Goal: Task Accomplishment & Management: Manage account settings

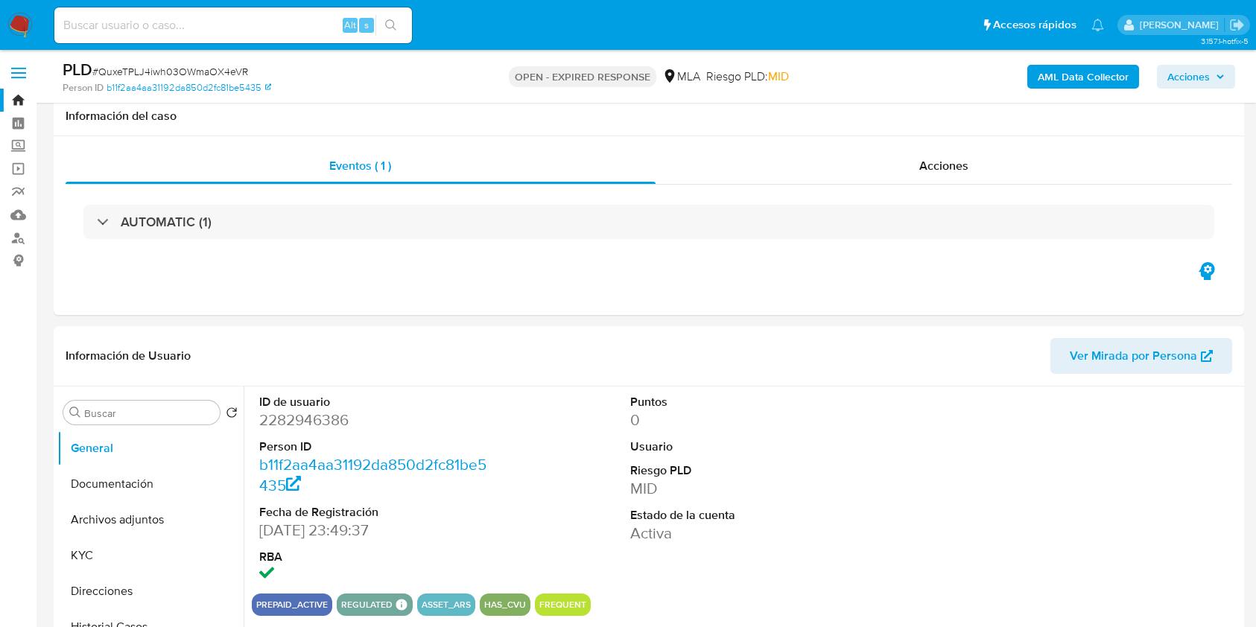
select select "10"
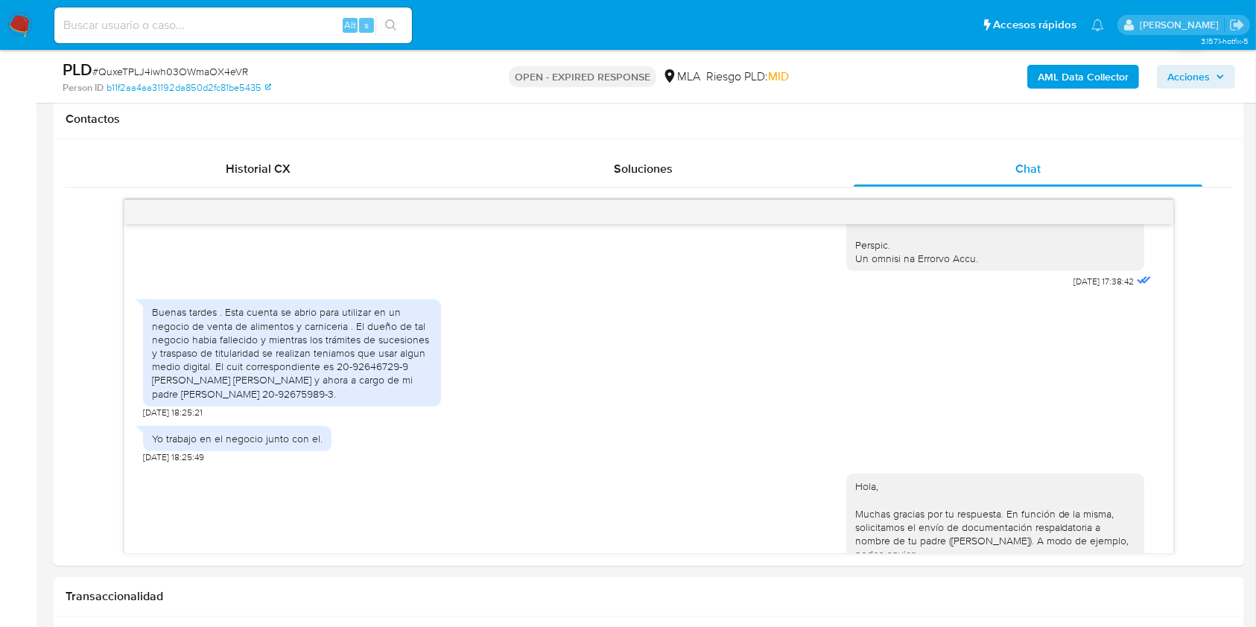
scroll to position [694, 0]
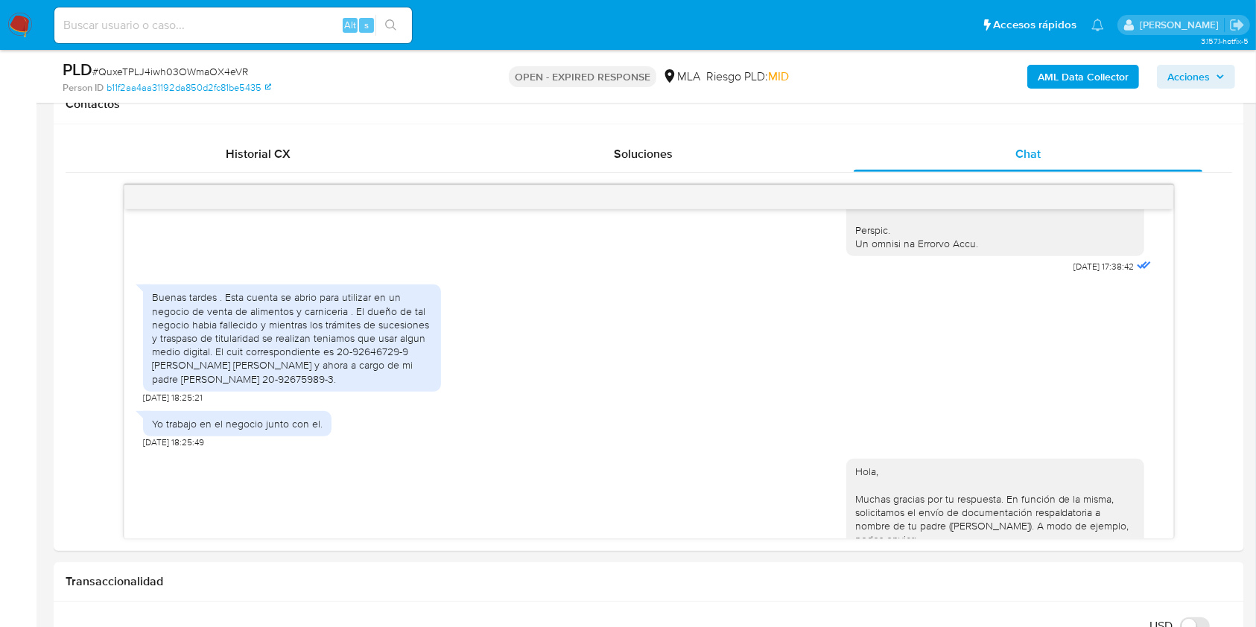
click at [19, 28] on img at bounding box center [19, 25] width 25 height 25
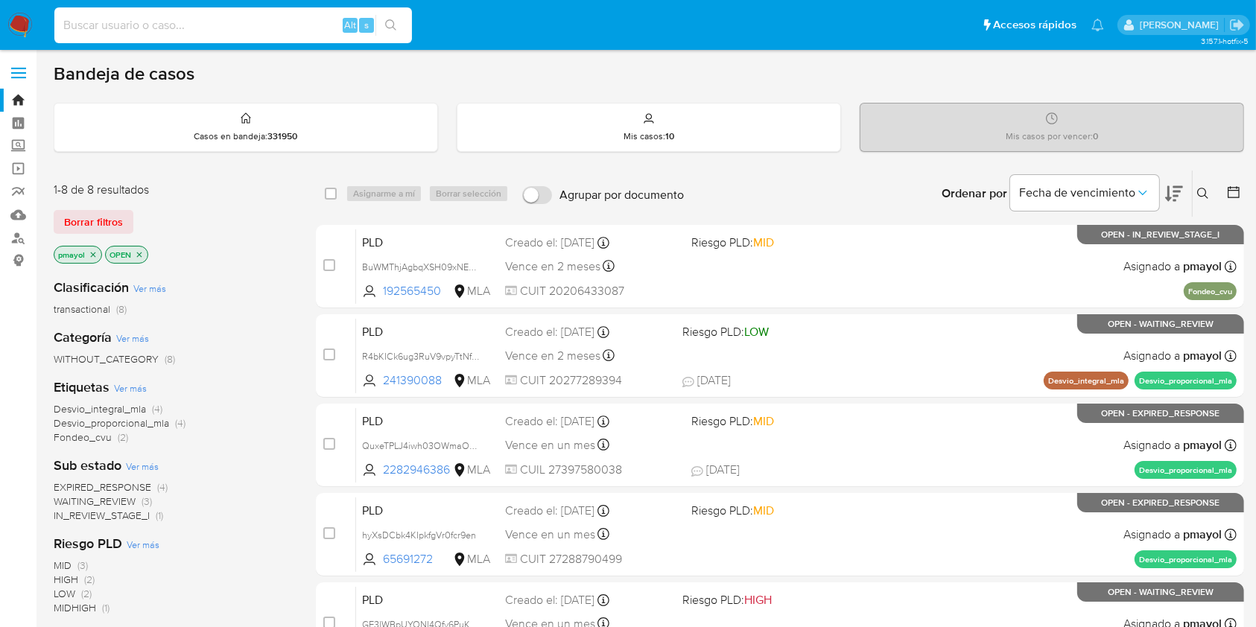
click at [197, 28] on input at bounding box center [232, 25] width 357 height 19
paste input "9URbrh41AGq2gcxDxPwaVJ5C"
type input "9URbrh41AGq2gcxDxPwaVJ5C"
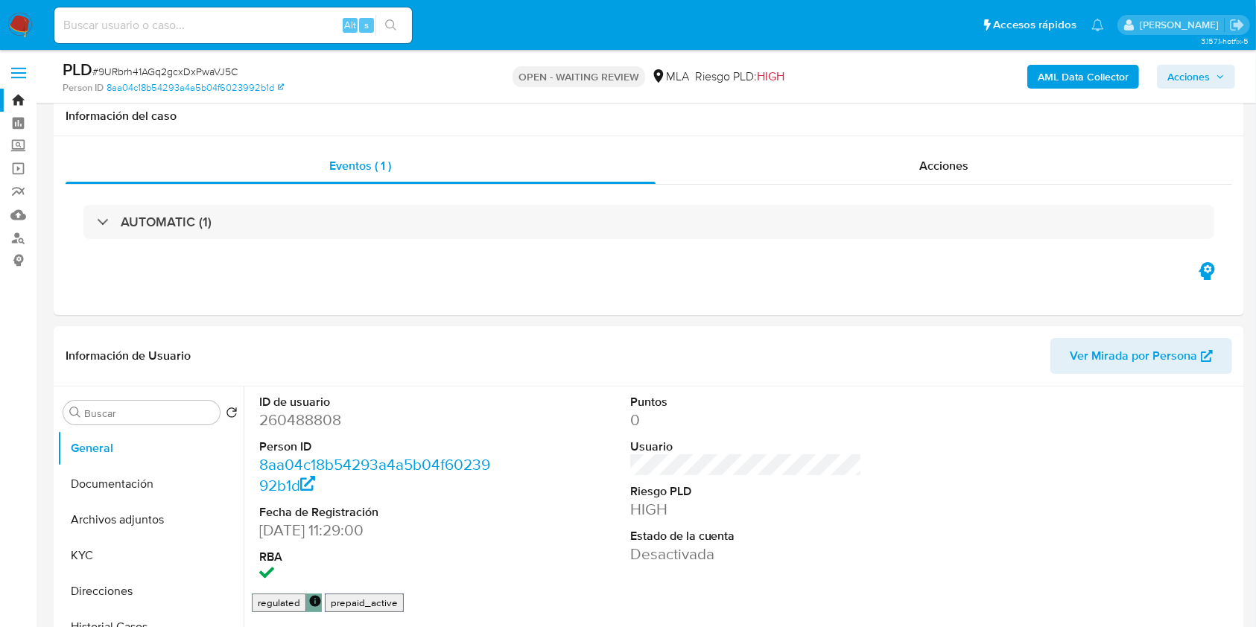
scroll to position [522, 0]
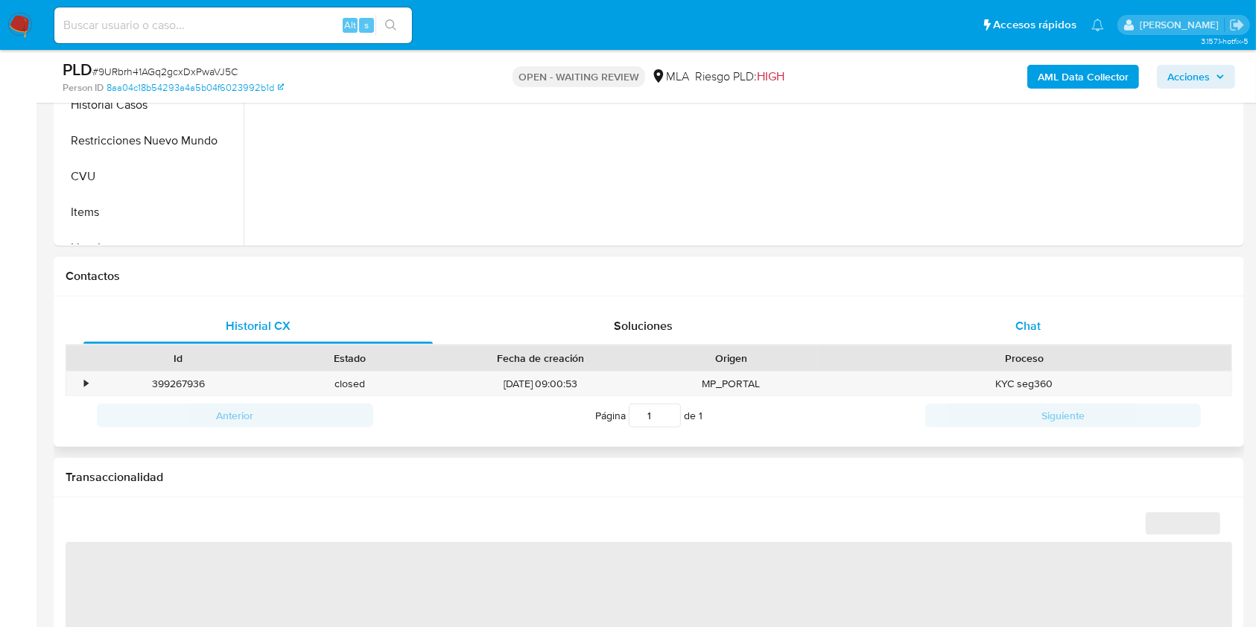
select select "10"
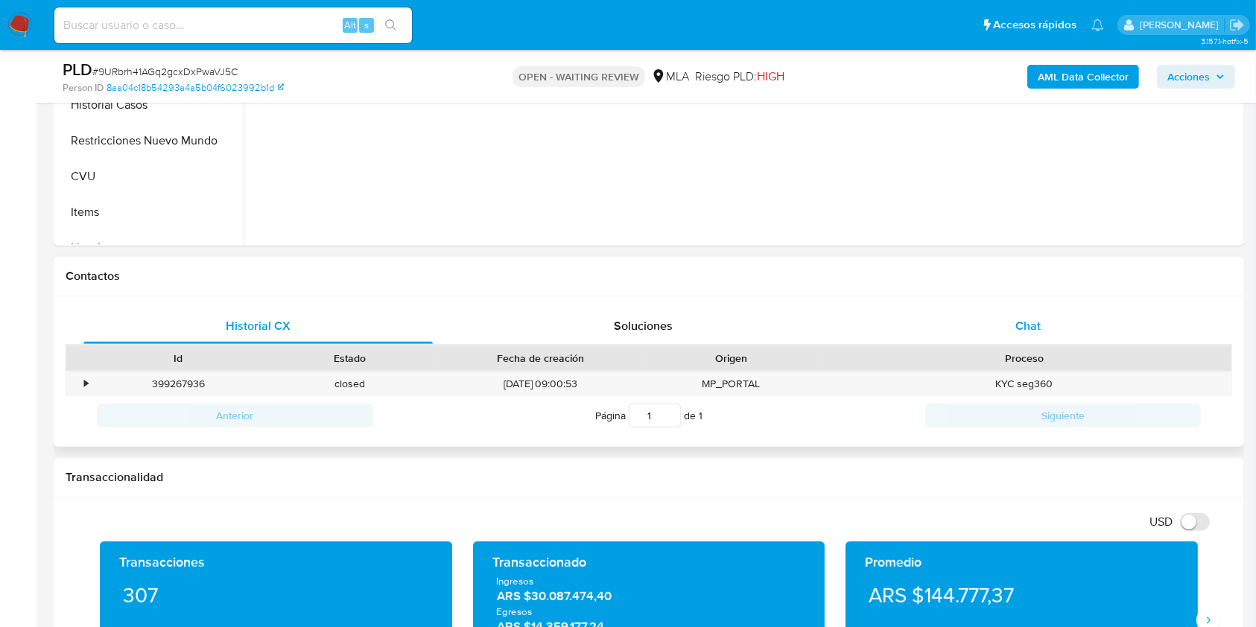
drag, startPoint x: 1033, startPoint y: 329, endPoint x: 1069, endPoint y: 316, distance: 38.2
click at [1033, 329] on span "Chat" at bounding box center [1027, 325] width 25 height 17
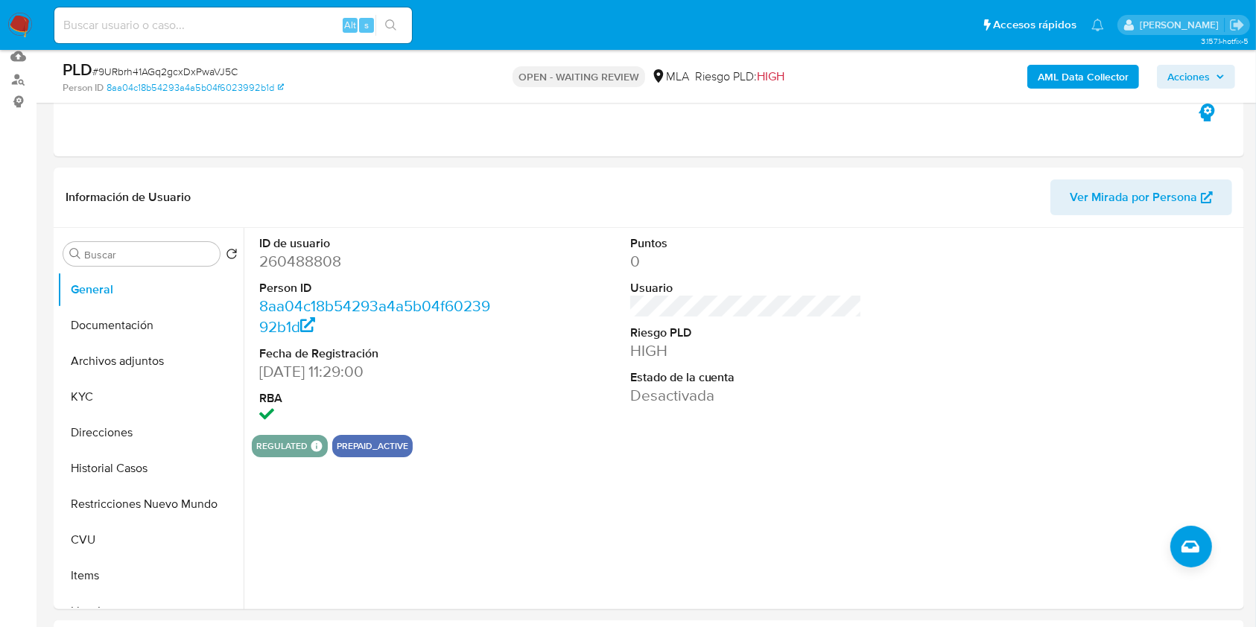
scroll to position [168, 0]
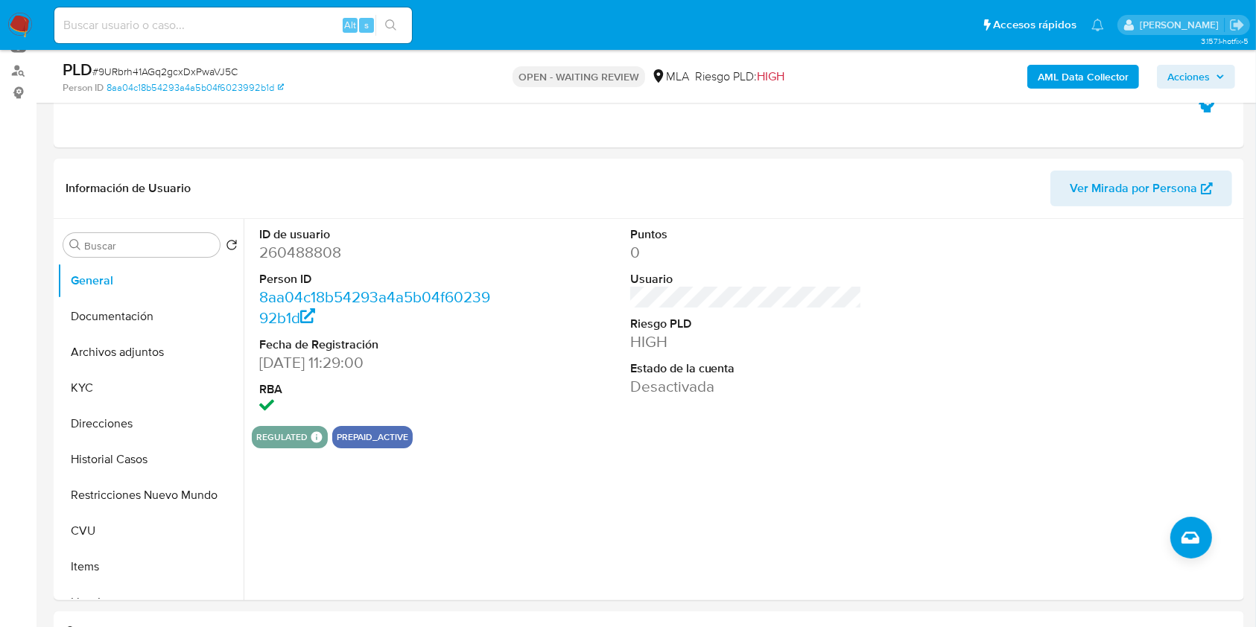
click at [17, 21] on img at bounding box center [19, 25] width 25 height 25
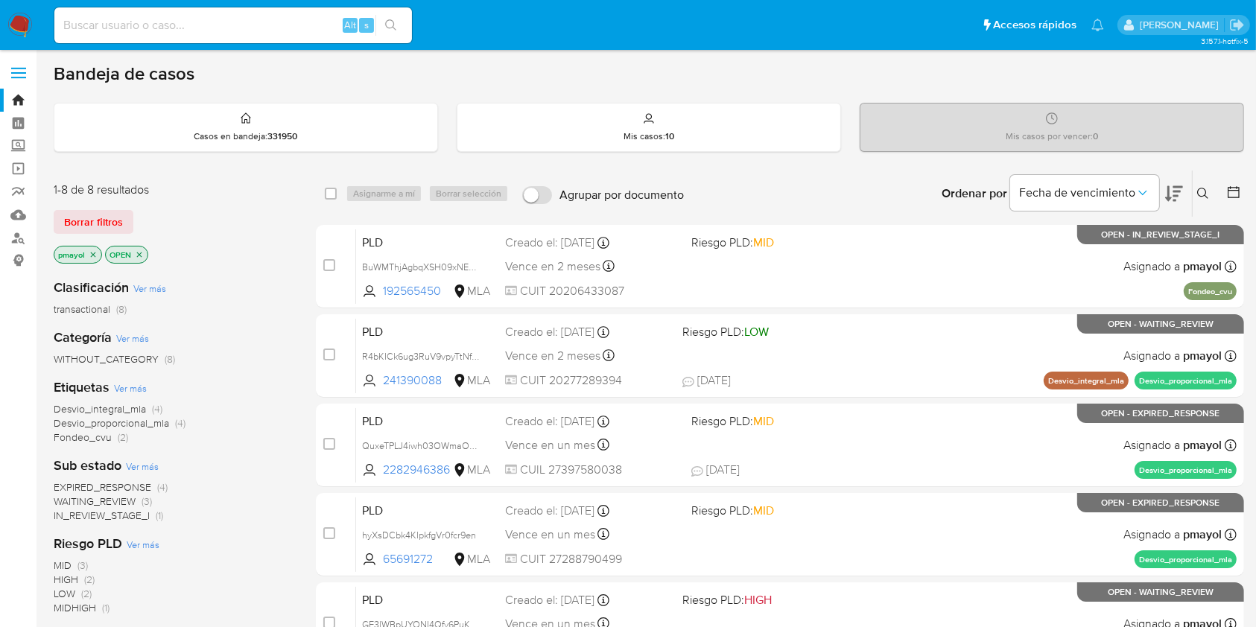
click at [1202, 188] on icon at bounding box center [1202, 193] width 11 height 11
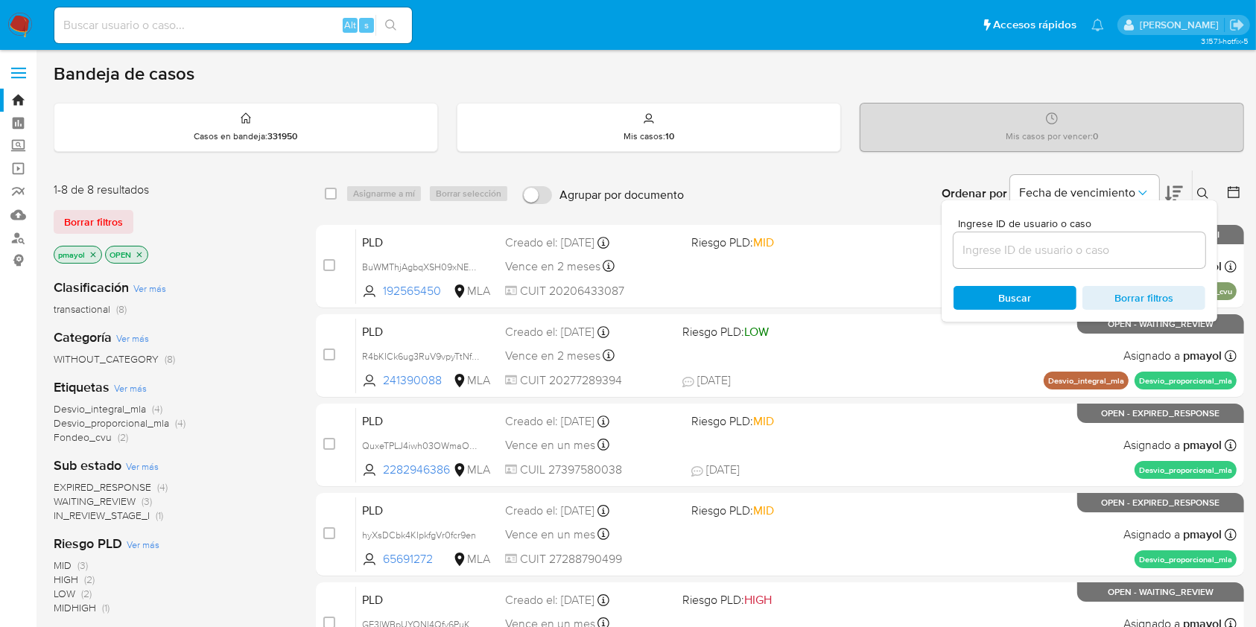
click at [1073, 243] on input at bounding box center [1079, 250] width 252 height 19
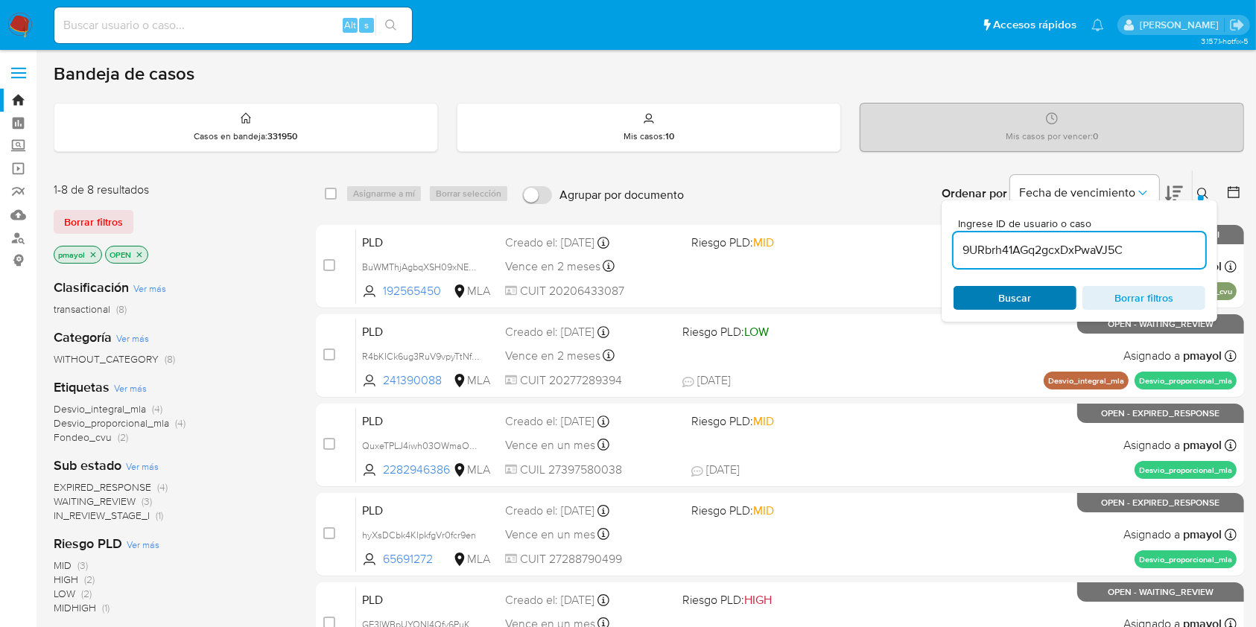
type input "9URbrh41AGq2gcxDxPwaVJ5C"
click at [1011, 292] on span "Buscar" at bounding box center [1015, 298] width 33 height 24
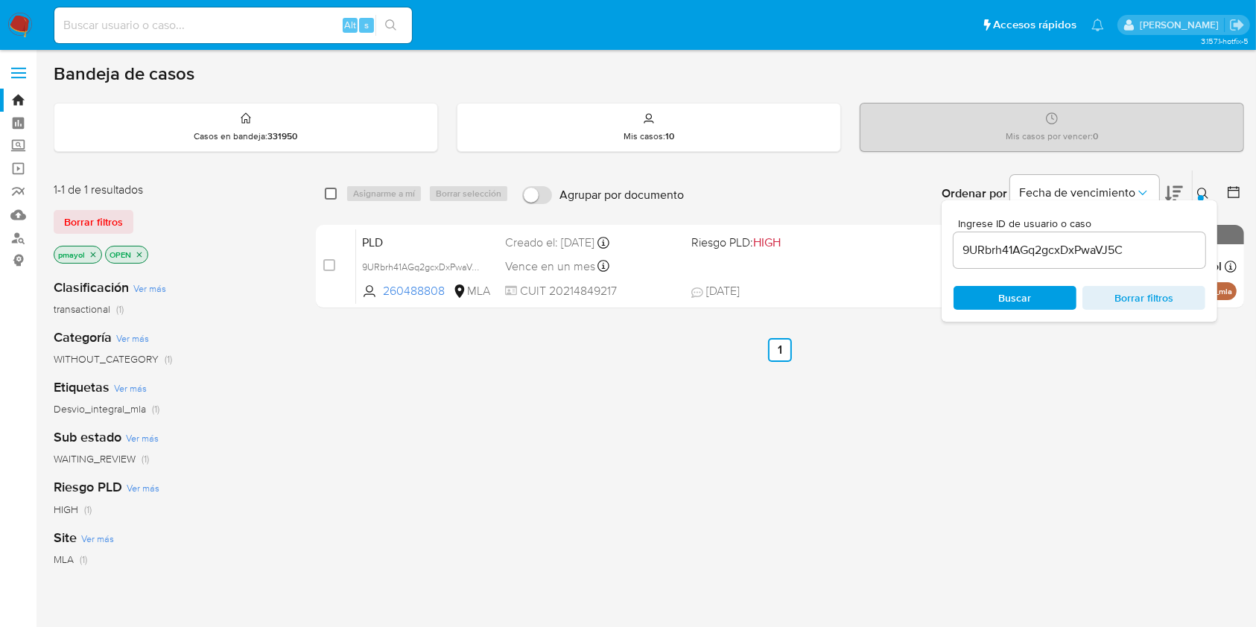
click at [328, 188] on input "checkbox" at bounding box center [331, 194] width 12 height 12
checkbox input "true"
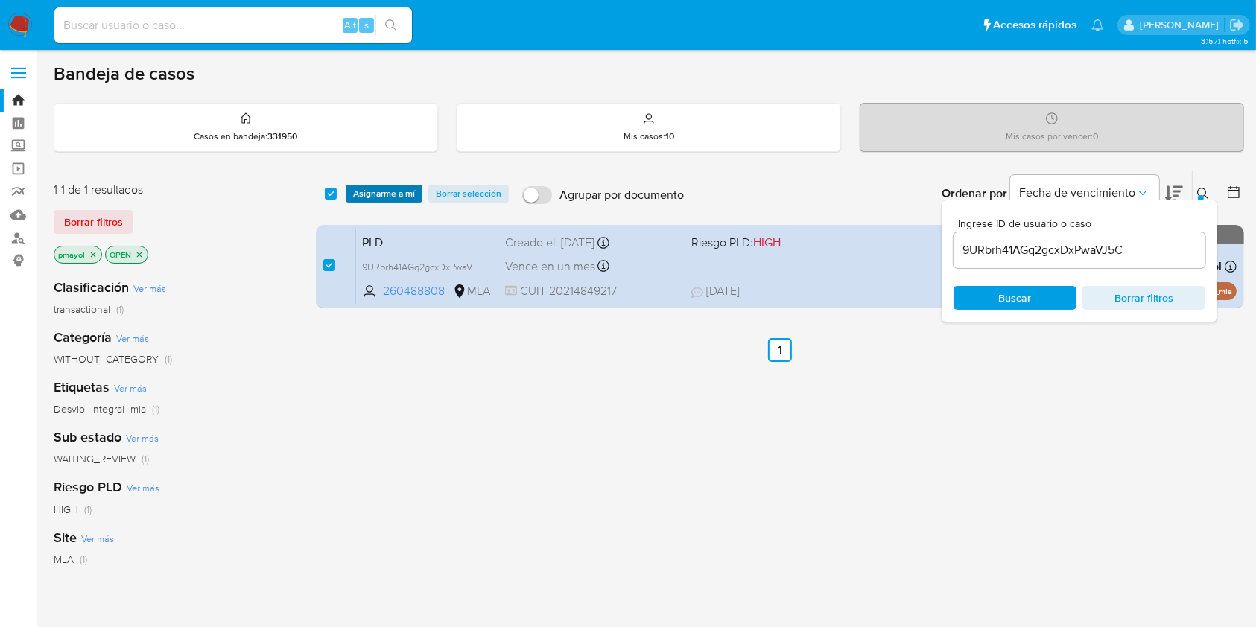
click at [366, 192] on span "Asignarme a mí" at bounding box center [384, 193] width 62 height 15
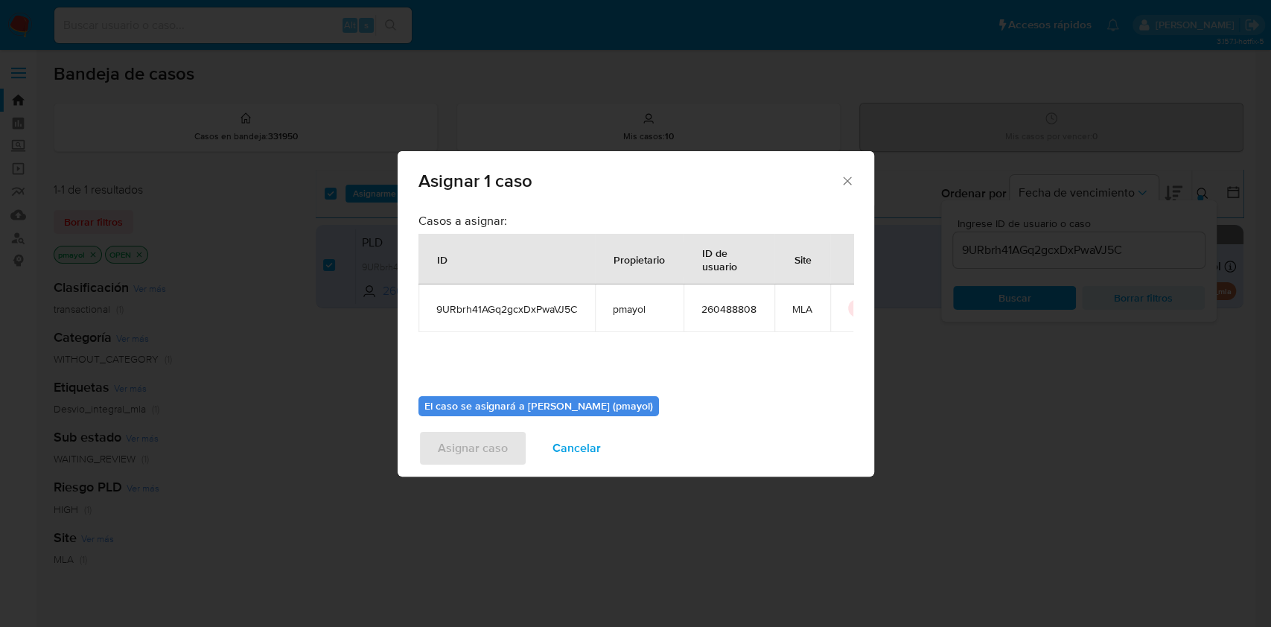
scroll to position [76, 0]
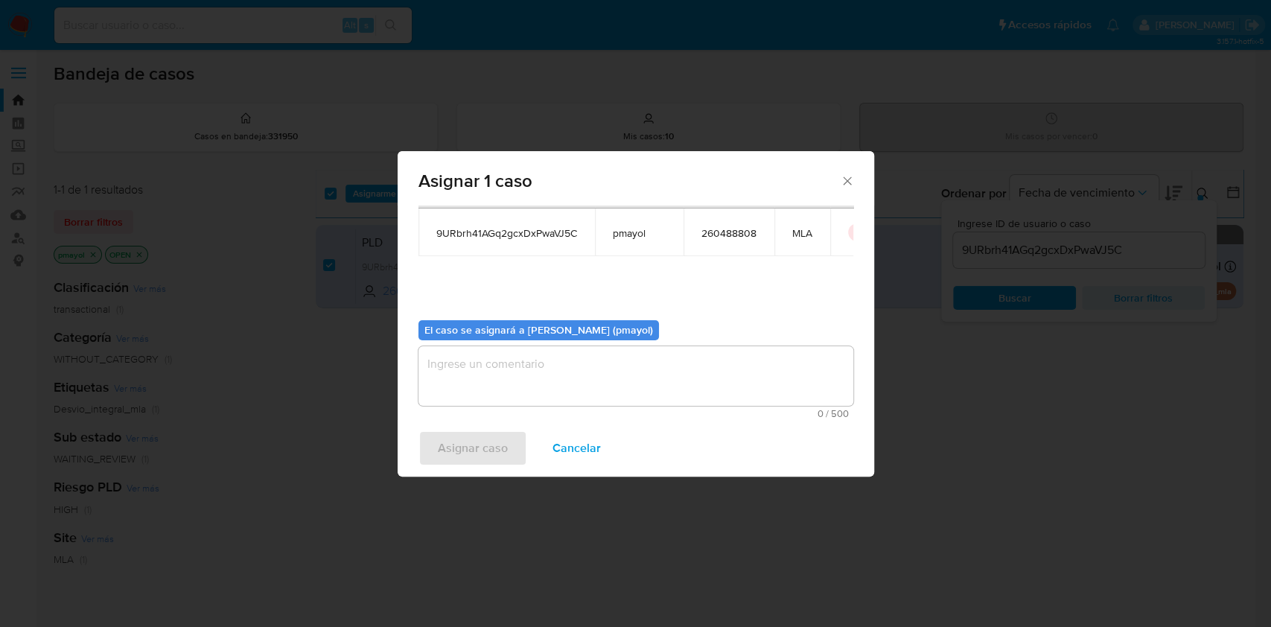
click at [726, 379] on textarea "assign-modal" at bounding box center [636, 376] width 435 height 60
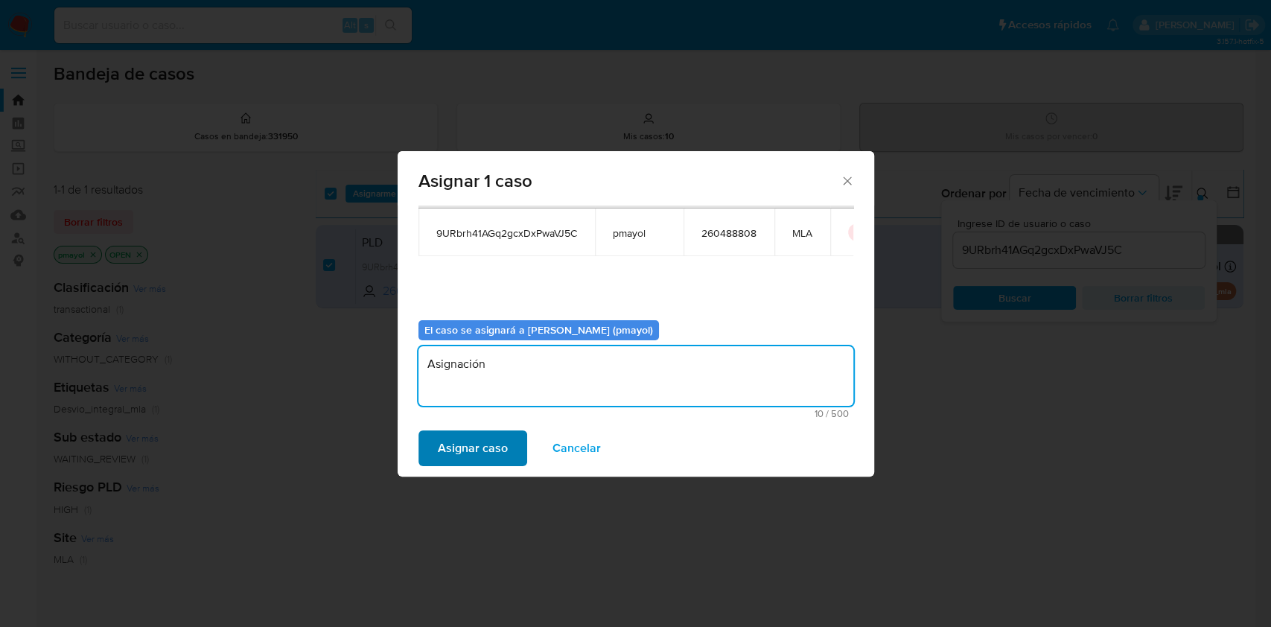
type textarea "Asignación"
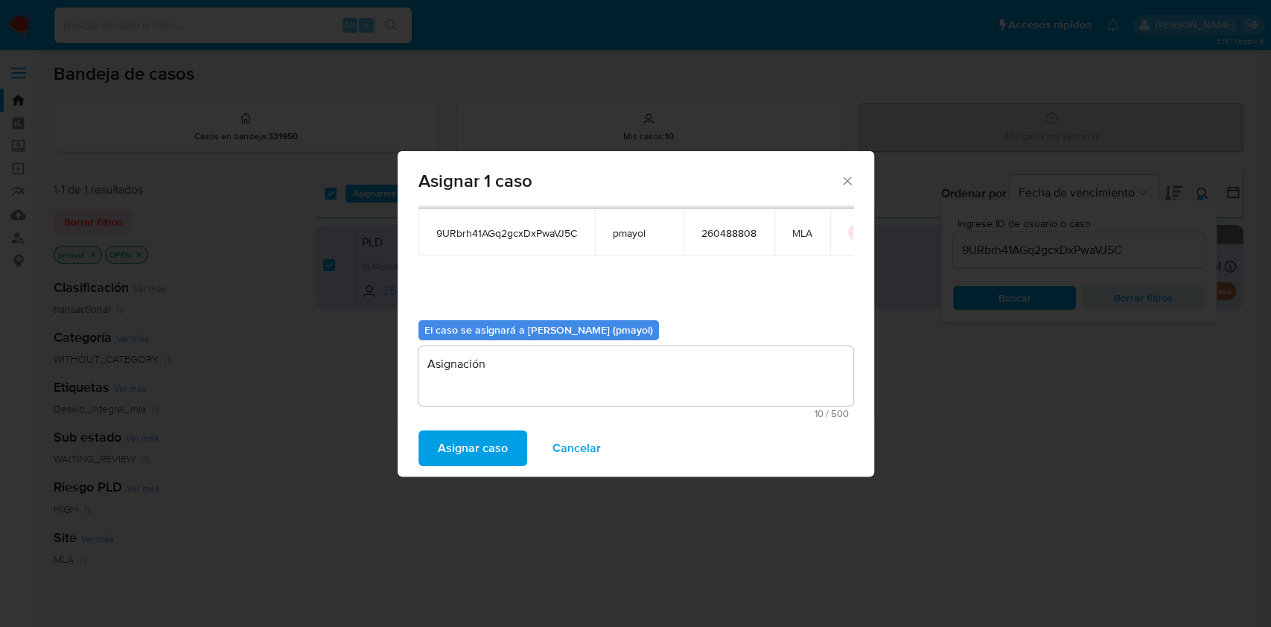
click at [492, 439] on span "Asignar caso" at bounding box center [473, 448] width 70 height 33
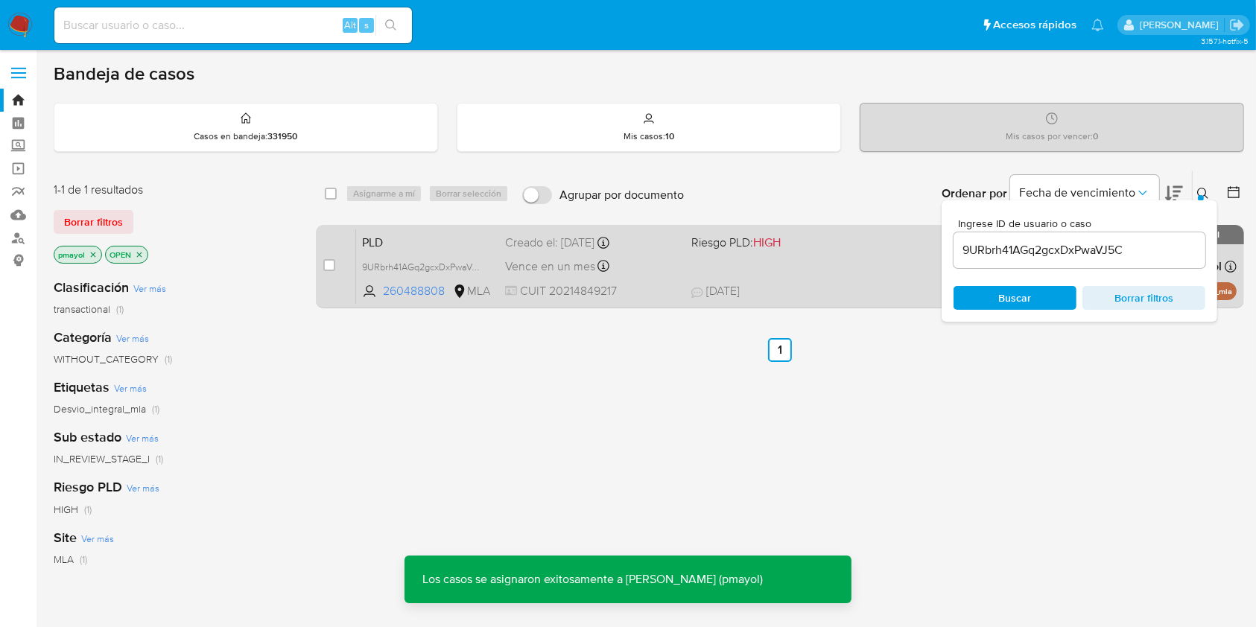
click at [636, 264] on div "Vence en un mes Vence el 10/10/2025 03:18:42" at bounding box center [592, 266] width 174 height 20
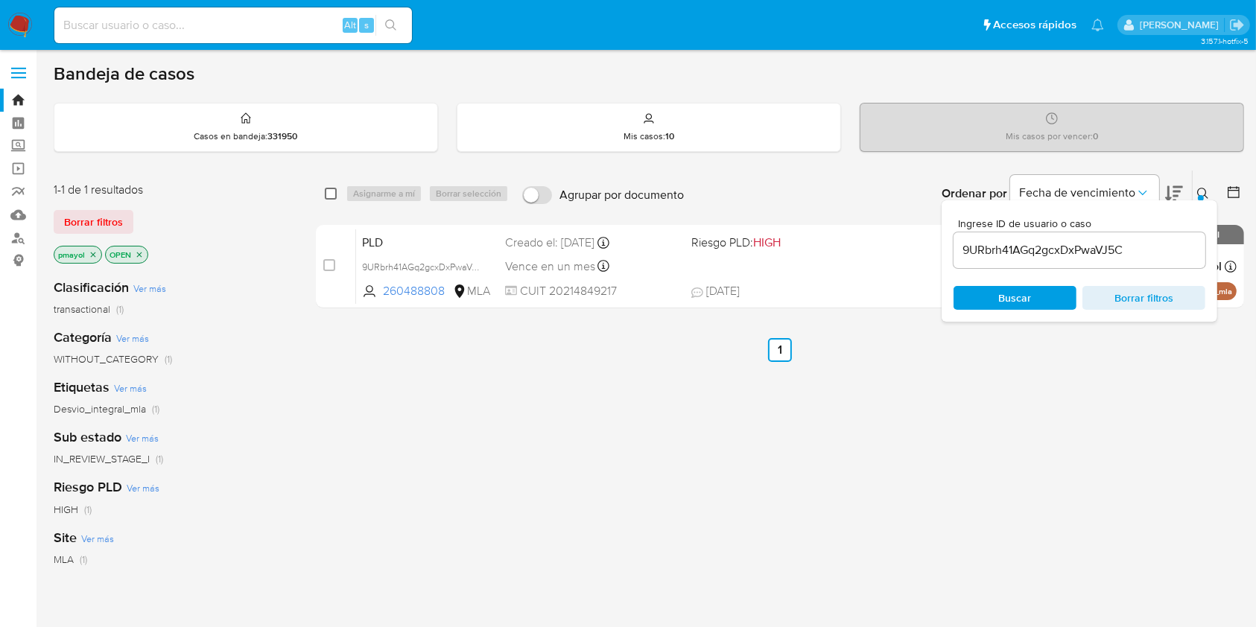
click at [332, 194] on input "checkbox" at bounding box center [331, 194] width 12 height 12
checkbox input "true"
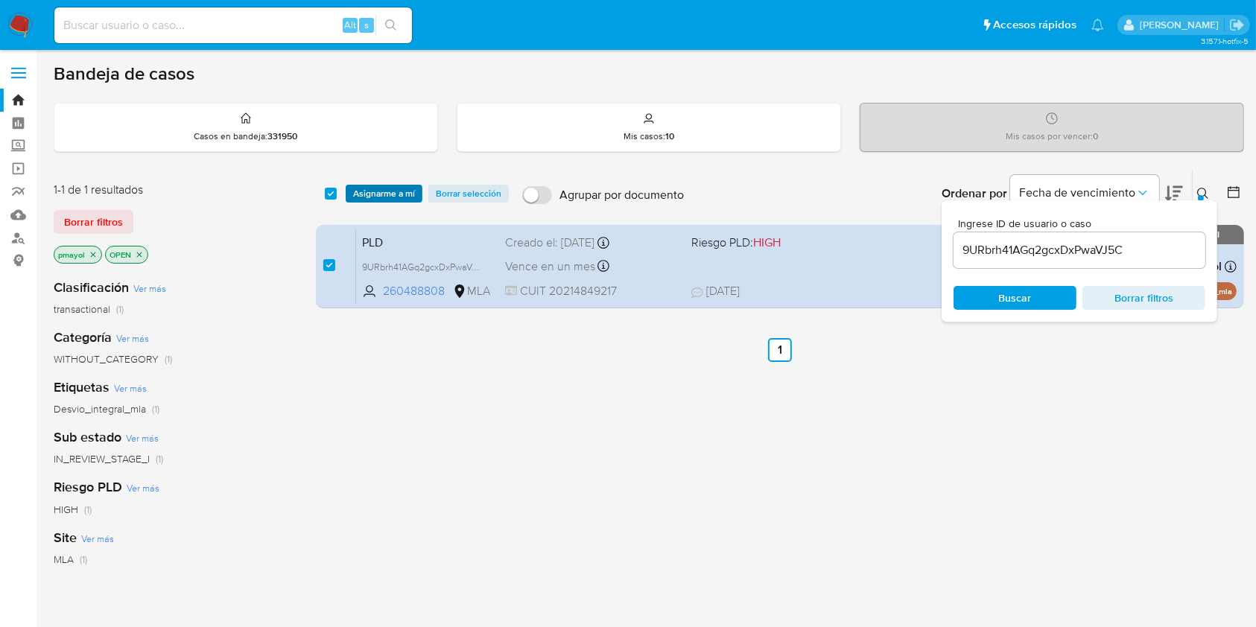
click at [355, 195] on span "Asignarme a mí" at bounding box center [384, 193] width 62 height 15
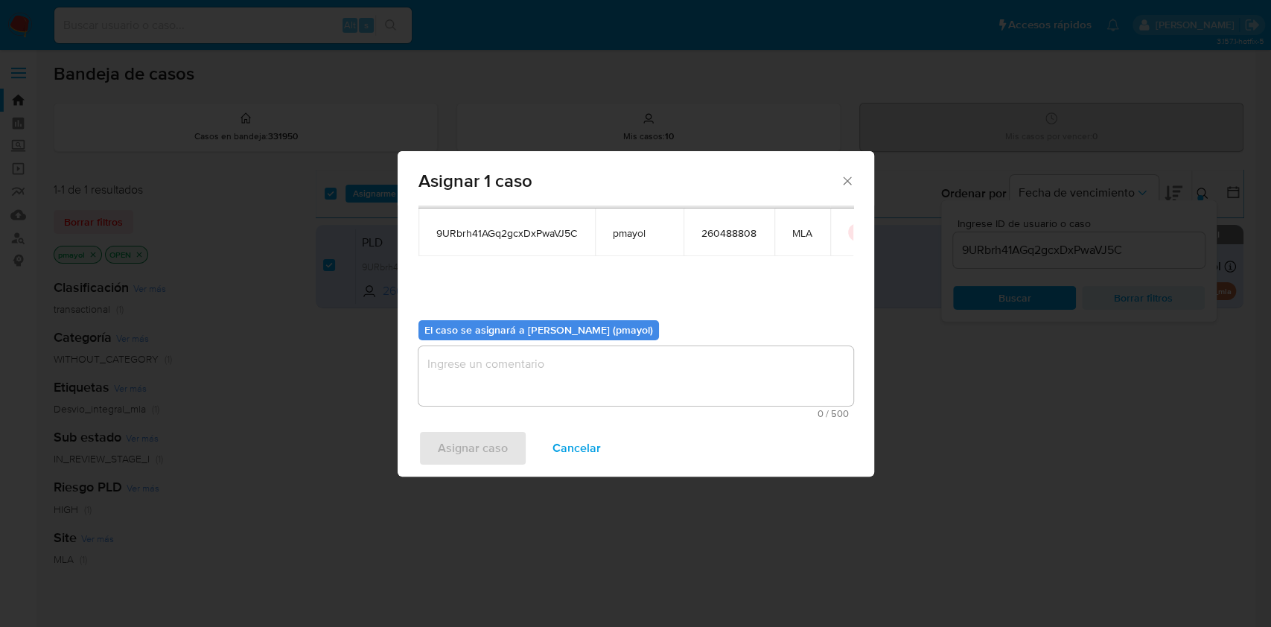
click at [755, 395] on textarea "assign-modal" at bounding box center [636, 376] width 435 height 60
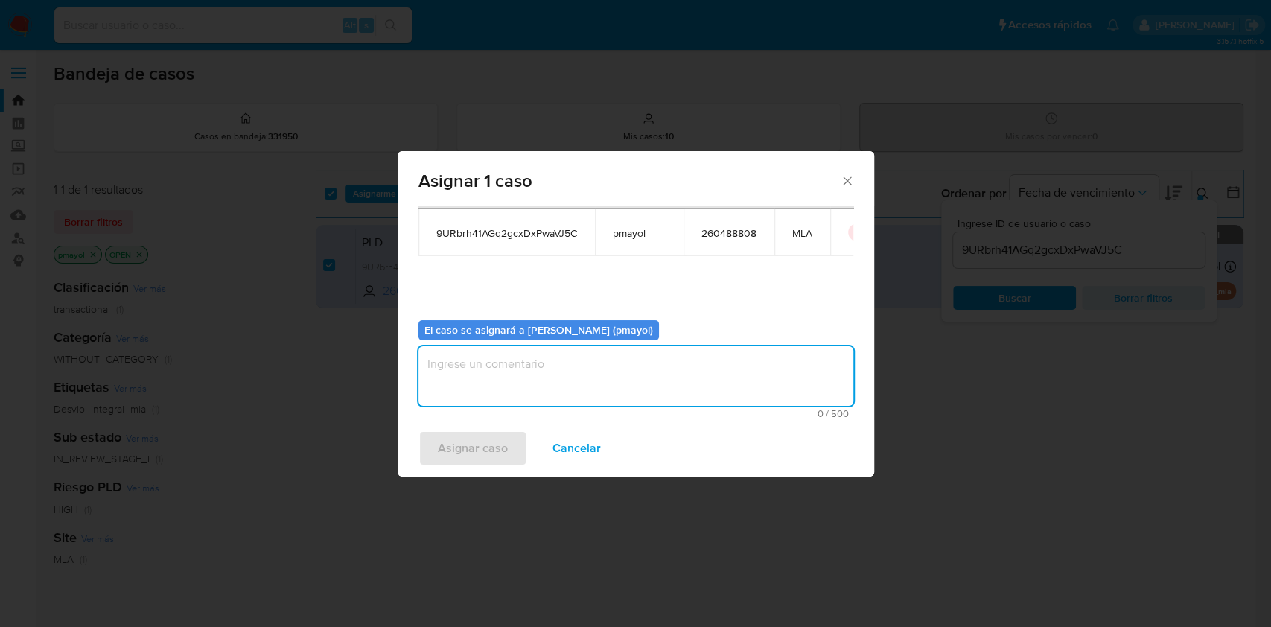
paste textarea "9URbrh41AGq2gcxDxPwaVJ5C"
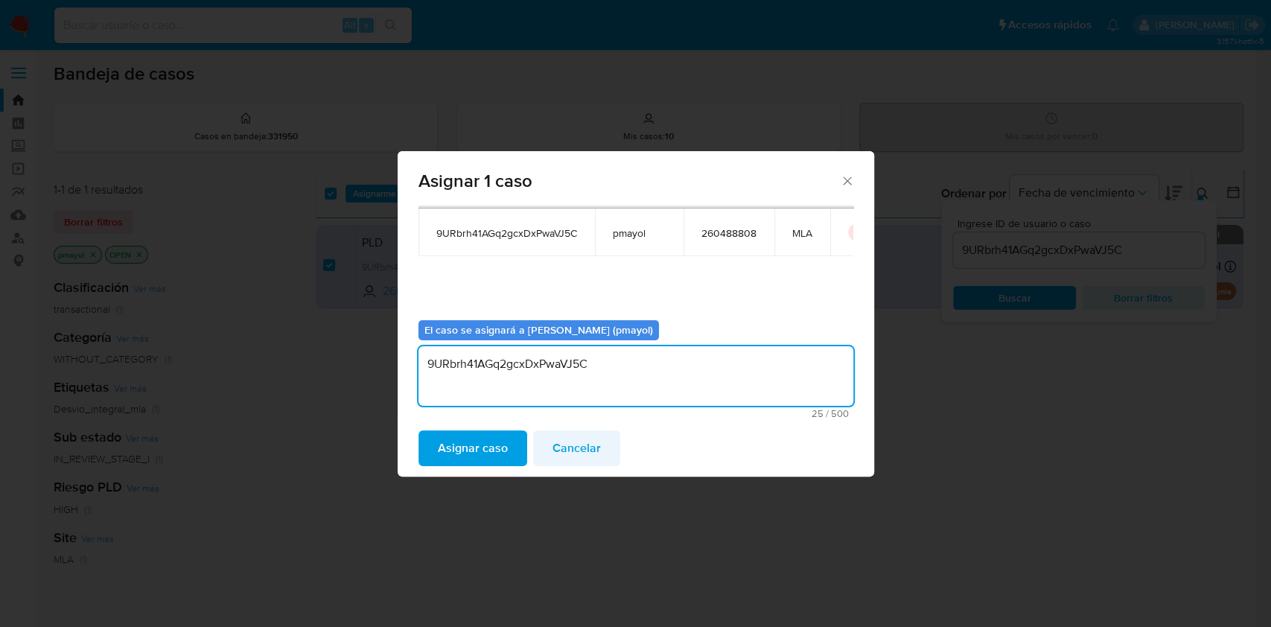
type textarea "9URbrh41AGq2gcxDxPwaVJ5C"
click at [557, 446] on span "Cancelar" at bounding box center [577, 448] width 48 height 33
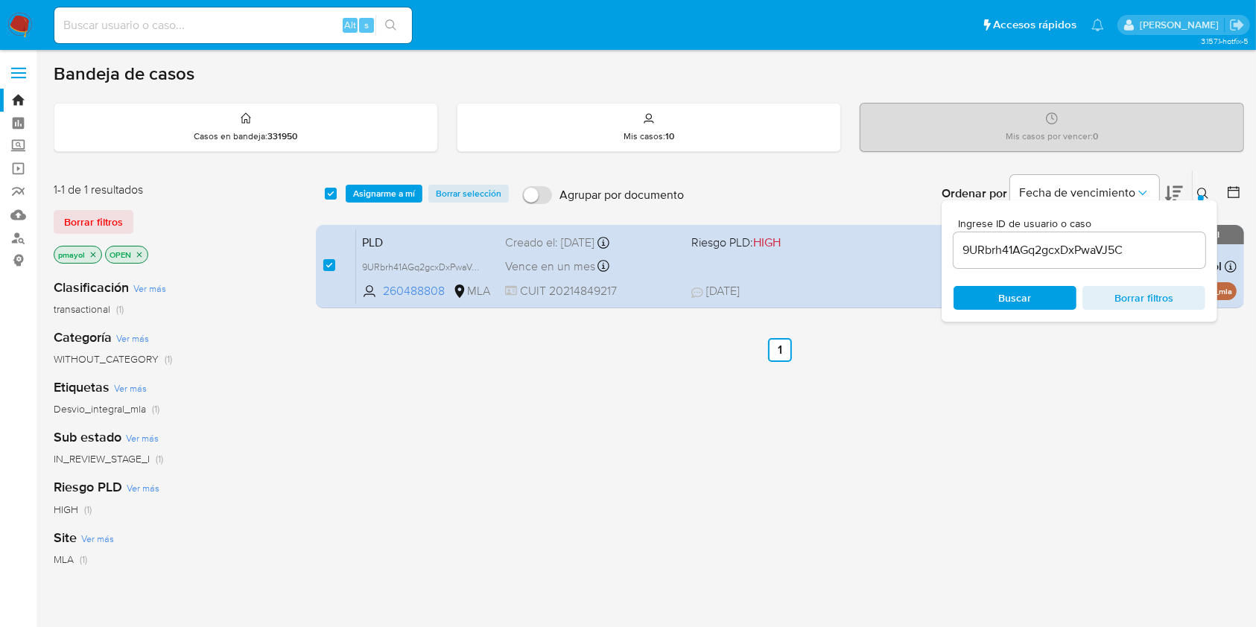
click at [396, 188] on span "Asignarme a mí" at bounding box center [384, 193] width 62 height 15
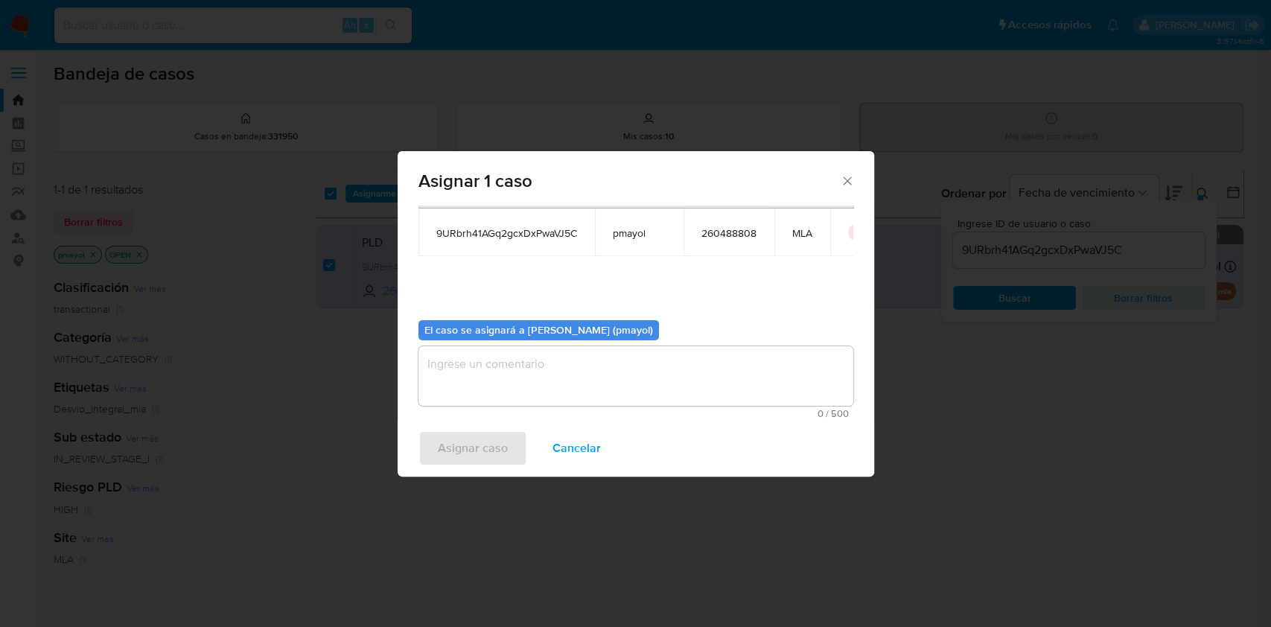
click at [728, 382] on textarea "assign-modal" at bounding box center [636, 376] width 435 height 60
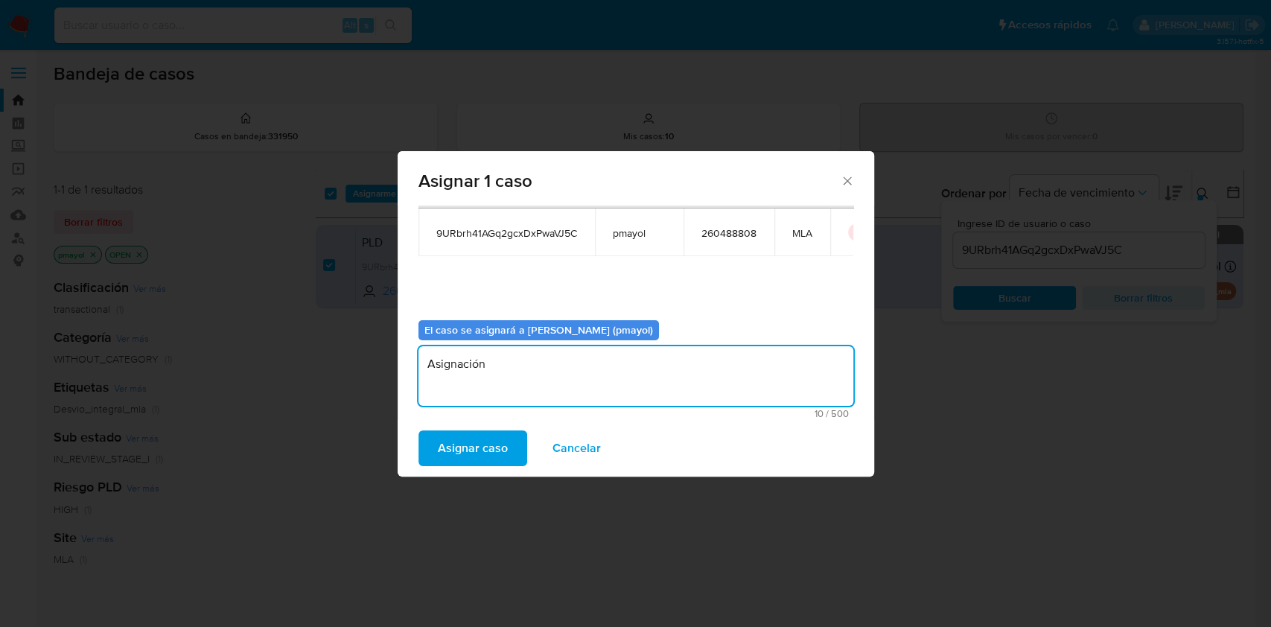
type textarea "Asignación"
click at [463, 460] on span "Asignar caso" at bounding box center [473, 448] width 70 height 33
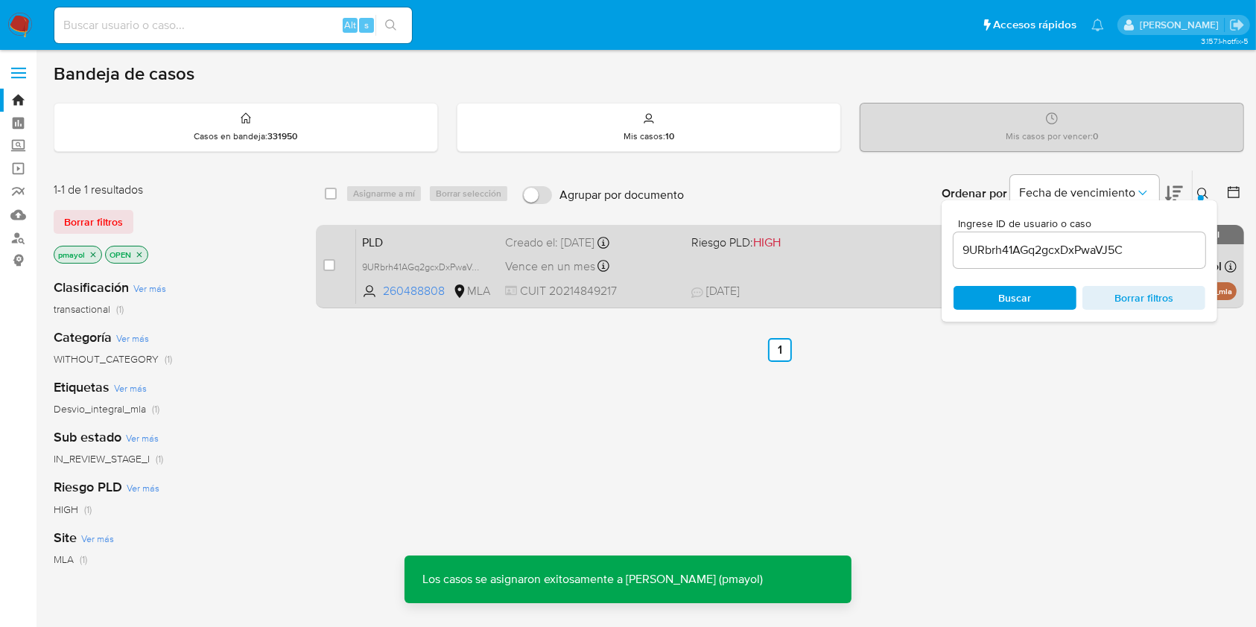
click at [750, 270] on div "PLD 9URbrh41AGq2gcxDxPwaVJ5C 260488808 MLA Riesgo PLD: HIGH Creado el: 12/07/20…" at bounding box center [796, 266] width 880 height 75
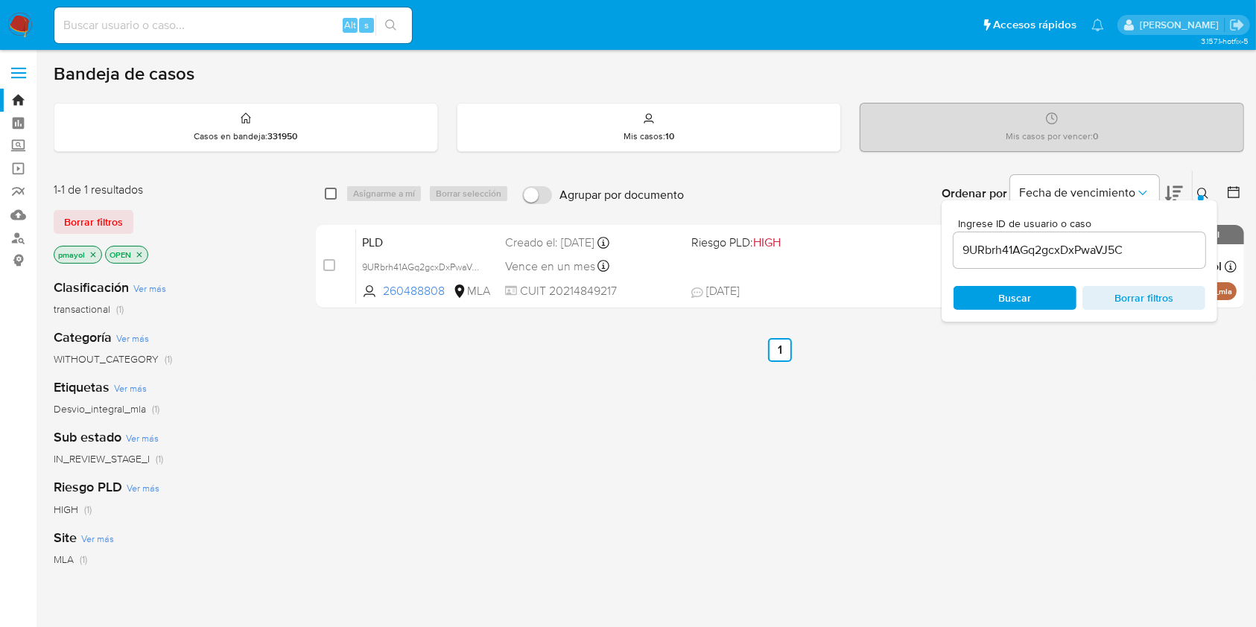
click at [334, 194] on input "checkbox" at bounding box center [331, 194] width 12 height 12
checkbox input "true"
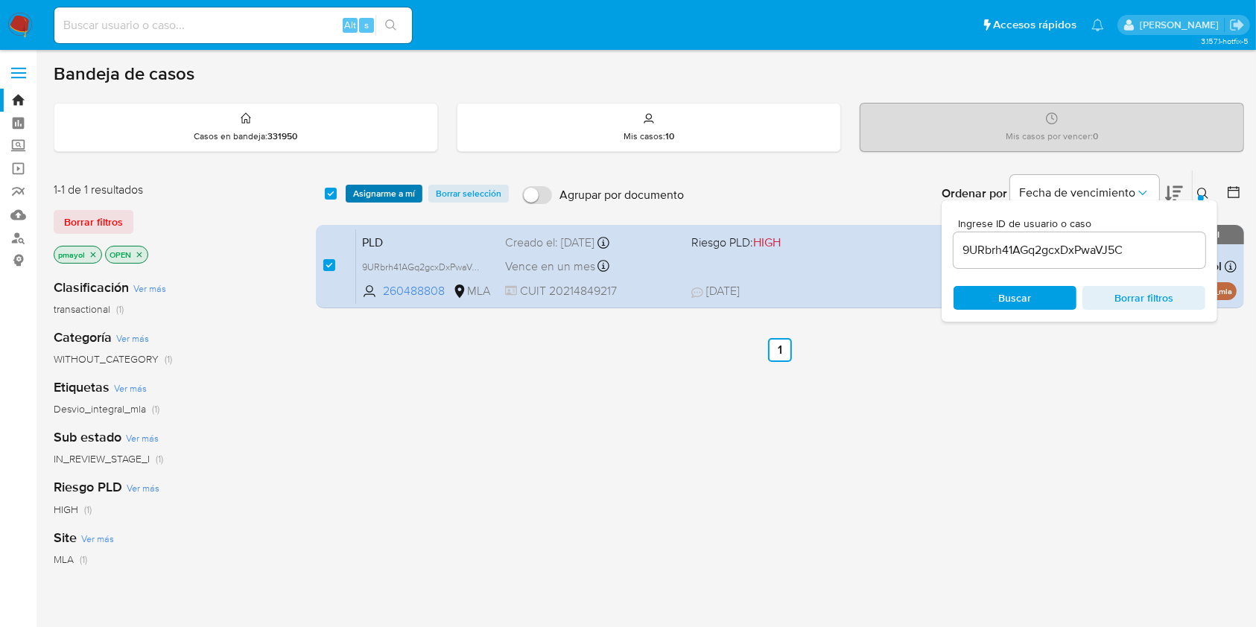
click at [391, 194] on span "Asignarme a mí" at bounding box center [384, 193] width 62 height 15
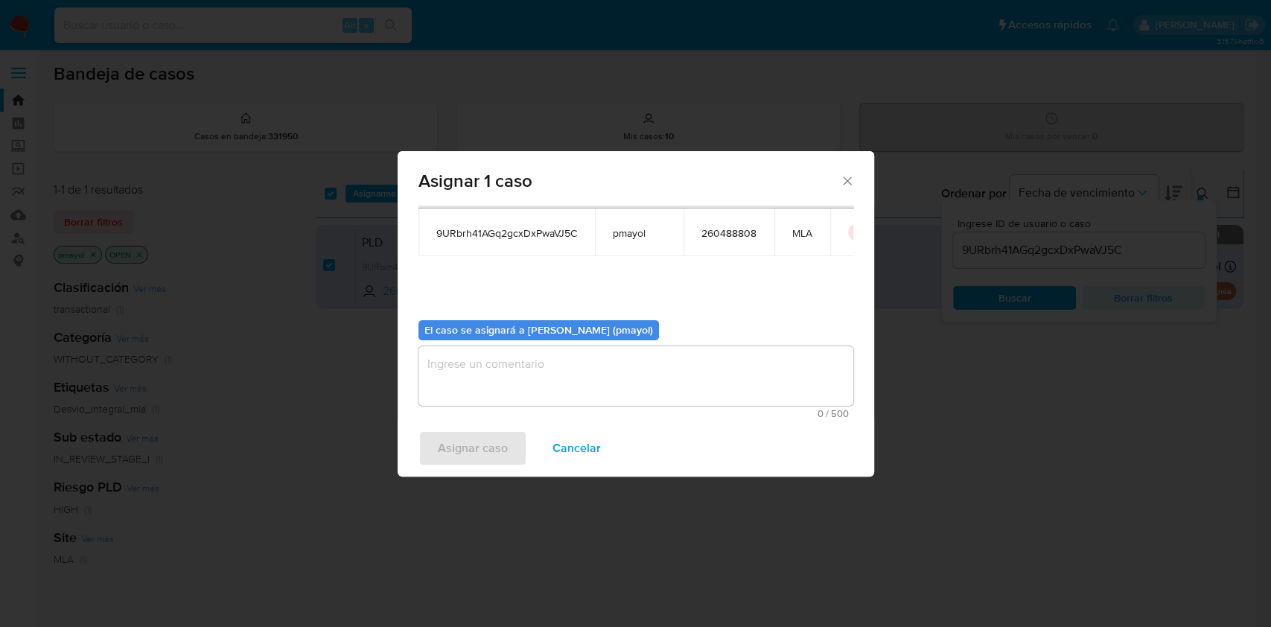
click at [703, 384] on textarea "assign-modal" at bounding box center [636, 376] width 435 height 60
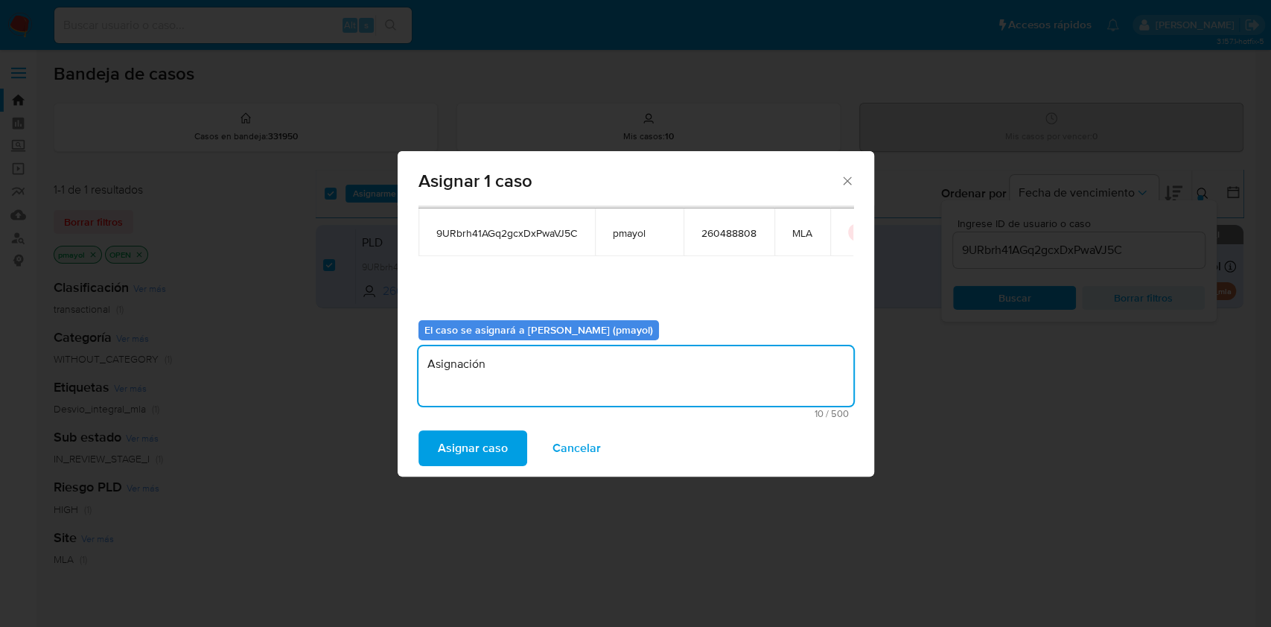
type textarea "Asignación"
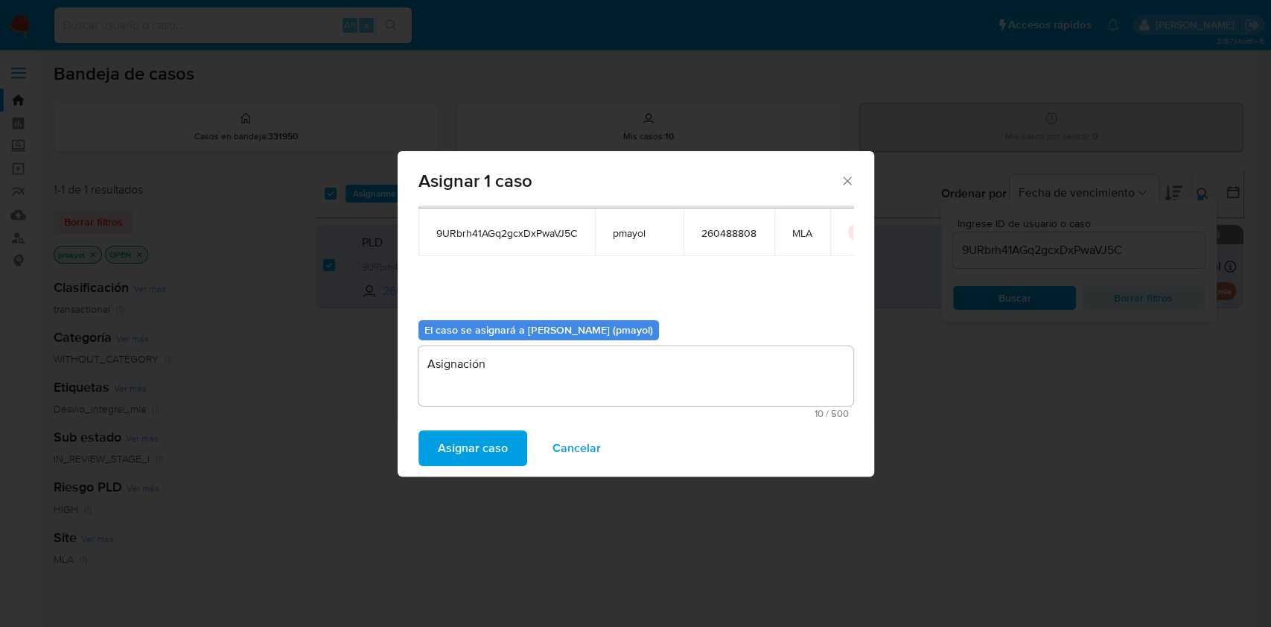
click at [482, 454] on span "Asignar caso" at bounding box center [473, 448] width 70 height 33
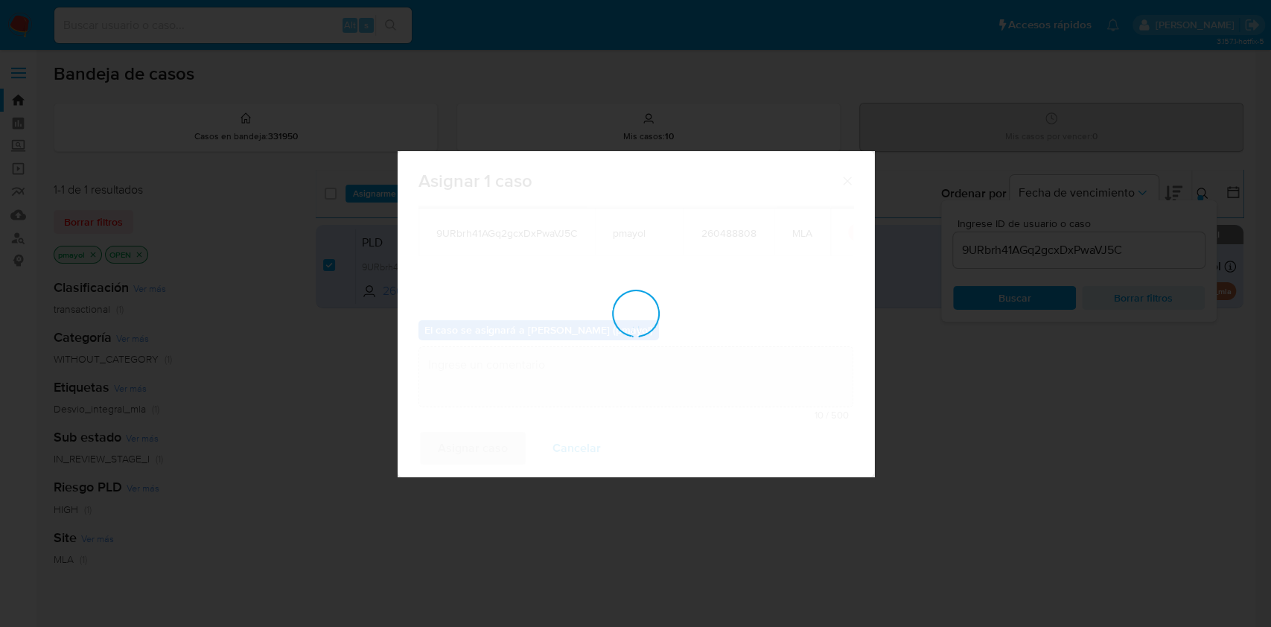
checkbox input "false"
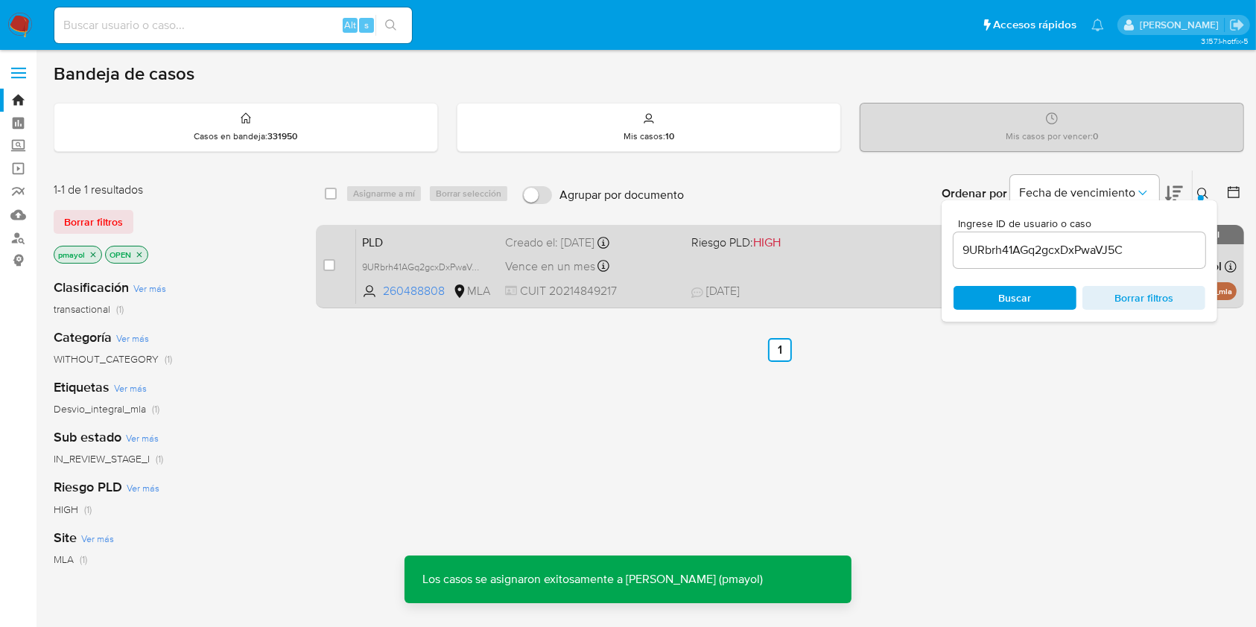
click at [643, 268] on div "Vence en un mes Vence el 10/10/2025 03:18:42" at bounding box center [592, 266] width 174 height 20
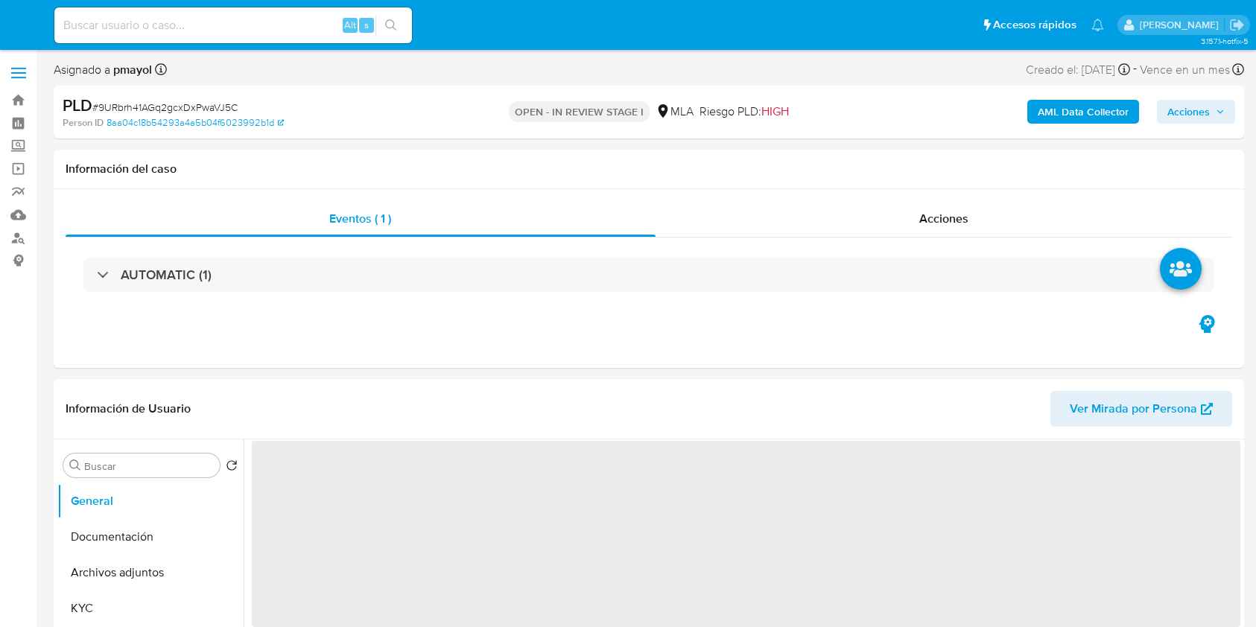
select select "10"
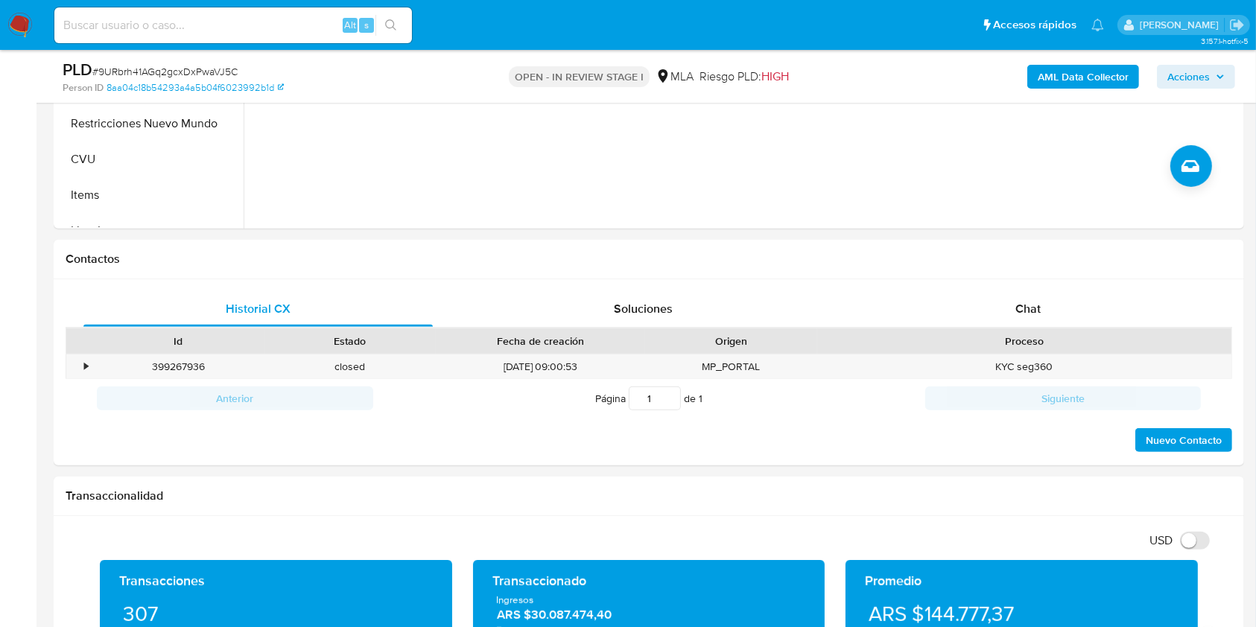
scroll to position [526, 0]
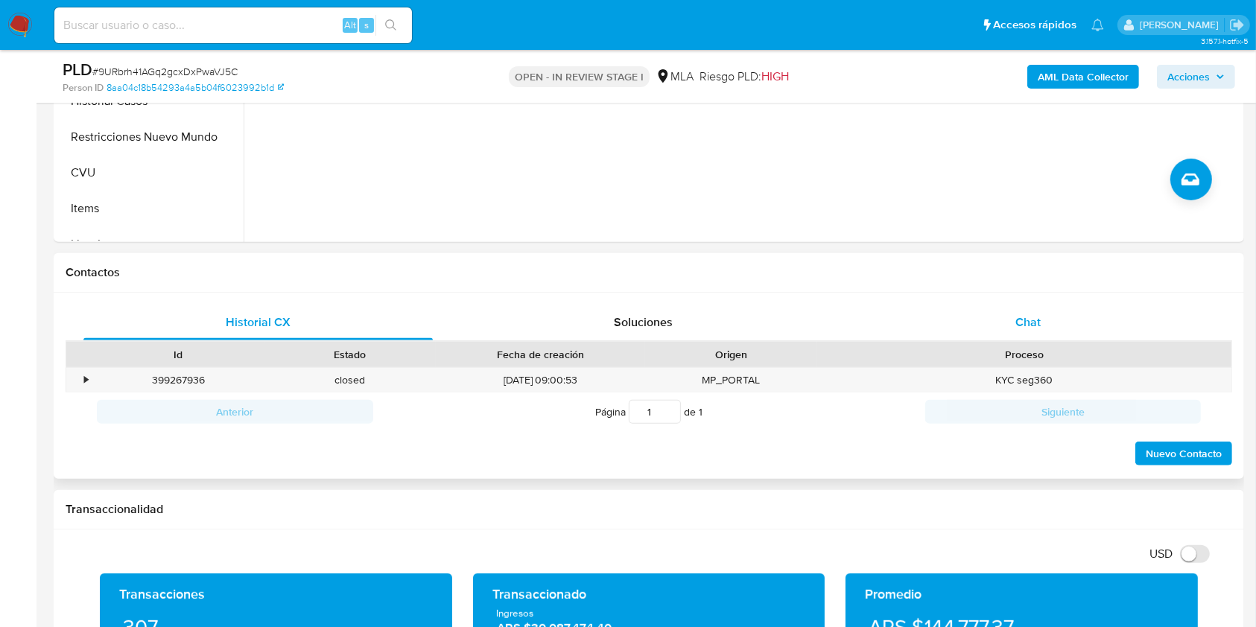
click at [1015, 328] on span "Chat" at bounding box center [1027, 322] width 25 height 17
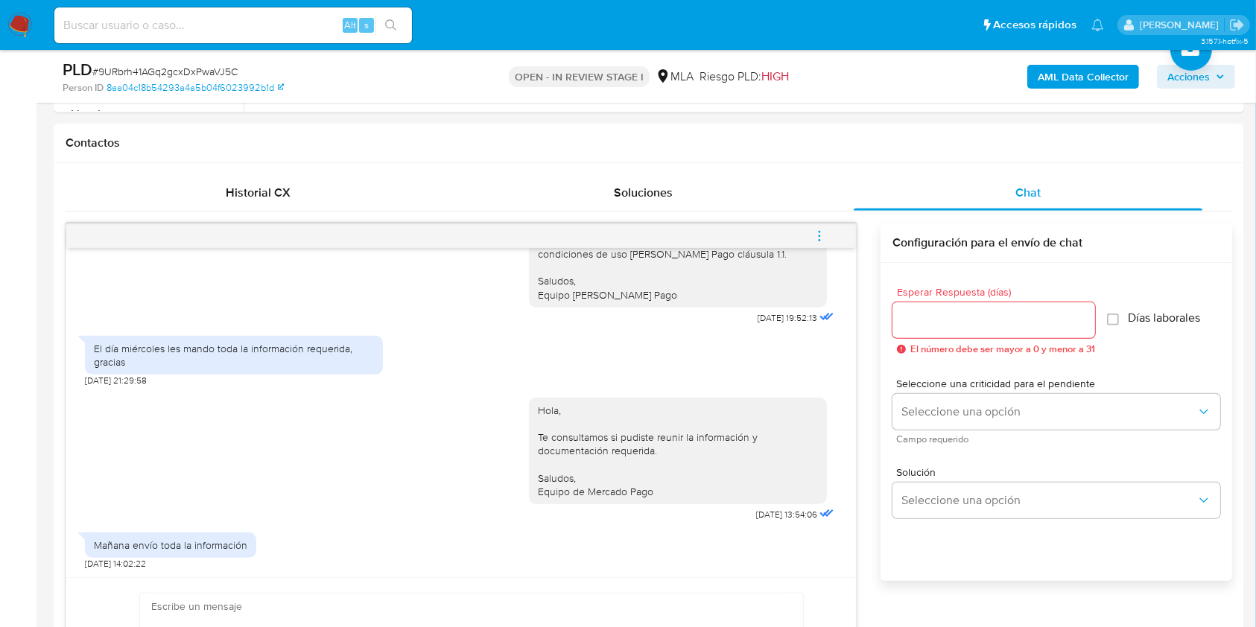
scroll to position [648, 0]
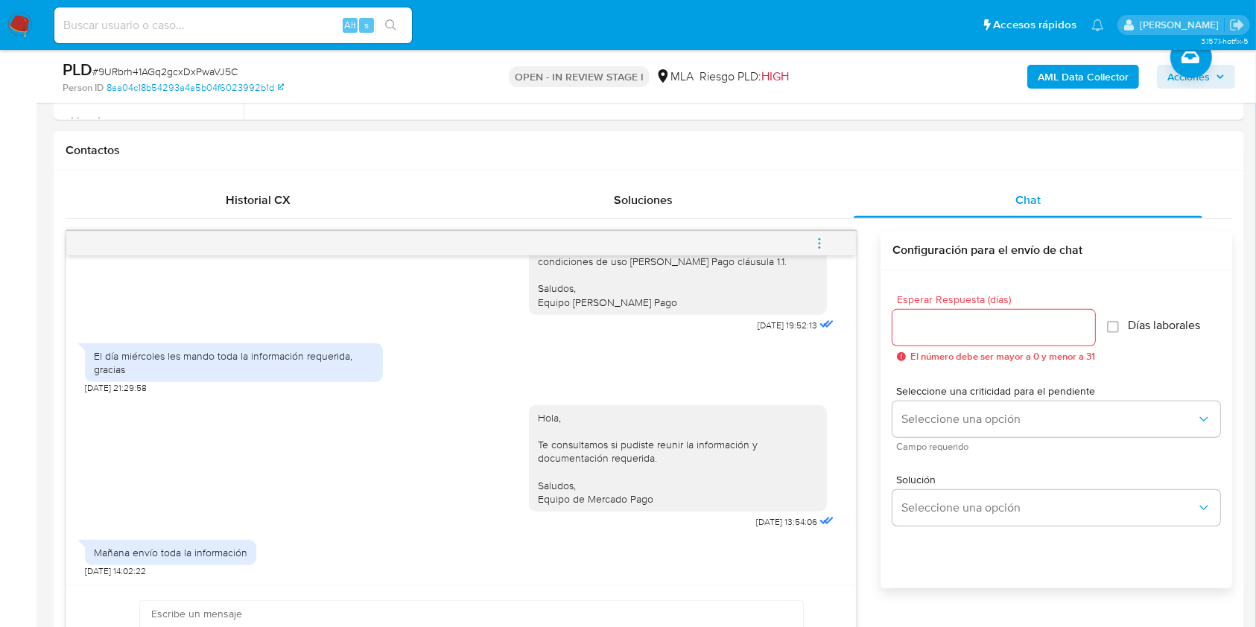
click at [818, 248] on icon "menu-action" at bounding box center [819, 243] width 13 height 13
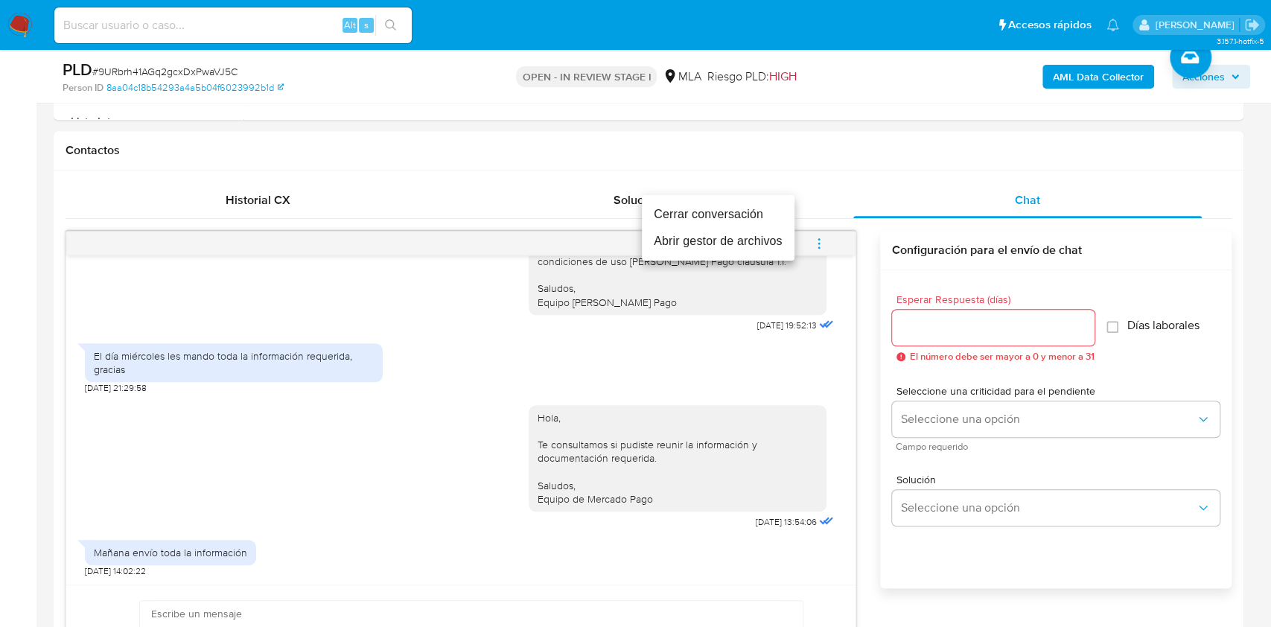
click at [733, 209] on li "Cerrar conversación" at bounding box center [718, 214] width 153 height 27
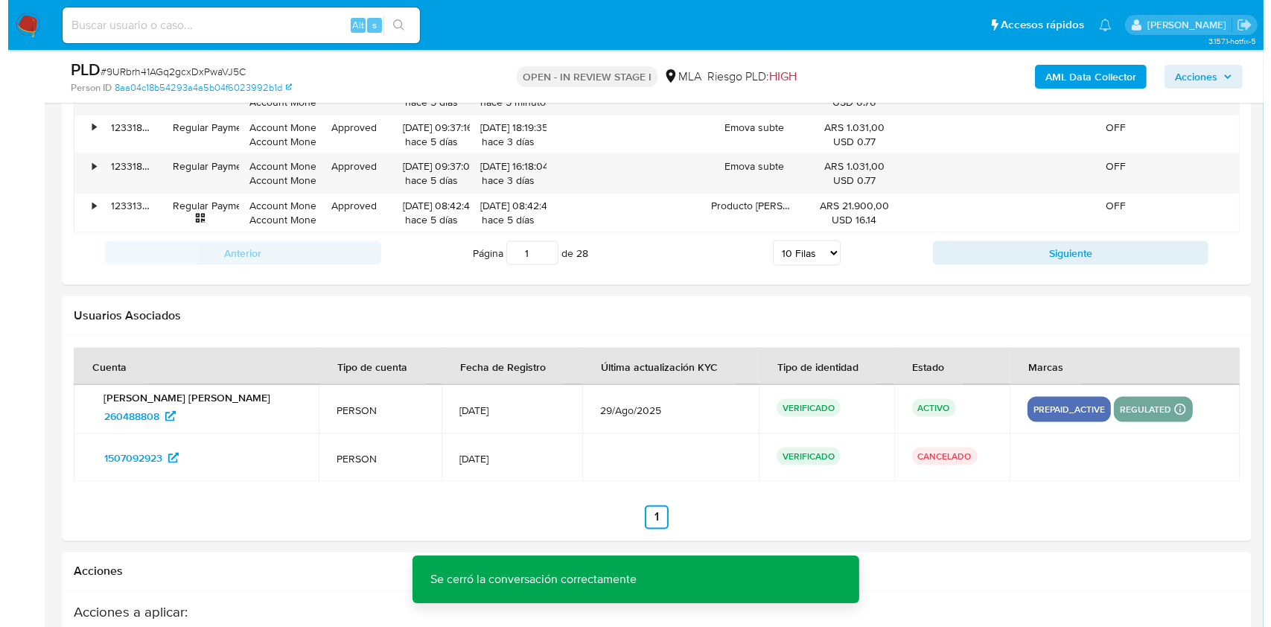
scroll to position [2667, 0]
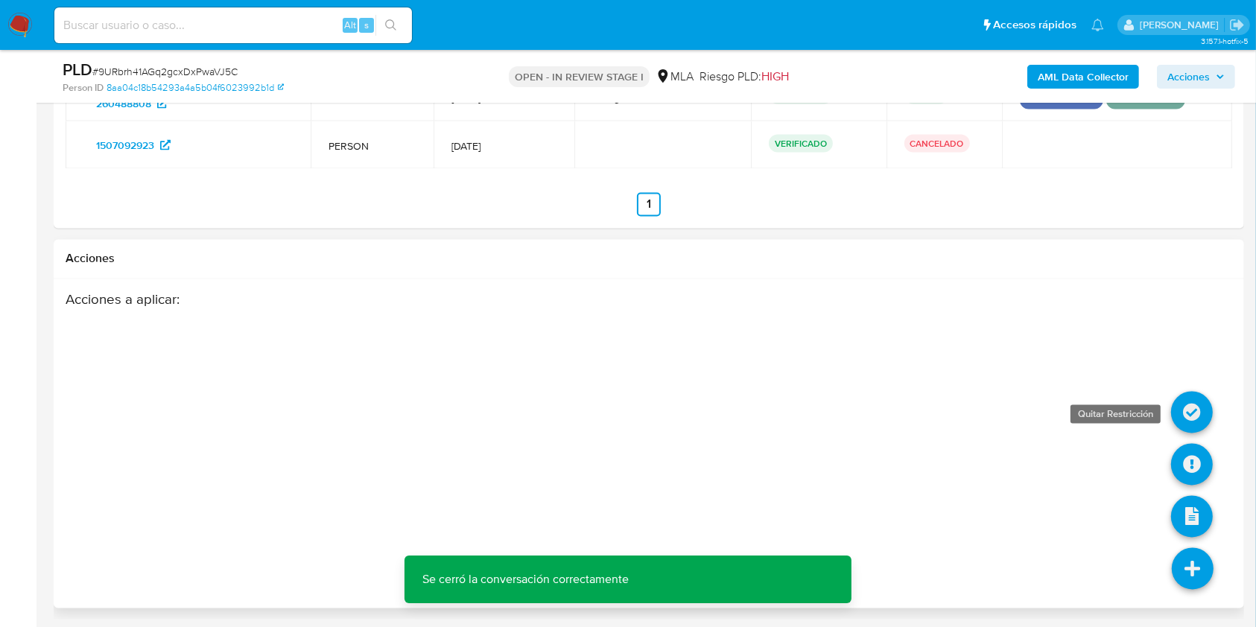
click at [1178, 419] on icon at bounding box center [1192, 413] width 42 height 42
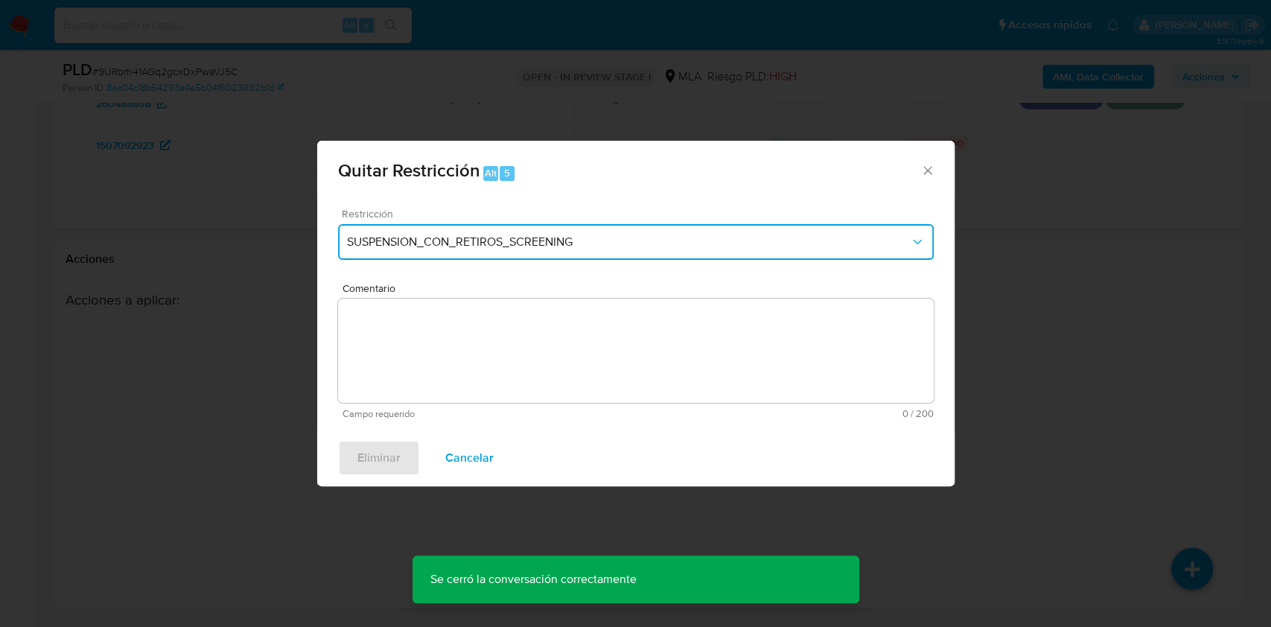
click at [632, 229] on button "SUSPENSION_CON_RETIROS_SCREENING" at bounding box center [636, 242] width 596 height 36
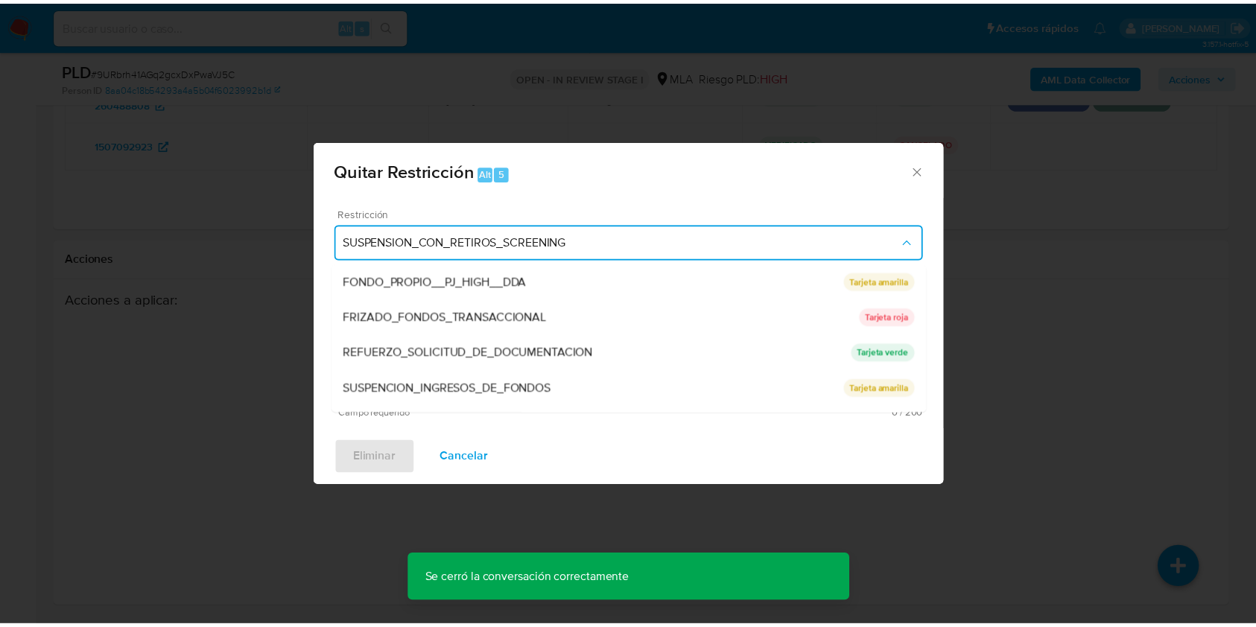
scroll to position [316, 0]
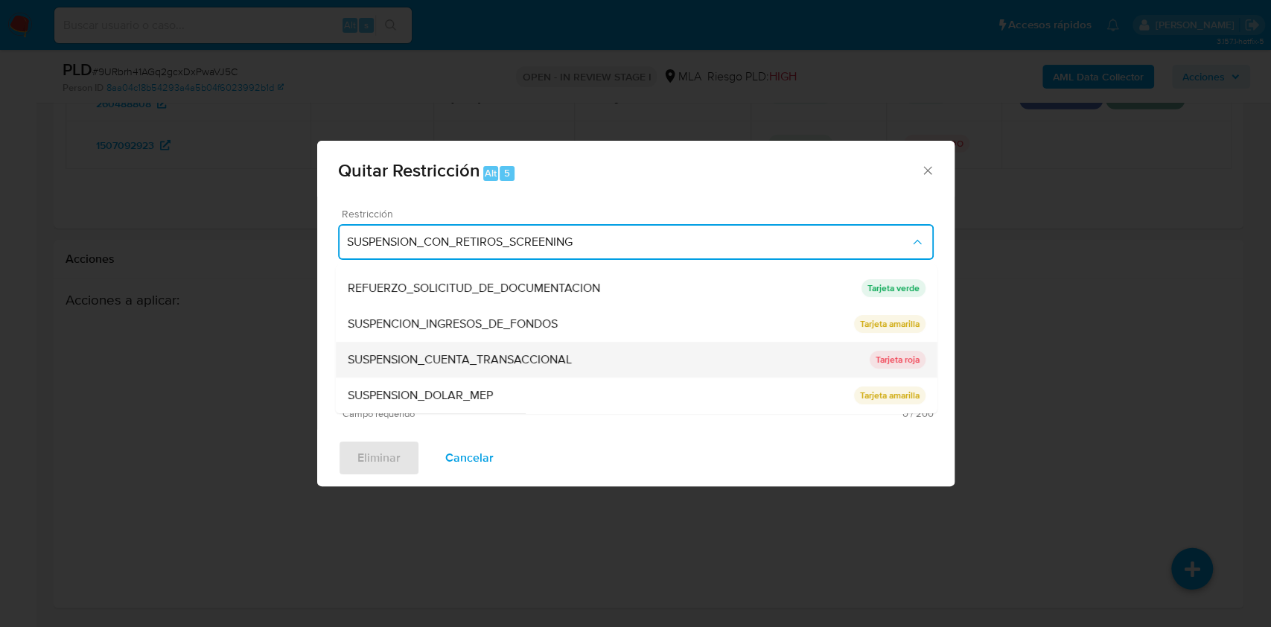
click at [828, 359] on div "SUSPENSION_CUENTA_TRANSACCIONAL" at bounding box center [608, 360] width 522 height 36
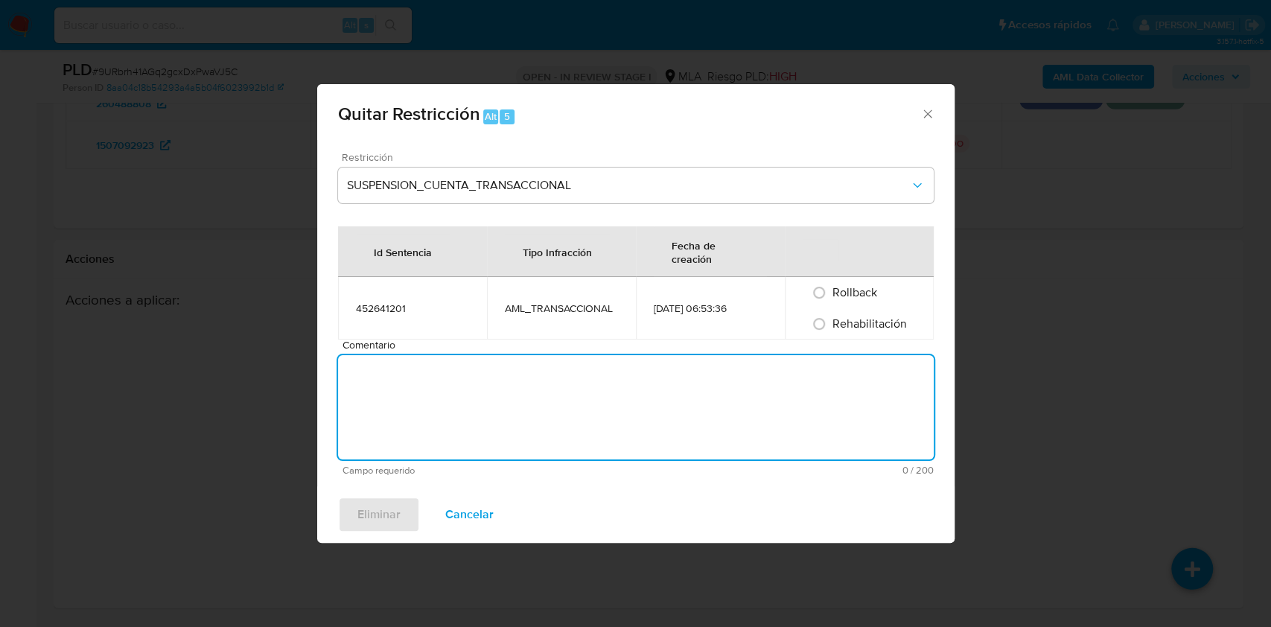
click at [748, 355] on textarea "Comentario" at bounding box center [636, 407] width 596 height 104
type textarea "AML"
click at [834, 322] on span "Rehabilitación" at bounding box center [870, 323] width 74 height 17
click at [831, 322] on input "Rehabilitación" at bounding box center [819, 324] width 24 height 24
radio input "true"
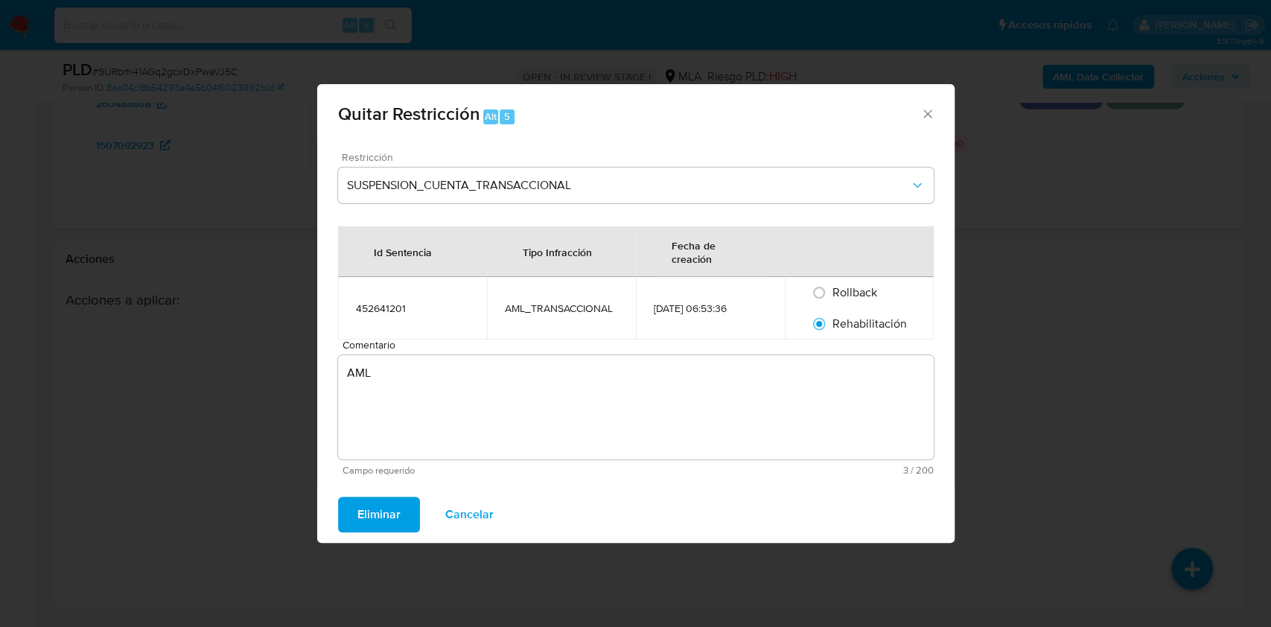
click at [395, 506] on span "Eliminar" at bounding box center [378, 514] width 43 height 33
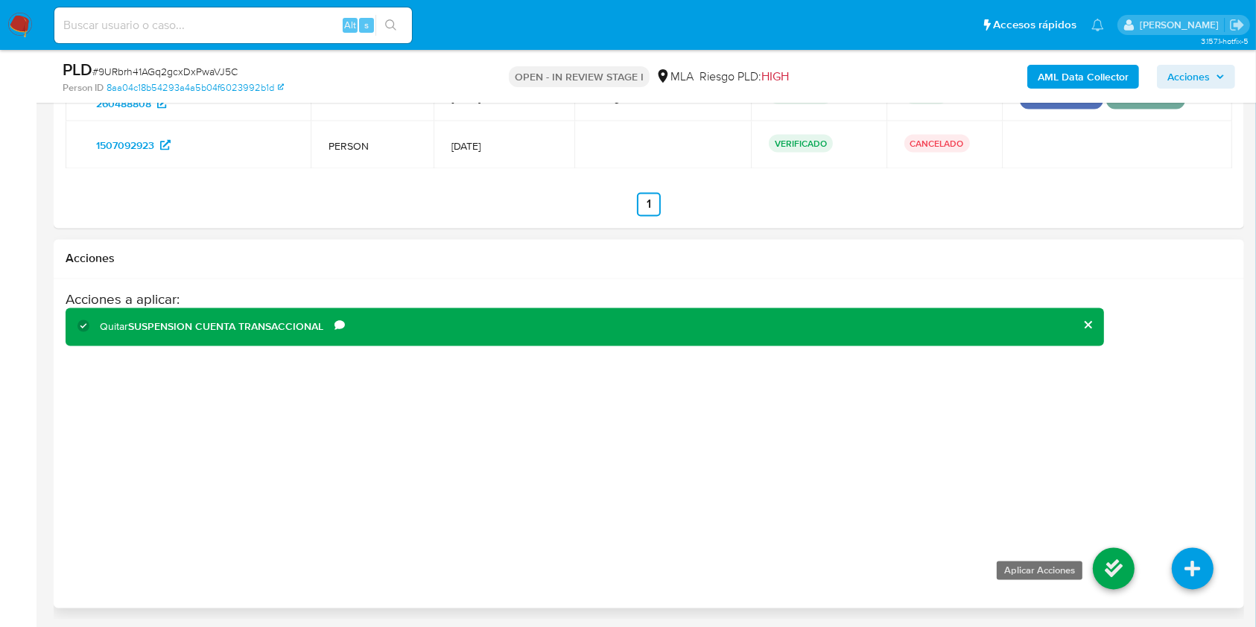
click at [1098, 559] on icon at bounding box center [1114, 569] width 42 height 42
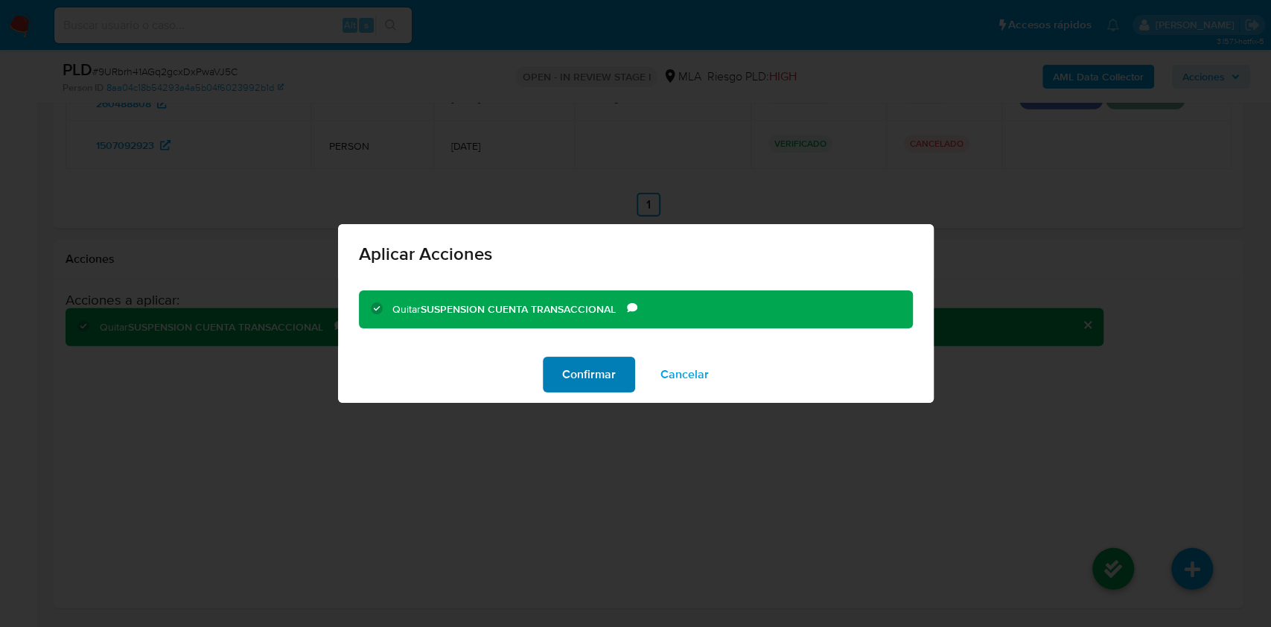
click at [604, 375] on span "Confirmar" at bounding box center [589, 374] width 54 height 33
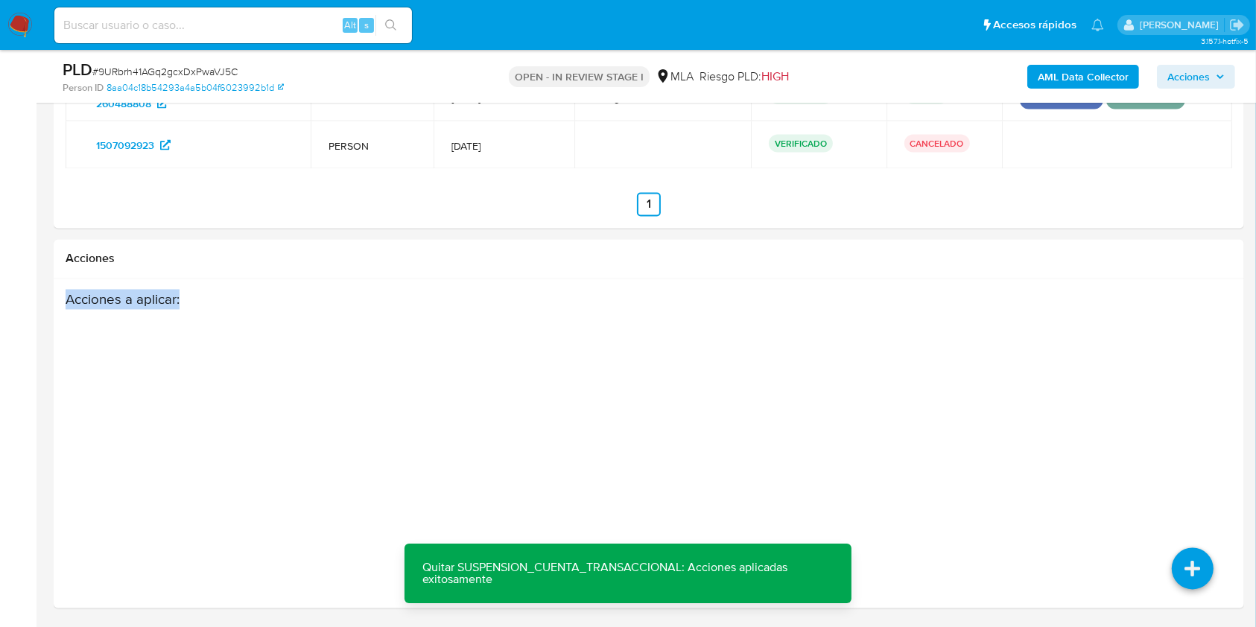
drag, startPoint x: 1253, startPoint y: 533, endPoint x: 1251, endPoint y: 263, distance: 270.4
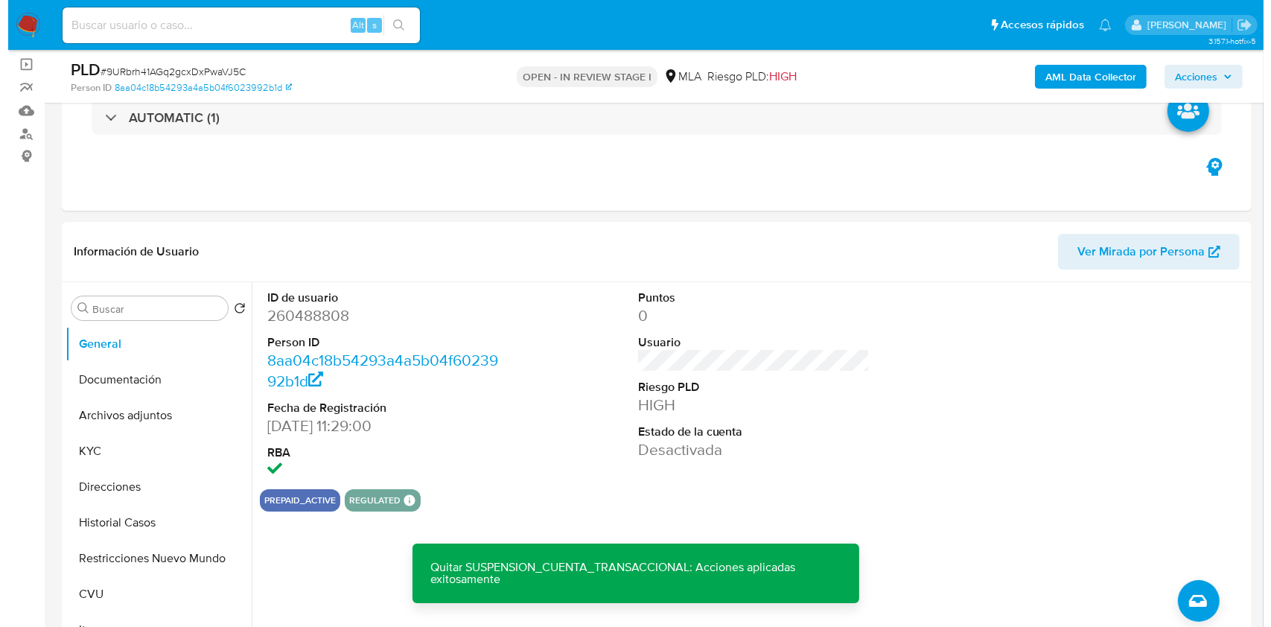
scroll to position [179, 0]
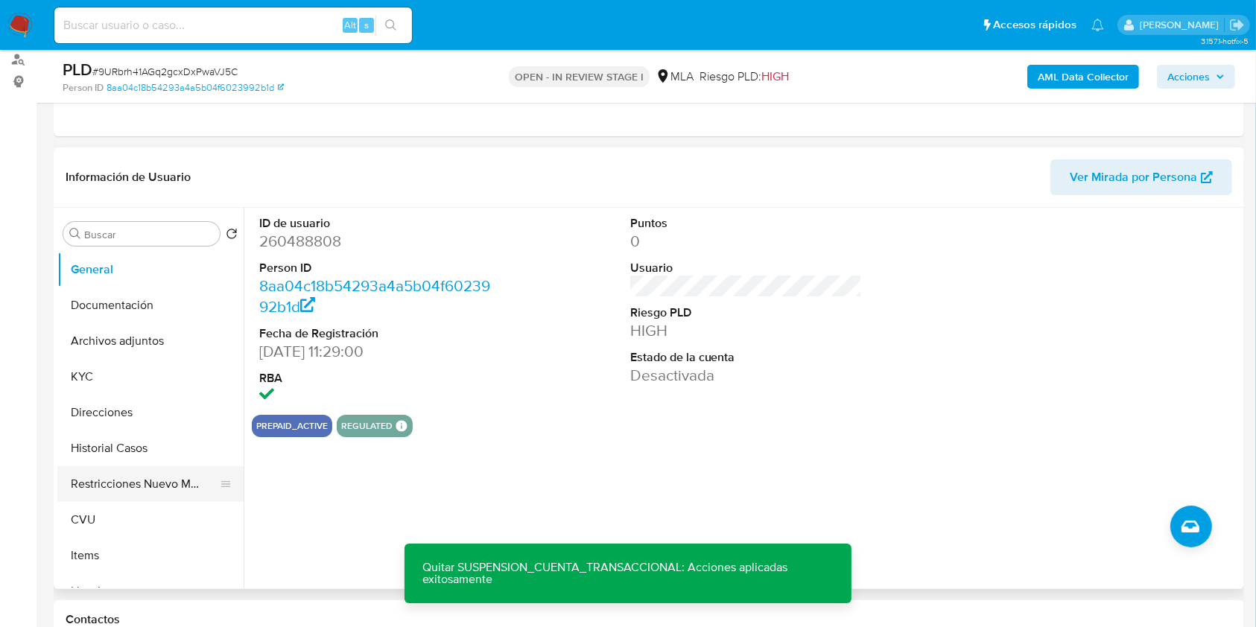
click at [122, 483] on button "Restricciones Nuevo Mundo" at bounding box center [144, 484] width 174 height 36
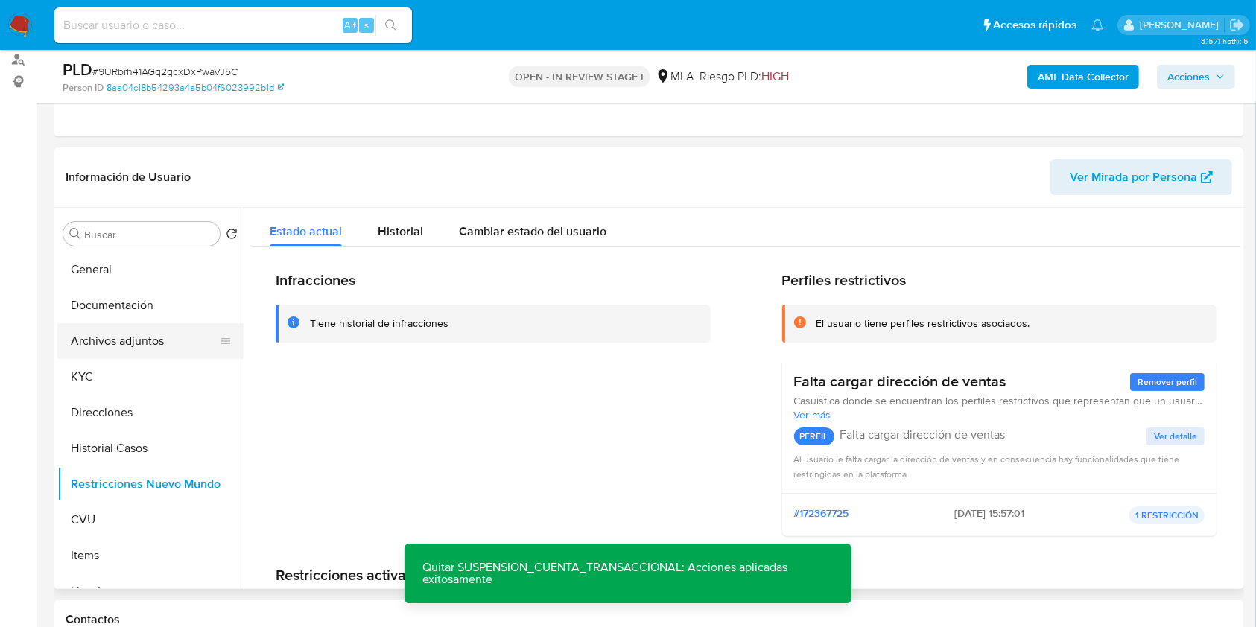
click at [119, 349] on button "Archivos adjuntos" at bounding box center [144, 341] width 174 height 36
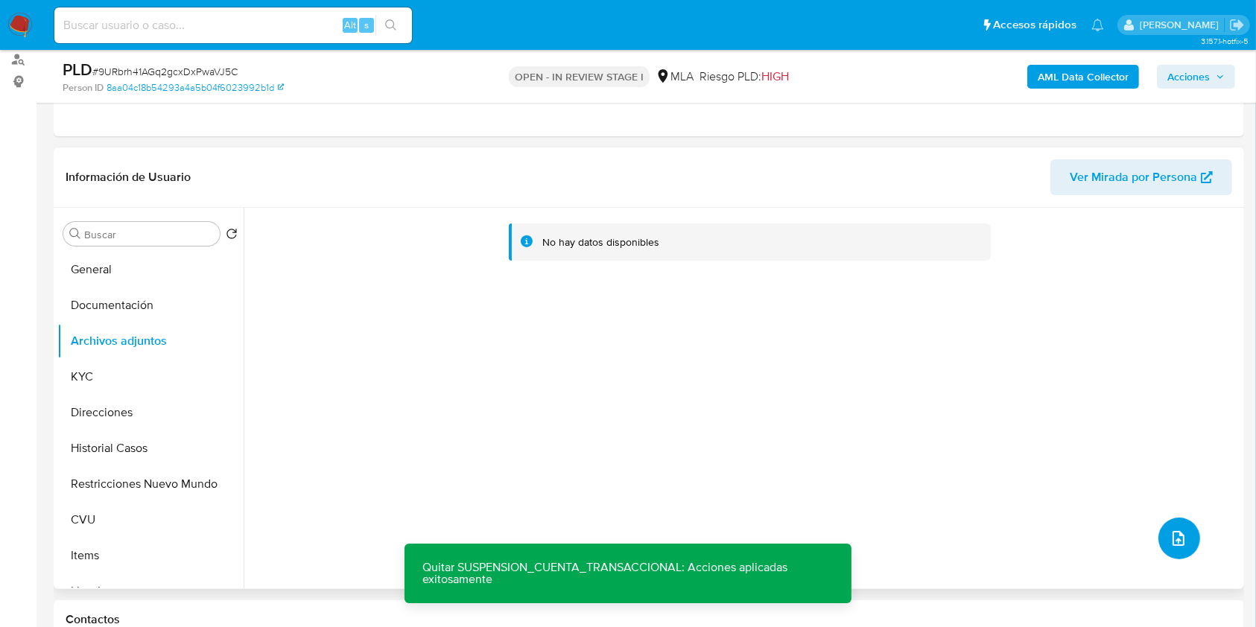
click at [1162, 547] on button "upload-file" at bounding box center [1179, 539] width 42 height 42
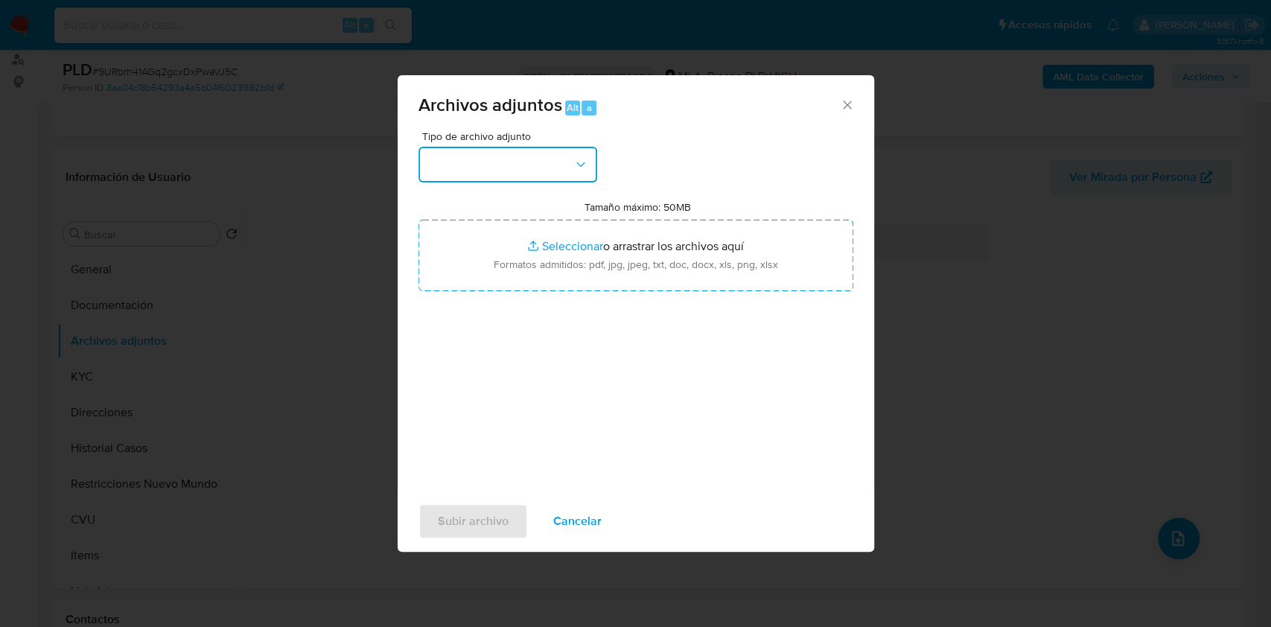
click at [492, 165] on button "button" at bounding box center [508, 165] width 179 height 36
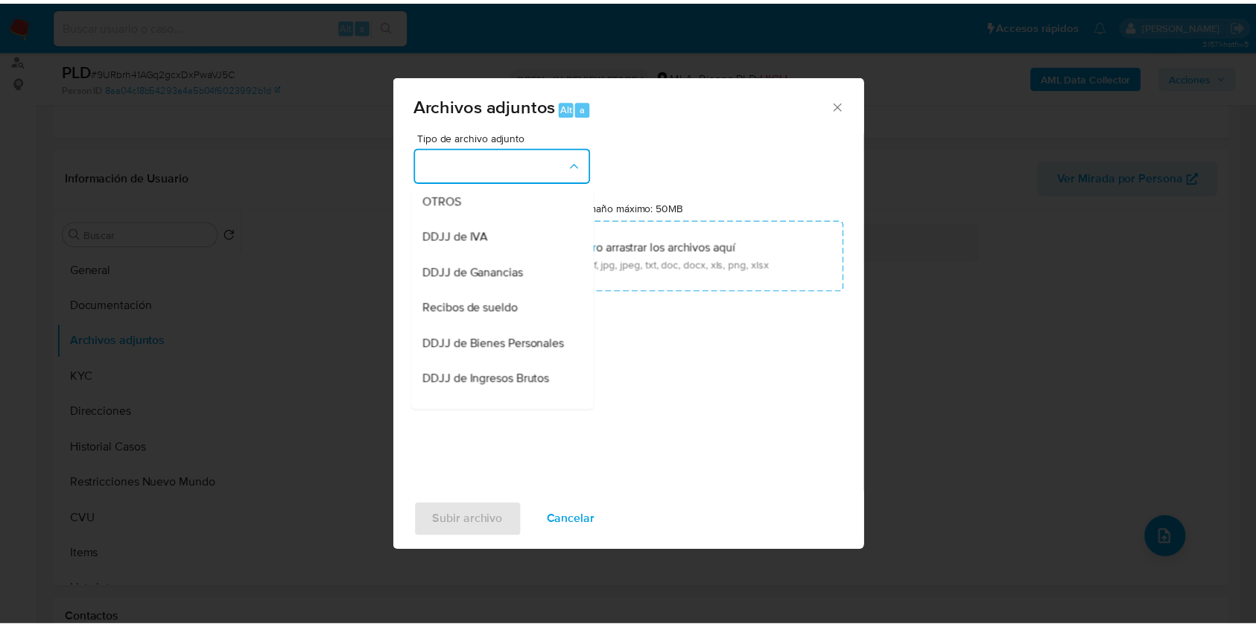
scroll to position [278, 0]
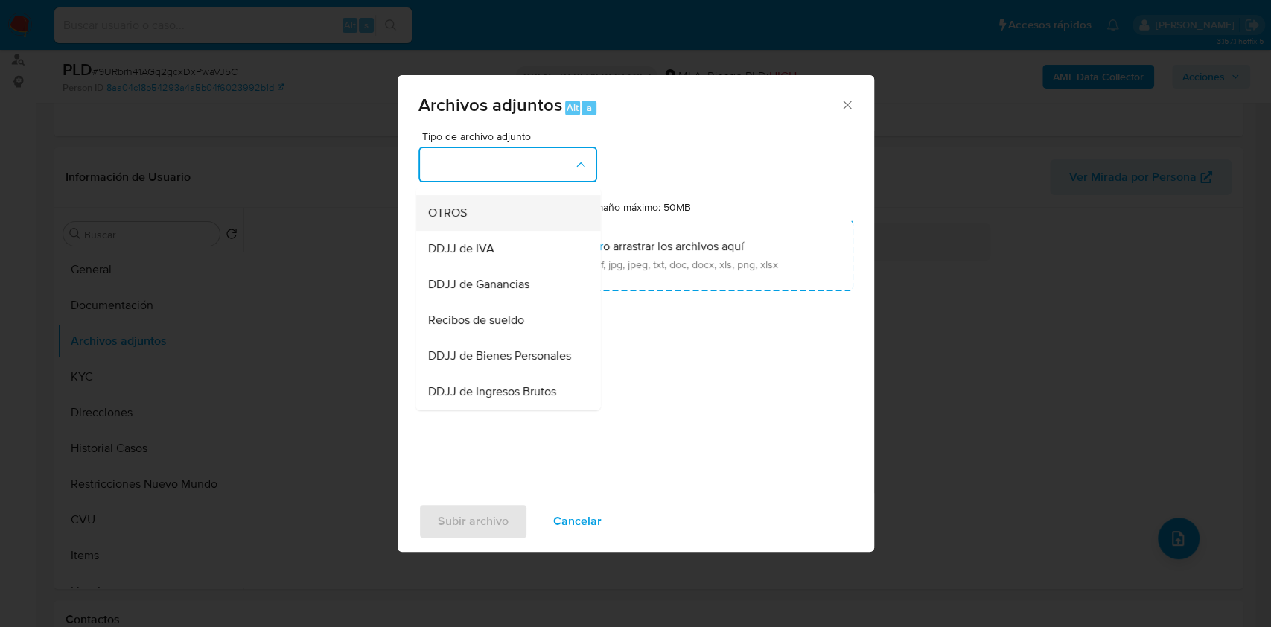
click at [465, 220] on span "OTROS" at bounding box center [447, 213] width 39 height 15
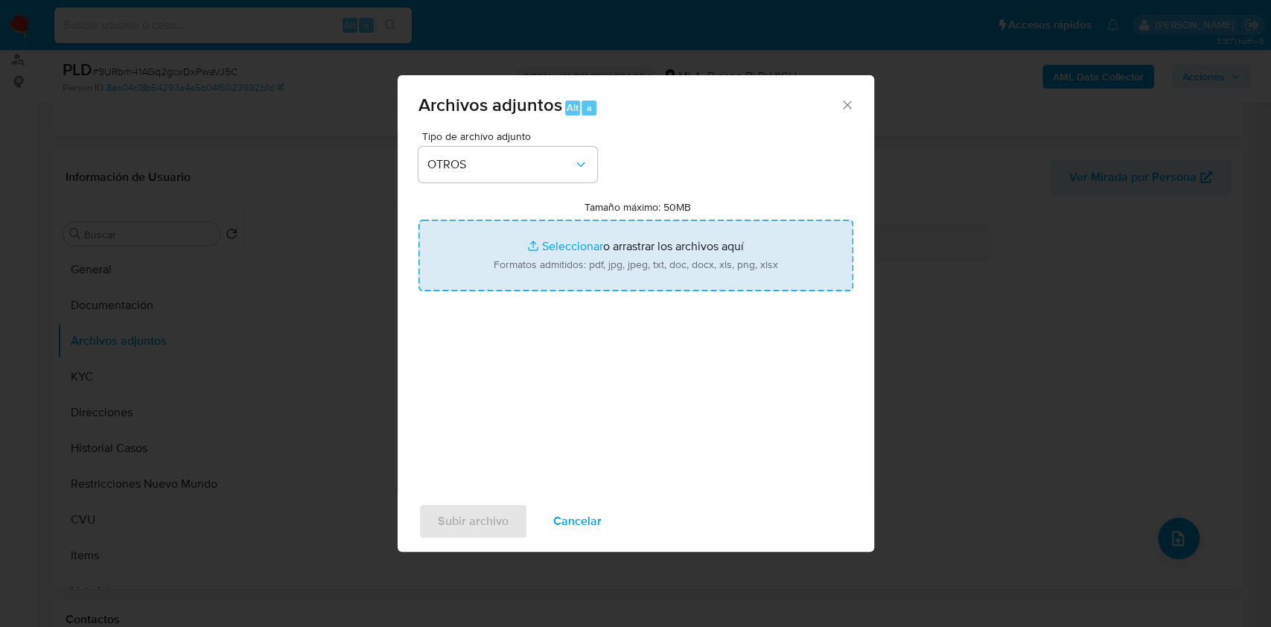
click at [591, 271] on input "Tamaño máximo: 50MB Seleccionar archivos" at bounding box center [636, 255] width 435 height 71
type input "C:\fakepath\Caselog 9URbrh41AGq2gcxDxPwaVJ5C.docx"
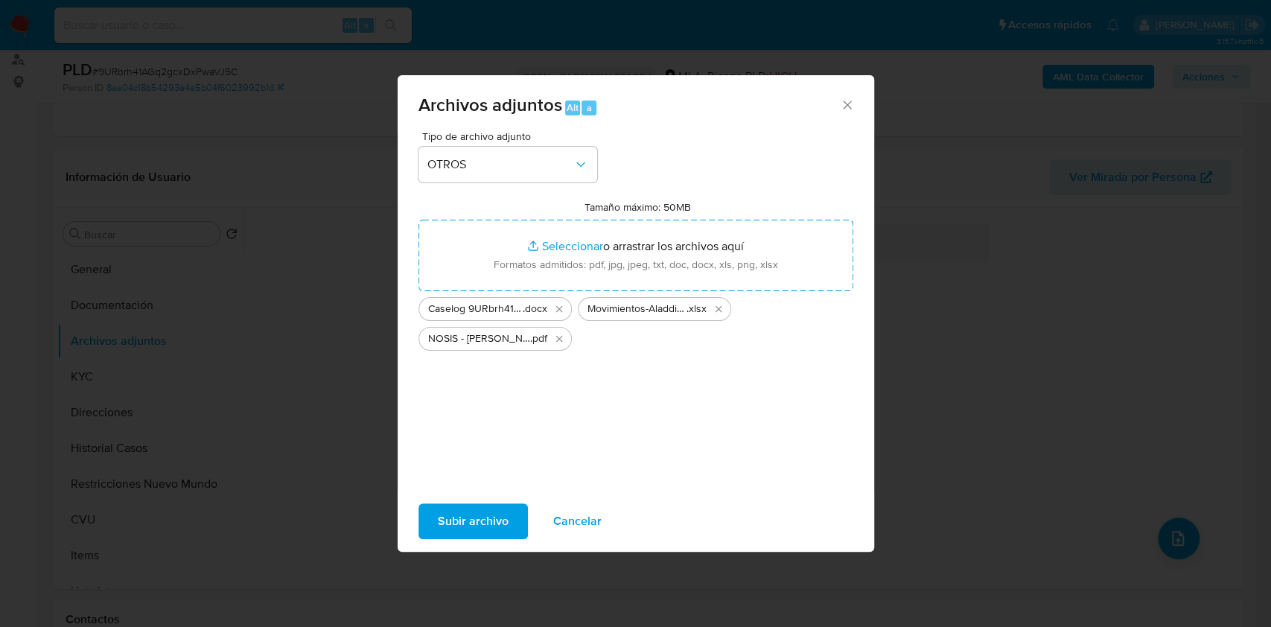
click at [480, 512] on span "Subir archivo" at bounding box center [473, 521] width 71 height 33
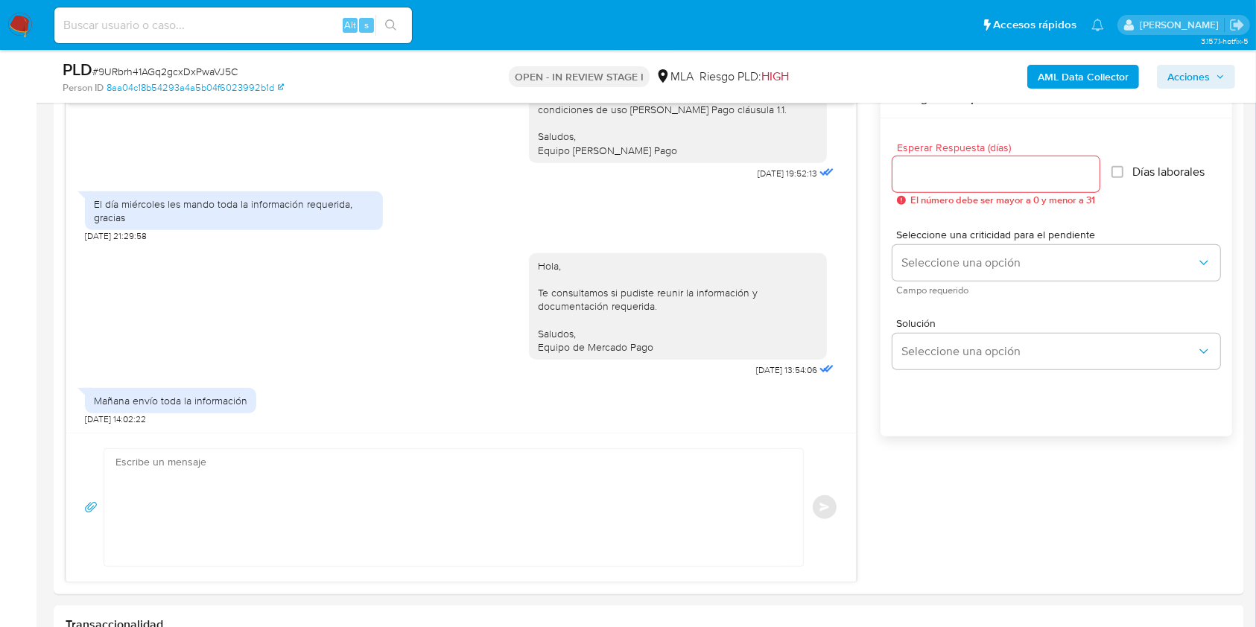
scroll to position [833, 0]
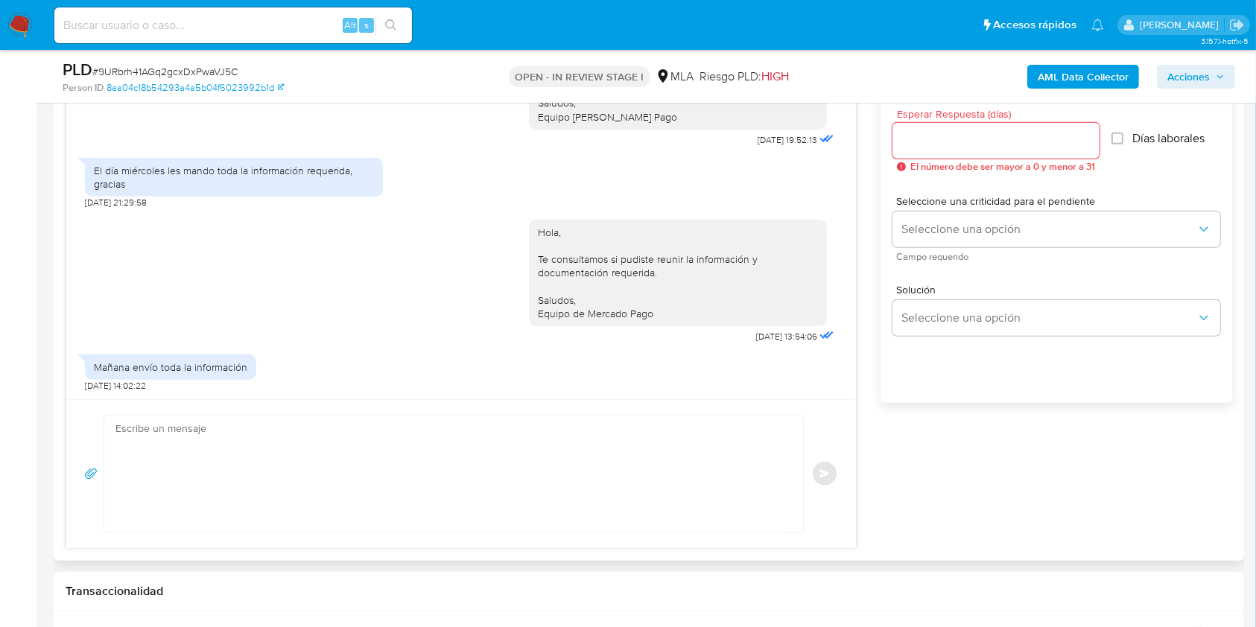
click at [481, 480] on textarea at bounding box center [449, 474] width 669 height 117
paste textarea "Hola XXX, ¡Gracias por tu respuesta! Queremos informarte que el uso de la cuent…"
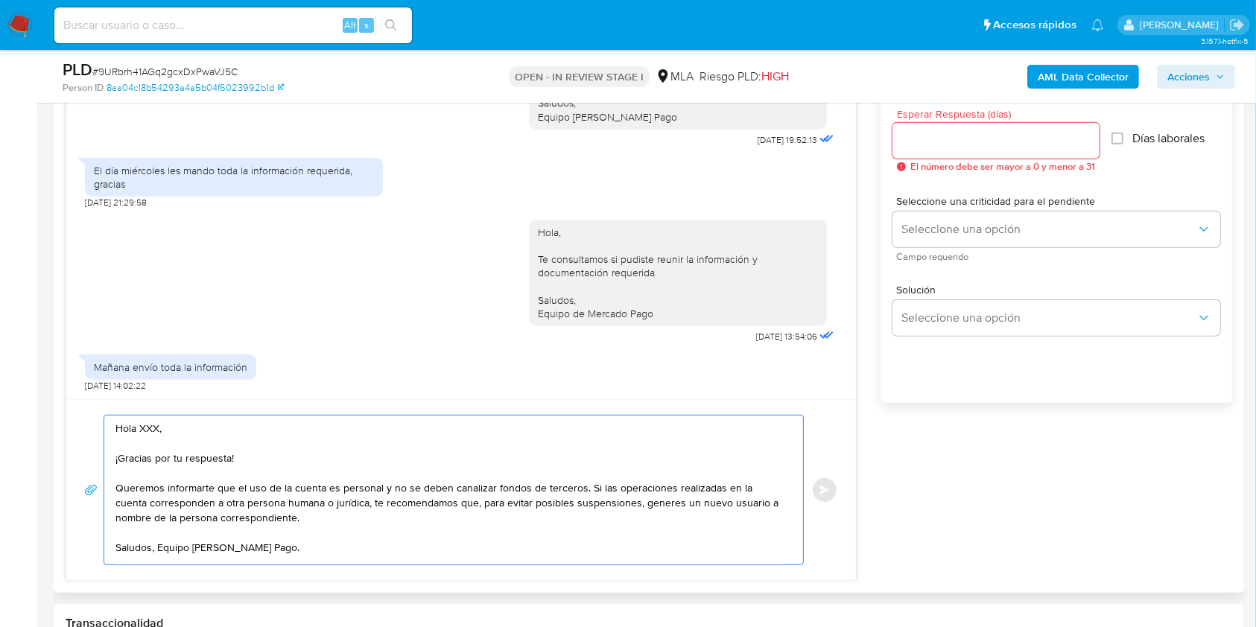
scroll to position [8, 0]
click at [226, 428] on textarea "Hola XXX, ¡Gracias por tu respuesta! Queremos informarte que el uso de la cuent…" at bounding box center [449, 490] width 669 height 149
drag, startPoint x: 254, startPoint y: 458, endPoint x: 141, endPoint y: 428, distance: 117.3
click at [141, 428] on textarea "Hola XXX, ¡Gracias por tu respuesta! Queremos informarte que el uso de la cuent…" at bounding box center [449, 490] width 669 height 149
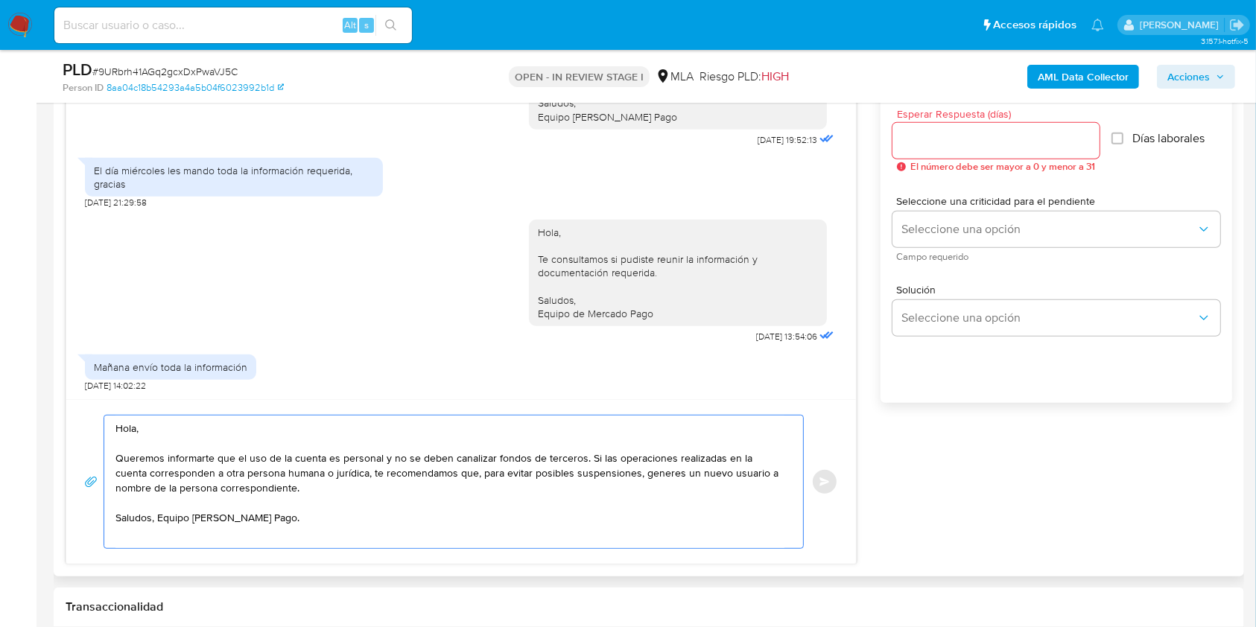
click at [156, 527] on textarea "Hola, Queremos informarte que el uso de la cuenta es personal y no se deben can…" at bounding box center [449, 482] width 669 height 133
click at [165, 527] on textarea "Hola, Queremos informarte que el uso de la cuenta es personal y no se deben can…" at bounding box center [449, 482] width 669 height 133
click at [158, 518] on textarea "Hola, Queremos informarte que el uso de la cuenta es personal y no se deben can…" at bounding box center [449, 482] width 669 height 133
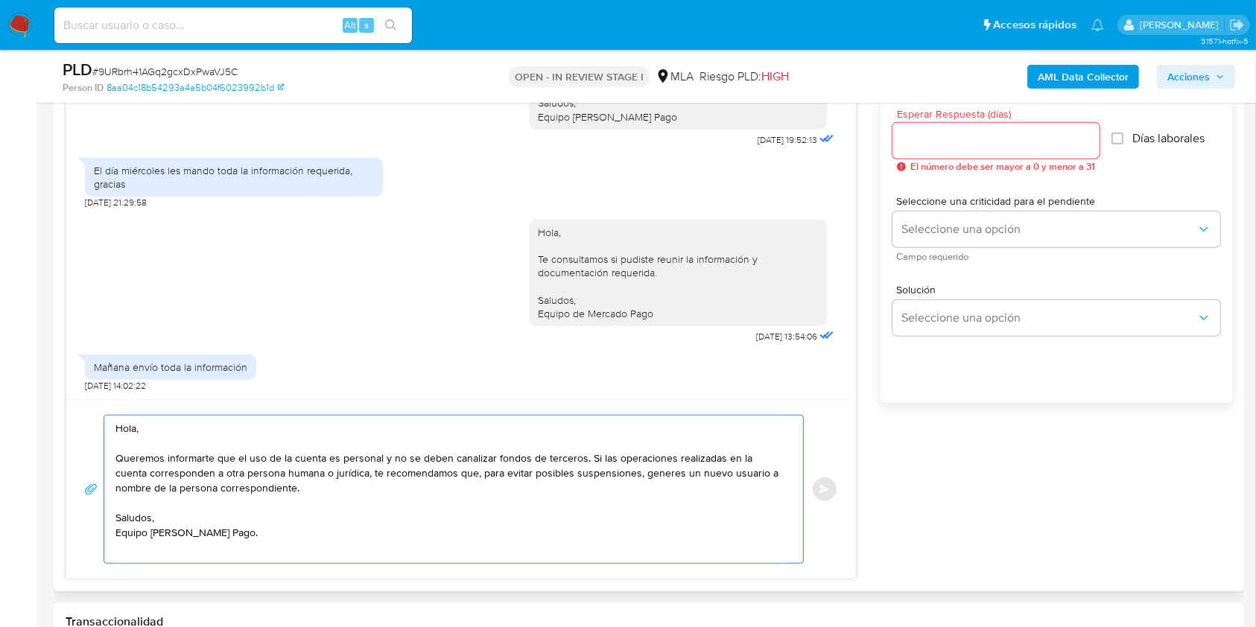
type textarea "Hola, Queremos informarte que el uso de la cuenta es personal y no se deben can…"
click at [929, 153] on div at bounding box center [995, 141] width 207 height 36
click at [928, 147] on input "Esperar Respuesta (días)" at bounding box center [995, 140] width 207 height 19
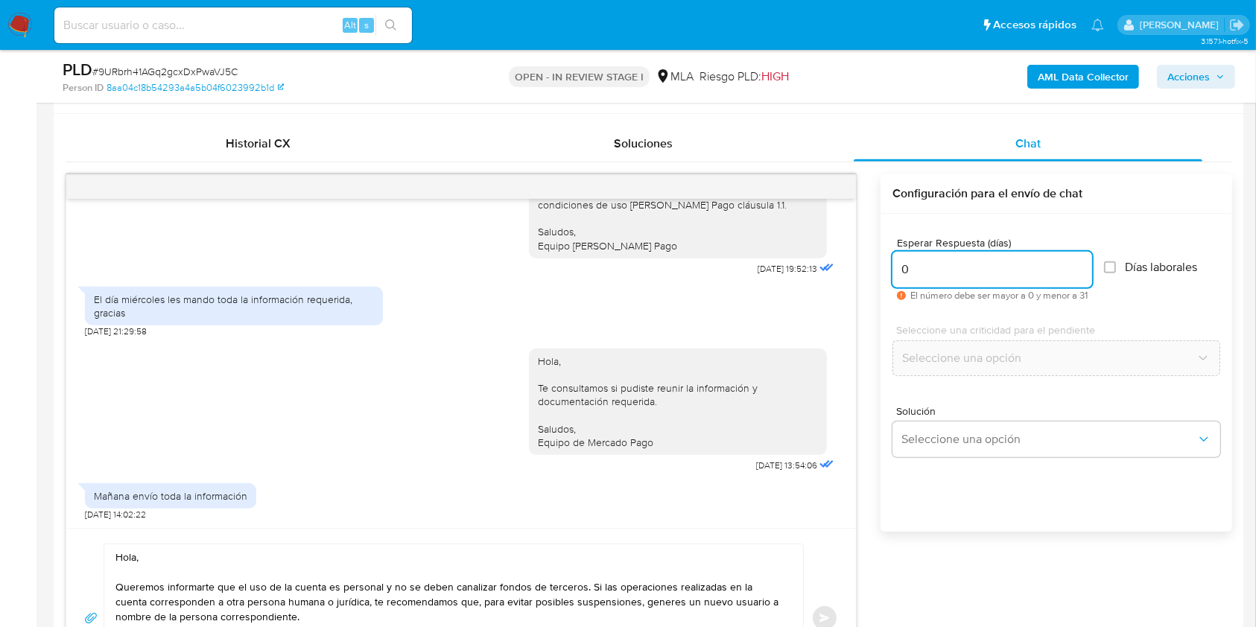
scroll to position [656, 0]
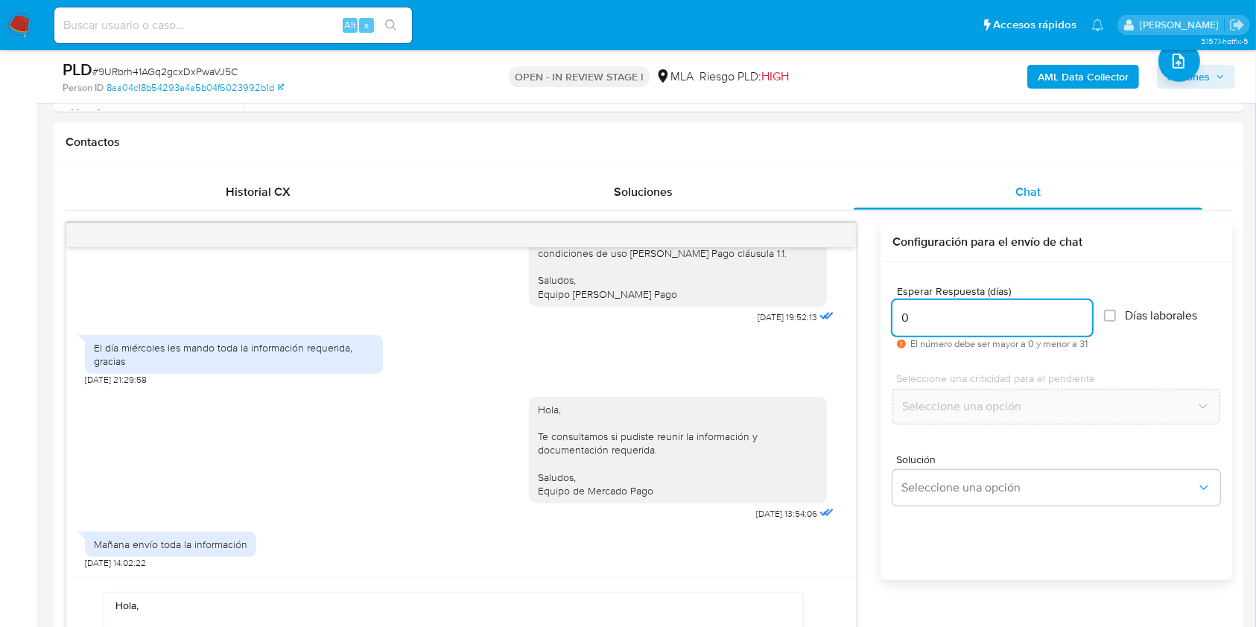
type input "0"
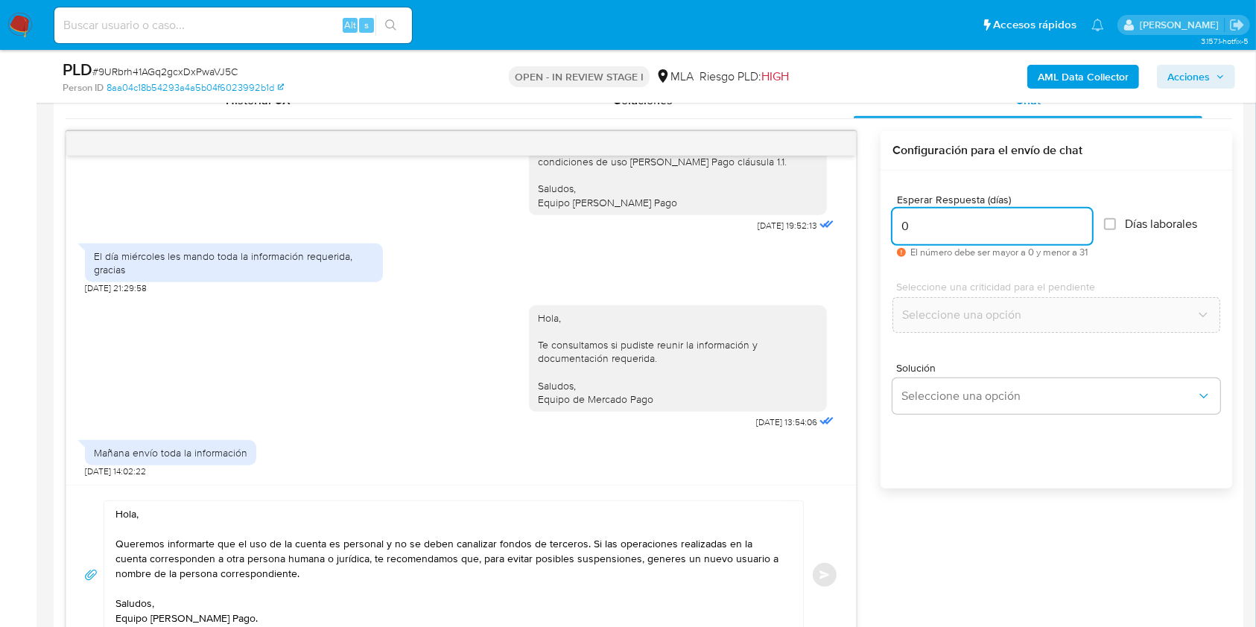
scroll to position [751, 0]
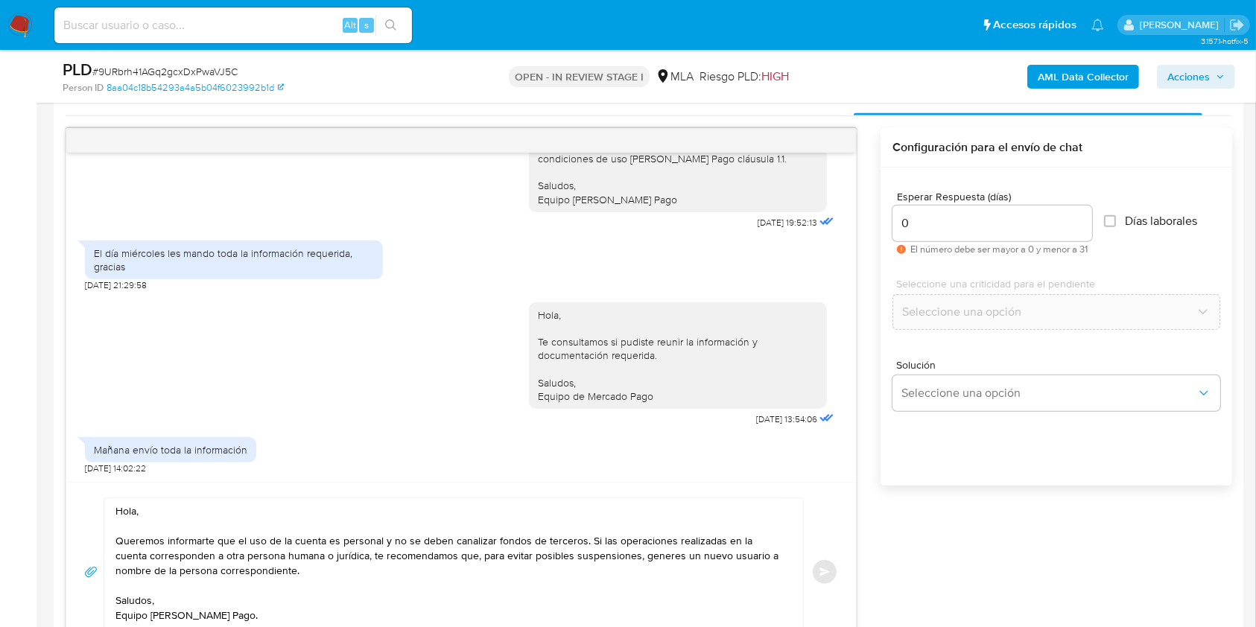
click at [825, 565] on div "Hola, Queremos informarte que el uso de la cuenta es personal y no se deben can…" at bounding box center [461, 572] width 754 height 149
click at [661, 550] on textarea "Hola, Queremos informarte que el uso de la cuenta es personal y no se deben can…" at bounding box center [449, 571] width 669 height 147
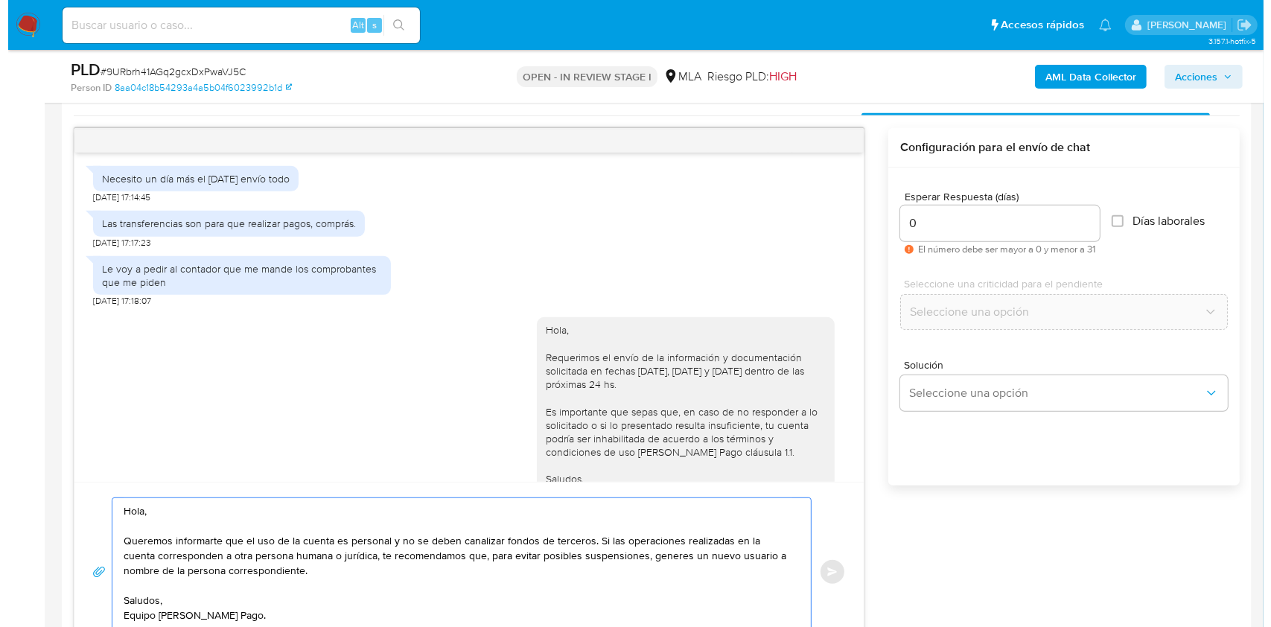
scroll to position [685, 0]
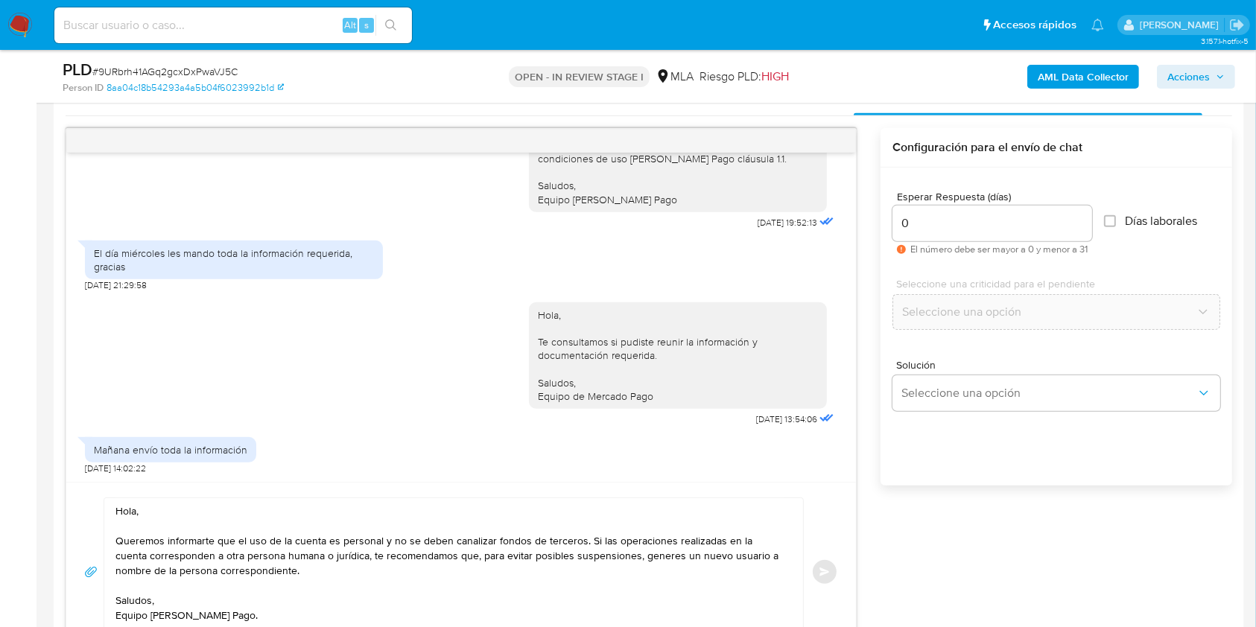
click at [953, 410] on div "Solución Seleccione una opción" at bounding box center [1056, 388] width 328 height 81
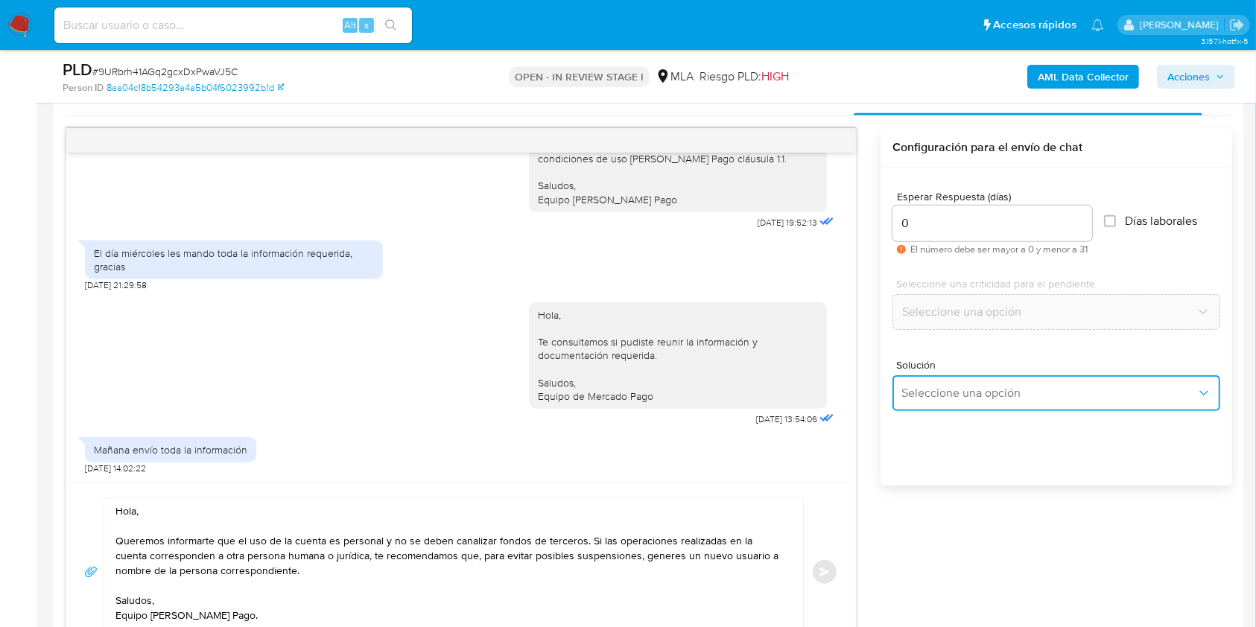
click at [951, 398] on span "Seleccione una opción" at bounding box center [1048, 393] width 295 height 15
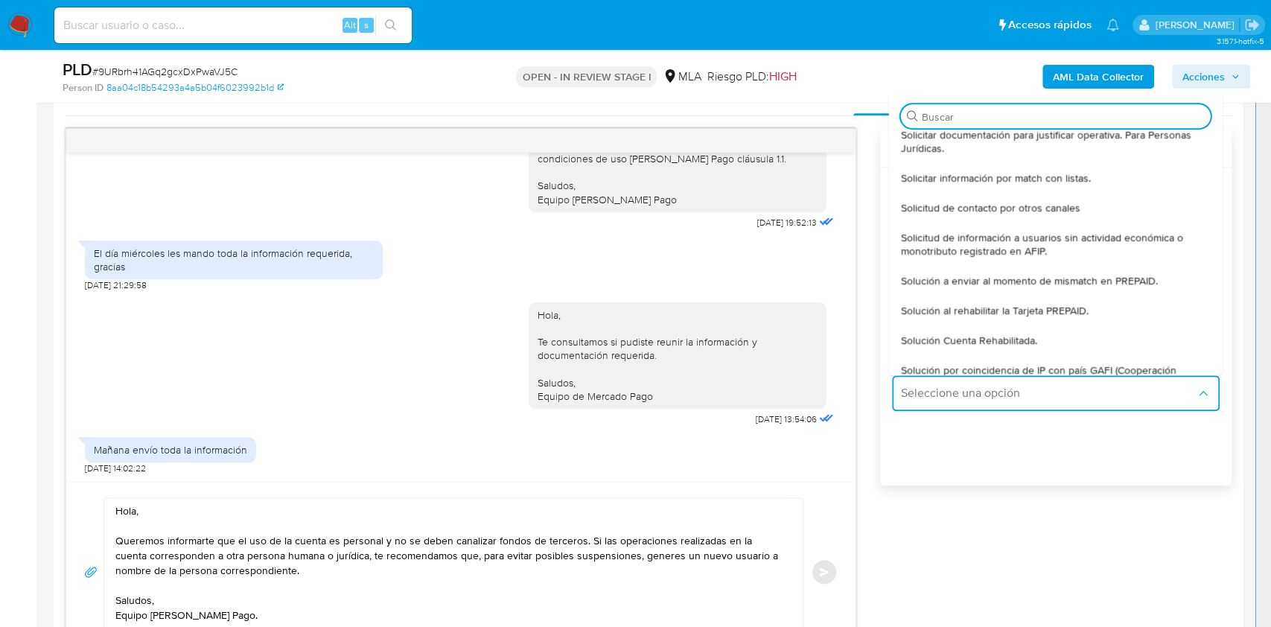
scroll to position [343, 0]
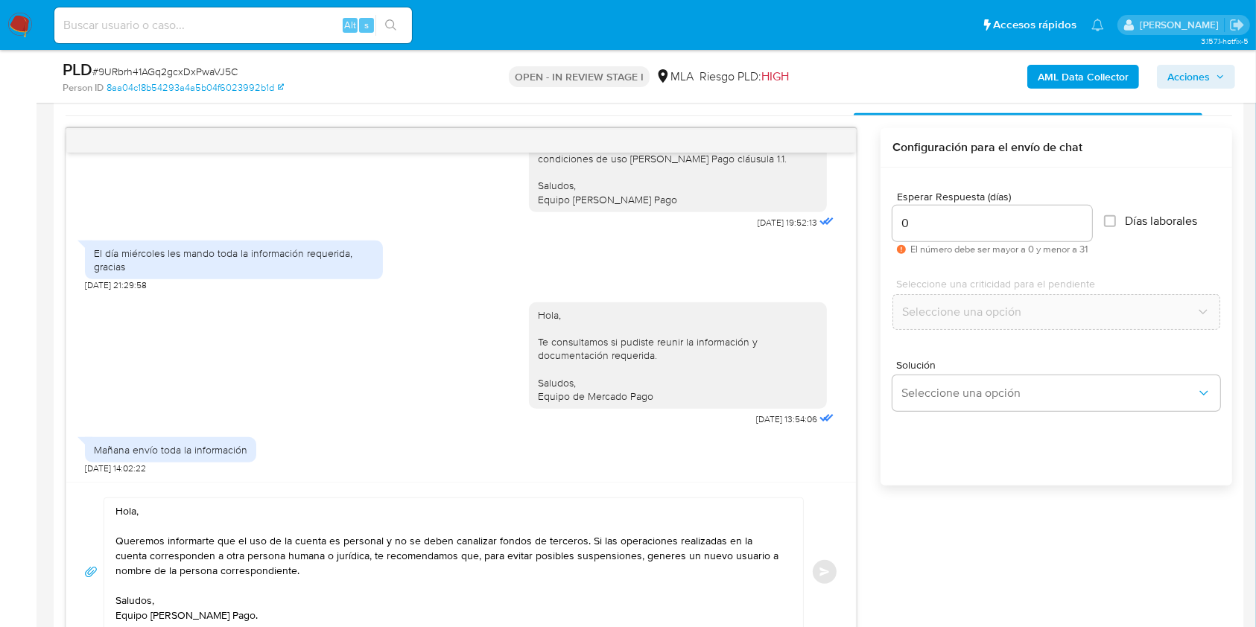
click at [1073, 437] on div "Esperar Respuesta (días) 0 El número debe ser mayor a 0 y menor a 31 Días labor…" at bounding box center [1056, 346] width 352 height 357
click at [825, 136] on div at bounding box center [460, 141] width 789 height 24
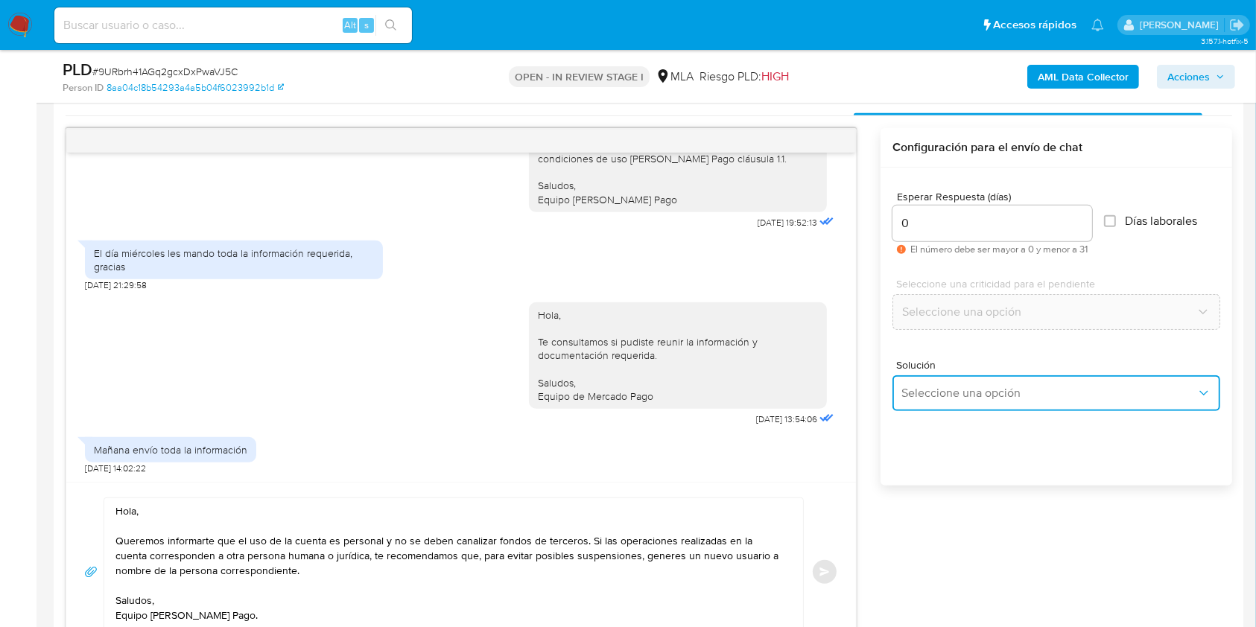
click at [1023, 393] on span "Seleccione una opción" at bounding box center [1048, 393] width 295 height 15
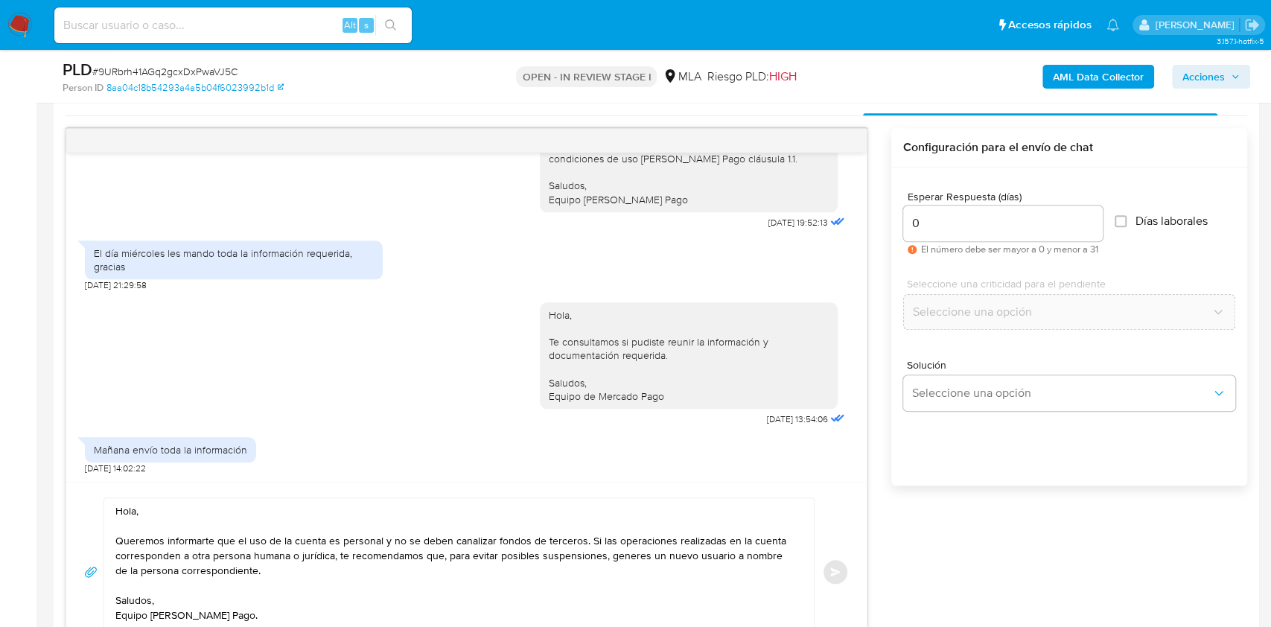
click at [824, 564] on div "Hola, Queremos informarte que el uso de la cuenta es personal y no se deben can…" at bounding box center [466, 572] width 765 height 149
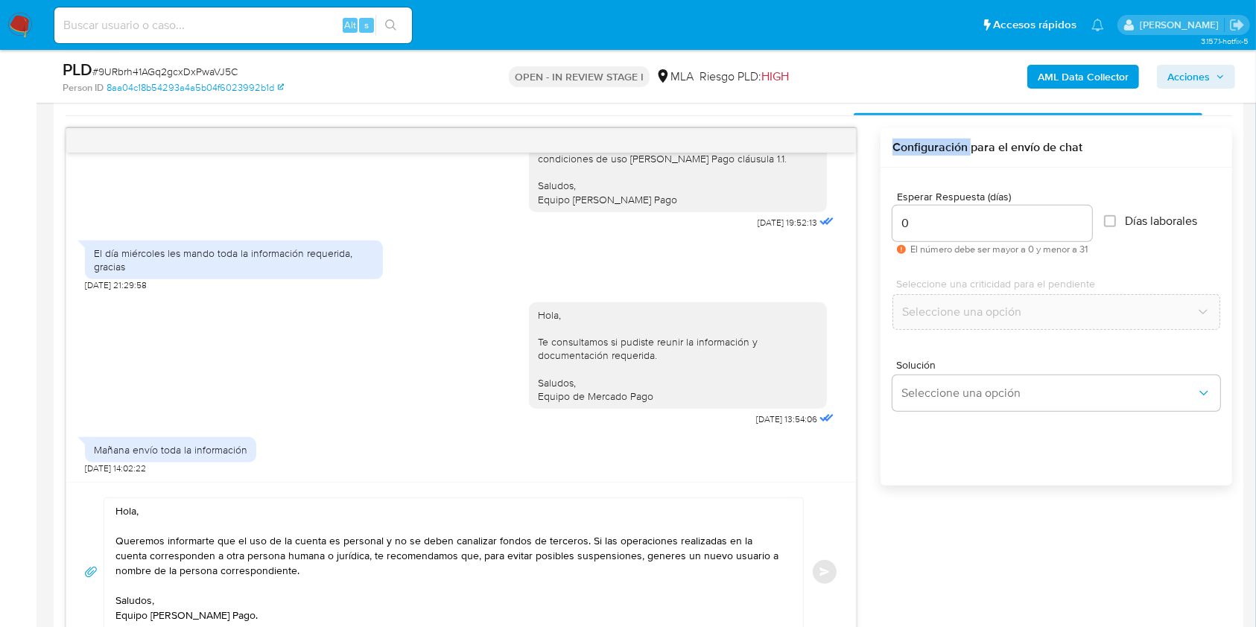
click at [824, 564] on div "Hola, Queremos informarte que el uso de la cuenta es personal y no se deben can…" at bounding box center [461, 572] width 754 height 149
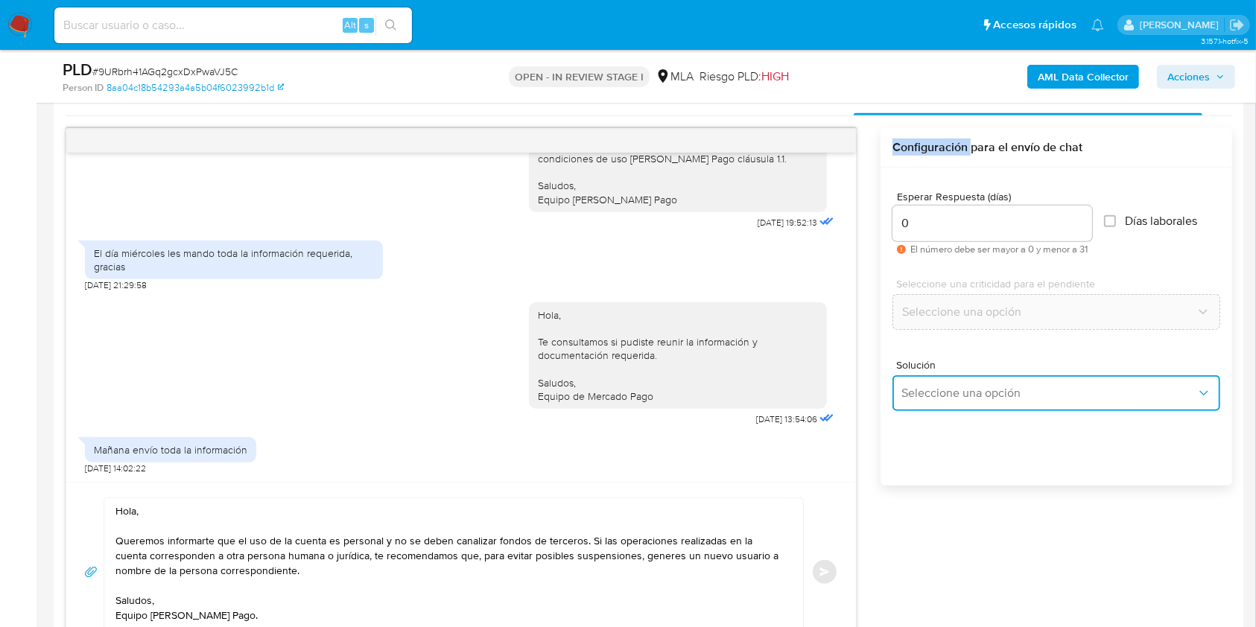
click at [959, 401] on button "Seleccione una opción" at bounding box center [1056, 393] width 328 height 36
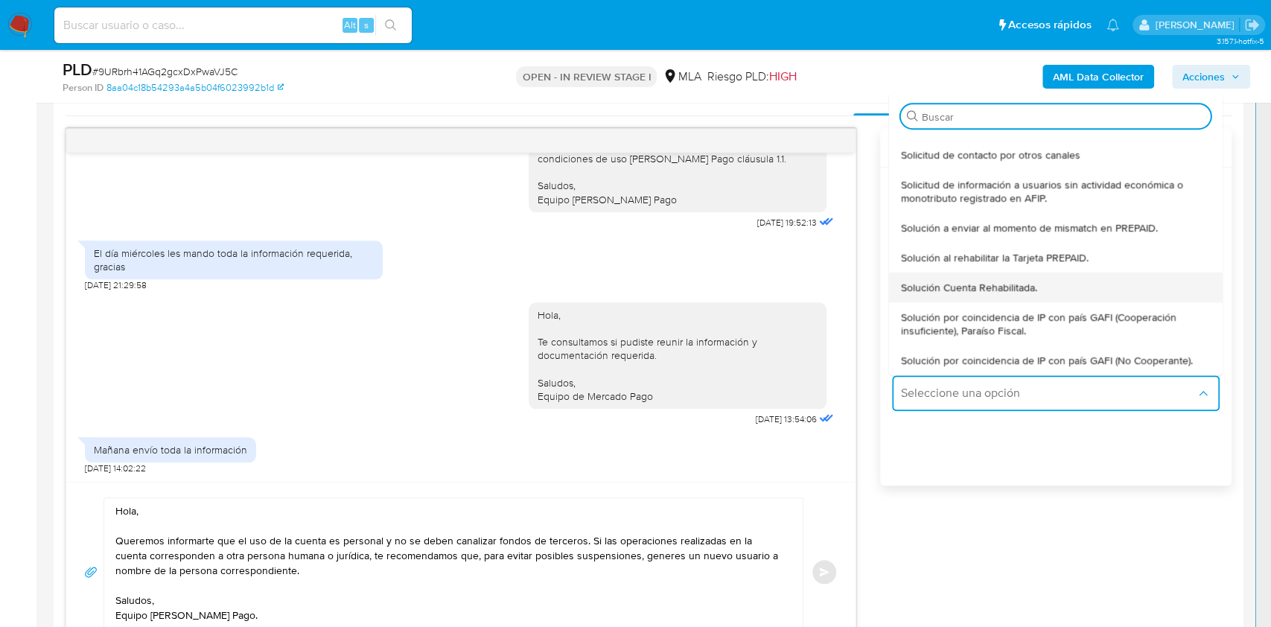
click at [1001, 281] on span "Solución Cuenta Rehabilitada." at bounding box center [969, 287] width 136 height 13
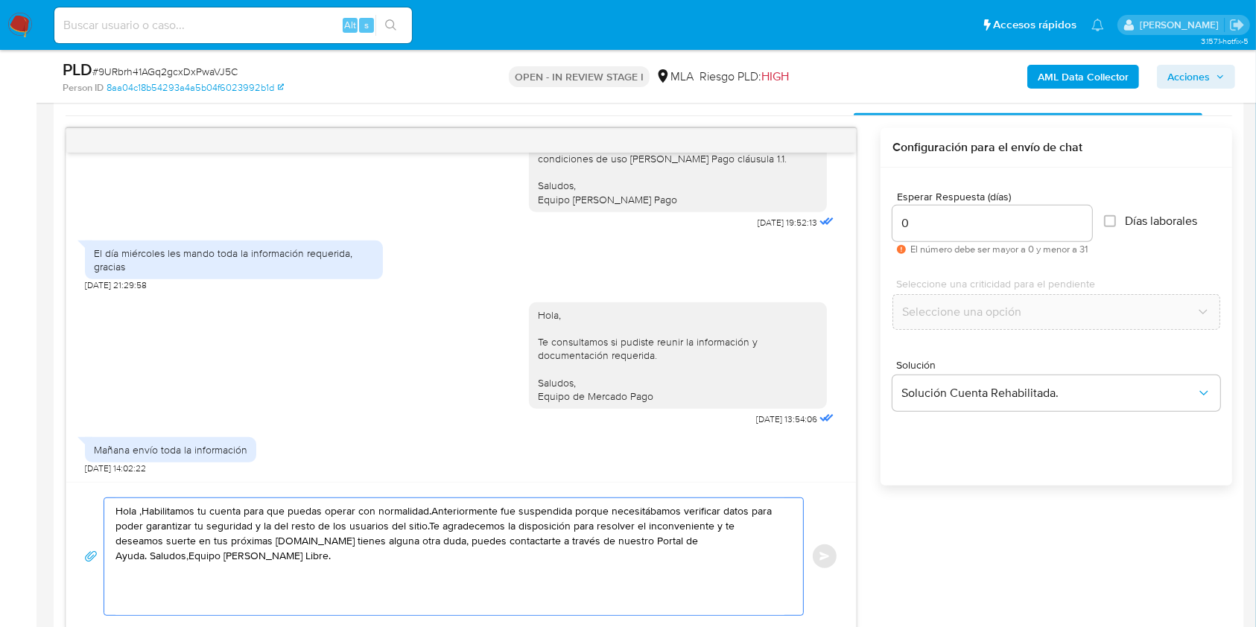
drag, startPoint x: 229, startPoint y: 556, endPoint x: 101, endPoint y: 508, distance: 137.6
click at [101, 508] on div "Hola ,Habilitamos tu cuenta para que puedas operar con normalidad.Anteriormente…" at bounding box center [461, 557] width 754 height 118
click at [929, 232] on div "0" at bounding box center [992, 224] width 200 height 36
click at [345, 570] on textarea "Hola ,Habilitamos tu cuenta para que puedas operar con normalidad.Anteriormente…" at bounding box center [449, 556] width 669 height 117
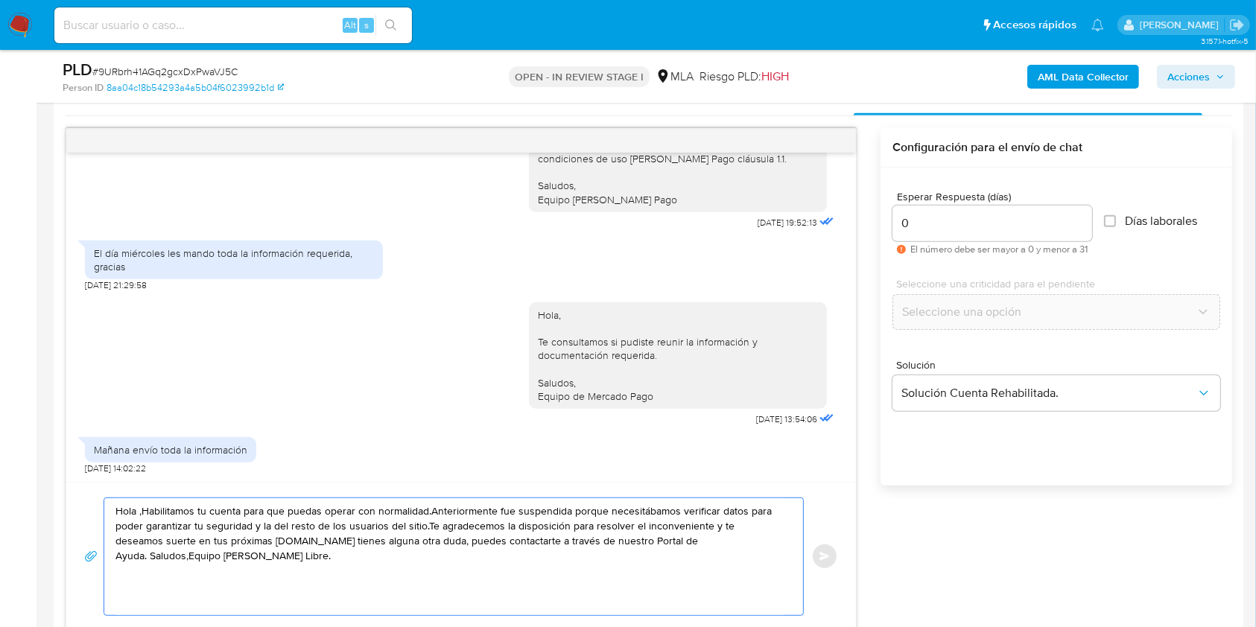
click at [345, 570] on textarea "Hola ,Habilitamos tu cuenta para que puedas operar con normalidad.Anteriormente…" at bounding box center [449, 556] width 669 height 117
paste textarea "XXX, ¡Gracias por tu respuesta! Queremos informarte que el uso de la cuenta es …"
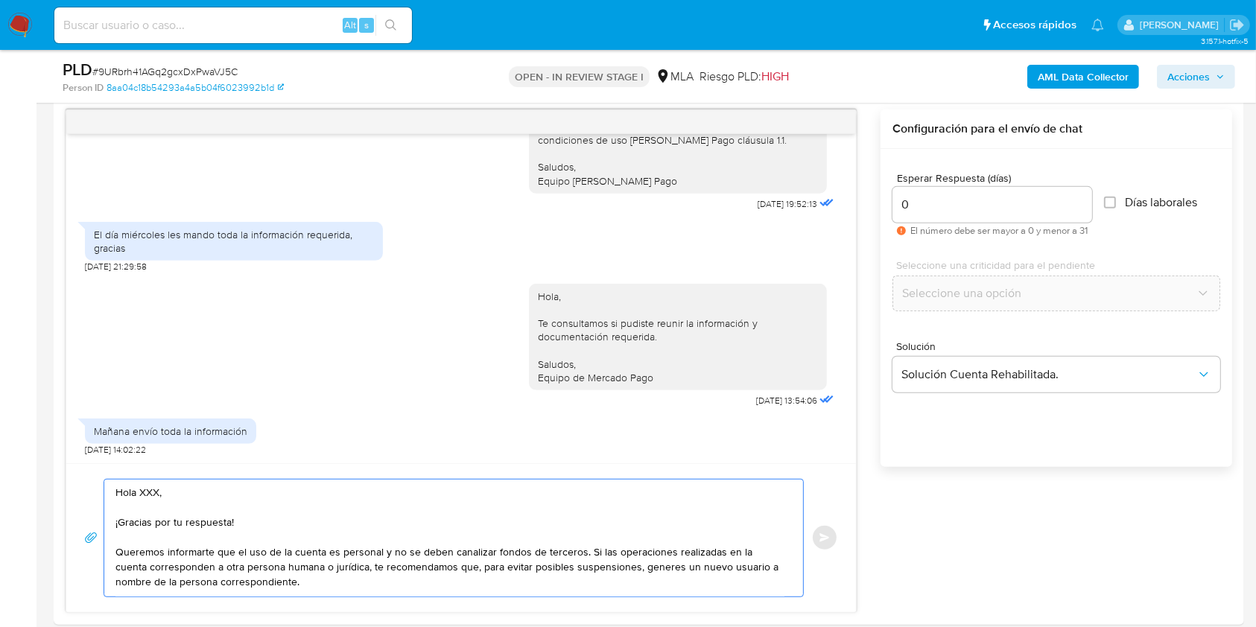
scroll to position [8, 0]
type textarea "Hola XXX, ¡Gracias por tu respuesta! Queremos informarte que el uso de la cuent…"
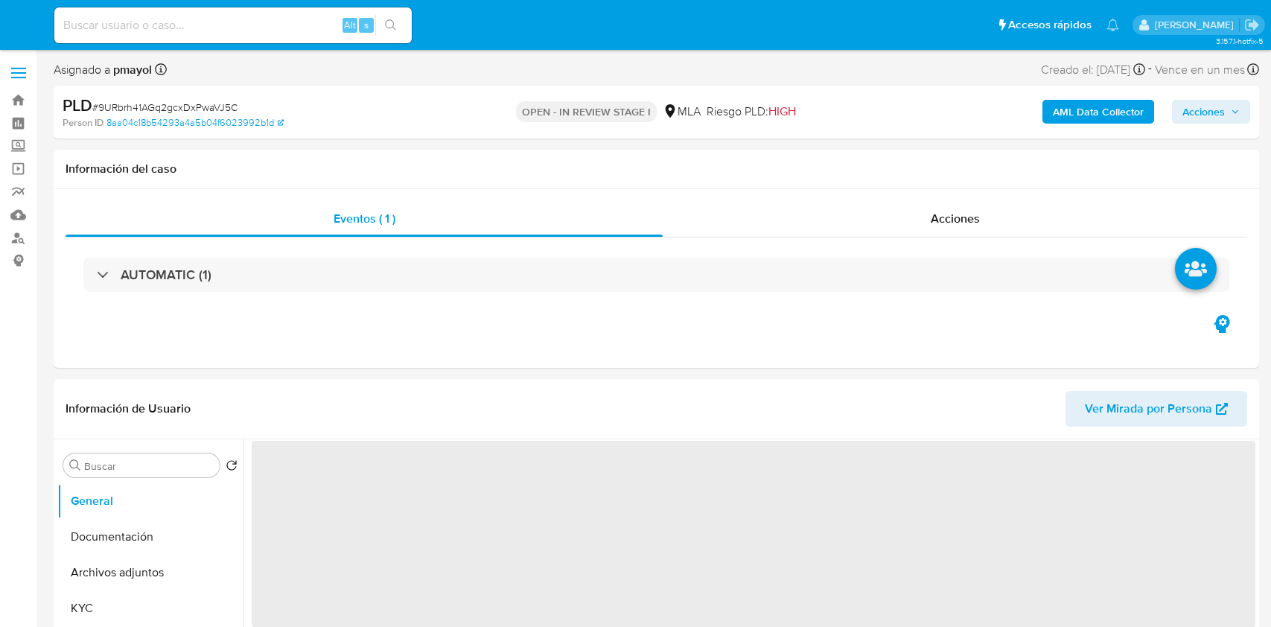
select select "10"
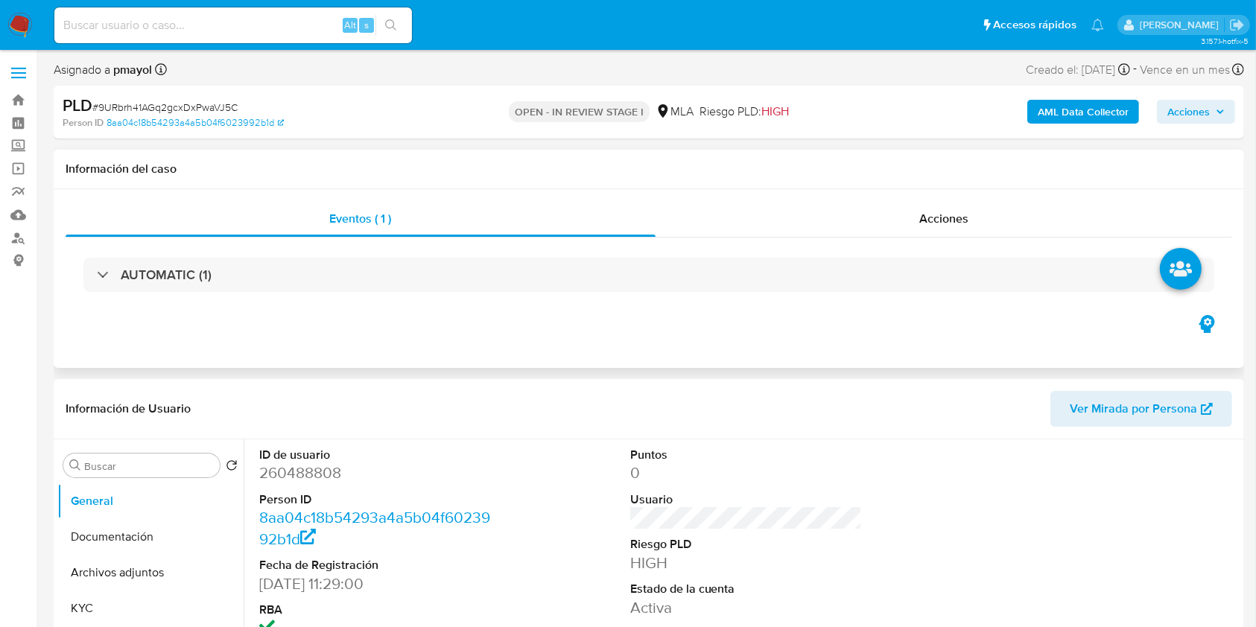
click at [1235, 242] on div "Eventos ( 1 ) Acciones AUTOMATIC (1)" at bounding box center [649, 278] width 1190 height 179
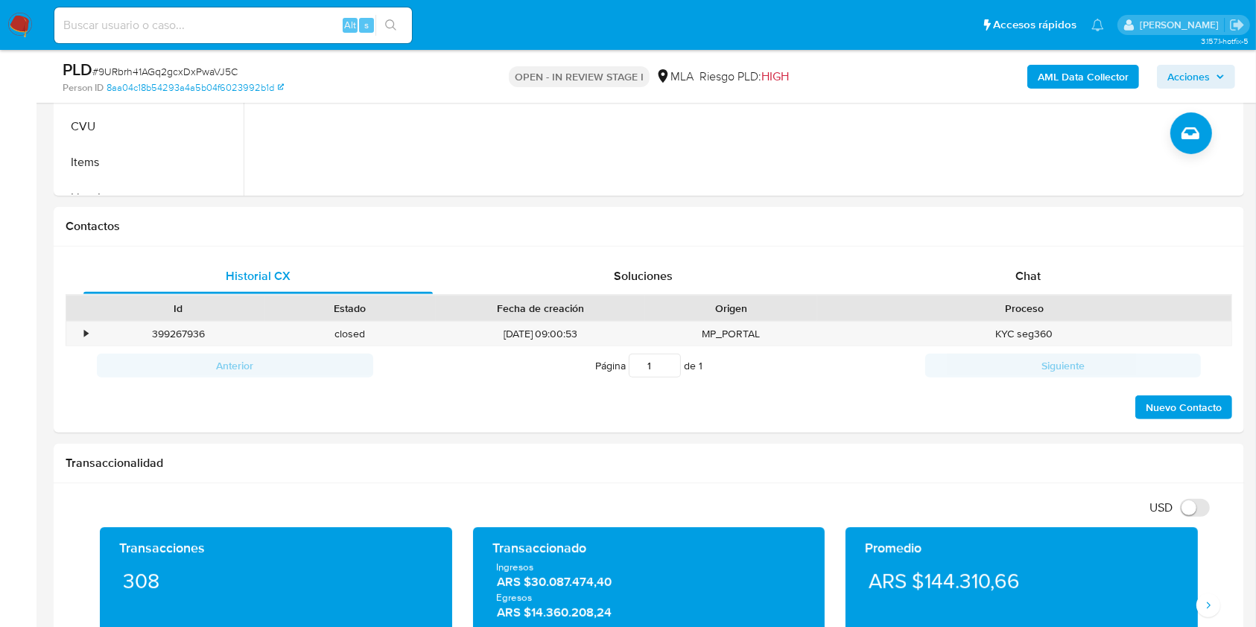
scroll to position [552, 0]
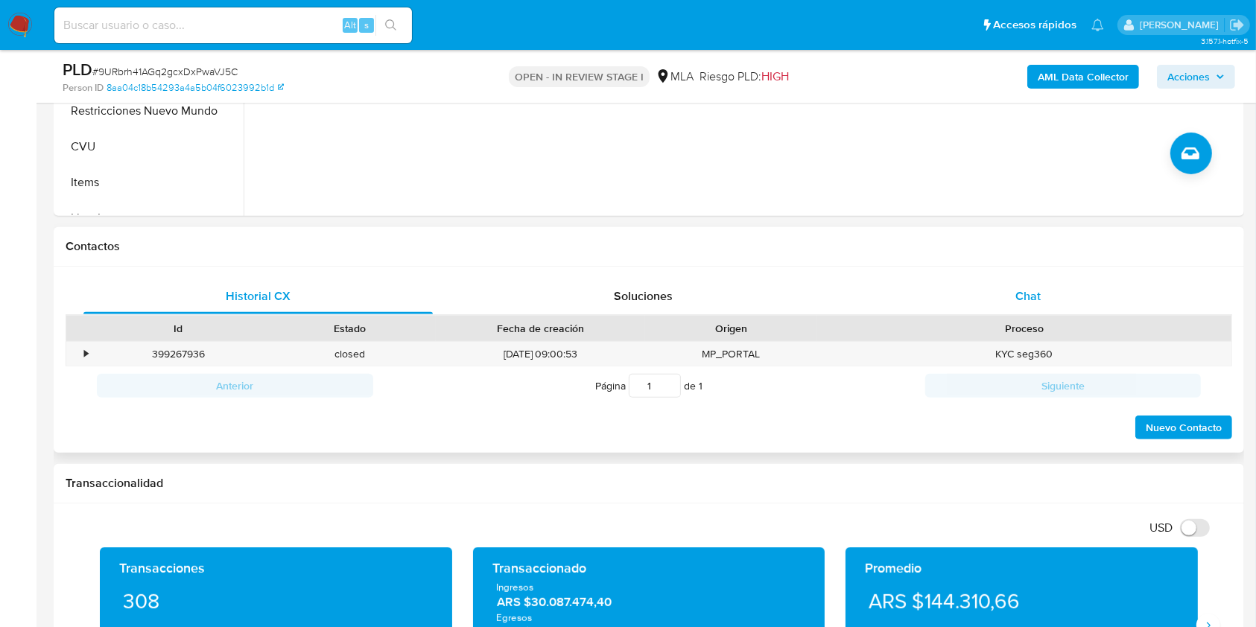
click at [1022, 300] on span "Chat" at bounding box center [1027, 295] width 25 height 17
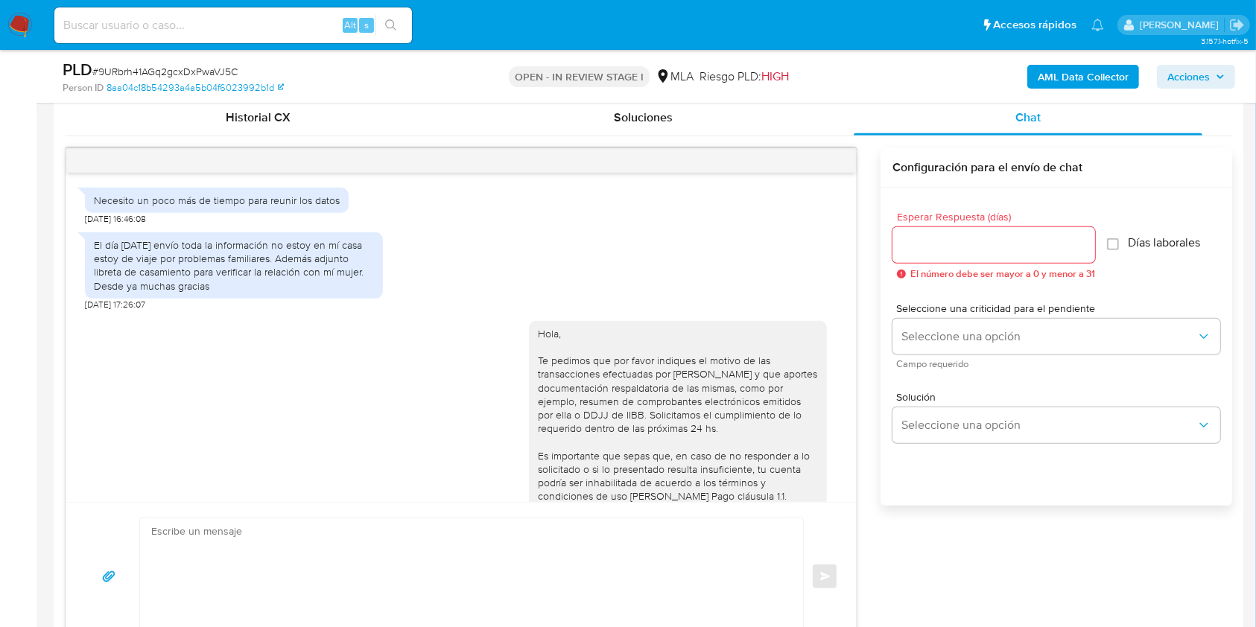
scroll to position [685, 0]
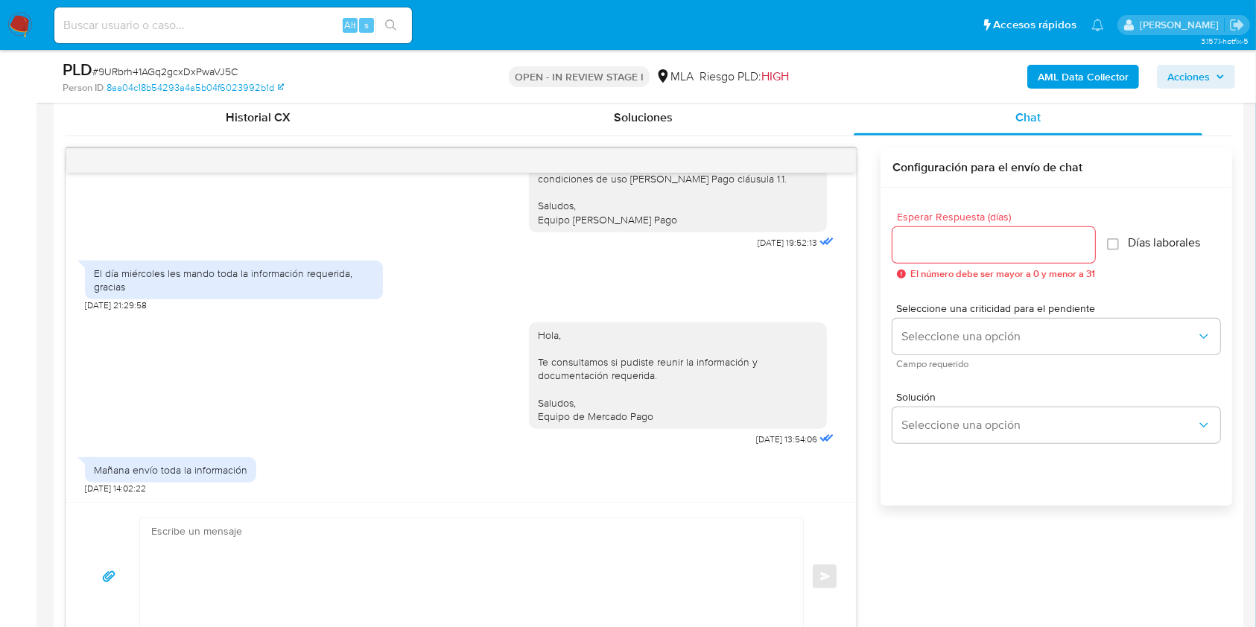
click at [355, 594] on textarea at bounding box center [467, 576] width 633 height 117
paste textarea "Hola XXX, ¡Gracias por tu respuesta! Queremos informarte que el uso de la cuent…"
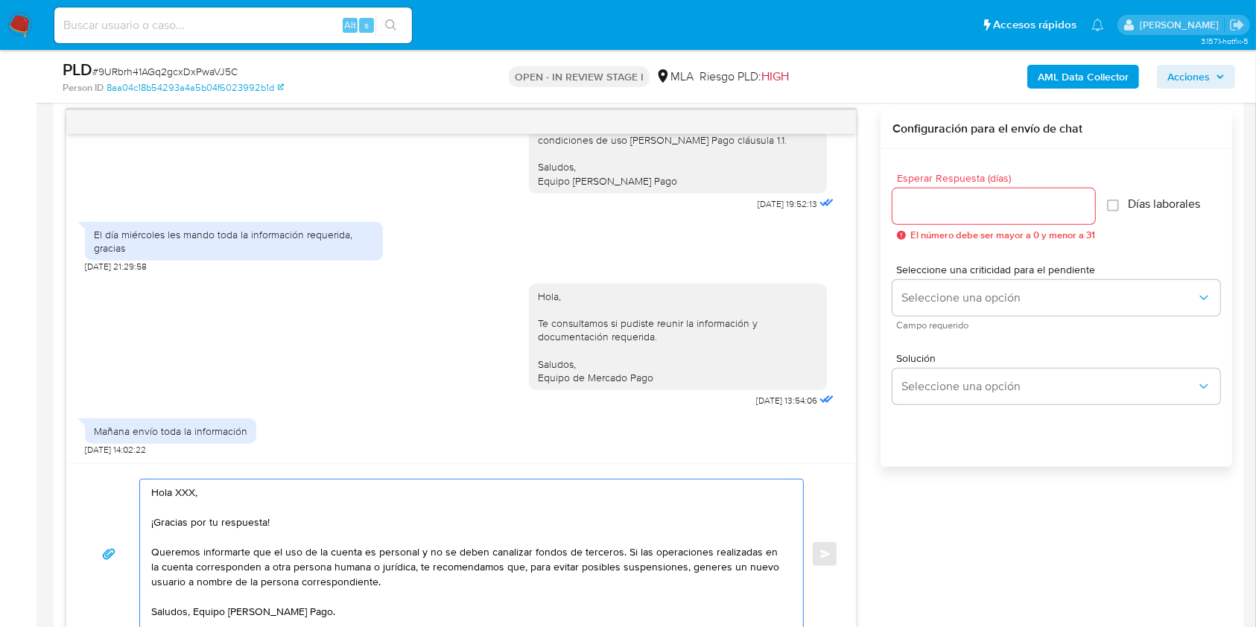
scroll to position [0, 0]
drag, startPoint x: 290, startPoint y: 521, endPoint x: 171, endPoint y: 484, distance: 124.8
click at [171, 484] on textarea "Hola XXX, ¡Gracias por tu respuesta! Queremos informarte que el uso de la cuent…" at bounding box center [467, 554] width 633 height 149
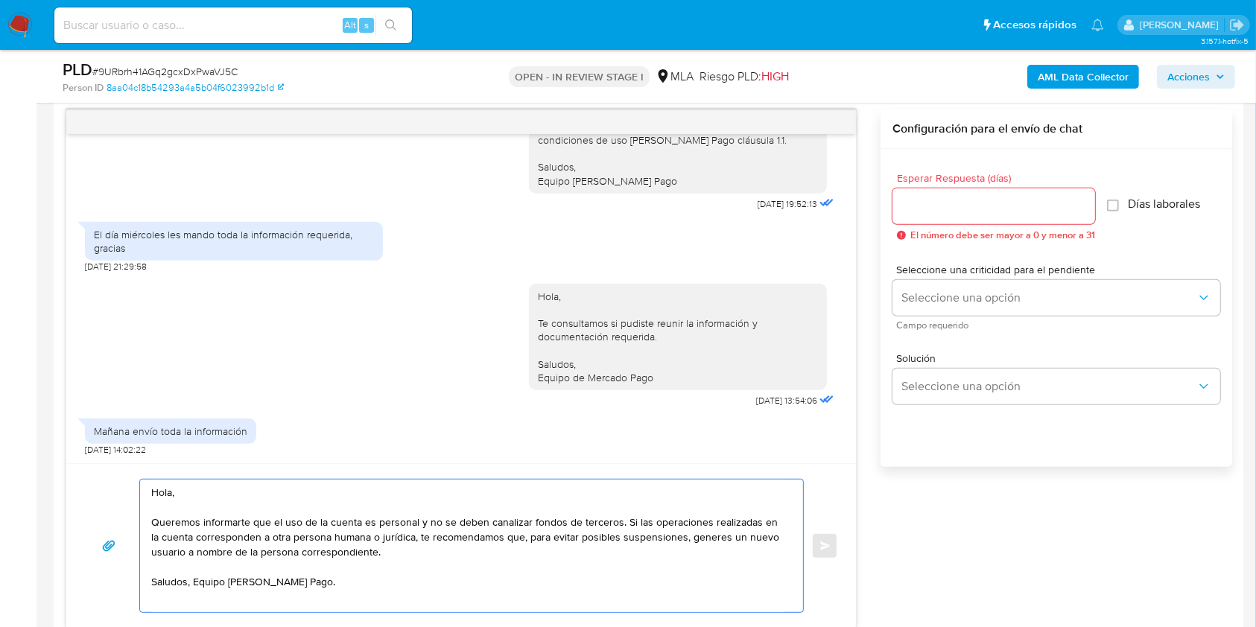
click at [190, 583] on textarea "Hola, Queremos informarte que el uso de la cuenta es personal y no se deben can…" at bounding box center [467, 546] width 633 height 133
type textarea "Hola, Queremos informarte que el uso de la cuenta es personal y no se deben can…"
click at [964, 212] on input "Esperar Respuesta (días)" at bounding box center [993, 206] width 203 height 19
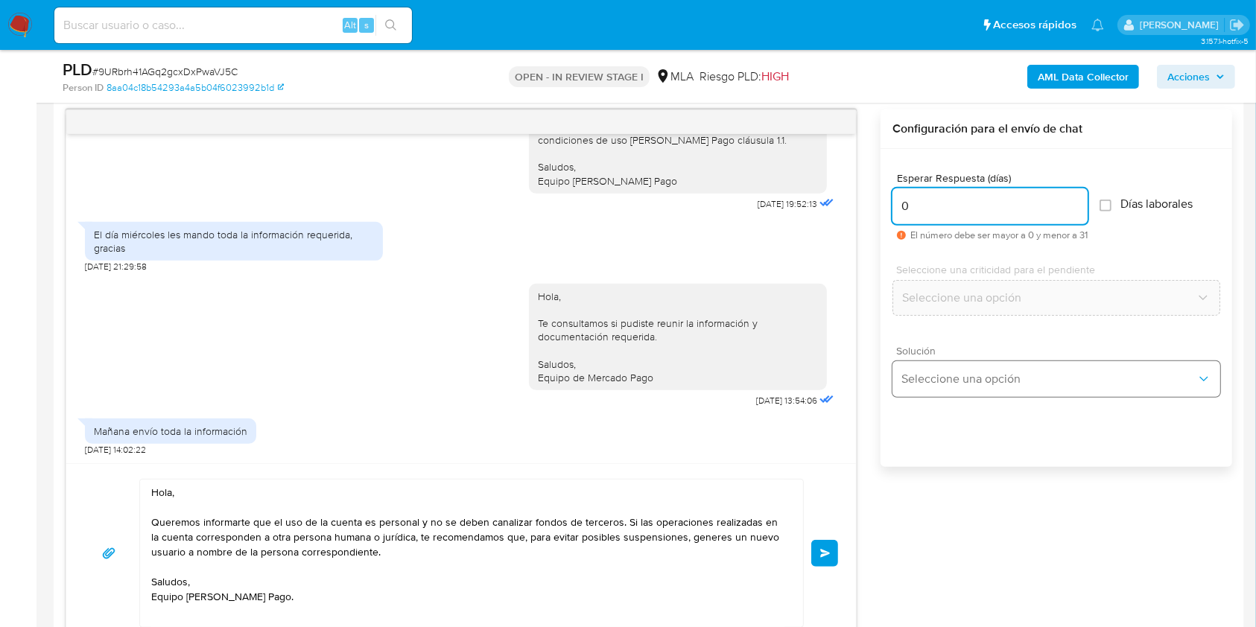
type input "0"
click at [989, 363] on button "Seleccione una opción" at bounding box center [1056, 379] width 328 height 36
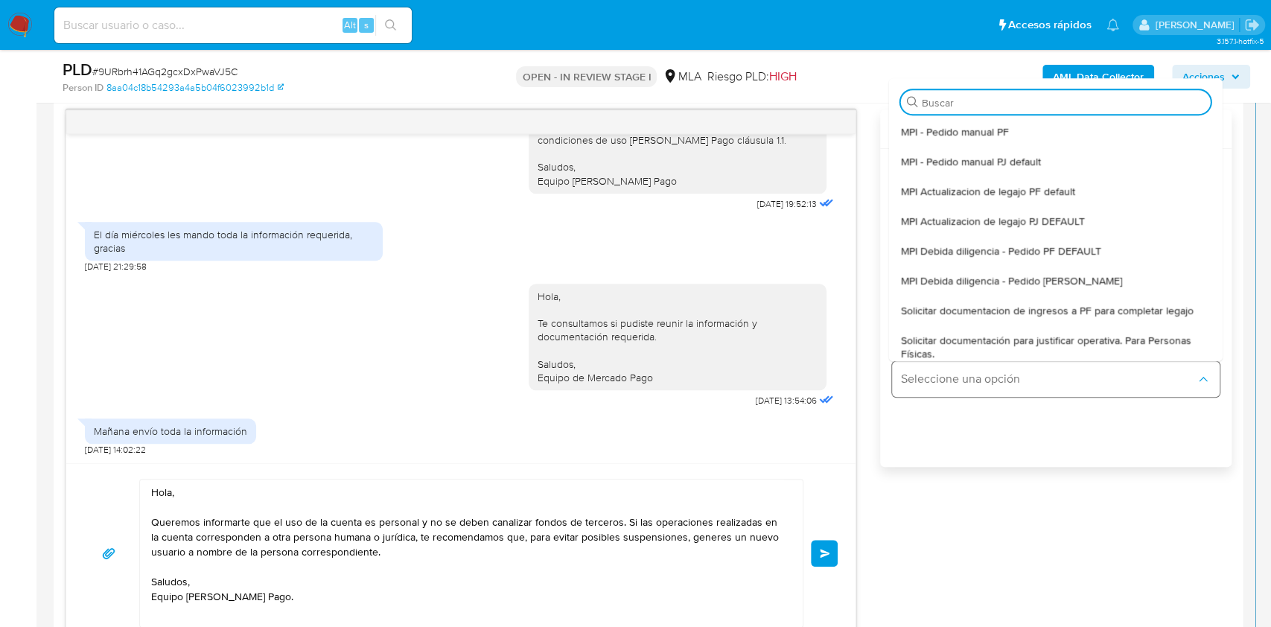
click at [989, 363] on button "Seleccione una opción" at bounding box center [1056, 379] width 328 height 36
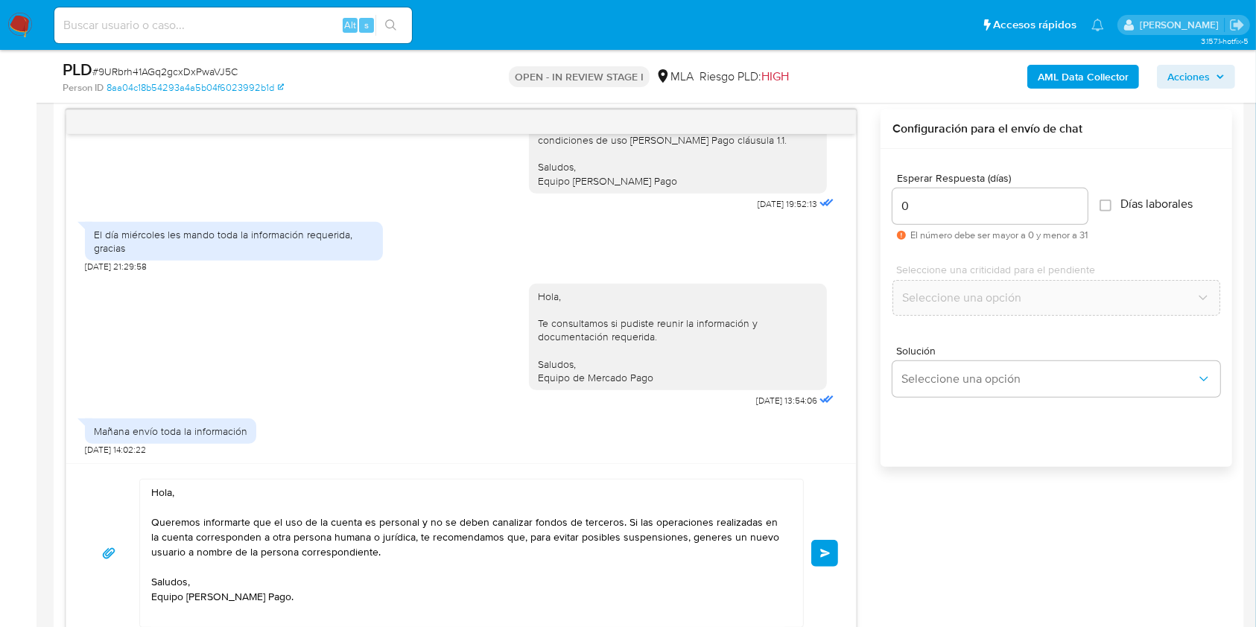
click at [828, 550] on span "Enviar" at bounding box center [825, 553] width 10 height 9
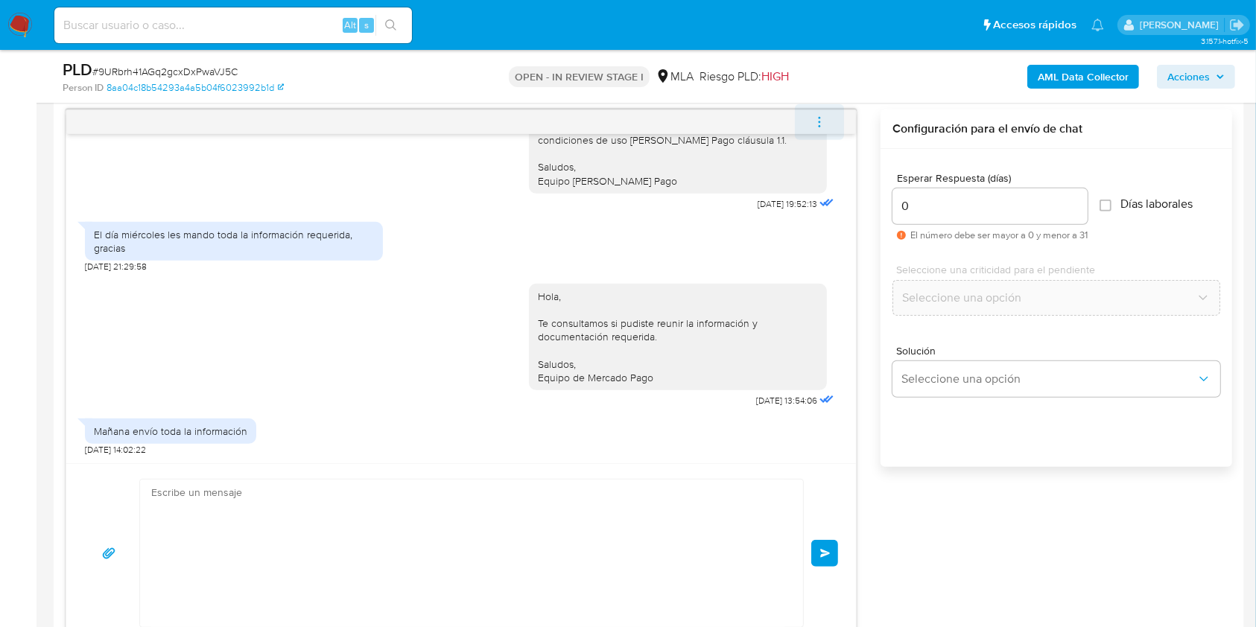
scroll to position [877, 0]
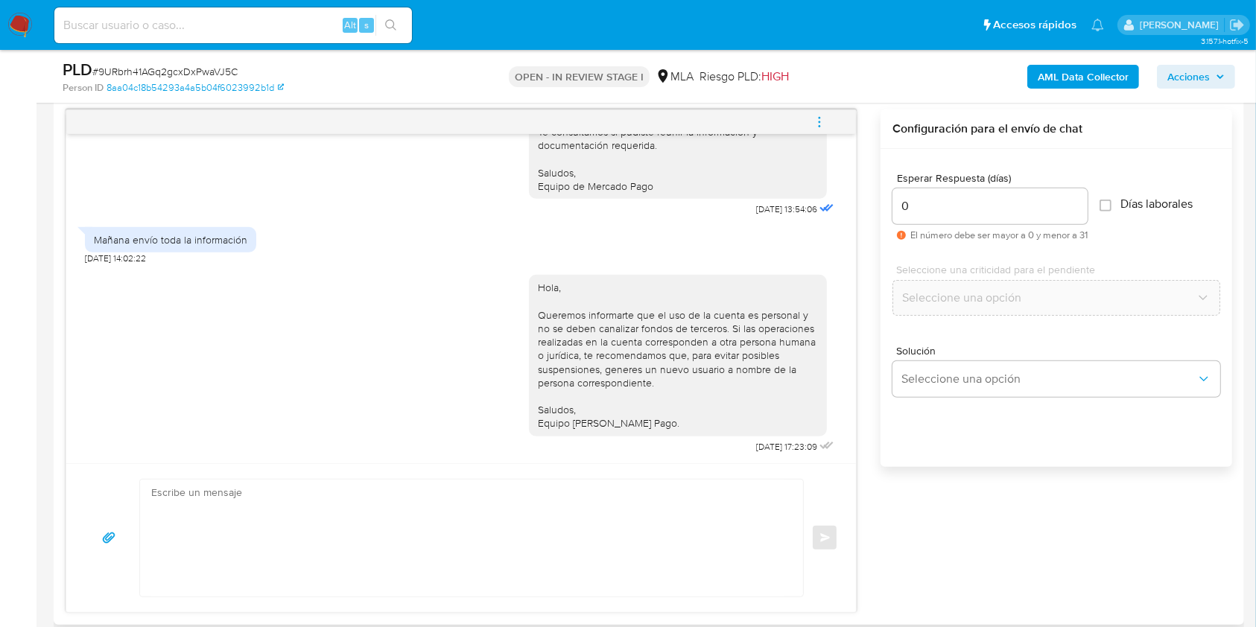
click at [813, 123] on icon "menu-action" at bounding box center [819, 121] width 13 height 13
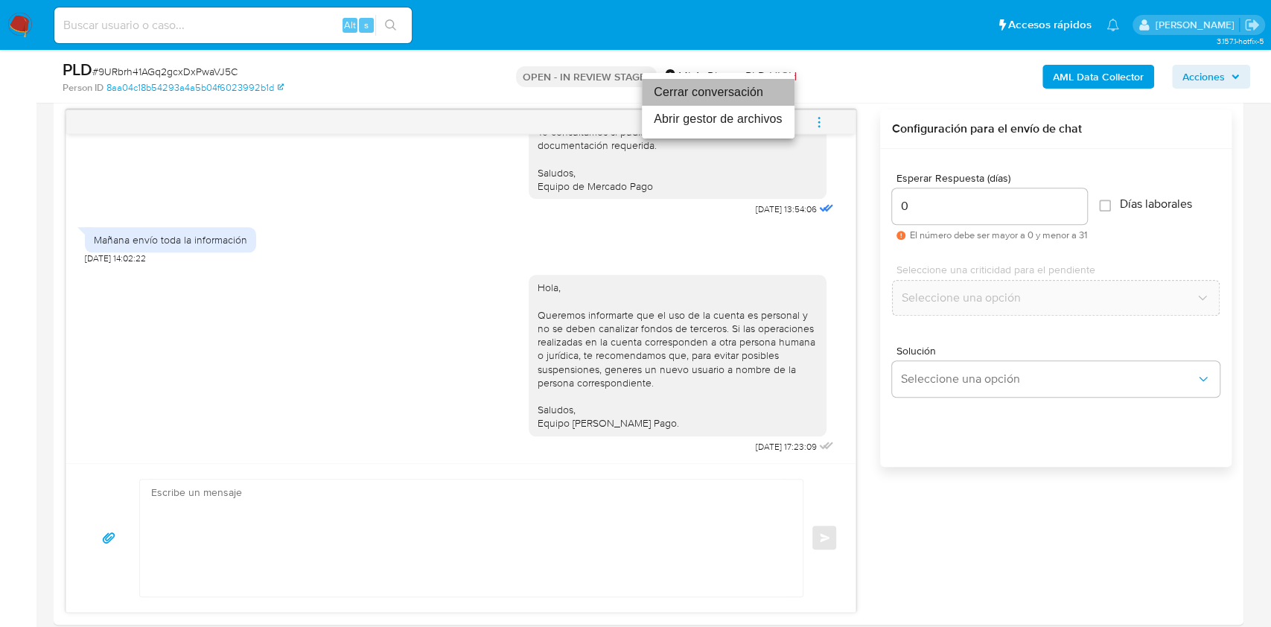
click at [703, 97] on li "Cerrar conversación" at bounding box center [718, 92] width 153 height 27
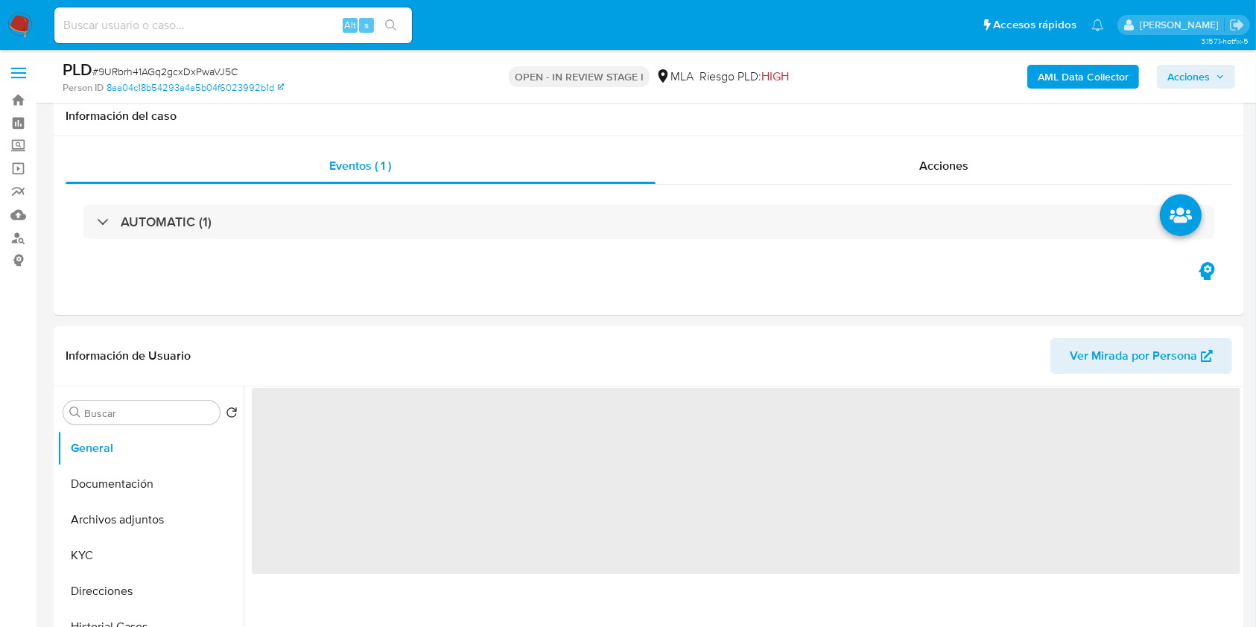
scroll to position [211, 0]
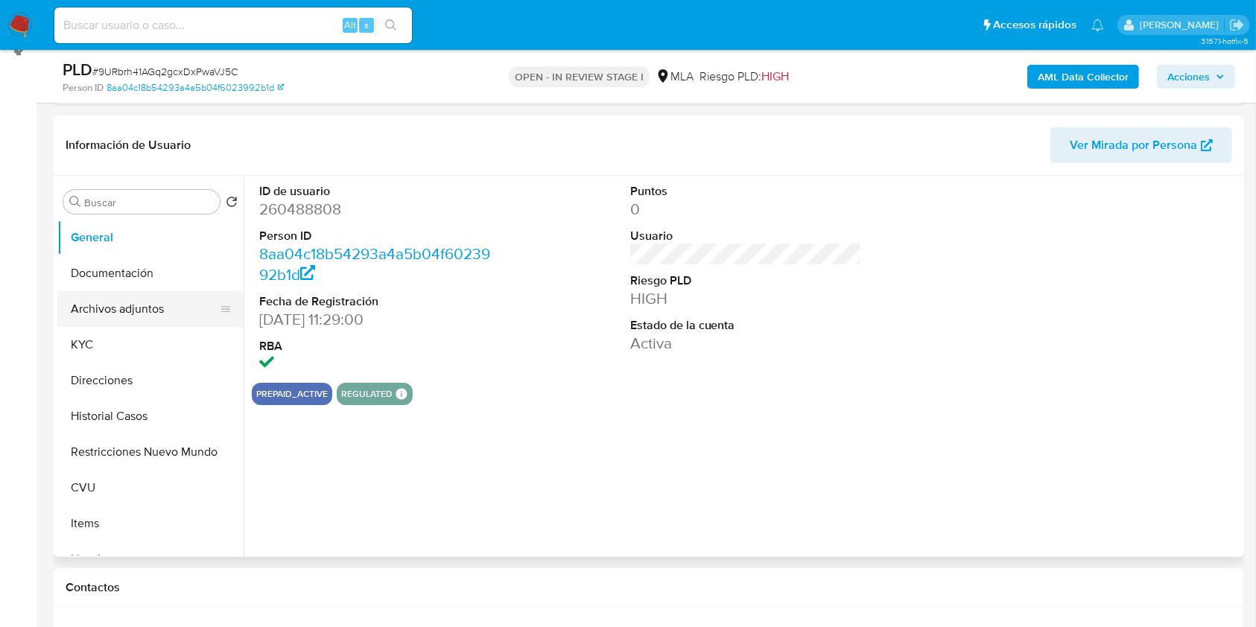
click at [116, 310] on button "Archivos adjuntos" at bounding box center [144, 309] width 174 height 36
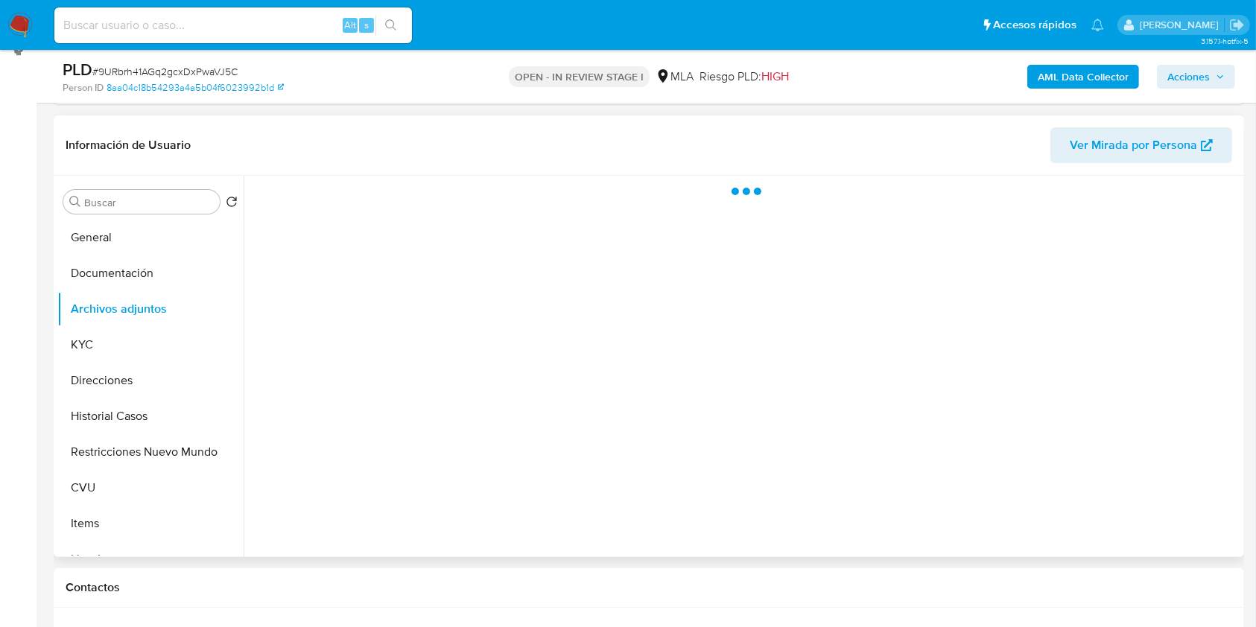
select select "10"
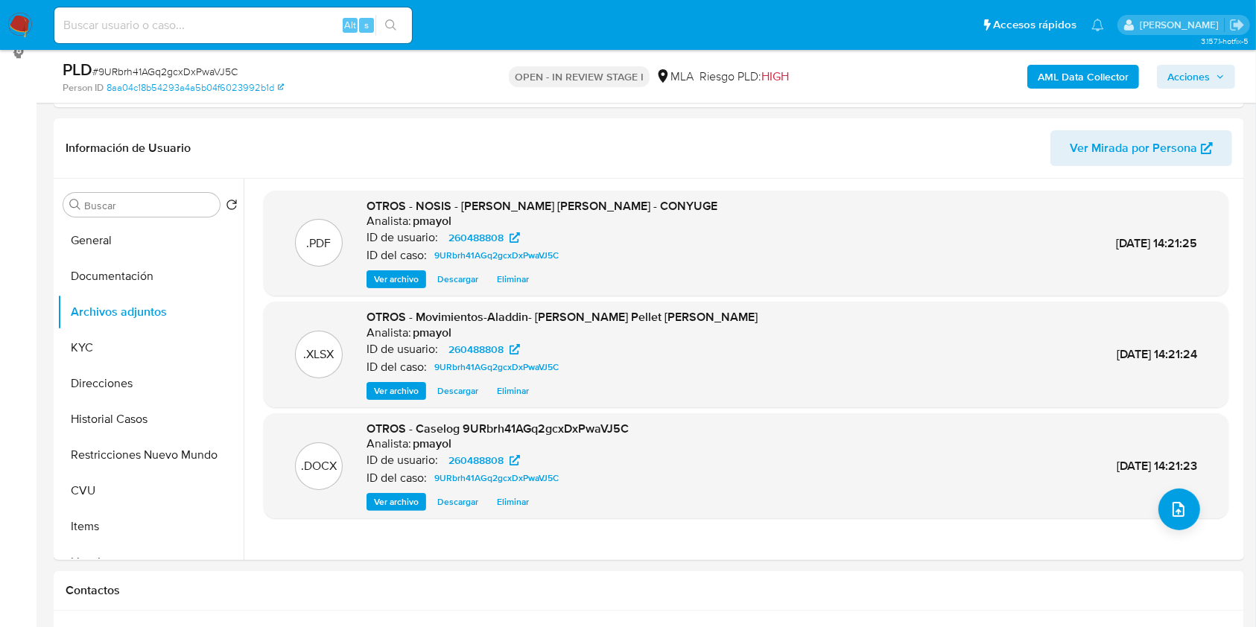
scroll to position [197, 0]
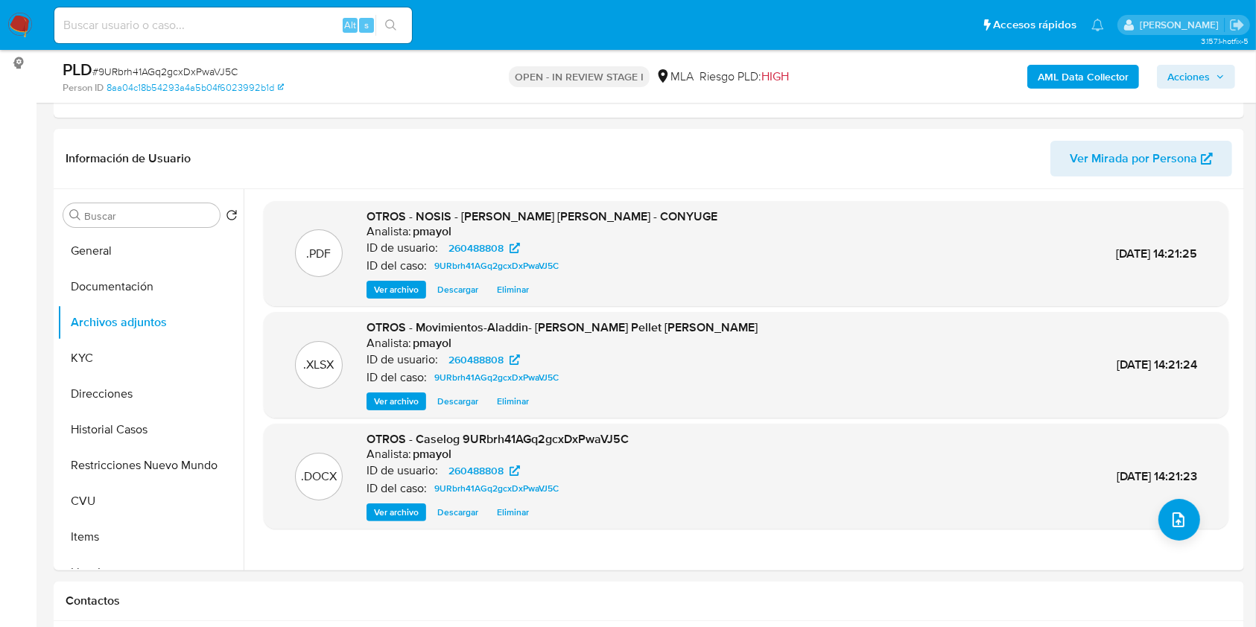
click at [1067, 69] on b "AML Data Collector" at bounding box center [1082, 77] width 91 height 24
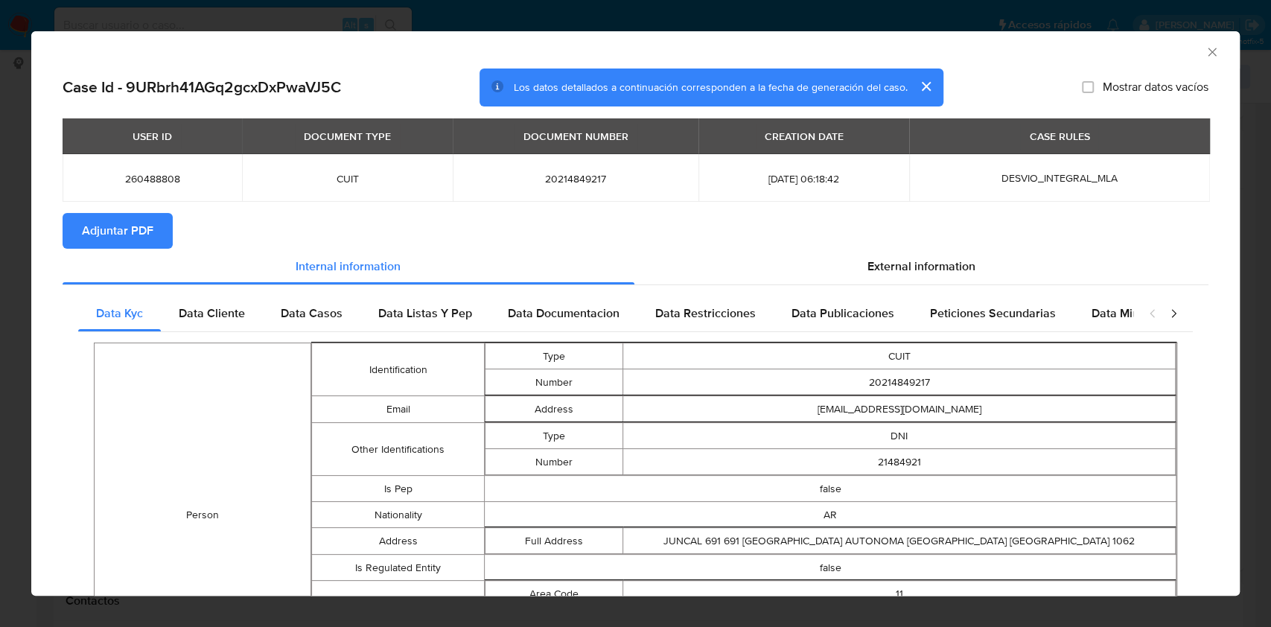
click at [1205, 53] on icon "Cerrar ventana" at bounding box center [1212, 52] width 15 height 15
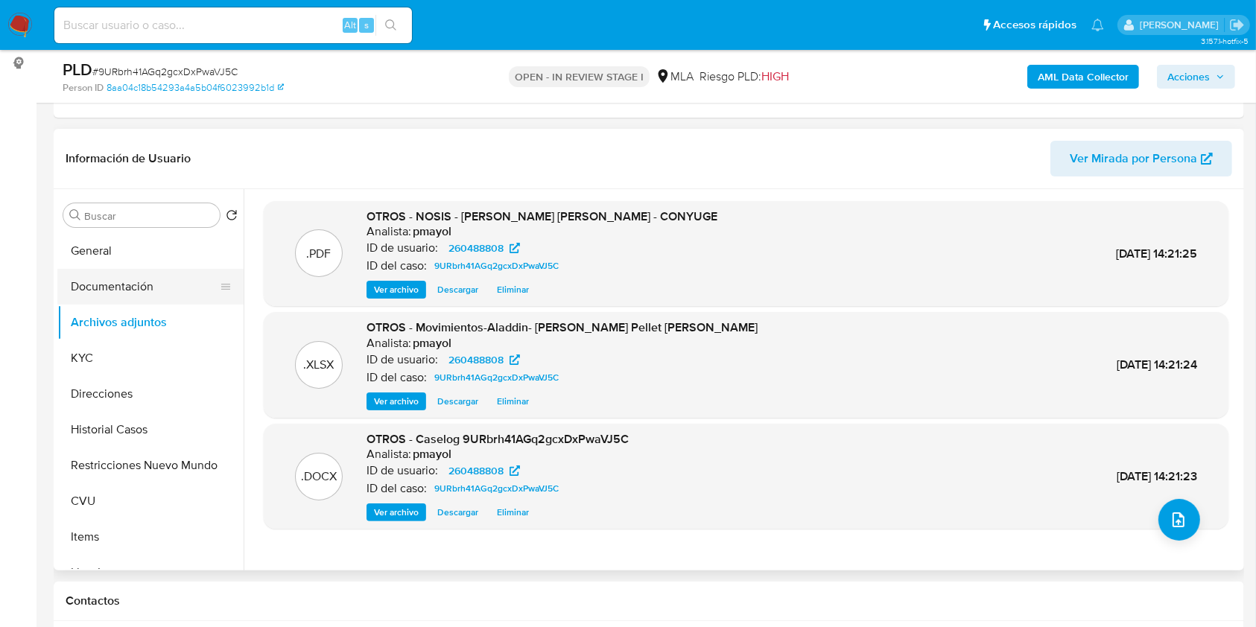
click at [113, 291] on button "Documentación" at bounding box center [144, 287] width 174 height 36
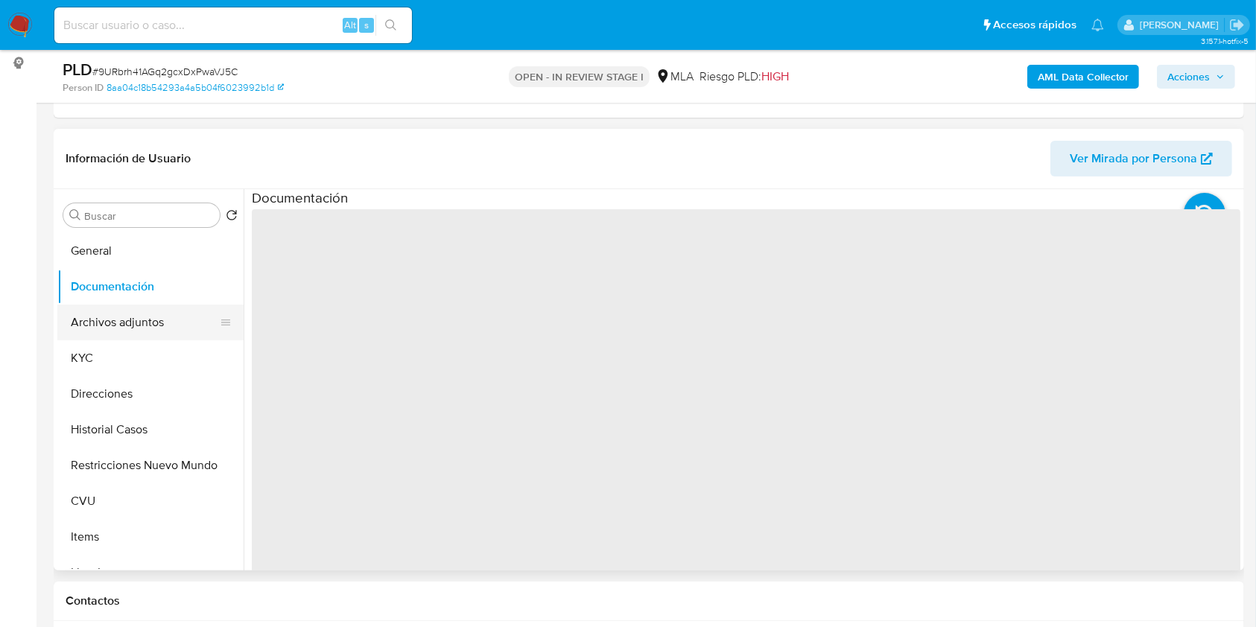
click at [121, 321] on button "Archivos adjuntos" at bounding box center [144, 323] width 174 height 36
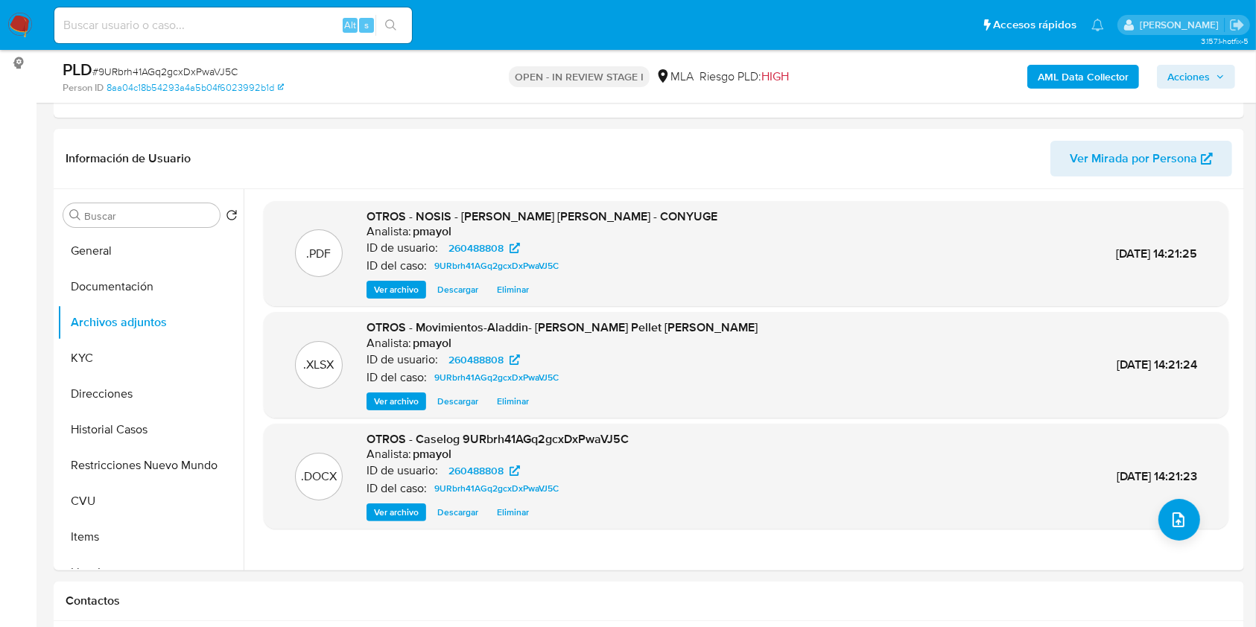
click at [1077, 74] on b "AML Data Collector" at bounding box center [1082, 77] width 91 height 24
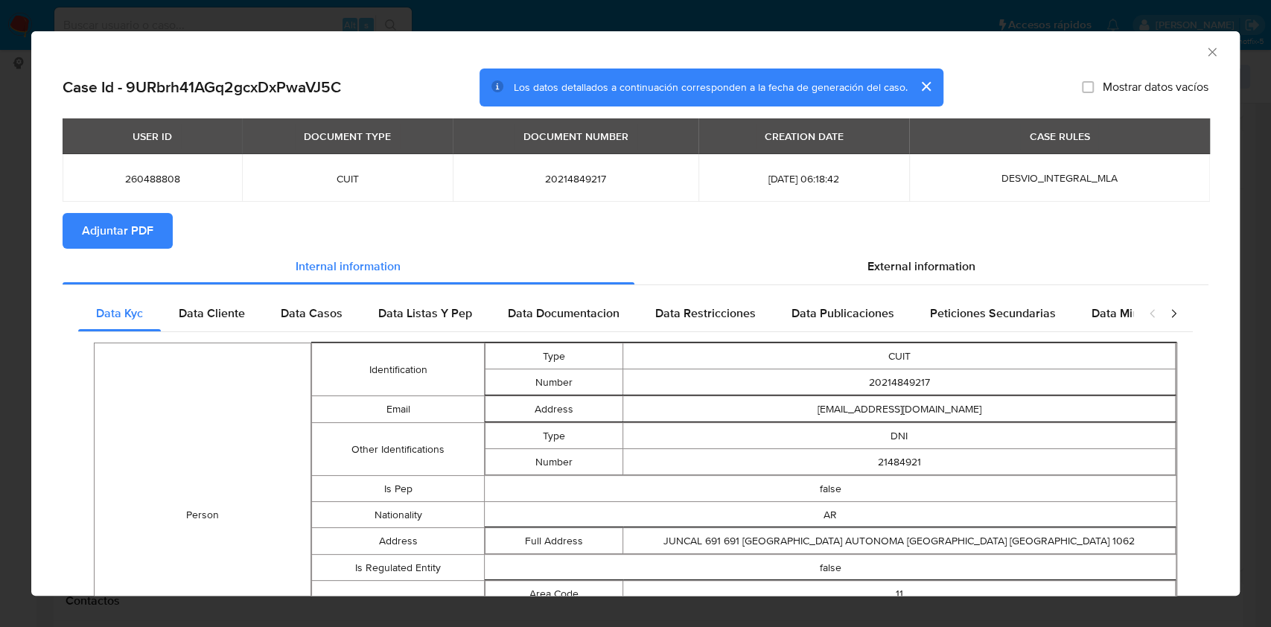
click at [114, 223] on span "Adjuntar PDF" at bounding box center [117, 230] width 71 height 33
click at [1205, 47] on icon "Cerrar ventana" at bounding box center [1212, 52] width 15 height 15
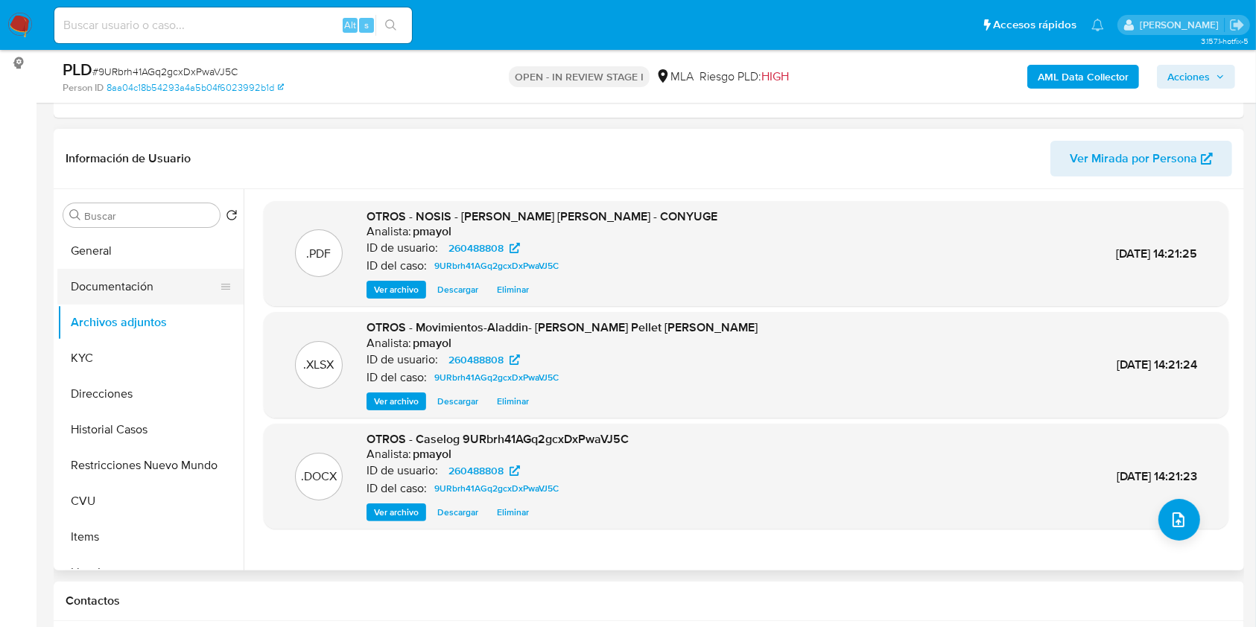
click at [159, 282] on button "Documentación" at bounding box center [144, 287] width 174 height 36
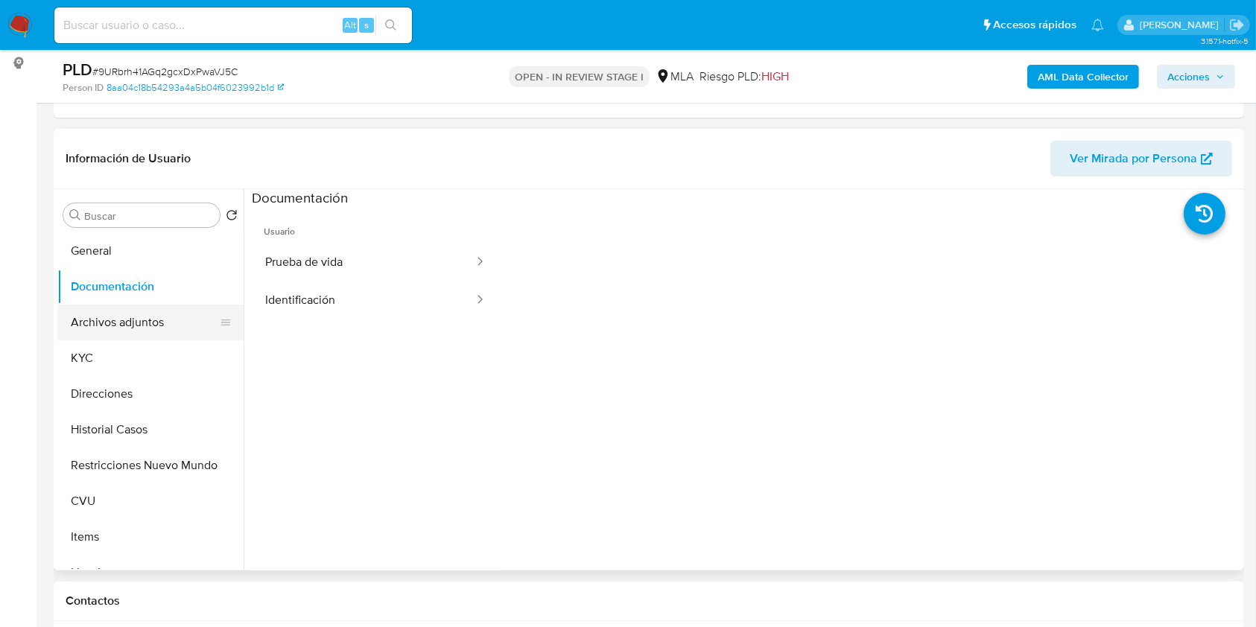
click at [149, 322] on button "Archivos adjuntos" at bounding box center [144, 323] width 174 height 36
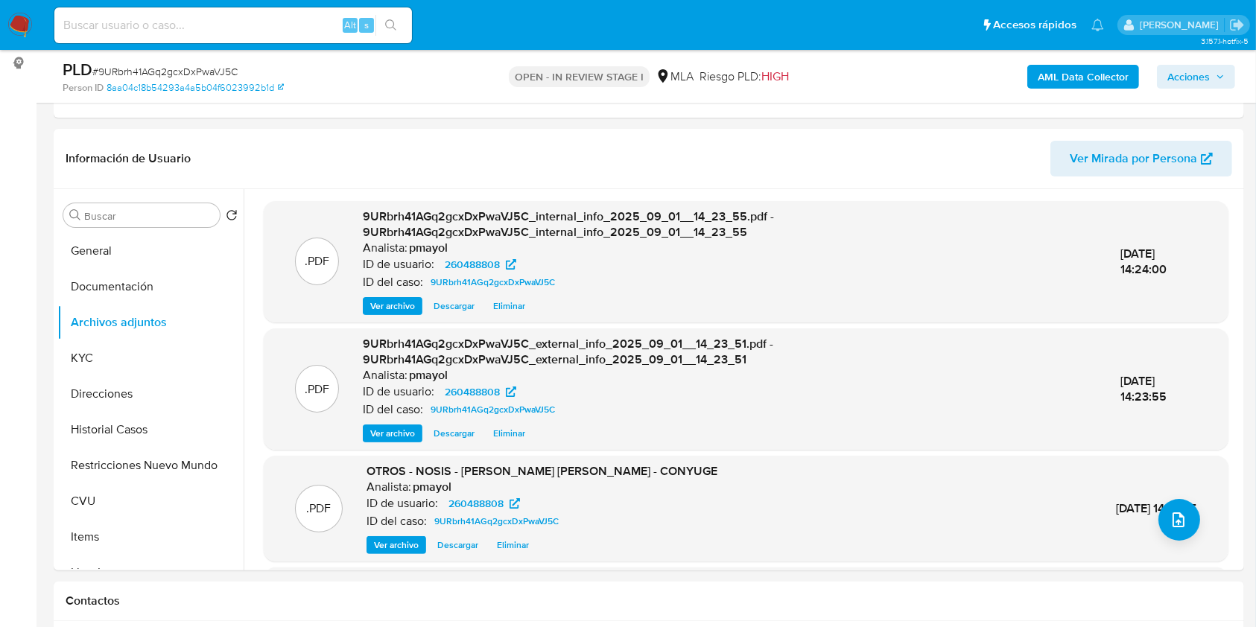
click at [1200, 69] on span "Acciones" at bounding box center [1188, 77] width 42 height 24
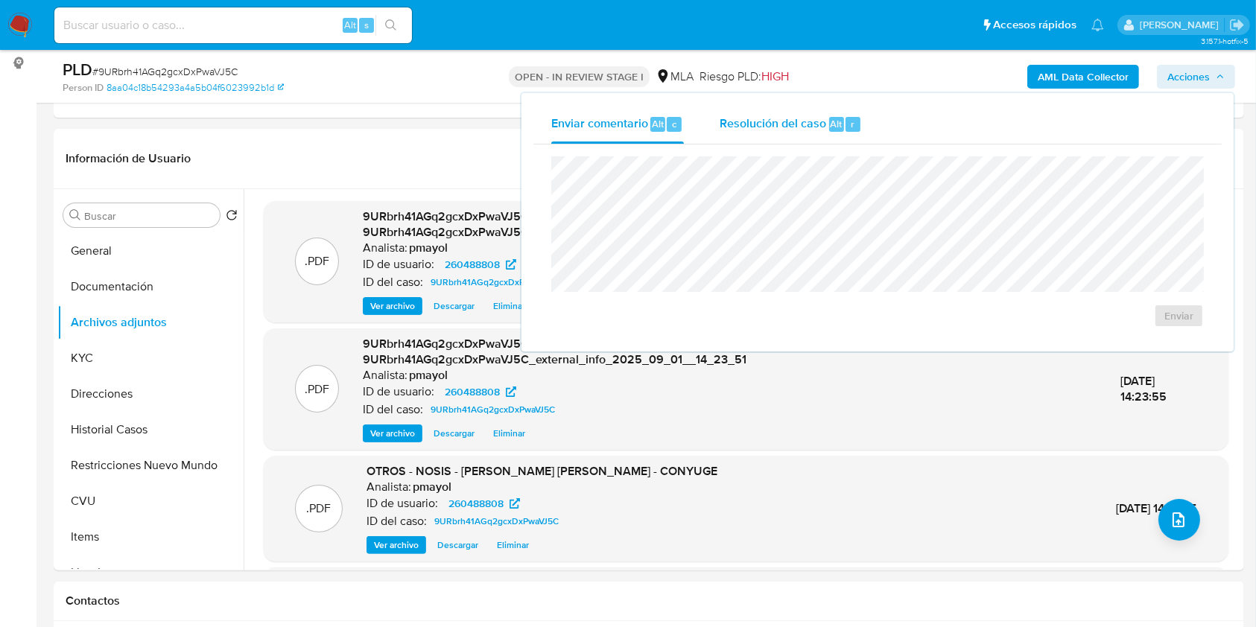
click at [784, 112] on div "Resolución del caso Alt r" at bounding box center [790, 124] width 142 height 39
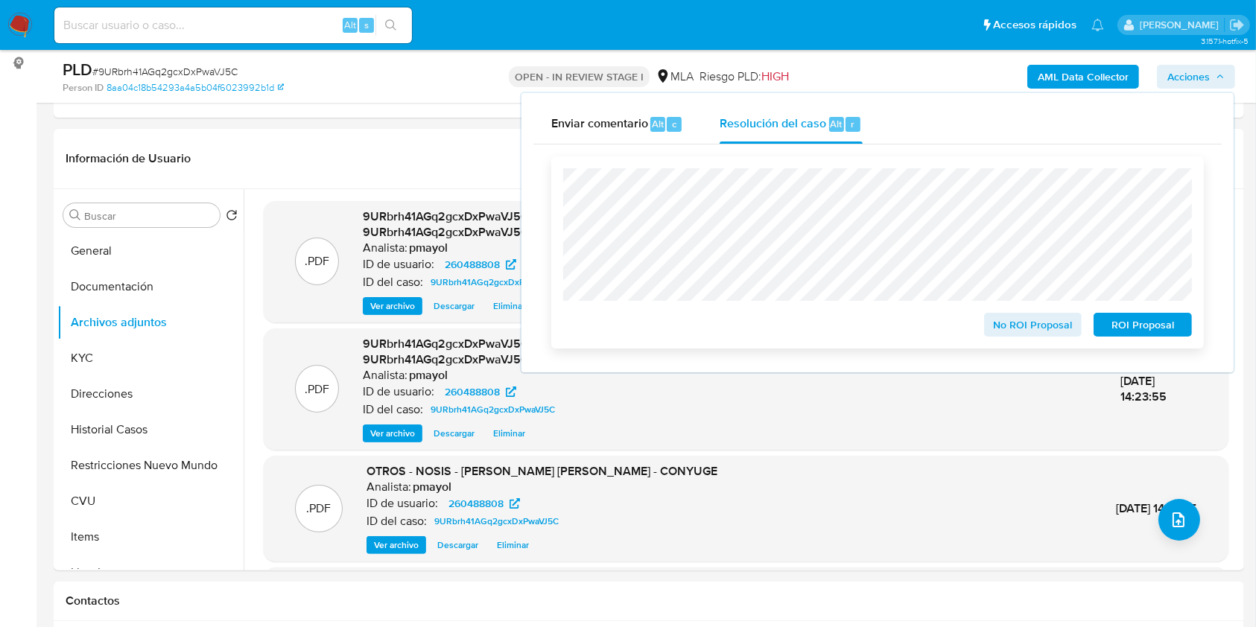
click at [1037, 325] on span "No ROI Proposal" at bounding box center [1032, 324] width 77 height 21
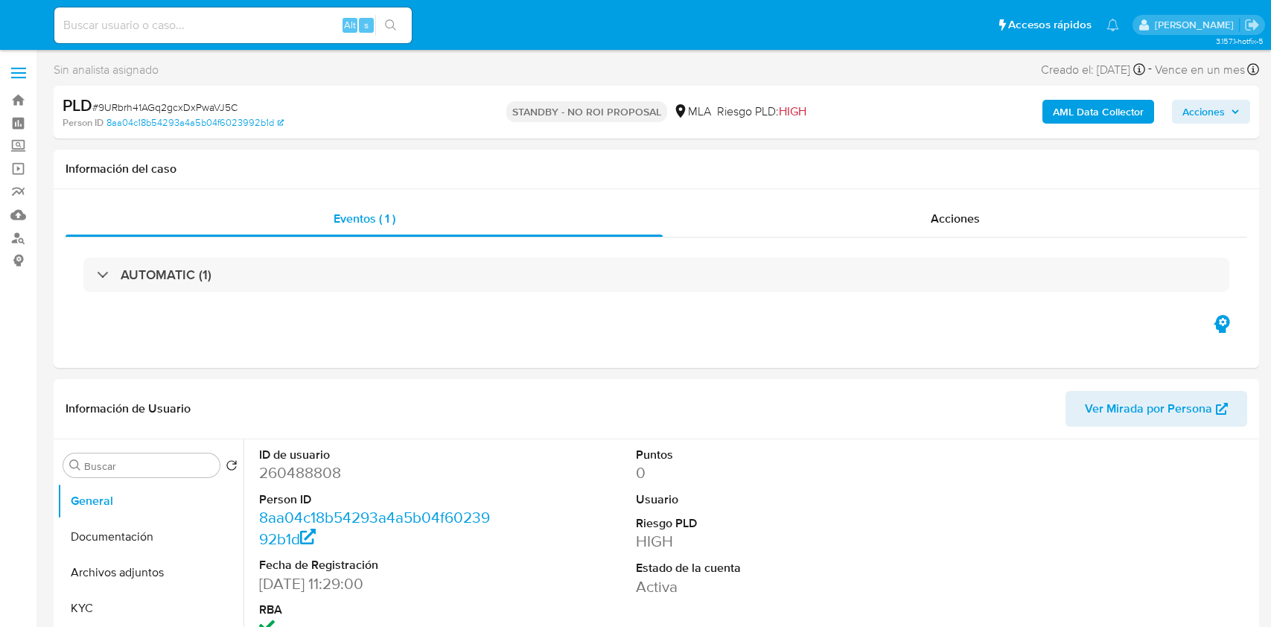
select select "10"
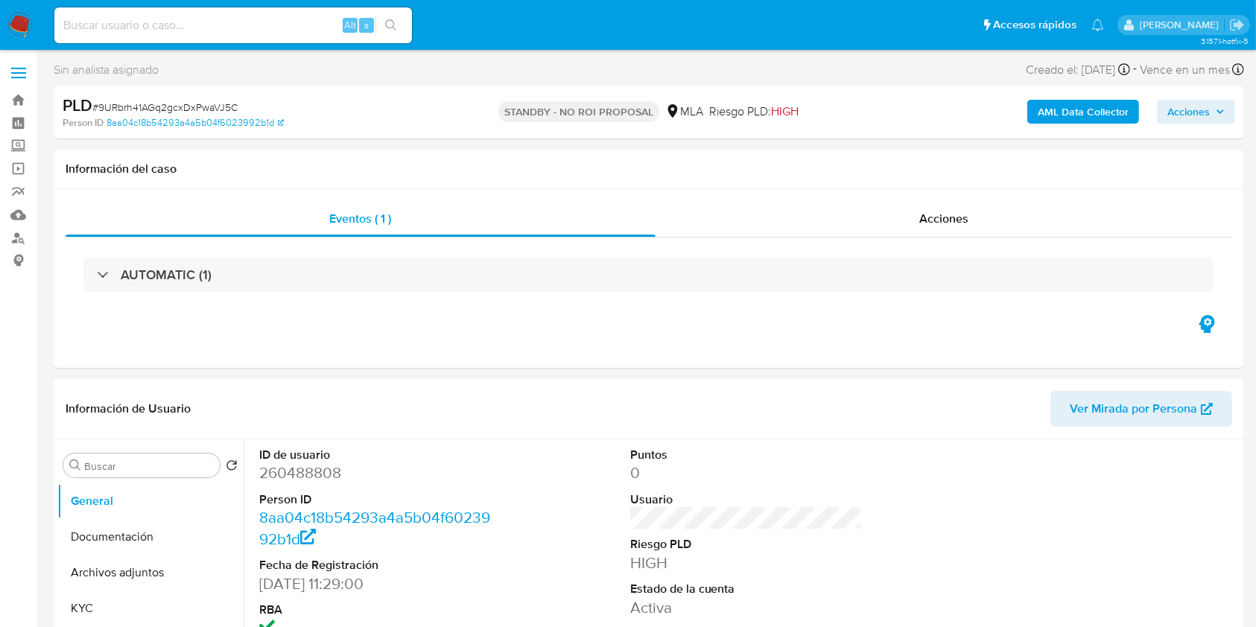
click at [224, 27] on input at bounding box center [232, 25] width 357 height 19
paste input "YwURIVumDz65cqe14Nk0UQey"
type input "YwURIVumDz65cqe14Nk0UQey"
click at [188, 111] on span "# YwURIVumDz65cqe14Nk0UQey" at bounding box center [168, 107] width 152 height 15
select select "10"
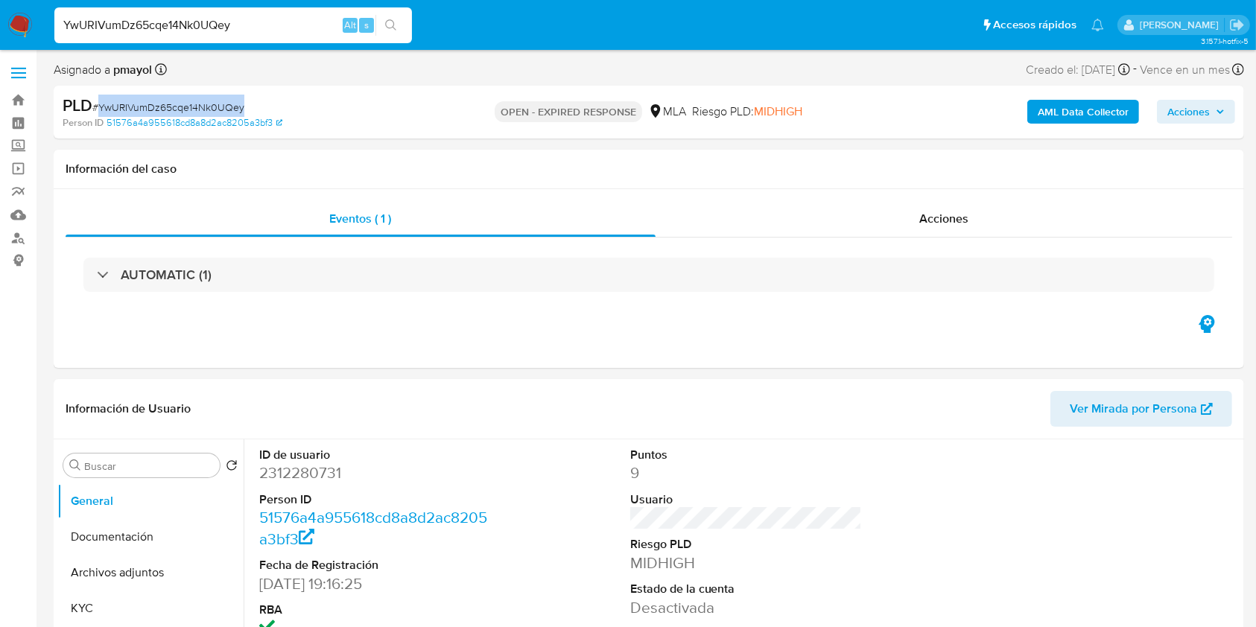
click at [188, 111] on span "# YwURIVumDz65cqe14Nk0UQey" at bounding box center [168, 107] width 152 height 15
copy span "YwURIVumDz65cqe14Nk0UQey"
click at [28, 22] on img at bounding box center [19, 25] width 25 height 25
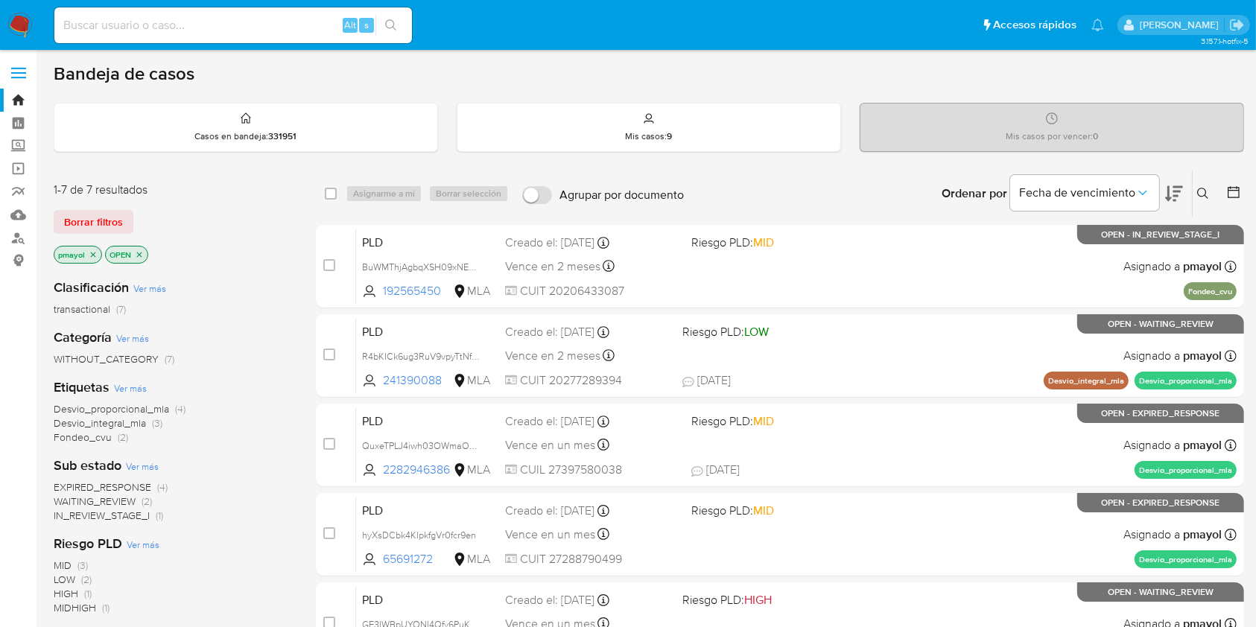
click at [1195, 187] on button at bounding box center [1204, 194] width 25 height 18
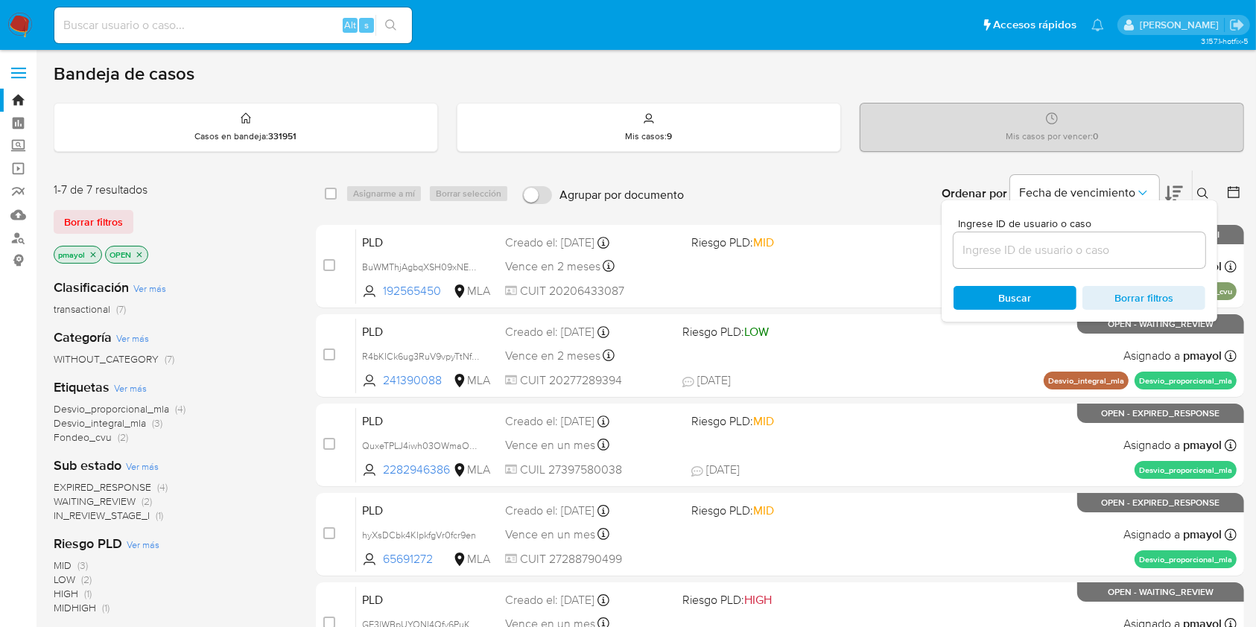
click at [1067, 244] on input at bounding box center [1079, 250] width 252 height 19
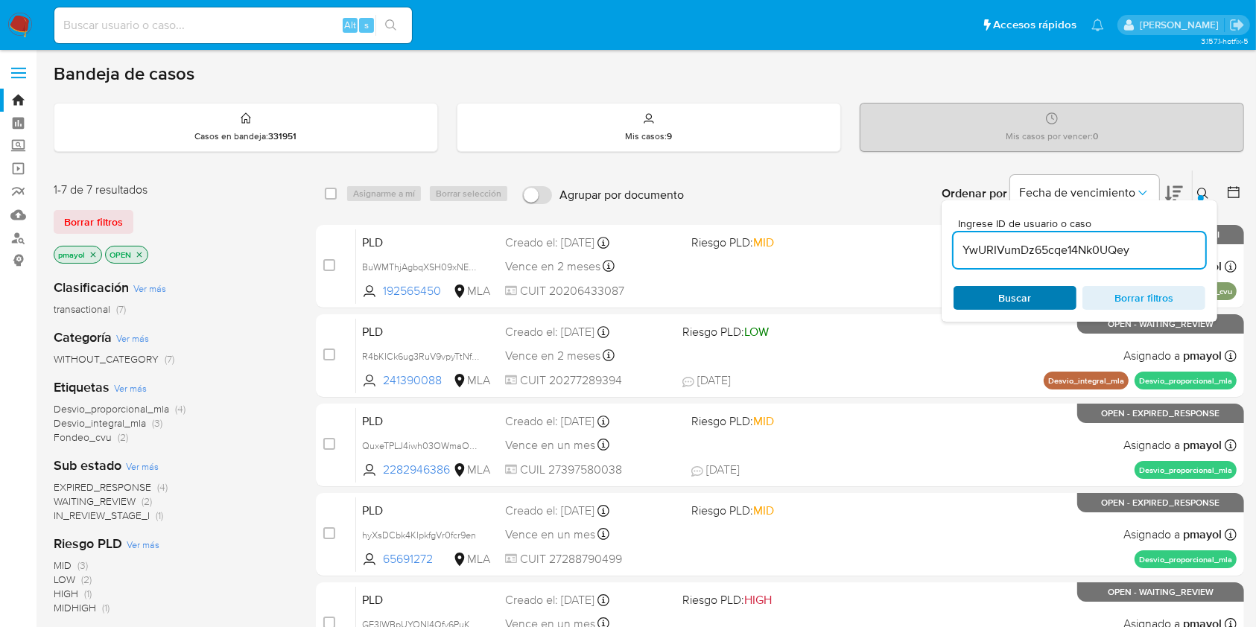
type input "YwURIVumDz65cqe14Nk0UQey"
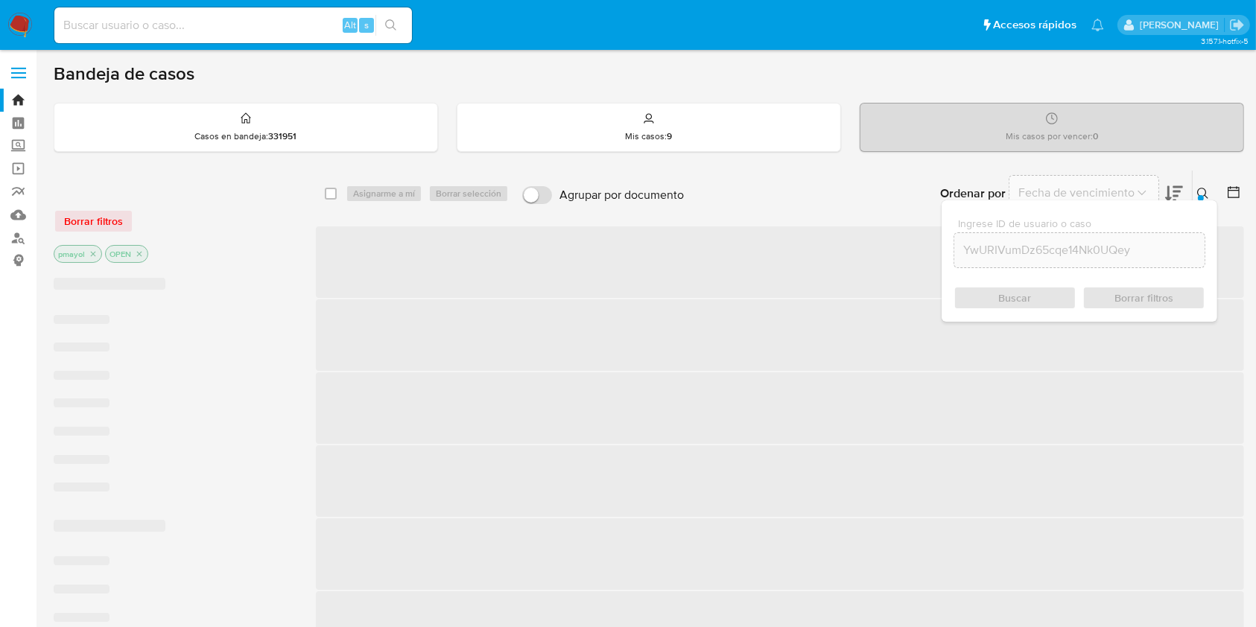
click at [1004, 293] on div "Buscar Borrar filtros" at bounding box center [1079, 298] width 252 height 24
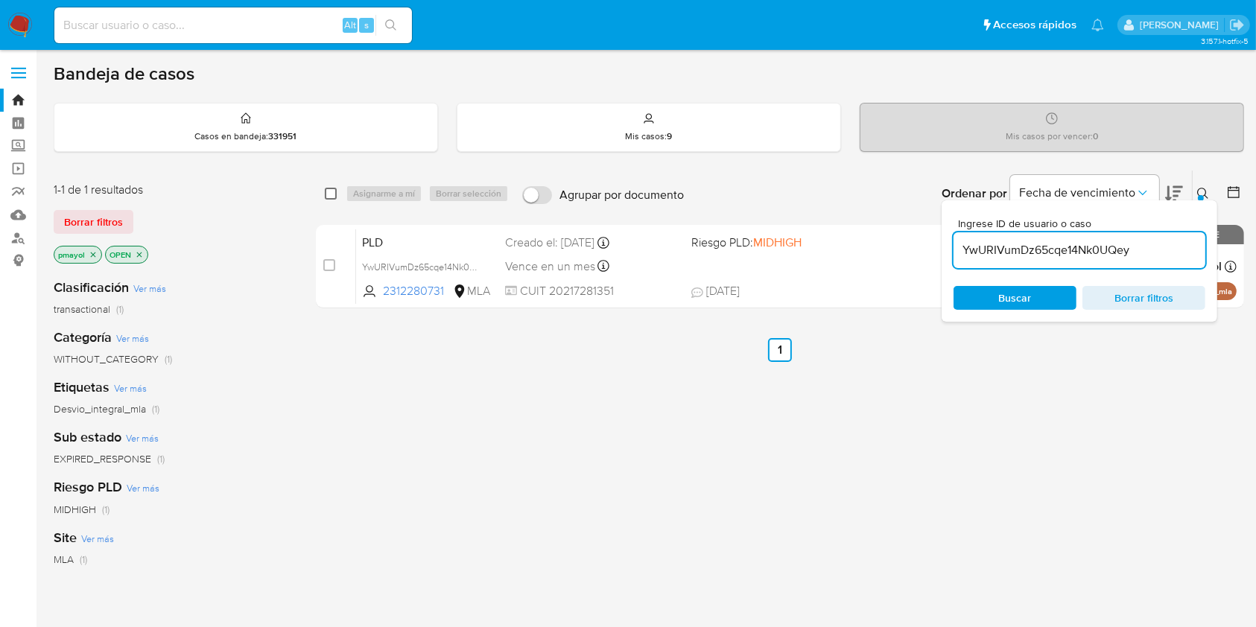
click at [332, 194] on input "checkbox" at bounding box center [331, 194] width 12 height 12
checkbox input "true"
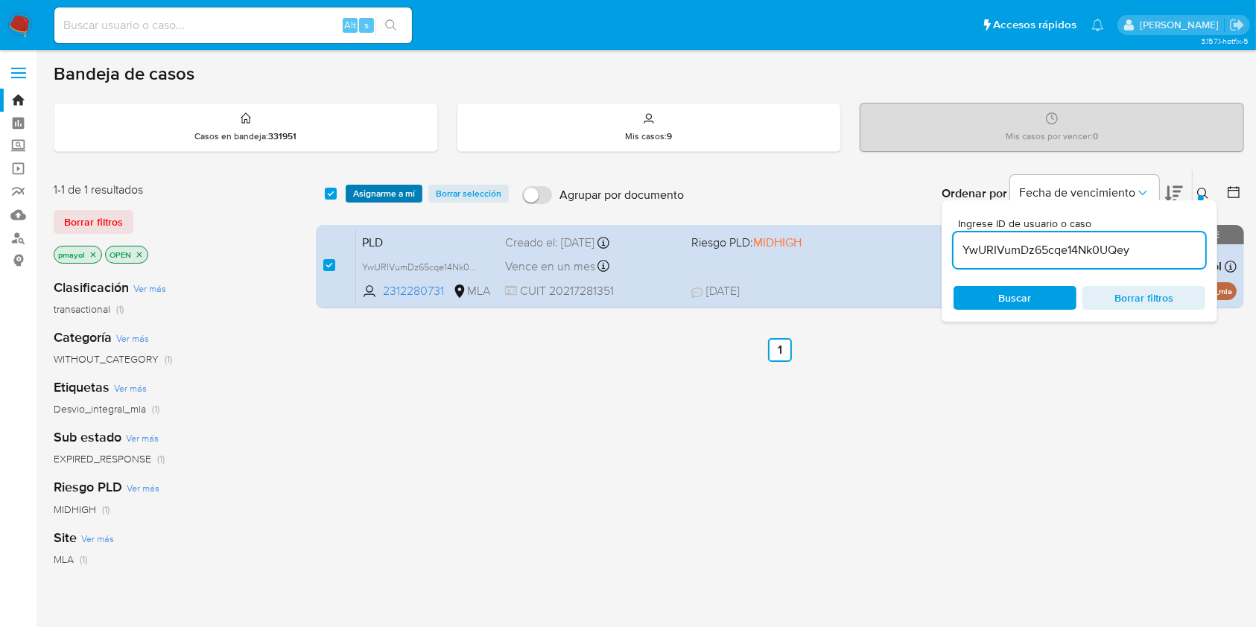
click at [365, 194] on span "Asignarme a mí" at bounding box center [384, 193] width 62 height 15
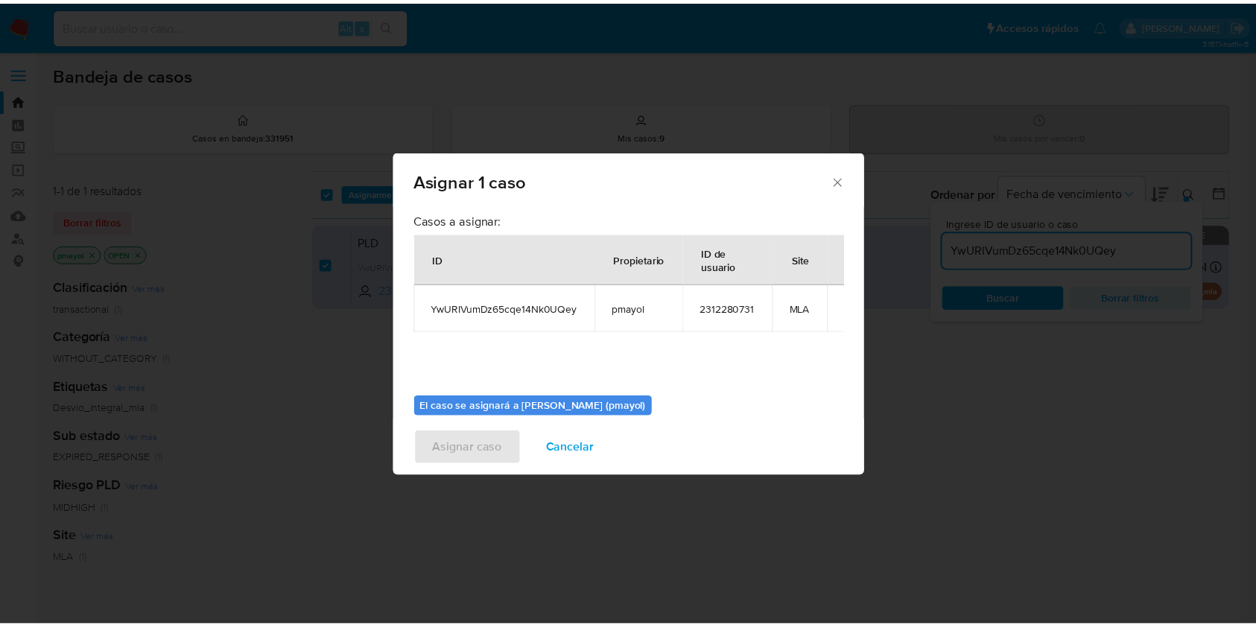
scroll to position [76, 0]
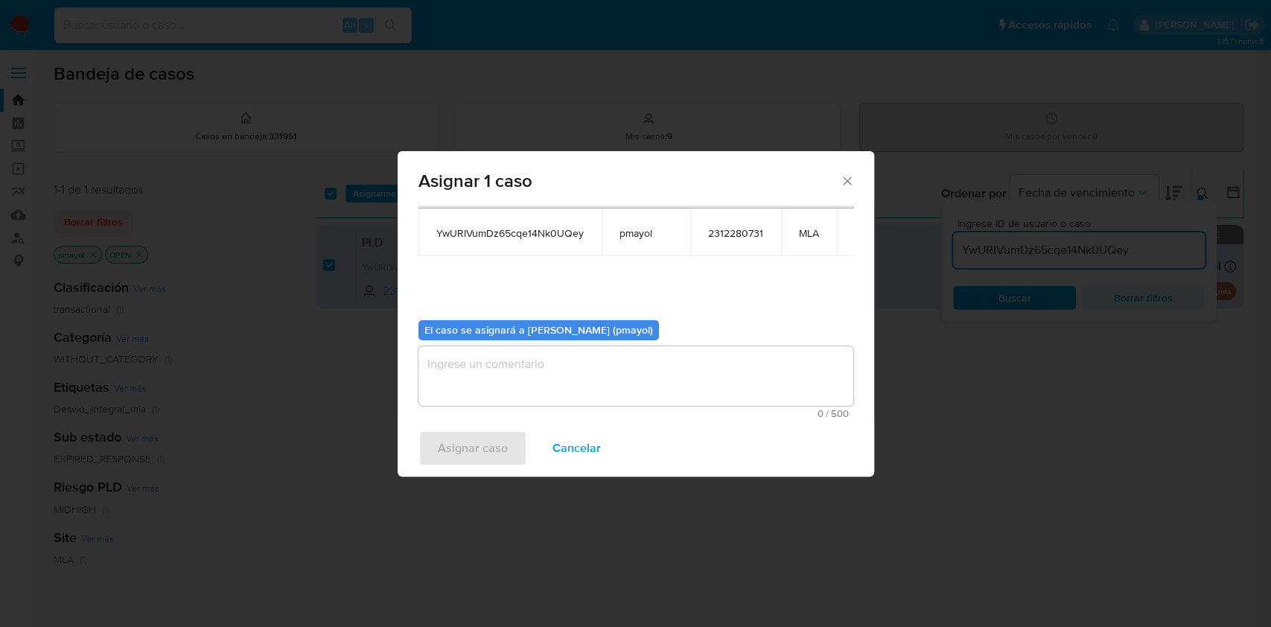
click at [746, 396] on textarea "assign-modal" at bounding box center [636, 376] width 435 height 60
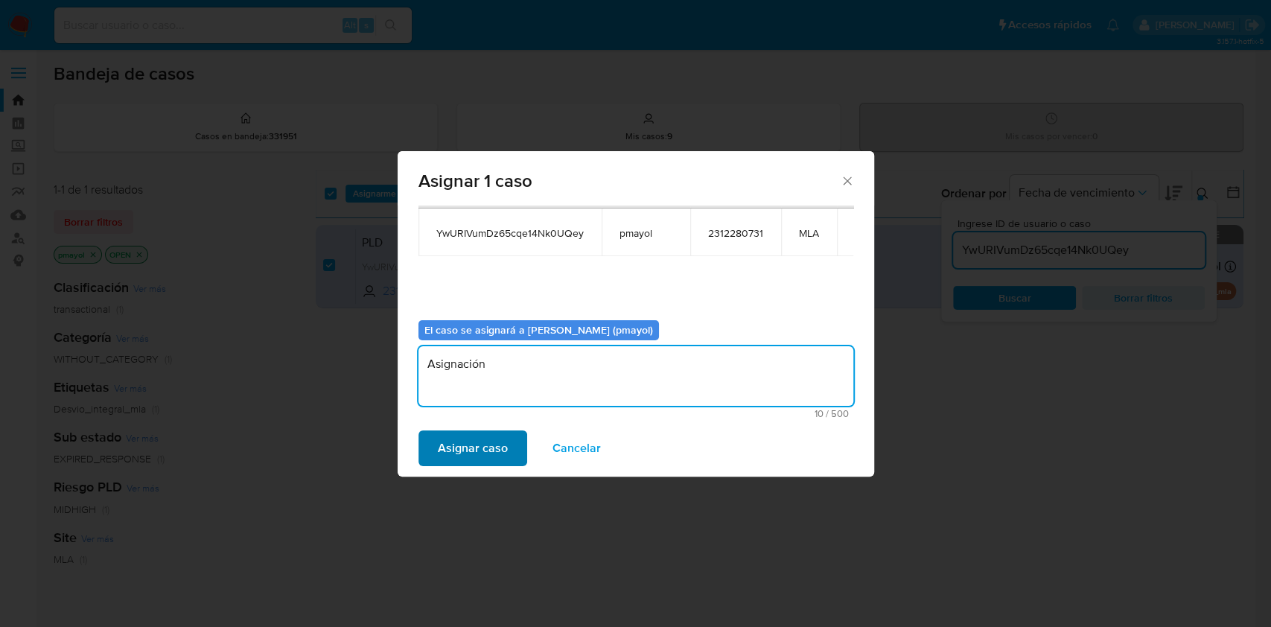
type textarea "Asignación"
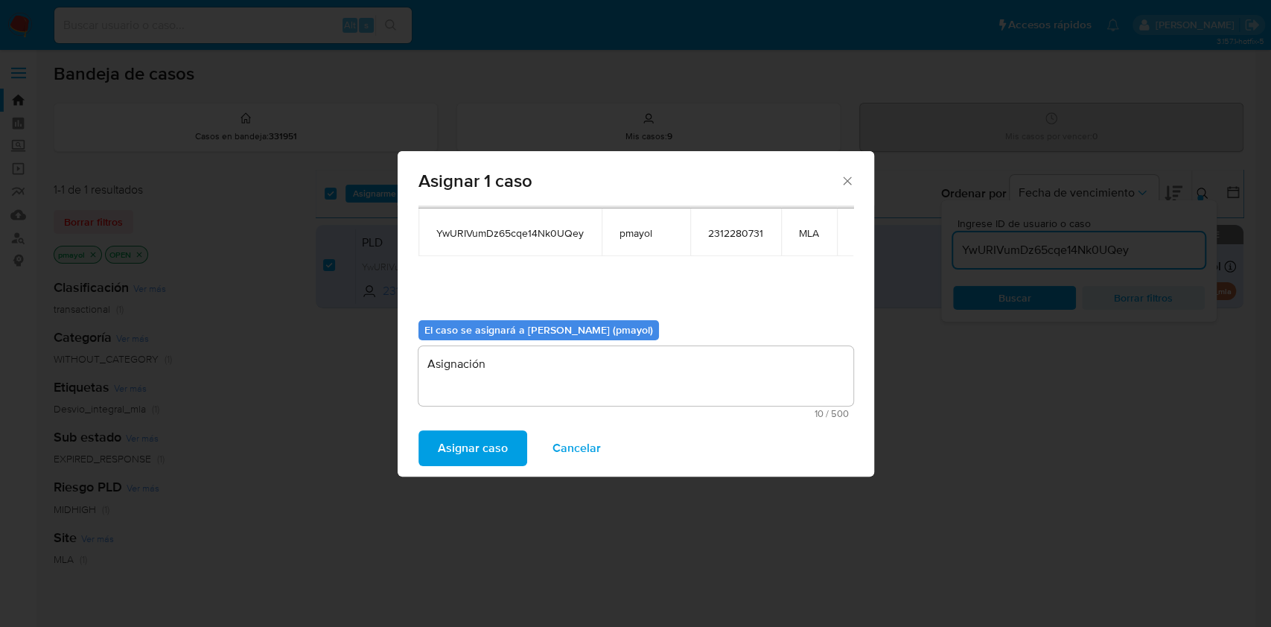
click at [499, 433] on span "Asignar caso" at bounding box center [473, 448] width 70 height 33
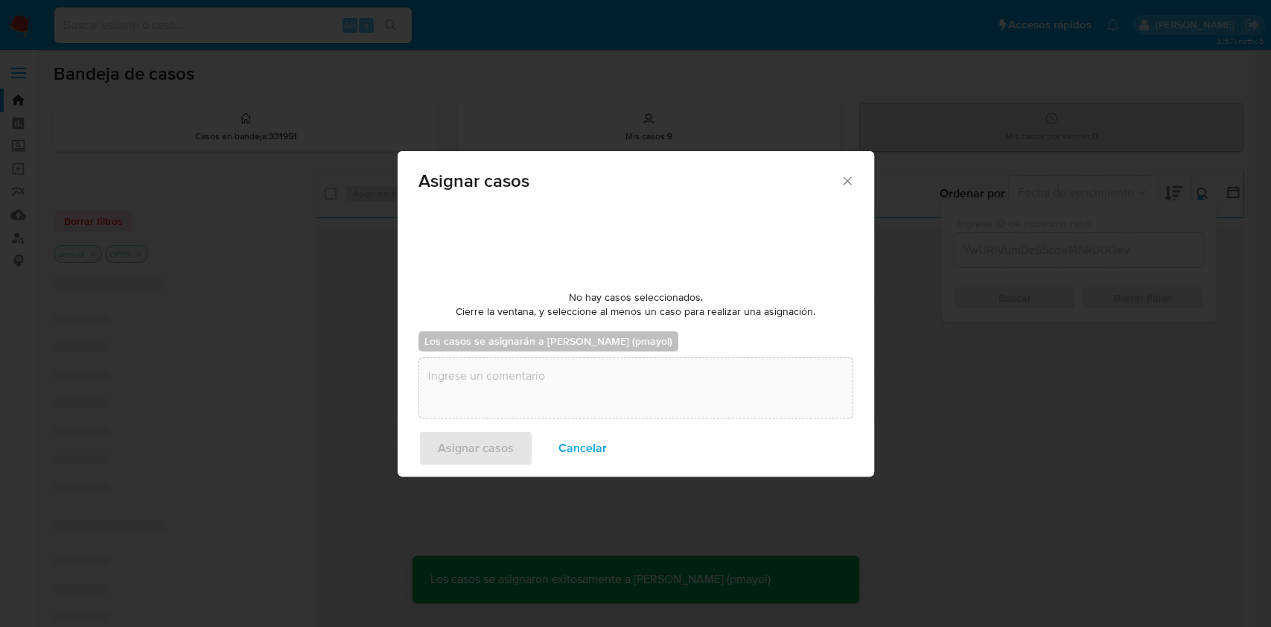
checkbox input "false"
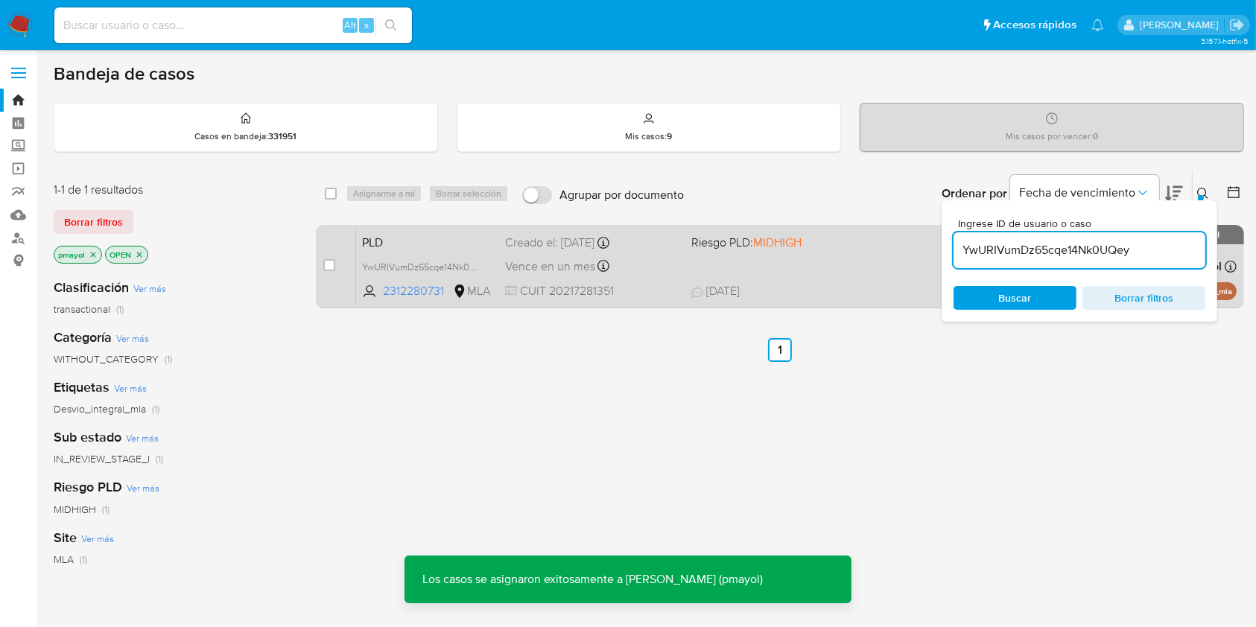
click at [659, 259] on div "Vence en un mes Vence el 10/10/2025 03:12:17" at bounding box center [592, 266] width 174 height 20
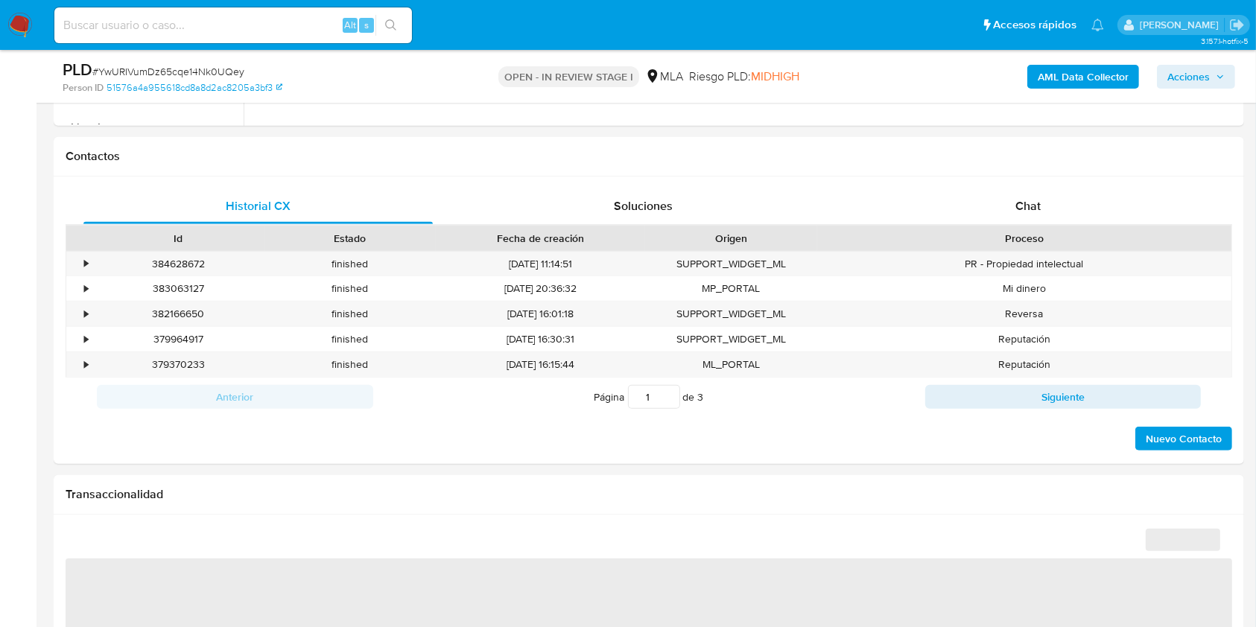
scroll to position [658, 0]
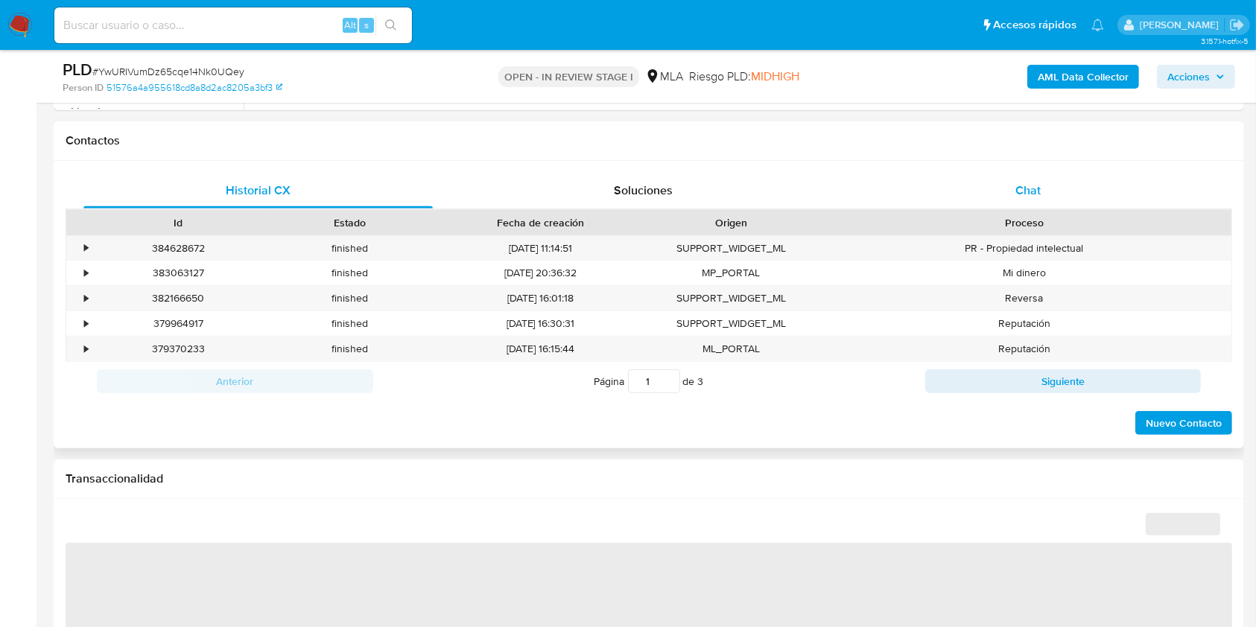
click at [1052, 192] on div "Chat" at bounding box center [1028, 191] width 349 height 36
select select "10"
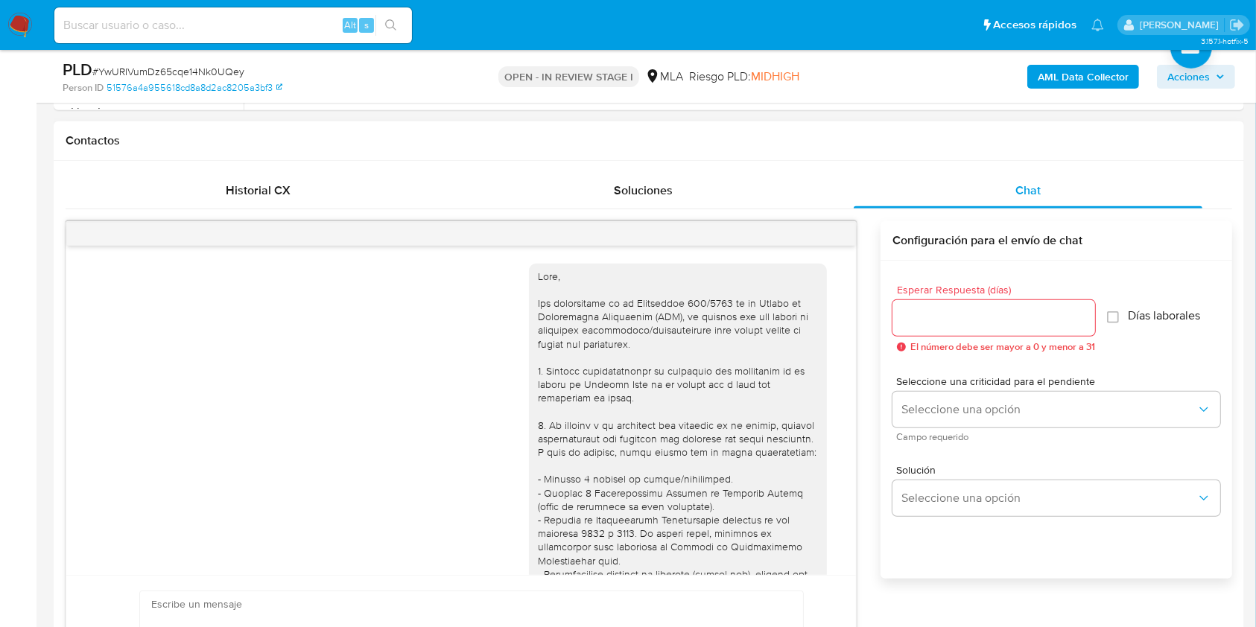
scroll to position [1049, 0]
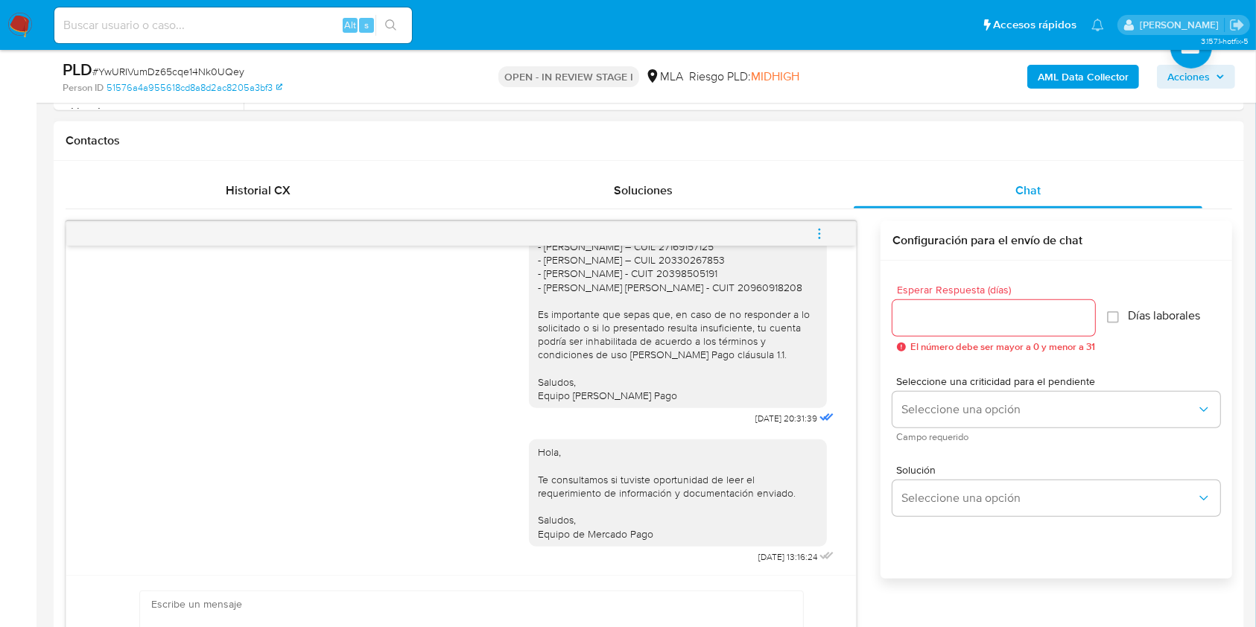
click at [838, 235] on button "menu-action" at bounding box center [819, 234] width 49 height 36
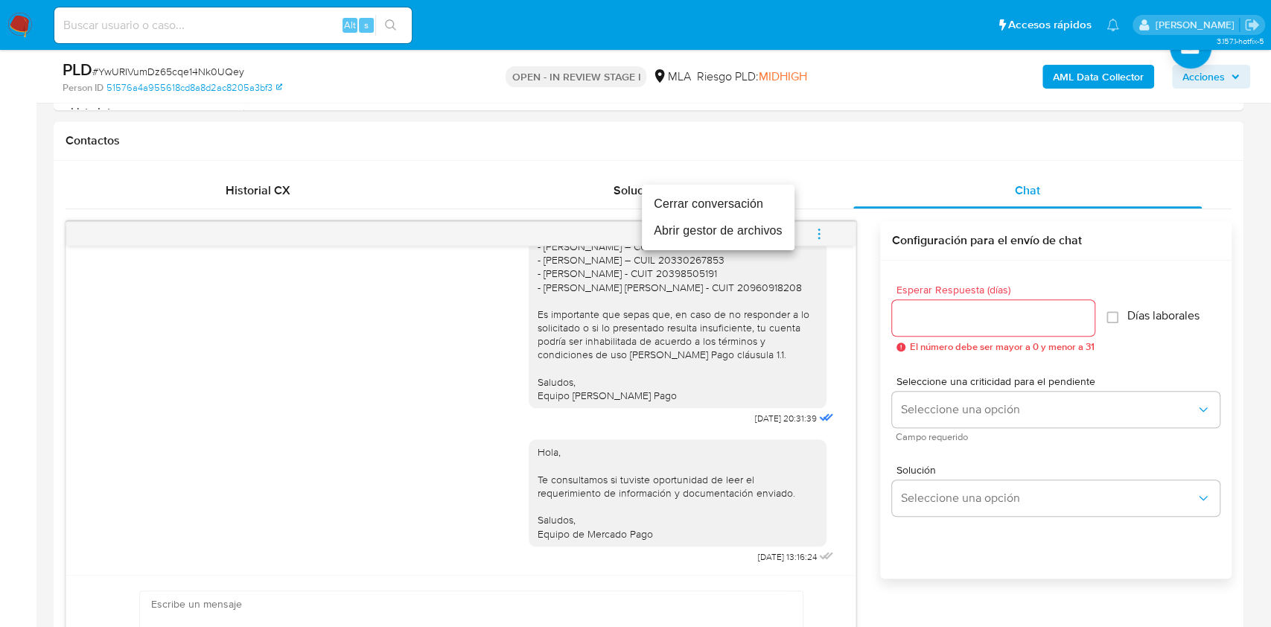
click at [724, 207] on li "Cerrar conversación" at bounding box center [718, 204] width 153 height 27
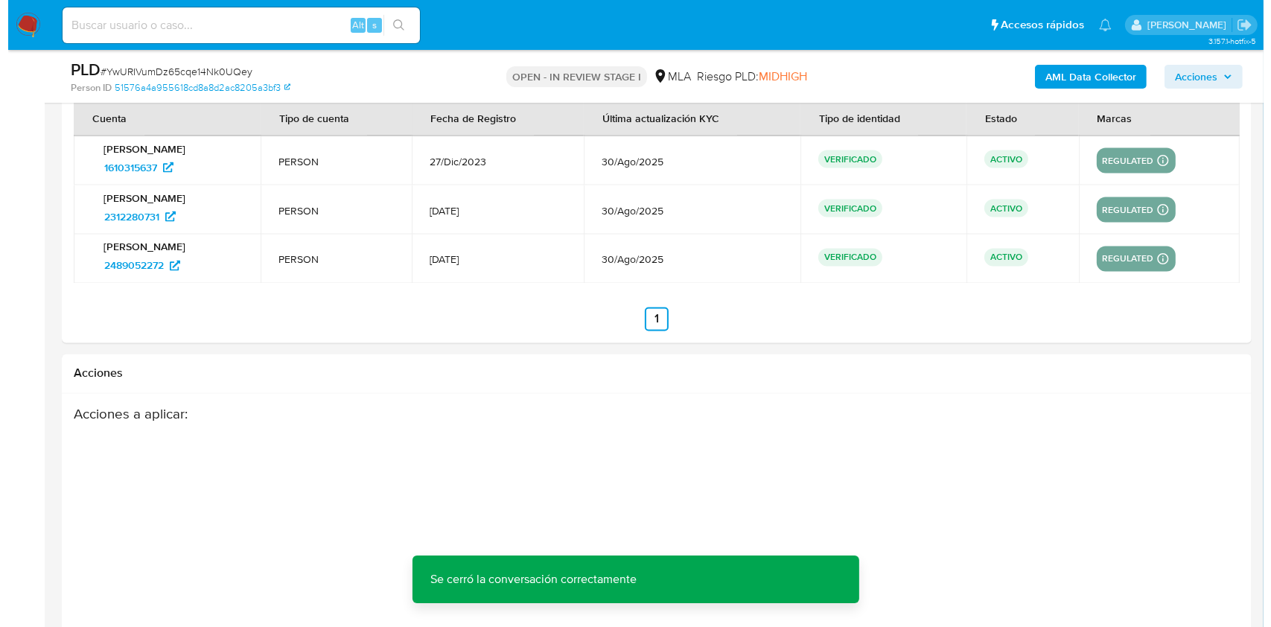
scroll to position [2689, 0]
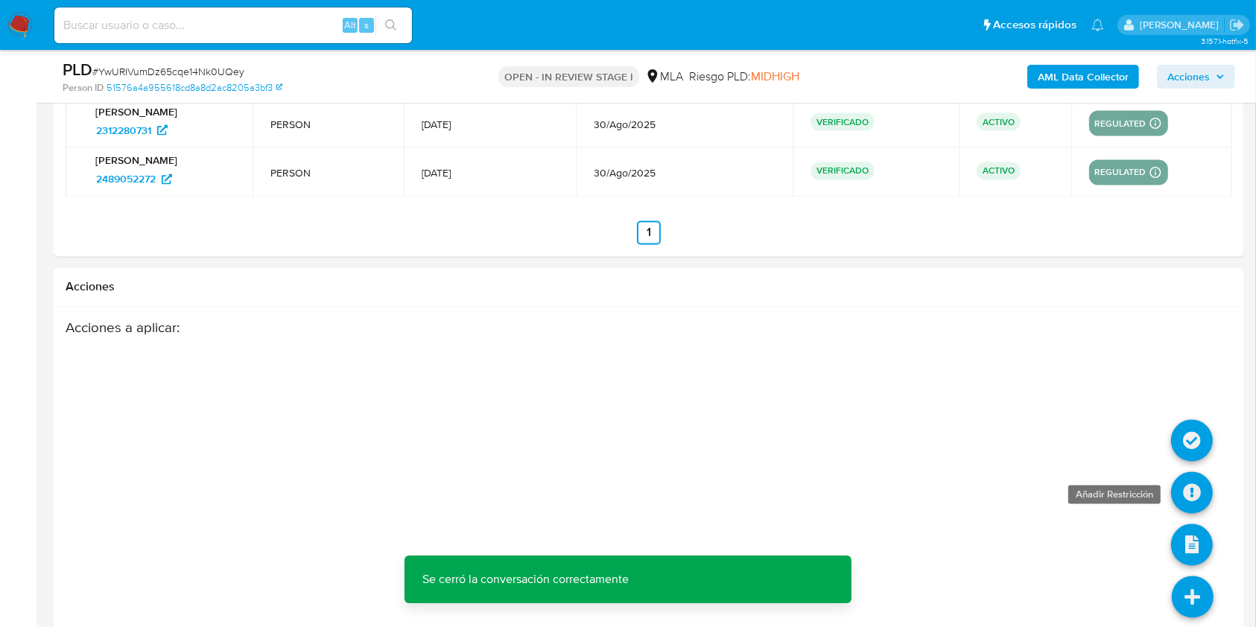
click at [1186, 492] on icon at bounding box center [1192, 493] width 42 height 42
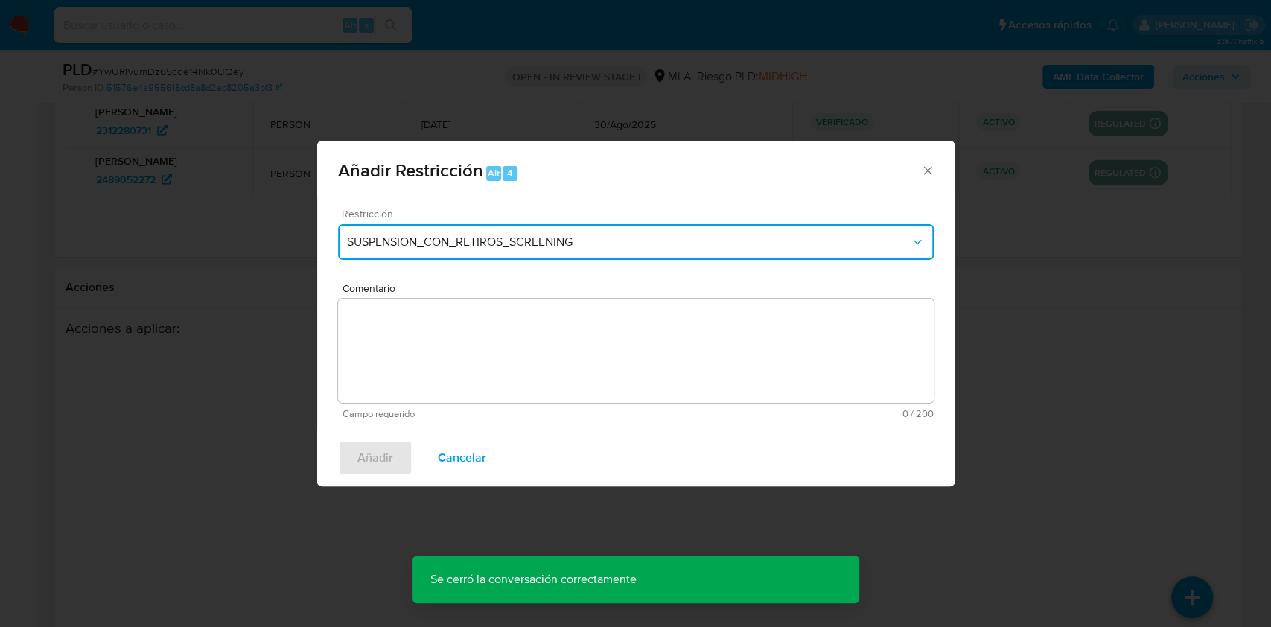
click at [618, 238] on span "SUSPENSION_CON_RETIROS_SCREENING" at bounding box center [628, 242] width 563 height 15
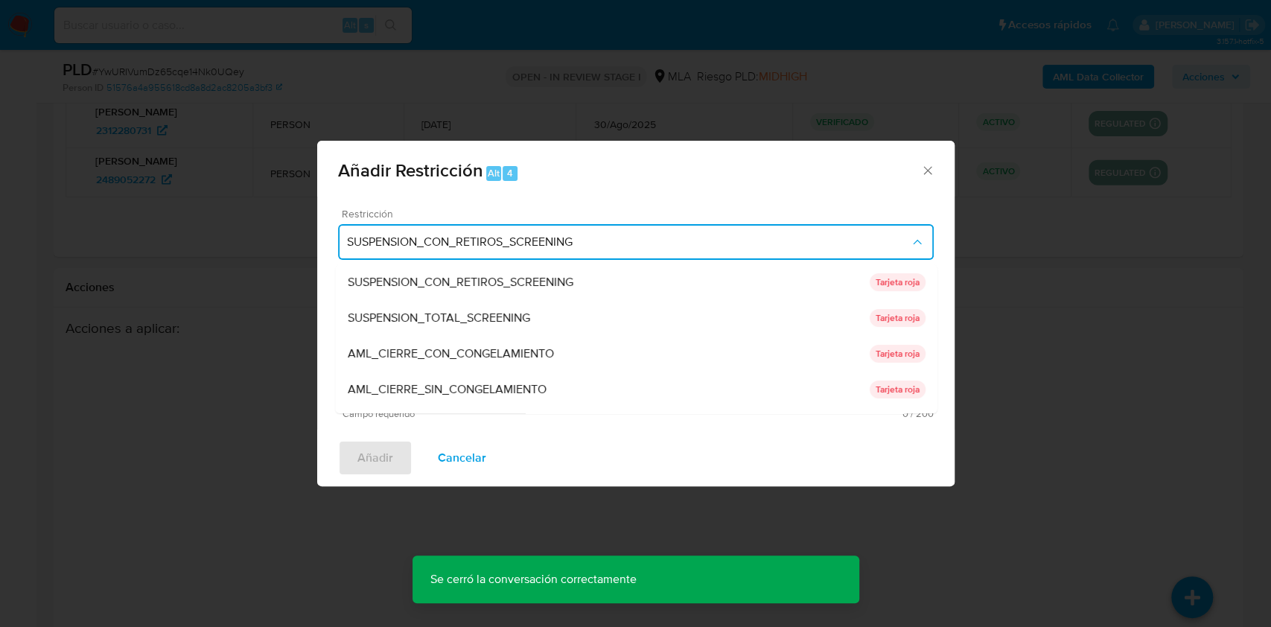
click at [618, 238] on span "SUSPENSION_CON_RETIROS_SCREENING" at bounding box center [628, 242] width 563 height 15
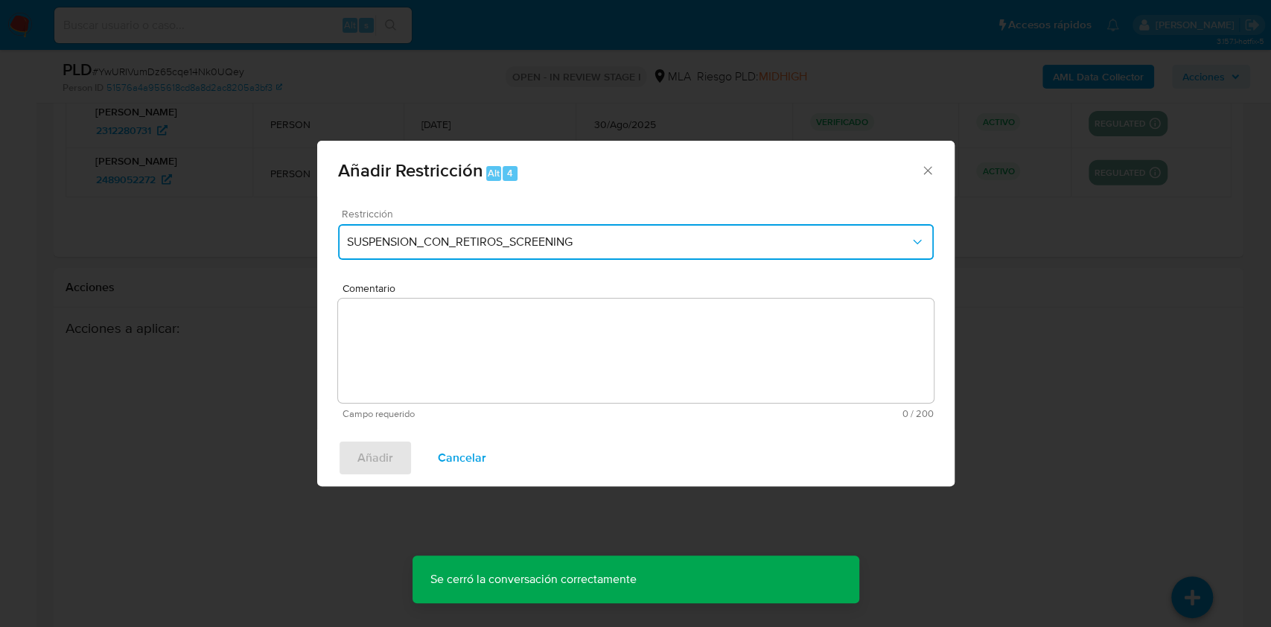
click at [839, 238] on span "SUSPENSION_CON_RETIROS_SCREENING" at bounding box center [628, 242] width 563 height 15
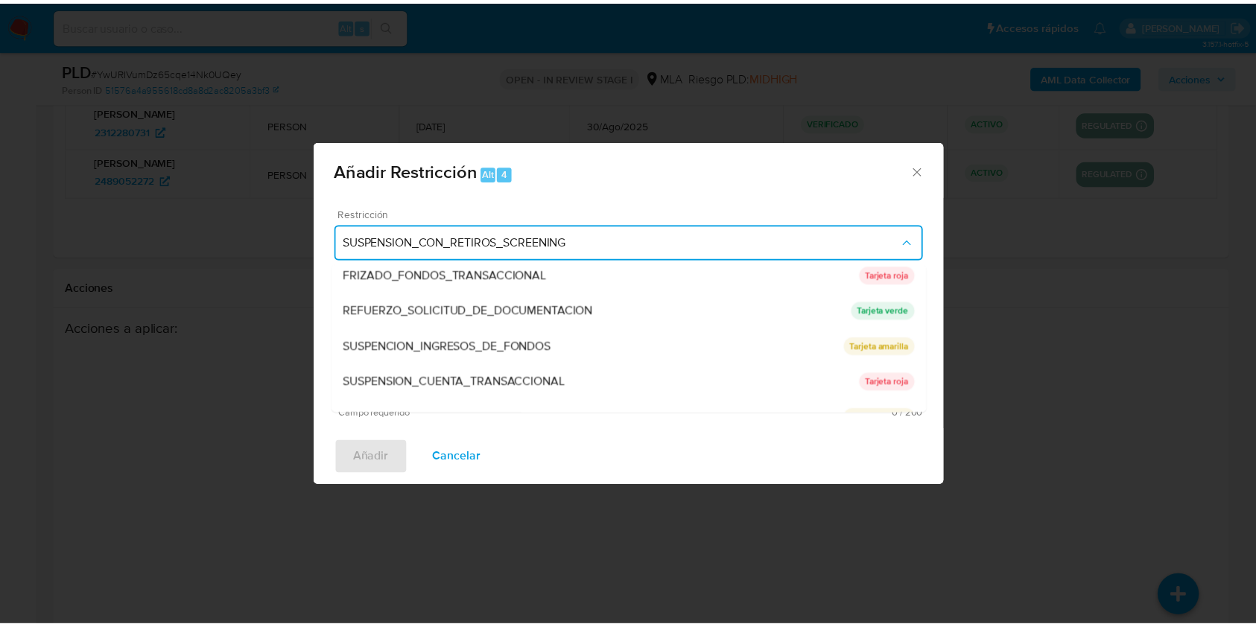
scroll to position [316, 0]
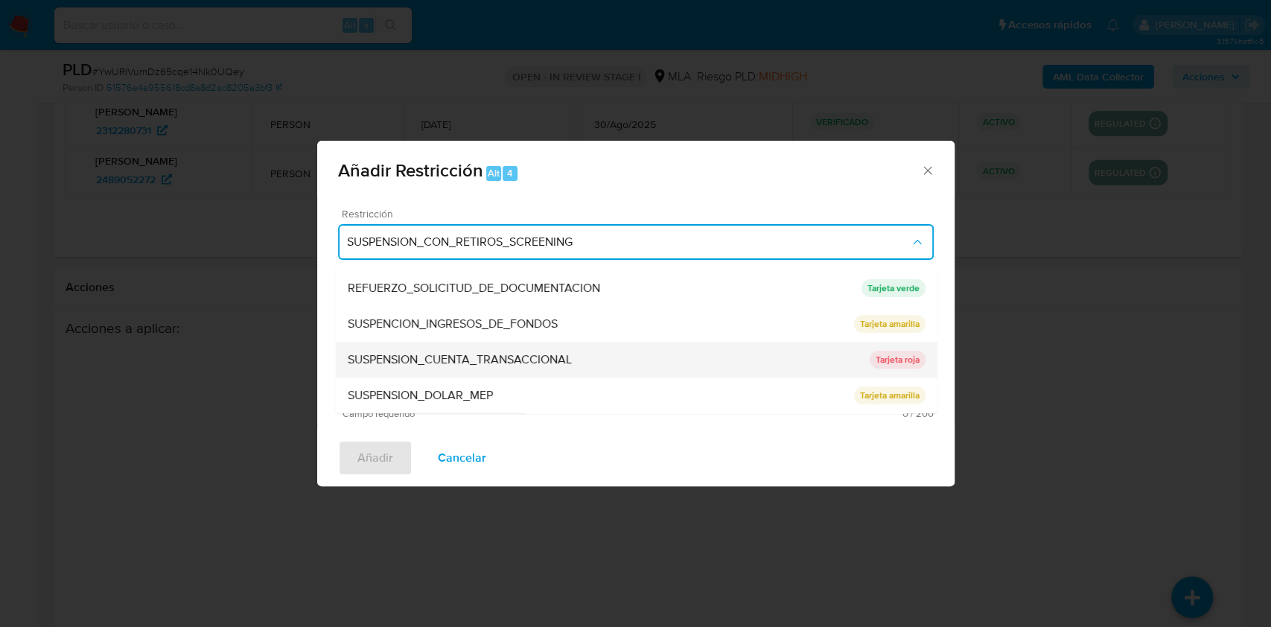
click at [662, 360] on div "SUSPENSION_CUENTA_TRANSACCIONAL" at bounding box center [608, 360] width 522 height 36
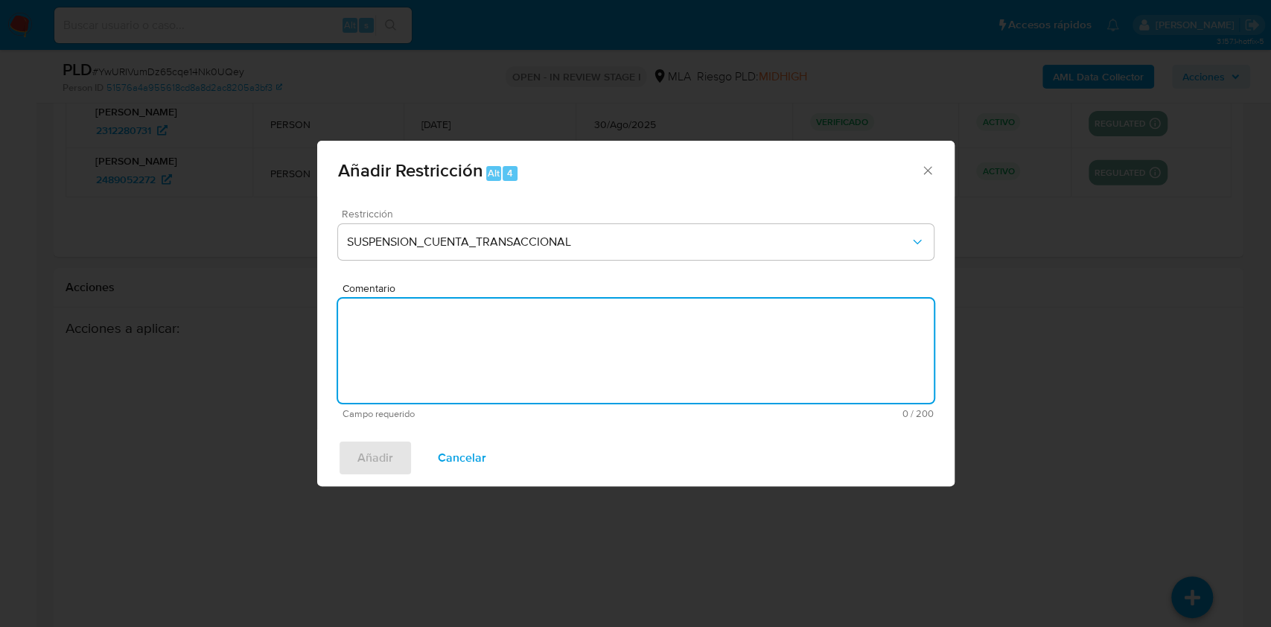
click at [576, 355] on textarea "Comentario" at bounding box center [636, 351] width 596 height 104
type textarea "AML"
click at [398, 455] on button "Añadir" at bounding box center [375, 458] width 74 height 36
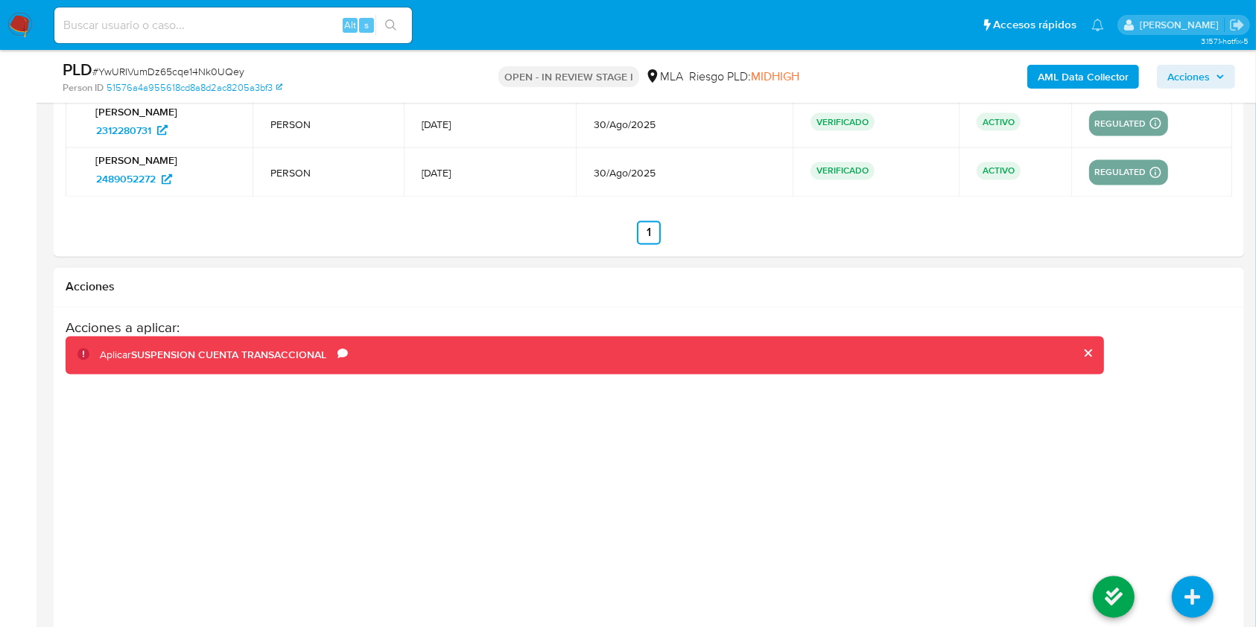
click at [1091, 592] on li at bounding box center [1113, 599] width 79 height 83
click at [1108, 593] on icon at bounding box center [1114, 597] width 42 height 42
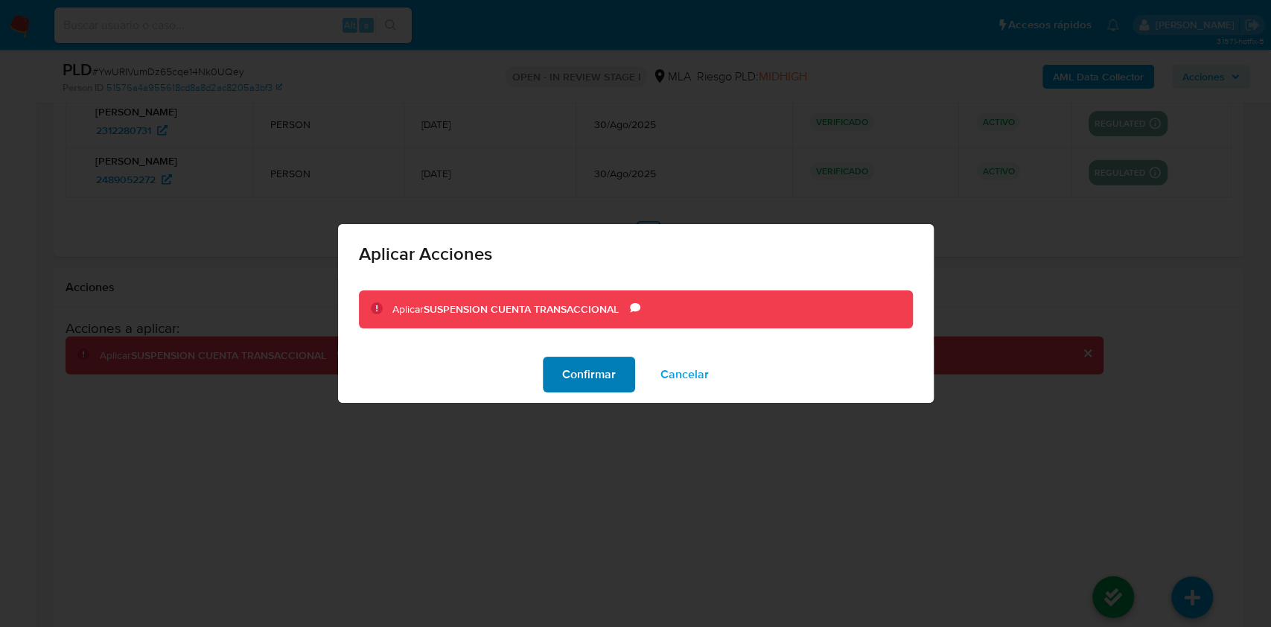
click at [568, 363] on span "Confirmar" at bounding box center [589, 374] width 54 height 33
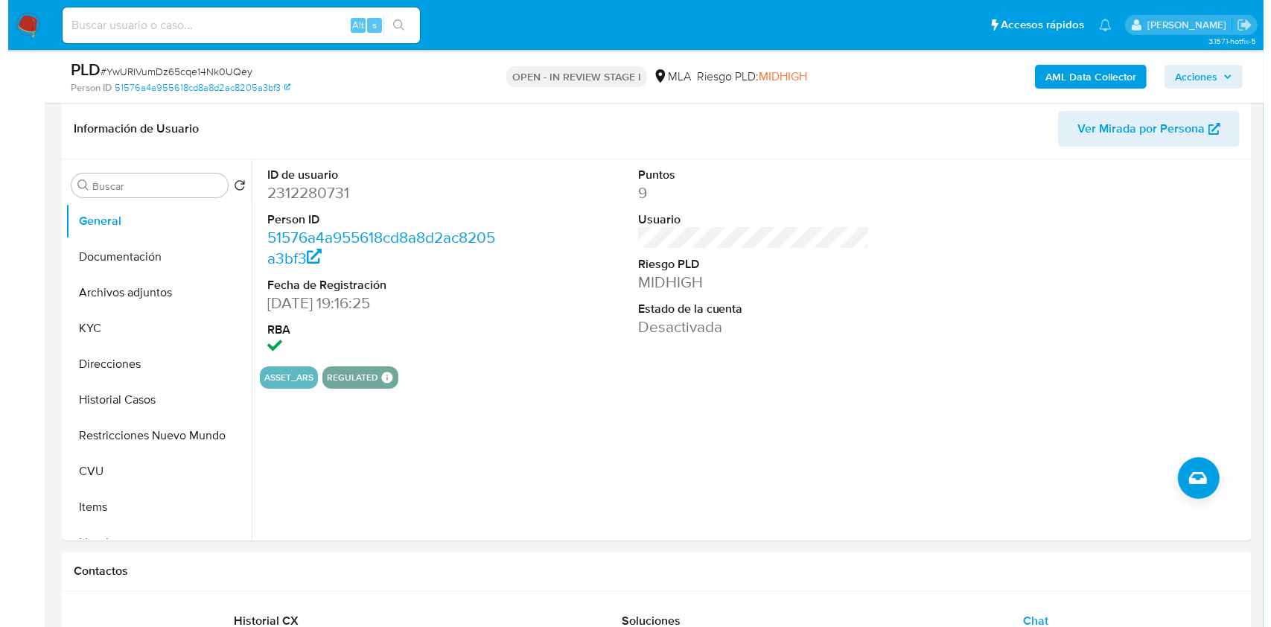
scroll to position [149, 0]
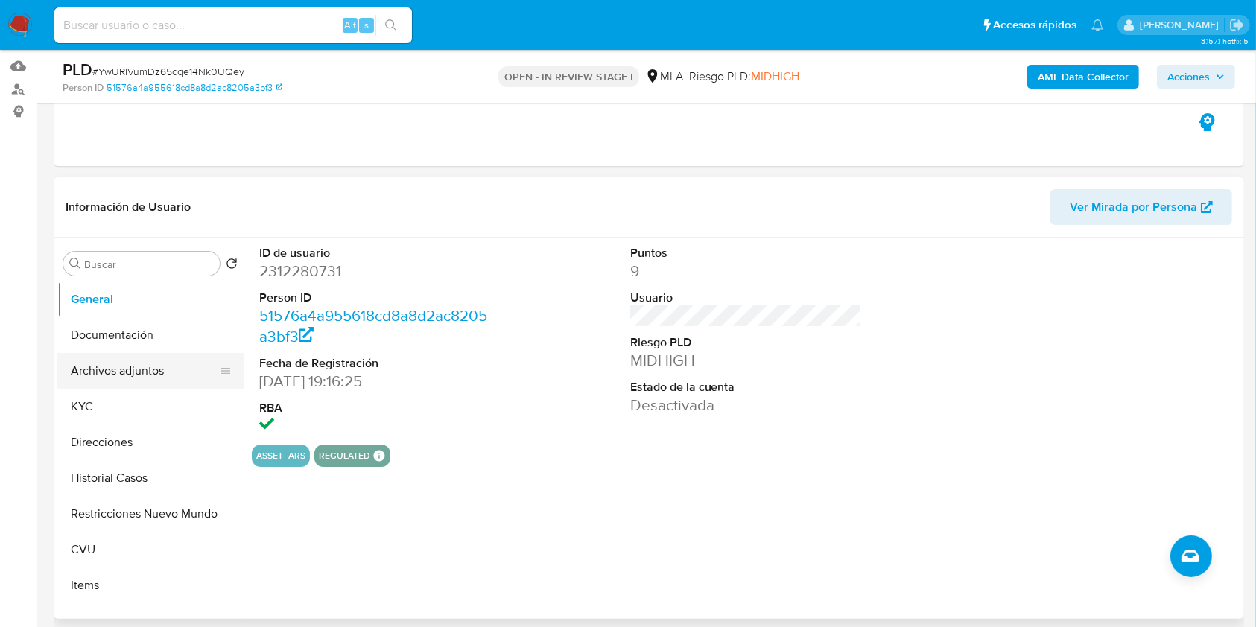
click at [150, 384] on button "Archivos adjuntos" at bounding box center [144, 371] width 174 height 36
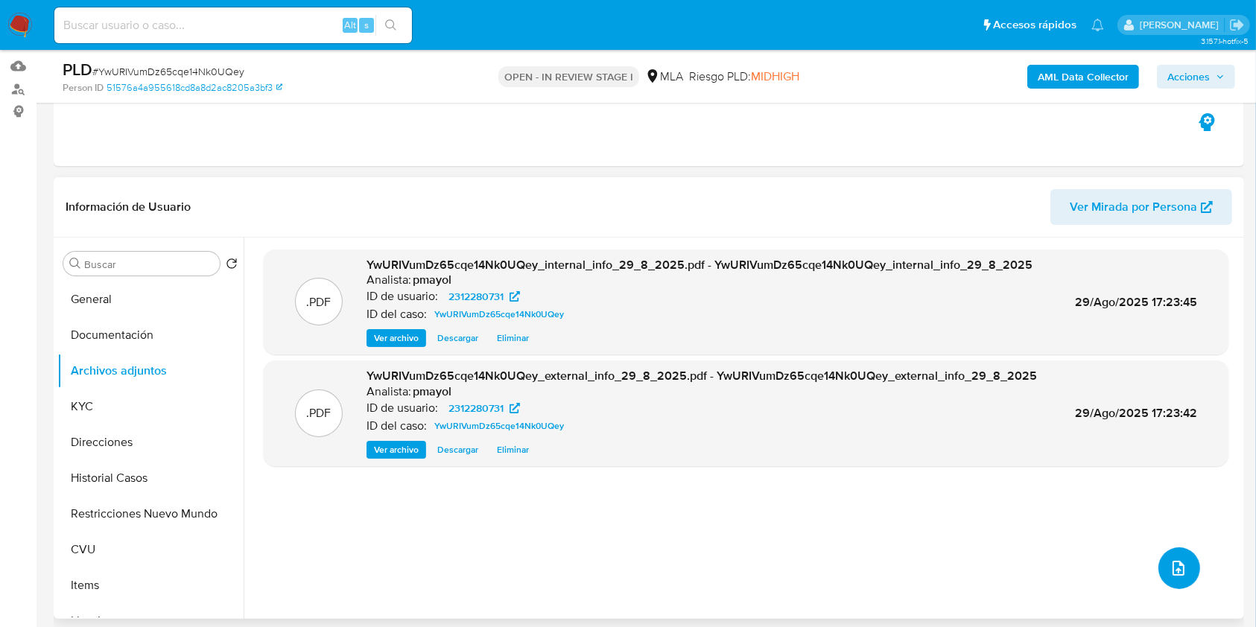
click at [1188, 568] on button "upload-file" at bounding box center [1179, 568] width 42 height 42
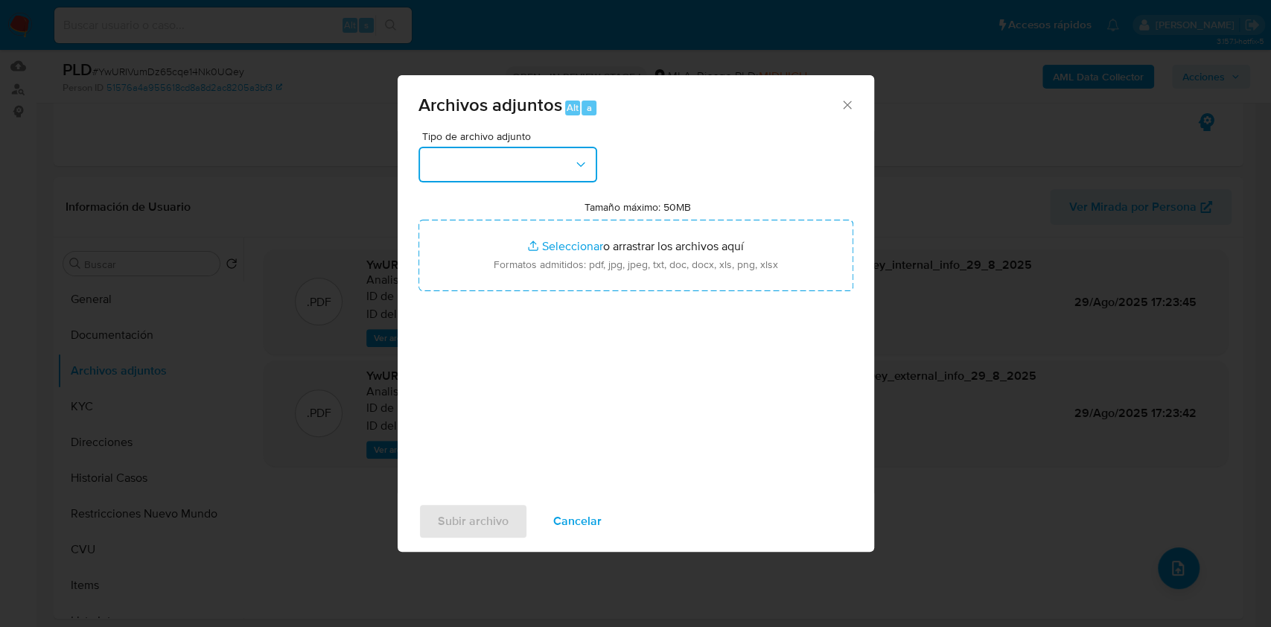
click at [499, 164] on button "button" at bounding box center [508, 165] width 179 height 36
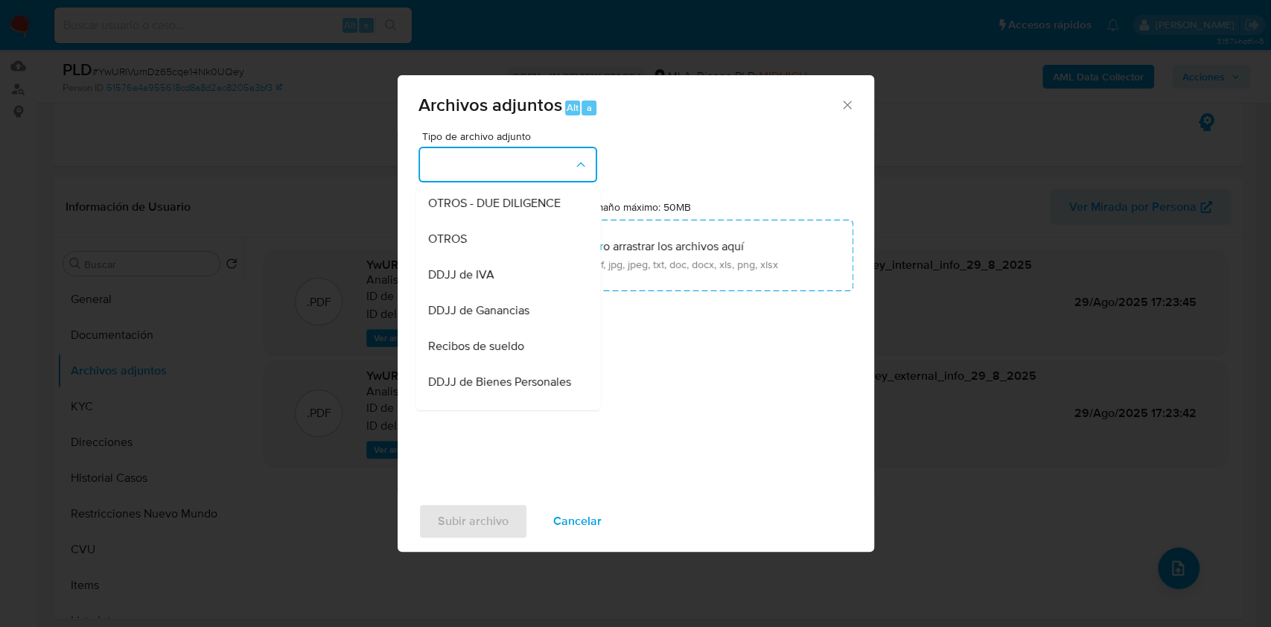
scroll to position [255, 0]
click at [511, 253] on div "OTROS" at bounding box center [504, 235] width 152 height 36
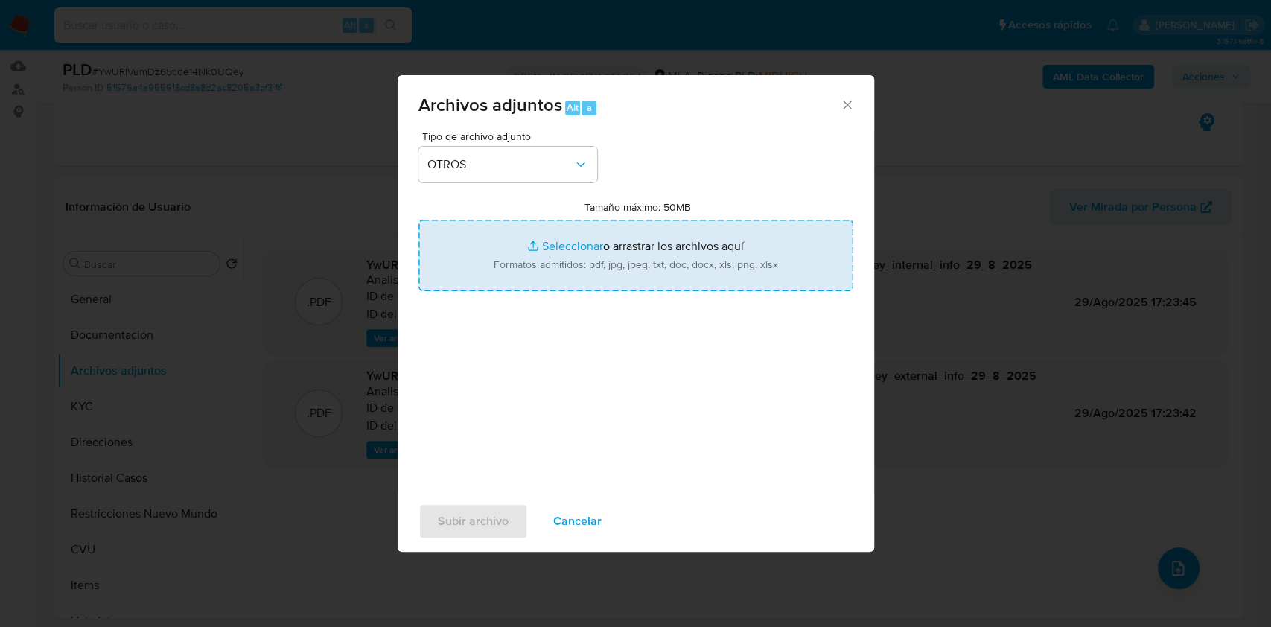
click at [577, 265] on input "Tamaño máximo: 50MB Seleccionar archivos" at bounding box center [636, 255] width 435 height 71
type input "C:\fakepath\IVA 2-25.pdf"
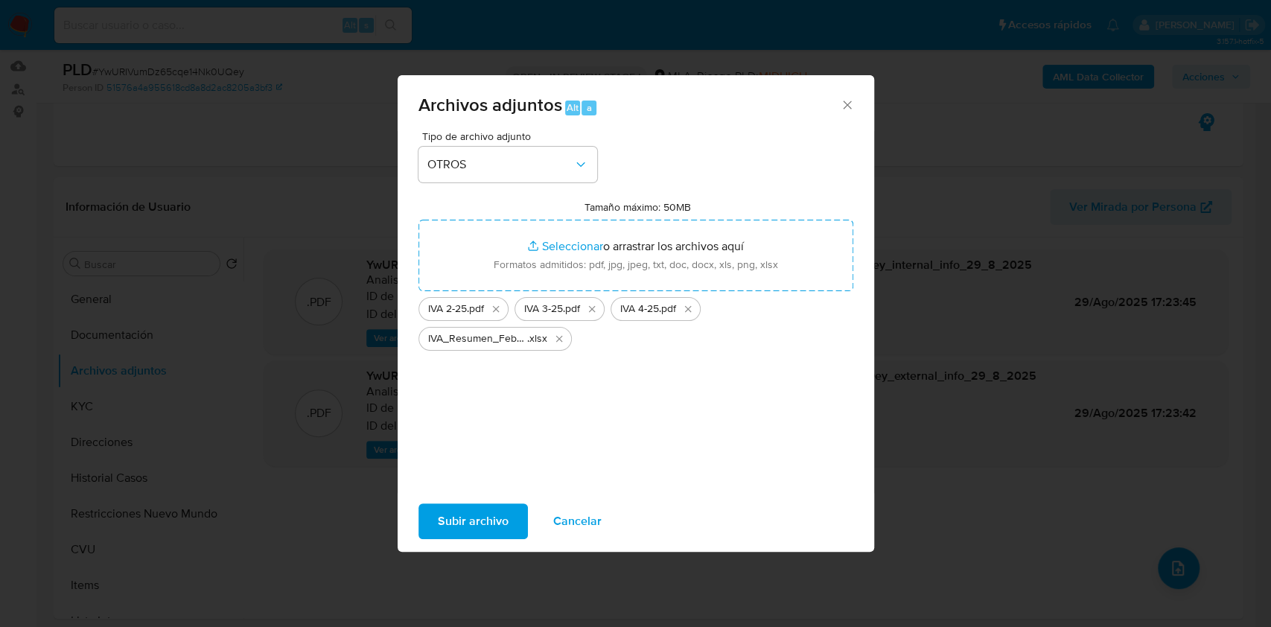
click at [495, 512] on span "Subir archivo" at bounding box center [473, 521] width 71 height 33
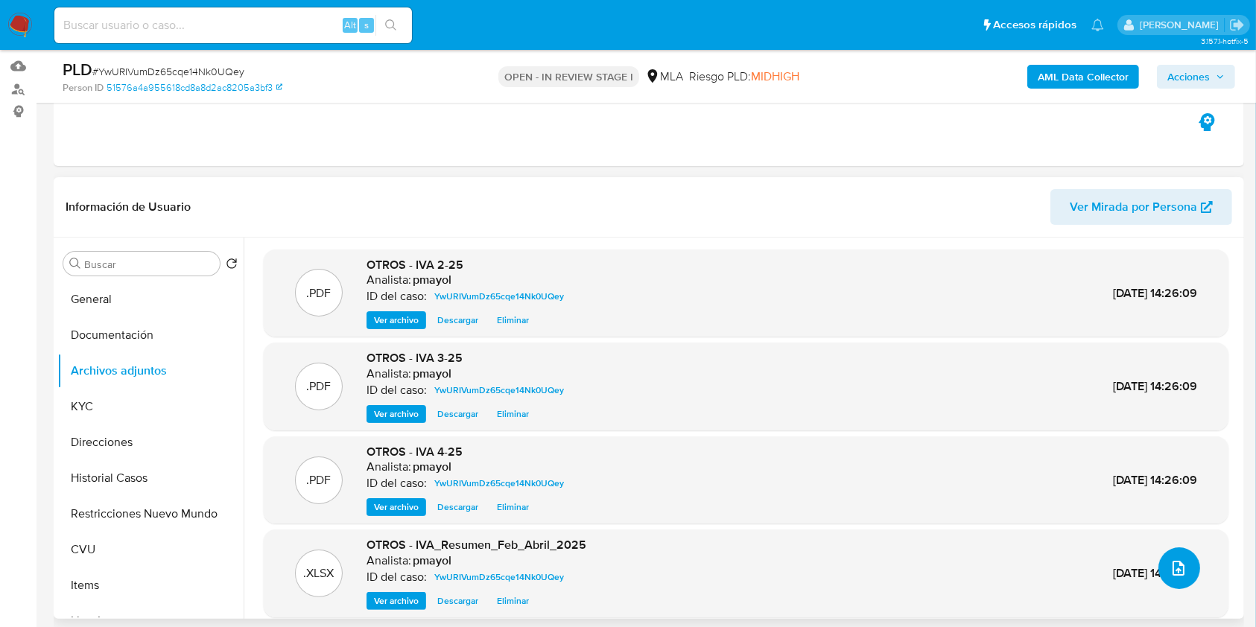
click at [1177, 565] on icon "upload-file" at bounding box center [1178, 568] width 12 height 15
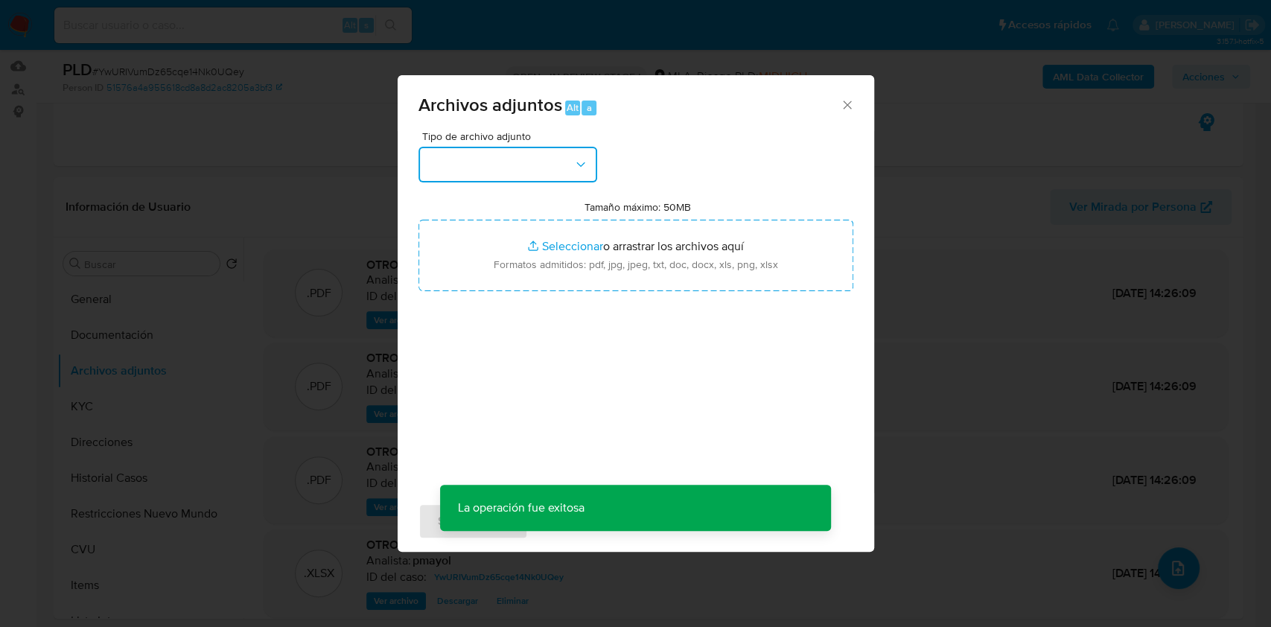
click at [544, 176] on button "button" at bounding box center [508, 165] width 179 height 36
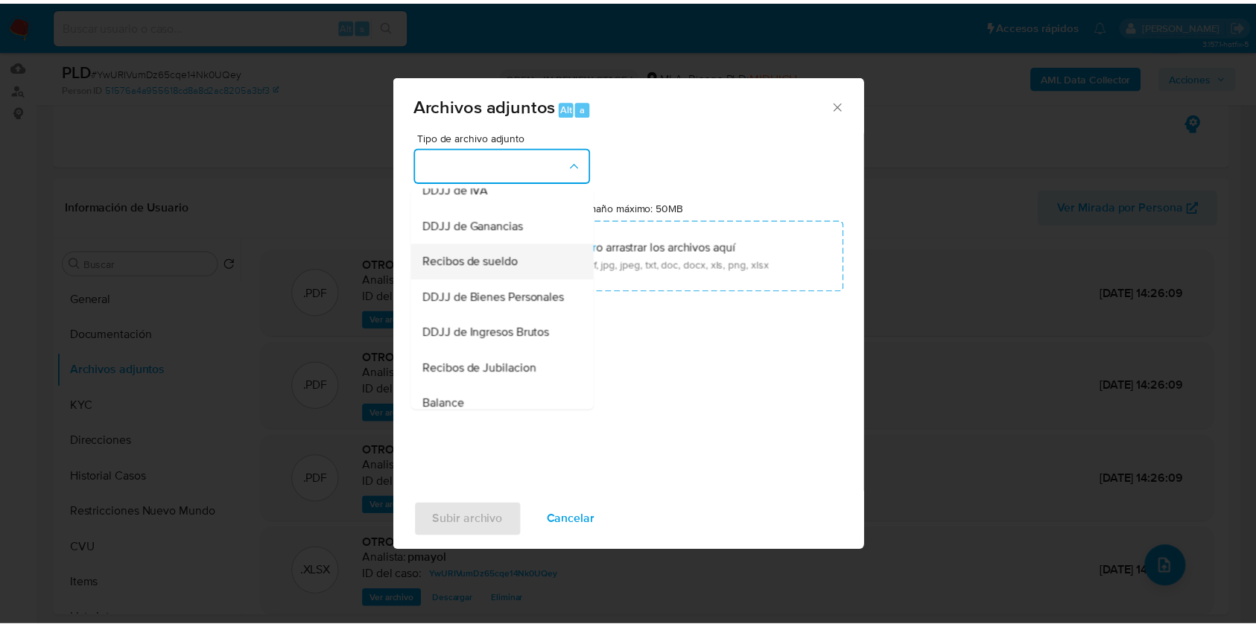
scroll to position [317, 0]
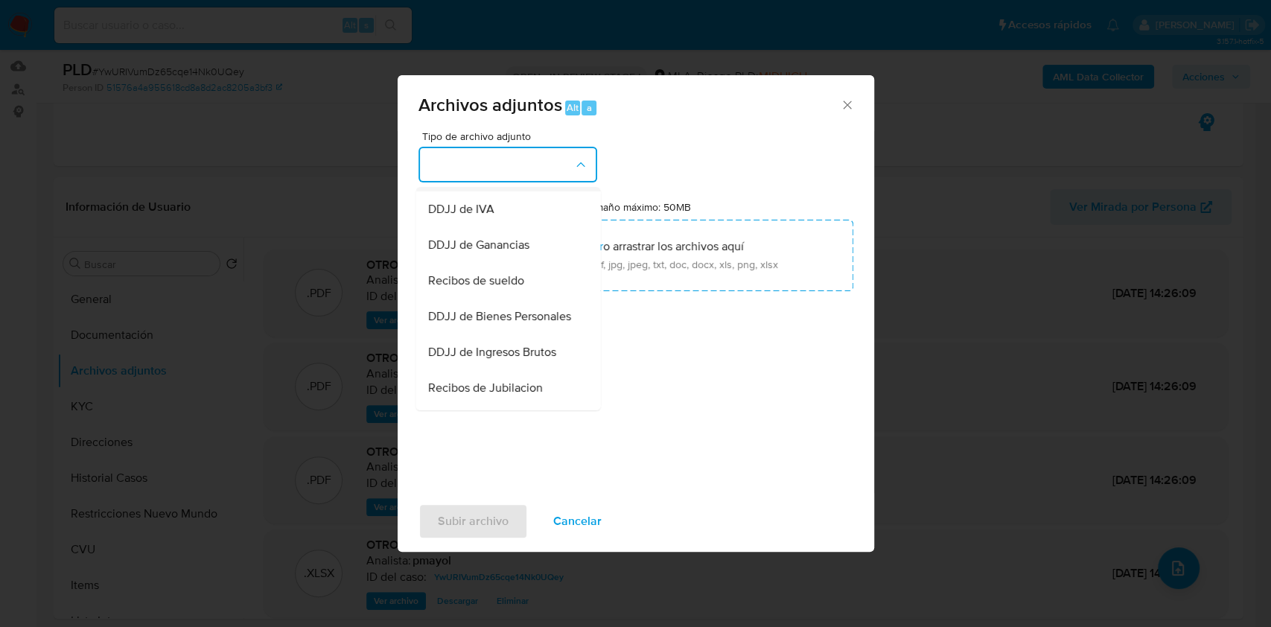
click at [439, 181] on span "OTROS" at bounding box center [447, 173] width 39 height 15
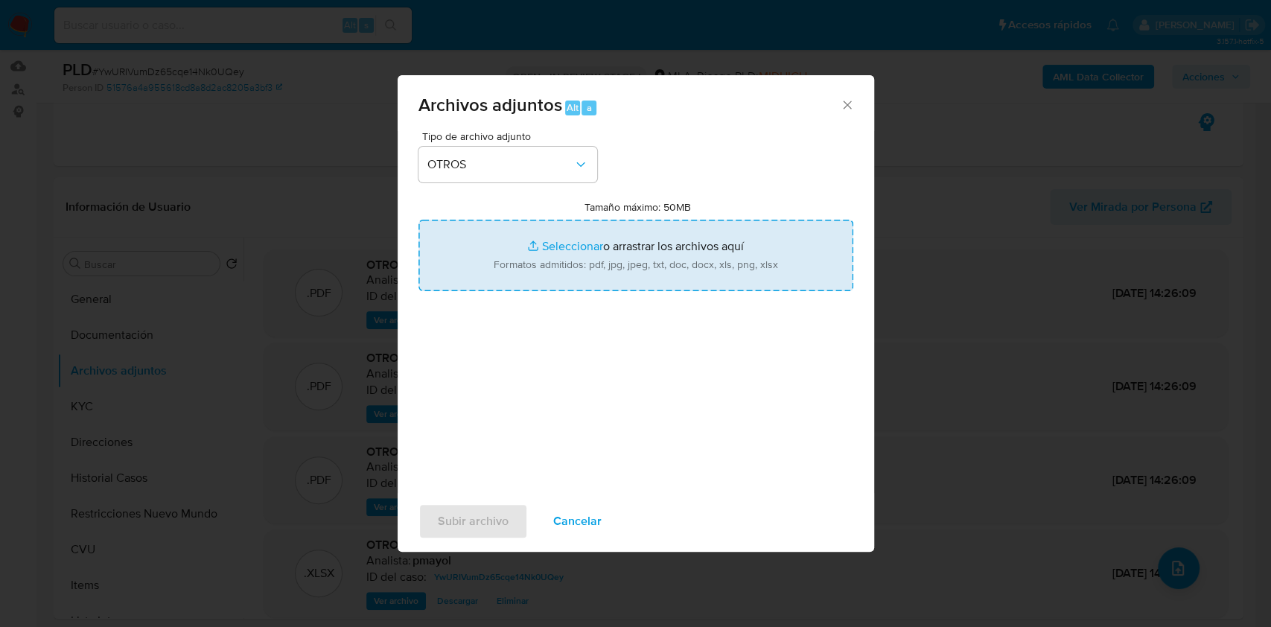
click at [566, 270] on input "Tamaño máximo: 50MB Seleccionar archivos" at bounding box center [636, 255] width 435 height 71
type input "C:\fakepath\Caselog YwURIVumDz65cqe14Nk0UQey.docx"
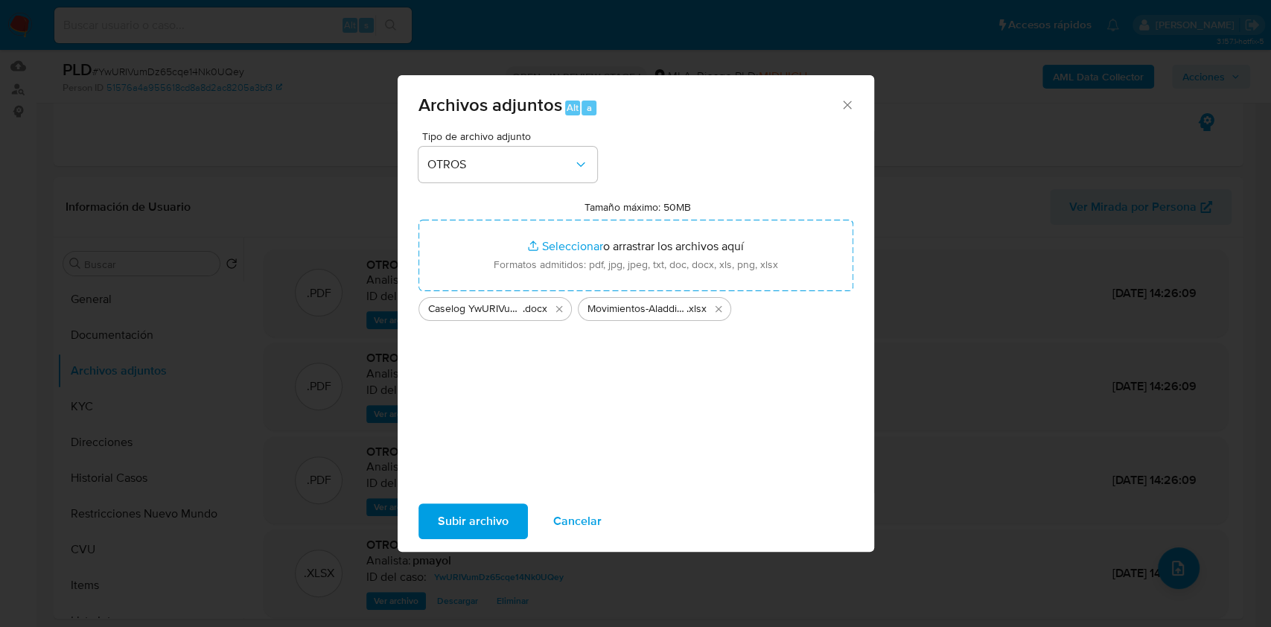
click at [456, 522] on span "Subir archivo" at bounding box center [473, 521] width 71 height 33
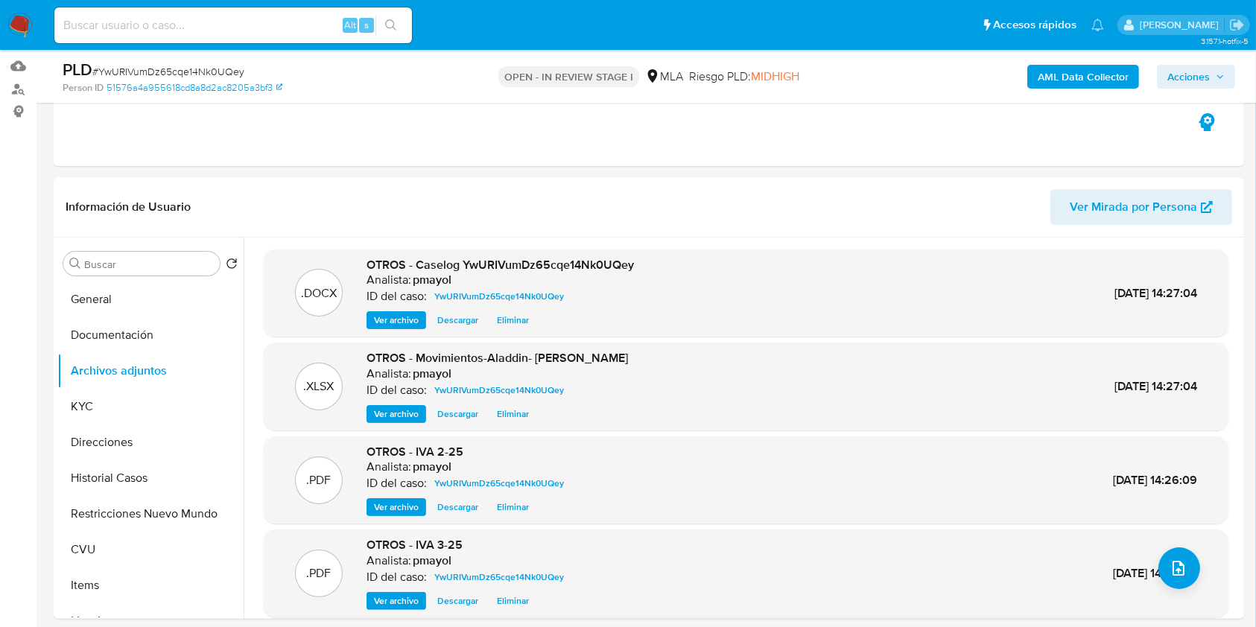
click at [456, 522] on div ".PDF OTROS - IVA 2-25 Analista: pmayol ID del caso: YwURIVumDz65cqe14Nk0UQey Ve…" at bounding box center [746, 480] width 964 height 88
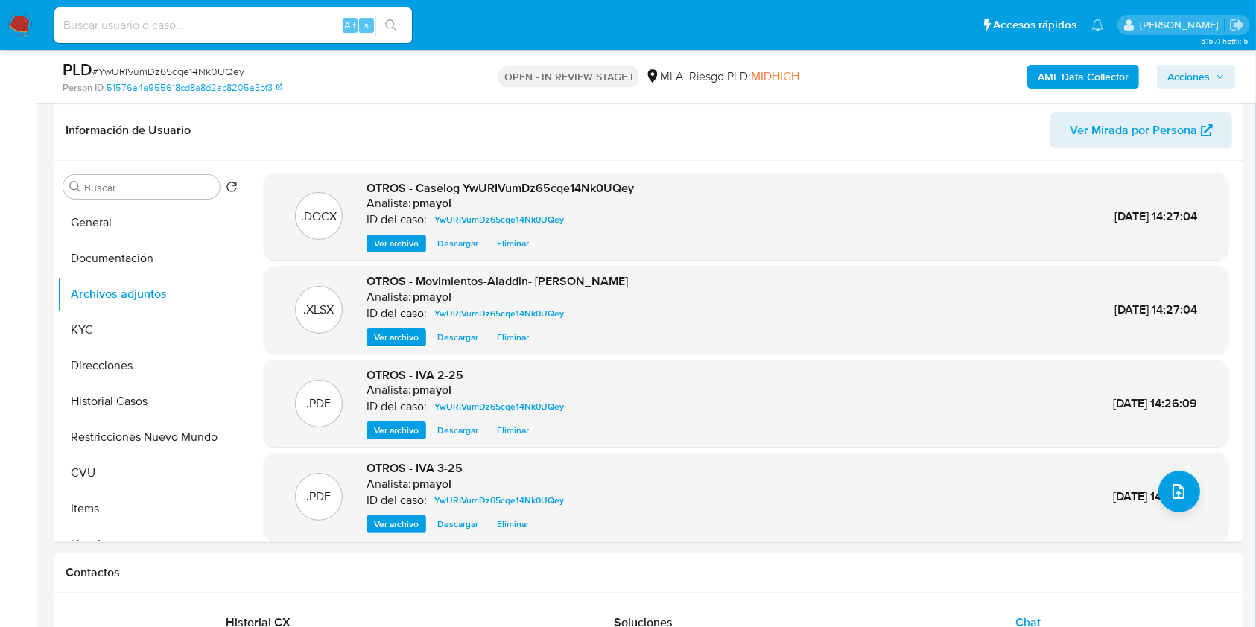
scroll to position [203, 0]
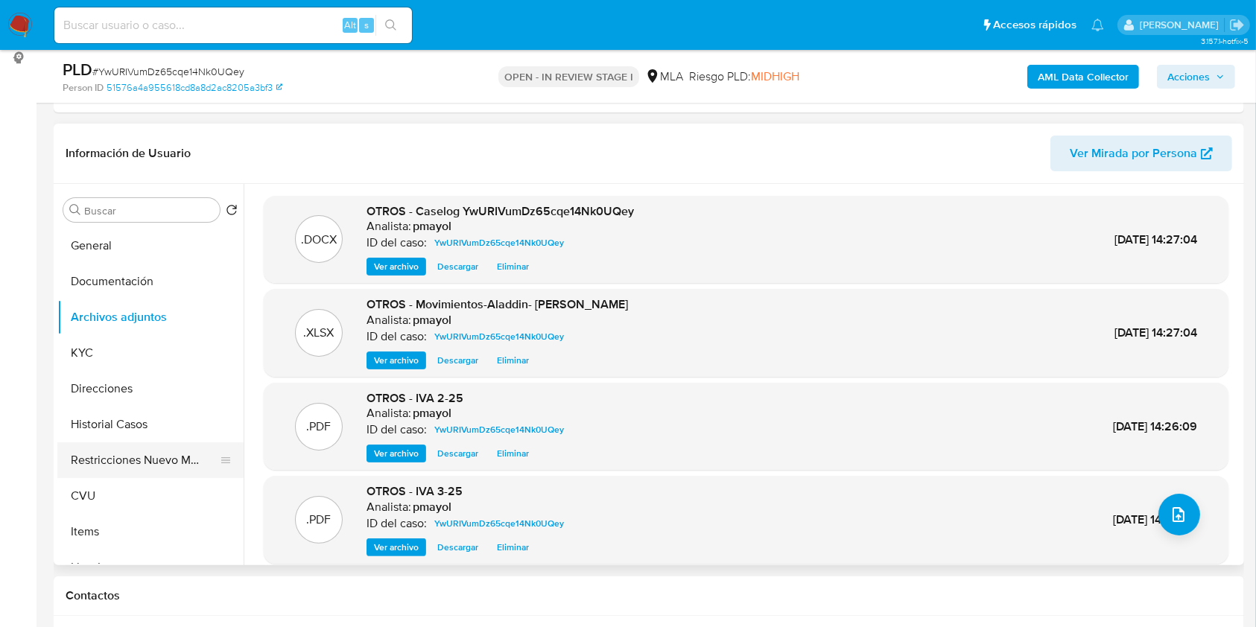
click at [153, 465] on button "Restricciones Nuevo Mundo" at bounding box center [144, 460] width 174 height 36
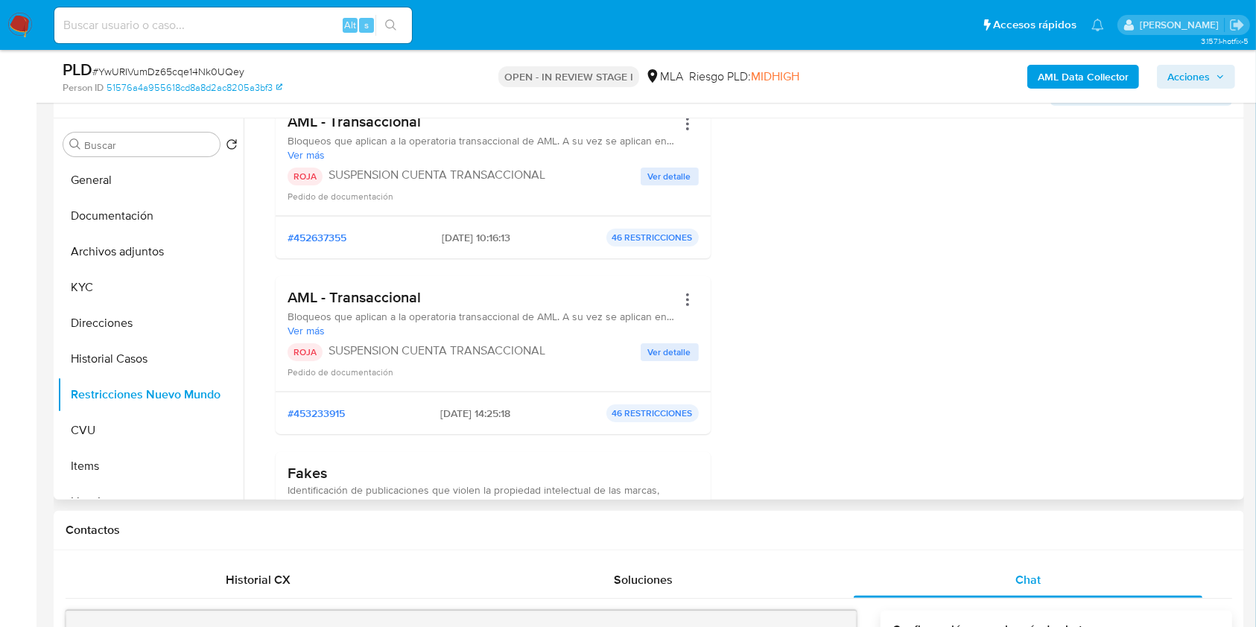
scroll to position [0, 0]
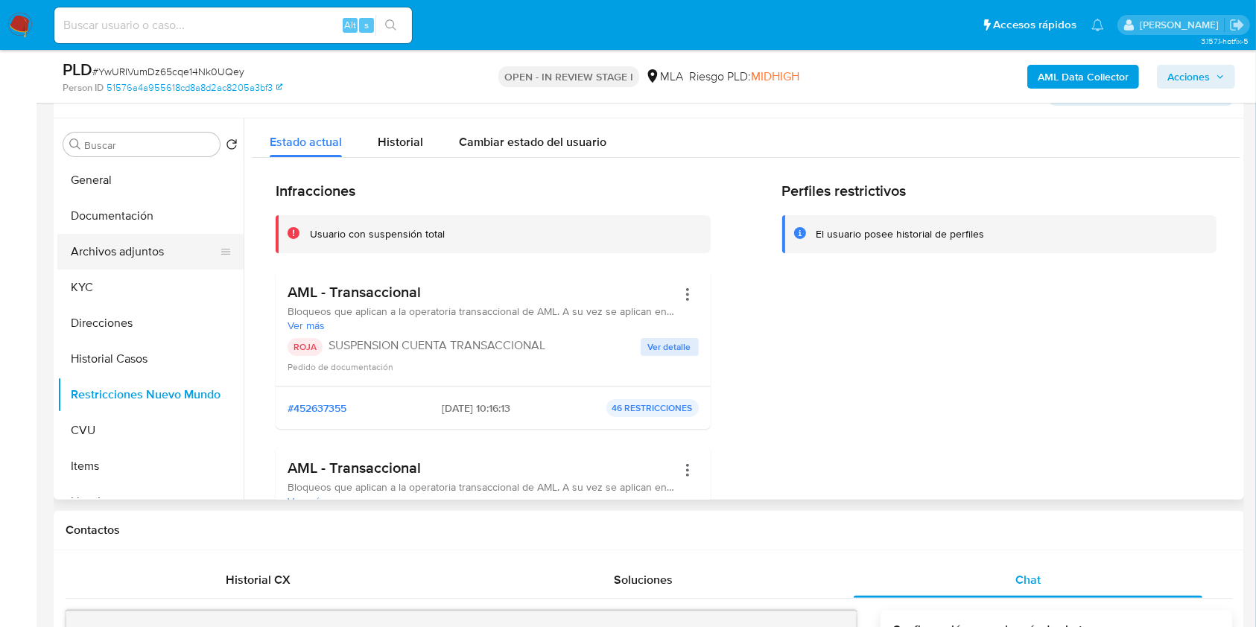
click at [117, 260] on button "Archivos adjuntos" at bounding box center [144, 252] width 174 height 36
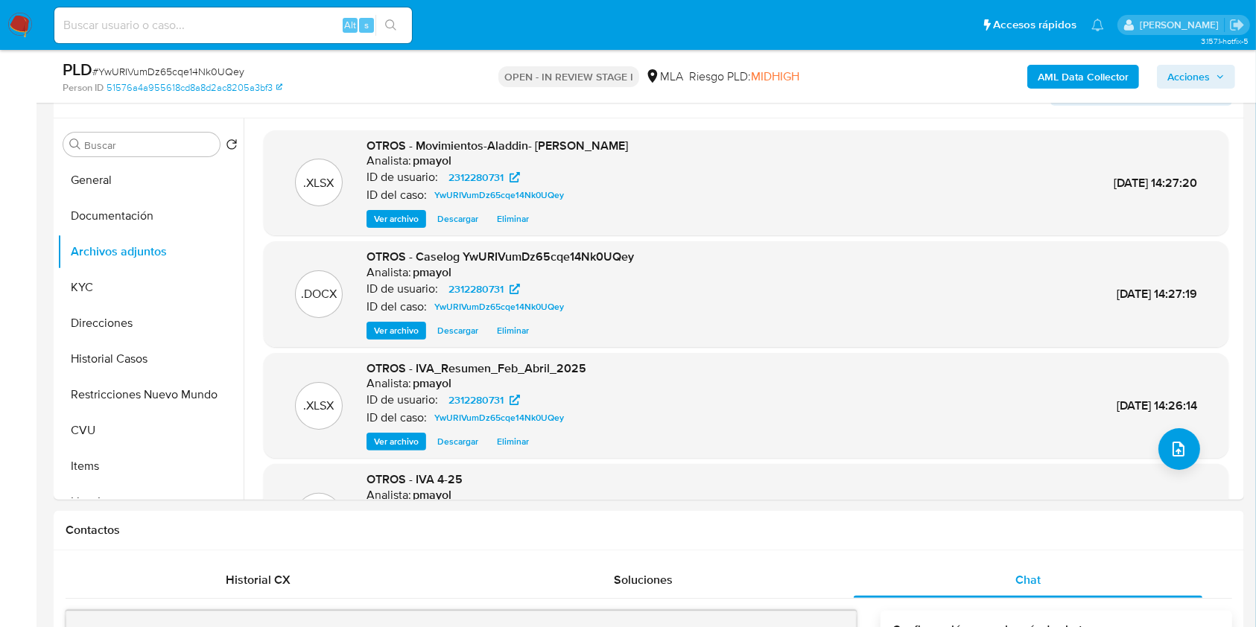
click at [1187, 87] on span "Acciones" at bounding box center [1188, 77] width 42 height 24
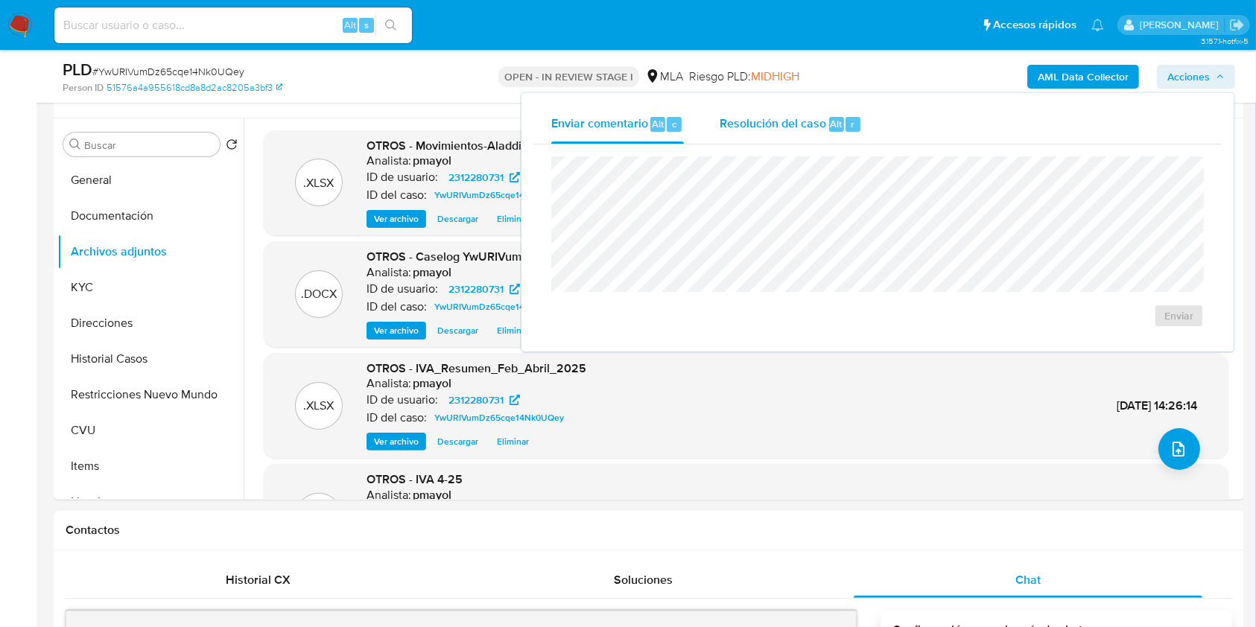
click at [796, 133] on div "Resolución del caso Alt r" at bounding box center [790, 124] width 142 height 39
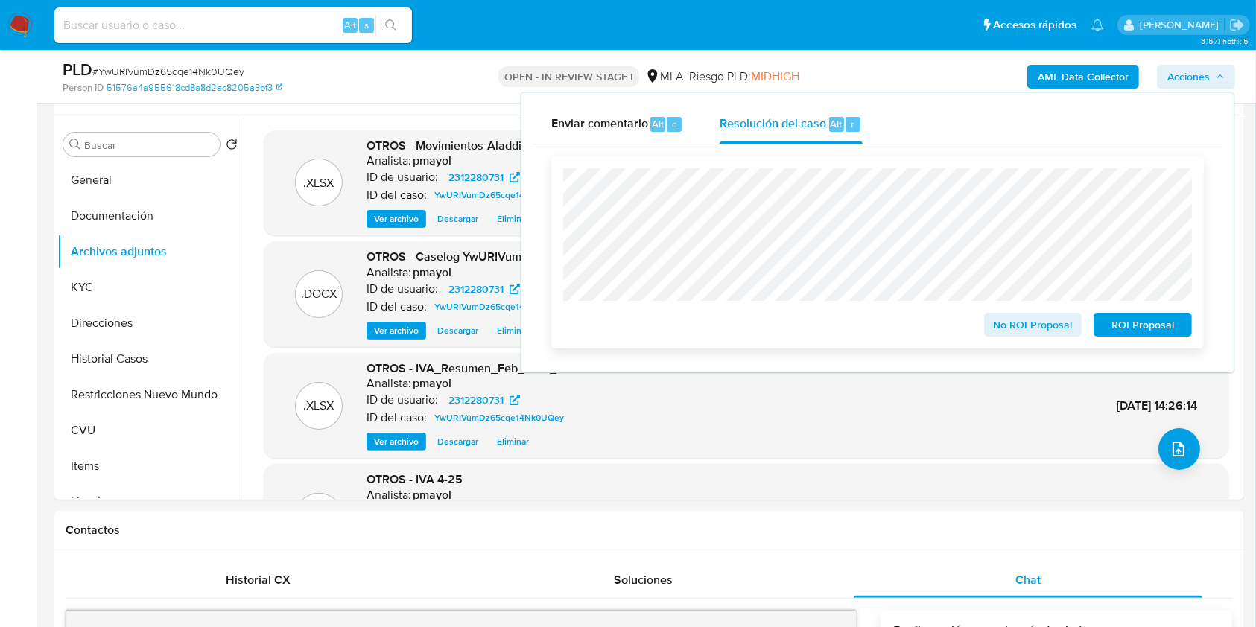
click at [1154, 321] on span "ROI Proposal" at bounding box center [1142, 324] width 77 height 21
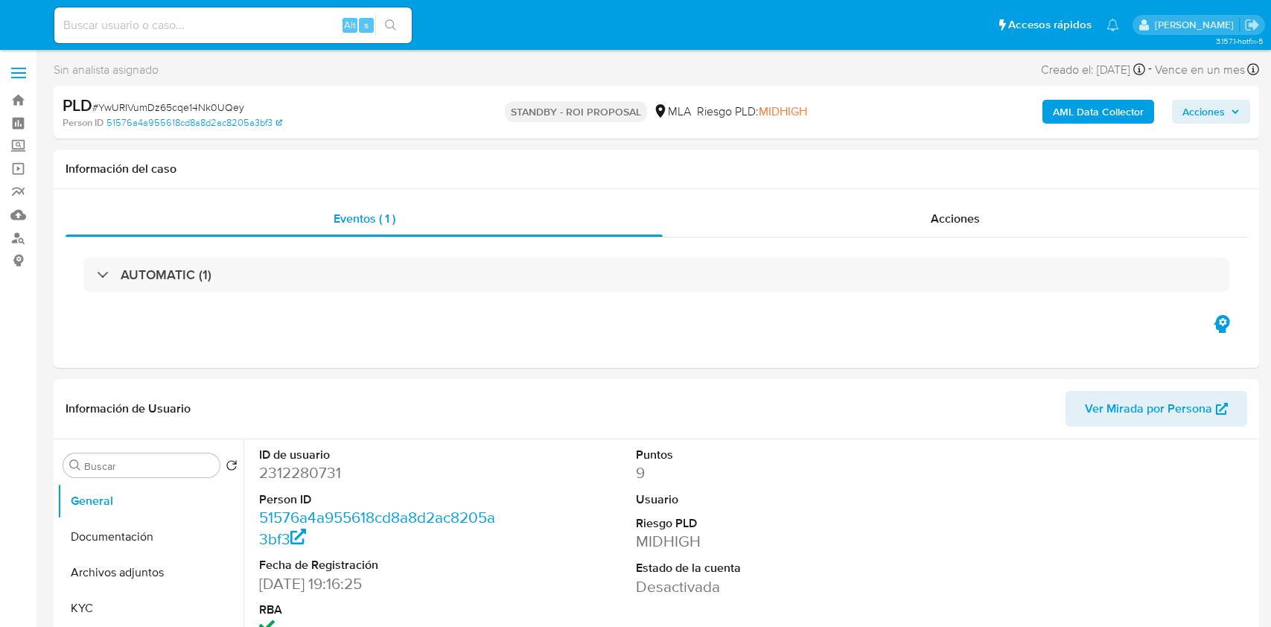
select select "10"
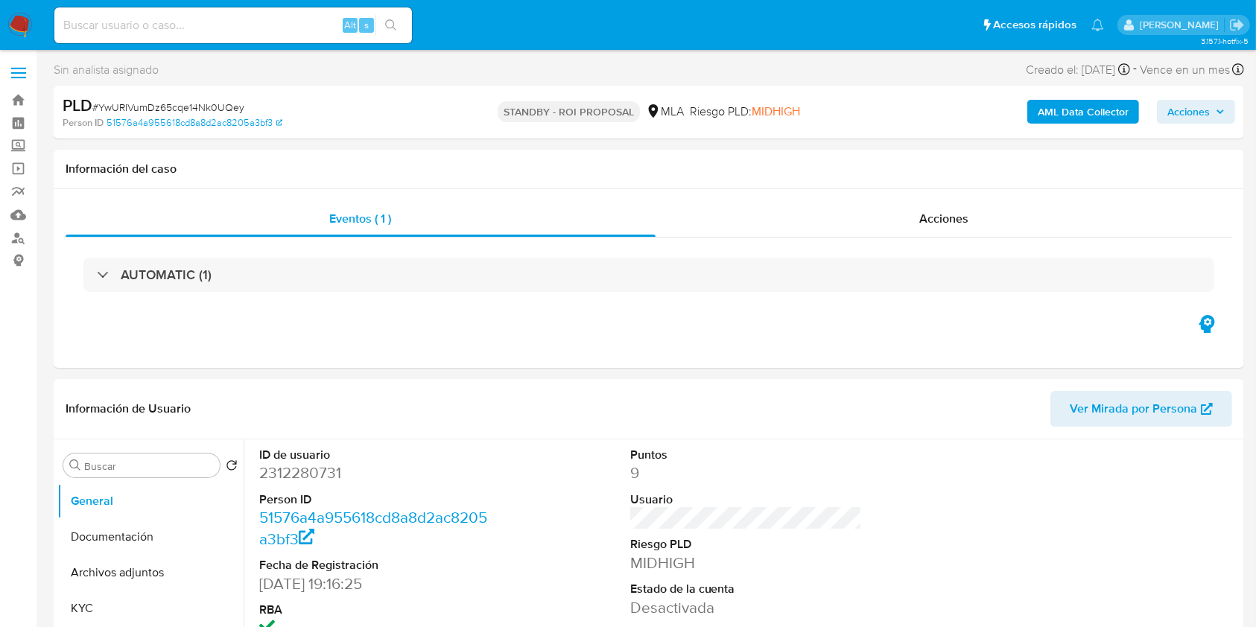
click at [246, 22] on input at bounding box center [232, 25] width 357 height 19
paste input "nXZNBqhd3RjFBrCbFiX18VCi"
type input "nXZNBqhd3RjFBrCbFiX18VCi"
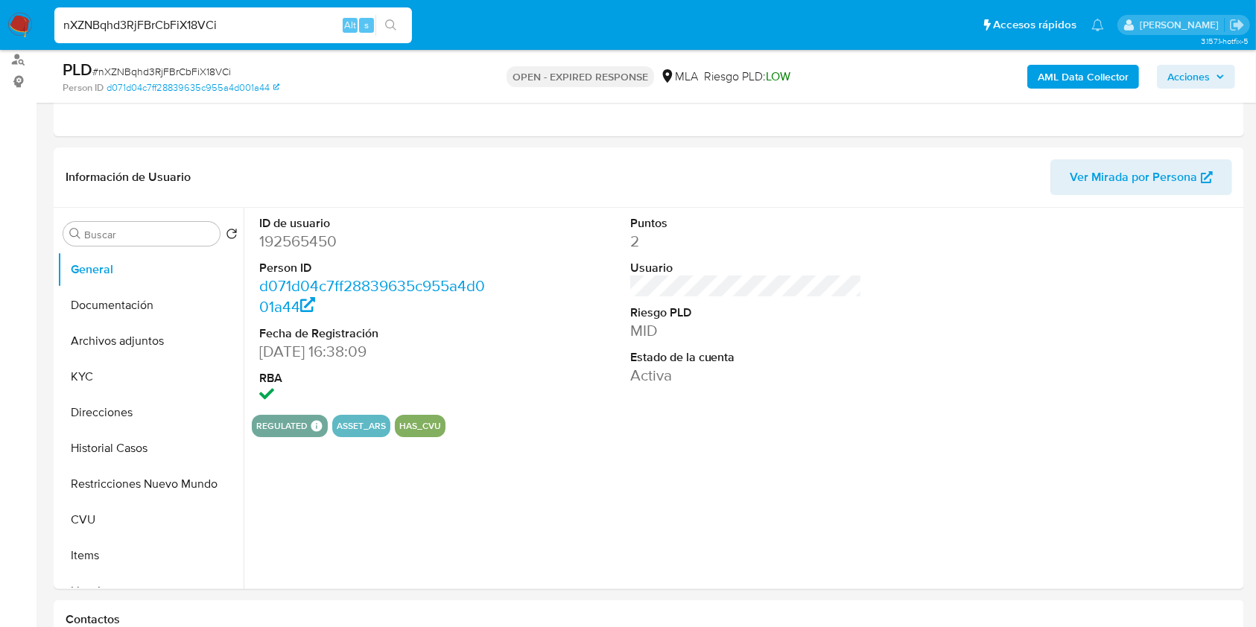
select select "10"
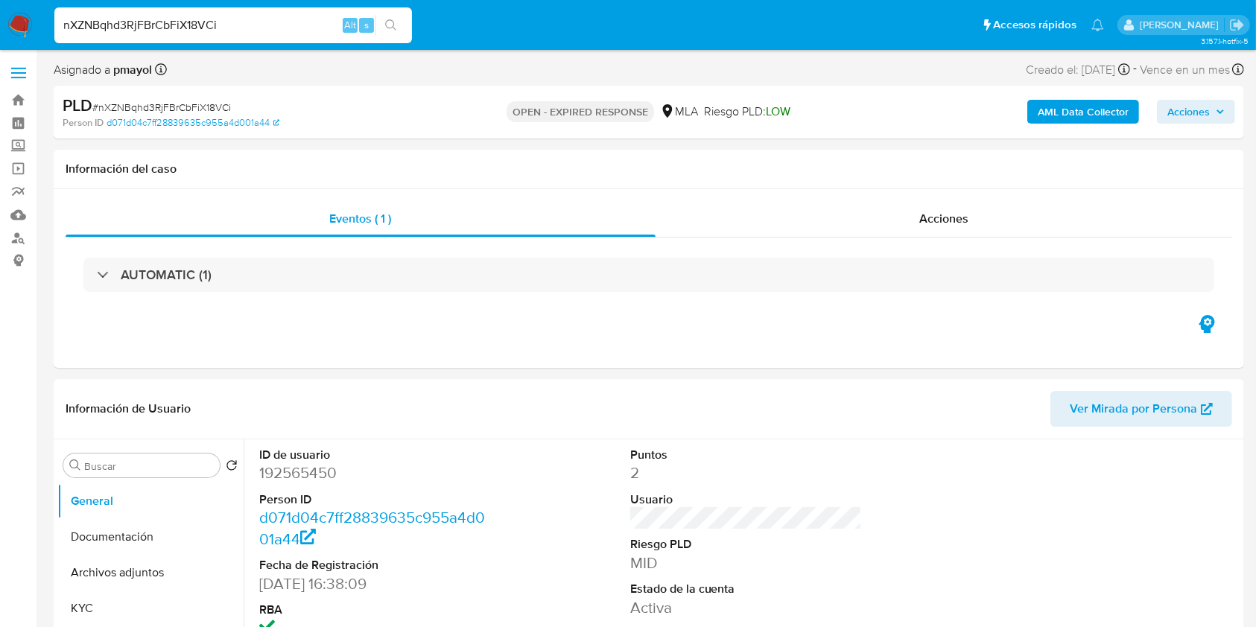
click at [13, 30] on img at bounding box center [19, 25] width 25 height 25
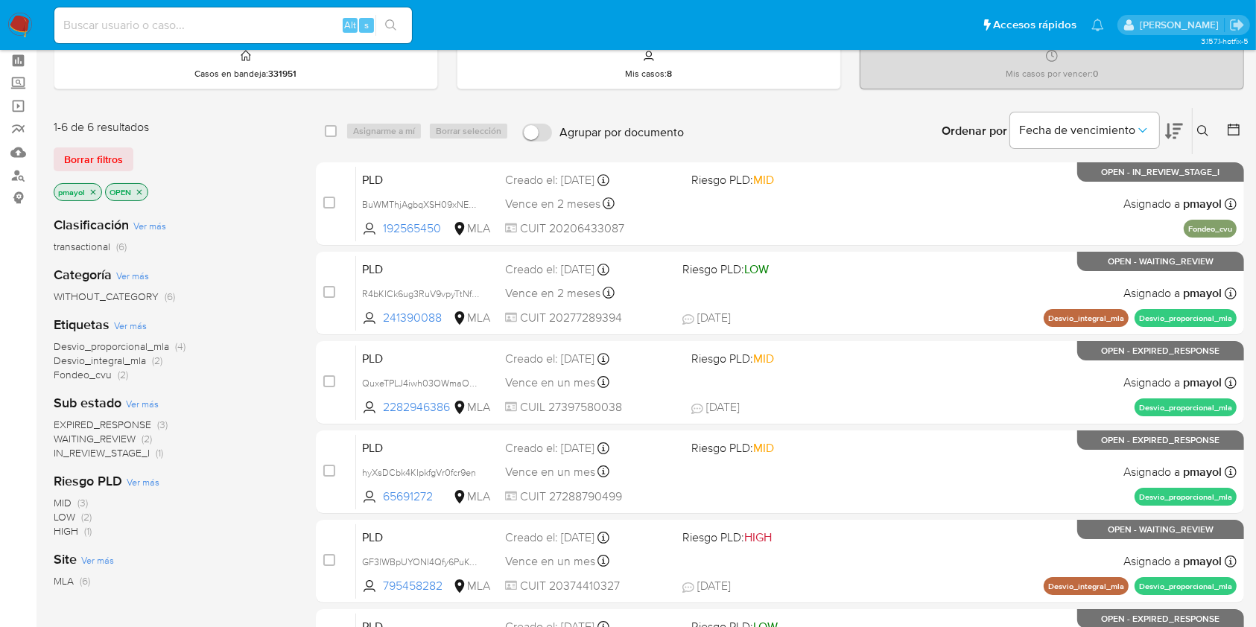
scroll to position [80, 0]
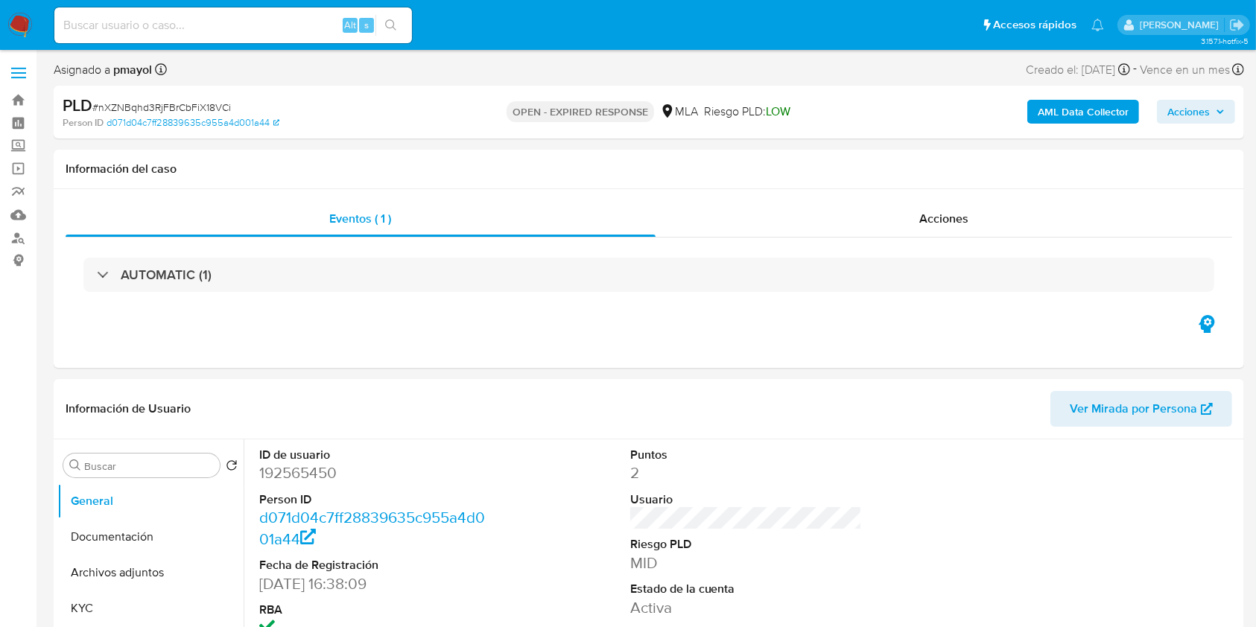
select select "10"
click at [22, 28] on img at bounding box center [19, 25] width 25 height 25
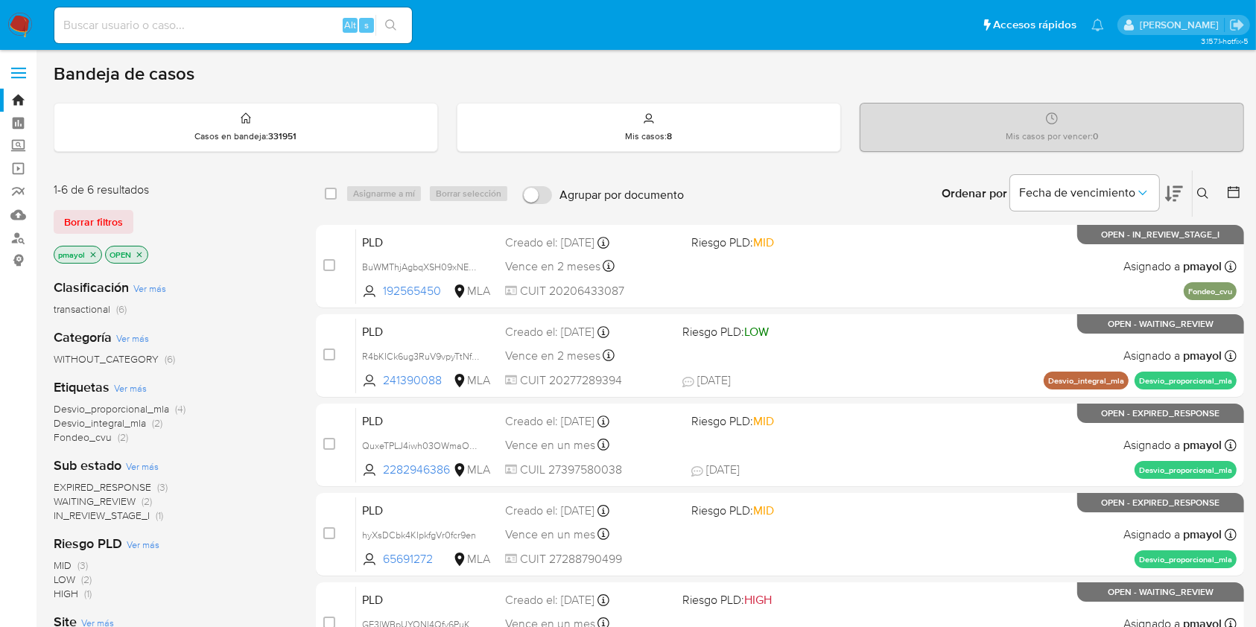
click at [227, 16] on input at bounding box center [232, 25] width 357 height 19
paste input "GF3lWBpUYONI4Qfy6PuKCGHK"
type input "GF3lWBpUYONI4Qfy6PuKCGHK"
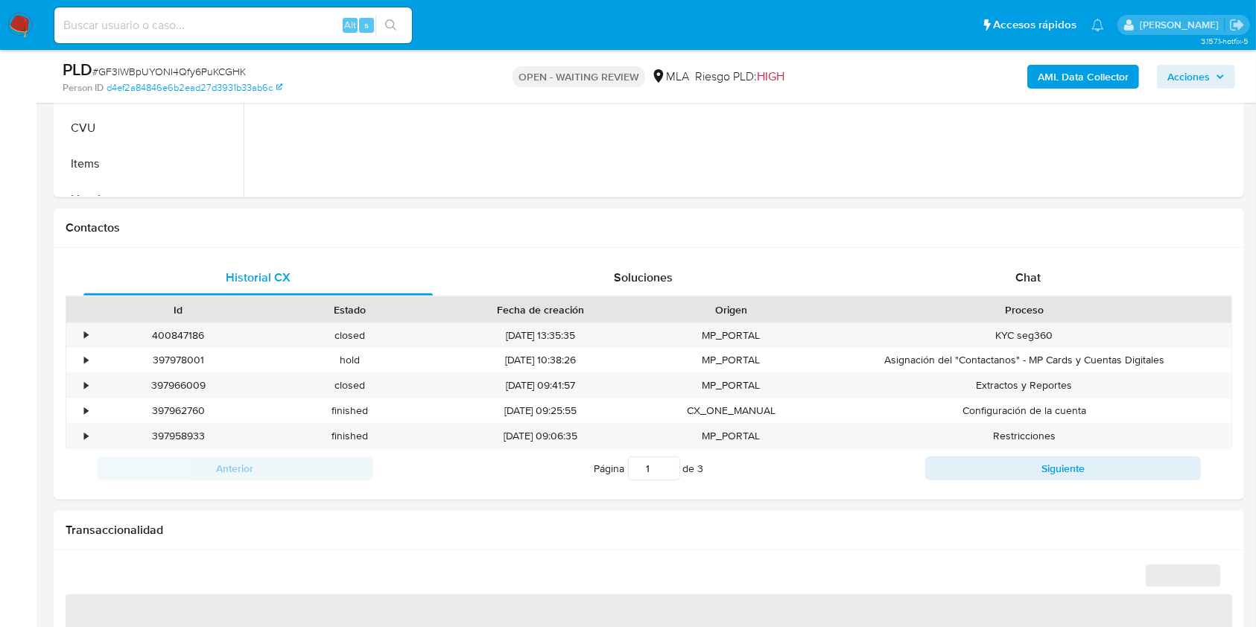
scroll to position [605, 0]
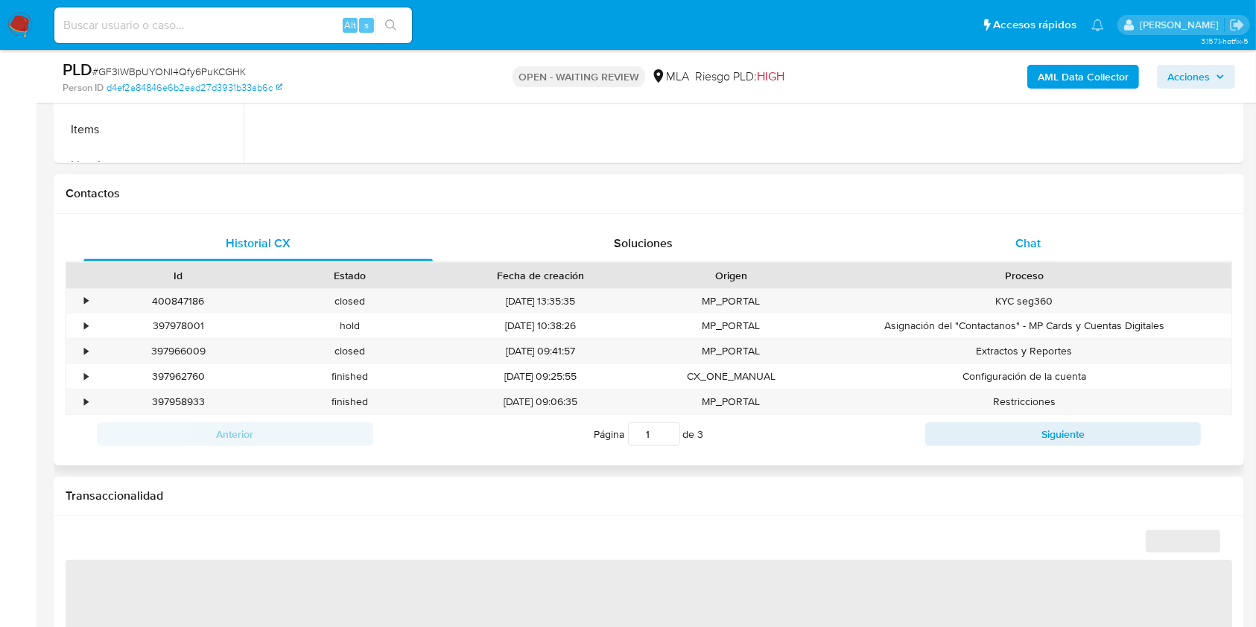
select select "10"
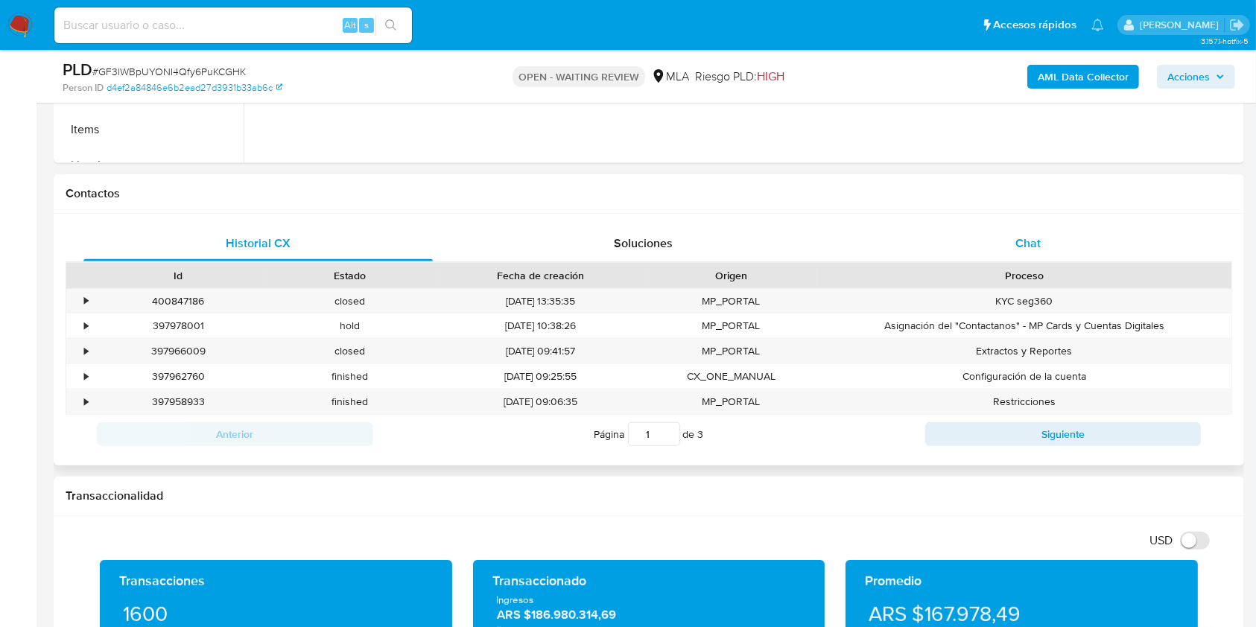
click at [1018, 244] on span "Chat" at bounding box center [1027, 243] width 25 height 17
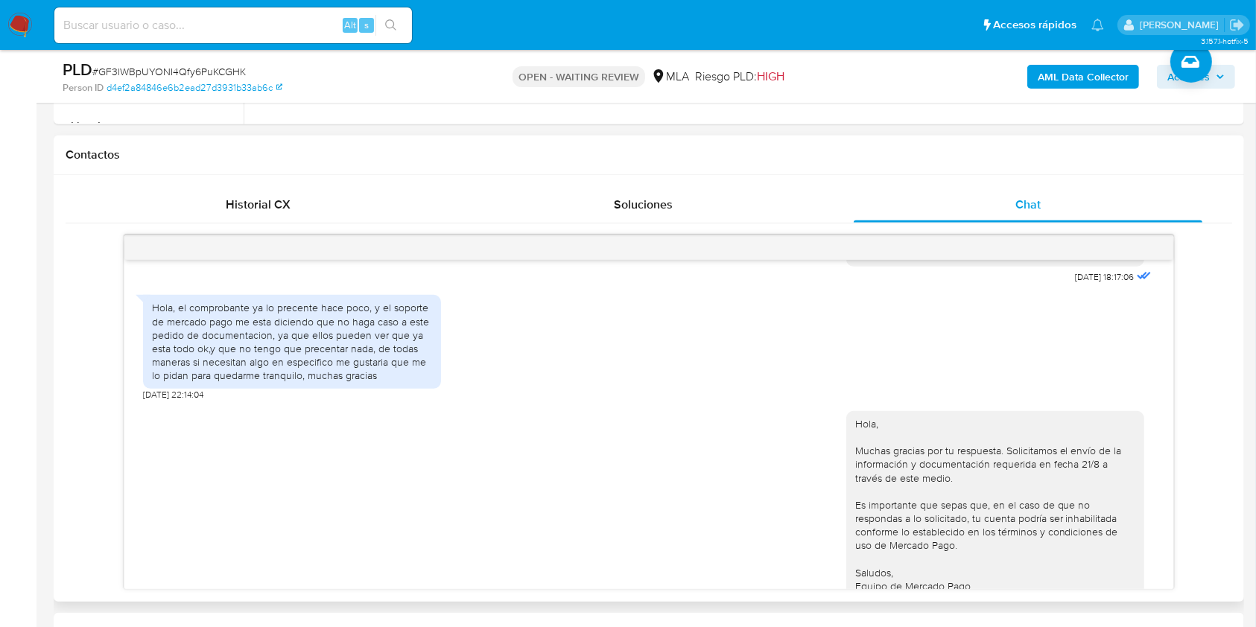
scroll to position [1293, 0]
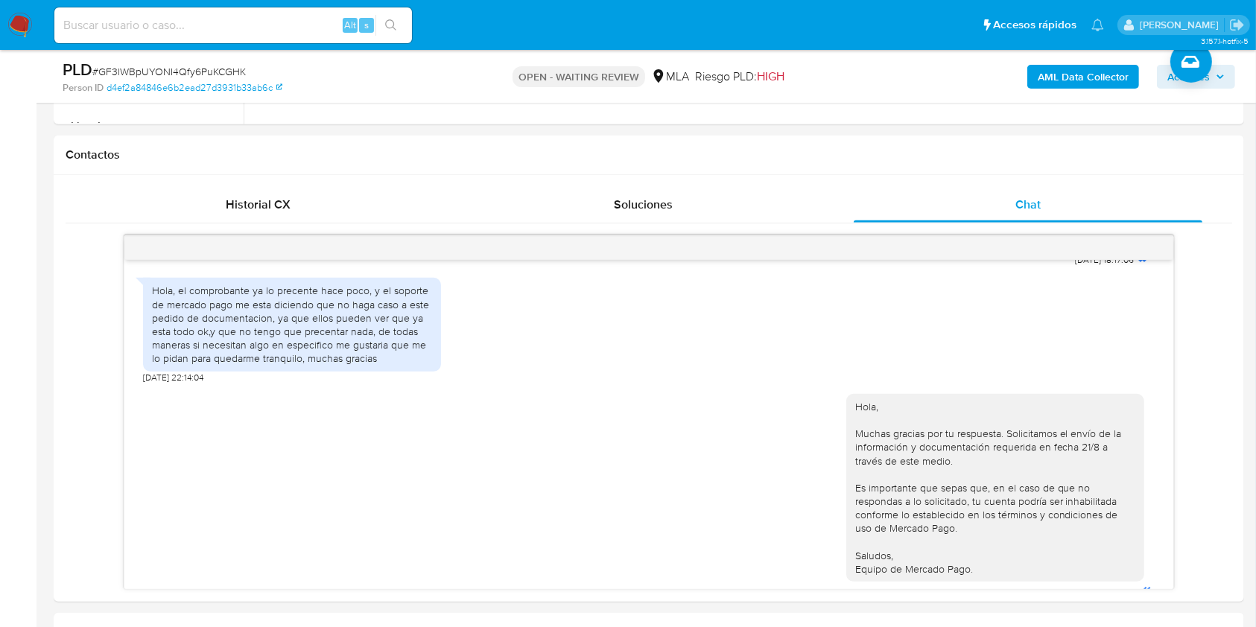
click at [156, 74] on span "# GF3lWBpUYONI4Qfy6PuKCGHK" at bounding box center [168, 71] width 153 height 15
copy span "GF3lWBpUYONI4Qfy6PuKCGHK"
click at [22, 29] on img at bounding box center [19, 25] width 25 height 25
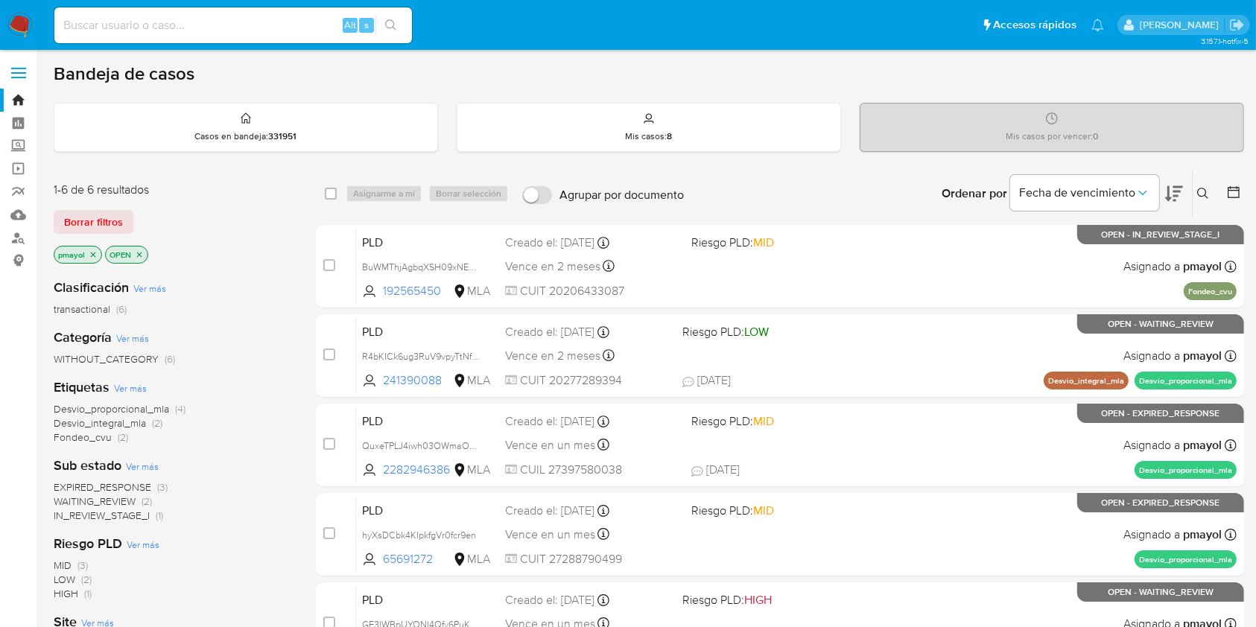
click at [1202, 197] on icon at bounding box center [1203, 194] width 12 height 12
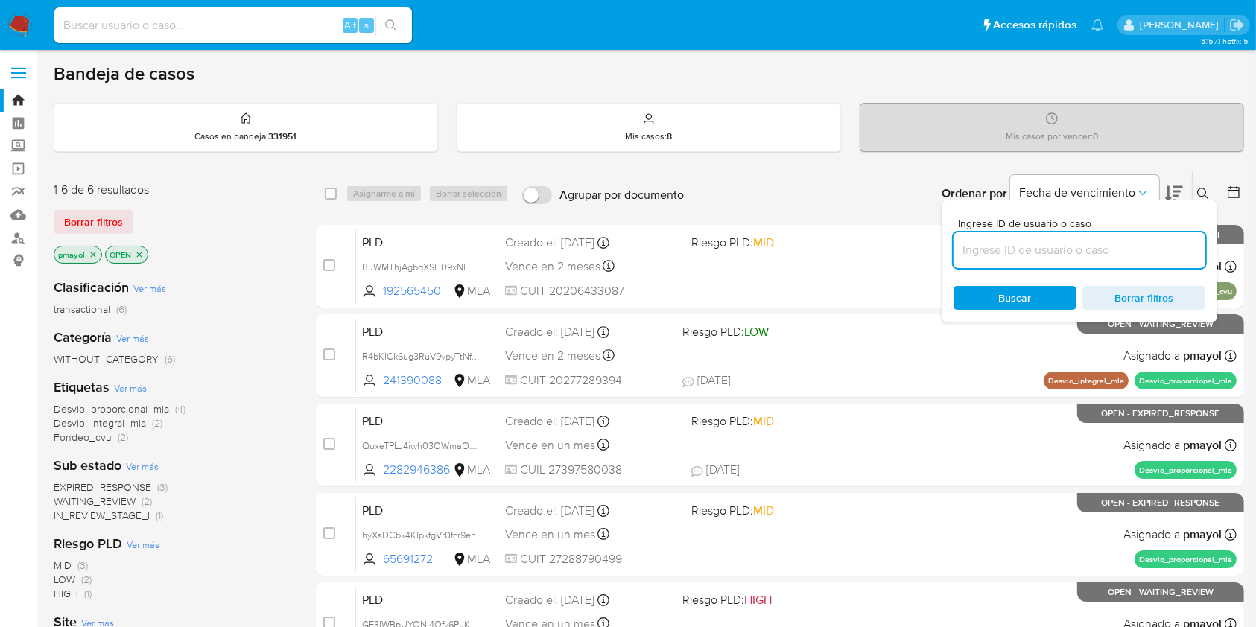
click at [1109, 248] on input at bounding box center [1079, 250] width 252 height 19
type input "GF3lWBpUYONI4Qfy6PuKCGHK"
click at [1014, 303] on div "Buscar Borrar filtros" at bounding box center [1079, 298] width 252 height 24
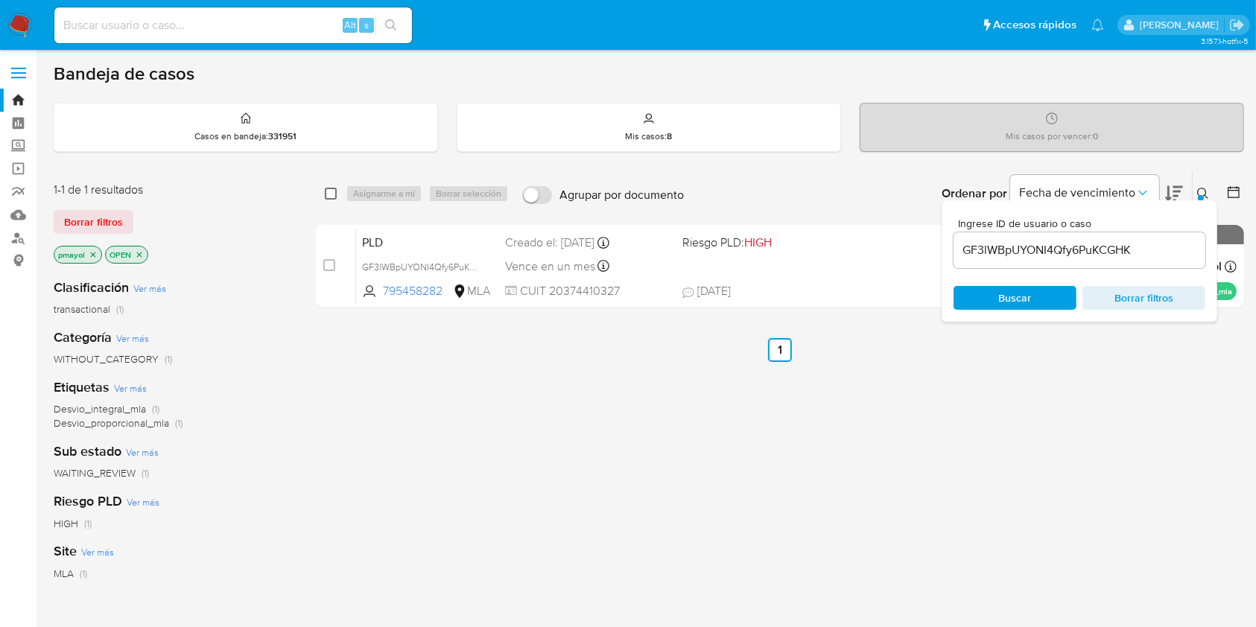
click at [331, 194] on input "checkbox" at bounding box center [331, 194] width 12 height 12
checkbox input "true"
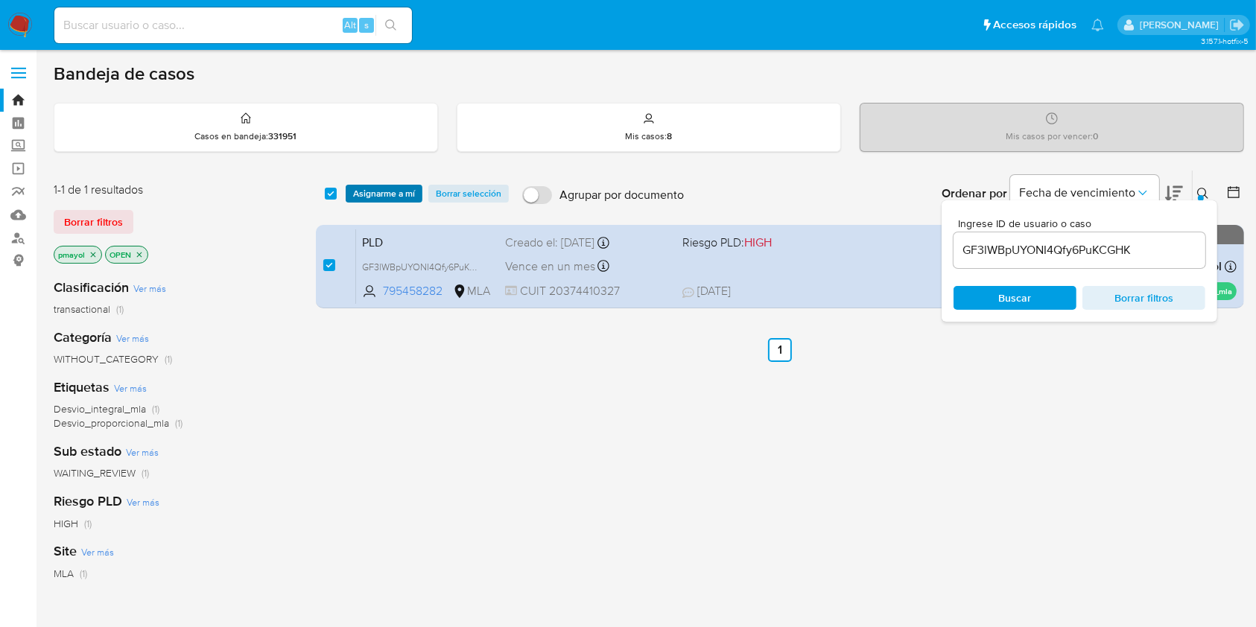
click at [393, 195] on span "Asignarme a mí" at bounding box center [384, 193] width 62 height 15
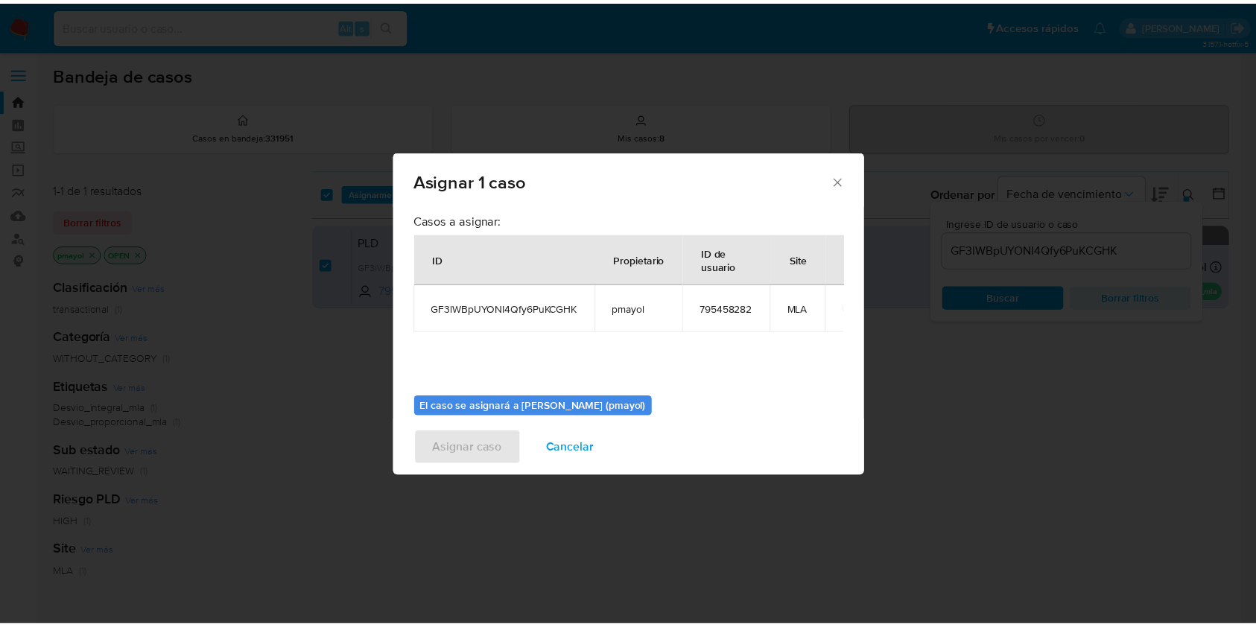
scroll to position [76, 0]
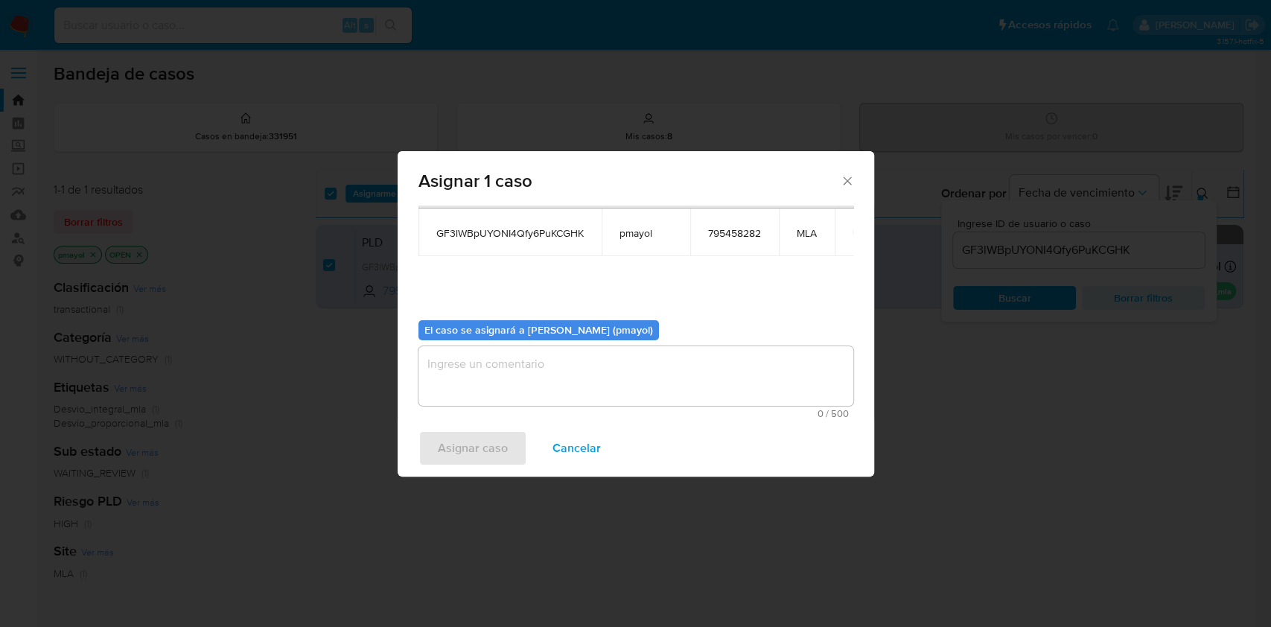
click at [729, 389] on textarea "assign-modal" at bounding box center [636, 376] width 435 height 60
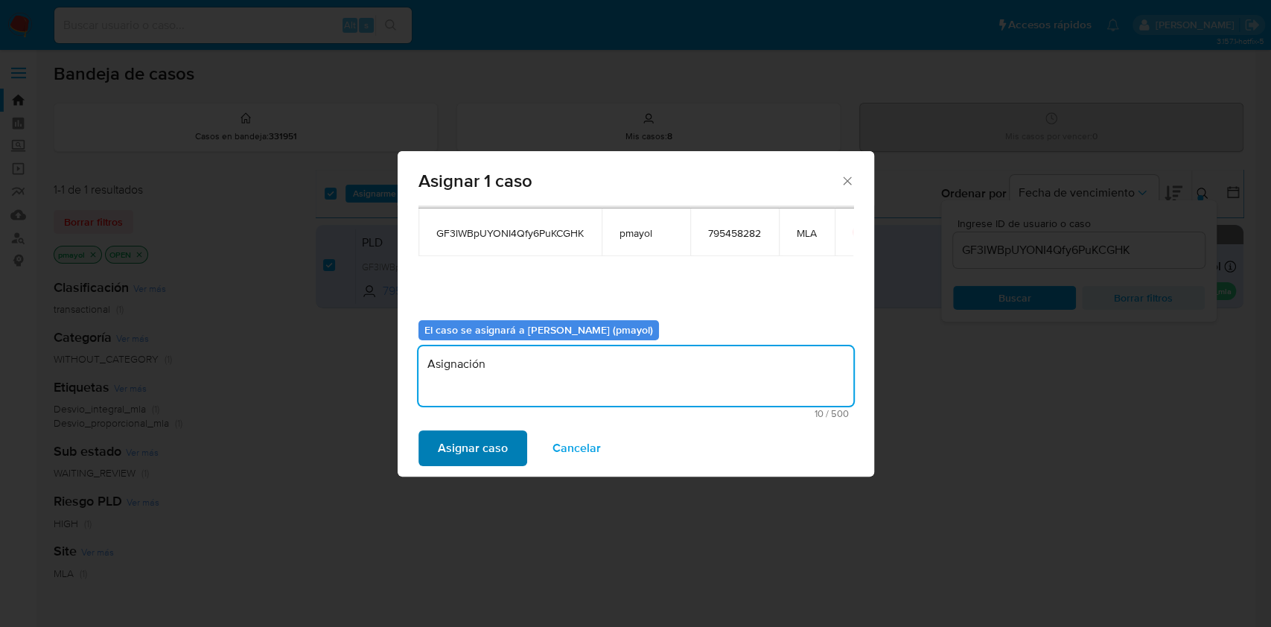
type textarea "Asignación"
click at [477, 446] on span "Asignar caso" at bounding box center [473, 448] width 70 height 33
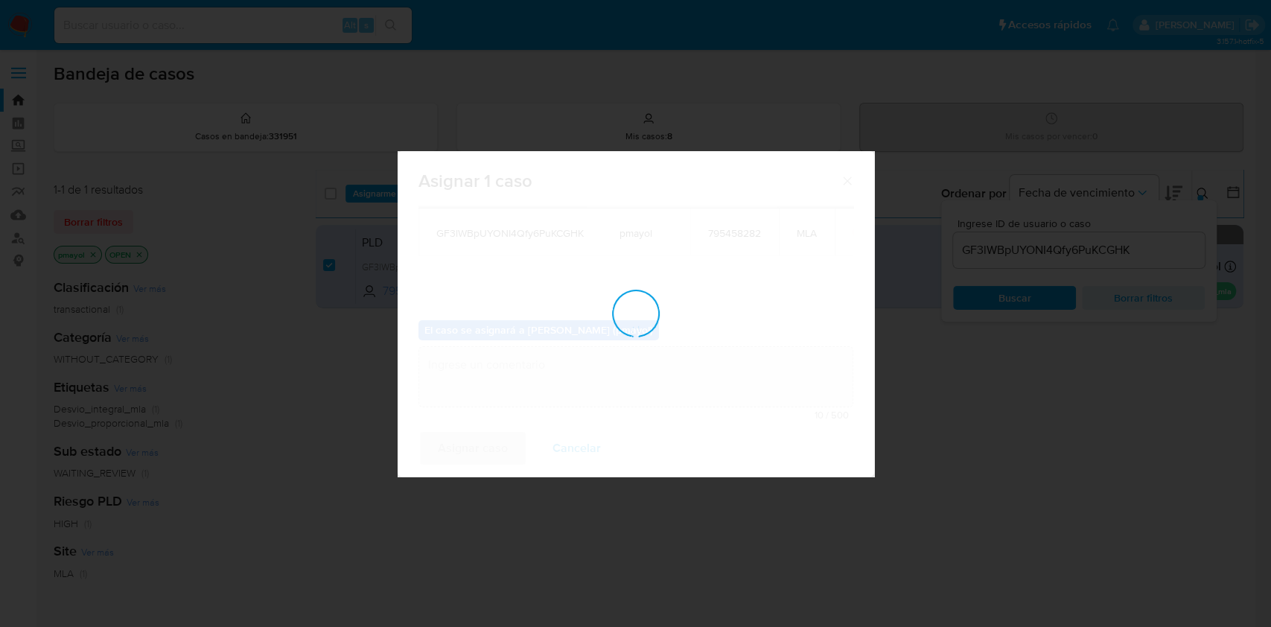
checkbox input "false"
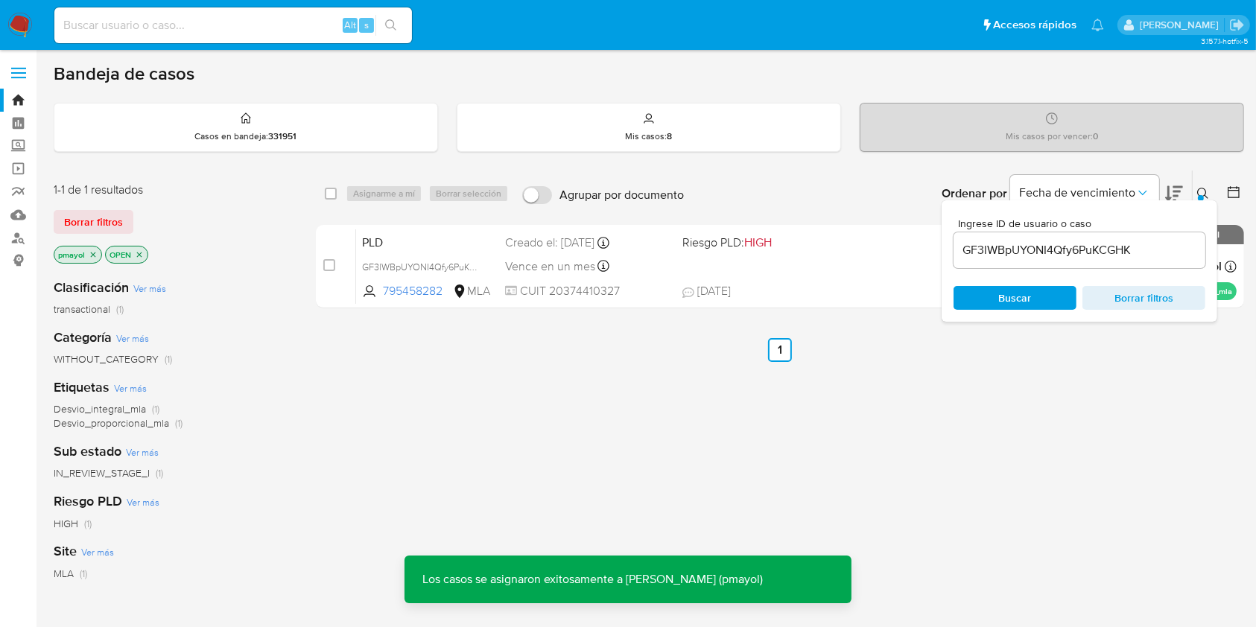
click at [646, 261] on div "Vence en un mes Vence el 14/10/2025 12:18:25" at bounding box center [587, 266] width 165 height 20
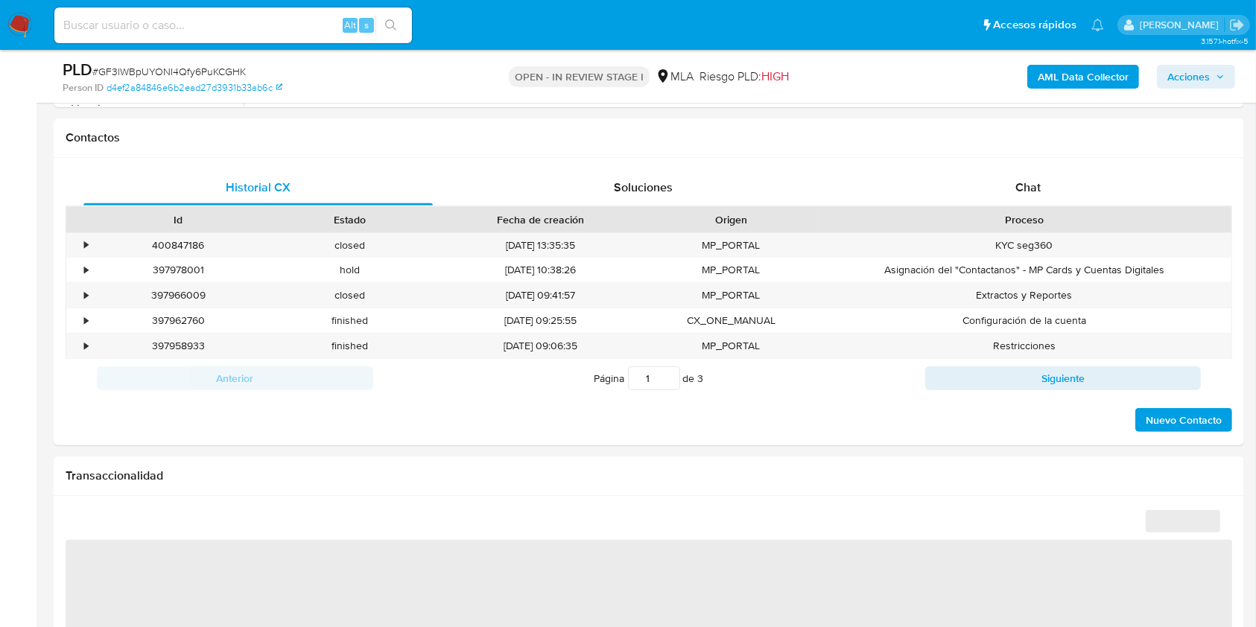
scroll to position [666, 0]
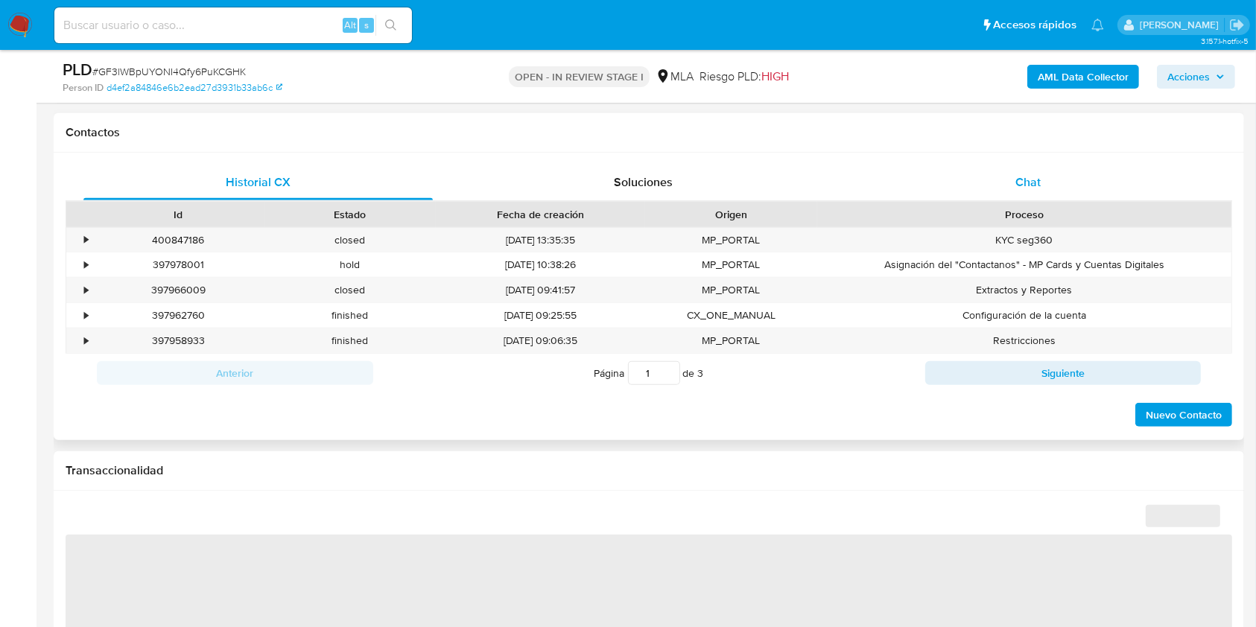
click at [1049, 200] on div "Chat" at bounding box center [1028, 183] width 349 height 36
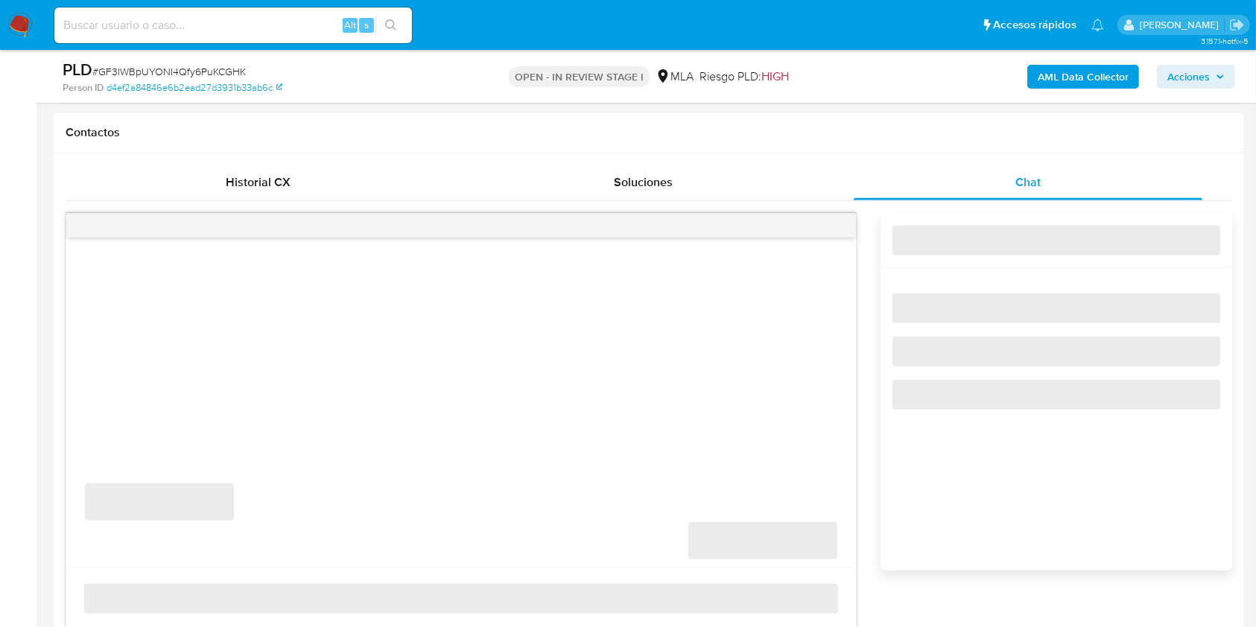
select select "10"
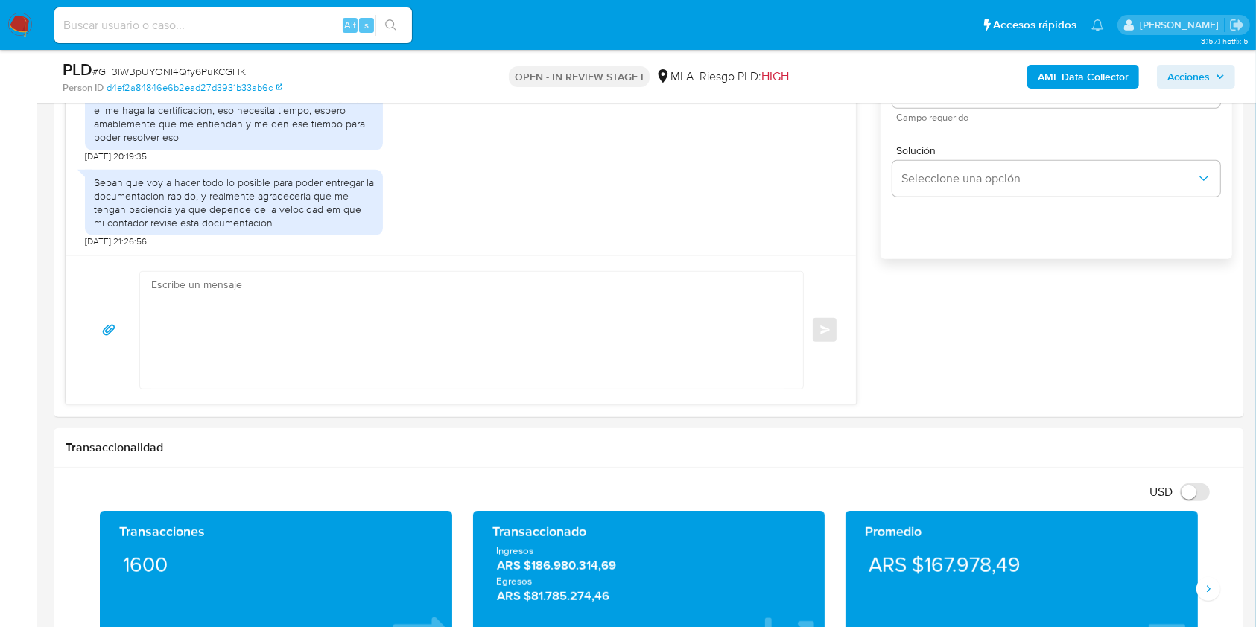
scroll to position [894, 0]
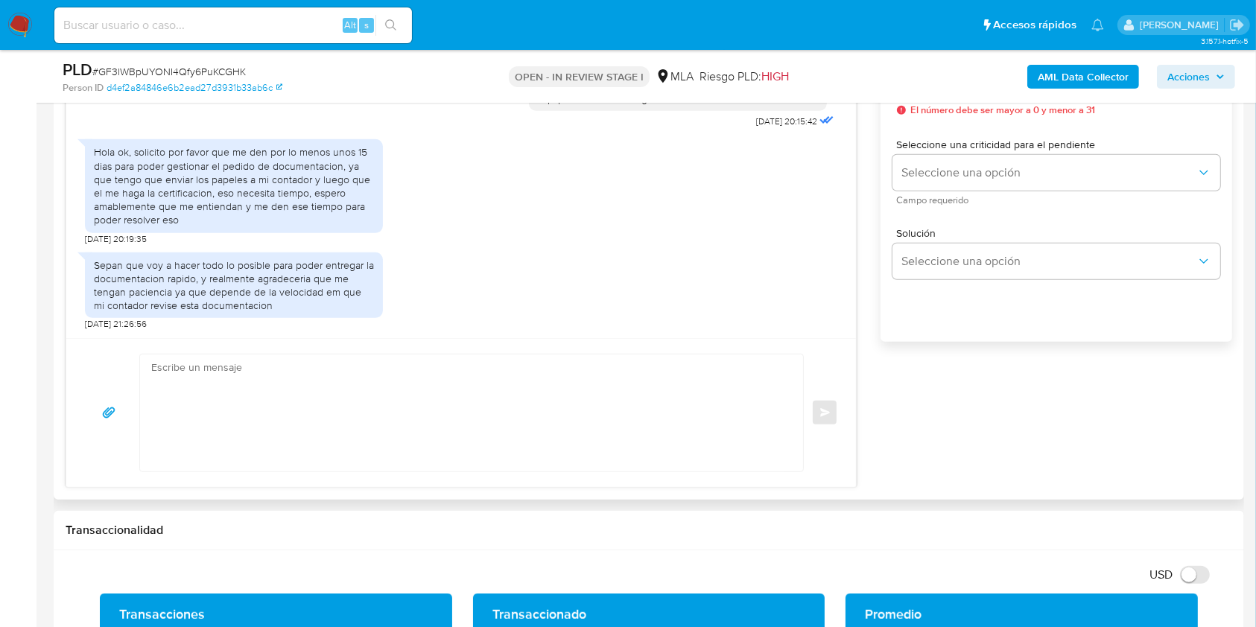
click at [673, 351] on div "Enviar" at bounding box center [460, 412] width 789 height 149
click at [535, 399] on textarea at bounding box center [467, 413] width 633 height 117
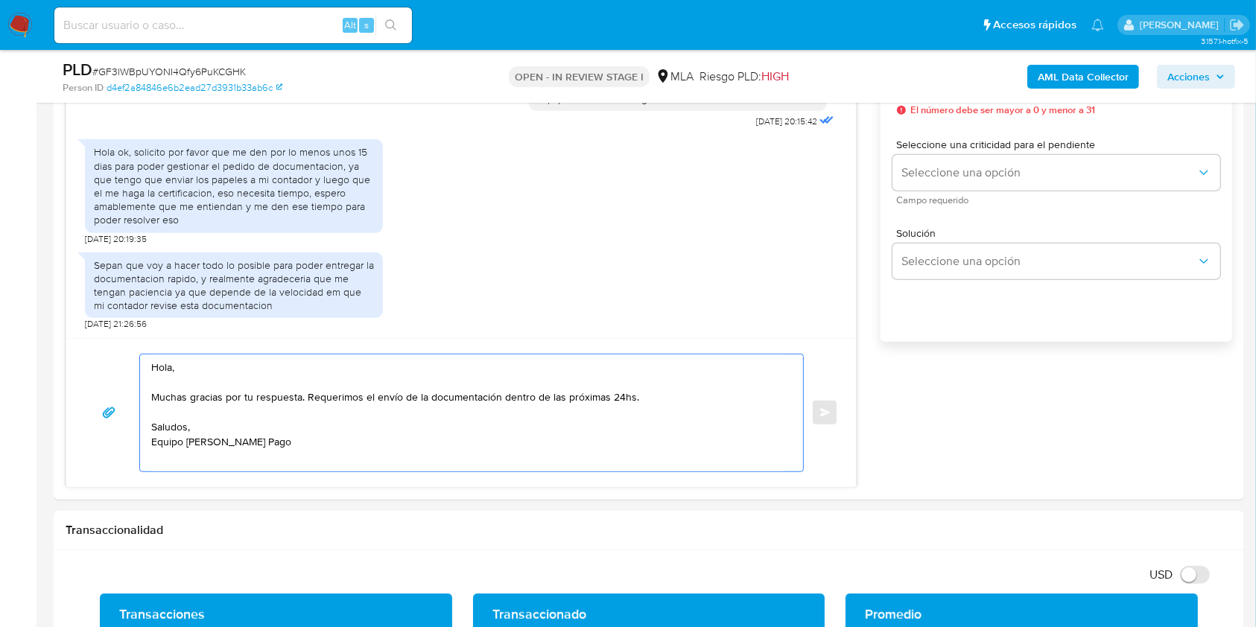
scroll to position [794, 0]
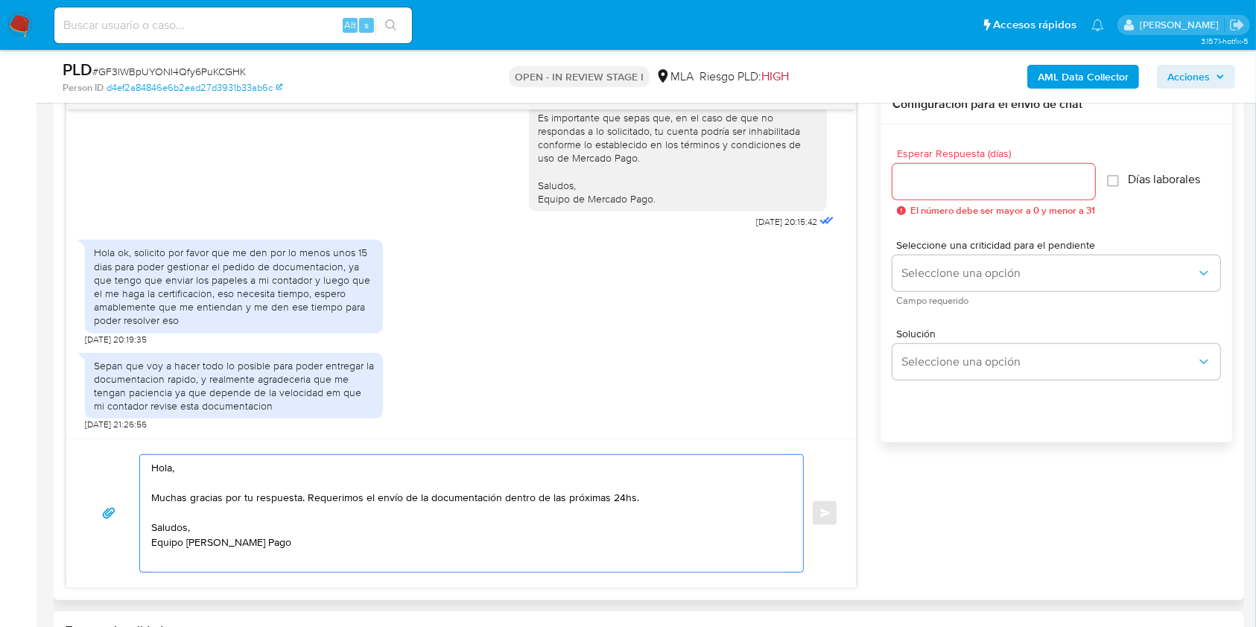
type textarea "Hola, Muchas gracias por tu respuesta. Requerimos el envío de la documentación …"
click at [956, 176] on input "Esperar Respuesta (días)" at bounding box center [993, 181] width 203 height 19
type input "1"
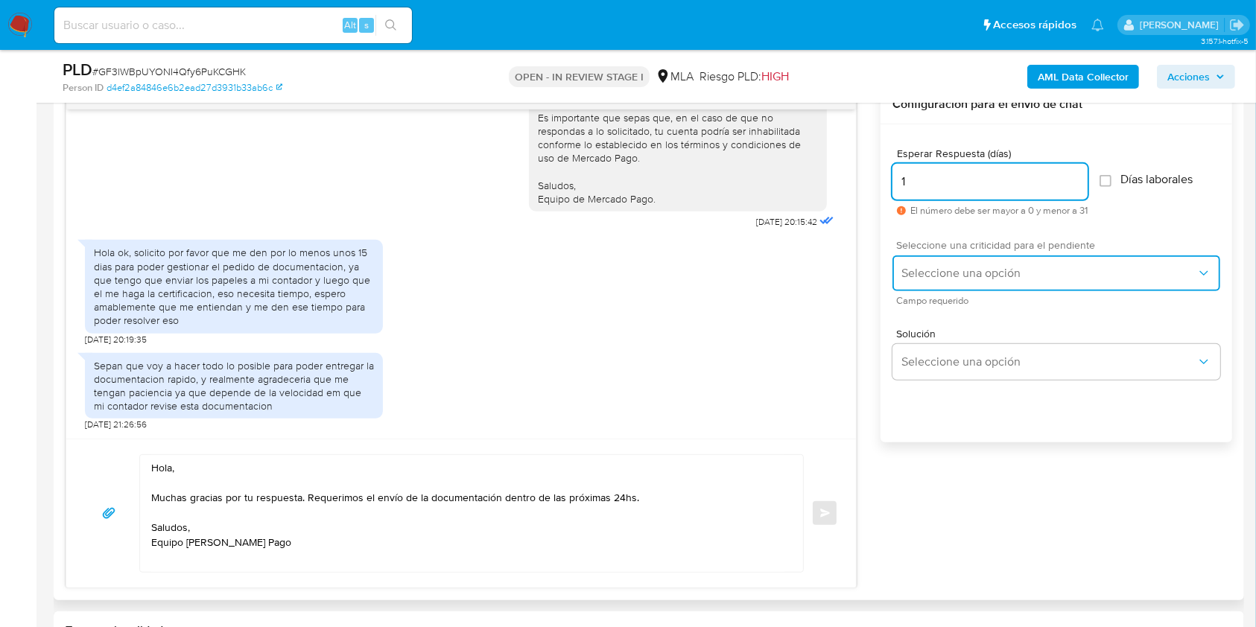
click at [932, 273] on span "Seleccione una opción" at bounding box center [1048, 273] width 295 height 15
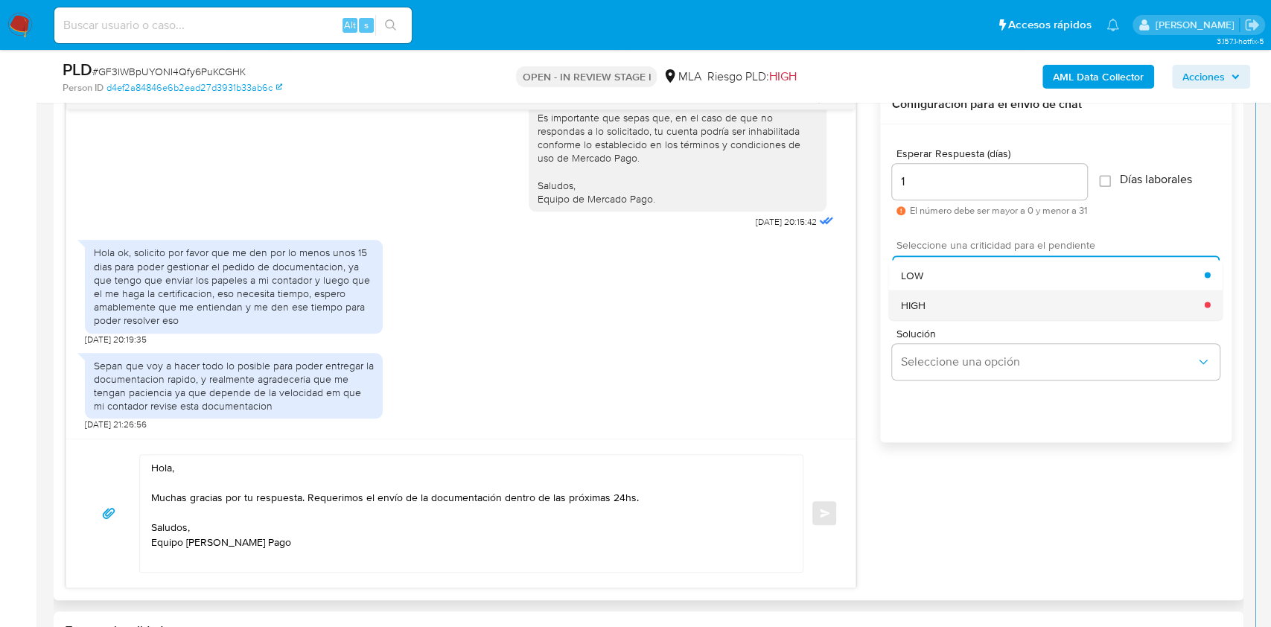
click at [924, 309] on span "HIGH" at bounding box center [913, 304] width 25 height 13
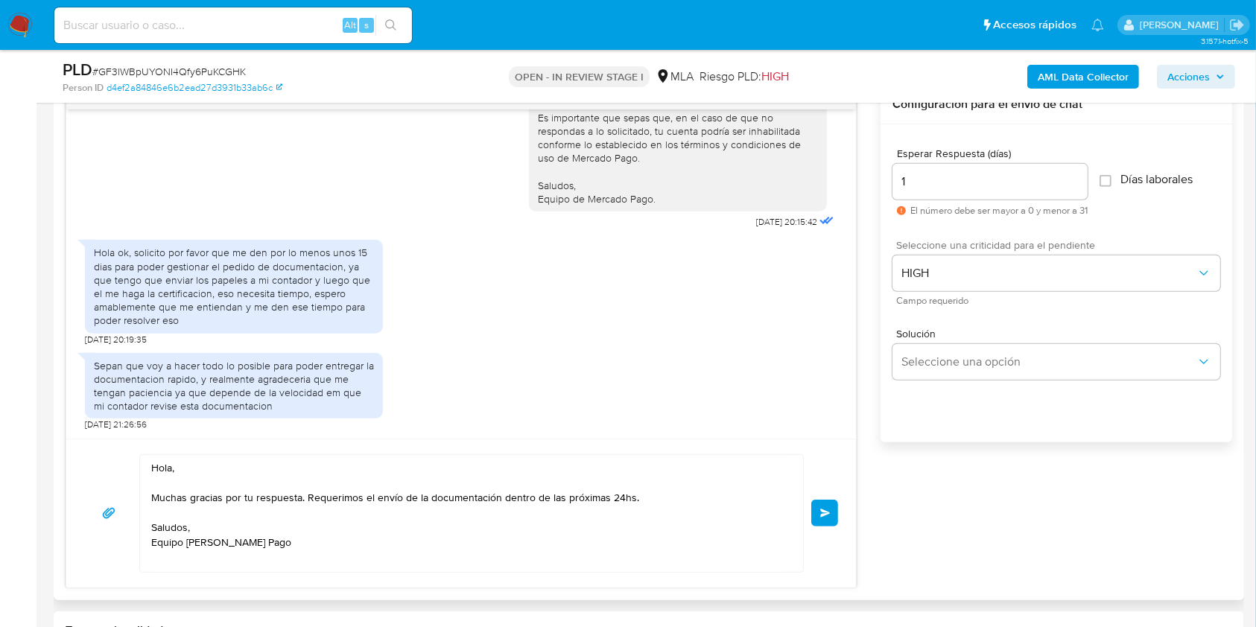
click at [805, 524] on div "Hola, Muchas gracias por tu respuesta. Requerimos el envío de la documentación …" at bounding box center [461, 513] width 754 height 118
click at [823, 509] on span "Enviar" at bounding box center [825, 513] width 10 height 9
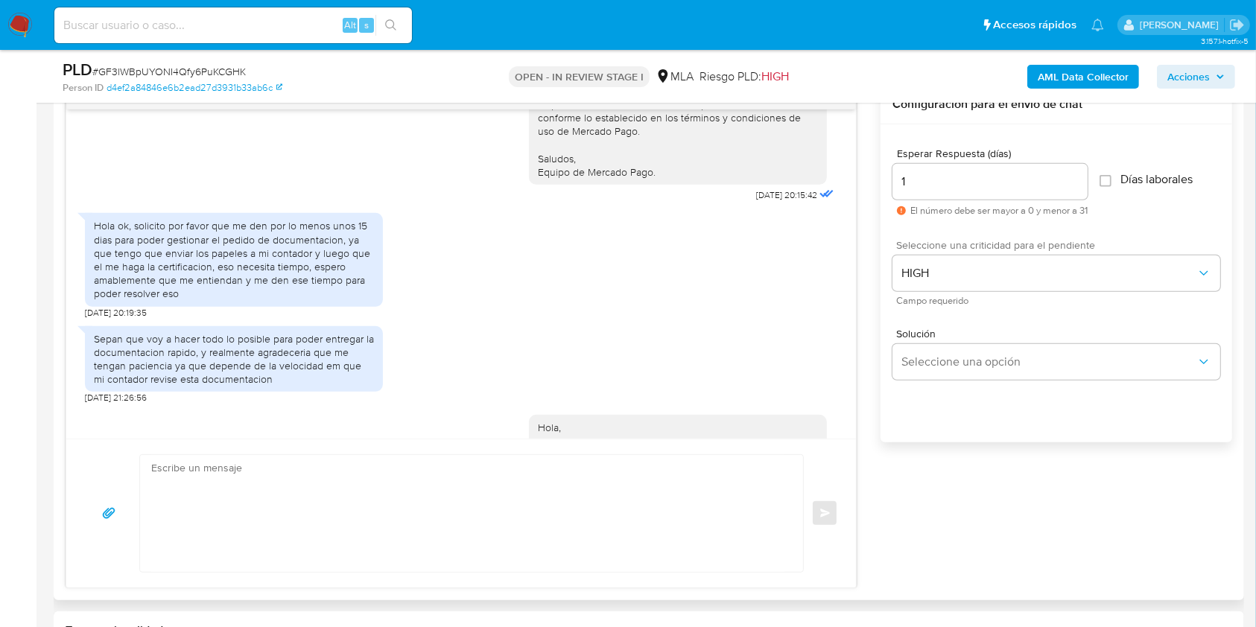
scroll to position [1677, 0]
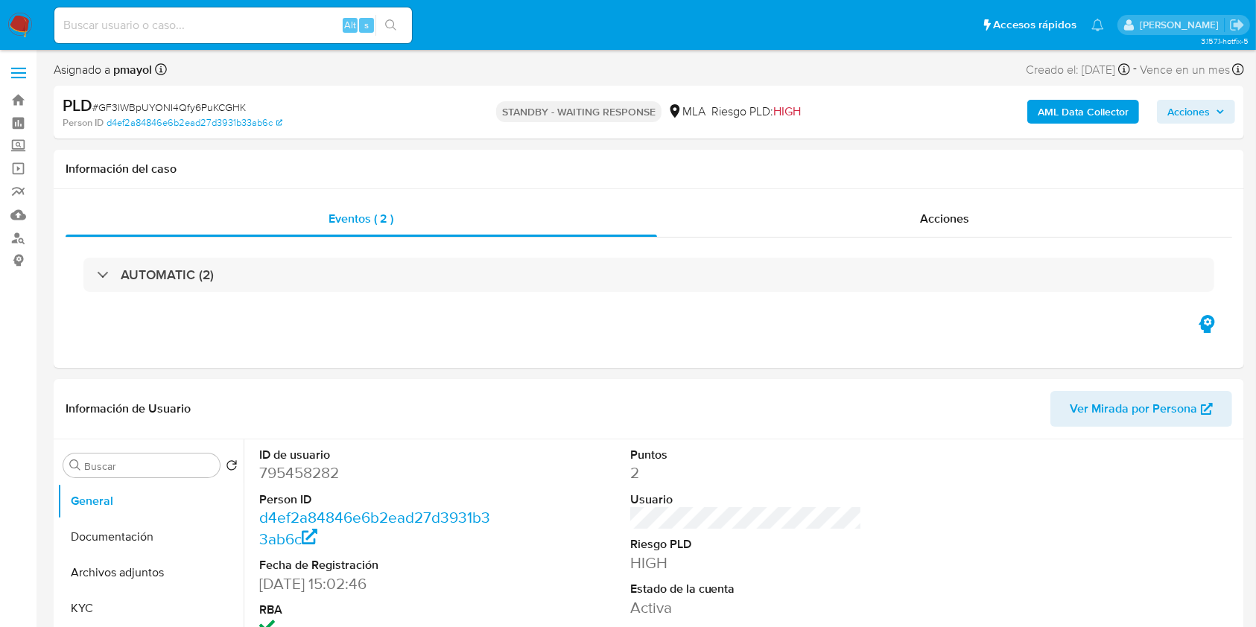
select select "10"
click at [308, 484] on dl "ID de usuario 795458282 Person ID d4ef2a84846e6b2ead27d3931b33ab6c Fecha de Reg…" at bounding box center [375, 543] width 232 height 192
click at [309, 477] on dd "795458282" at bounding box center [375, 473] width 232 height 21
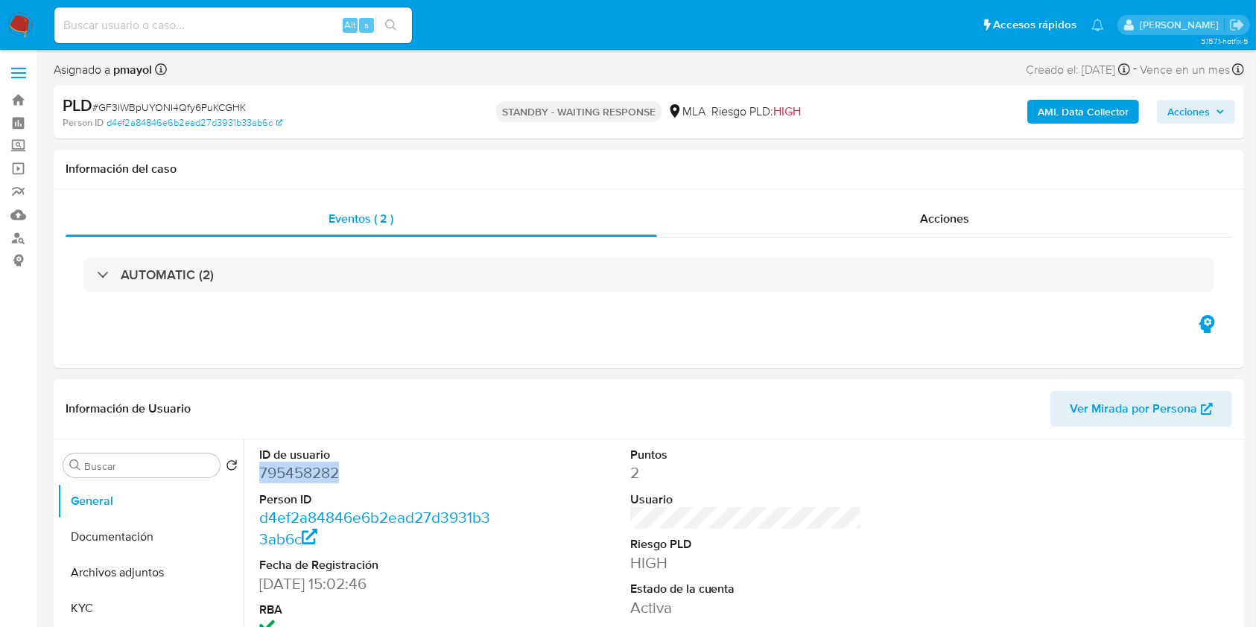
copy dd "795458282"
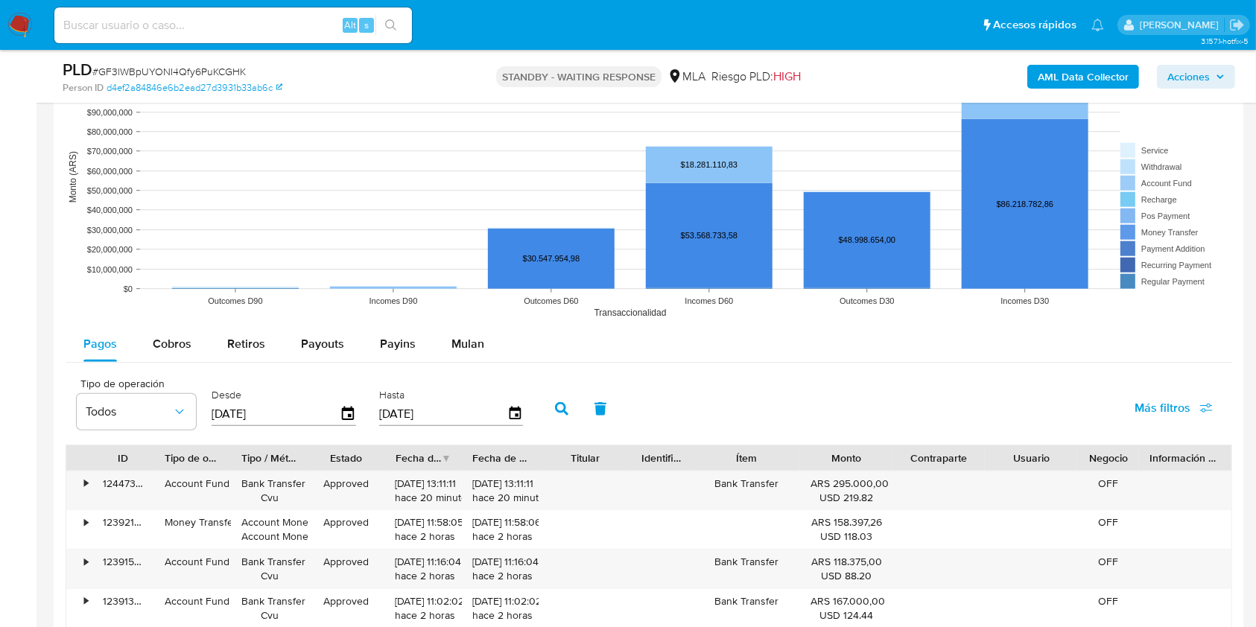
scroll to position [1539, 0]
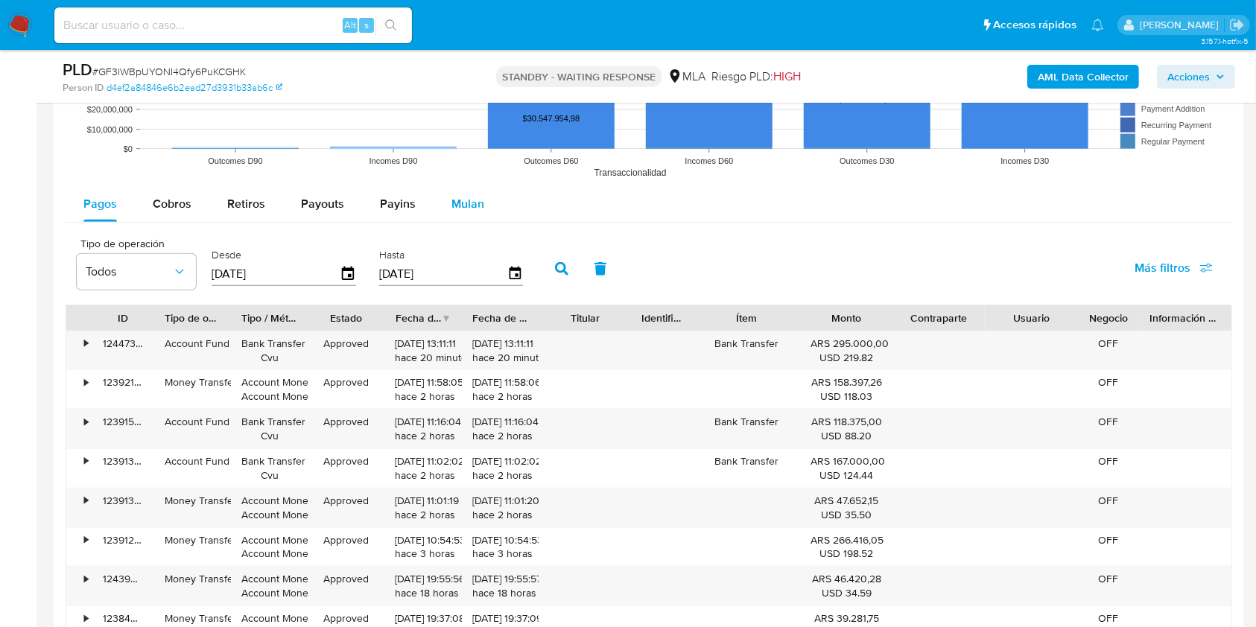
click at [472, 210] on span "Mulan" at bounding box center [467, 203] width 33 height 17
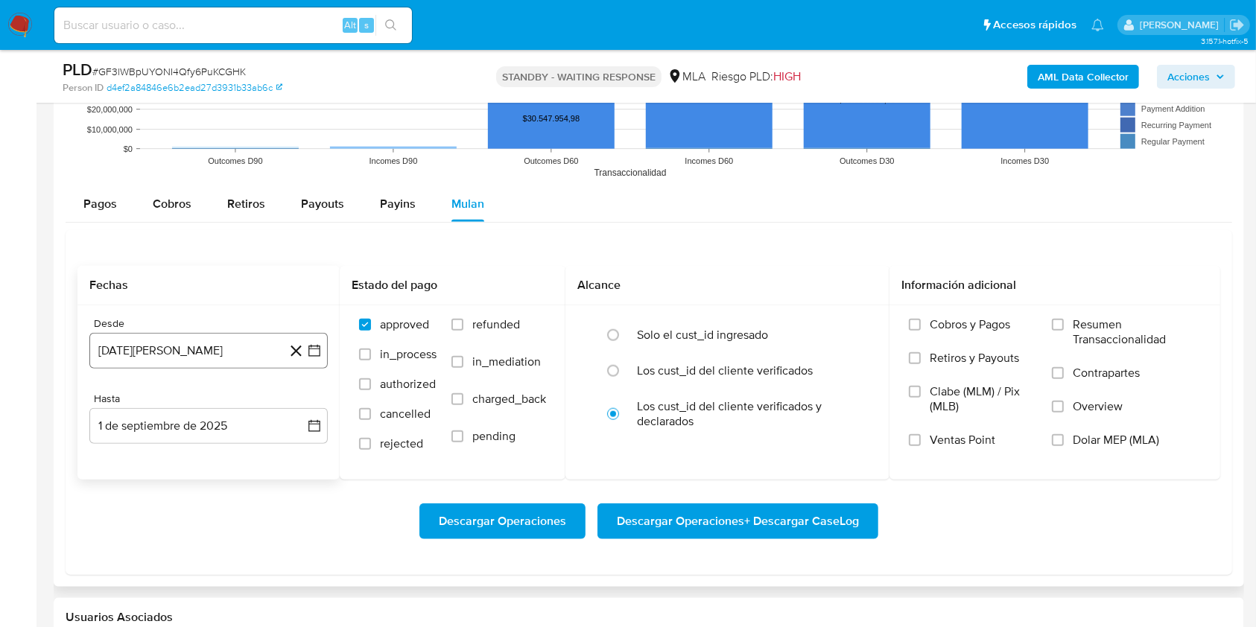
click at [254, 346] on button "1 de agosto de 2024" at bounding box center [208, 351] width 238 height 36
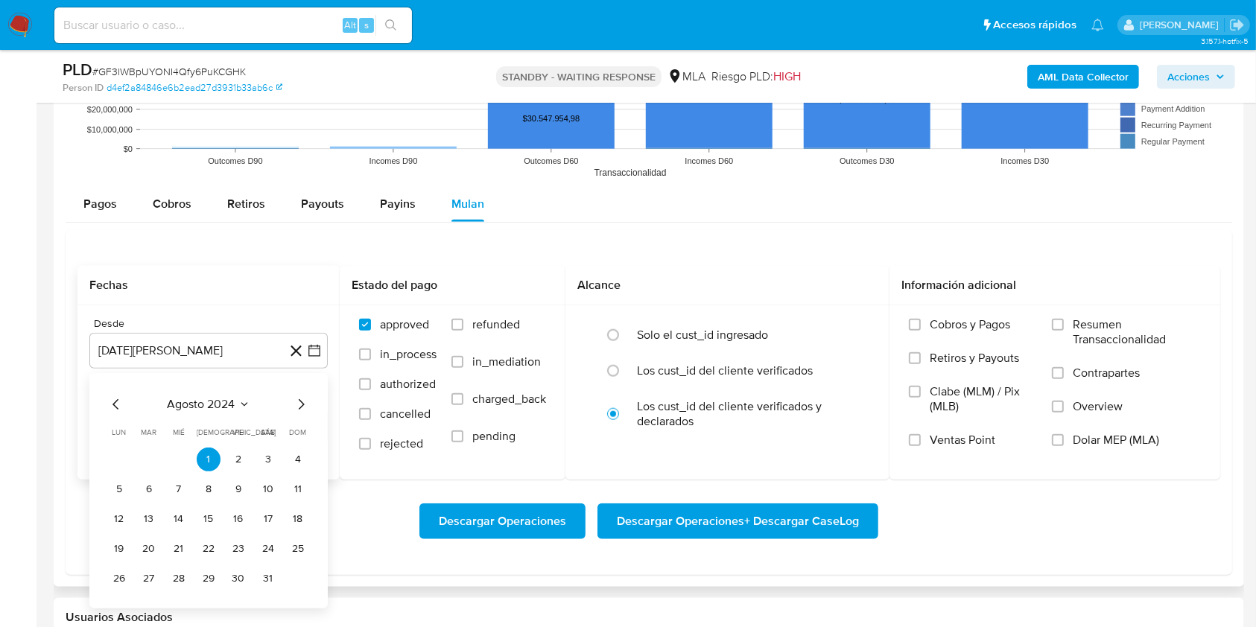
click at [250, 400] on div "agosto 2024" at bounding box center [208, 404] width 203 height 18
click at [249, 401] on icon "Seleccionar mes y año" at bounding box center [244, 404] width 12 height 12
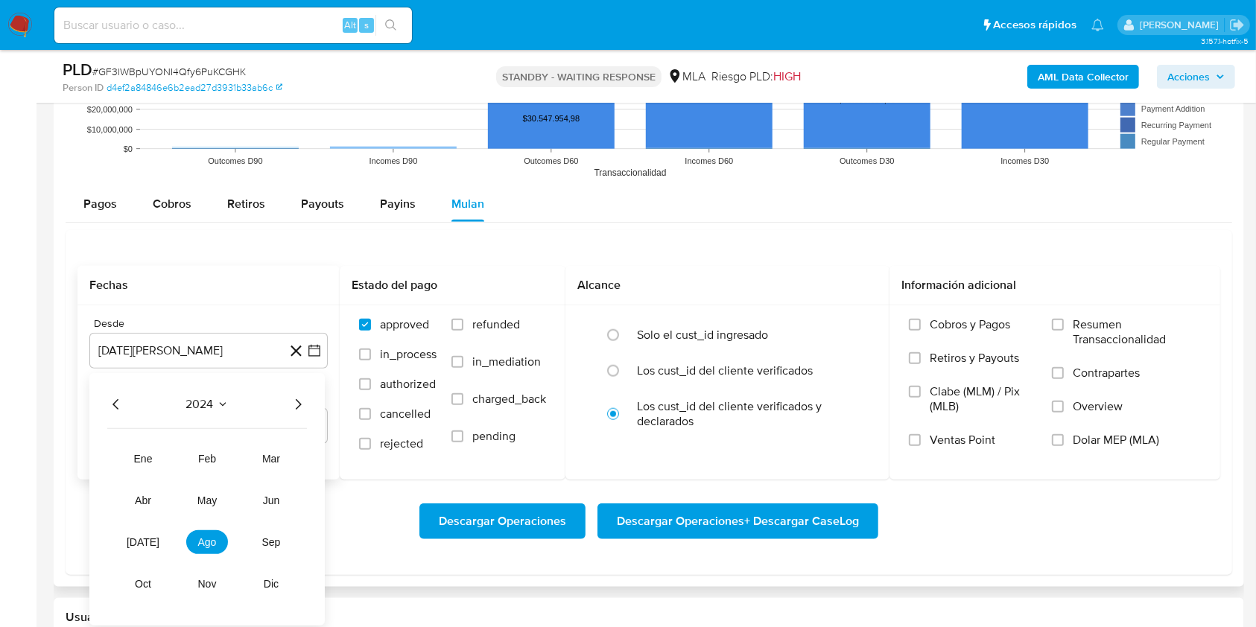
click at [297, 401] on icon "Año siguiente" at bounding box center [298, 404] width 18 height 18
click at [136, 506] on button "abr" at bounding box center [143, 501] width 42 height 24
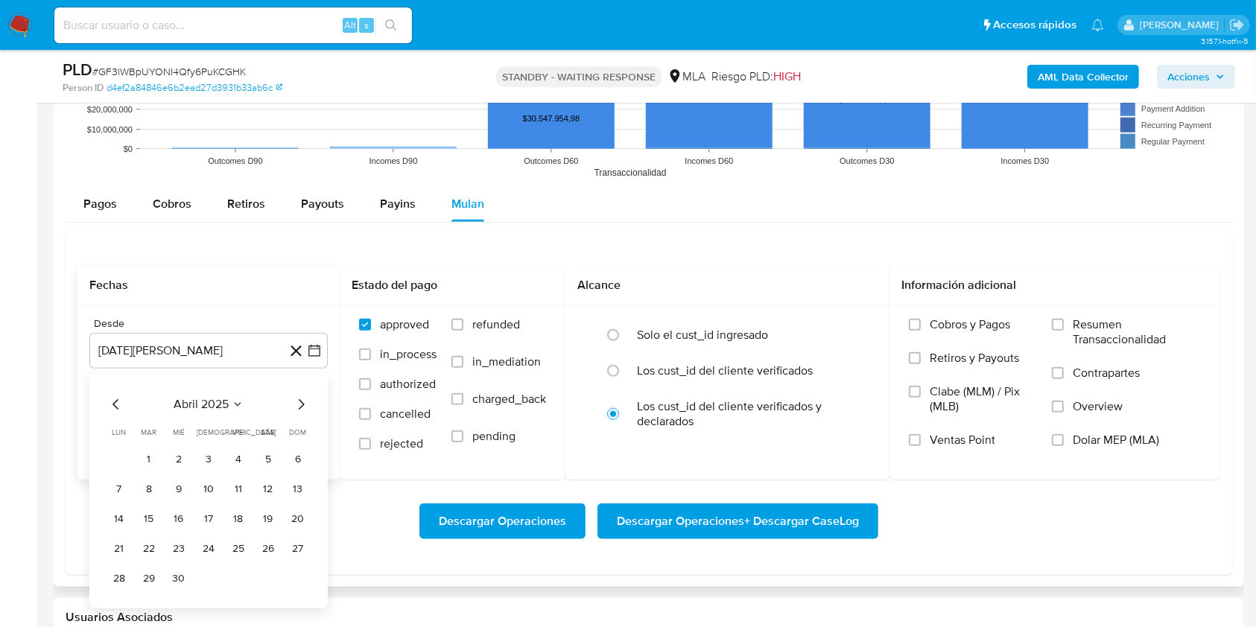
click at [136, 465] on tr "1 2 3 4 5 6" at bounding box center [208, 460] width 203 height 24
click at [145, 459] on button "1" at bounding box center [149, 460] width 24 height 24
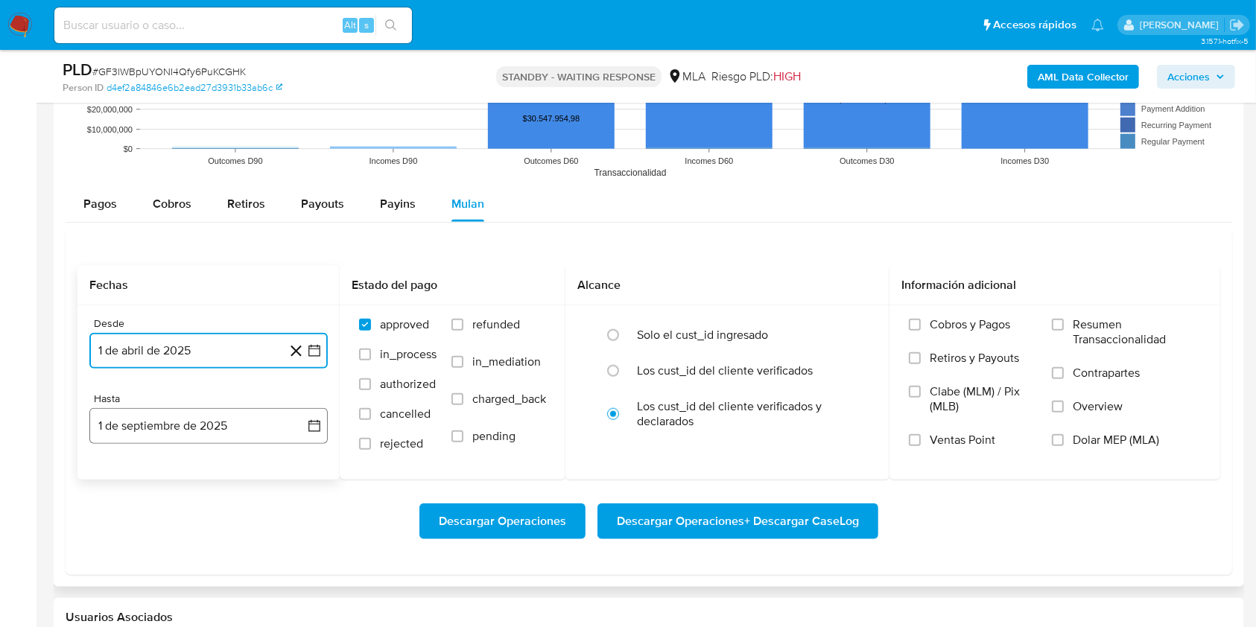
click at [172, 432] on button "1 de septiembre de 2025" at bounding box center [208, 426] width 238 height 36
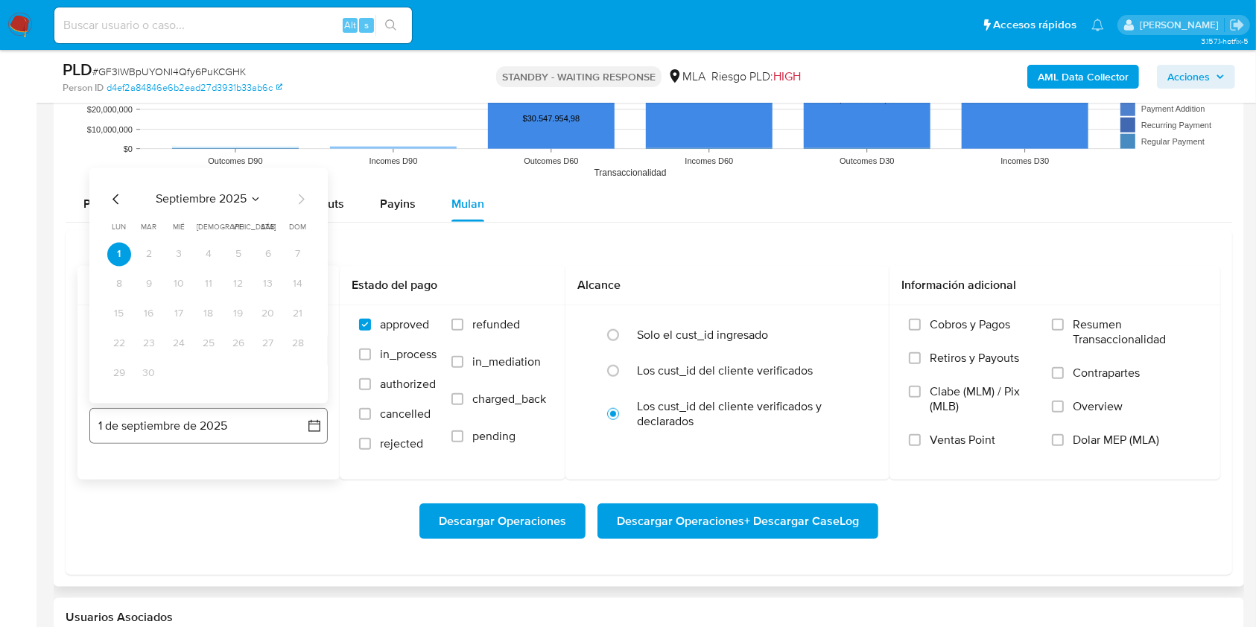
click at [172, 432] on button "1 de septiembre de 2025" at bounding box center [208, 426] width 238 height 36
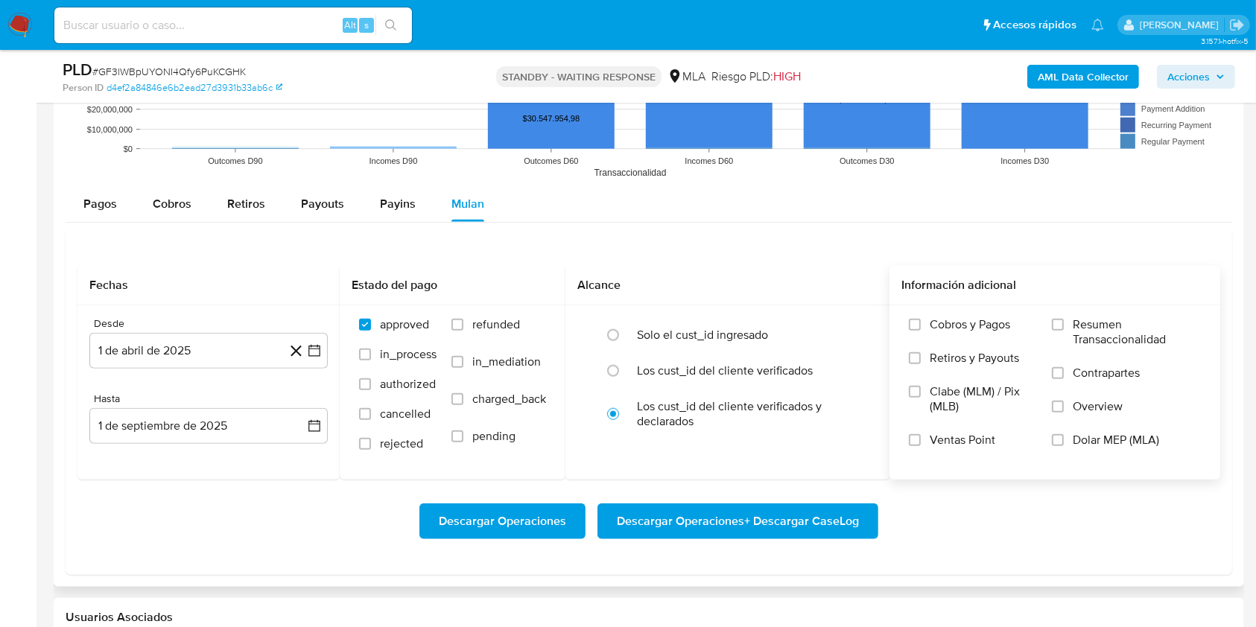
click at [1116, 448] on label "Dolar MEP (MLA)" at bounding box center [1126, 450] width 149 height 34
click at [1064, 446] on input "Dolar MEP (MLA)" at bounding box center [1058, 440] width 12 height 12
click at [749, 518] on span "Descargar Operaciones + Descargar CaseLog" at bounding box center [738, 521] width 242 height 33
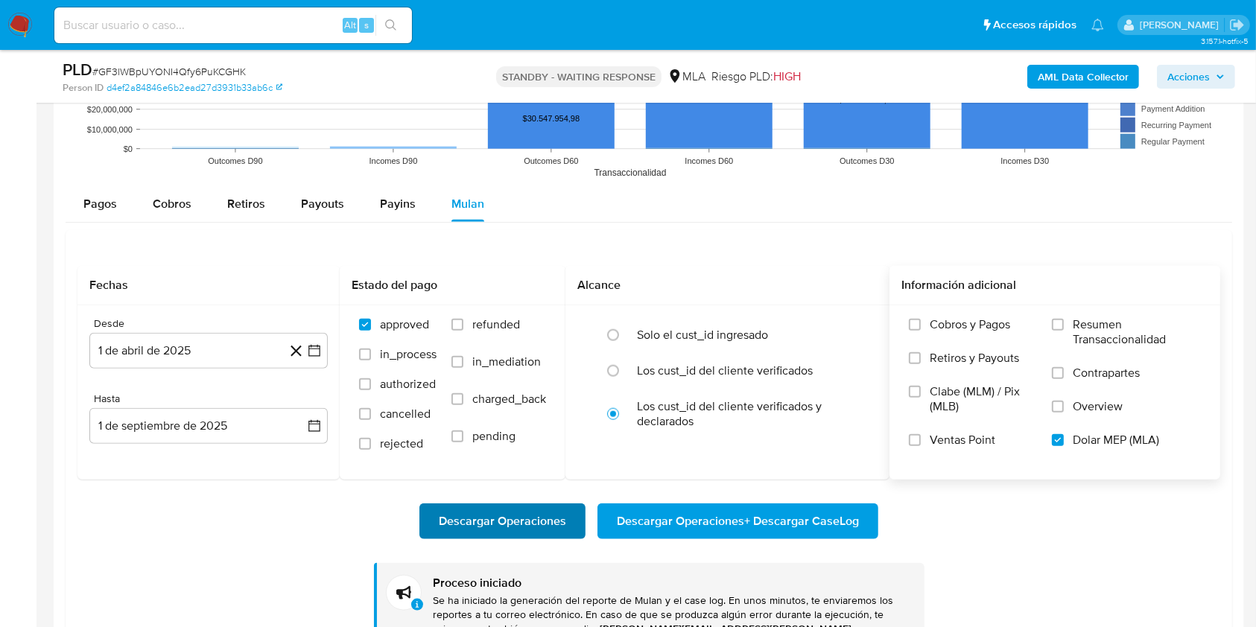
click at [560, 515] on span "Descargar Operaciones" at bounding box center [502, 521] width 127 height 33
click at [320, 35] on div "Alt s" at bounding box center [232, 25] width 357 height 36
click at [308, 27] on input at bounding box center [232, 25] width 357 height 19
paste input "QuxeTPLJ4iwh03OWmaOX4eVR"
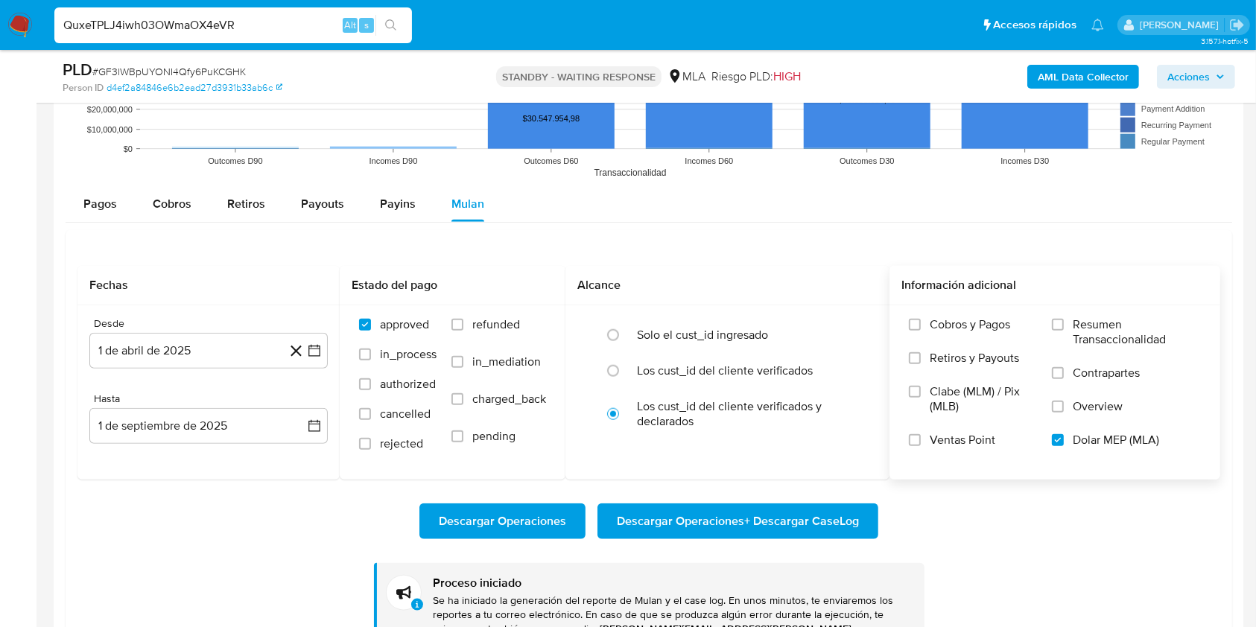
type input "QuxeTPLJ4iwh03OWmaOX4eVR"
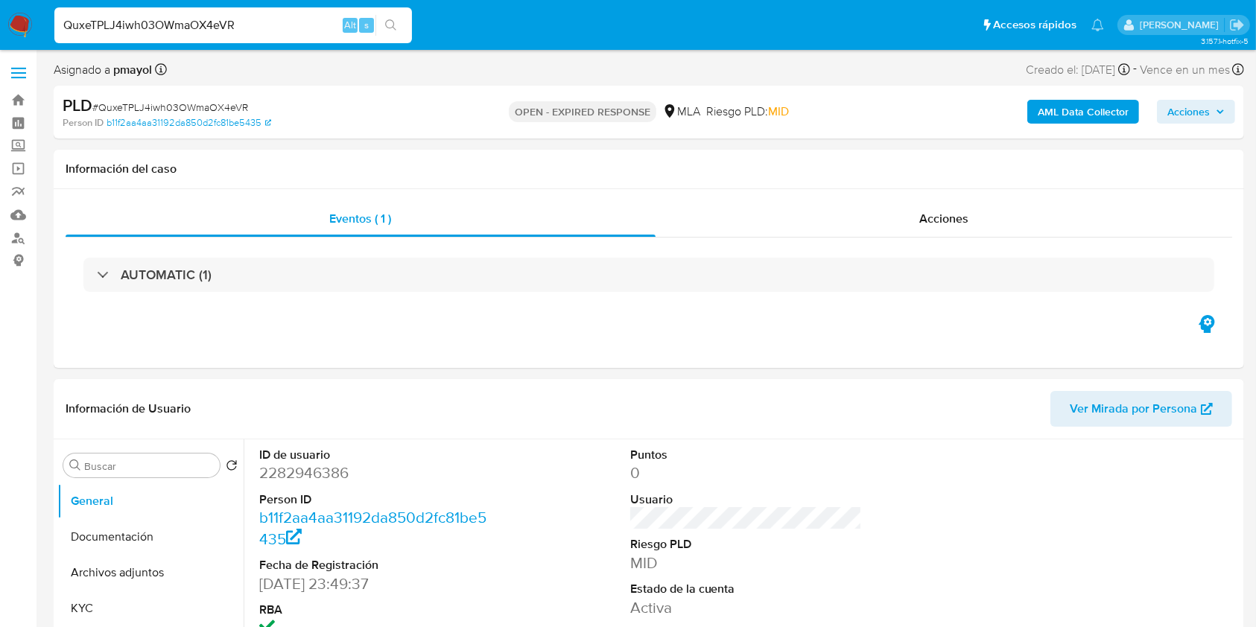
select select "10"
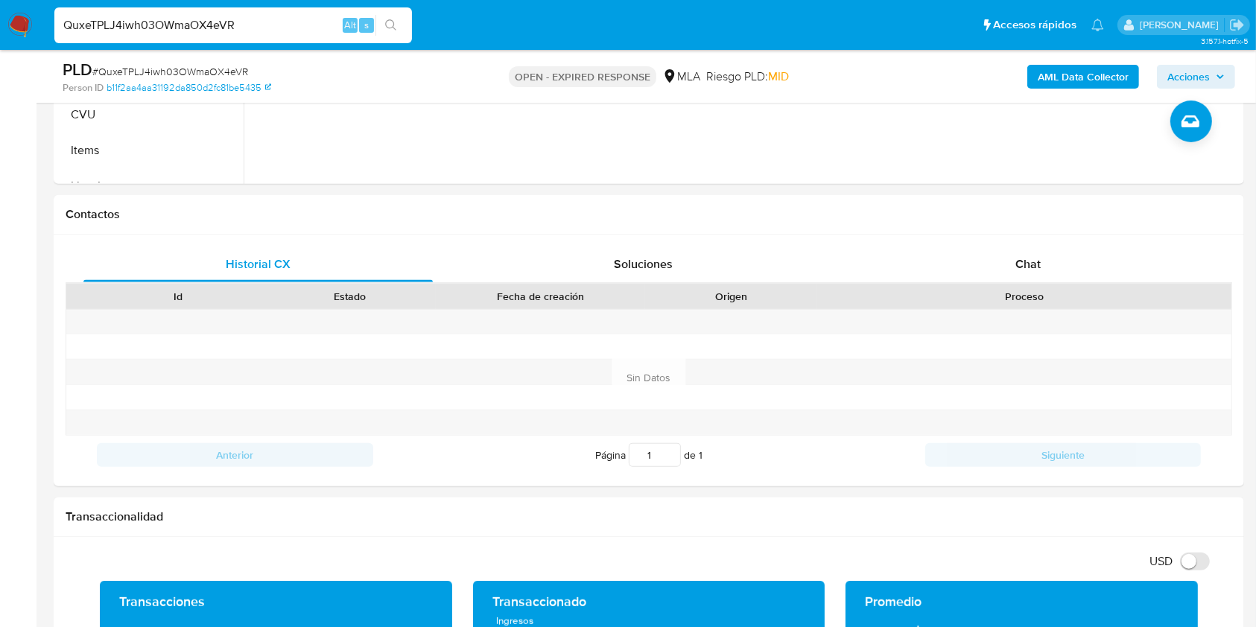
scroll to position [667, 0]
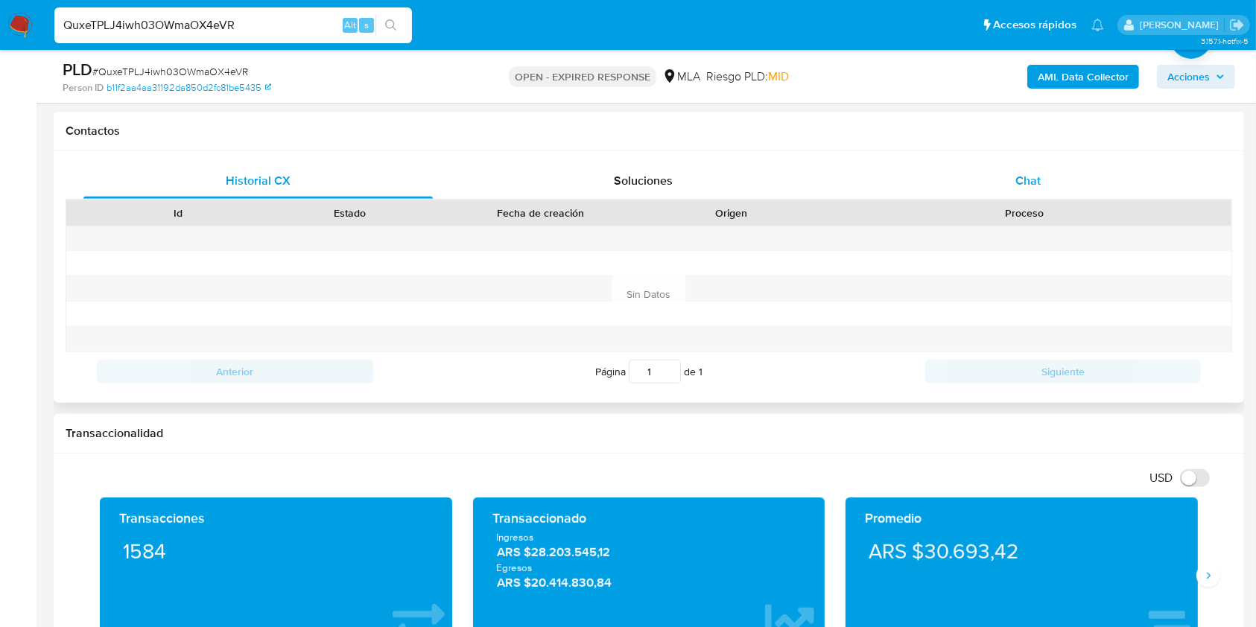
click at [1040, 188] on span "Chat" at bounding box center [1027, 180] width 25 height 17
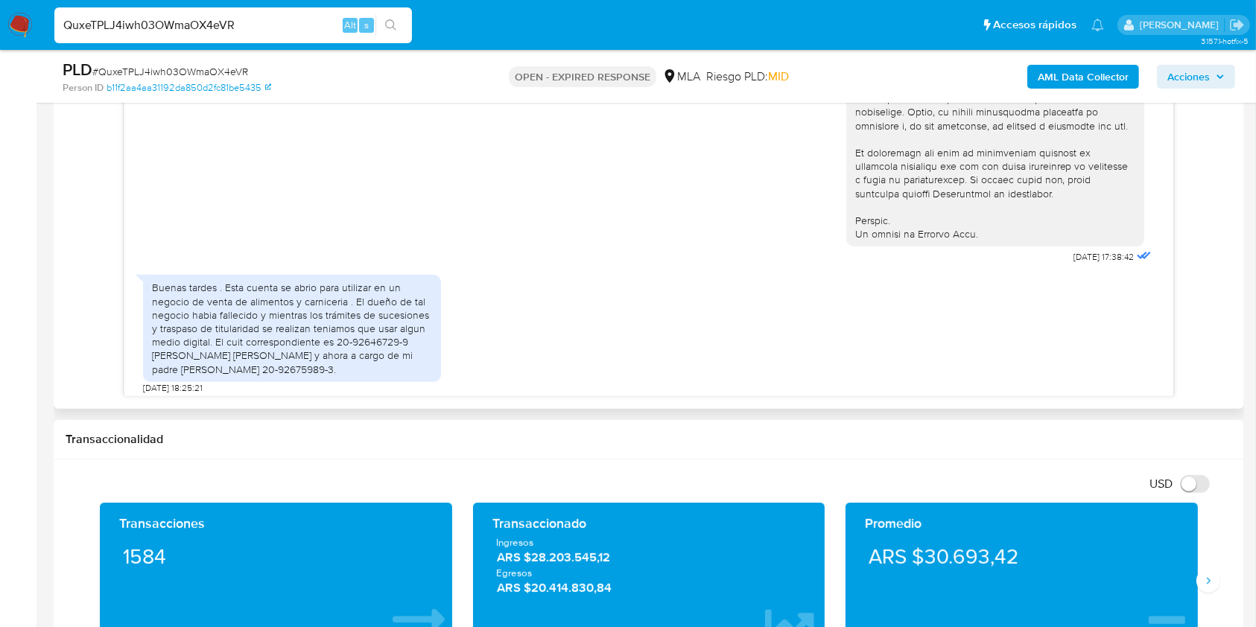
scroll to position [691, 0]
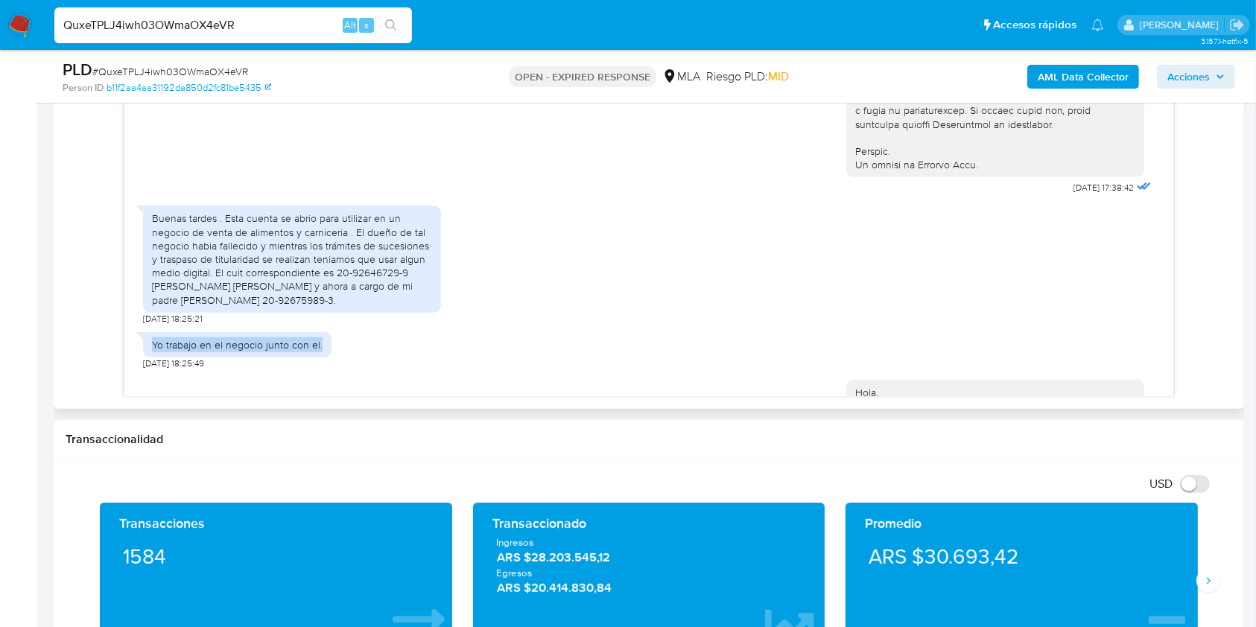
drag, startPoint x: 318, startPoint y: 372, endPoint x: 139, endPoint y: 360, distance: 179.9
click at [143, 357] on div "Yo trabajo en el negocio junto con el." at bounding box center [237, 344] width 188 height 25
copy div "Yo trabajo en el negocio junto con el."
click at [171, 70] on span "# QuxeTPLJ4iwh03OWmaOX4eVR" at bounding box center [170, 71] width 156 height 15
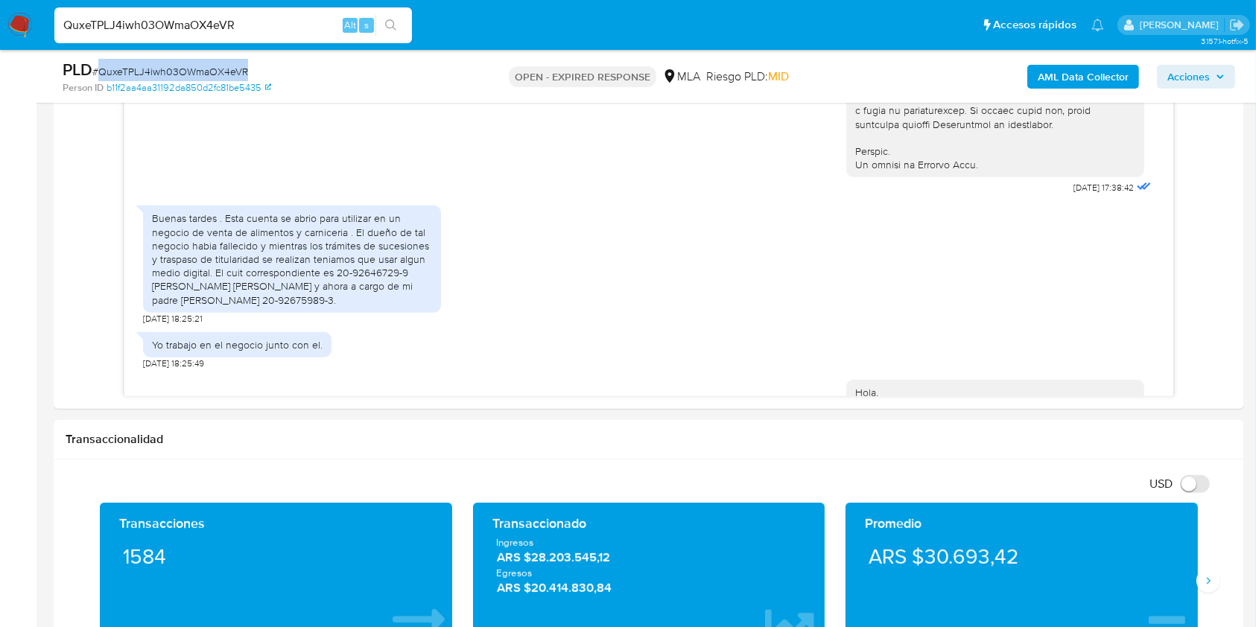
copy span "QuxeTPLJ4iwh03OWmaOX4eVR"
click at [18, 30] on img at bounding box center [19, 25] width 25 height 25
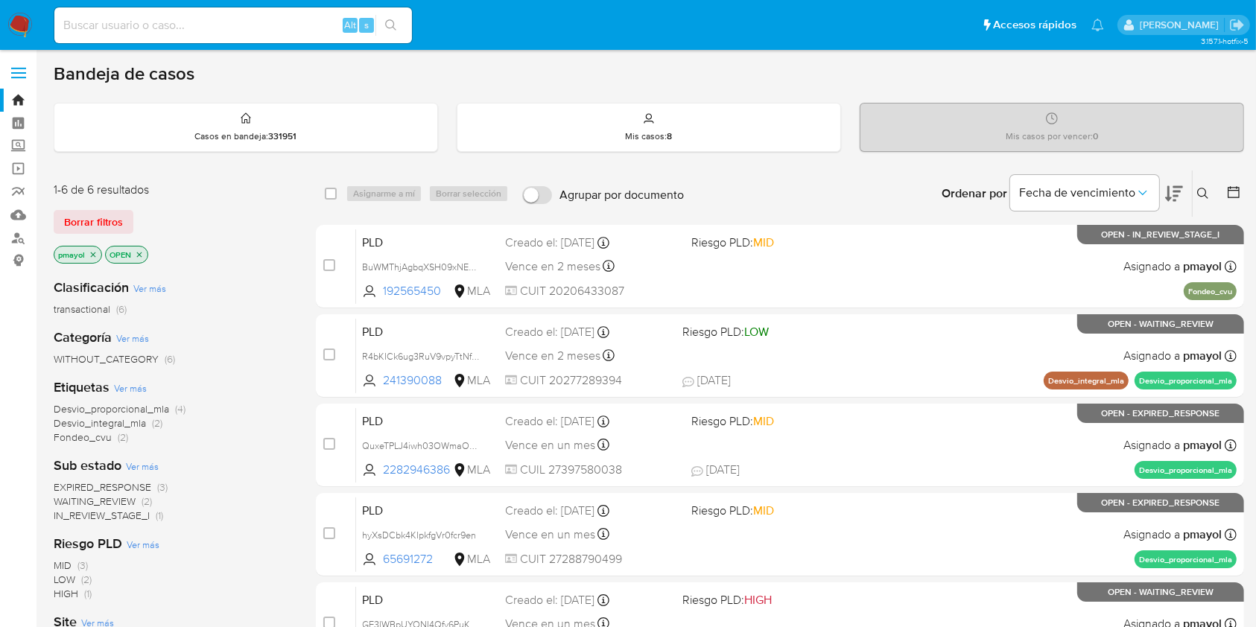
click at [1198, 197] on icon at bounding box center [1203, 194] width 12 height 12
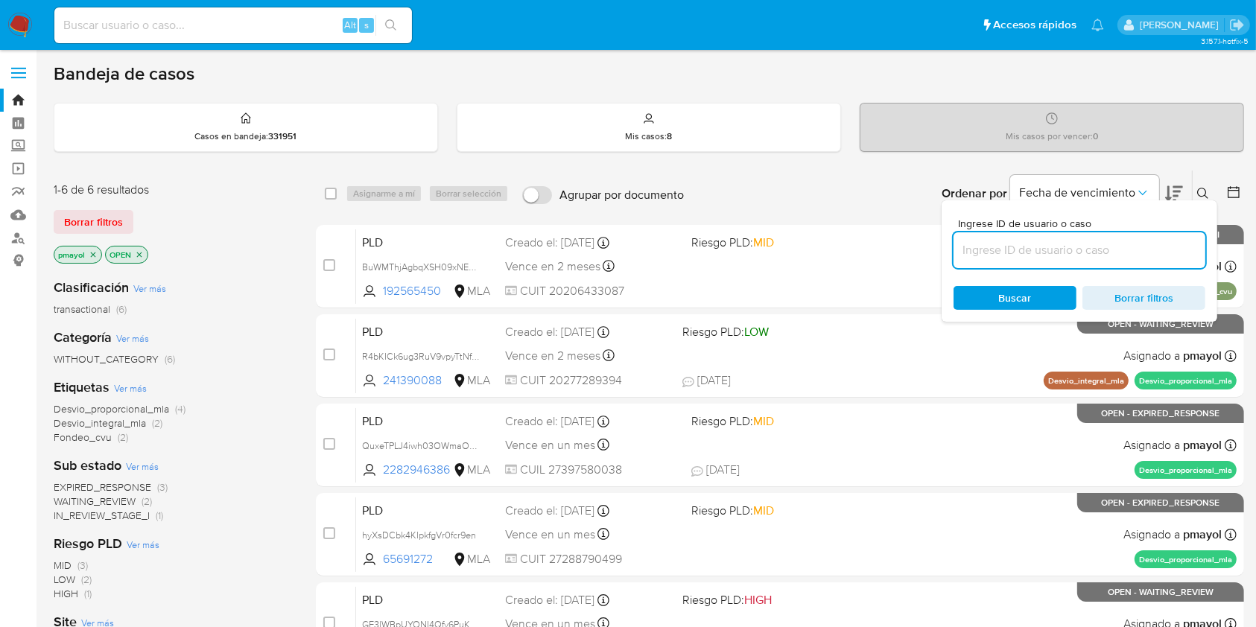
click at [1107, 249] on input at bounding box center [1079, 250] width 252 height 19
type input "QuxeTPLJ4iwh03OWmaOX4eVR"
click at [1017, 298] on div "Buscar Borrar filtros" at bounding box center [1079, 298] width 252 height 24
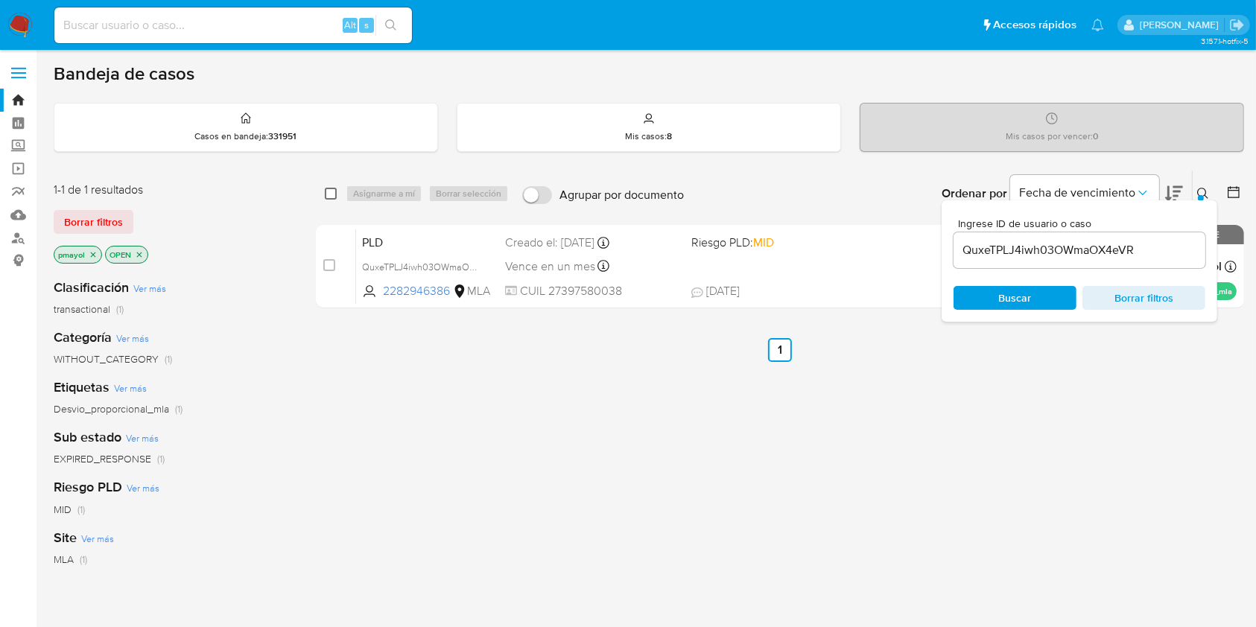
click at [330, 188] on input "checkbox" at bounding box center [331, 194] width 12 height 12
checkbox input "true"
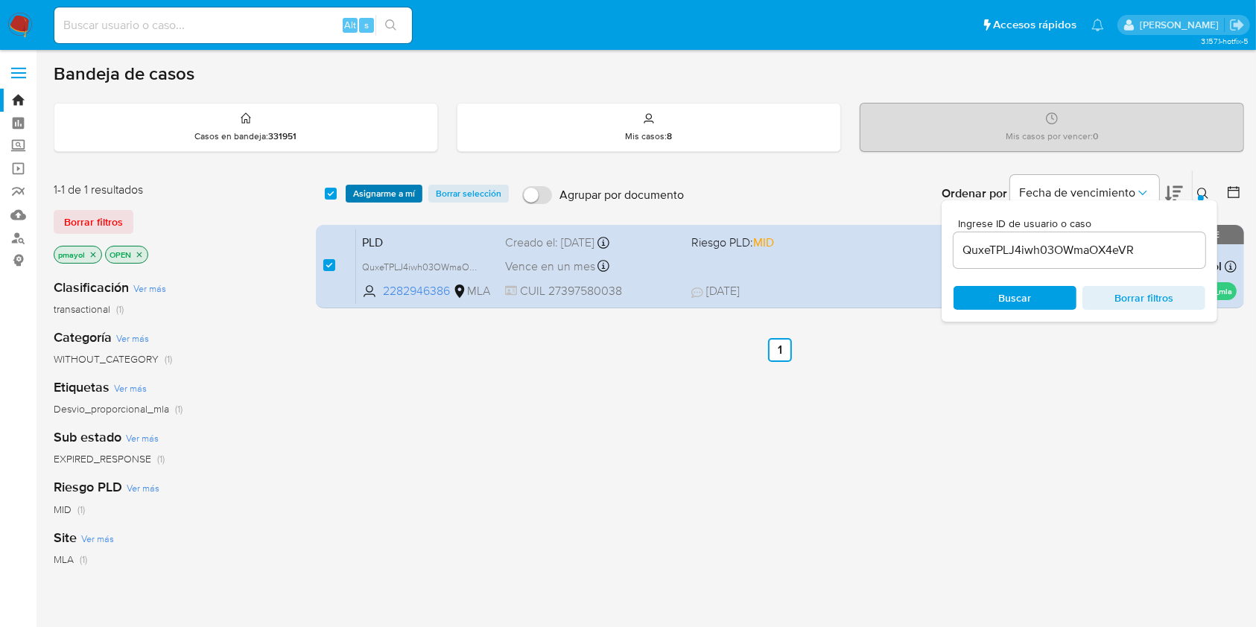
click at [375, 194] on span "Asignarme a mí" at bounding box center [384, 193] width 62 height 15
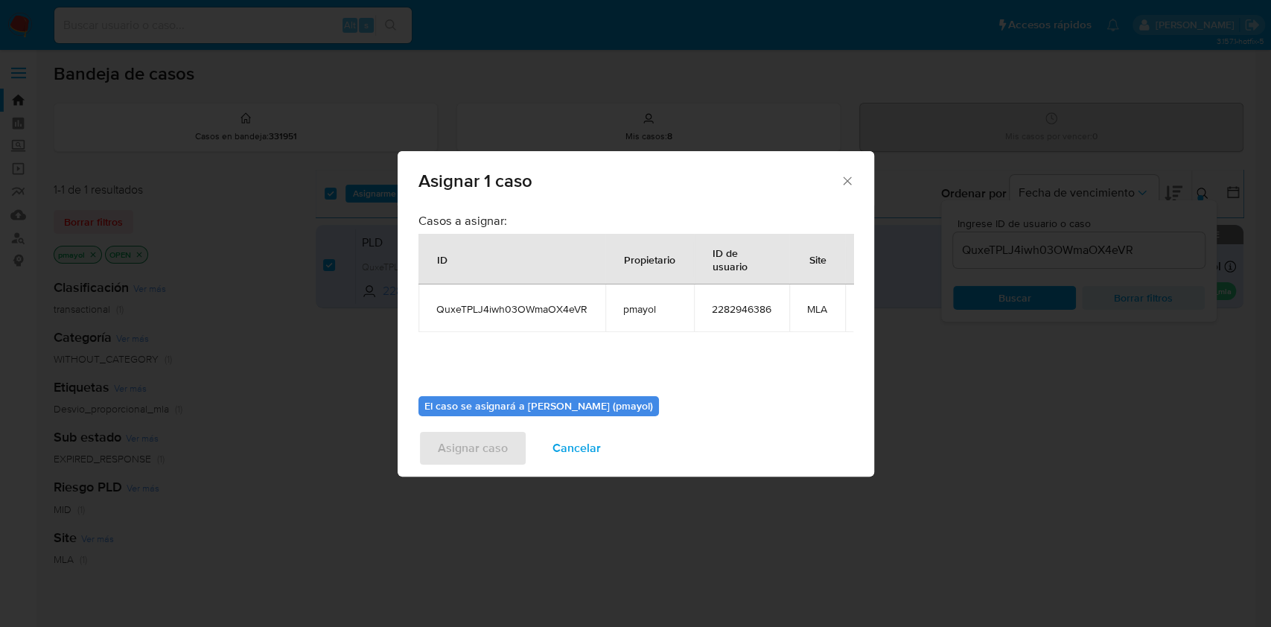
scroll to position [91, 0]
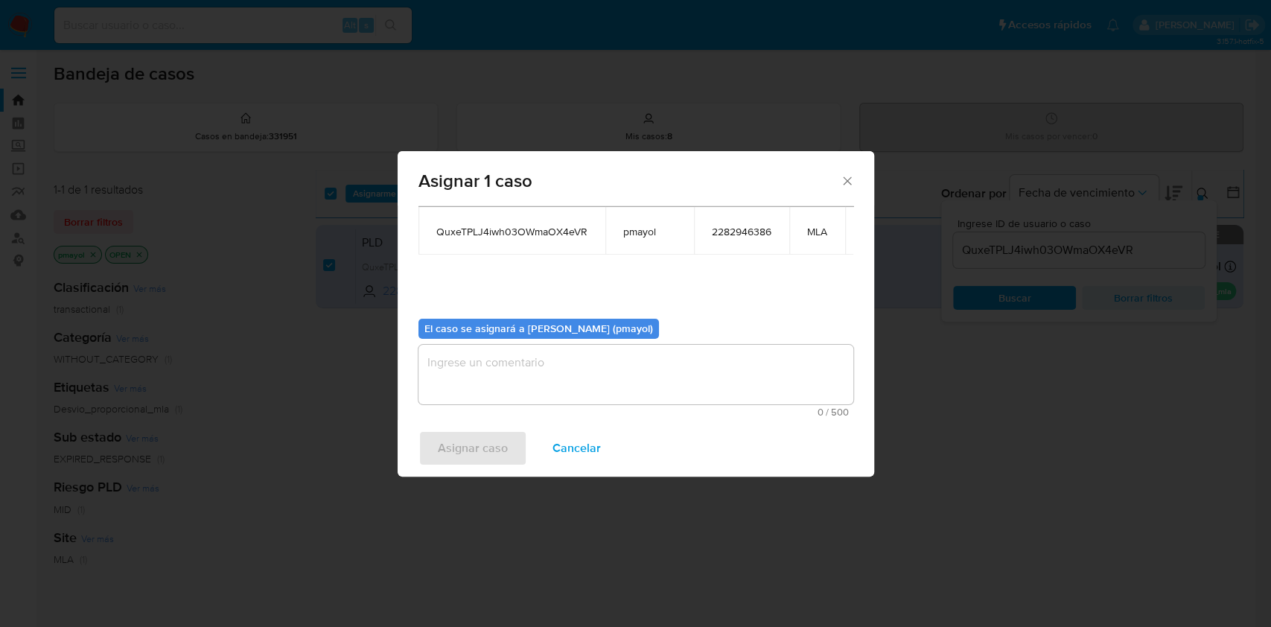
click at [746, 371] on textarea "assign-modal" at bounding box center [636, 375] width 435 height 60
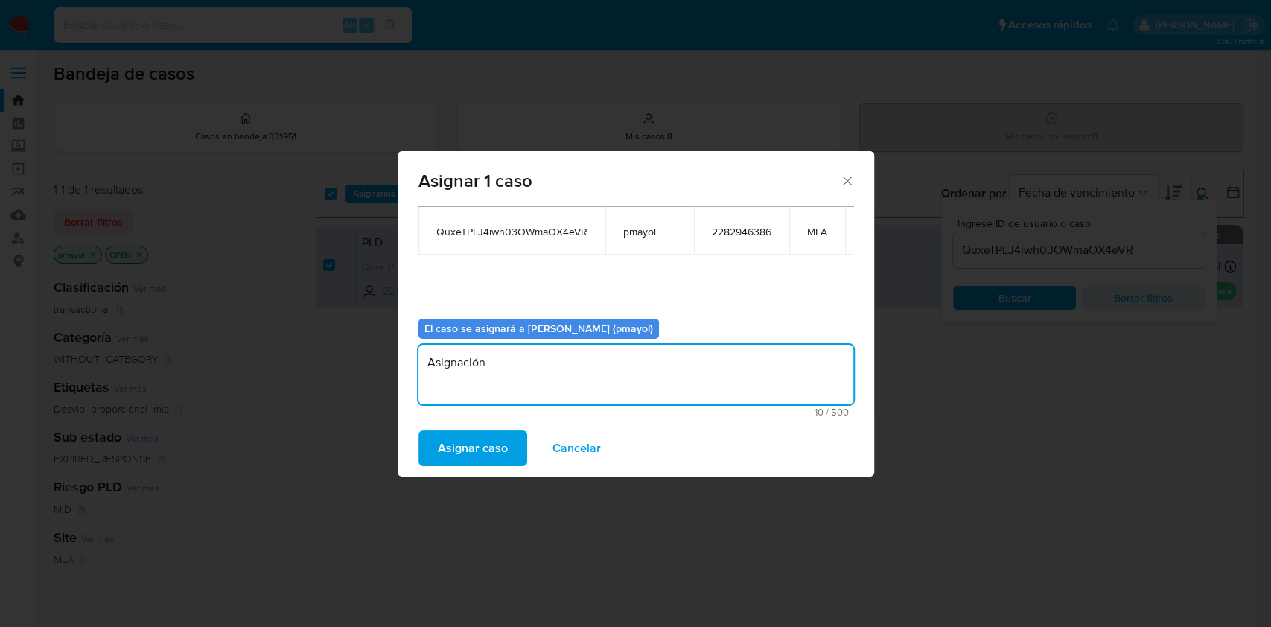
click at [465, 352] on textarea "Asignación" at bounding box center [636, 375] width 435 height 60
type textarea "Asignación"
click at [469, 448] on span "Asignar caso" at bounding box center [473, 448] width 70 height 33
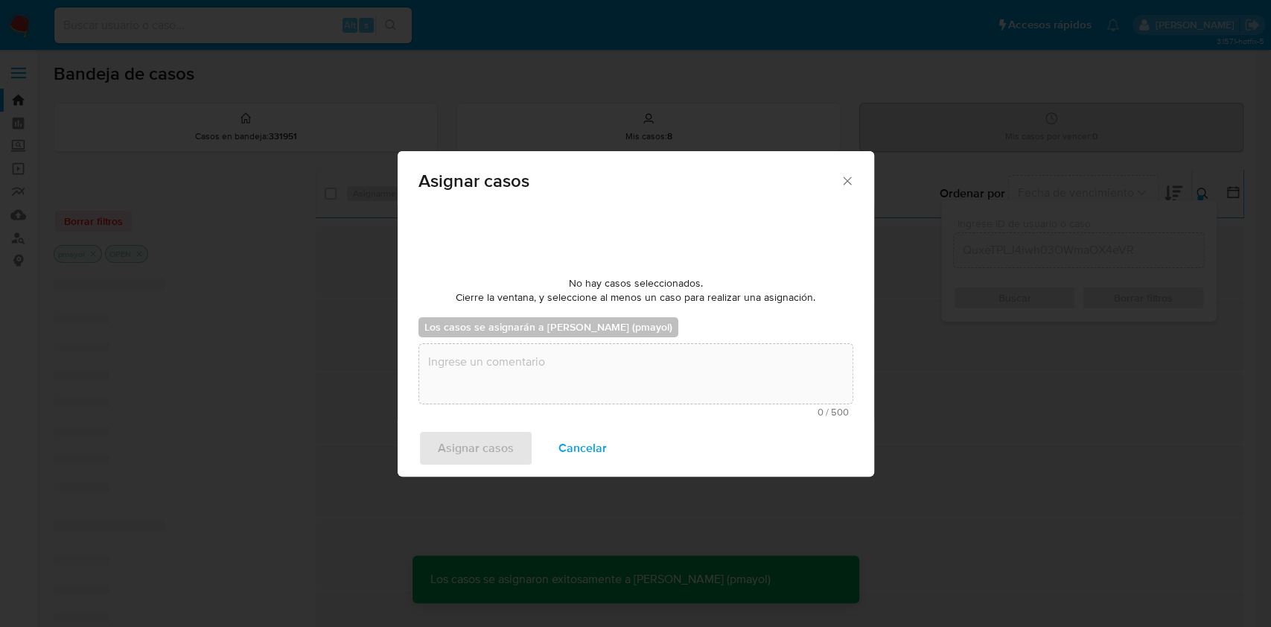
scroll to position [89, 0]
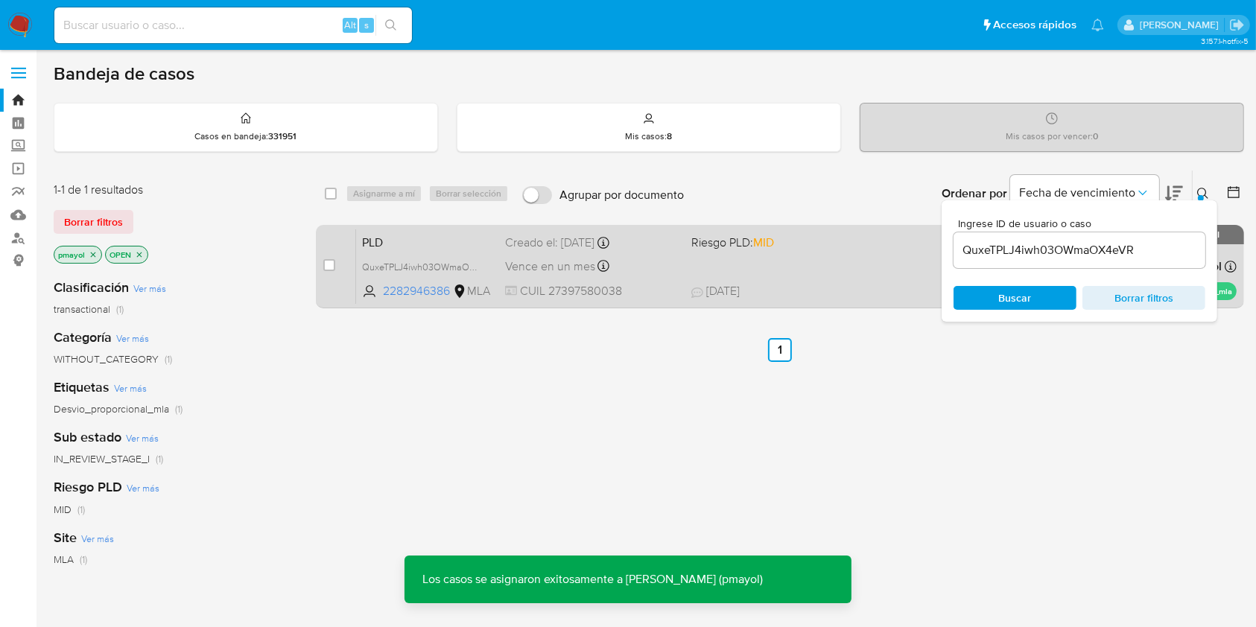
click at [816, 273] on div "PLD QuxeTPLJ4iwh03OWmaOX4eVR 2282946386 MLA Riesgo PLD: MID Creado el: [DATE] C…" at bounding box center [796, 266] width 880 height 75
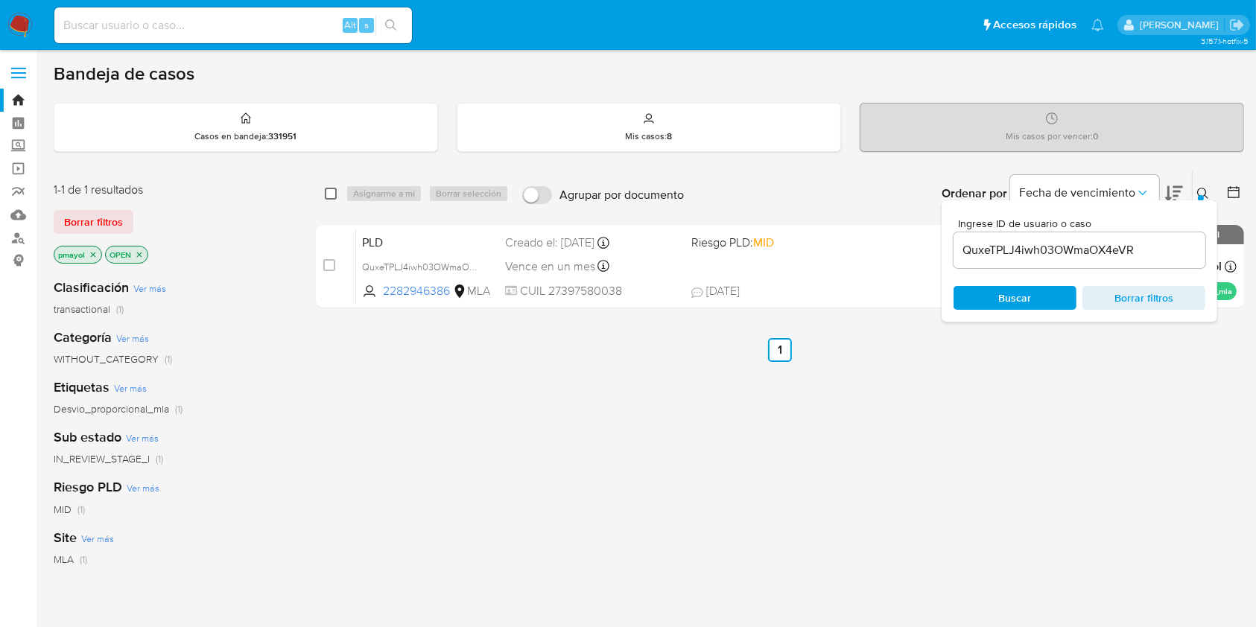
click at [329, 191] on input "checkbox" at bounding box center [331, 194] width 12 height 12
checkbox input "true"
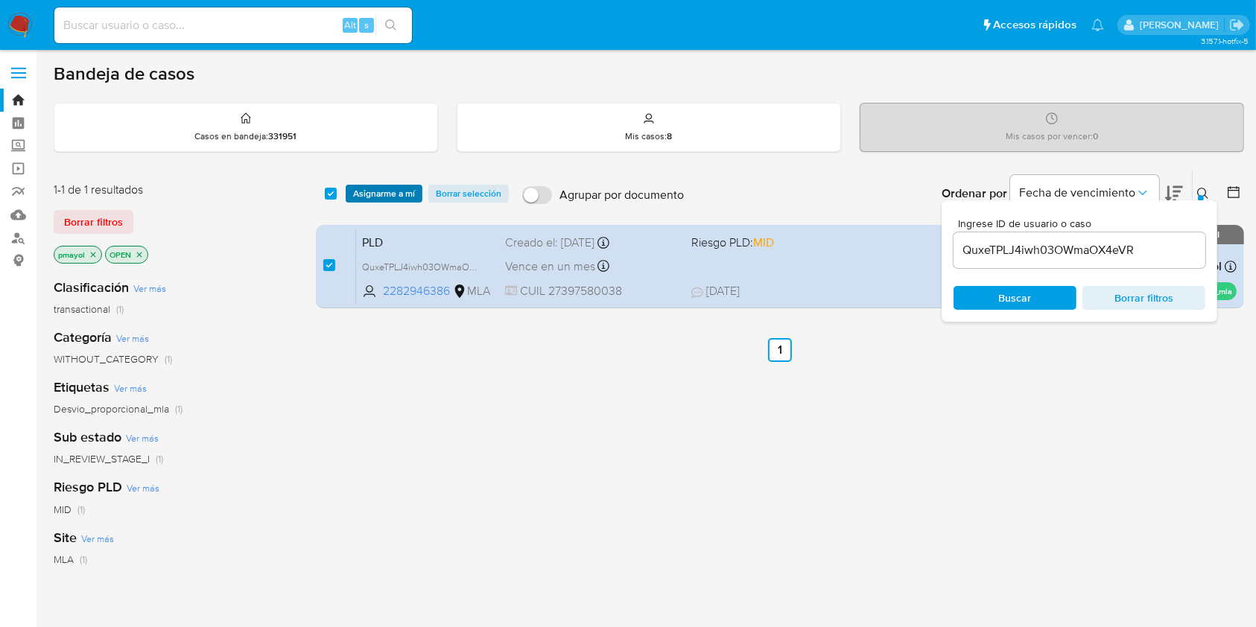
click at [364, 194] on span "Asignarme a mí" at bounding box center [384, 193] width 62 height 15
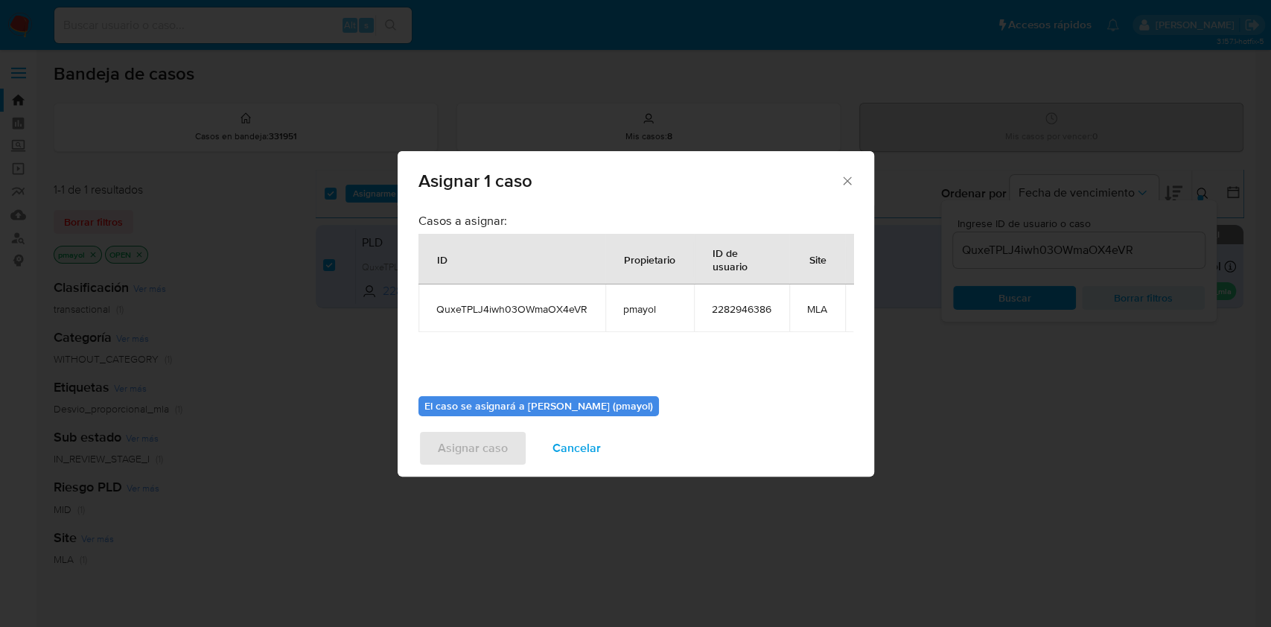
scroll to position [91, 0]
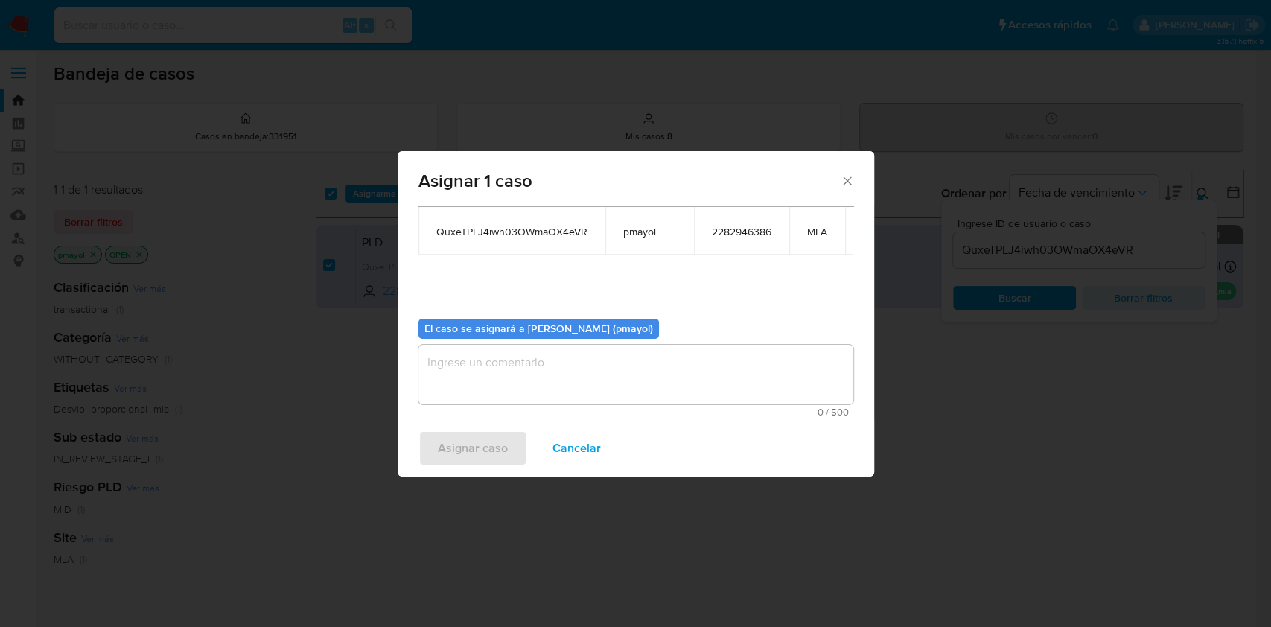
click at [708, 359] on textarea "assign-modal" at bounding box center [636, 375] width 435 height 60
paste textarea "Asignación"
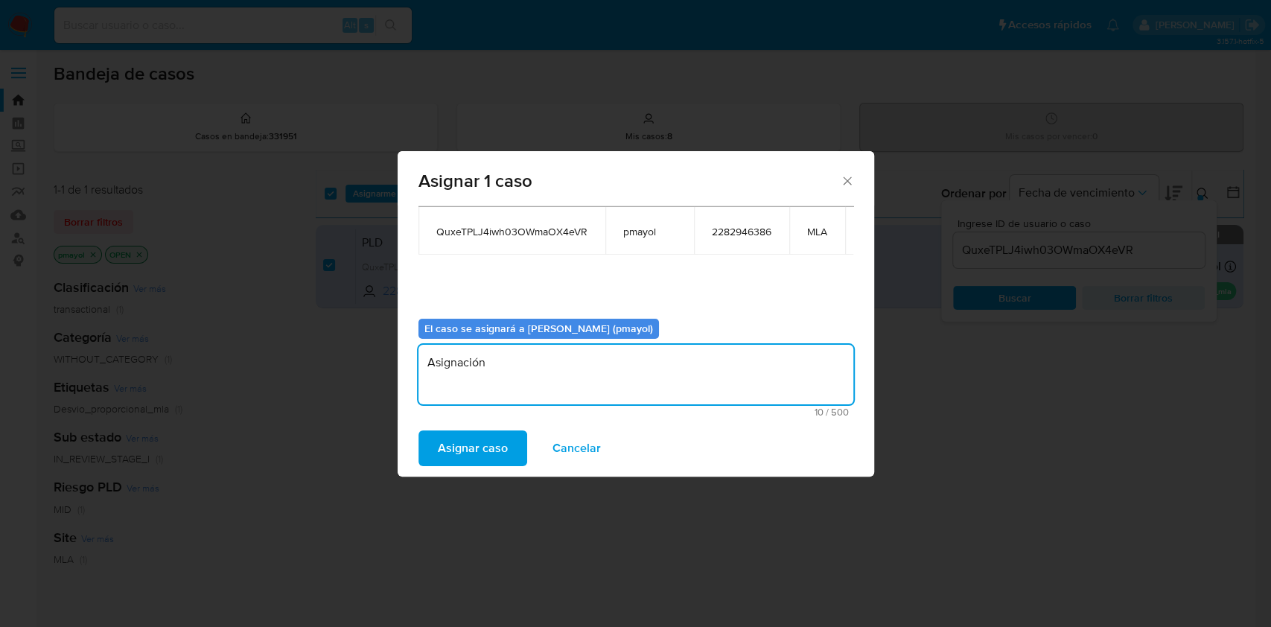
type textarea "Asignación"
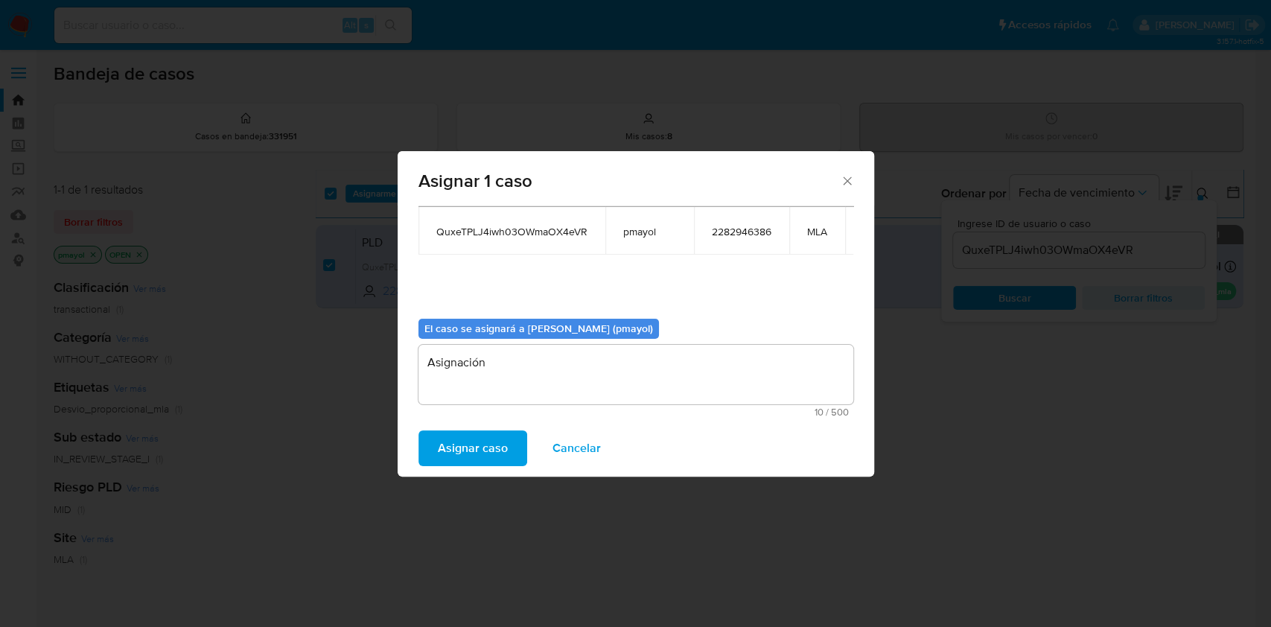
click at [468, 451] on span "Asignar caso" at bounding box center [473, 448] width 70 height 33
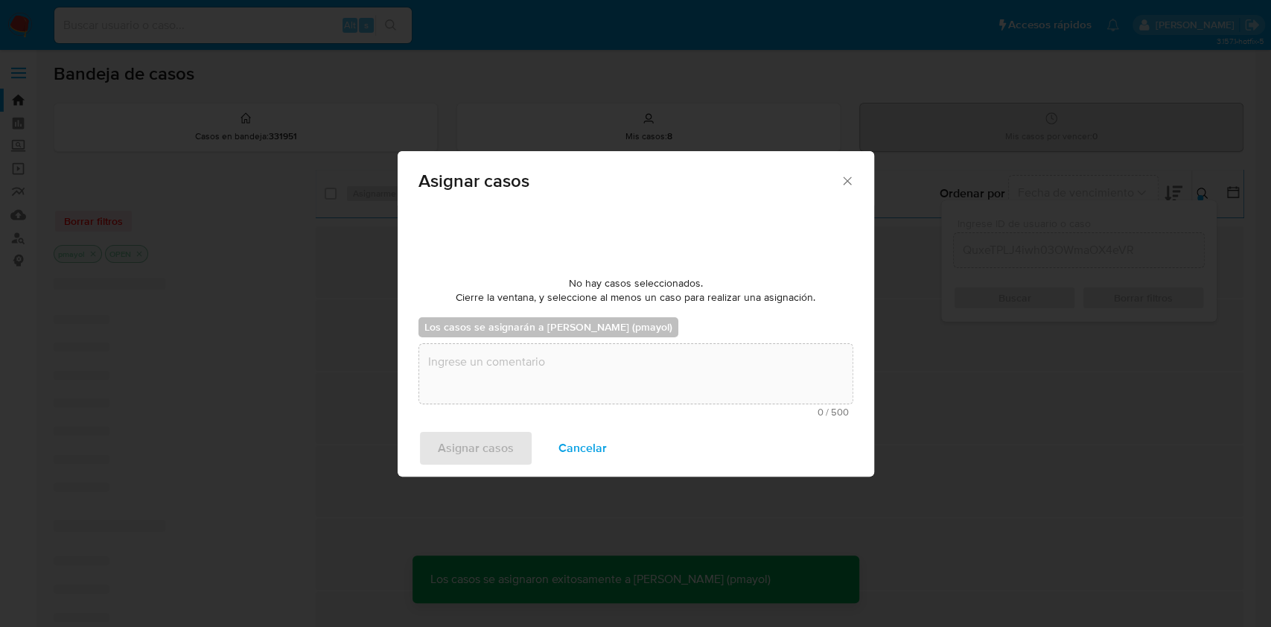
checkbox input "false"
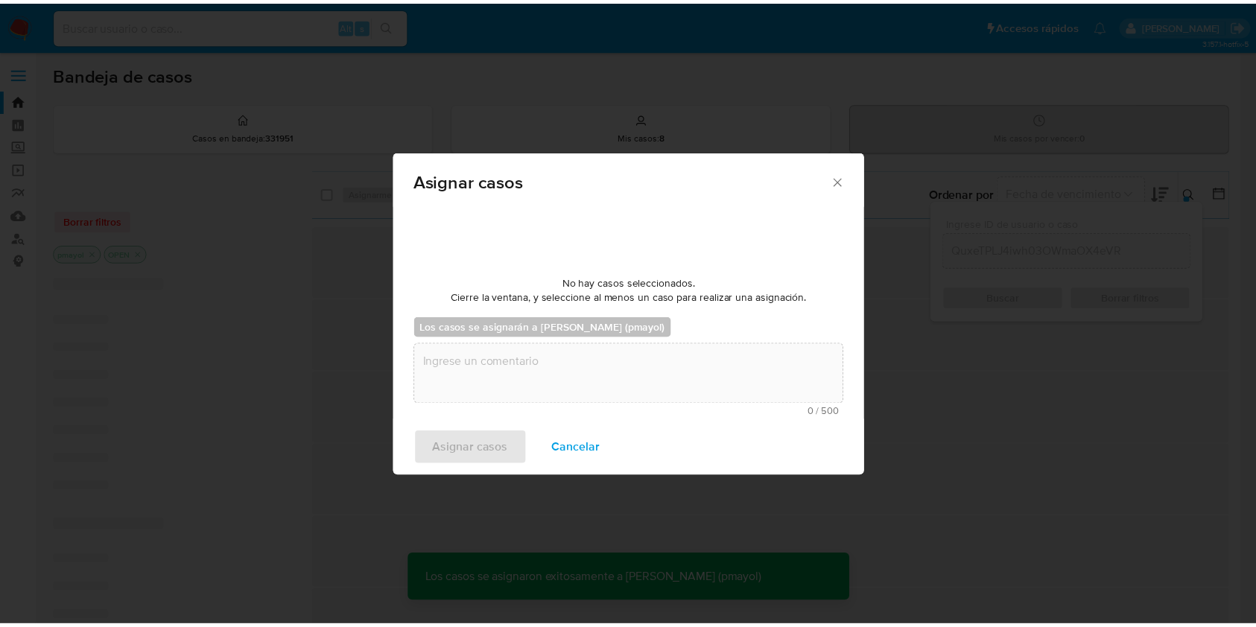
scroll to position [0, 0]
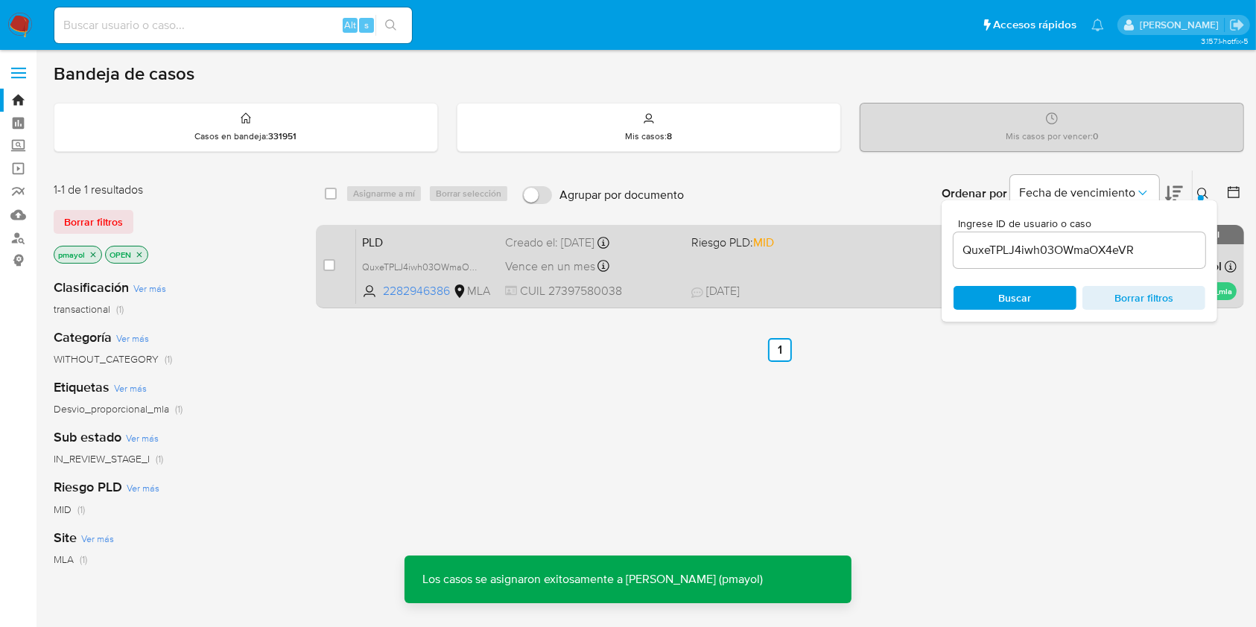
click at [463, 250] on div "PLD QuxeTPLJ4iwh03OWmaOX4eVR 2282946386 MLA Riesgo PLD: MID Creado el: 12/08/20…" at bounding box center [796, 266] width 880 height 75
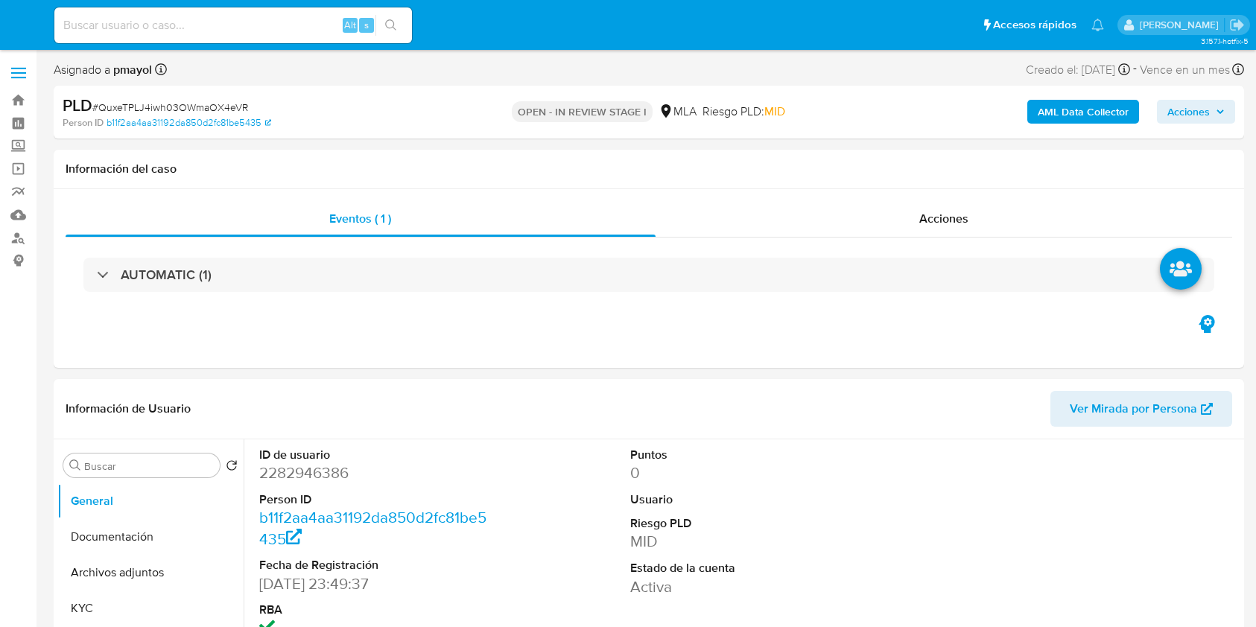
select select "10"
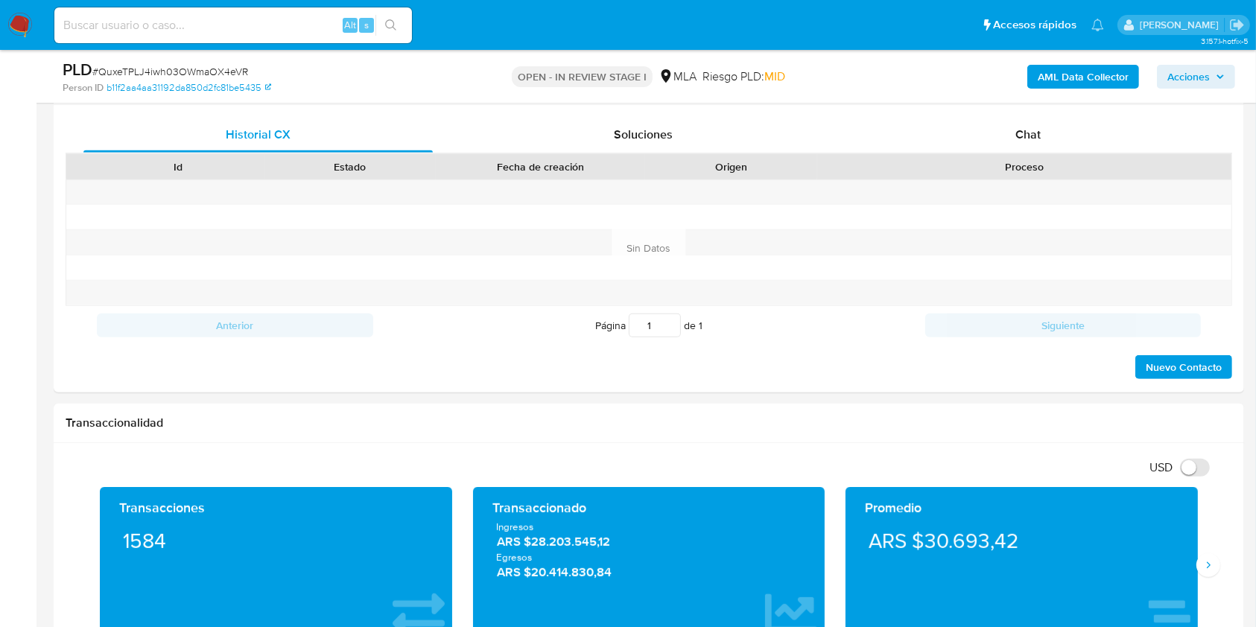
scroll to position [723, 0]
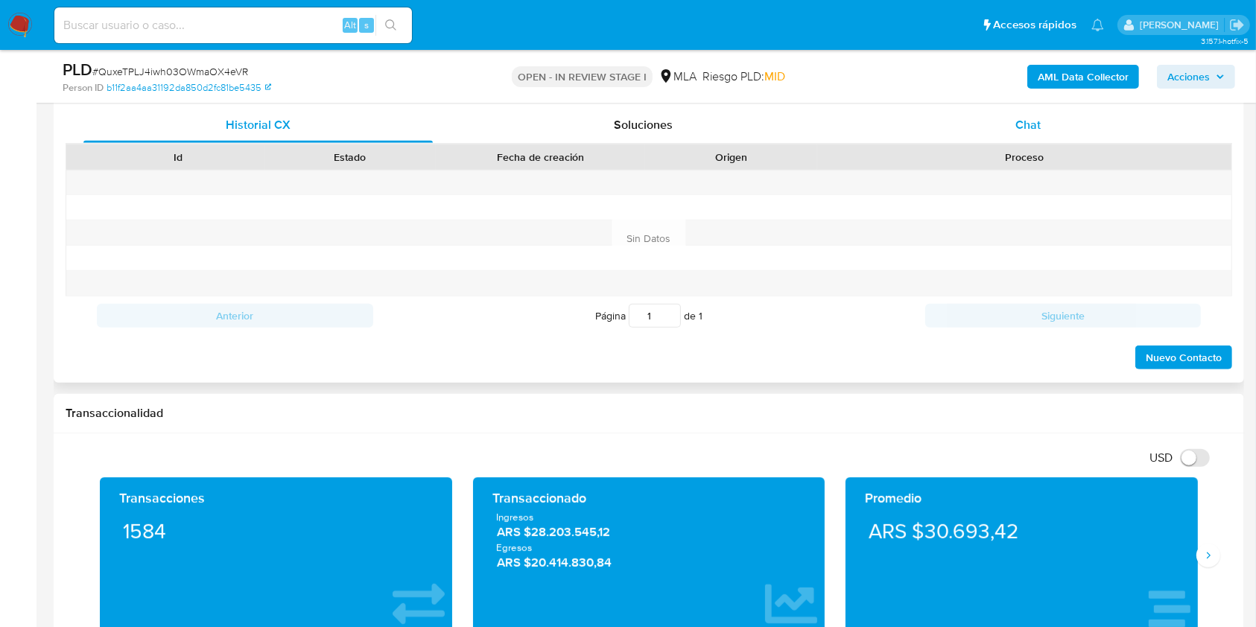
click at [1030, 130] on span "Chat" at bounding box center [1027, 124] width 25 height 17
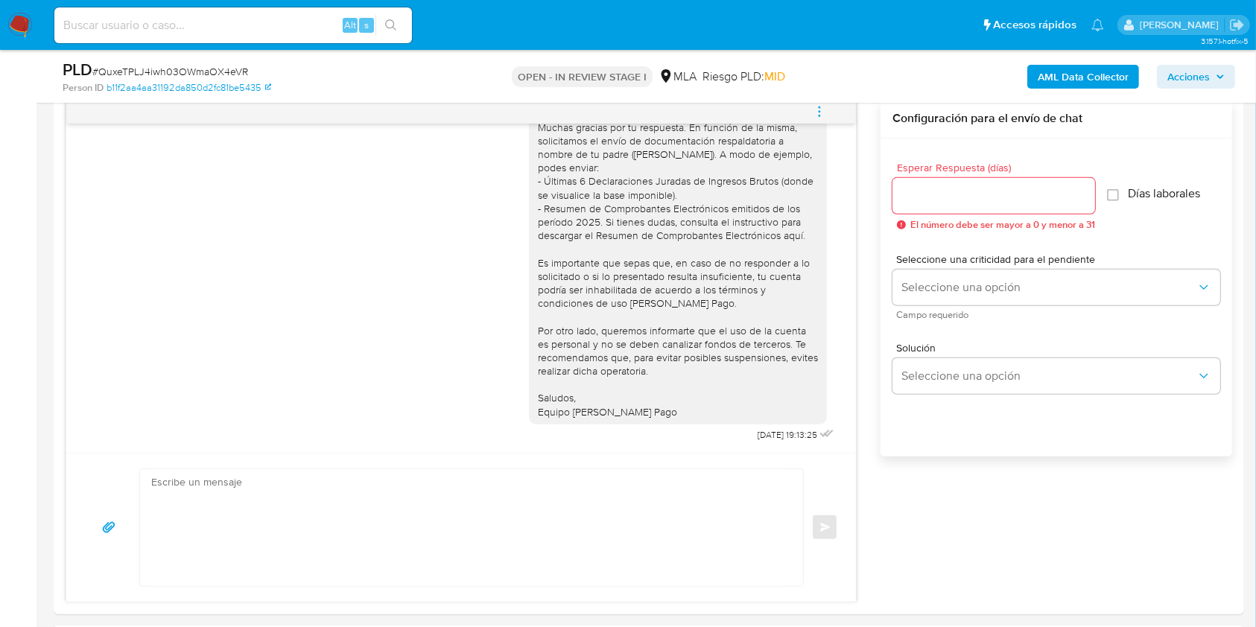
scroll to position [834, 0]
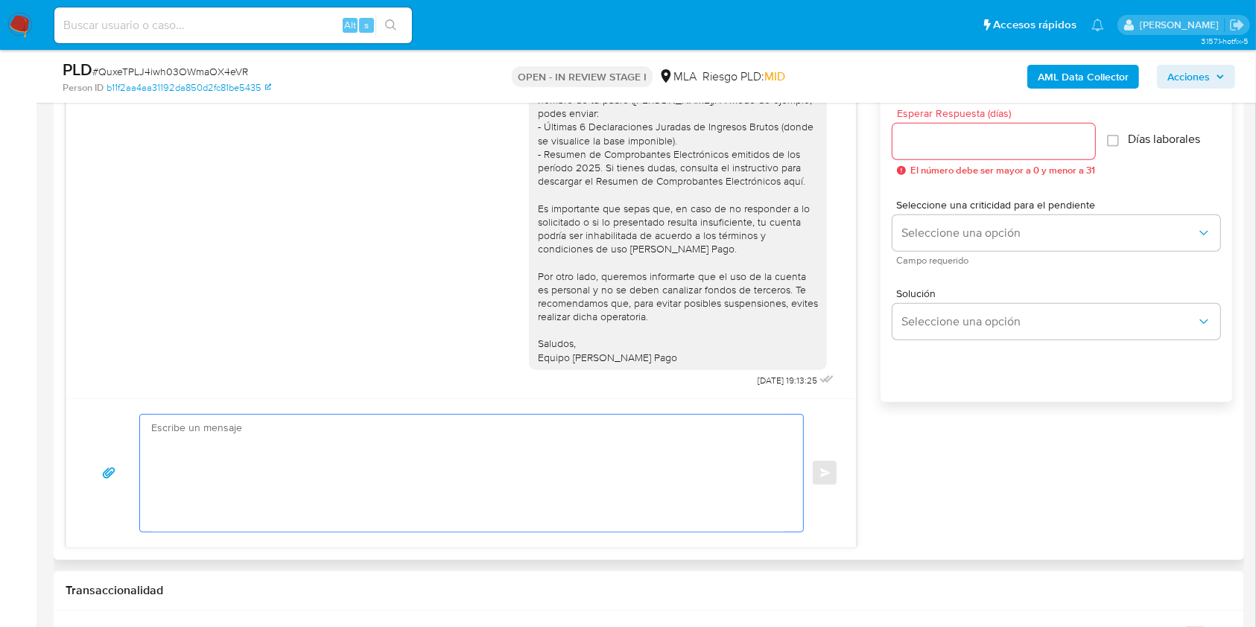
click at [600, 447] on textarea at bounding box center [467, 473] width 633 height 117
paste textarea "Hola XXX, ¡Gracias por tu respuesta! Queremos informarte que el uso de la cuent…"
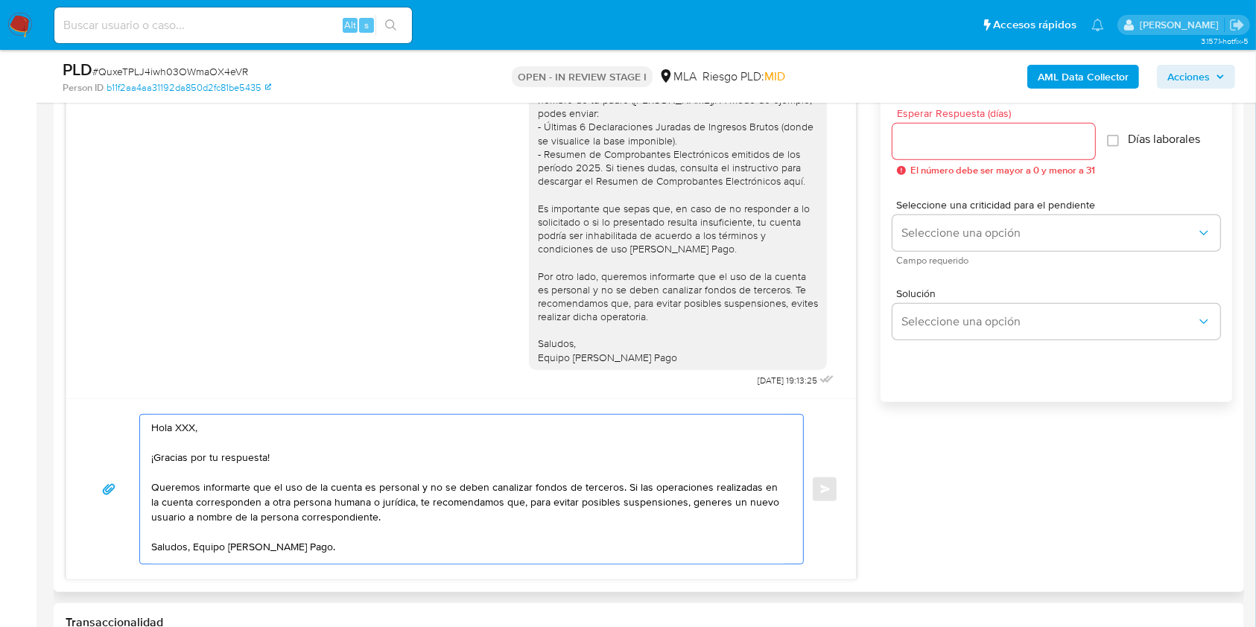
scroll to position [0, 0]
drag, startPoint x: 220, startPoint y: 426, endPoint x: 176, endPoint y: 423, distance: 44.8
click at [176, 423] on textarea "Hola XXX, ¡Gracias por tu respuesta! Queremos informarte que el uso de la cuent…" at bounding box center [467, 489] width 633 height 149
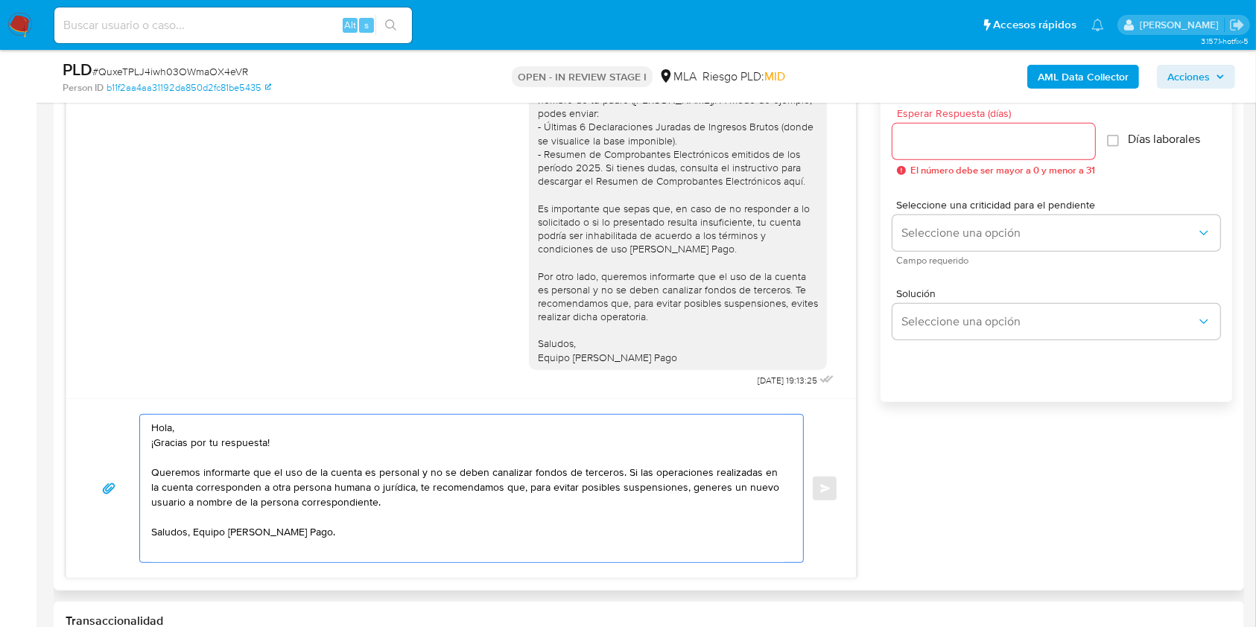
drag, startPoint x: 320, startPoint y: 445, endPoint x: 237, endPoint y: 425, distance: 85.3
click at [237, 425] on textarea "Hola, ¡Gracias por tu respuesta! Queremos informarte que el uso de la cuenta es…" at bounding box center [467, 488] width 633 height 147
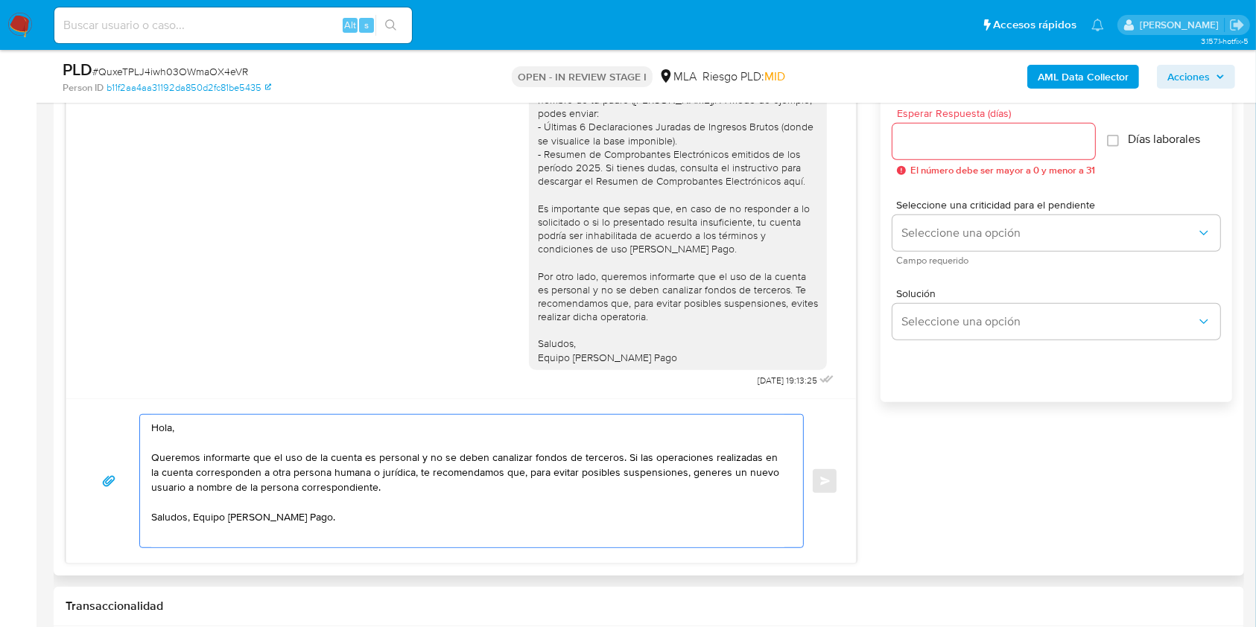
click at [558, 503] on textarea "Hola, Queremos informarte que el uso de la cuenta es personal y no se deben can…" at bounding box center [467, 481] width 633 height 133
click at [474, 488] on textarea "Hola, Queremos informarte que el uso de la cuenta es personal y no se deben can…" at bounding box center [467, 481] width 633 height 133
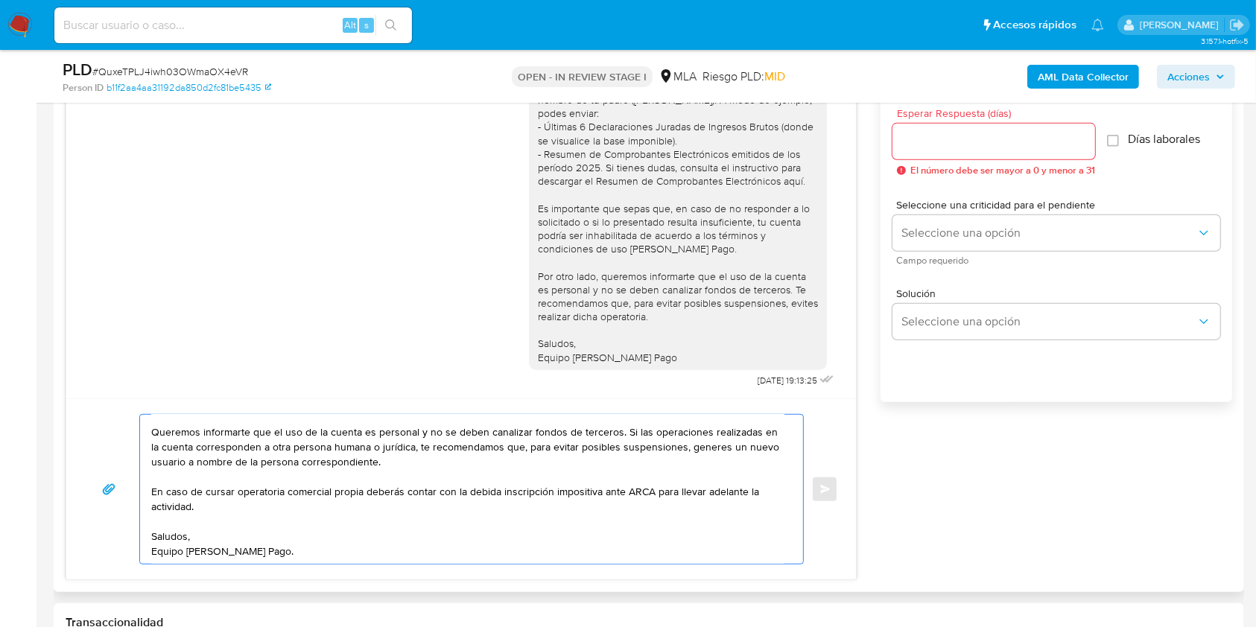
scroll to position [44, 0]
type textarea "Hola, Queremos informarte que el uso de la cuenta es personal y no se deben can…"
click at [924, 147] on input "Esperar Respuesta (días)" at bounding box center [993, 141] width 203 height 19
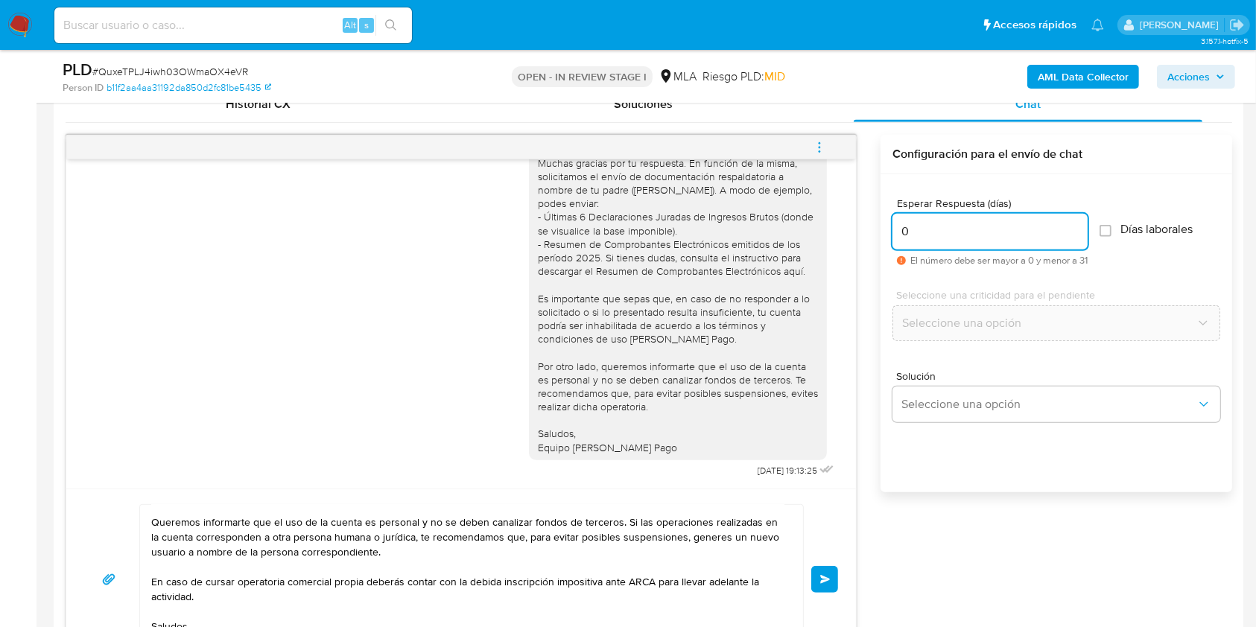
scroll to position [733, 0]
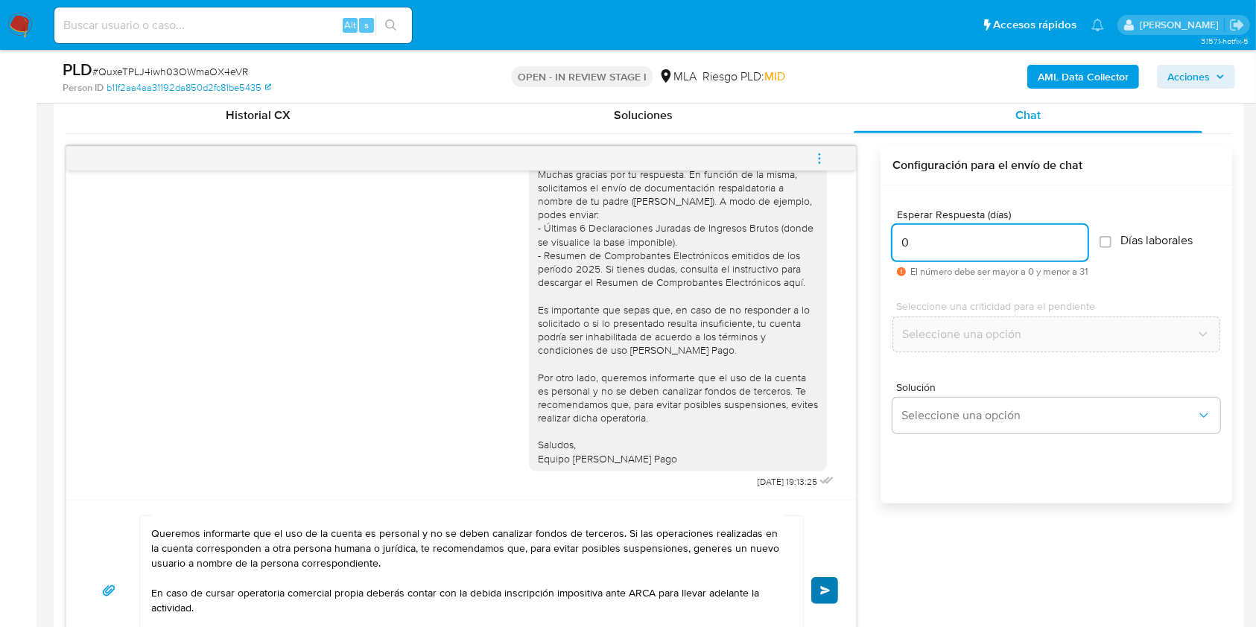
type input "0"
click at [827, 592] on span "Enviar" at bounding box center [825, 590] width 10 height 9
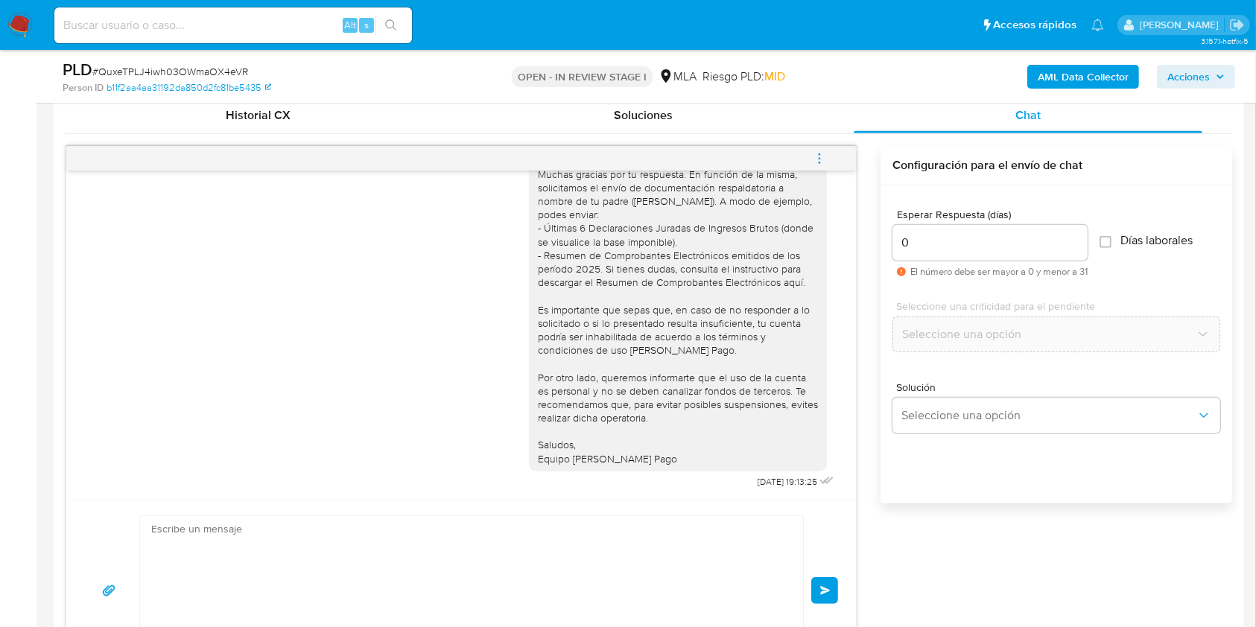
scroll to position [1314, 0]
click at [824, 156] on icon "menu-action" at bounding box center [819, 158] width 13 height 13
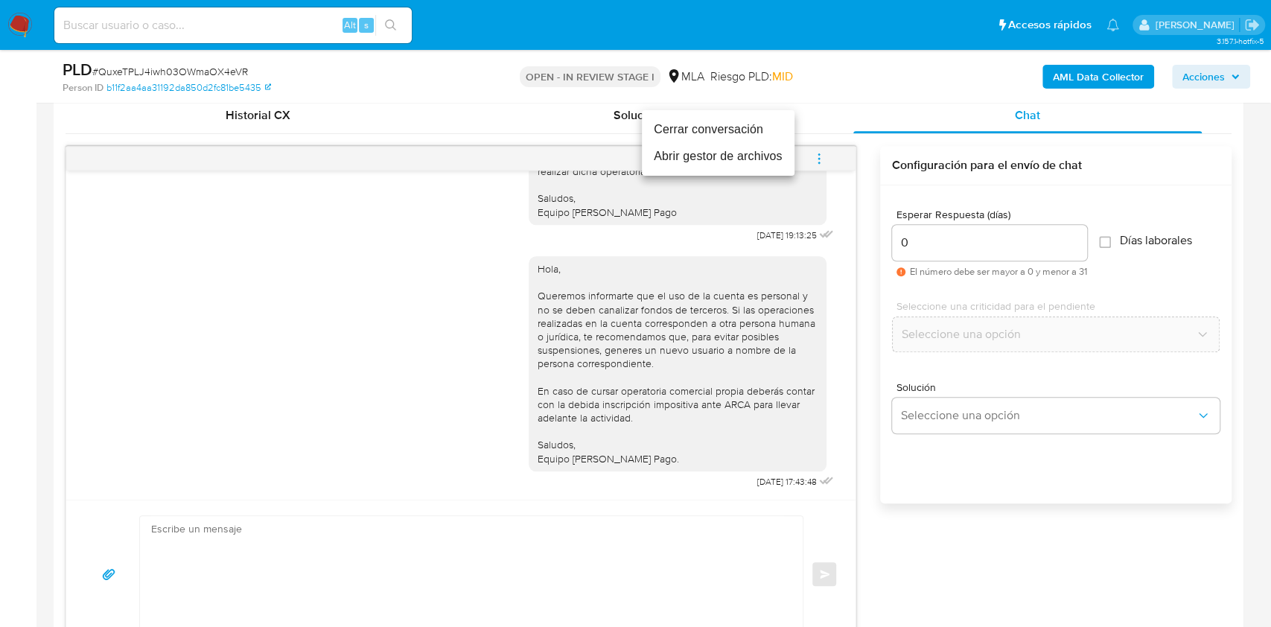
click at [722, 129] on li "Cerrar conversación" at bounding box center [718, 129] width 153 height 27
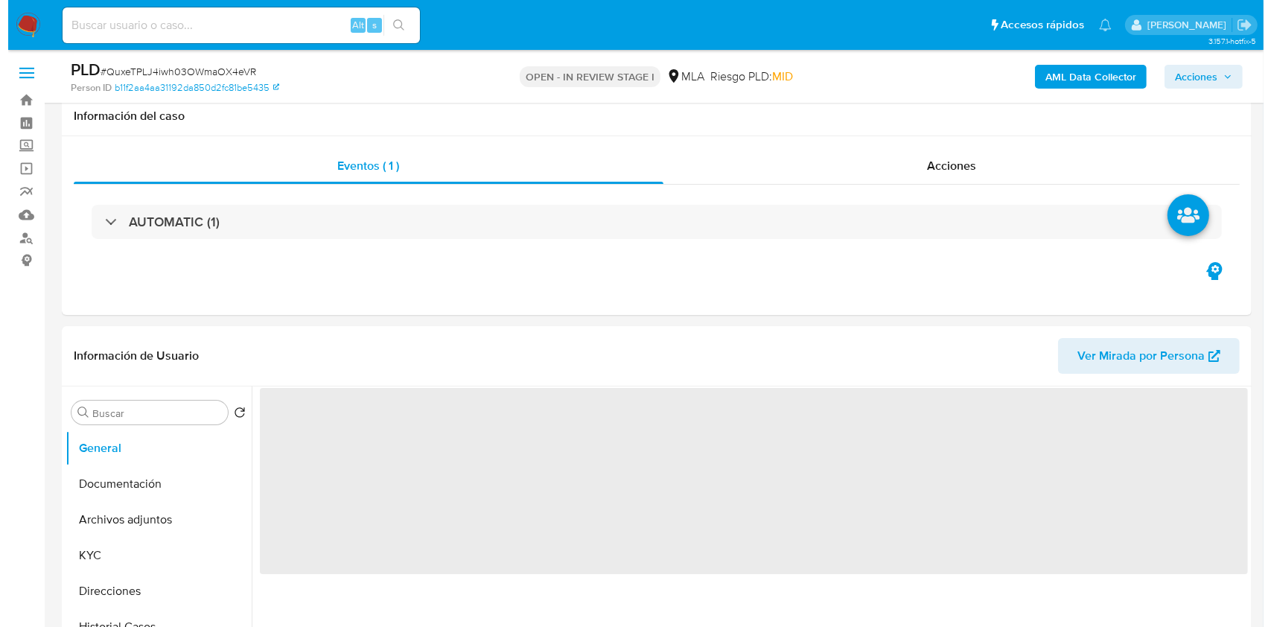
scroll to position [146, 0]
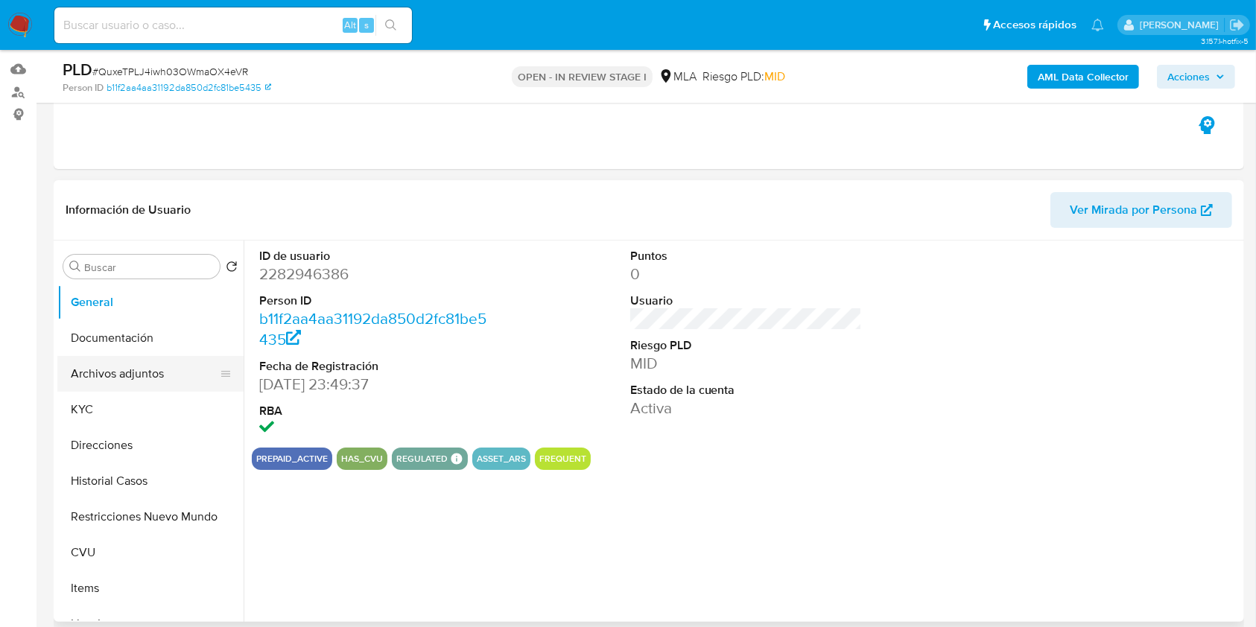
click at [165, 371] on button "Archivos adjuntos" at bounding box center [144, 374] width 174 height 36
select select "10"
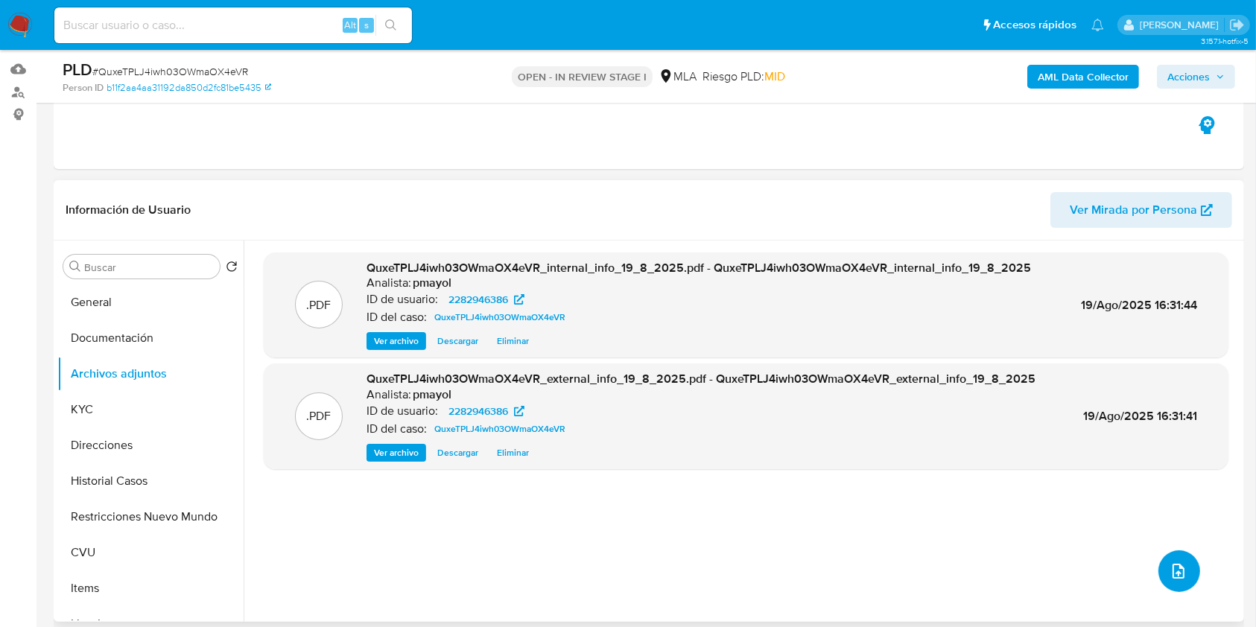
click at [1180, 551] on button "upload-file" at bounding box center [1179, 571] width 42 height 42
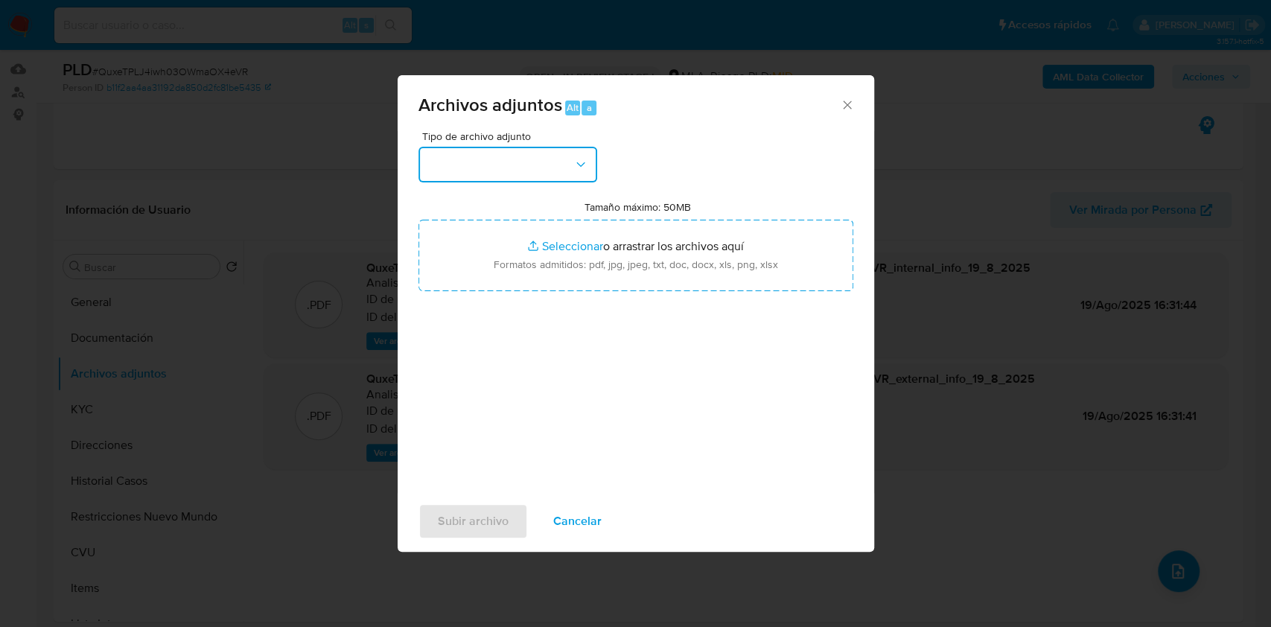
click at [549, 153] on button "button" at bounding box center [508, 165] width 179 height 36
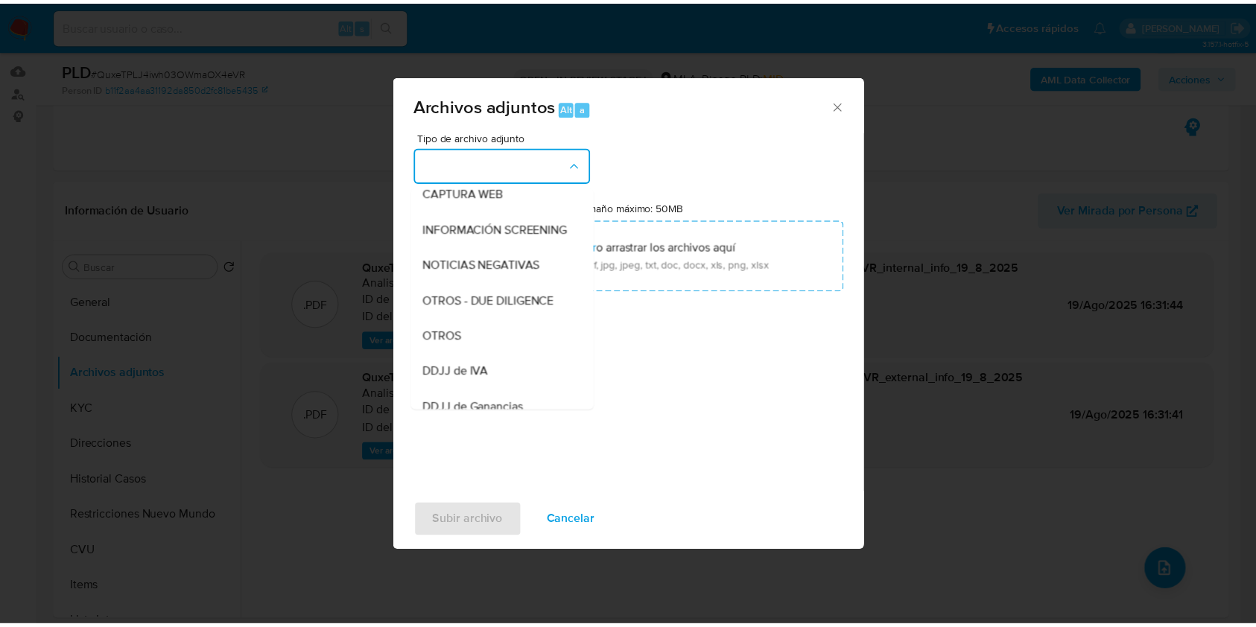
scroll to position [185, 0]
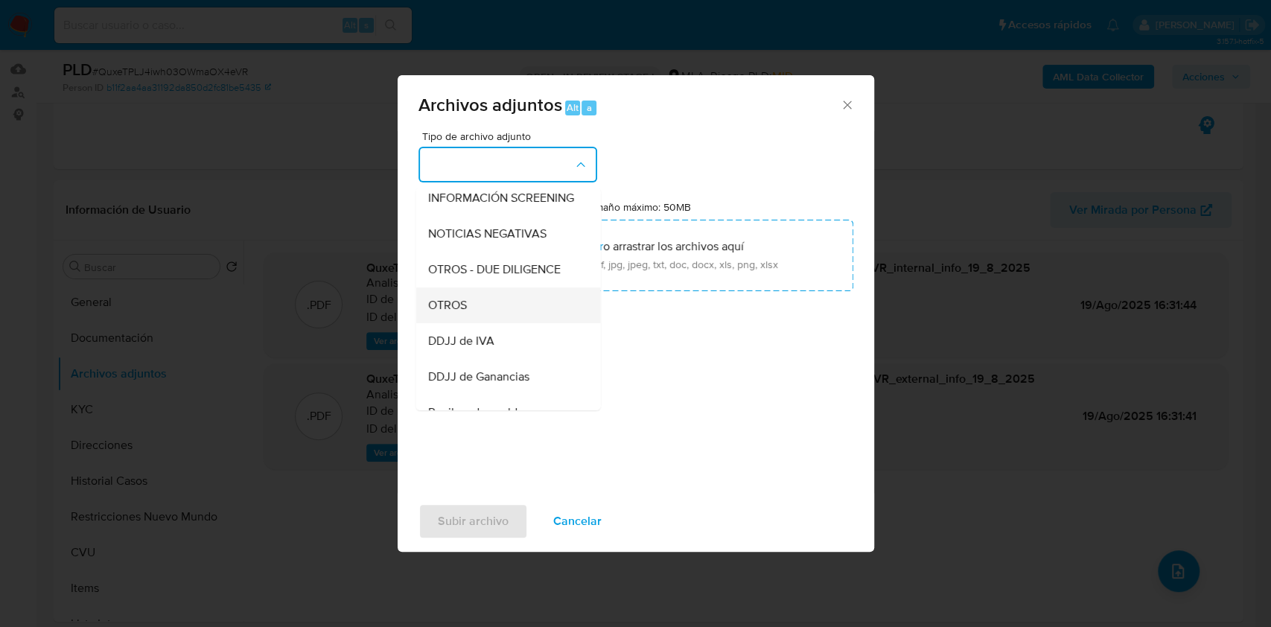
click at [474, 319] on div "OTROS" at bounding box center [504, 305] width 152 height 36
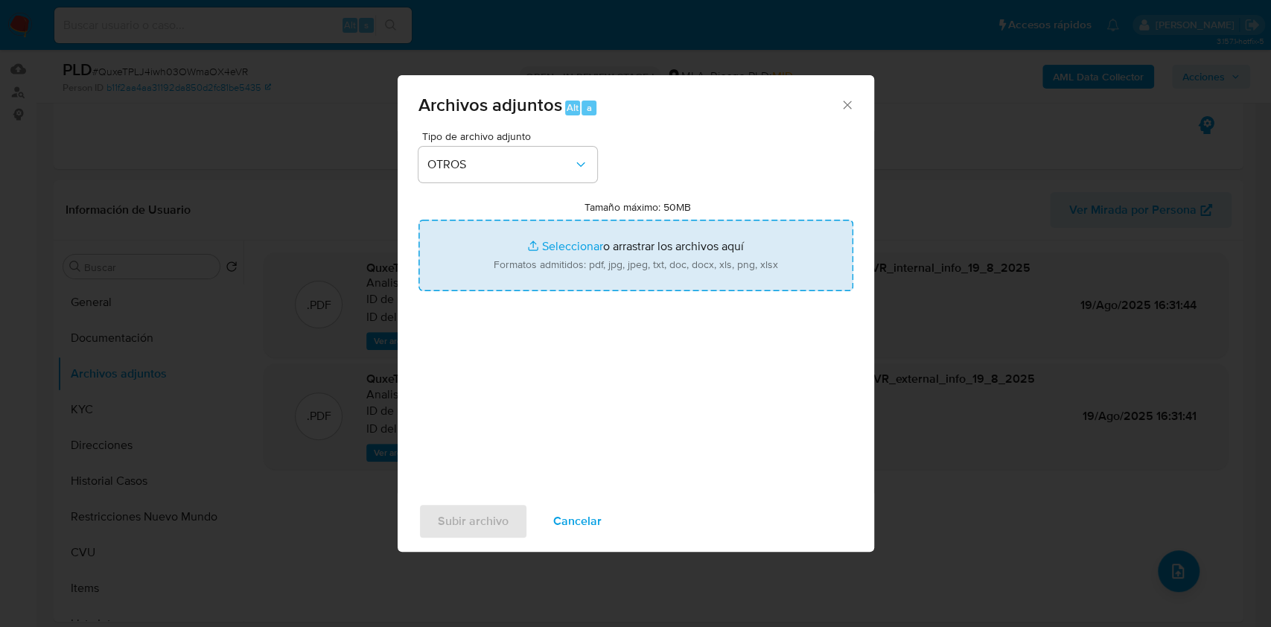
click at [559, 265] on input "Tamaño máximo: 50MB Seleccionar archivos" at bounding box center [636, 255] width 435 height 71
type input "C:\fakepath\Caselog QuxeTPLJ4iwh03OWmaOX4eVR.docx"
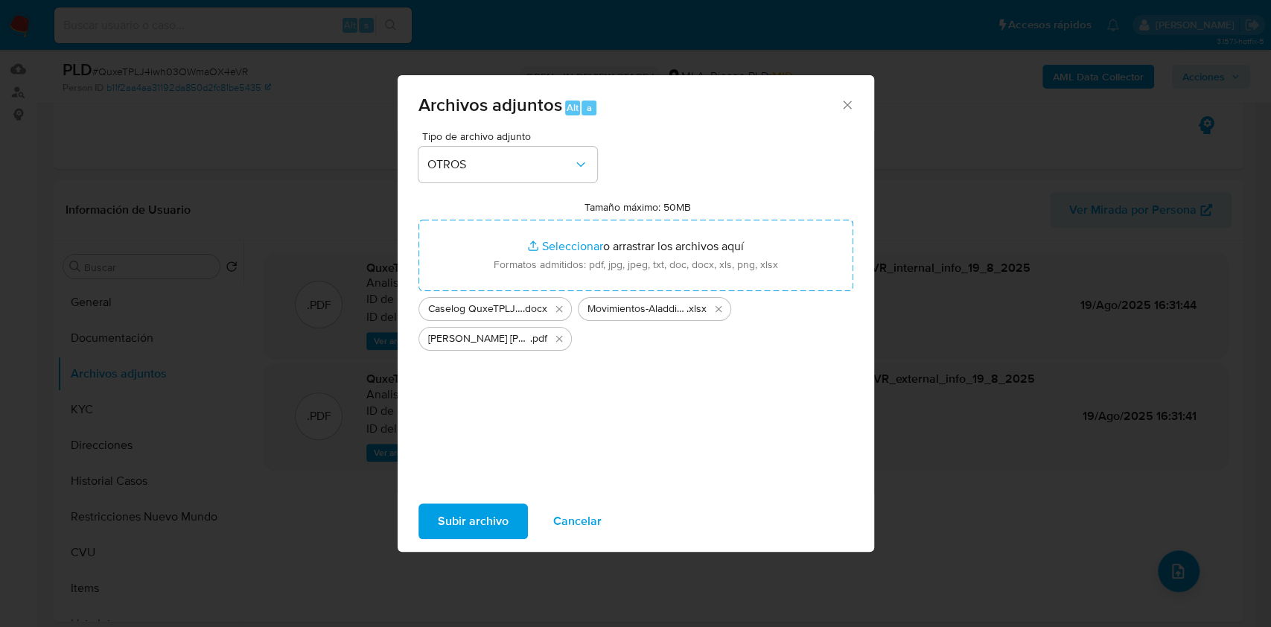
click at [467, 520] on span "Subir archivo" at bounding box center [473, 521] width 71 height 33
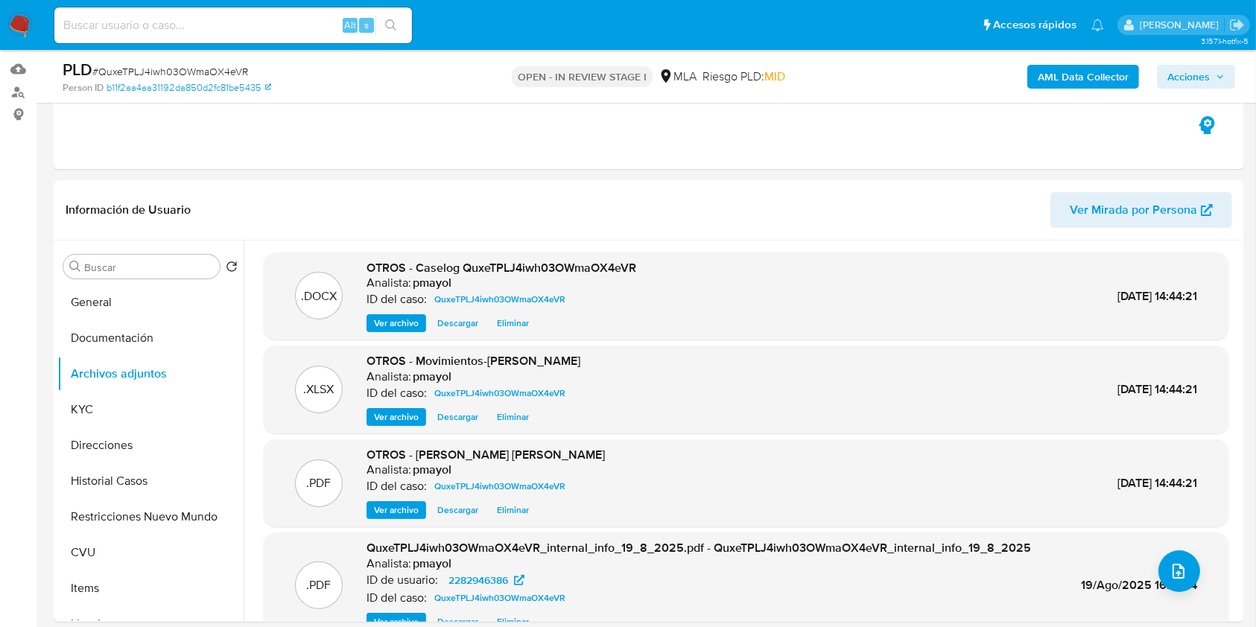
click at [1192, 66] on span "Acciones" at bounding box center [1188, 77] width 42 height 24
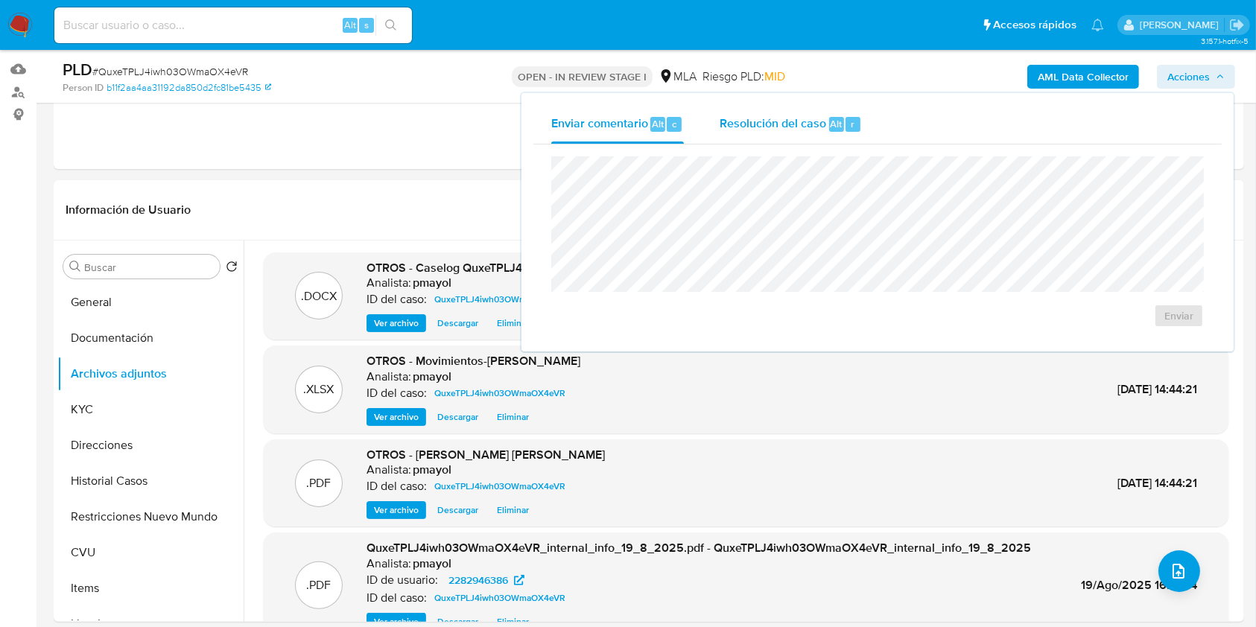
click at [743, 121] on span "Resolución del caso" at bounding box center [772, 123] width 107 height 17
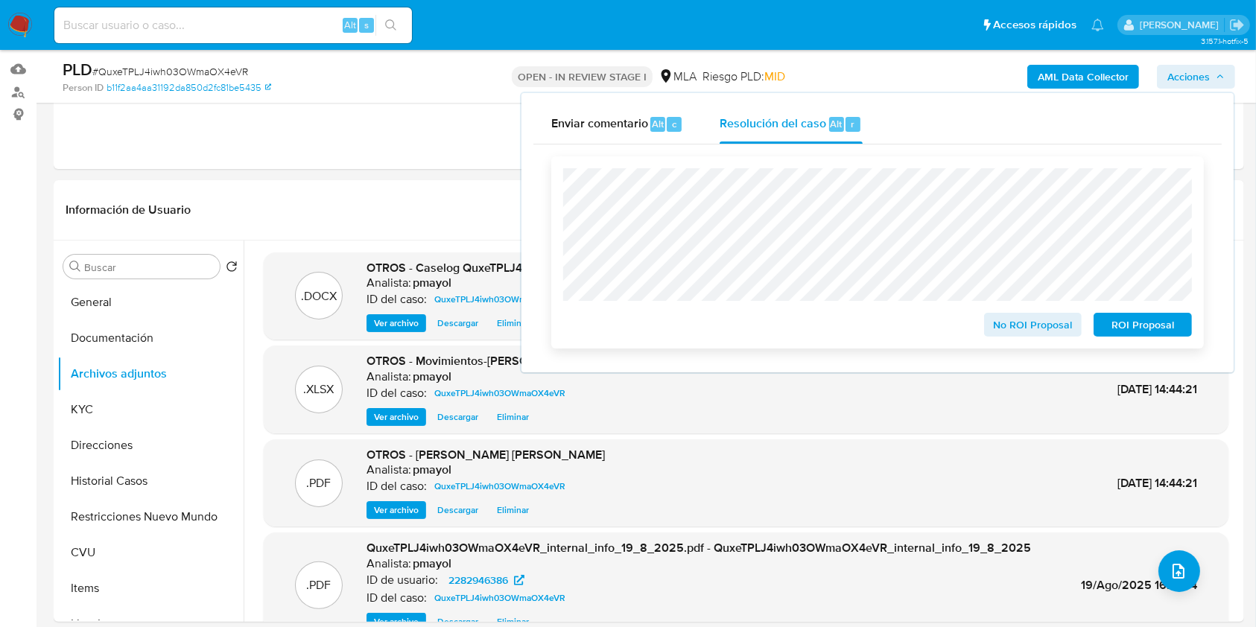
click at [1026, 331] on span "No ROI Proposal" at bounding box center [1032, 324] width 77 height 21
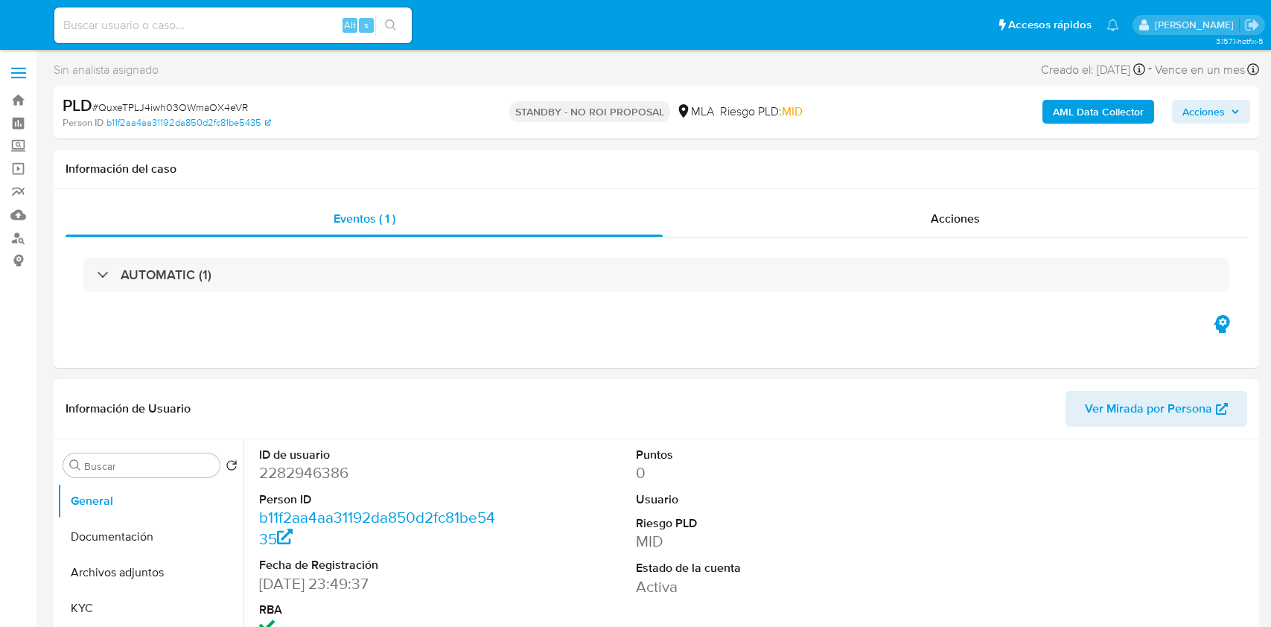
select select "10"
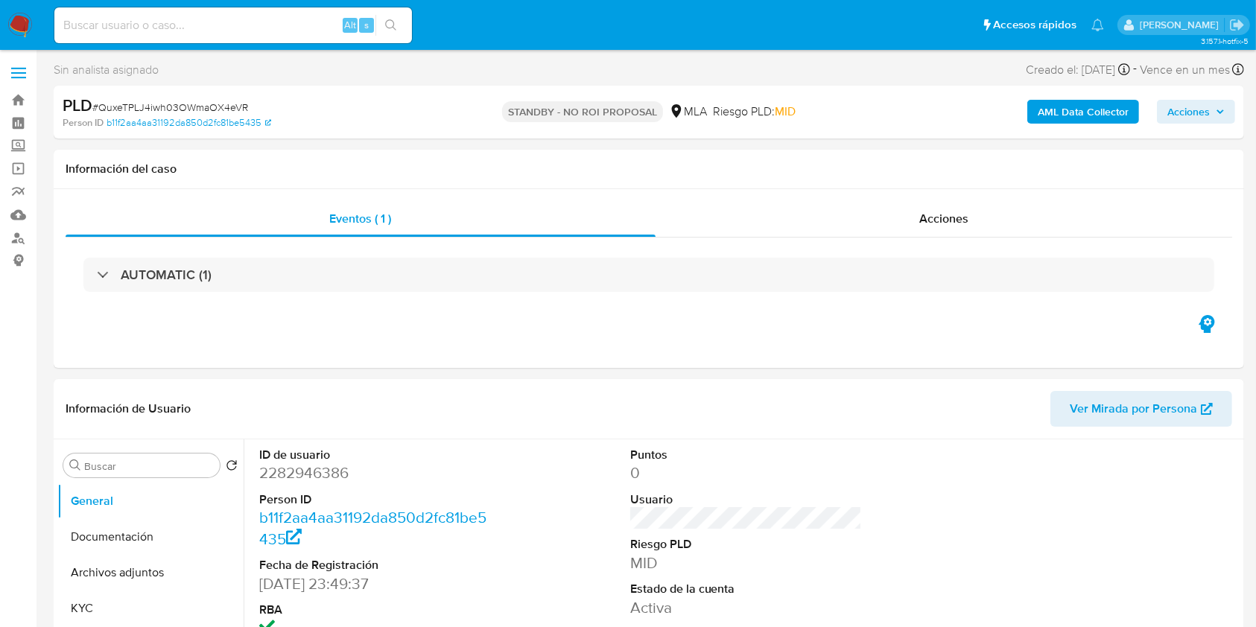
click at [28, 25] on img at bounding box center [19, 25] width 25 height 25
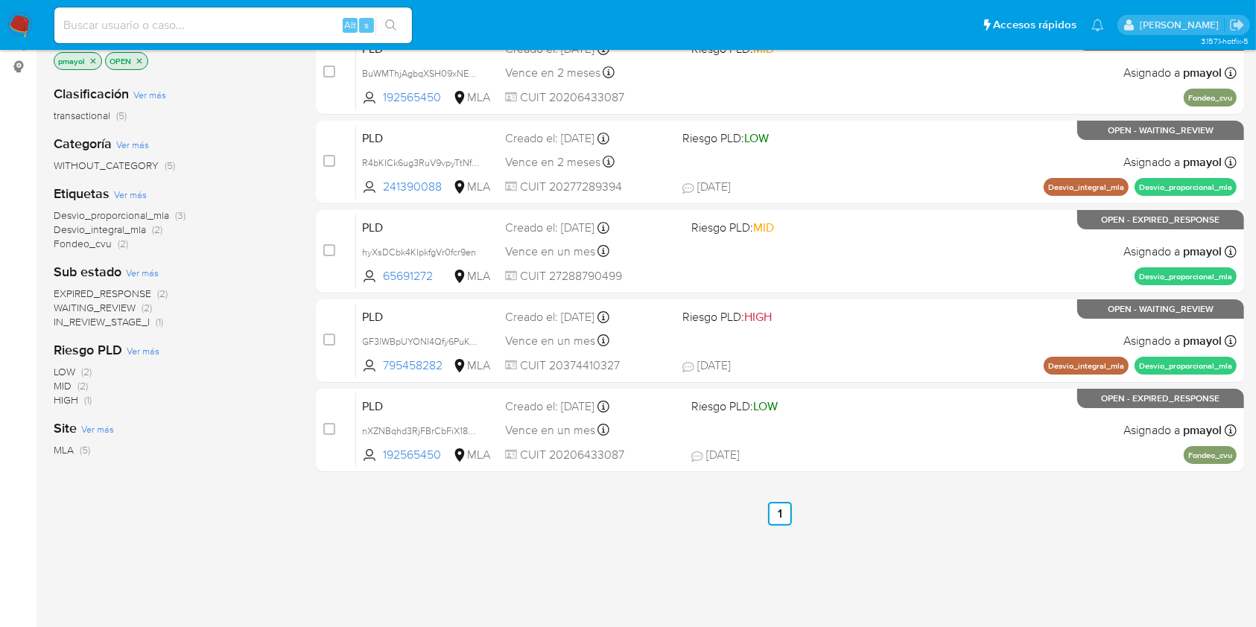
scroll to position [197, 0]
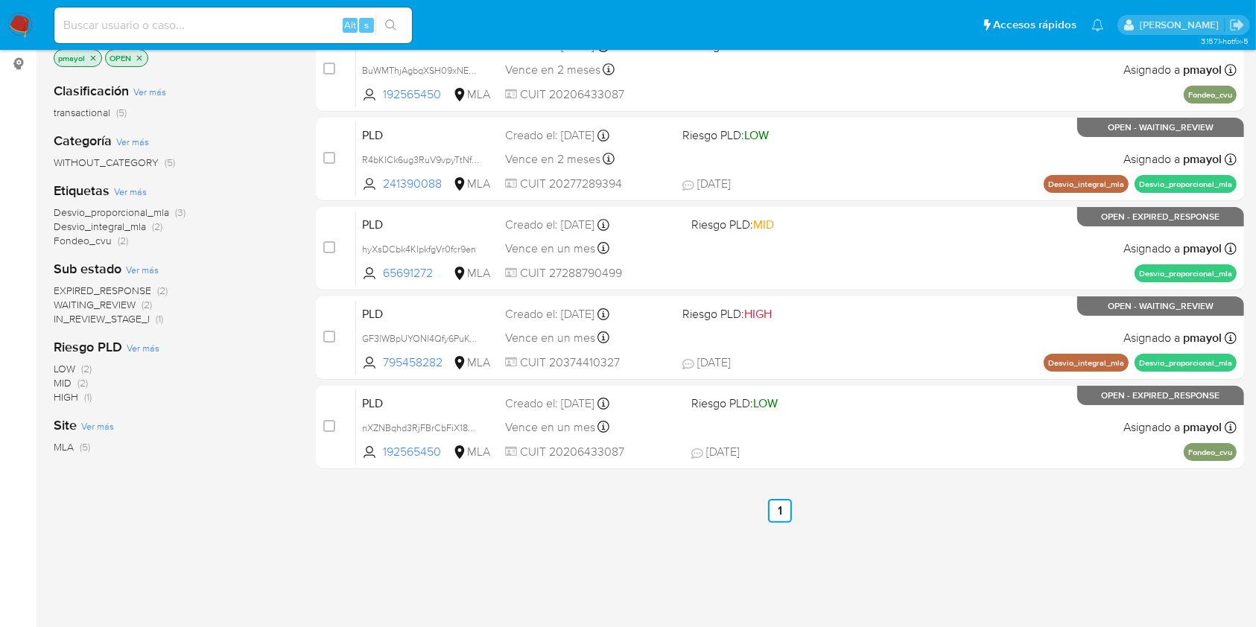
click at [267, 28] on input at bounding box center [232, 25] width 357 height 19
paste input "R4bKICk6ug3RuV9vpyTtNfH3"
type input "R4bKICk6ug3RuV9vpyTtNfH3"
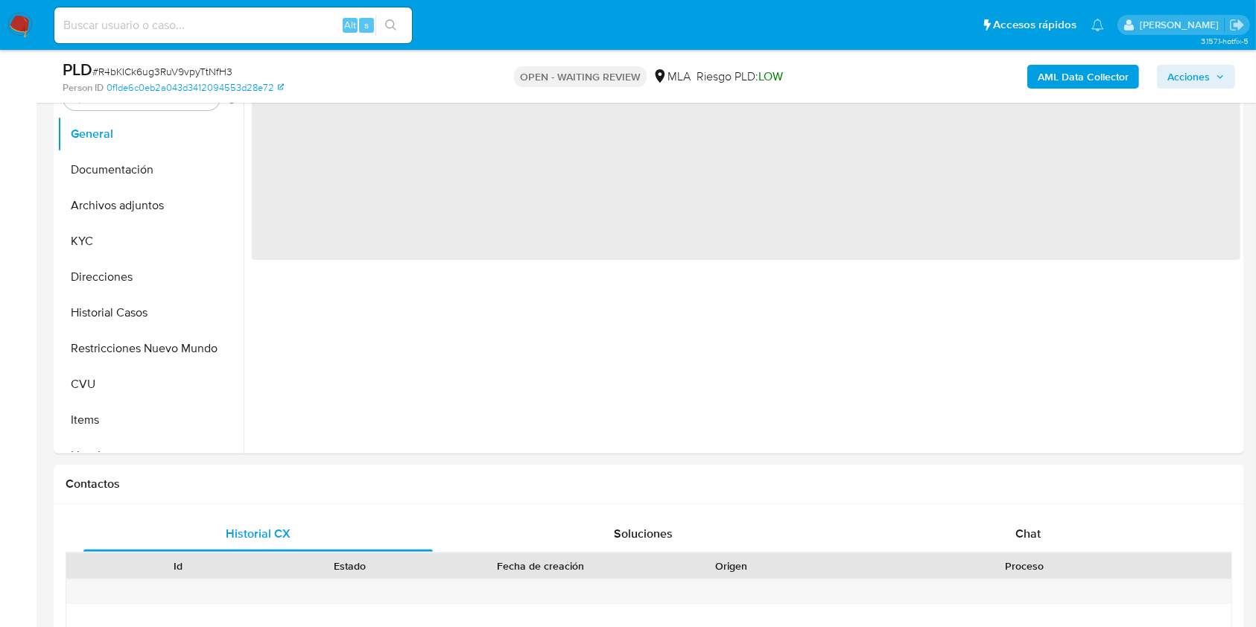
scroll to position [426, 0]
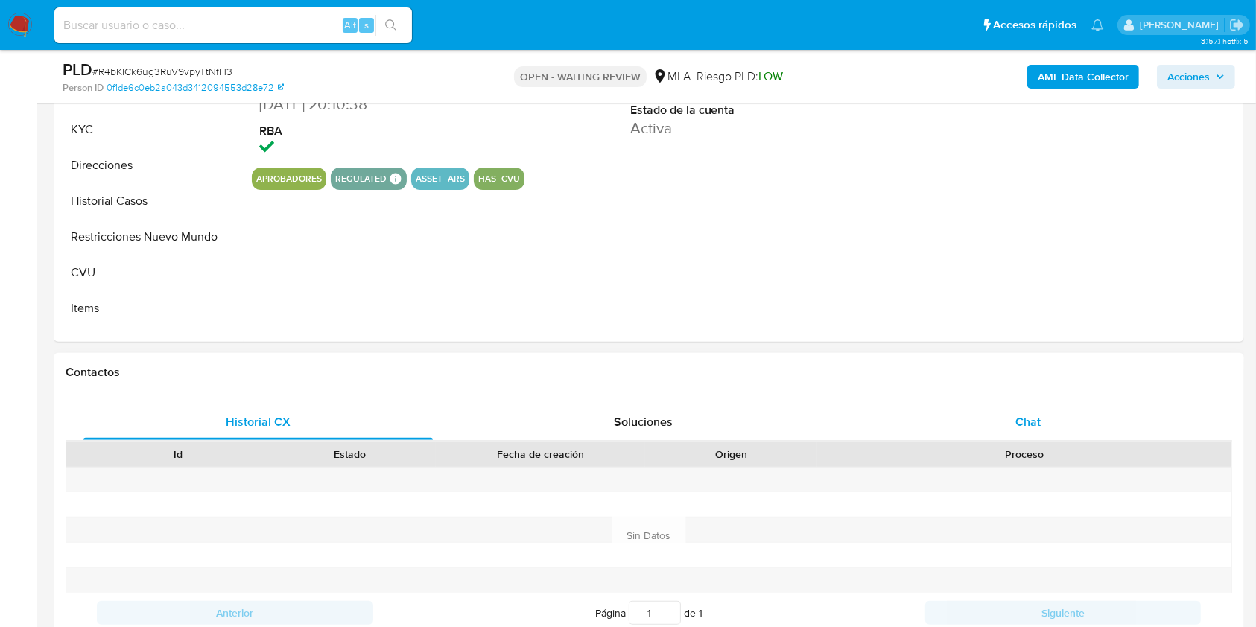
click at [1012, 426] on div "Chat" at bounding box center [1028, 422] width 349 height 36
select select "10"
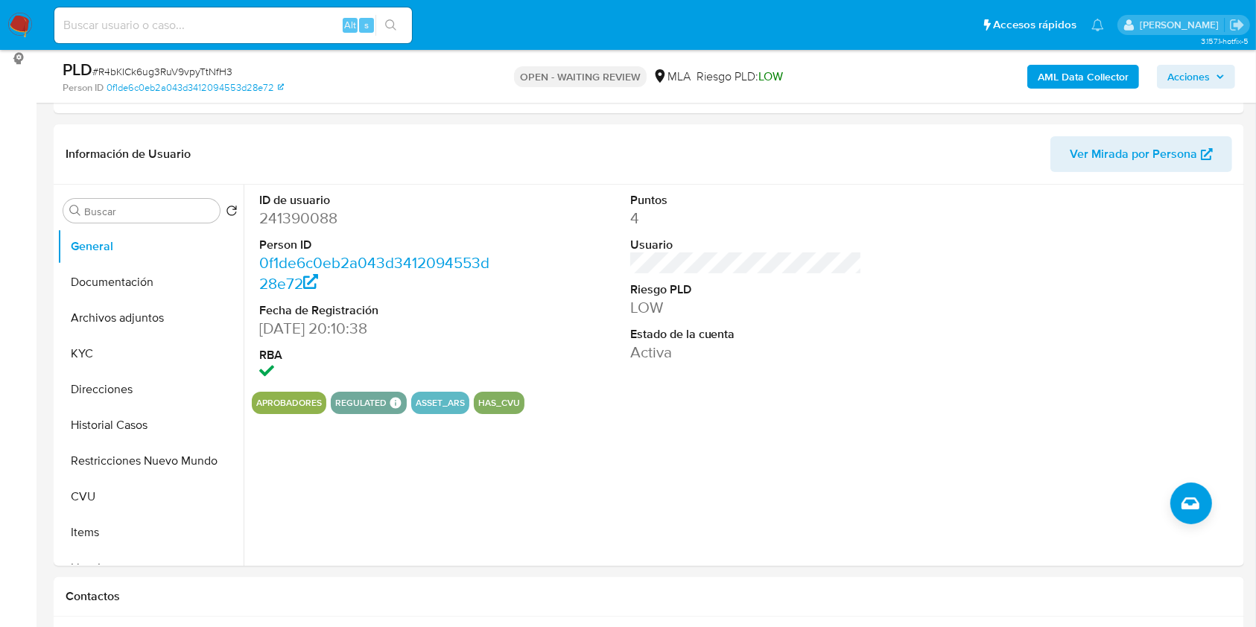
scroll to position [192, 0]
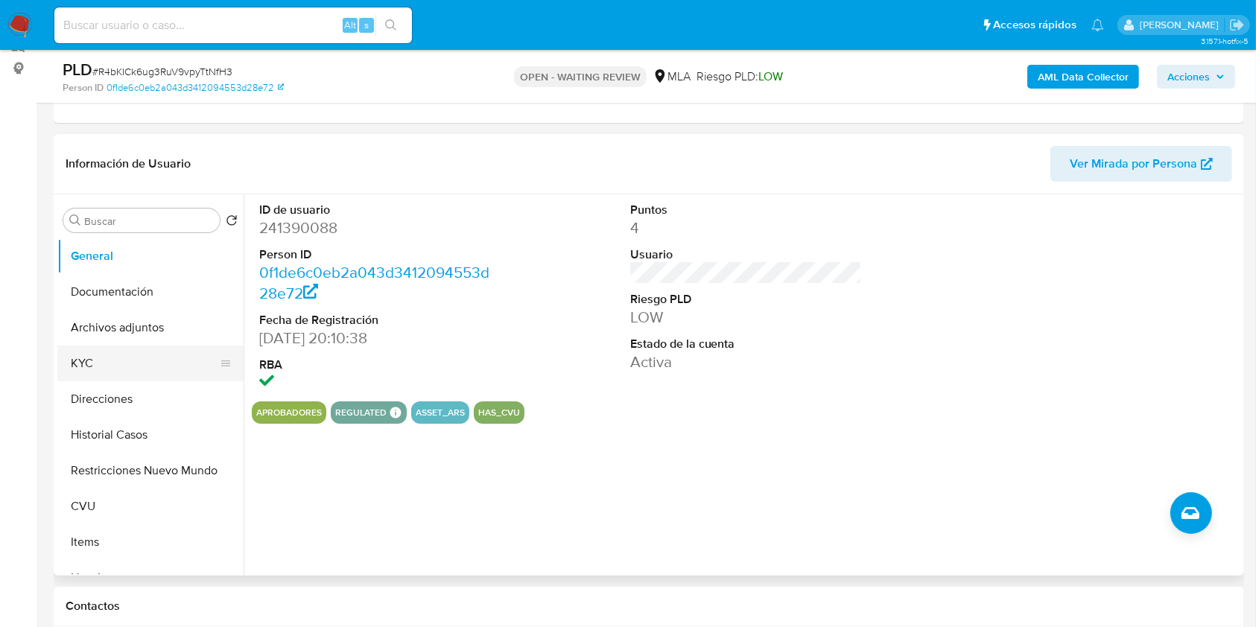
click at [137, 366] on button "KYC" at bounding box center [144, 364] width 174 height 36
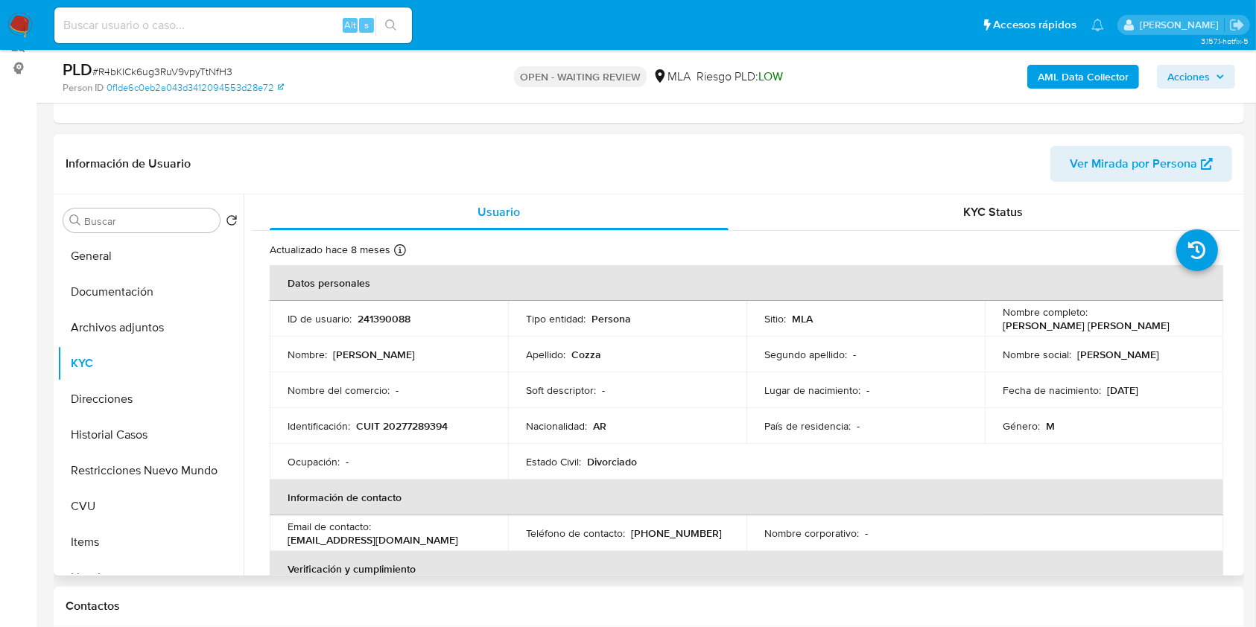
click at [411, 425] on p "CUIT 20277289394" at bounding box center [402, 425] width 92 height 13
copy p "20277289394"
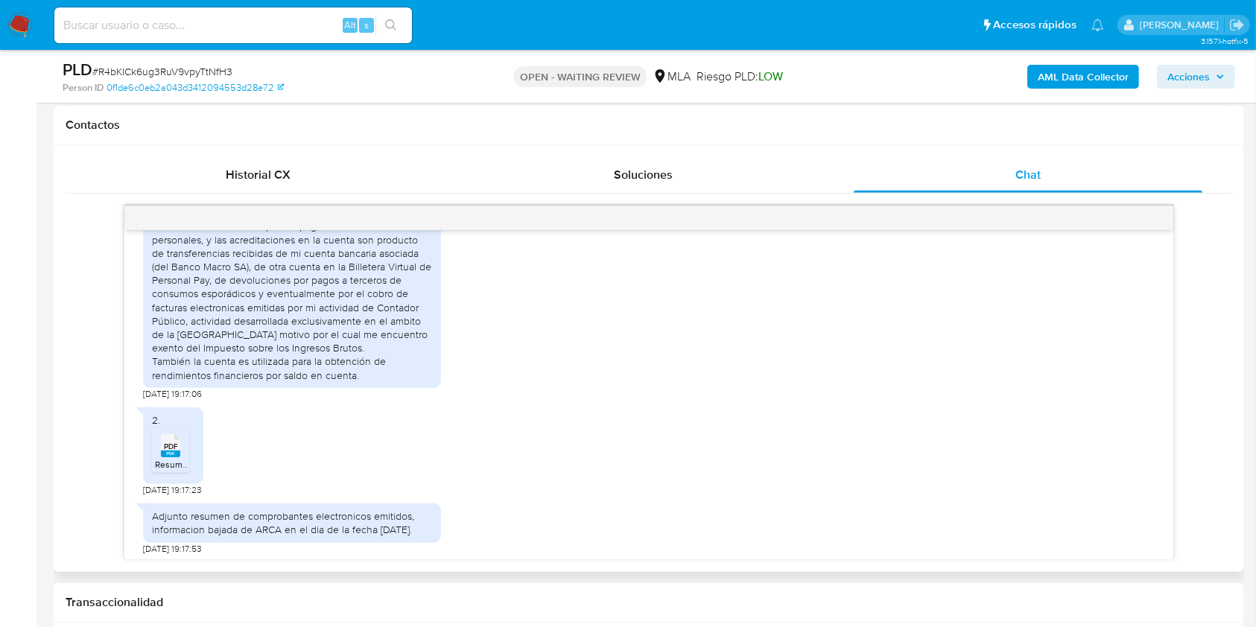
scroll to position [749, 0]
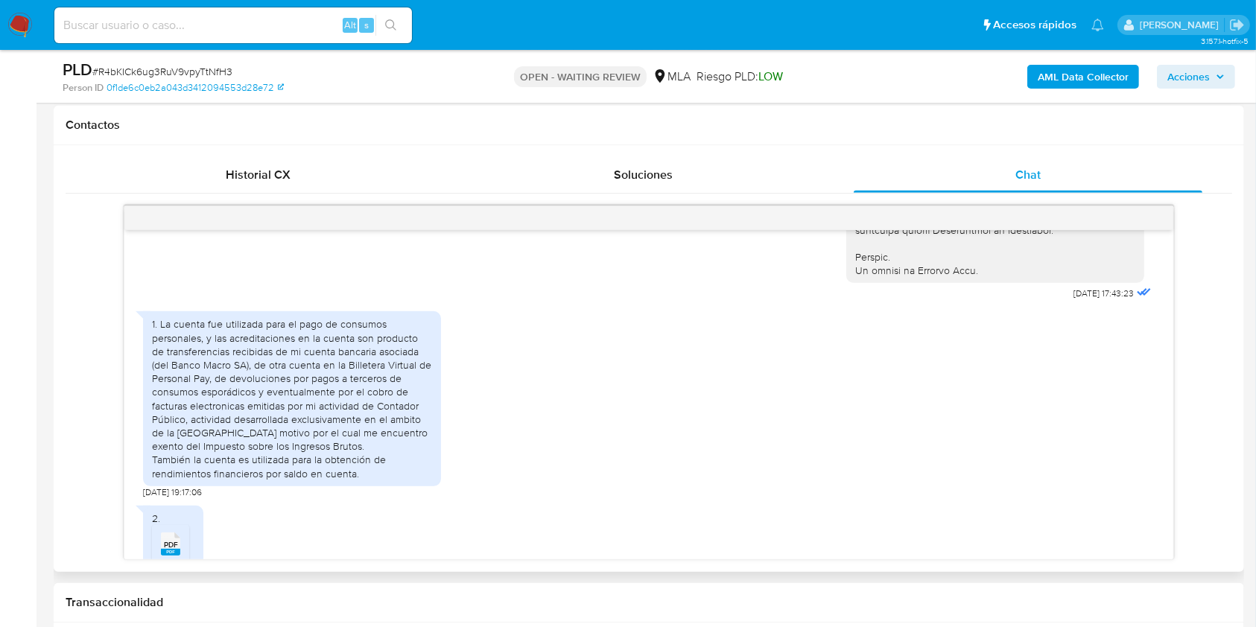
drag, startPoint x: 369, startPoint y: 302, endPoint x: 160, endPoint y: 346, distance: 214.0
click at [160, 346] on div "1. La cuenta fue utilizada para el pago de consumos personales, y las acreditac…" at bounding box center [292, 398] width 280 height 162
copy div "La cuenta fue utilizada para el pago de consumos personales, y las acreditacion…"
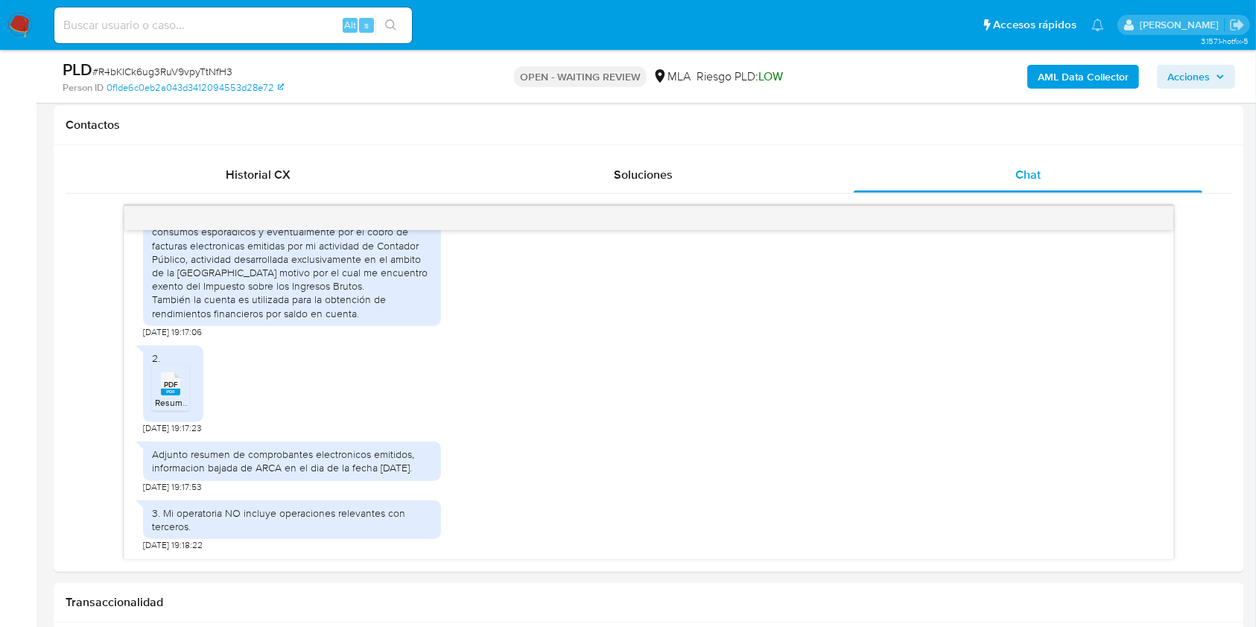
click at [159, 70] on span "# R4bKICk6ug3RuV9vpyTtNfH3" at bounding box center [162, 71] width 140 height 15
copy span "R4bKICk6ug3RuV9vpyTtNfH3"
click at [13, 21] on img at bounding box center [19, 25] width 25 height 25
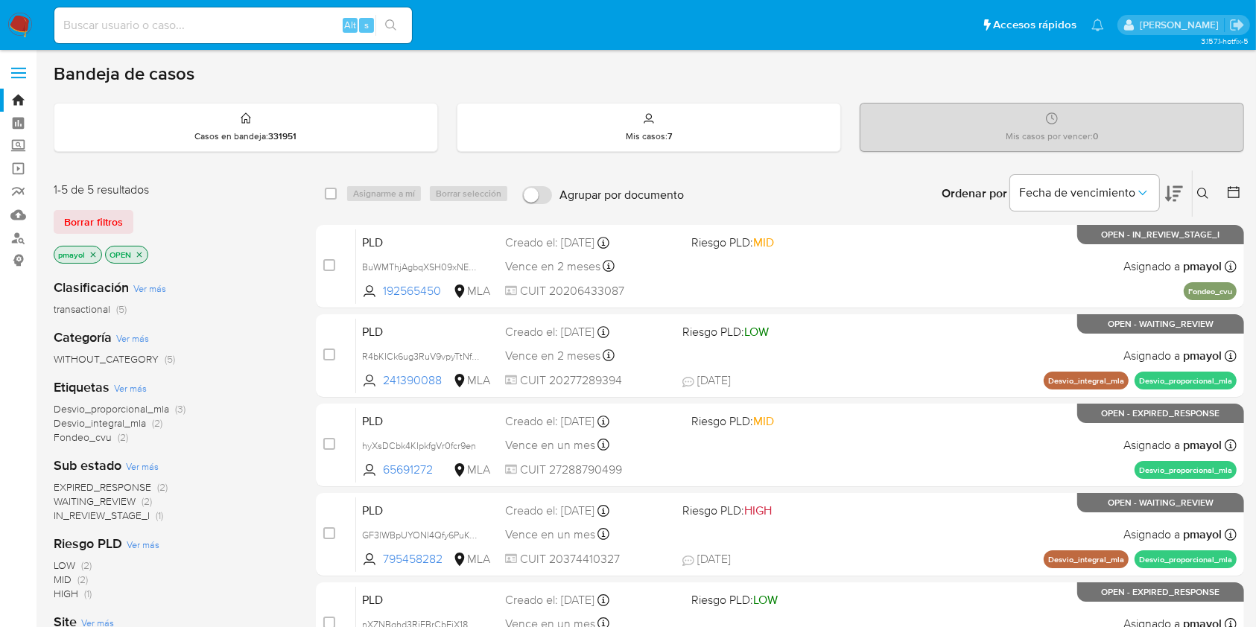
click at [1200, 189] on icon at bounding box center [1203, 194] width 12 height 12
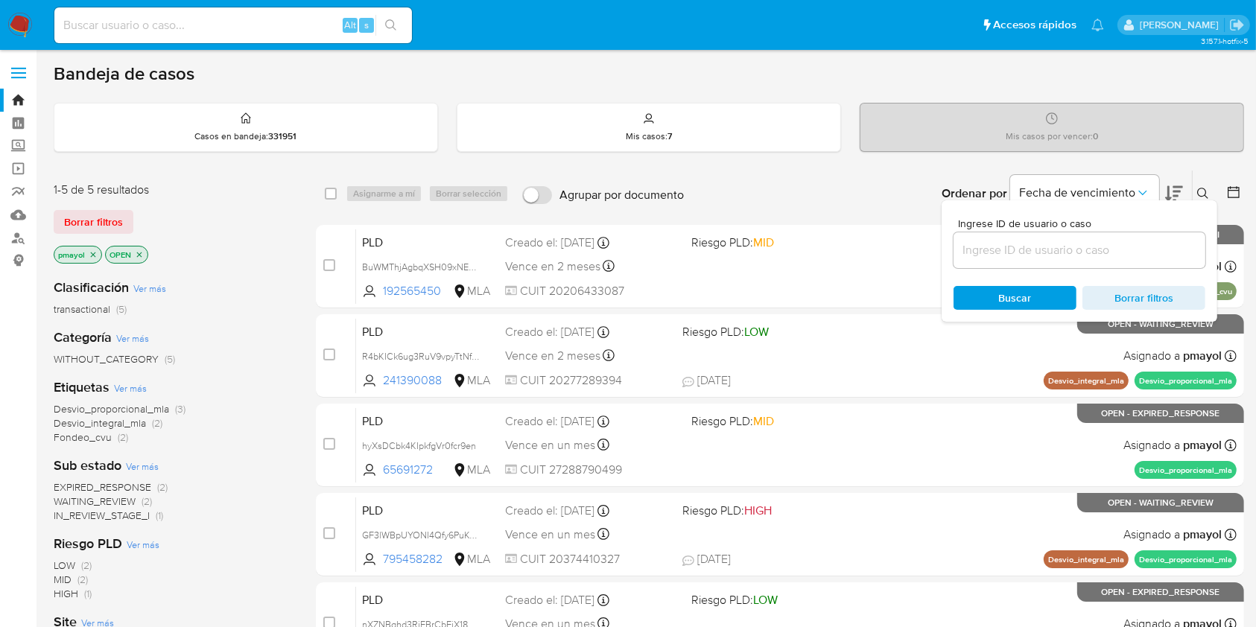
click at [1017, 256] on input at bounding box center [1079, 250] width 252 height 19
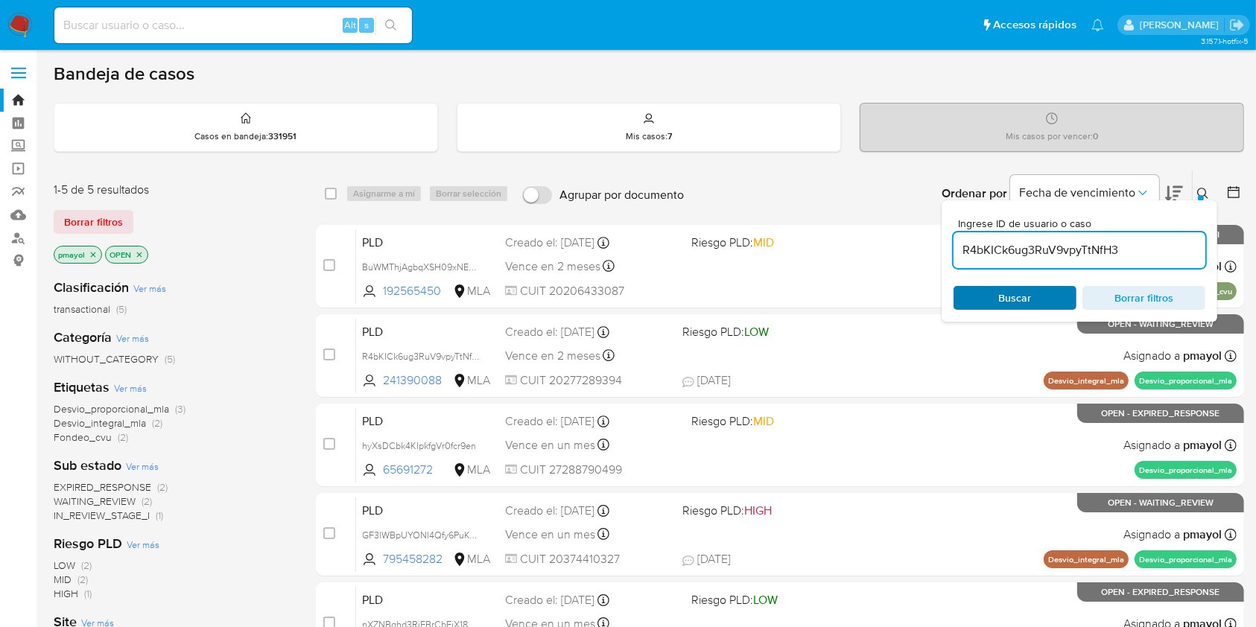
type input "R4bKICk6ug3RuV9vpyTtNfH3"
click at [988, 304] on div "Buscar Borrar filtros" at bounding box center [1079, 298] width 252 height 24
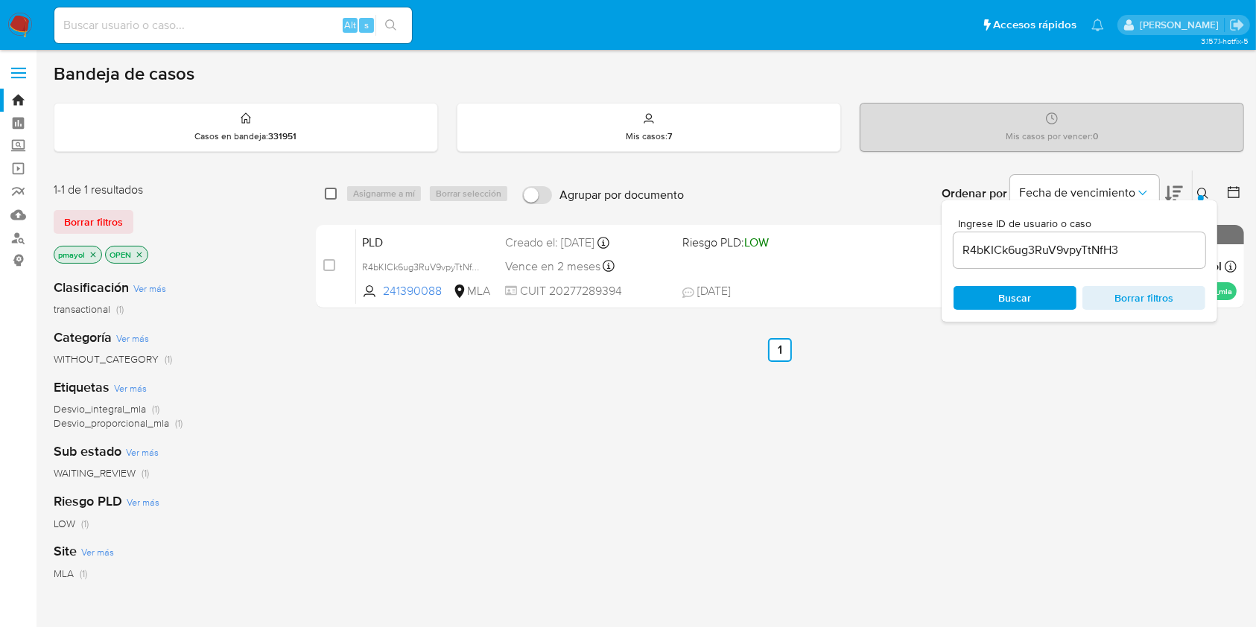
click at [334, 191] on input "checkbox" at bounding box center [331, 194] width 12 height 12
checkbox input "true"
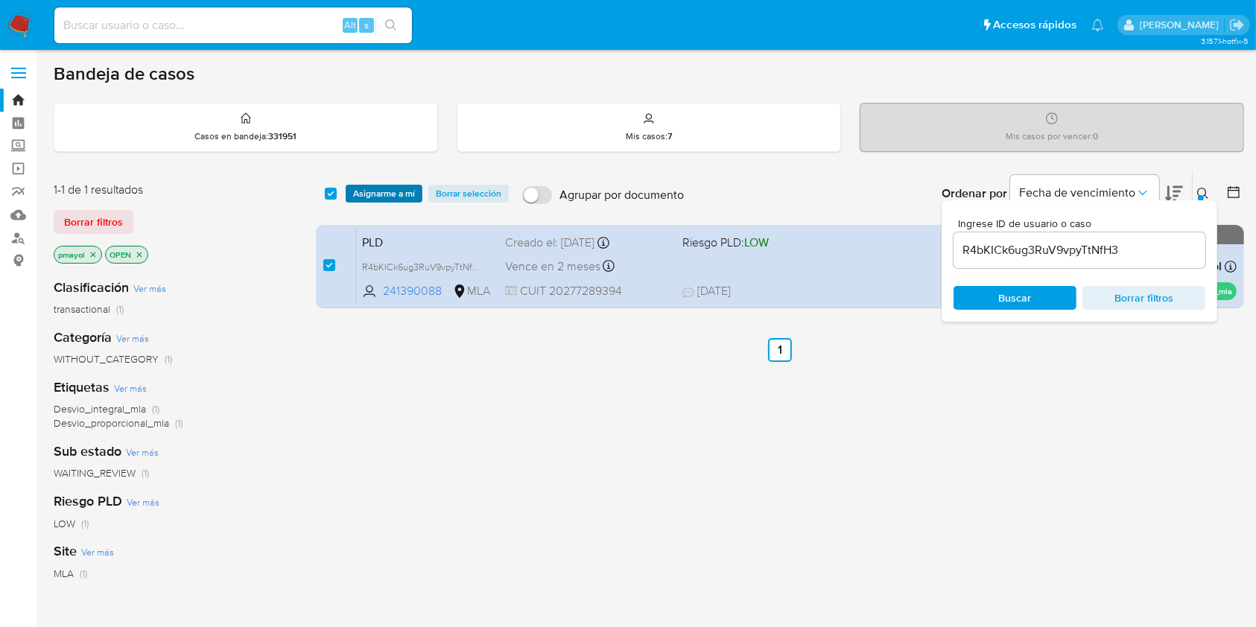
click at [365, 194] on span "Asignarme a mí" at bounding box center [384, 193] width 62 height 15
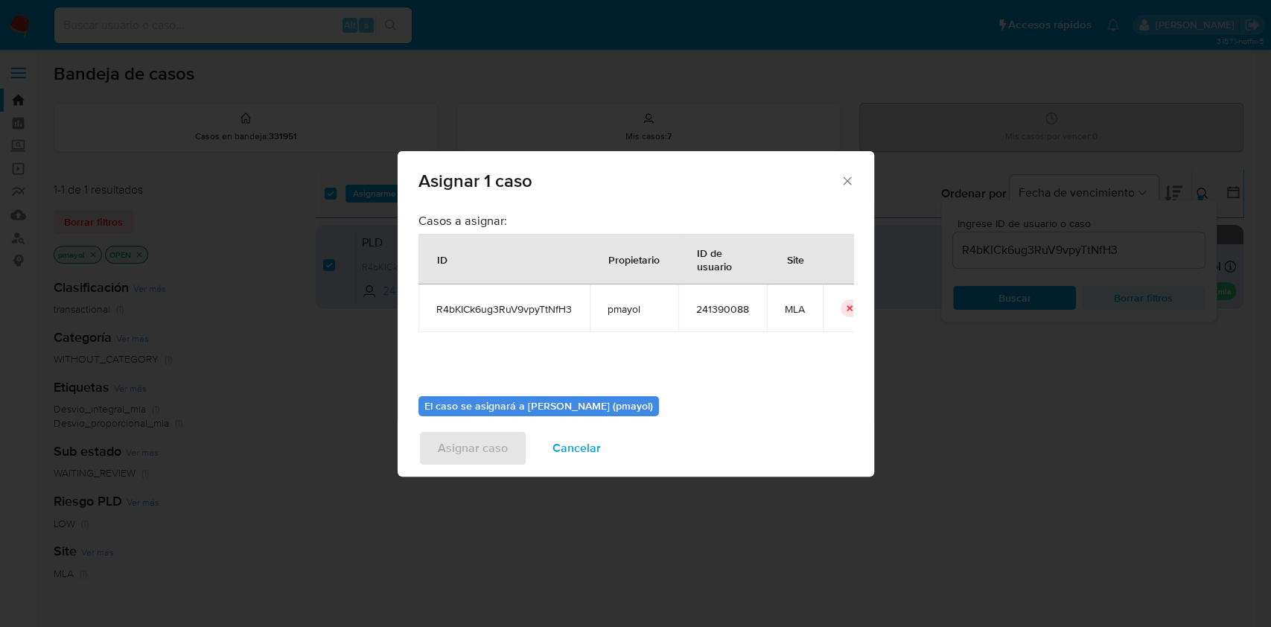
scroll to position [76, 0]
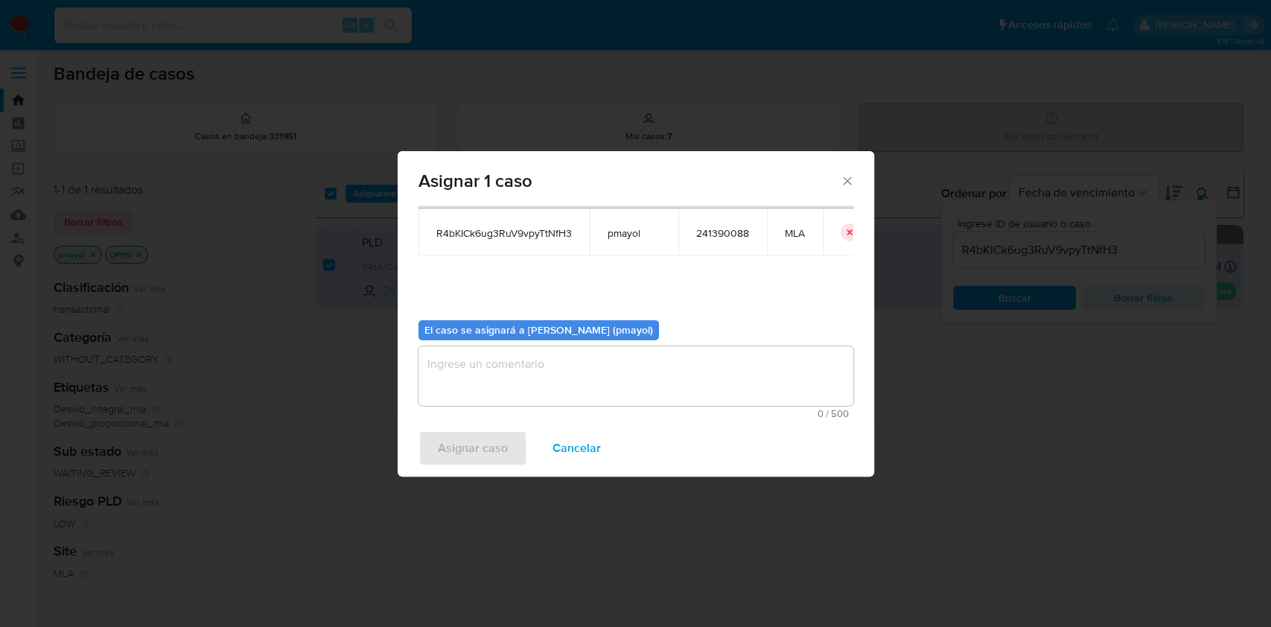
click at [730, 393] on textarea "assign-modal" at bounding box center [636, 376] width 435 height 60
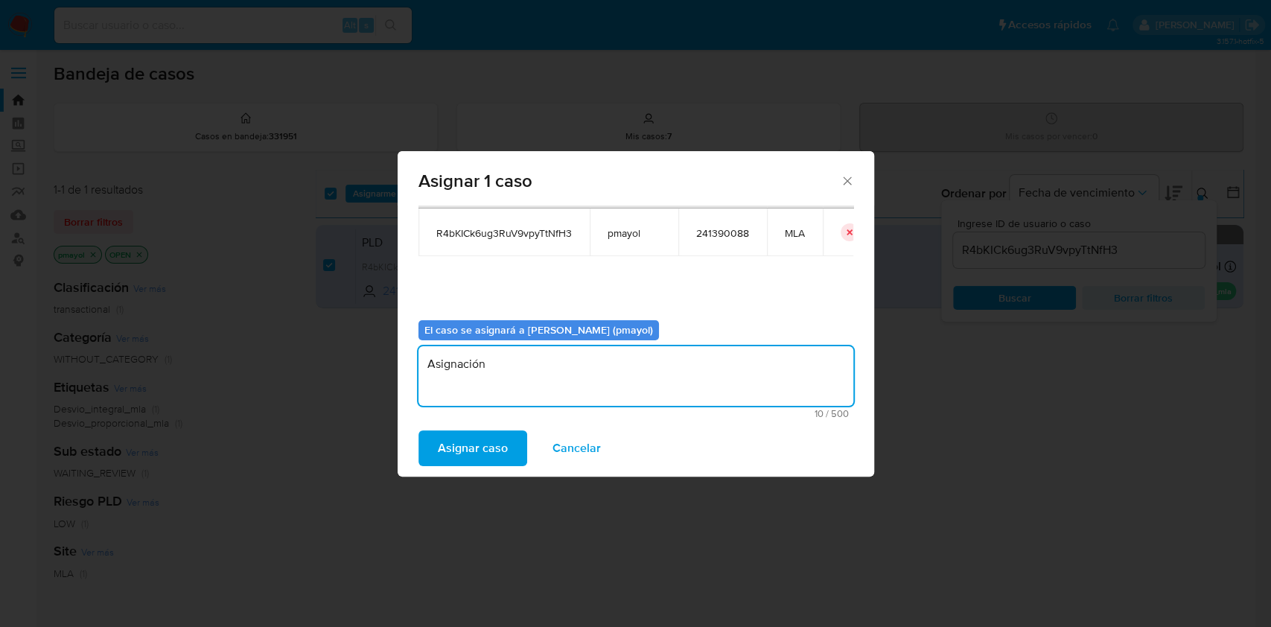
click at [444, 363] on textarea "Asignación" at bounding box center [636, 376] width 435 height 60
type textarea "Asignación"
click at [462, 445] on span "Asignar caso" at bounding box center [473, 448] width 70 height 33
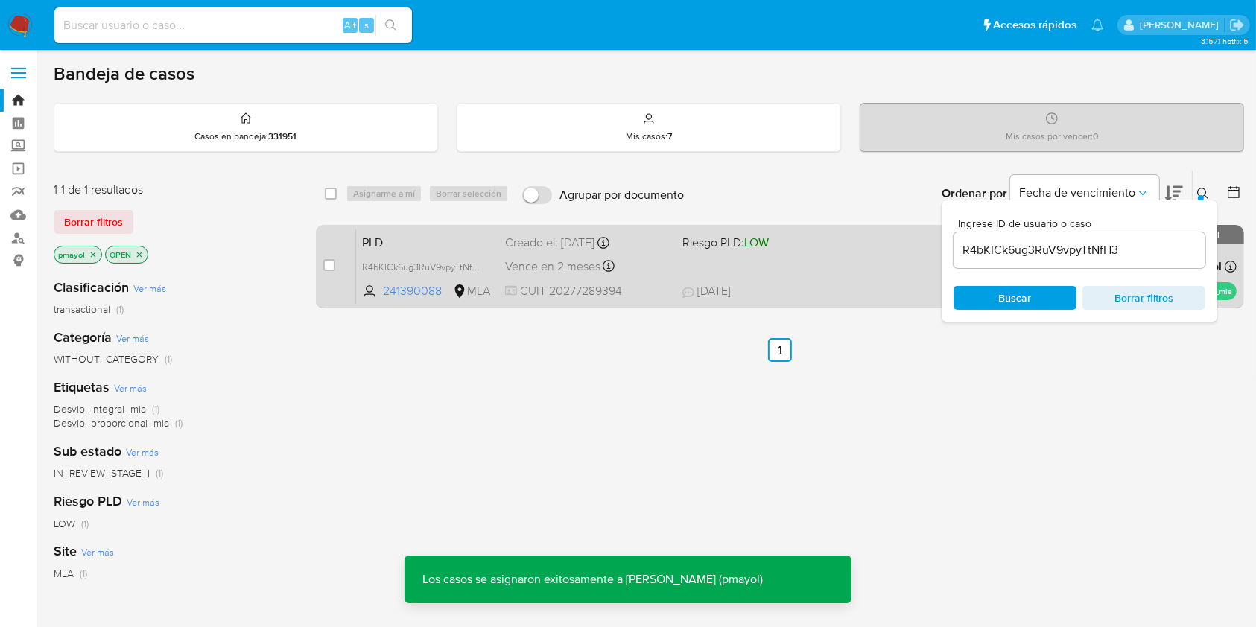
click at [803, 261] on div "PLD R4bKICk6ug3RuV9vpyTtNfH3 241390088 MLA Riesgo PLD: LOW Creado el: 12/08/202…" at bounding box center [796, 266] width 880 height 75
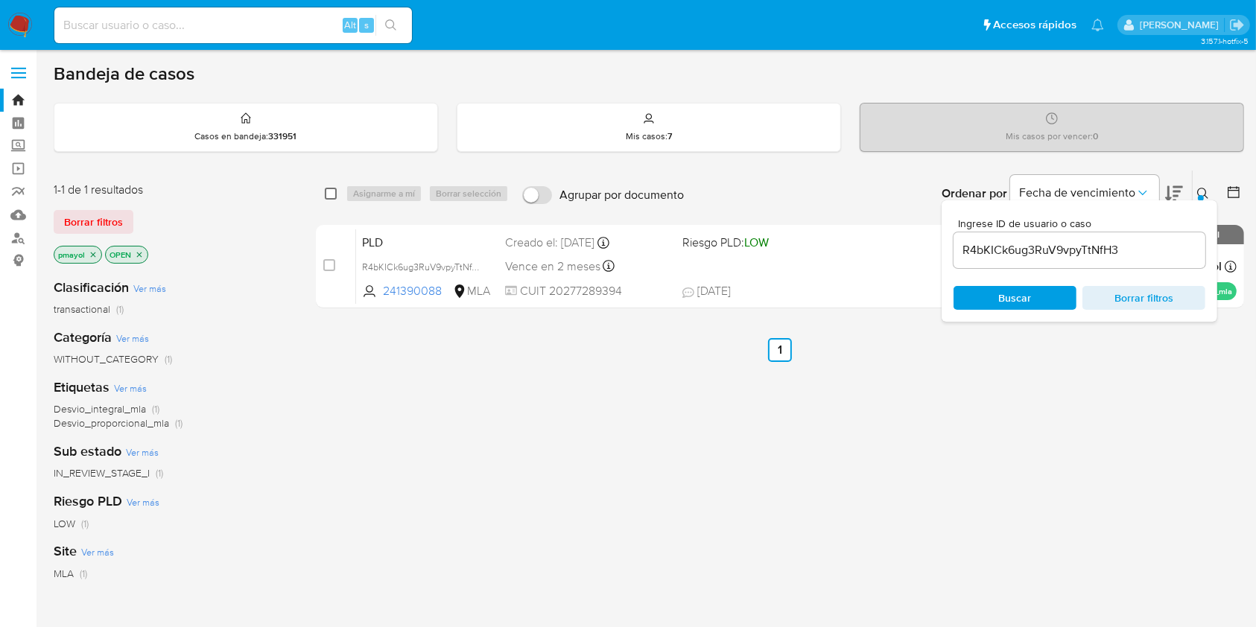
click at [332, 195] on input "checkbox" at bounding box center [331, 194] width 12 height 12
checkbox input "true"
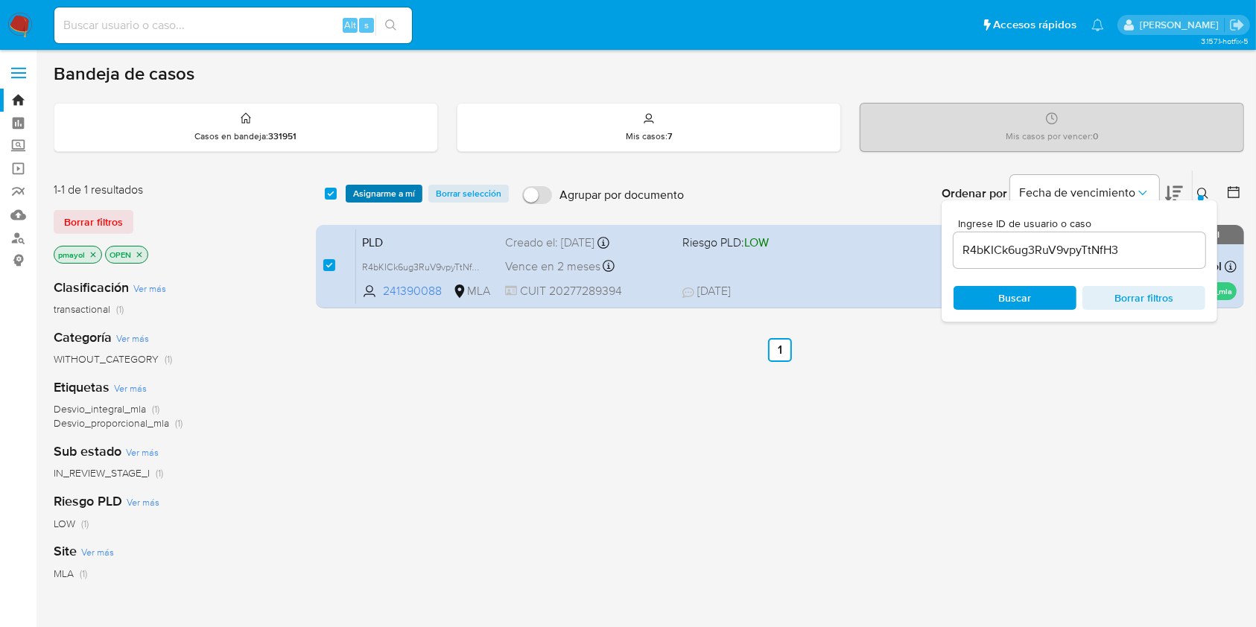
click at [366, 194] on span "Asignarme a mí" at bounding box center [384, 193] width 62 height 15
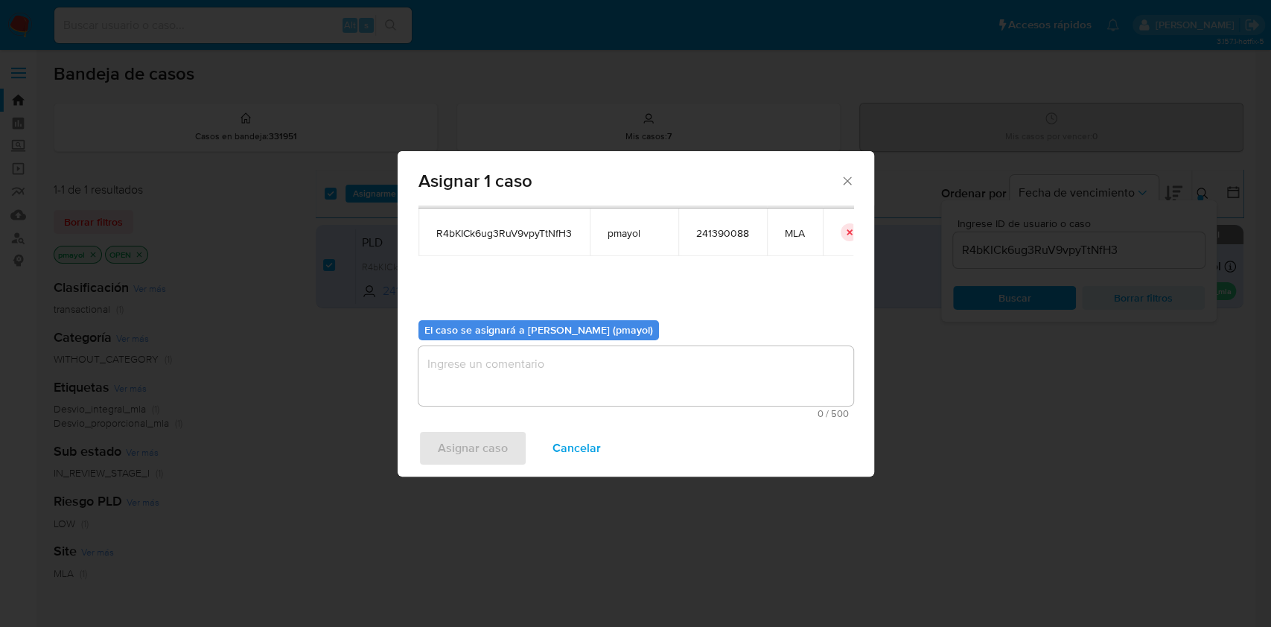
click at [663, 409] on span "0 / 500" at bounding box center [636, 414] width 426 height 10
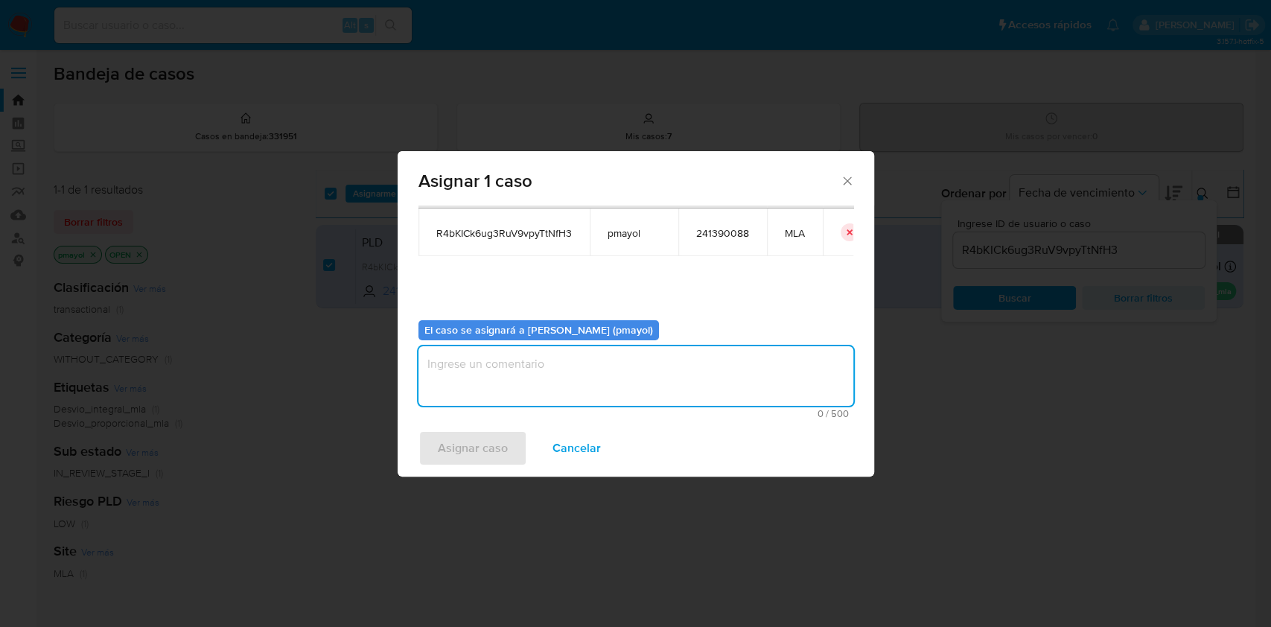
click at [646, 395] on textarea "assign-modal" at bounding box center [636, 376] width 435 height 60
type textarea "Asignación"
click at [456, 454] on span "Asignar caso" at bounding box center [473, 448] width 70 height 33
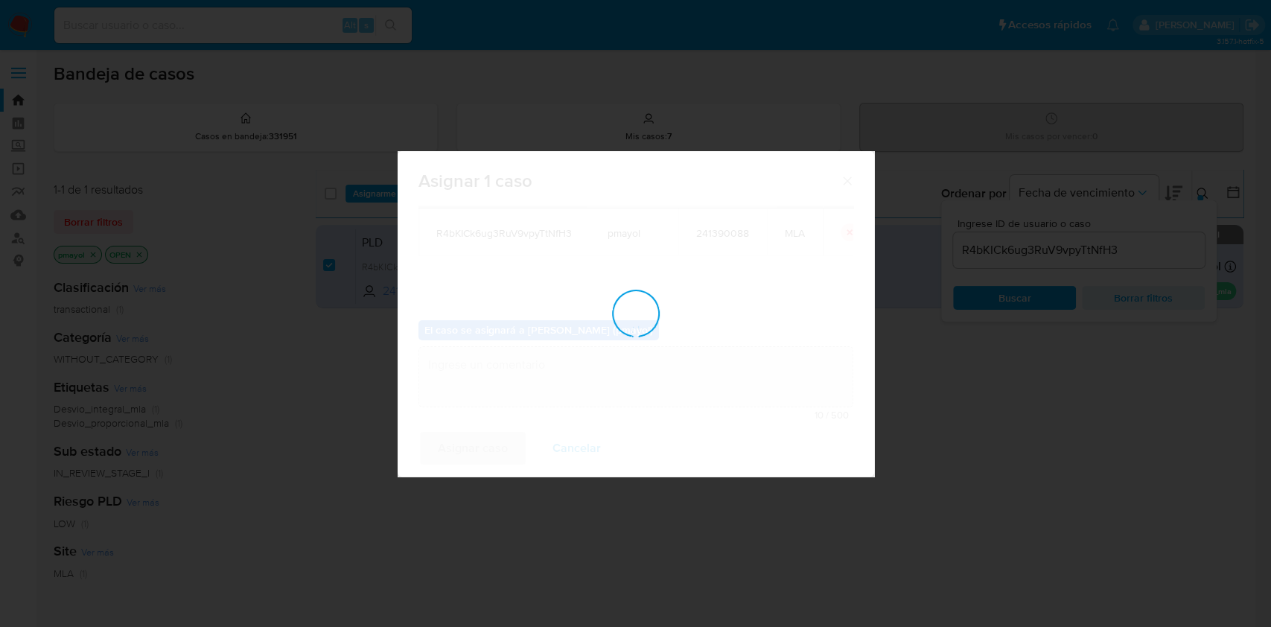
checkbox input "false"
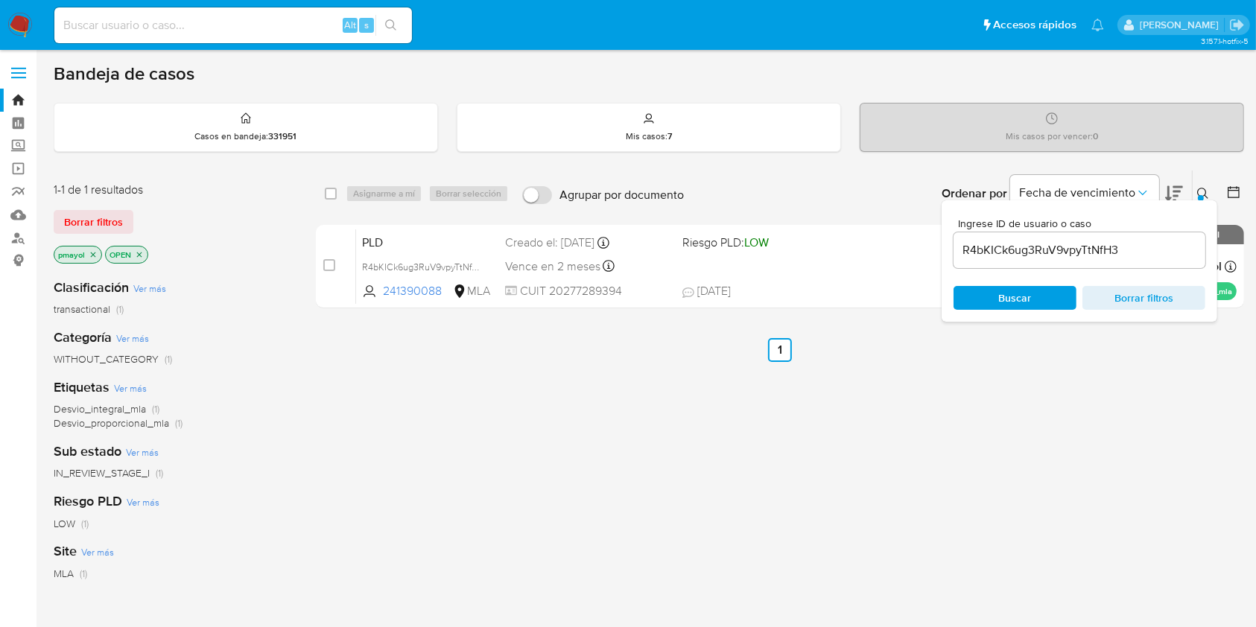
click at [24, 22] on img at bounding box center [19, 25] width 25 height 25
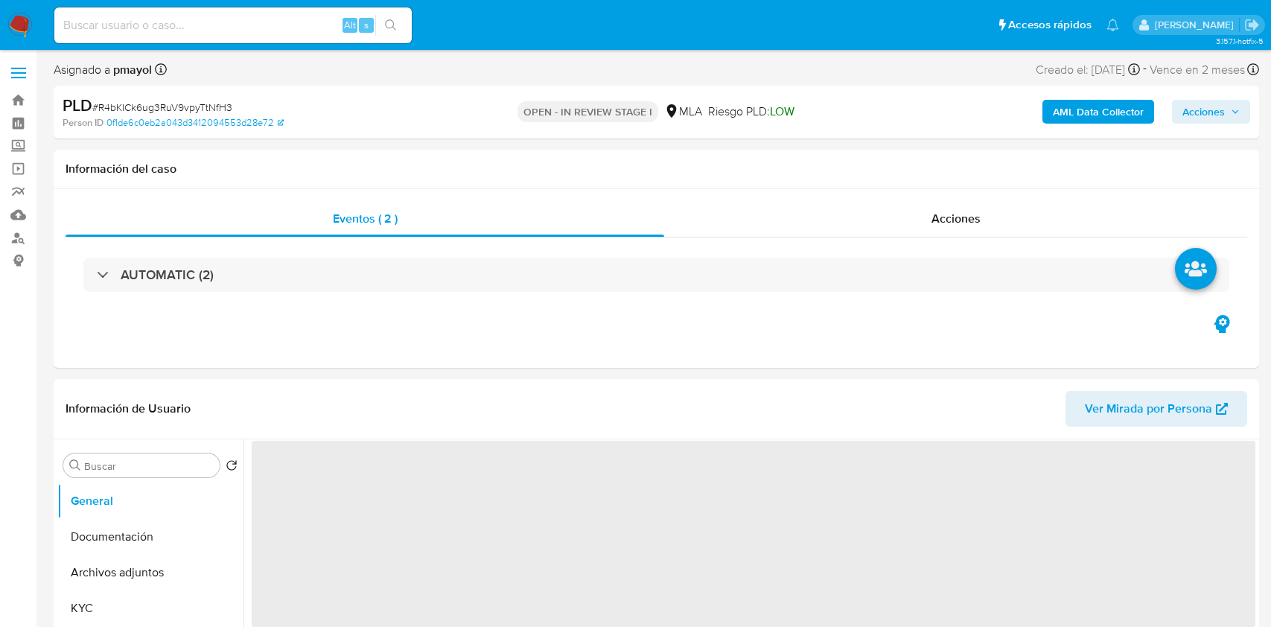
select select "10"
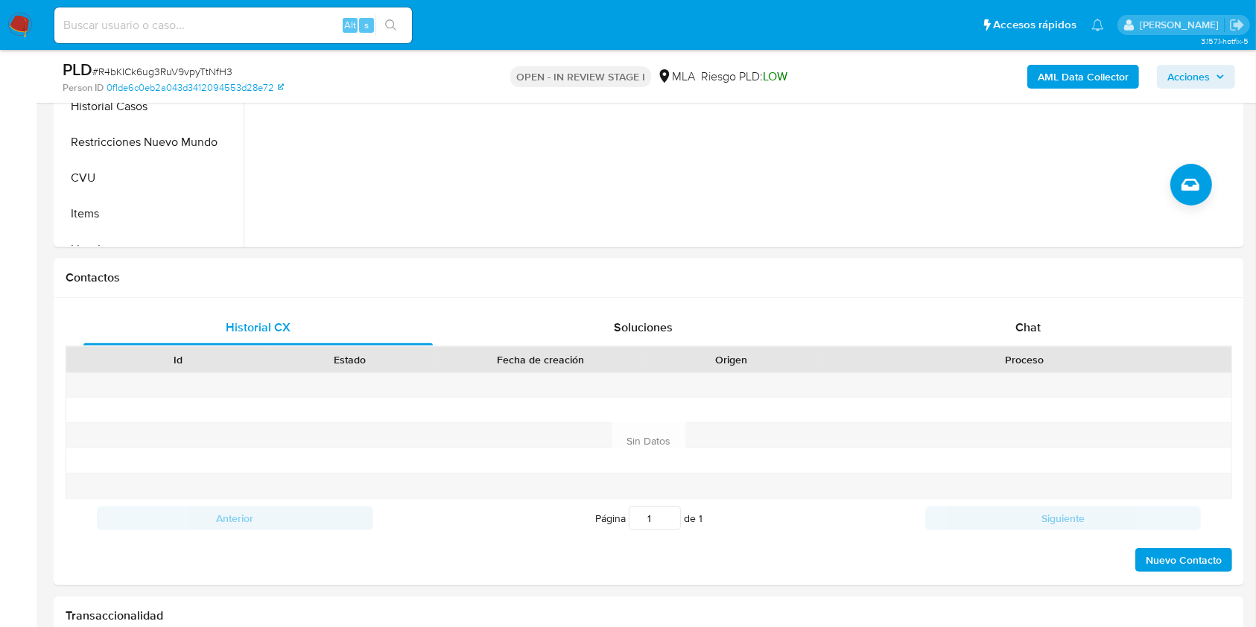
scroll to position [530, 0]
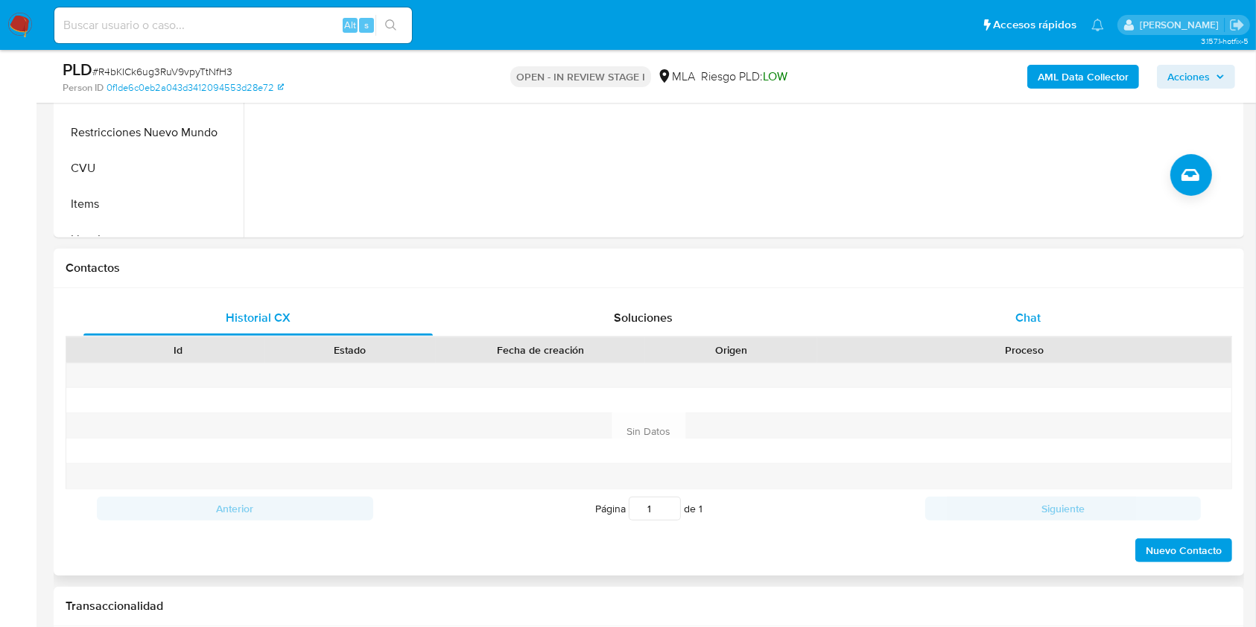
click at [1011, 330] on div "Chat" at bounding box center [1028, 318] width 349 height 36
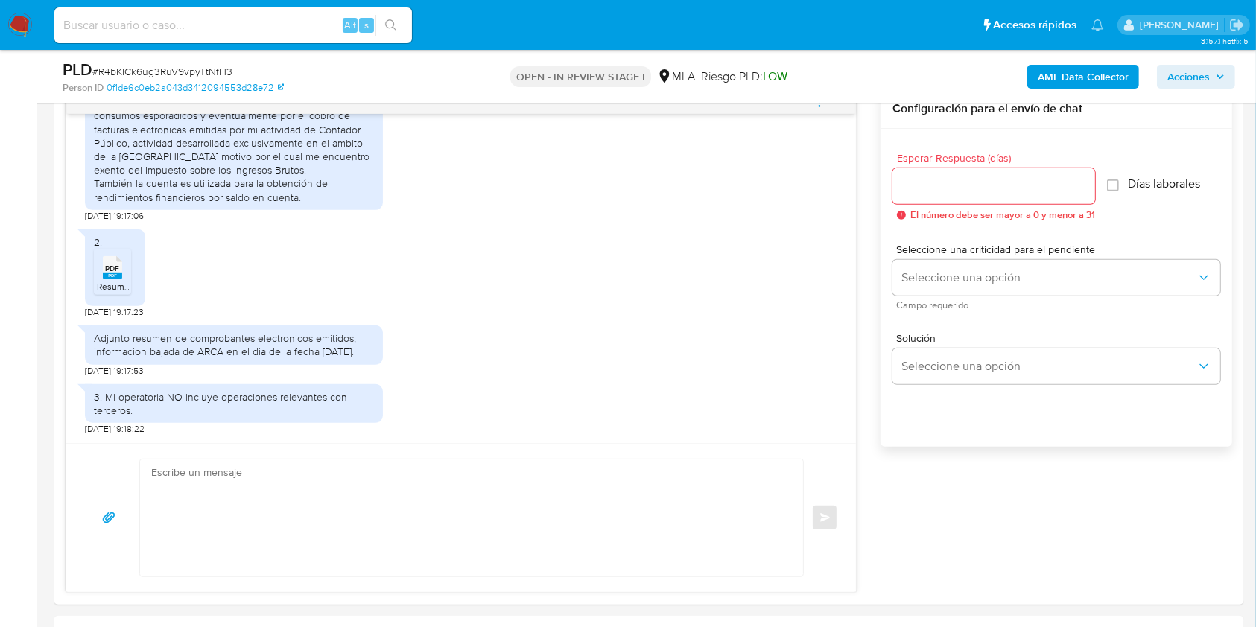
scroll to position [801, 0]
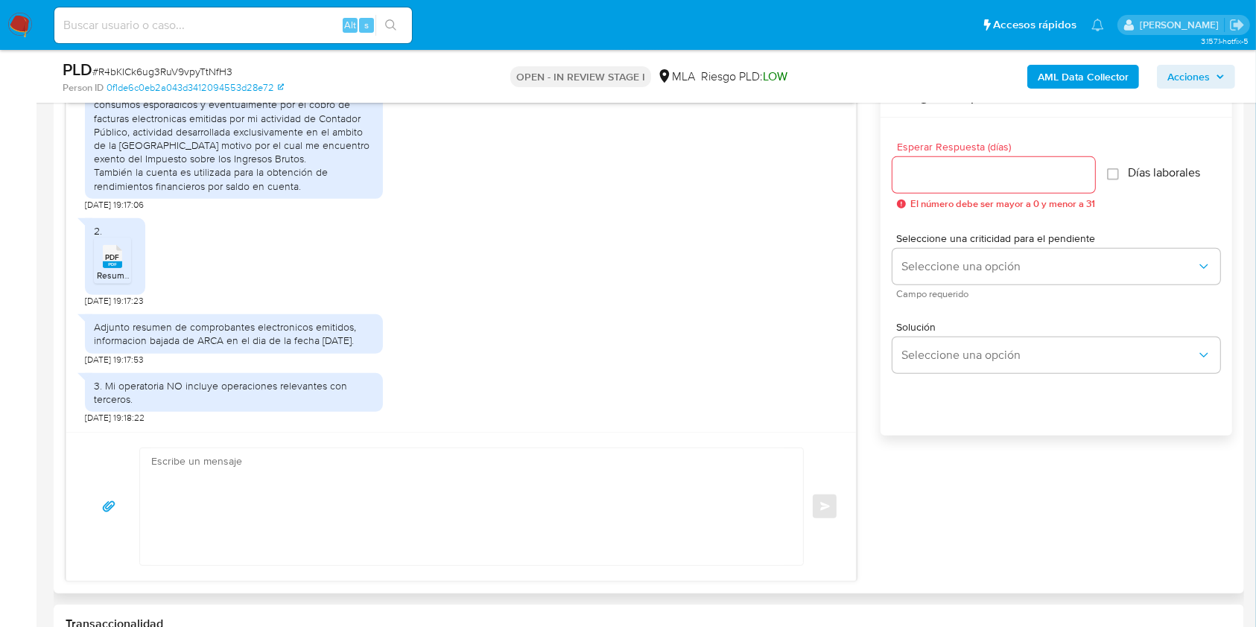
click at [416, 497] on textarea at bounding box center [467, 506] width 633 height 117
paste textarea "Hola, ¡Muchas gracias por tu respuesta! Confirmamos la recepción de la document…"
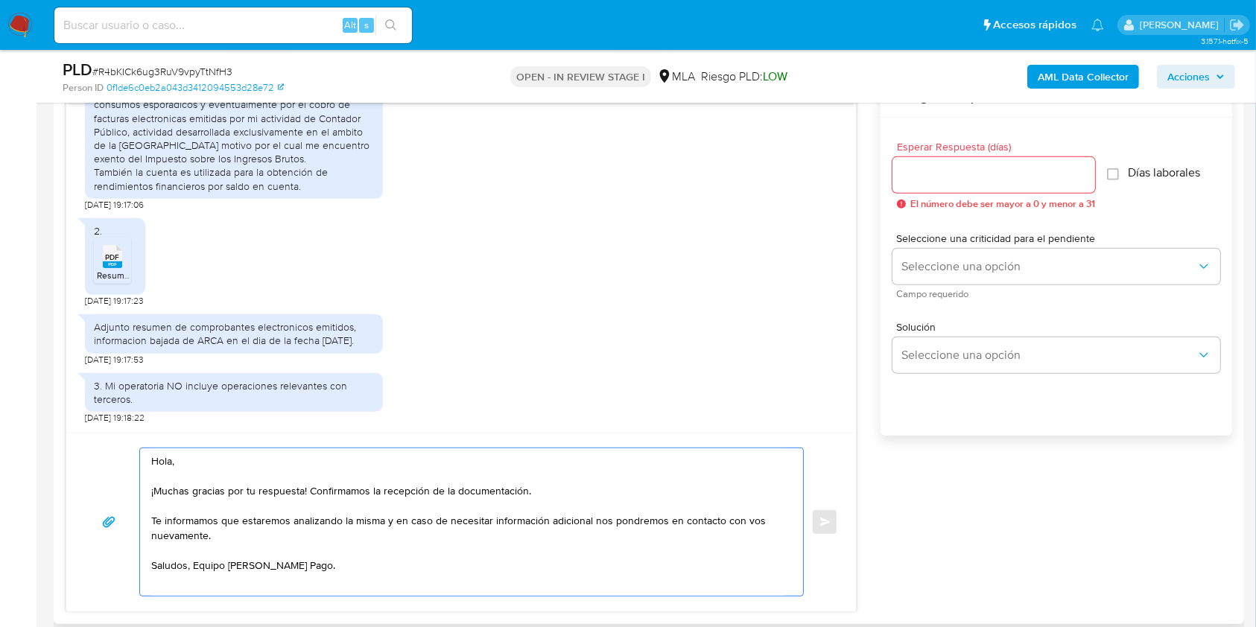
click at [212, 571] on textarea "Hola, ¡Muchas gracias por tu respuesta! Confirmamos la recepción de la document…" at bounding box center [467, 521] width 633 height 147
type textarea "Hola, ¡Muchas gracias por tu respuesta! Confirmamos la recepción de la document…"
click at [958, 167] on input "Esperar Respuesta (días)" at bounding box center [993, 174] width 203 height 19
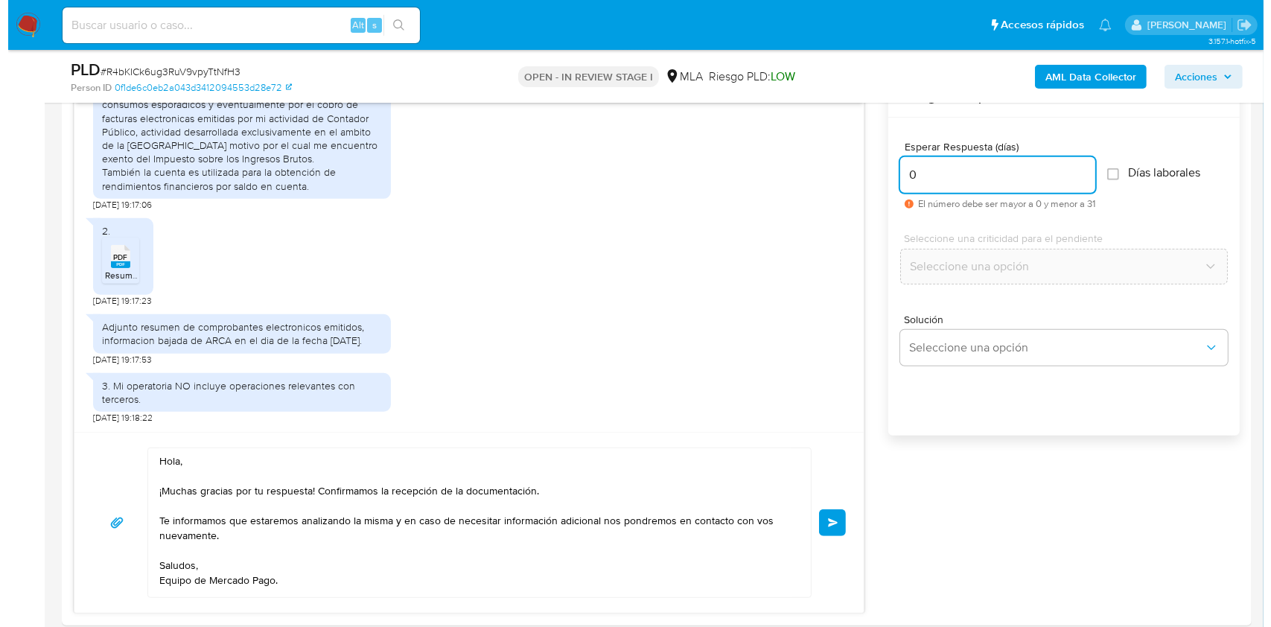
scroll to position [732, 0]
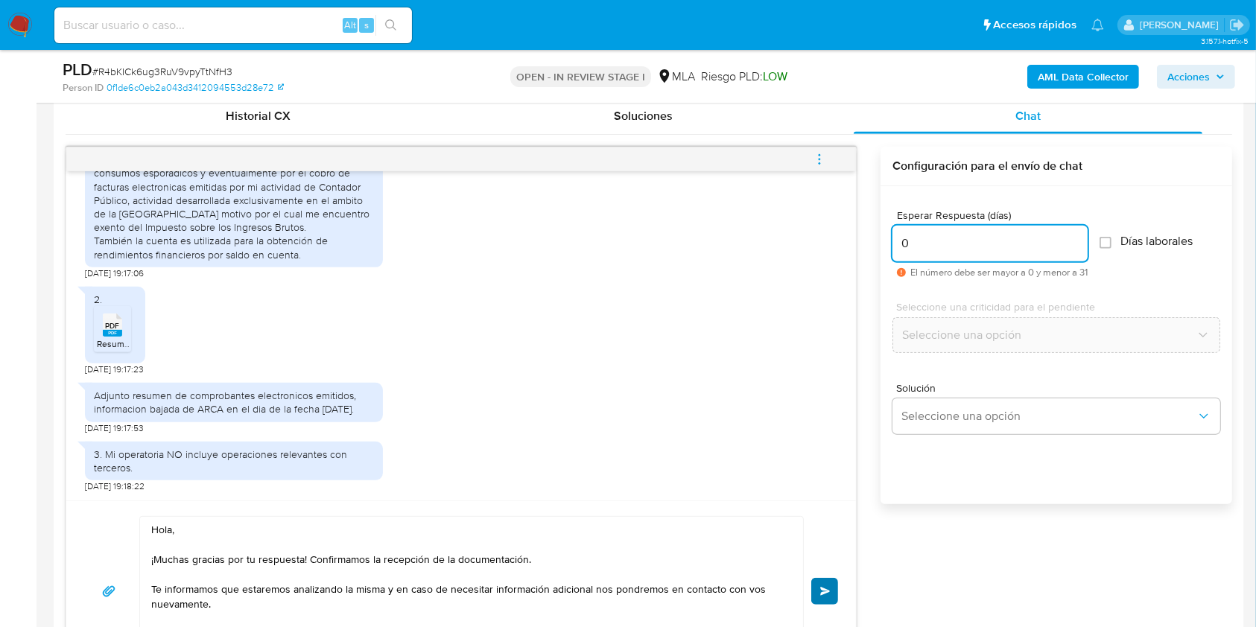
type input "0"
click at [818, 591] on button "Enviar" at bounding box center [824, 591] width 27 height 27
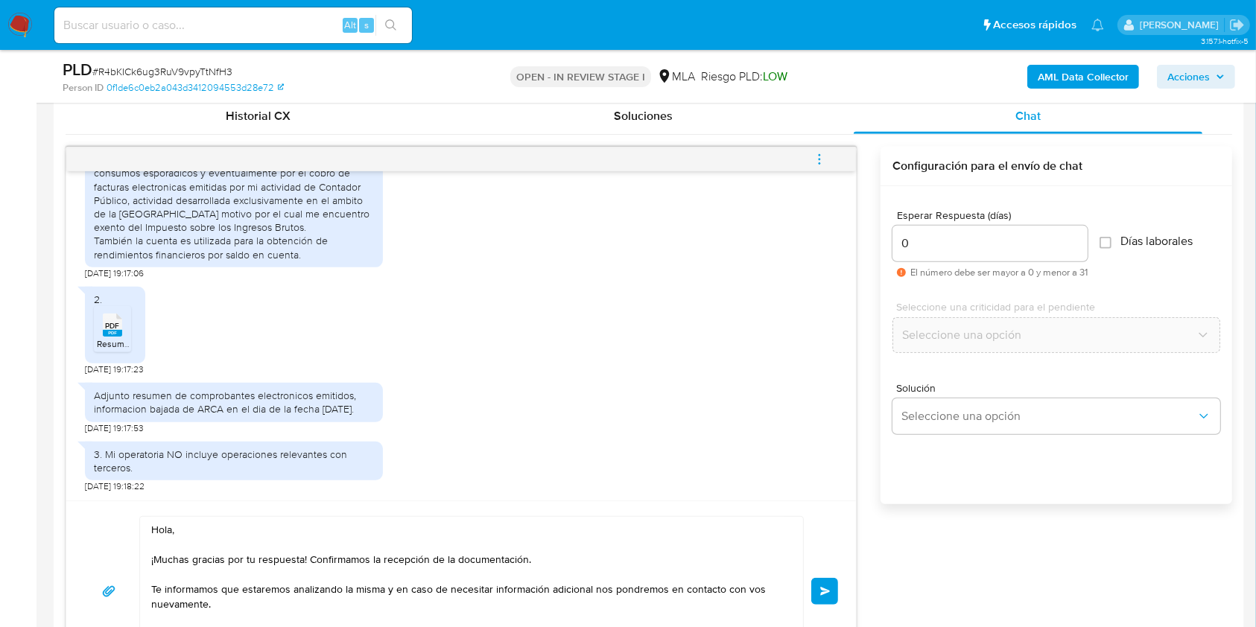
click at [819, 159] on icon "menu-action" at bounding box center [819, 158] width 1 height 1
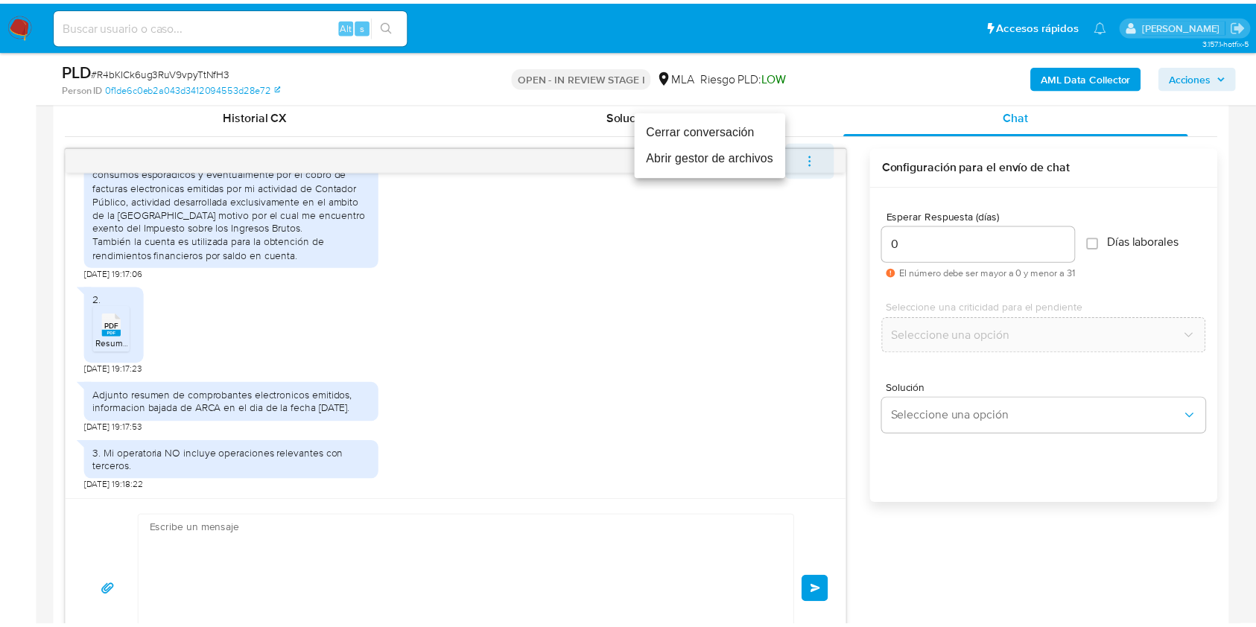
scroll to position [1141, 0]
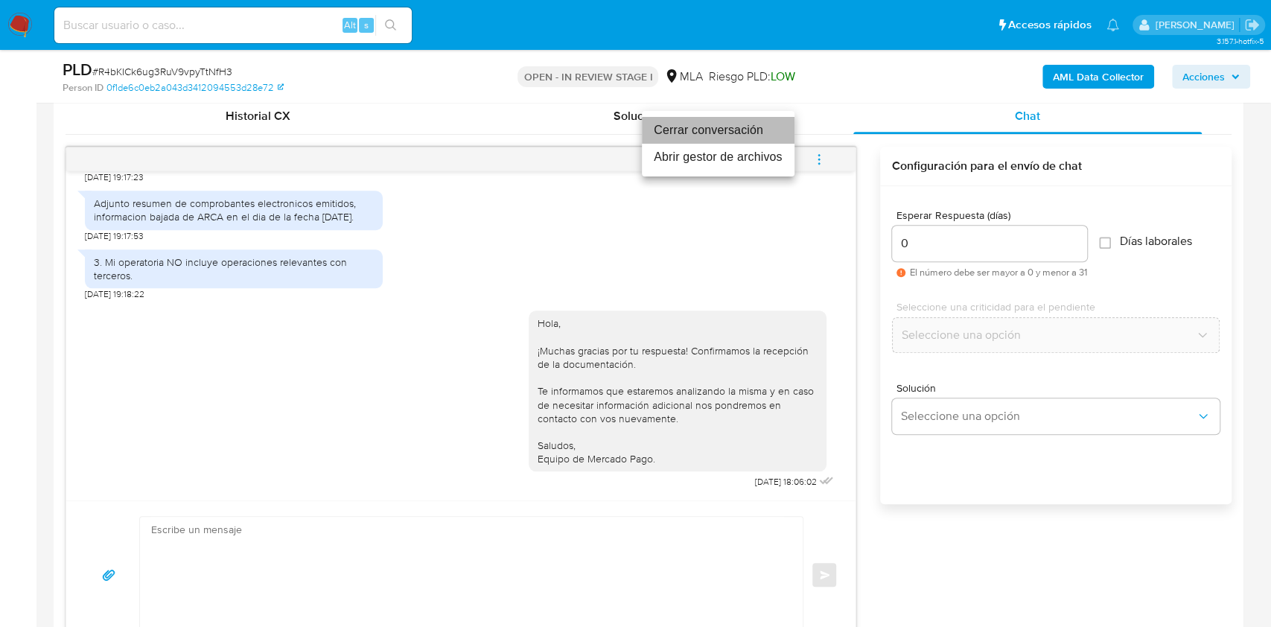
click at [693, 142] on li "Cerrar conversación" at bounding box center [718, 130] width 153 height 27
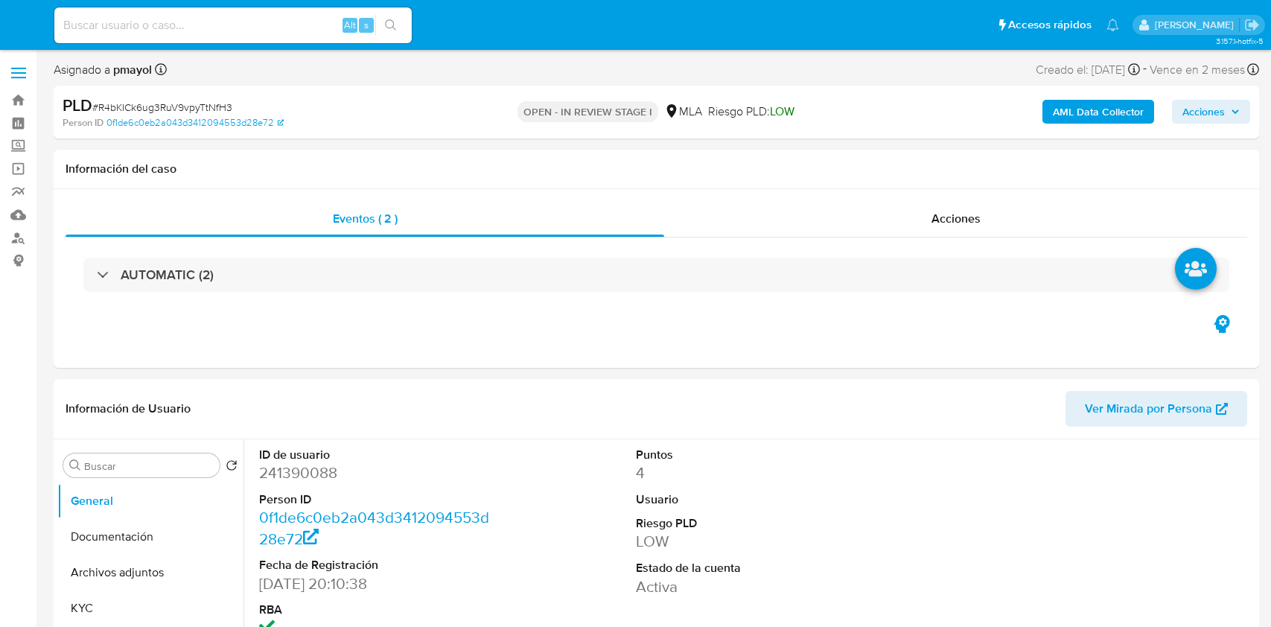
select select "10"
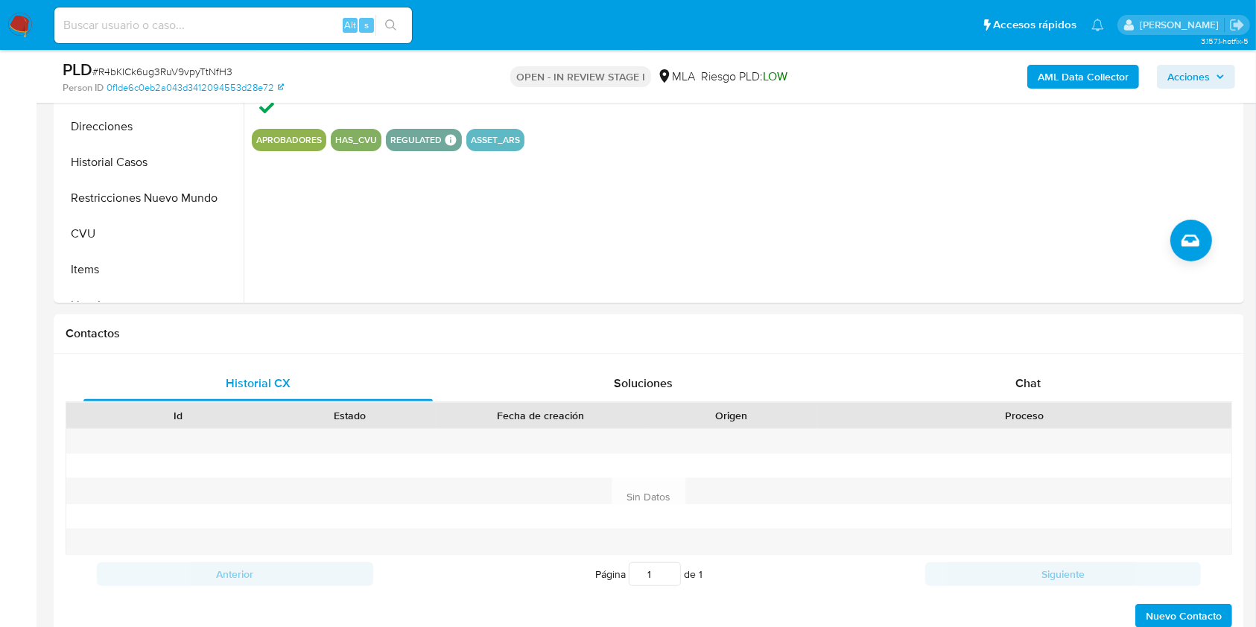
scroll to position [505, 0]
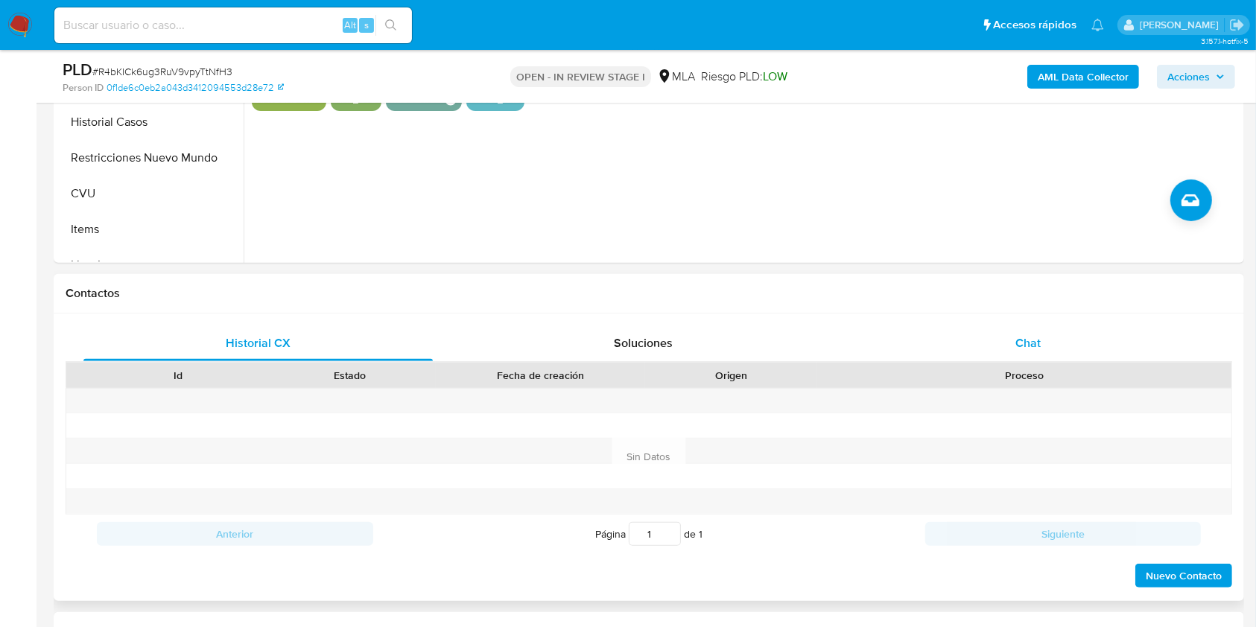
click at [1043, 347] on div "Chat" at bounding box center [1028, 343] width 349 height 36
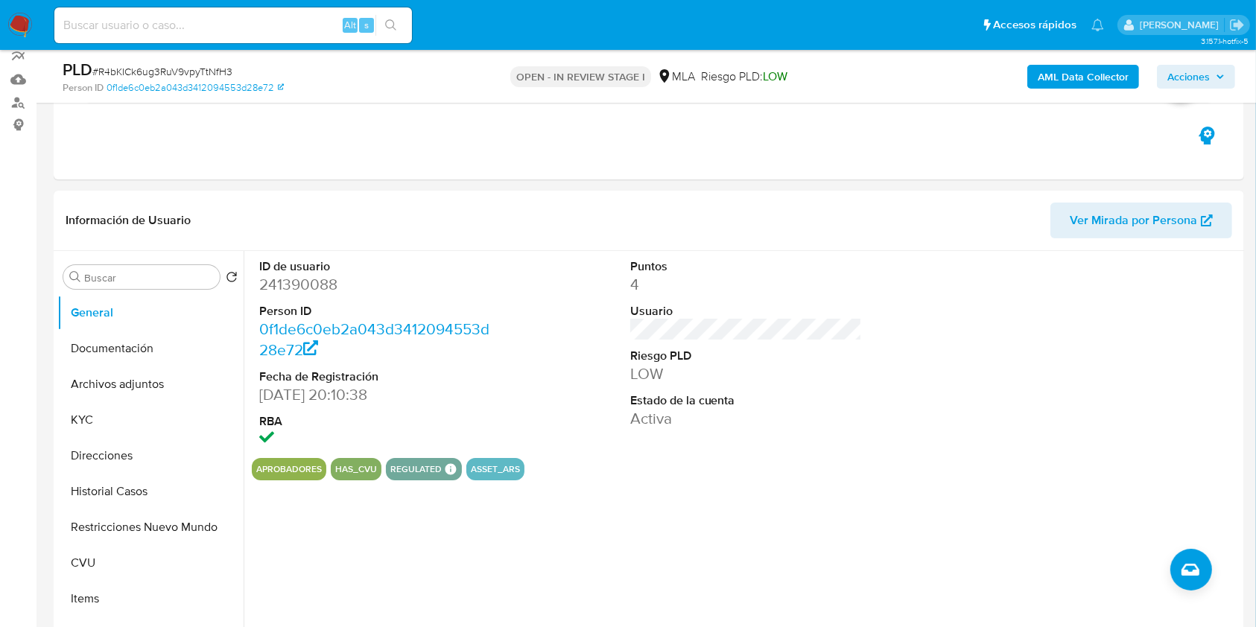
scroll to position [62, 0]
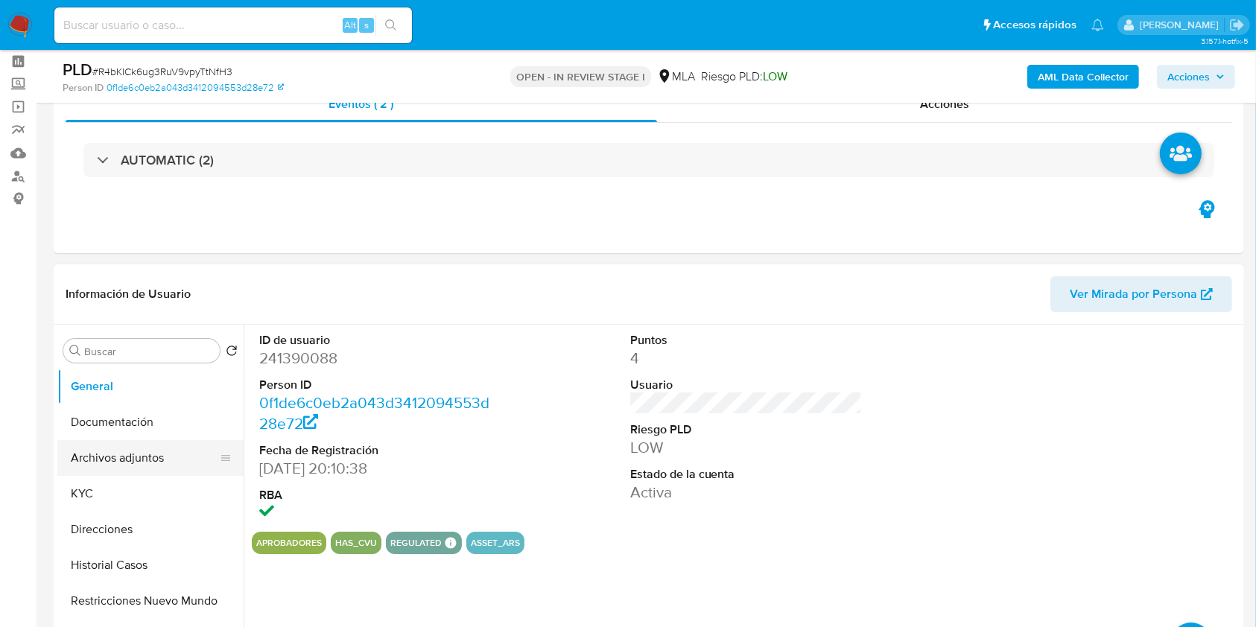
click at [112, 460] on button "Archivos adjuntos" at bounding box center [144, 458] width 174 height 36
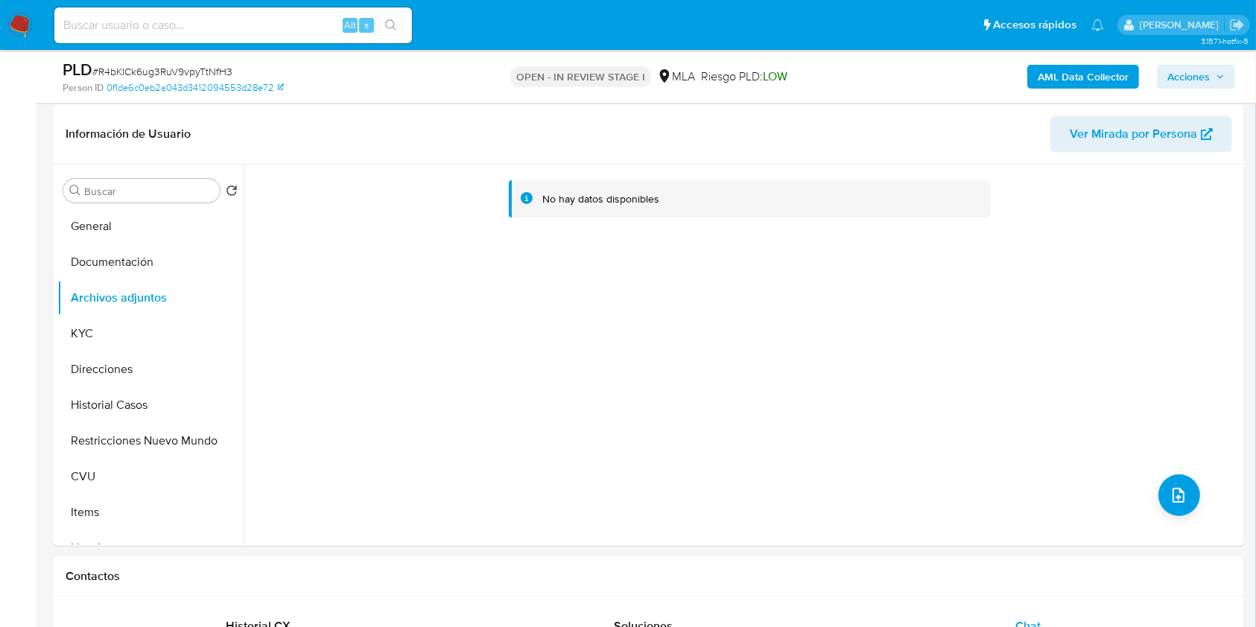
scroll to position [112, 0]
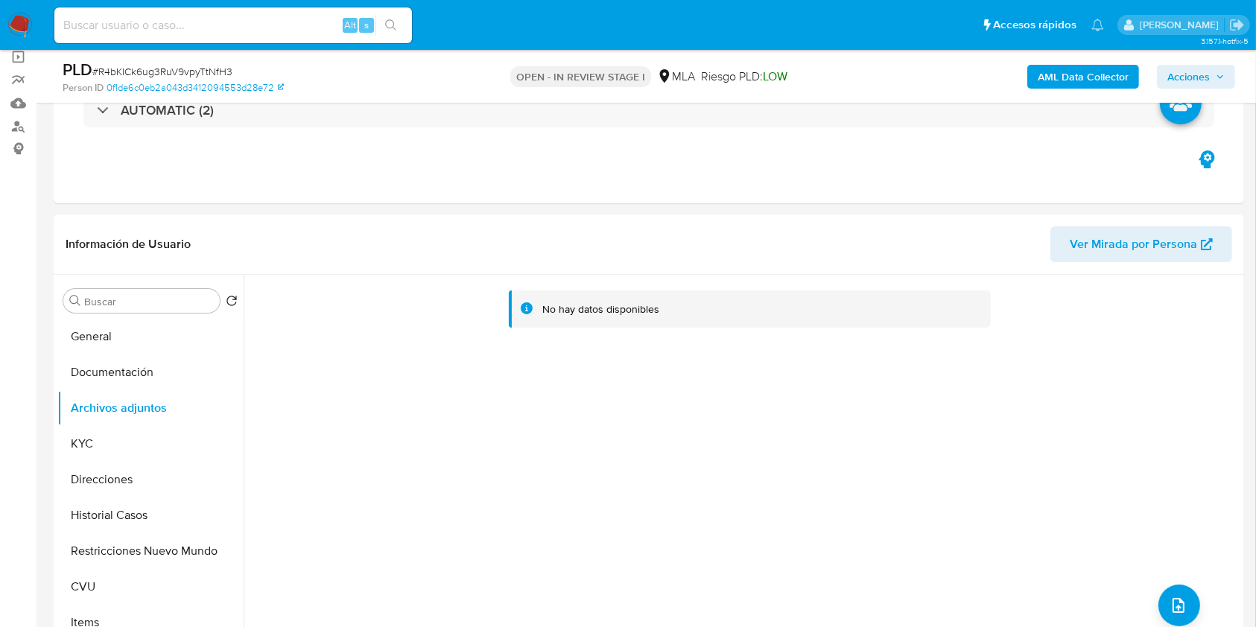
click at [1061, 74] on b "AML Data Collector" at bounding box center [1082, 77] width 91 height 24
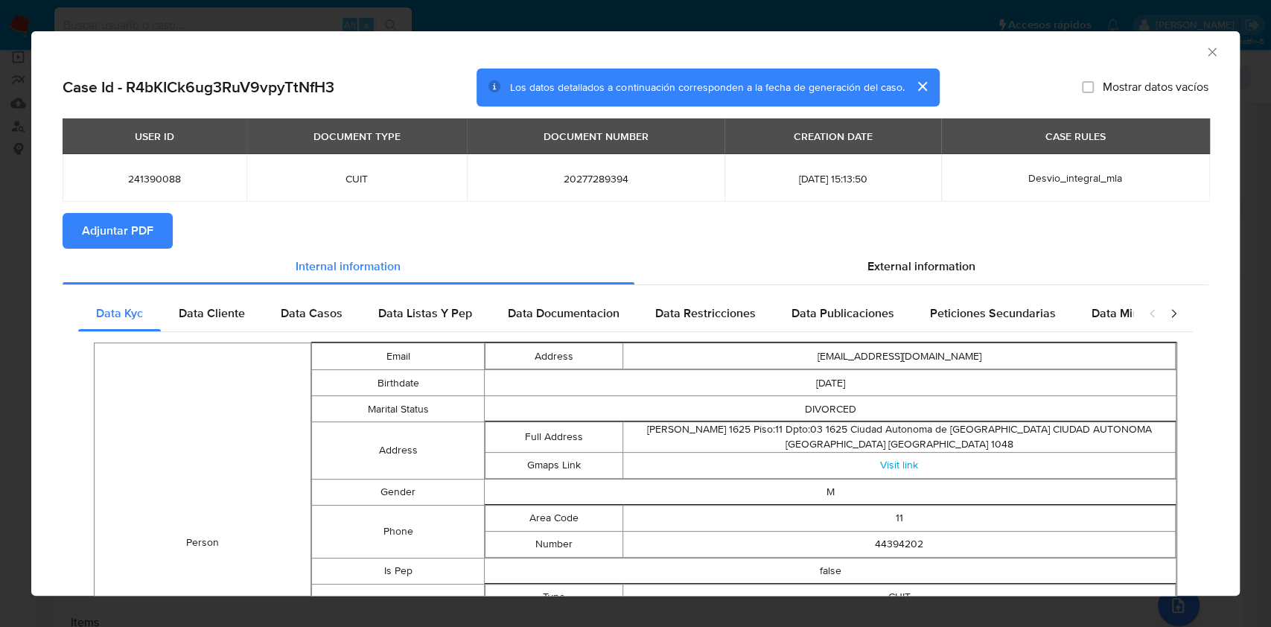
click at [158, 233] on button "Adjuntar PDF" at bounding box center [118, 231] width 110 height 36
click at [1205, 57] on icon "Cerrar ventana" at bounding box center [1212, 52] width 15 height 15
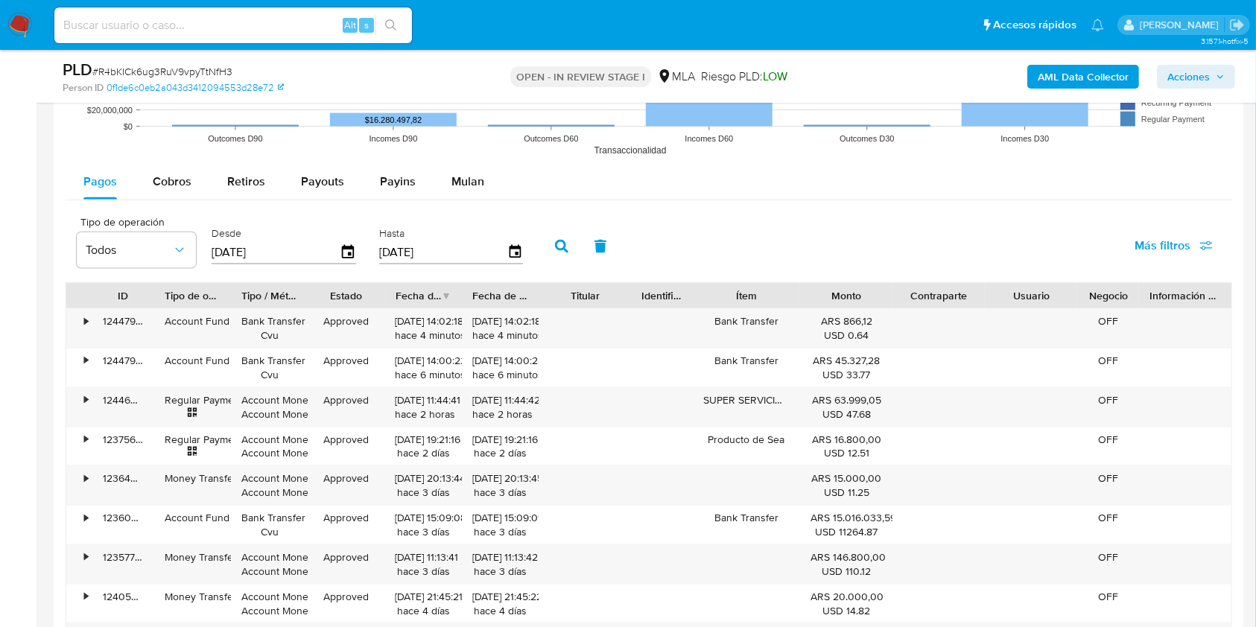
scroll to position [1815, 0]
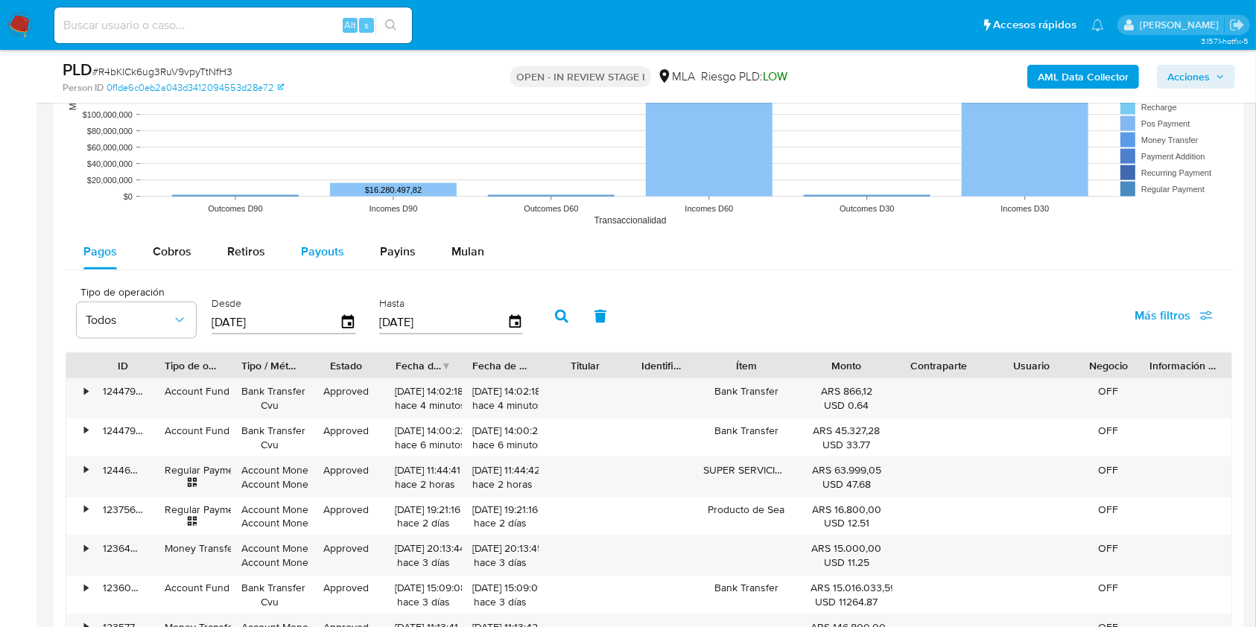
click at [327, 244] on span "Payouts" at bounding box center [322, 251] width 43 height 17
select select "10"
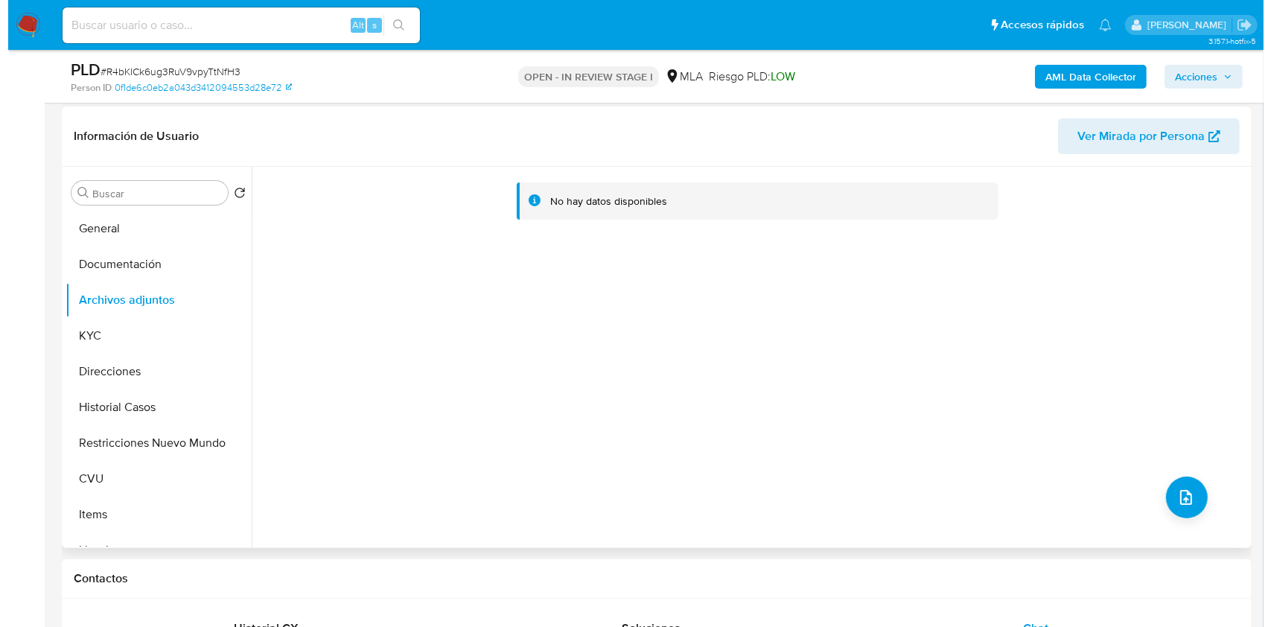
scroll to position [279, 0]
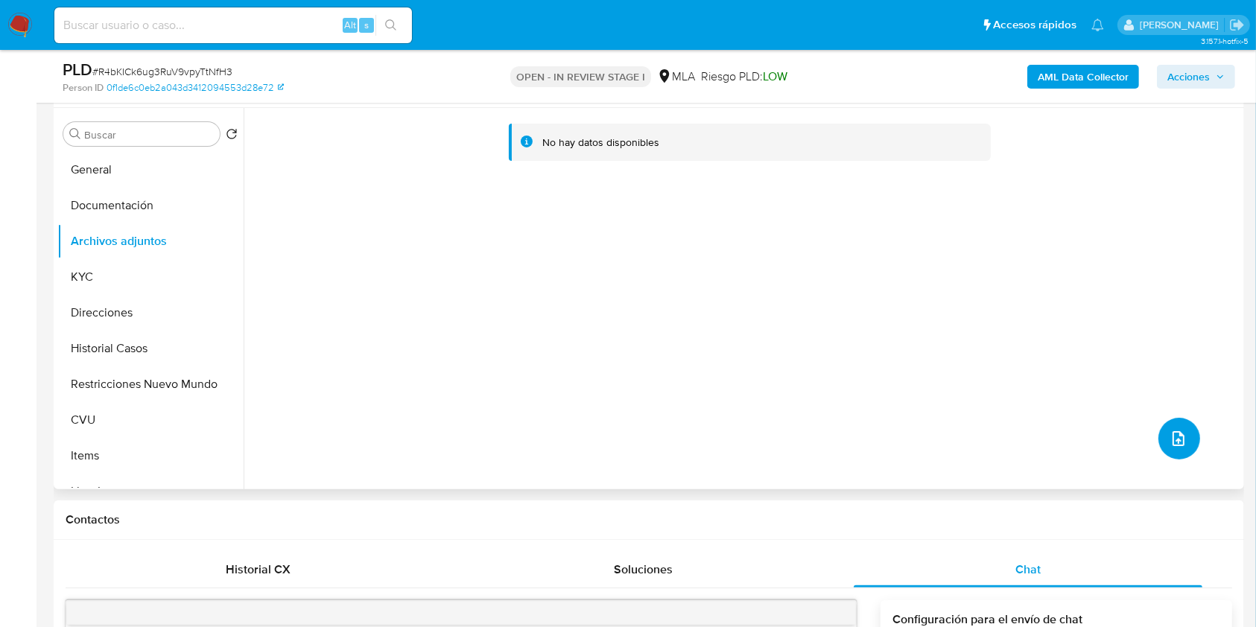
click at [1158, 429] on button "upload-file" at bounding box center [1179, 439] width 42 height 42
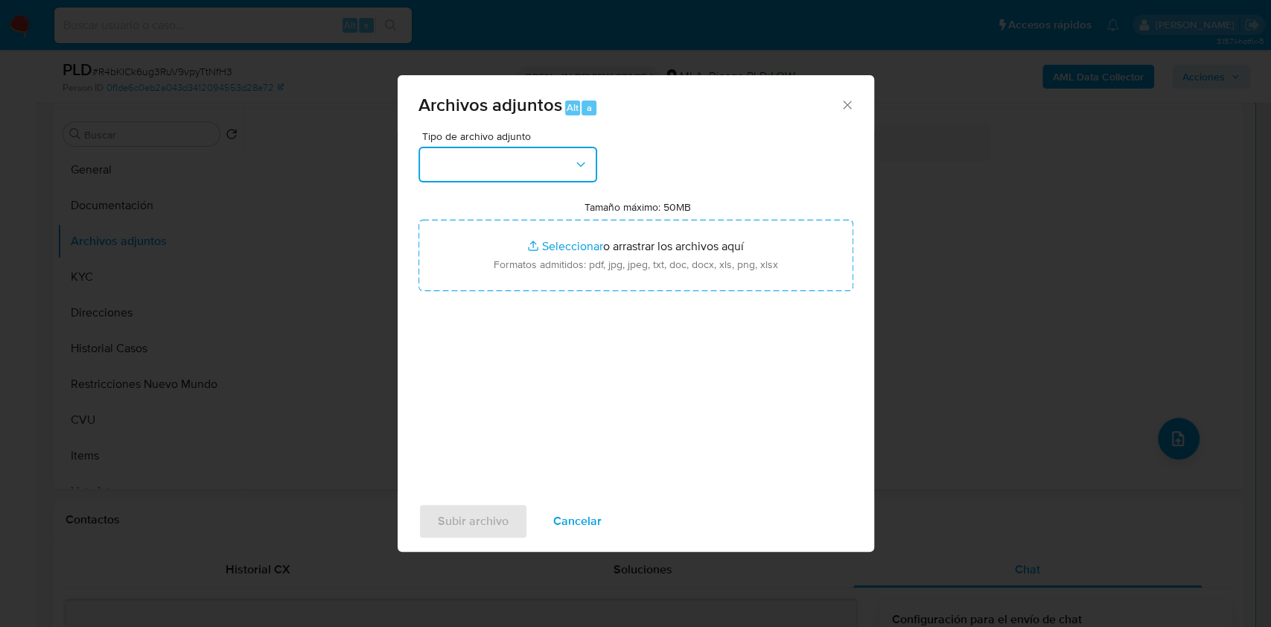
click at [547, 171] on button "button" at bounding box center [508, 165] width 179 height 36
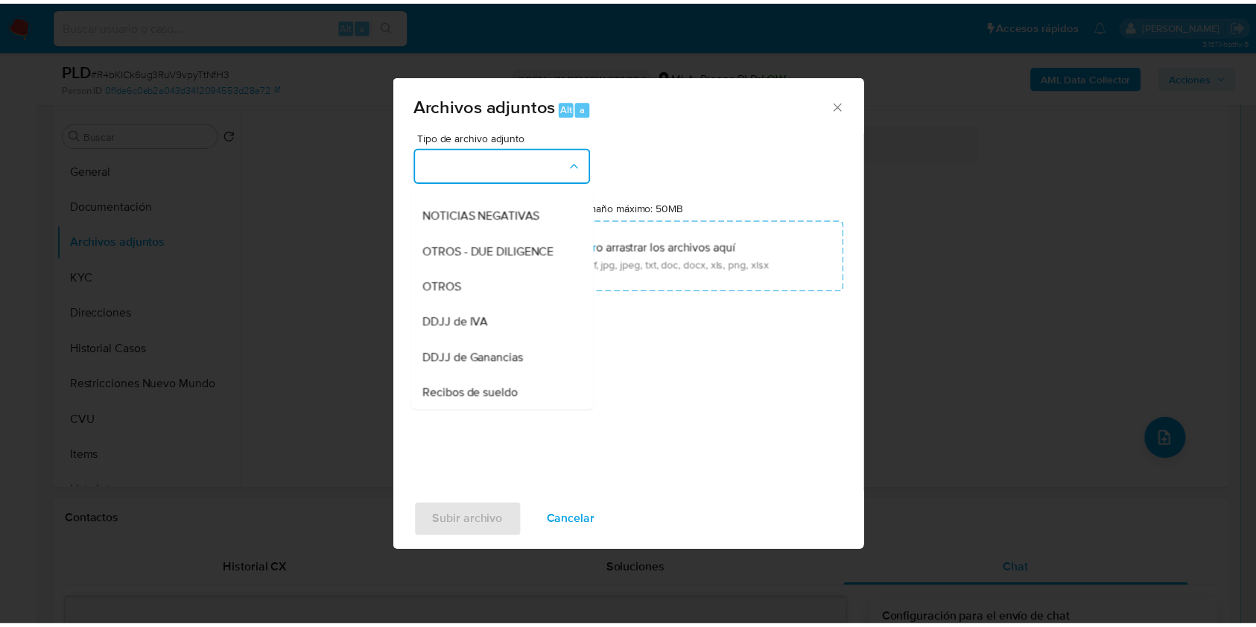
scroll to position [208, 0]
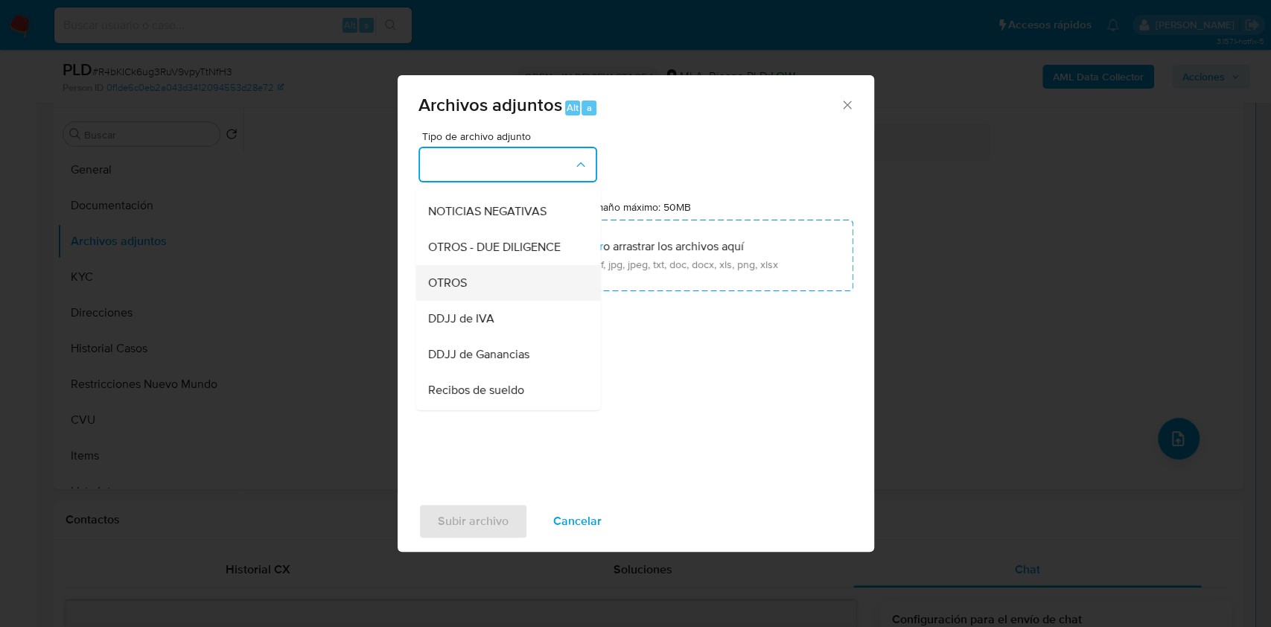
click at [503, 299] on div "OTROS" at bounding box center [504, 283] width 152 height 36
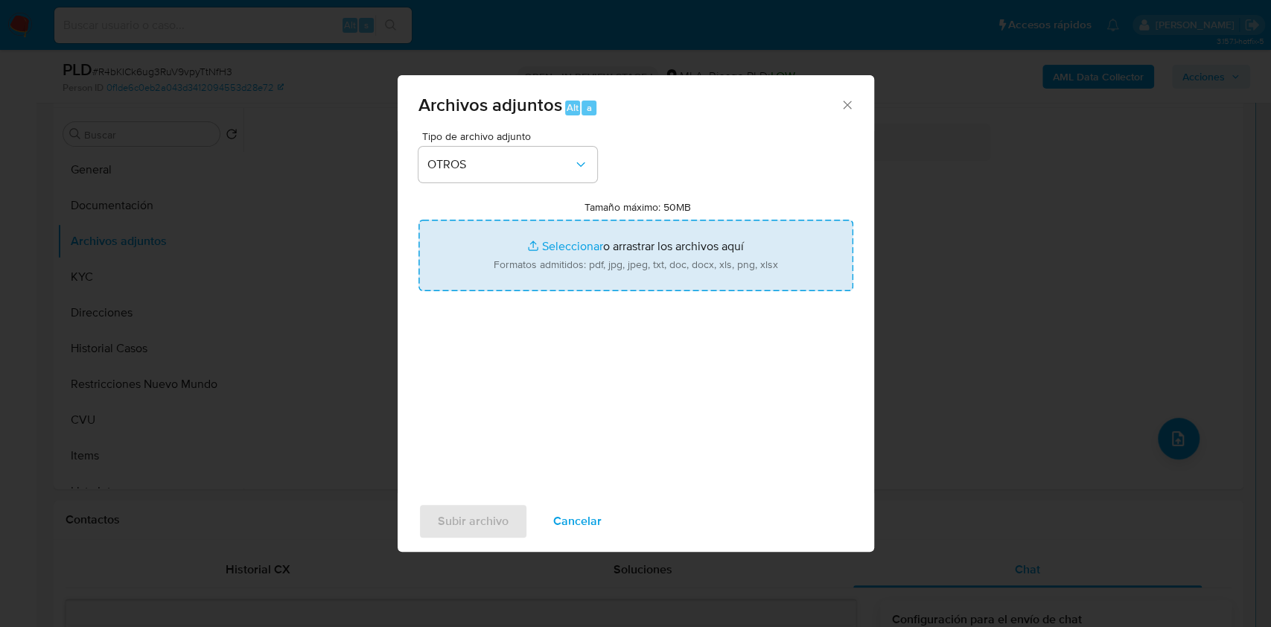
click at [625, 238] on input "Tamaño máximo: 50MB Seleccionar archivos" at bounding box center [636, 255] width 435 height 71
type input "C:\fakepath\Caselog R4bKICk6ug3RuV9vpyTtNfH3.docx"
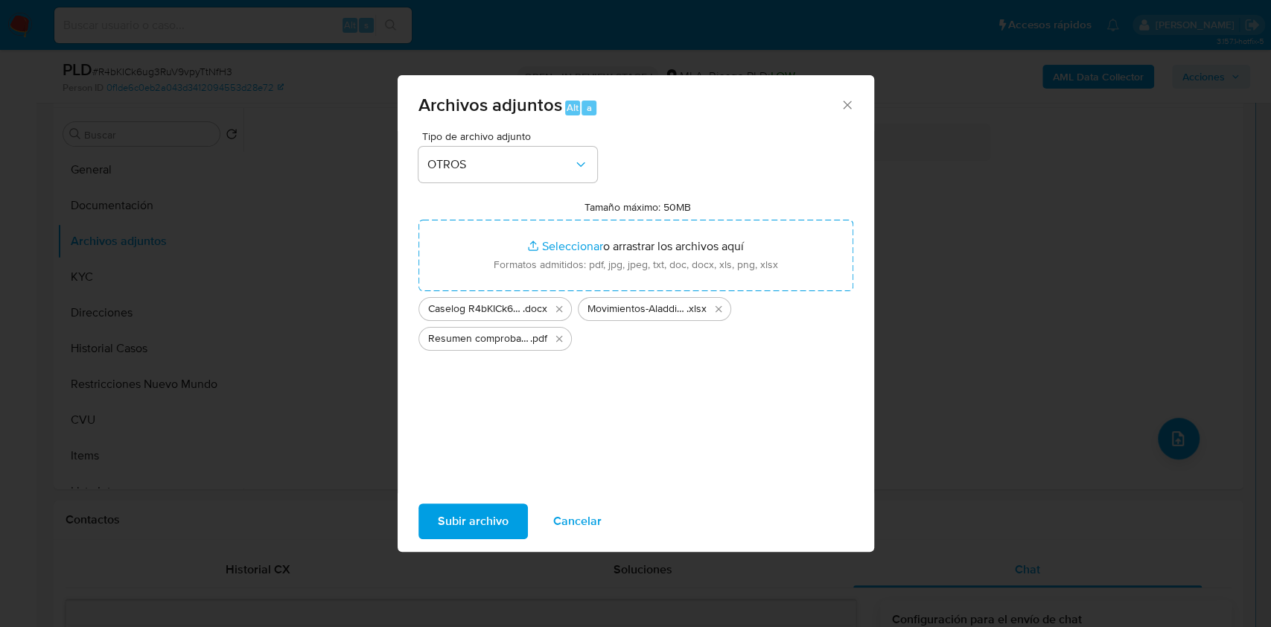
click at [487, 524] on span "Subir archivo" at bounding box center [473, 521] width 71 height 33
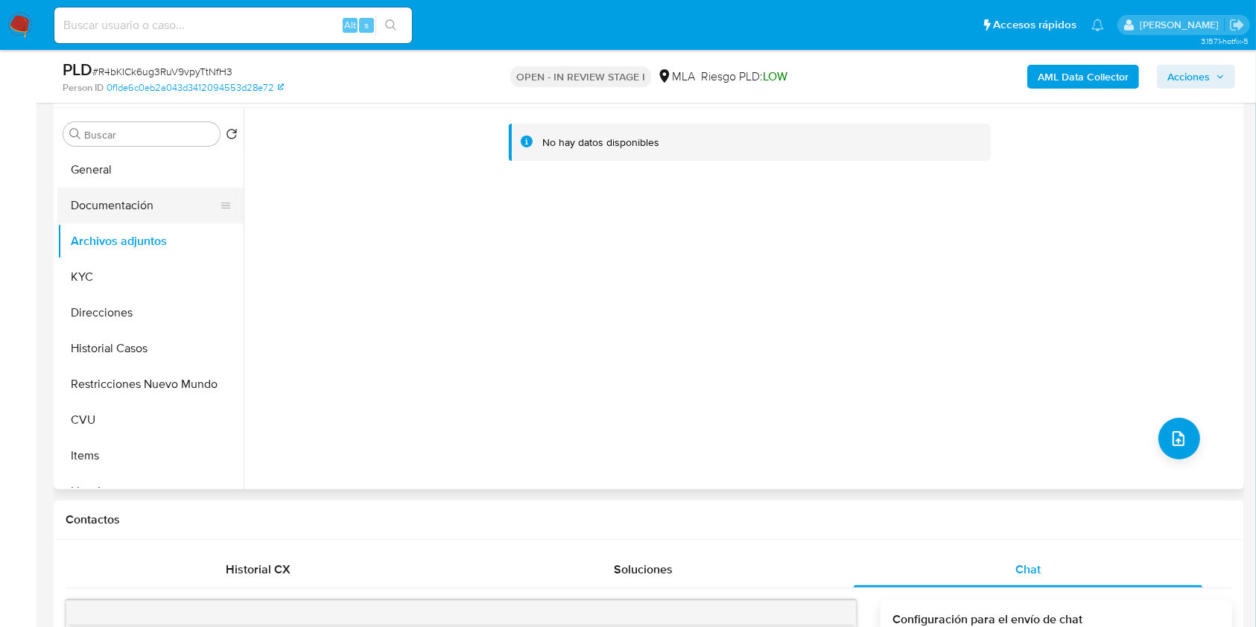
click at [121, 194] on button "Documentación" at bounding box center [144, 206] width 174 height 36
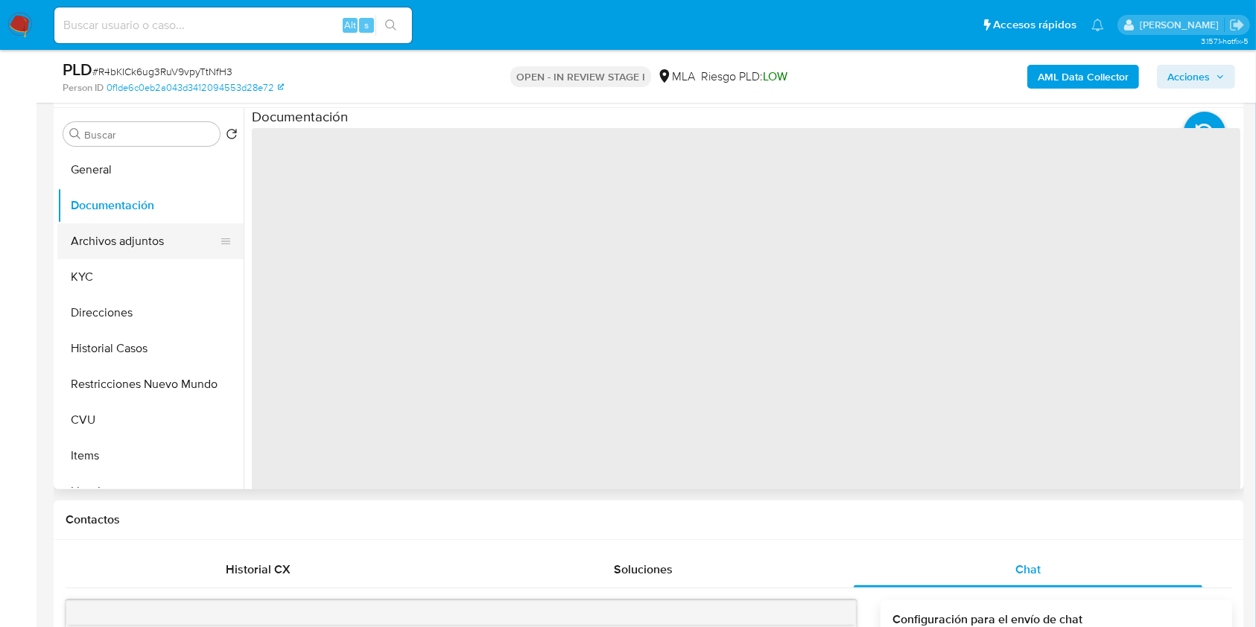
click at [137, 240] on button "Archivos adjuntos" at bounding box center [144, 241] width 174 height 36
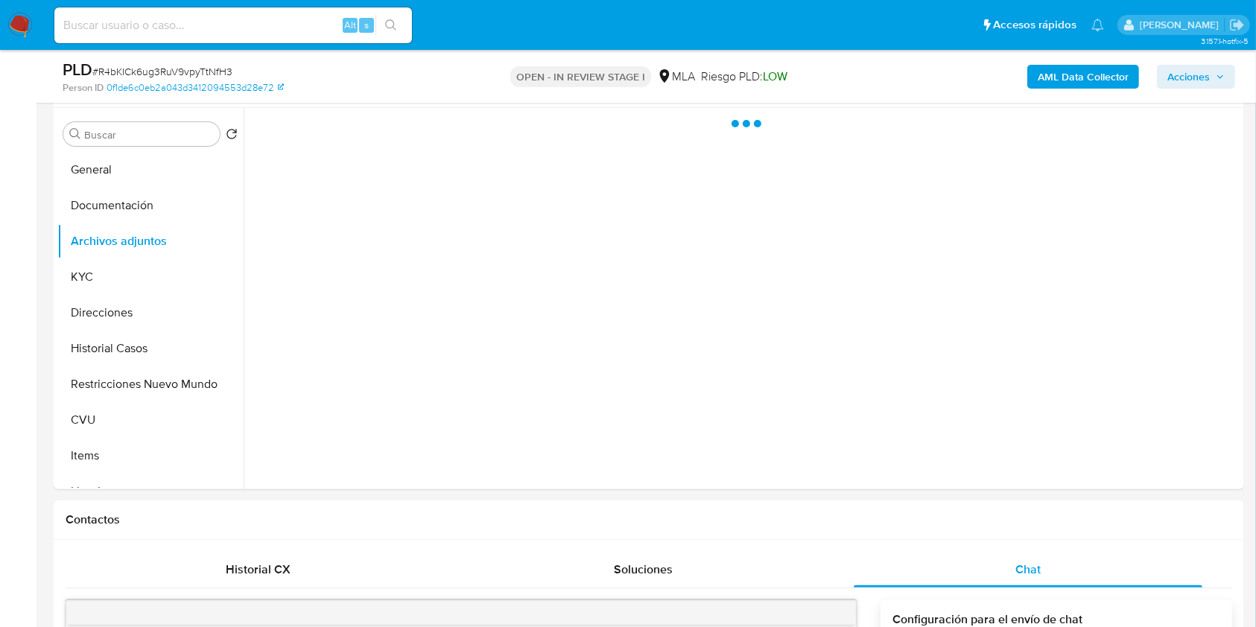
scroll to position [185, 0]
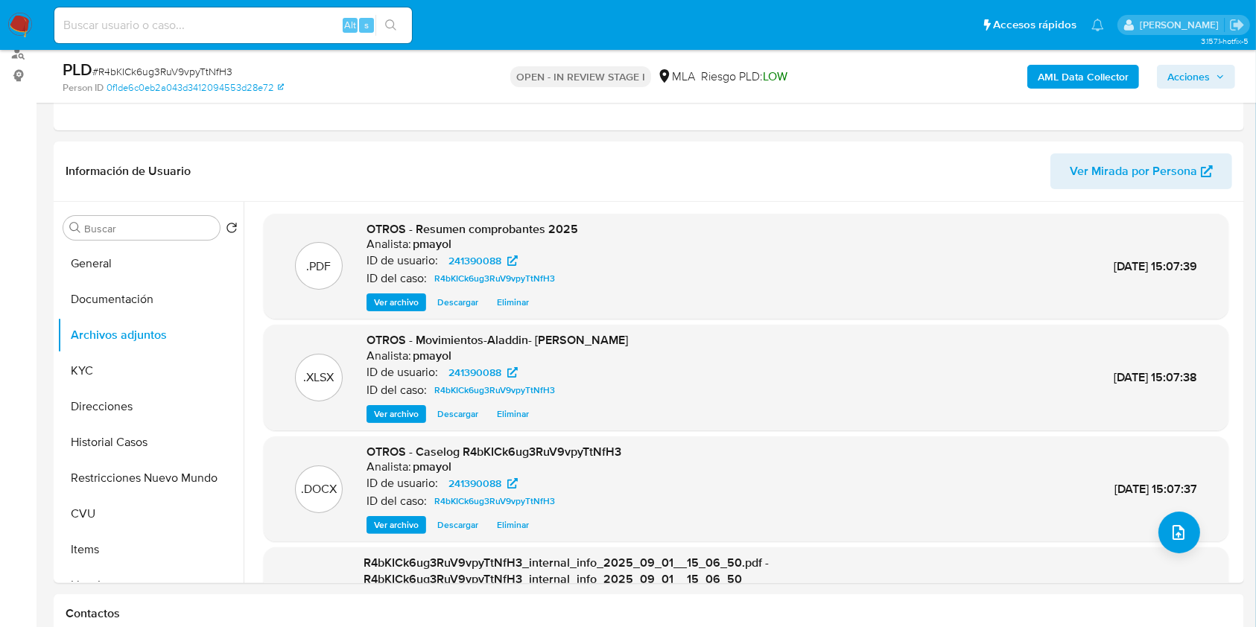
click at [1189, 77] on span "Acciones" at bounding box center [1188, 77] width 42 height 24
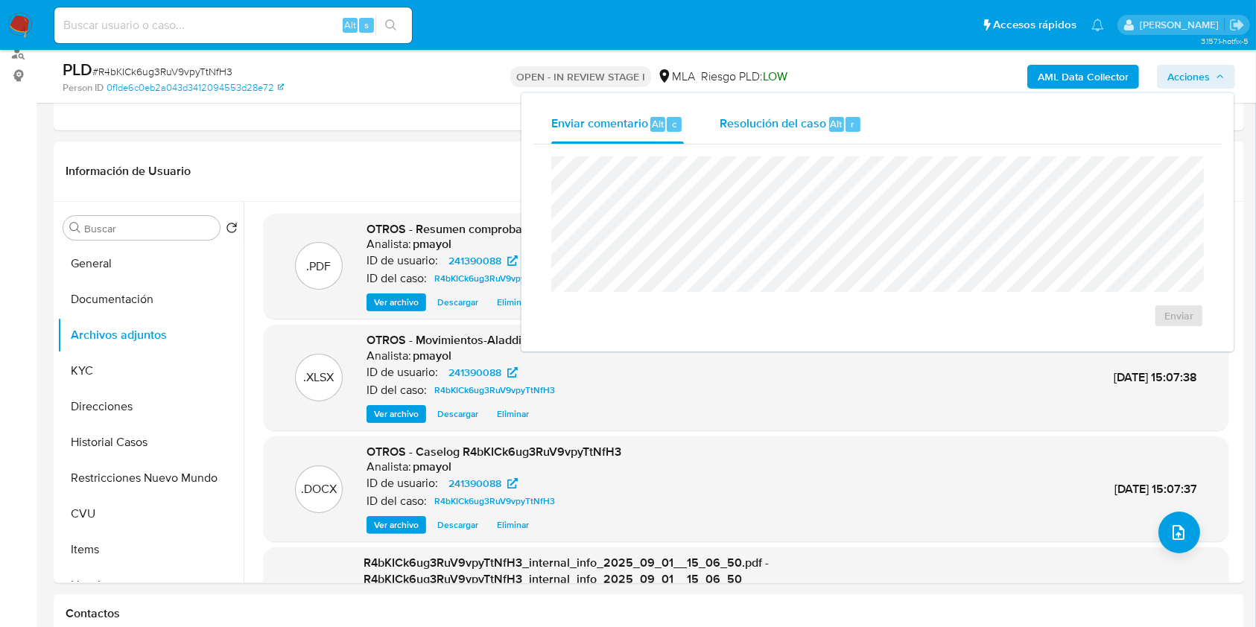
click at [771, 131] on span "Resolución del caso" at bounding box center [772, 123] width 107 height 17
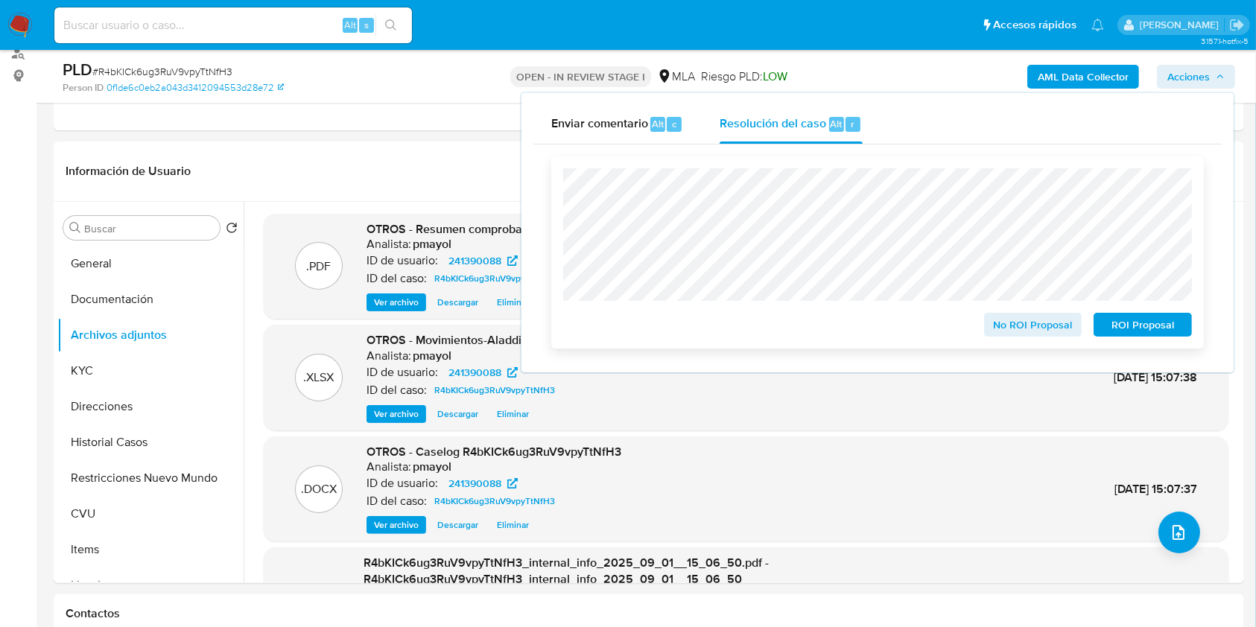
click at [1055, 335] on span "No ROI Proposal" at bounding box center [1032, 324] width 77 height 21
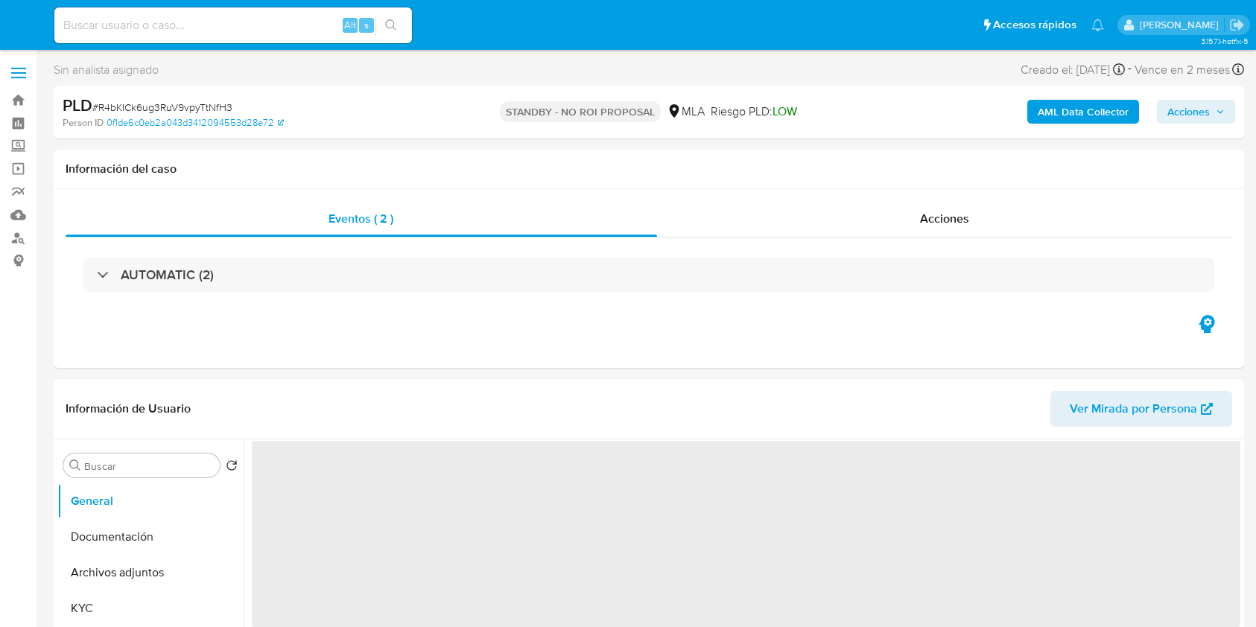
select select "10"
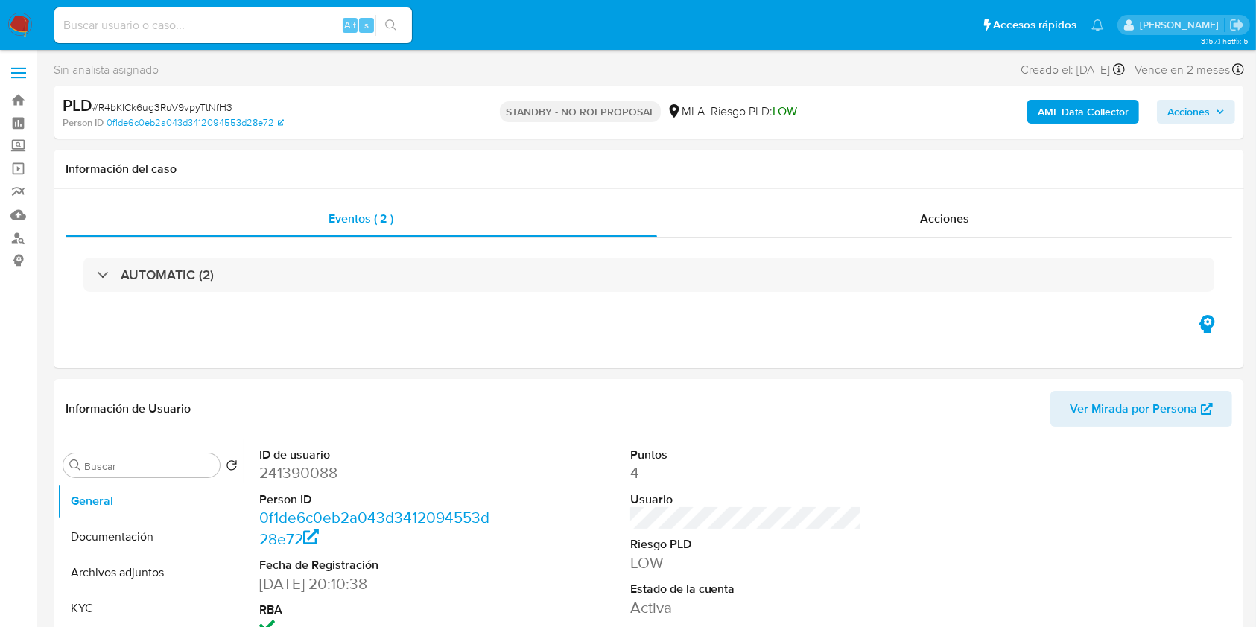
click at [223, 37] on div "Alt s" at bounding box center [232, 25] width 357 height 36
click at [212, 16] on input at bounding box center [232, 25] width 357 height 19
paste input "GF3lWBpUYONI4Qfy6PuKCGHK"
type input "GF3lWBpUYONI4Qfy6PuKCGHK"
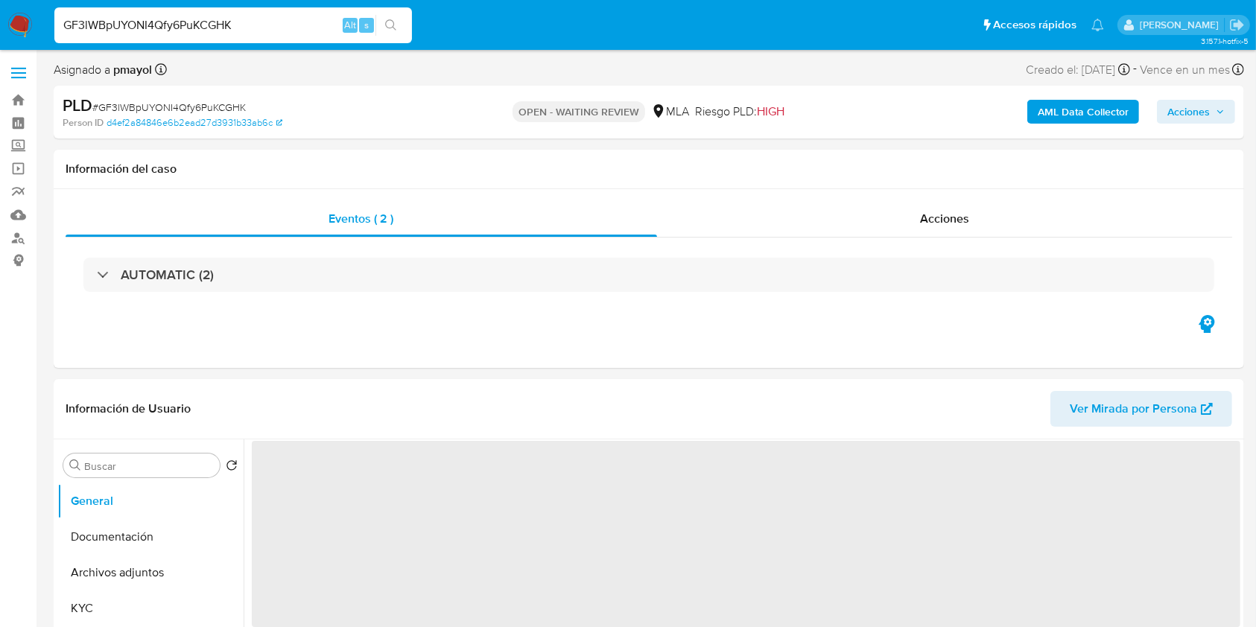
select select "10"
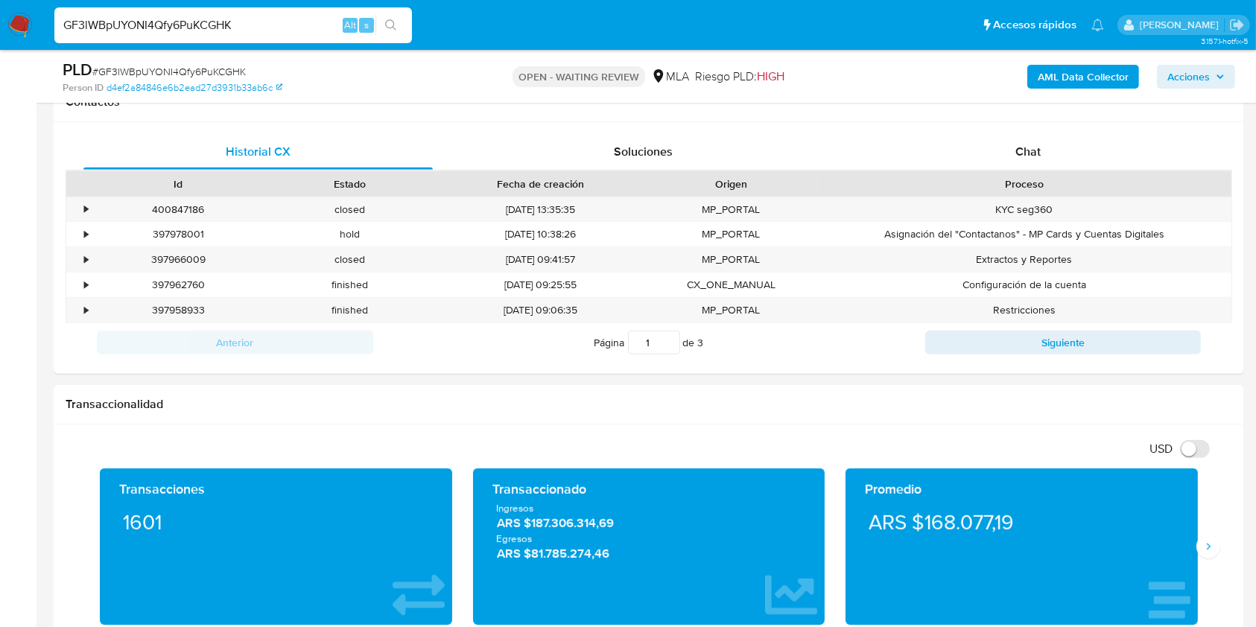
scroll to position [711, 0]
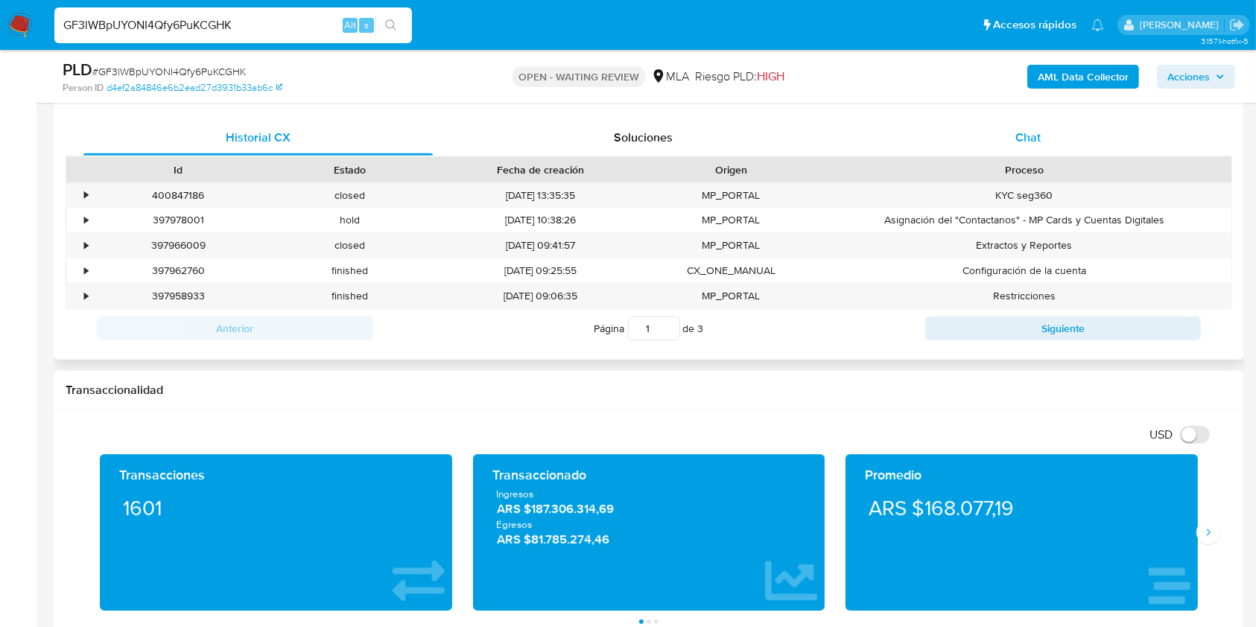
click at [1012, 128] on div "Chat" at bounding box center [1028, 138] width 349 height 36
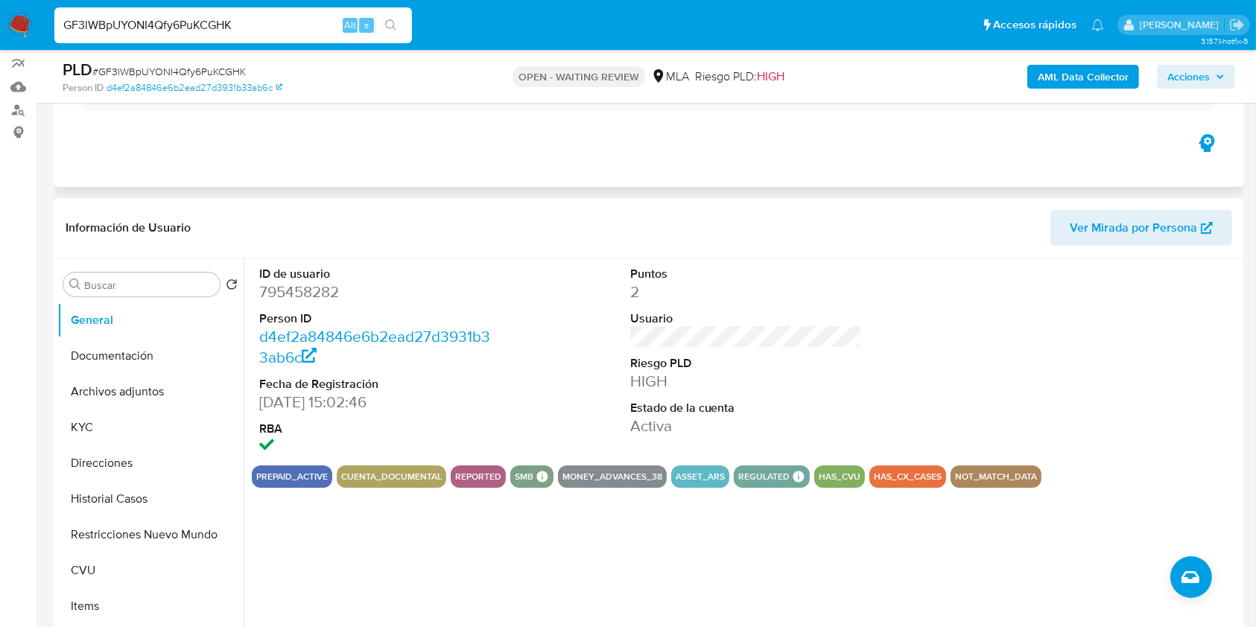
scroll to position [115, 0]
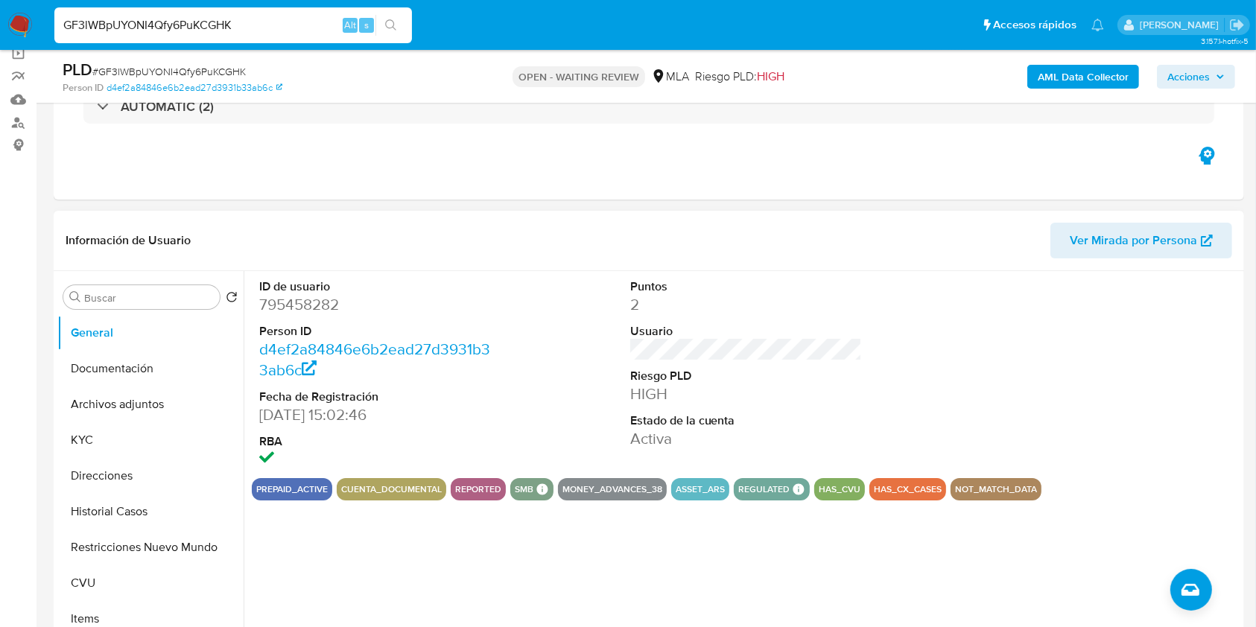
click at [278, 313] on dd "795458282" at bounding box center [375, 304] width 232 height 21
copy dd "795458282"
click at [144, 516] on button "Historial Casos" at bounding box center [144, 512] width 174 height 36
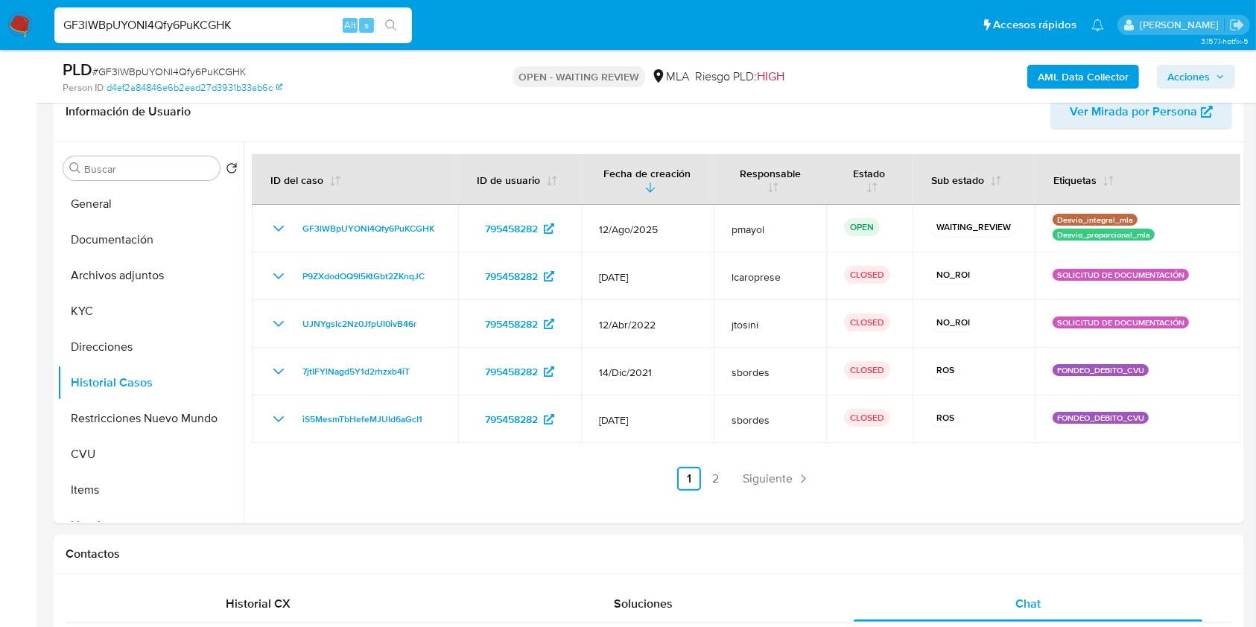
scroll to position [277, 0]
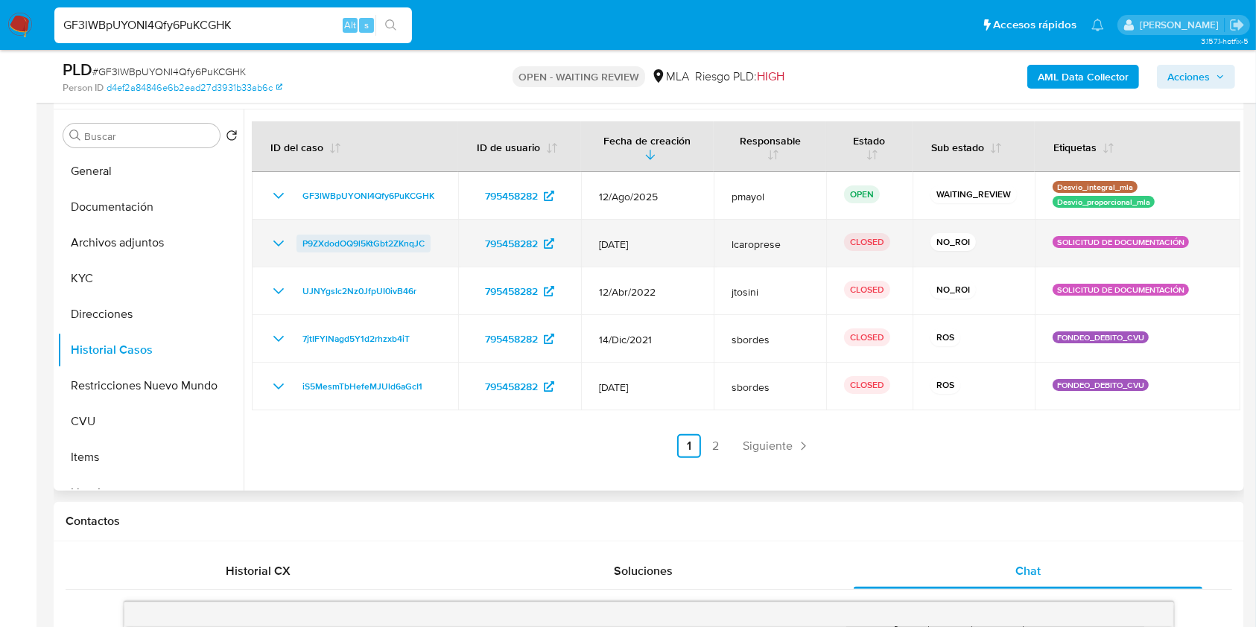
click at [393, 241] on span "P9ZXdodOQ9l5KtGbt2ZKnqJC" at bounding box center [363, 244] width 122 height 18
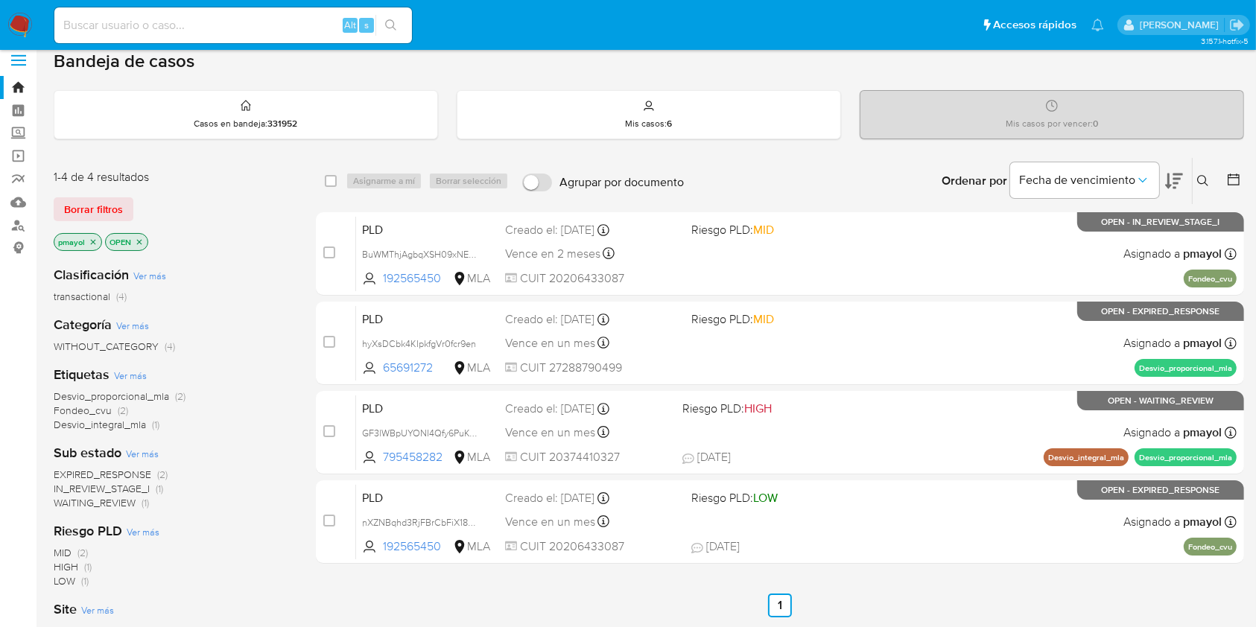
scroll to position [2, 0]
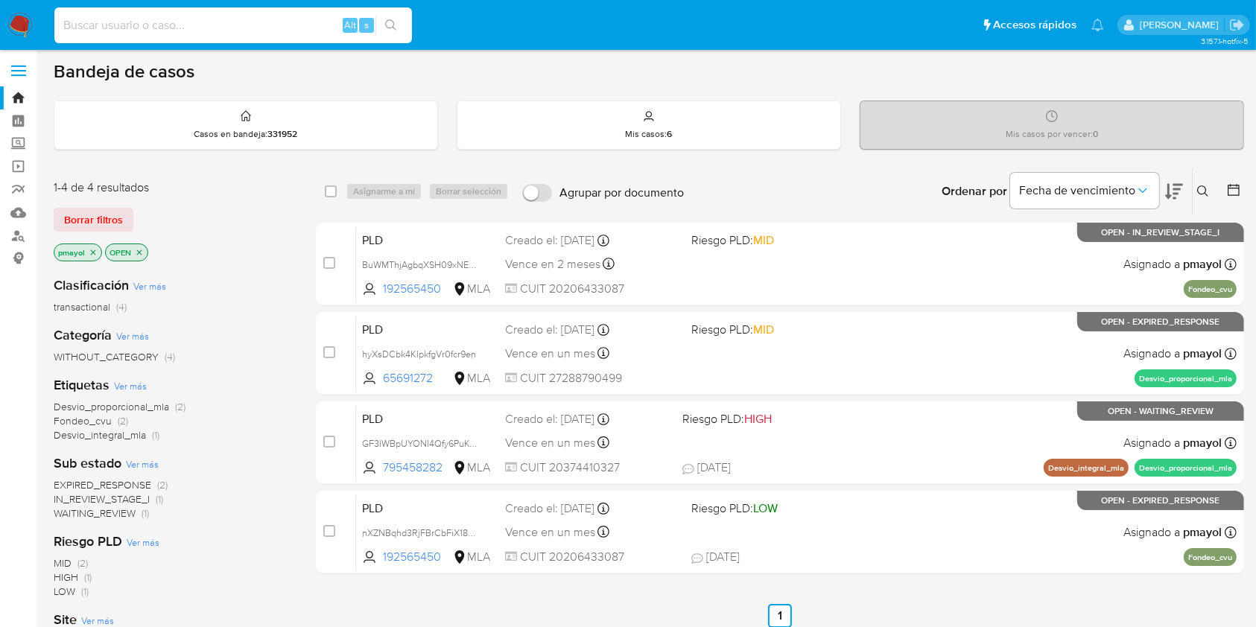
click at [242, 25] on input at bounding box center [232, 25] width 357 height 19
paste input "szI71ec3wvUVbkPpNwEdWYAv"
type input "szI71ec3wvUVbkPpNwEdWYAv"
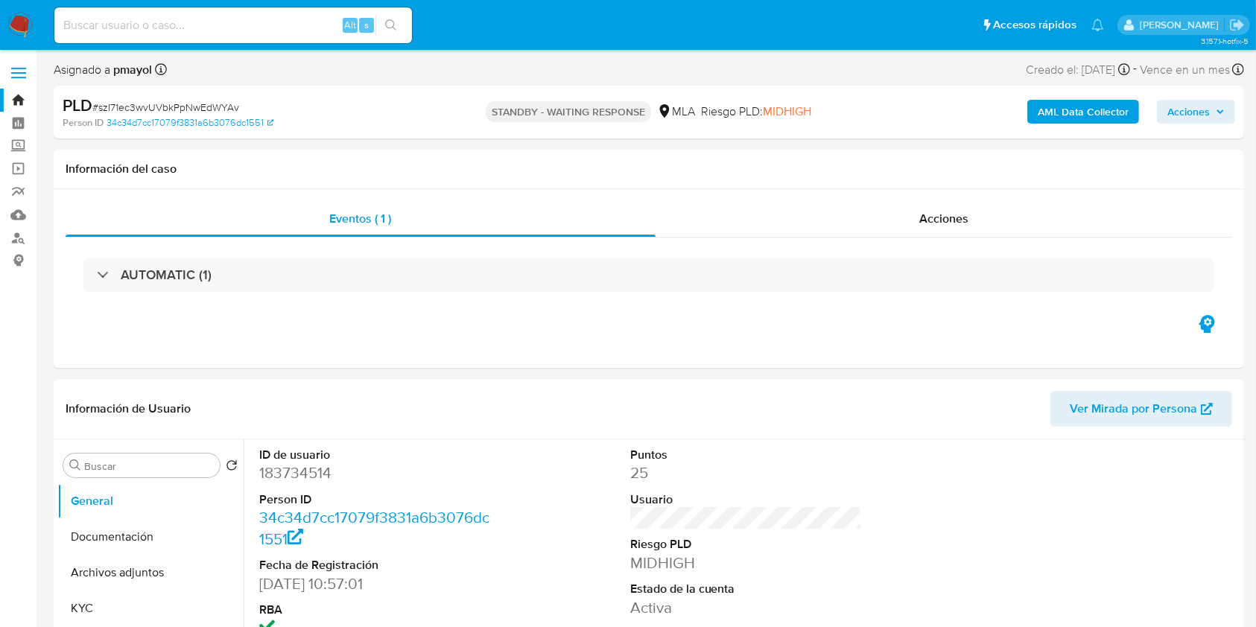
click at [22, 19] on img at bounding box center [19, 25] width 25 height 25
select select "10"
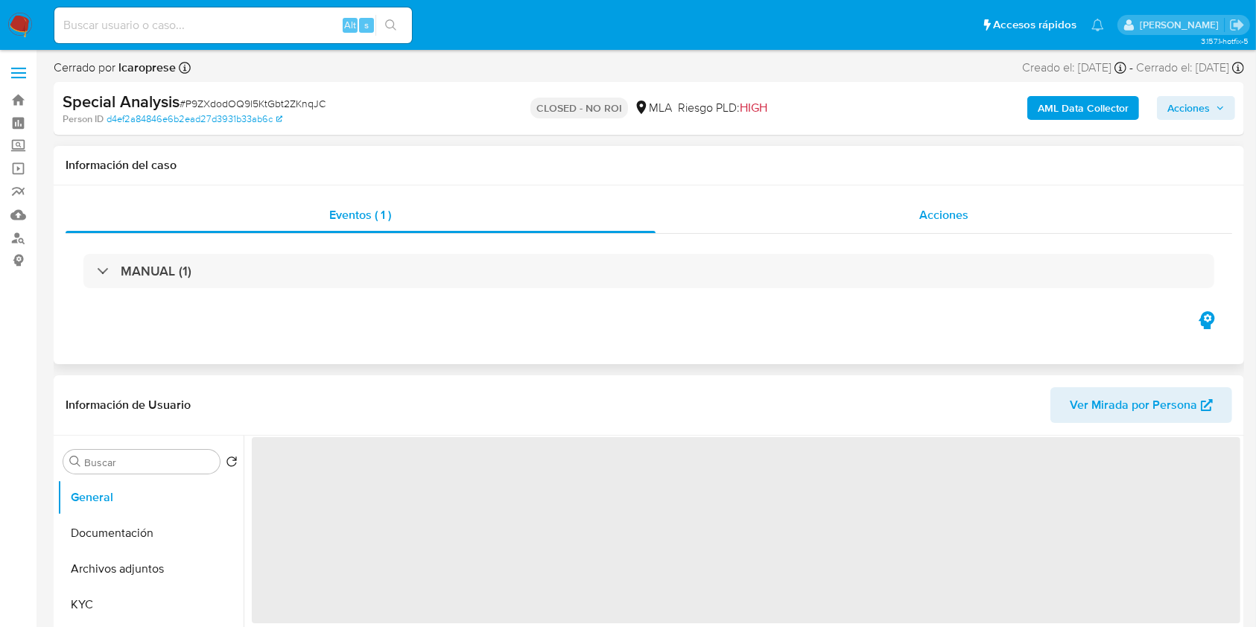
click at [924, 217] on span "Acciones" at bounding box center [943, 214] width 49 height 17
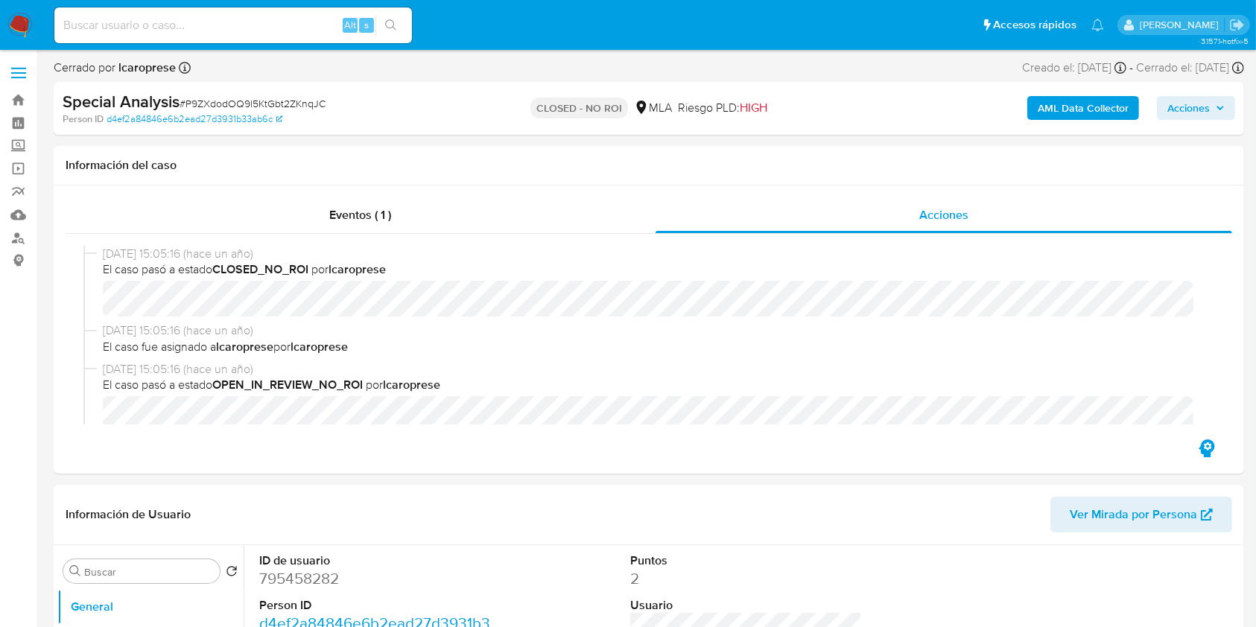
select select "10"
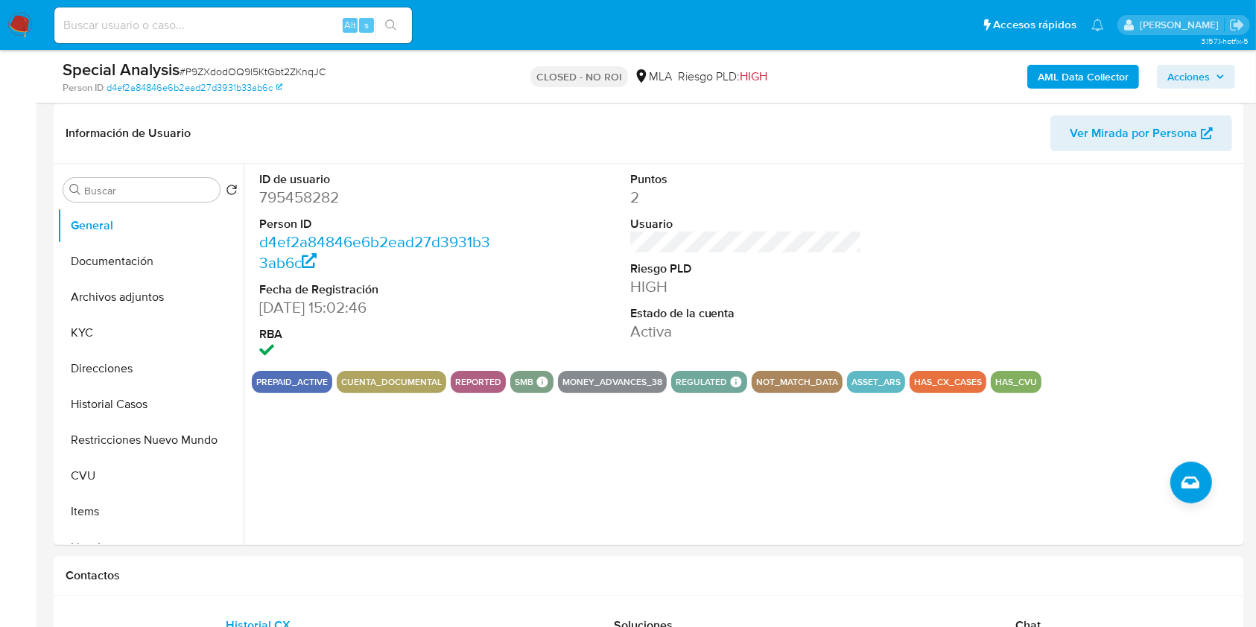
scroll to position [331, 0]
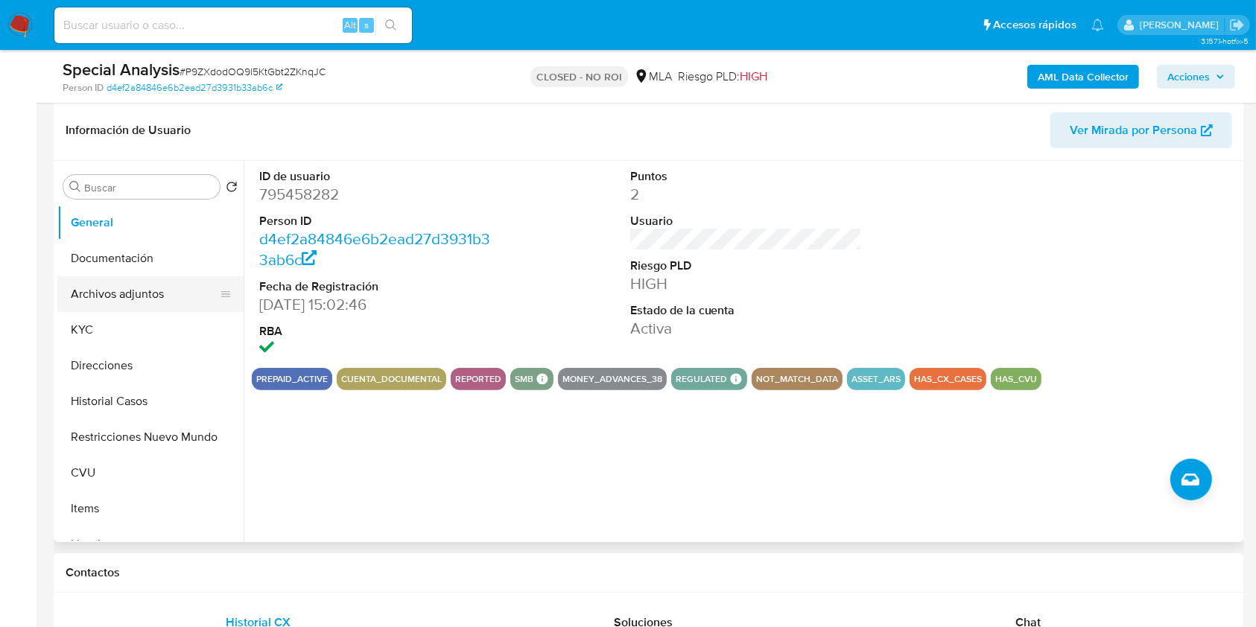
click at [117, 292] on button "Archivos adjuntos" at bounding box center [144, 294] width 174 height 36
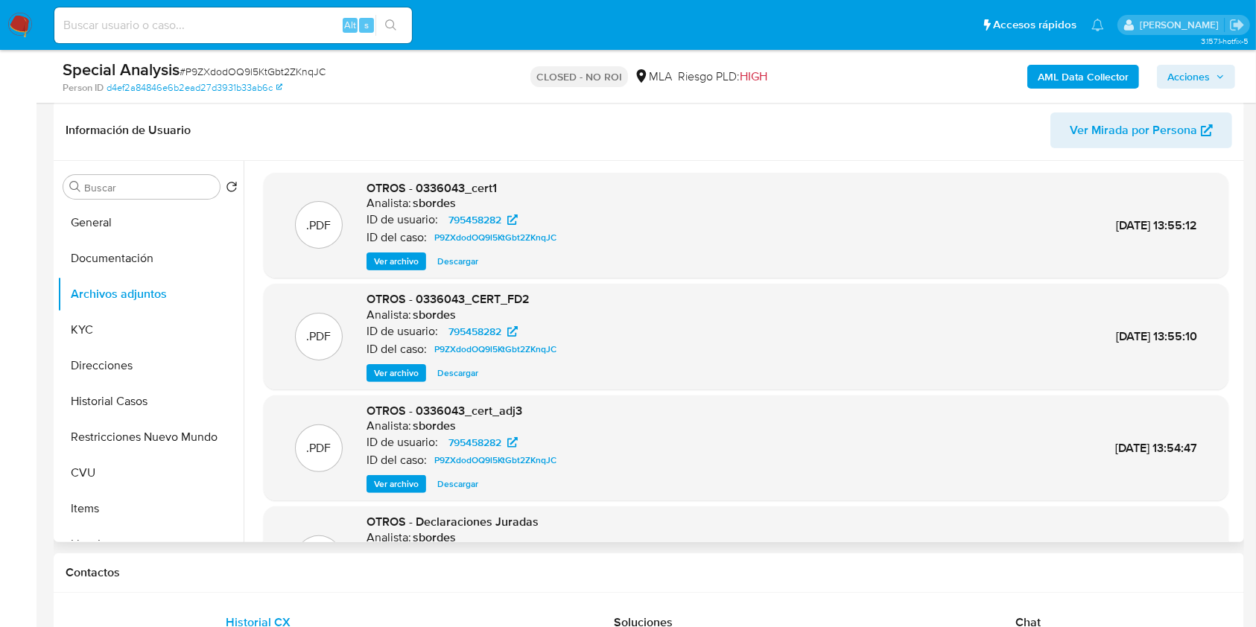
click at [387, 265] on span "Ver archivo" at bounding box center [396, 261] width 45 height 15
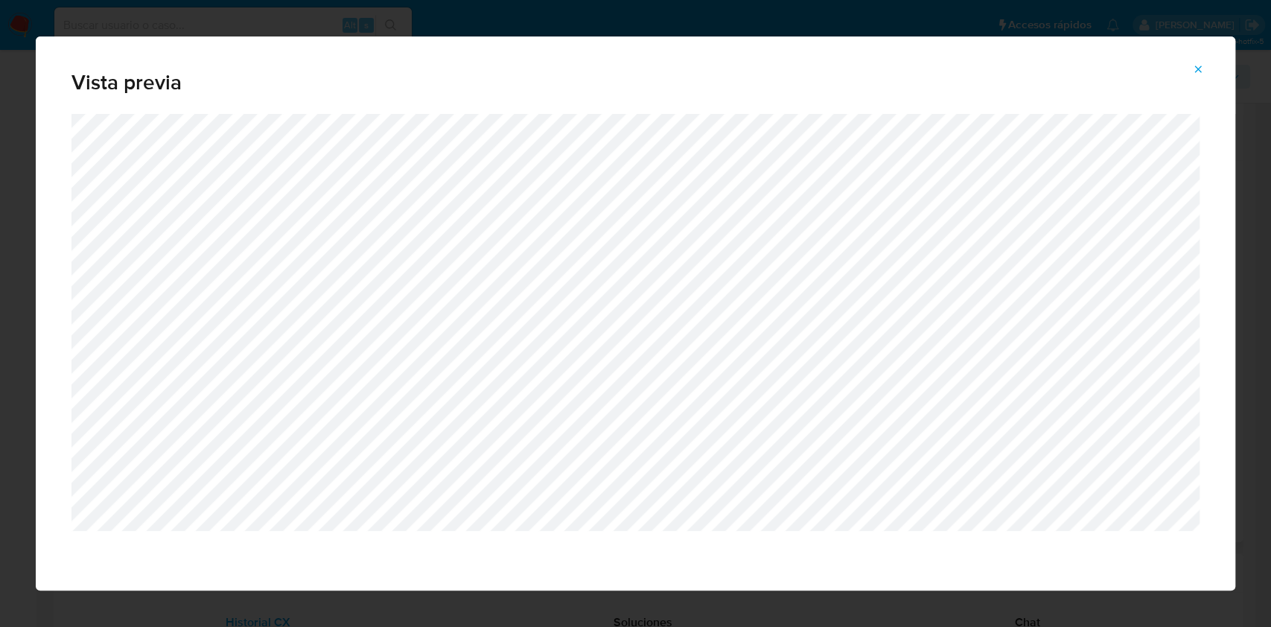
click at [1198, 67] on icon "Attachment preview" at bounding box center [1198, 69] width 12 height 12
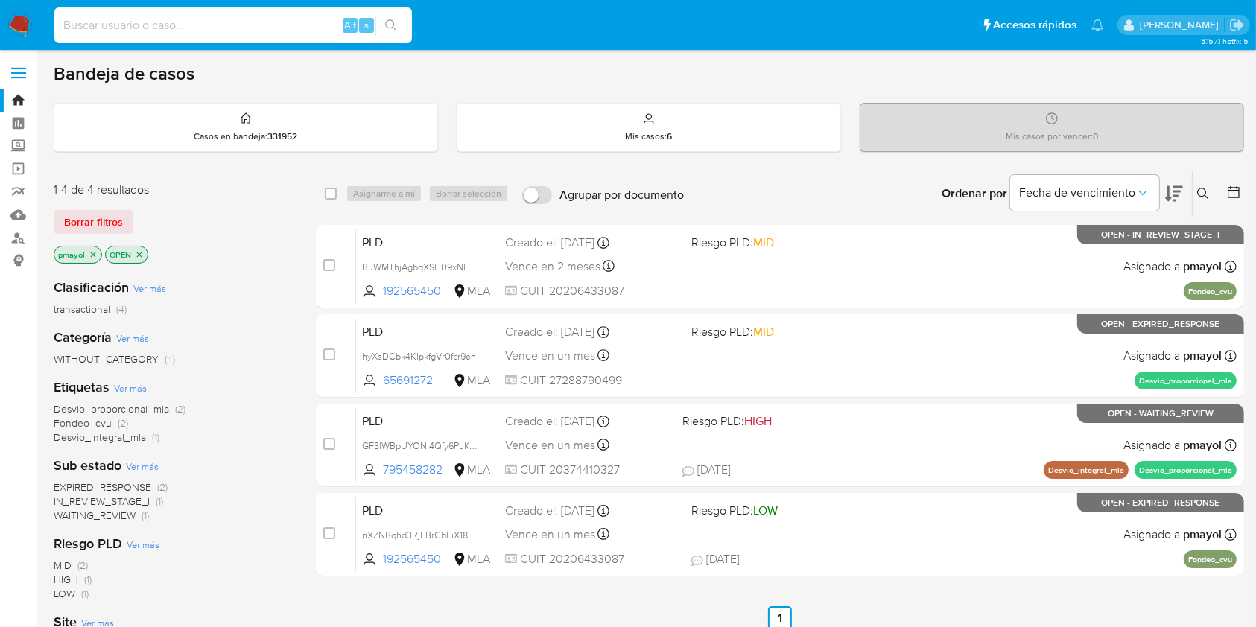
click at [264, 30] on input at bounding box center [232, 25] width 357 height 19
paste input "hyXsDCbk4KIpkfgVr0fcr9en"
type input "hyXsDCbk4KIpkfgVr0fcr9en"
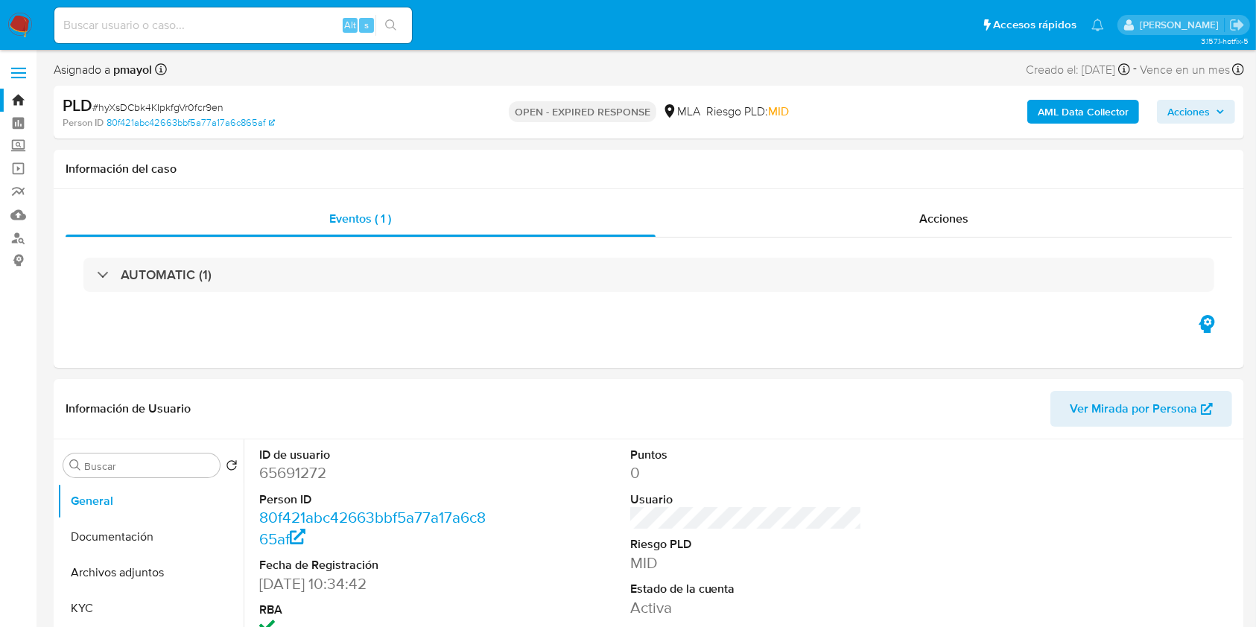
select select "10"
click at [303, 26] on input at bounding box center [232, 25] width 357 height 19
paste input "szI71ec3wvUVbkPpNwEdWYAv"
type input "szI71ec3wvUVbkPpNwEdWYAv"
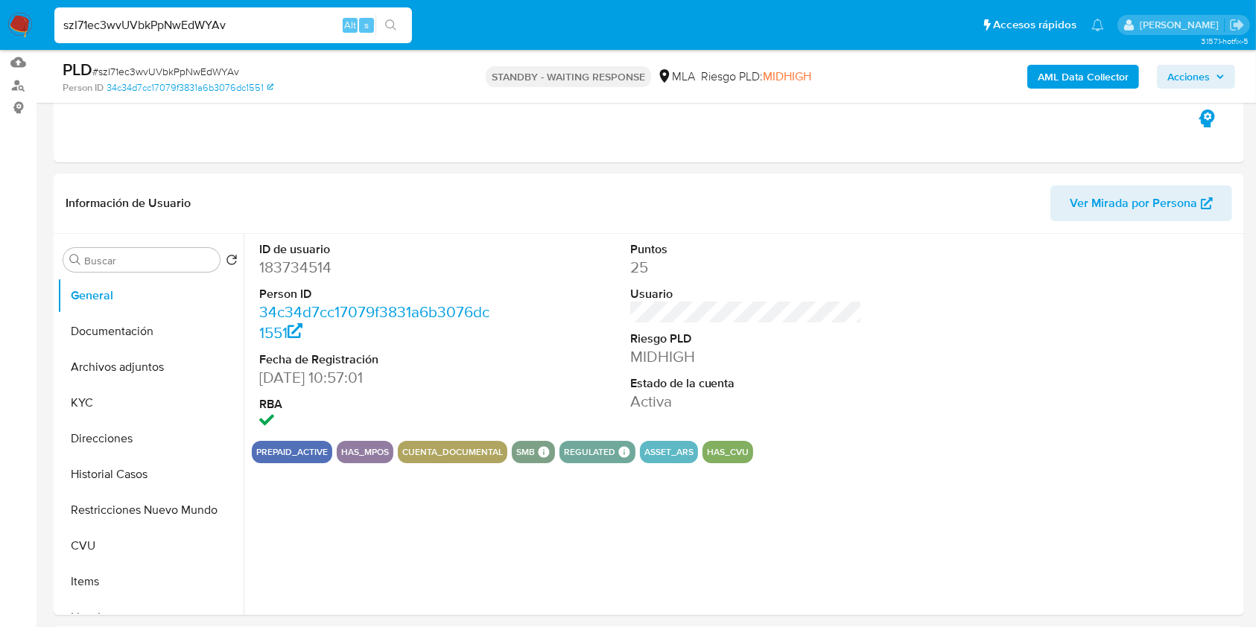
scroll to position [157, 0]
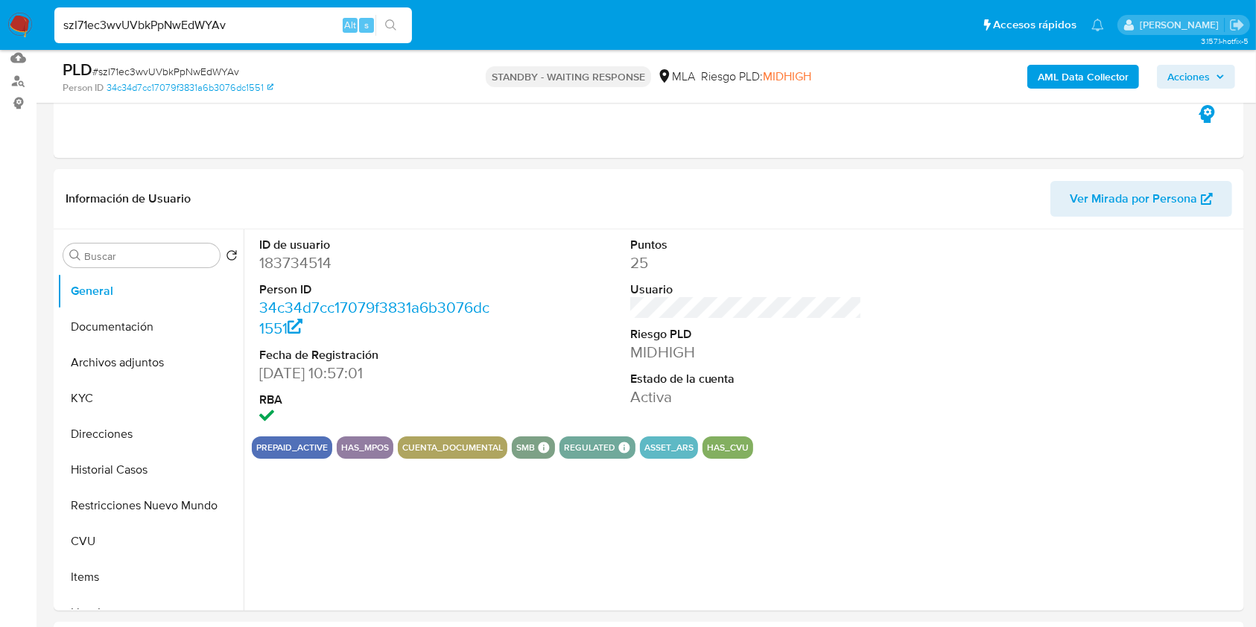
select select "10"
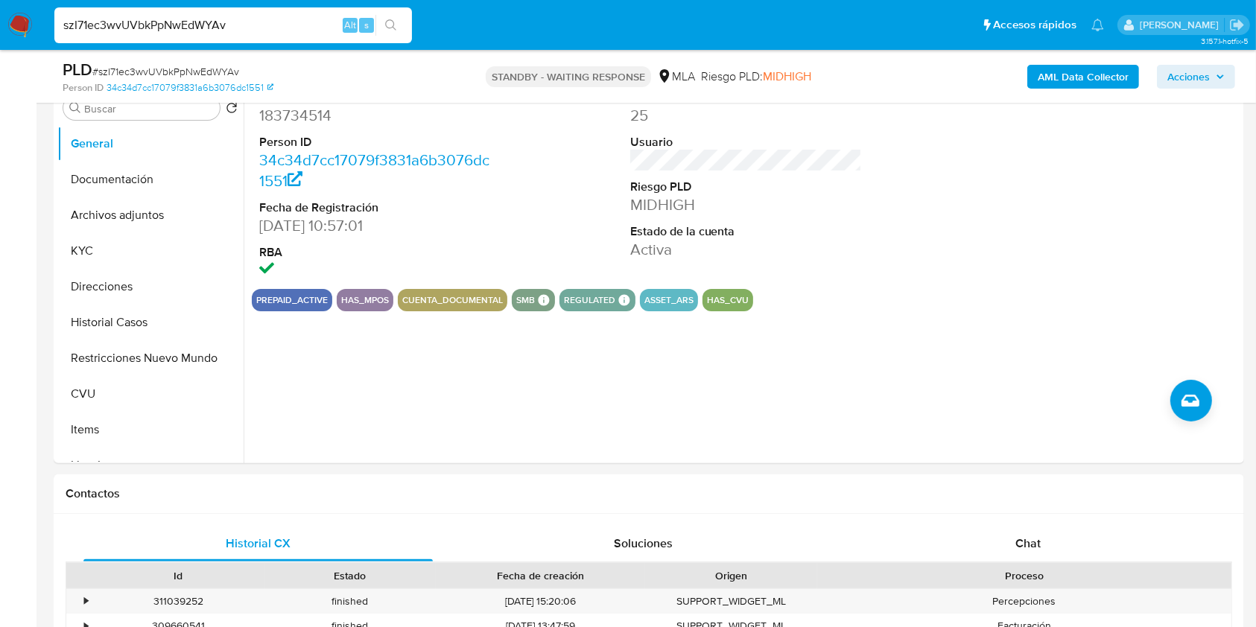
scroll to position [646, 0]
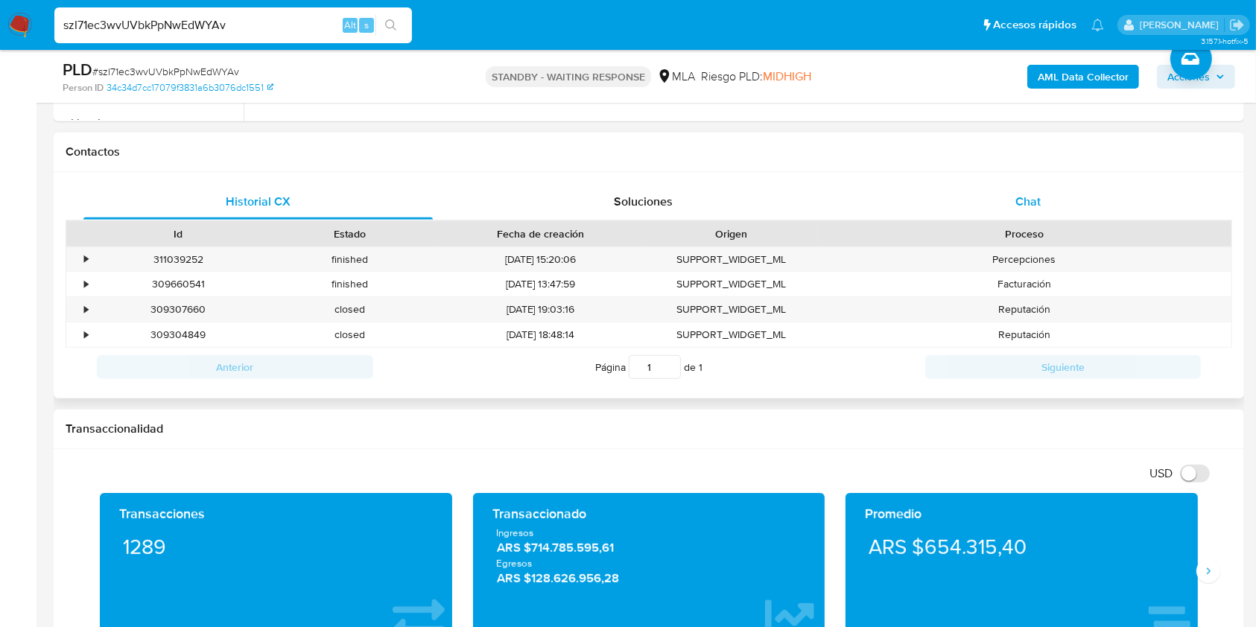
click at [1043, 201] on div "Chat" at bounding box center [1028, 202] width 349 height 36
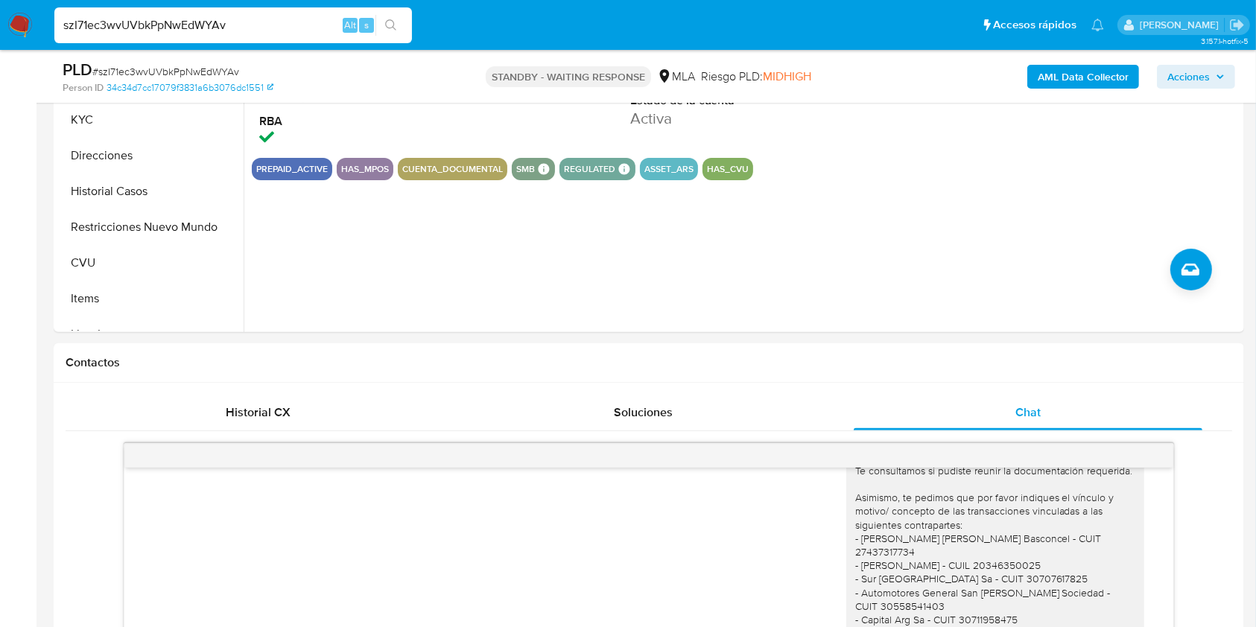
scroll to position [391, 0]
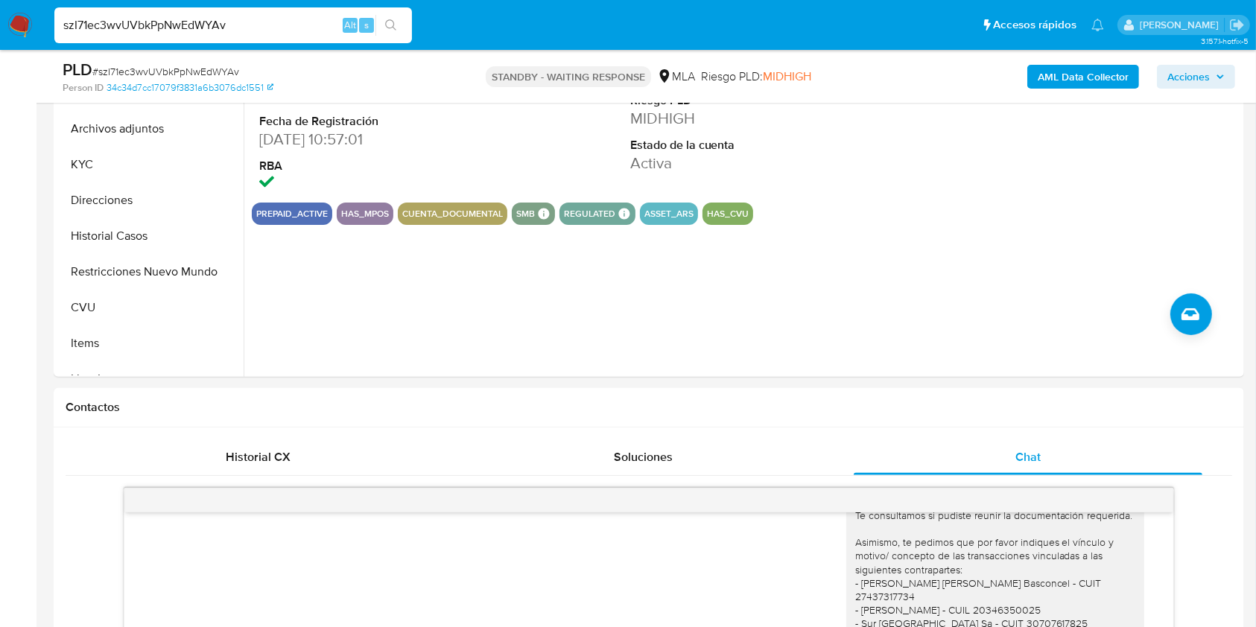
click at [244, 21] on input "szI71ec3wvUVbkPpNwEdWYAv" at bounding box center [232, 25] width 357 height 19
paste input "BuWMThjAgbqXSH09xNEn0Skn"
type input "BuWMThjAgbqXSH09xNEn0Skn"
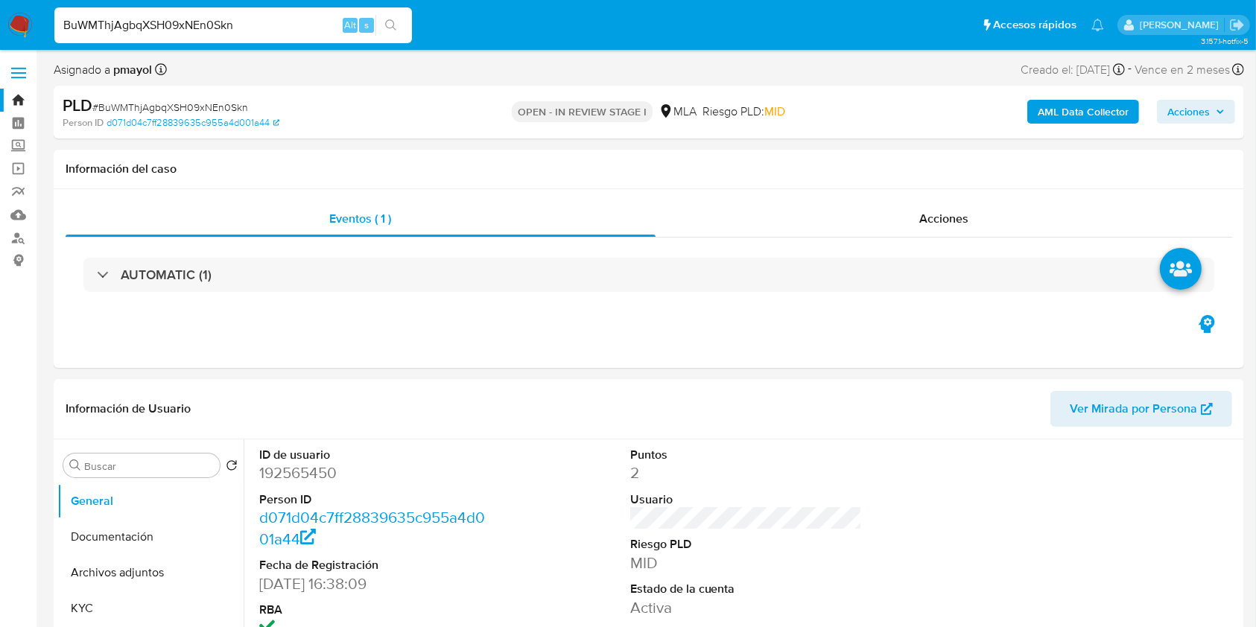
select select "10"
click at [193, 104] on span "# BuWMThjAgbqXSH09xNEn0Skn" at bounding box center [170, 107] width 156 height 15
click at [307, 477] on dd "192565450" at bounding box center [375, 473] width 232 height 21
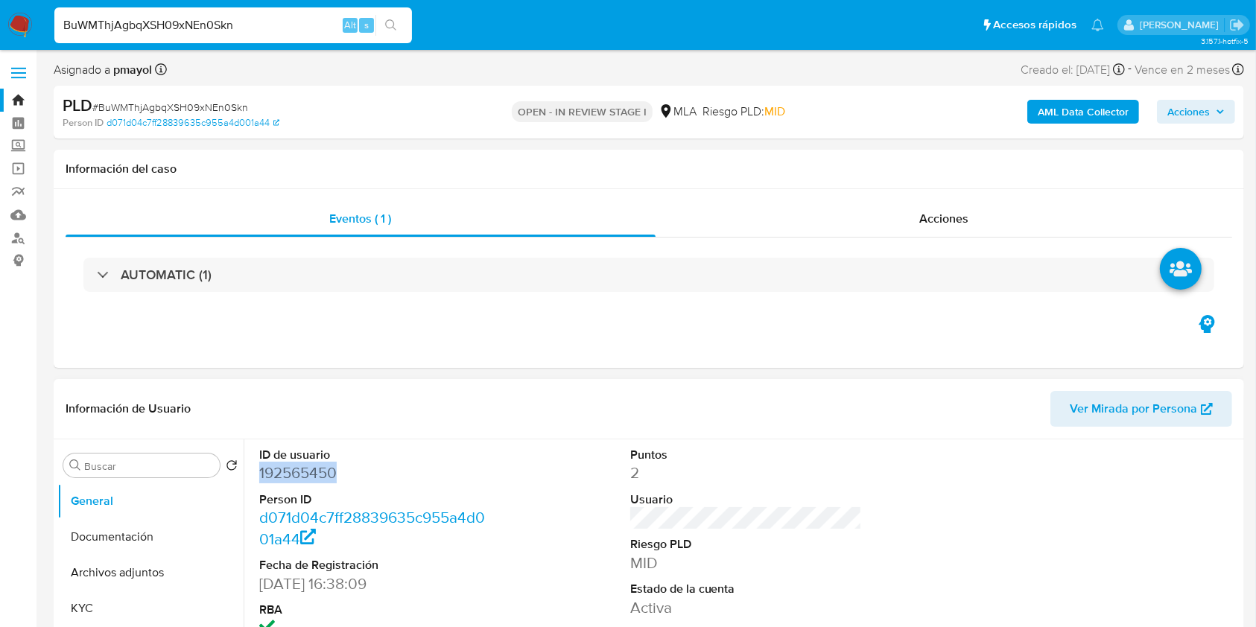
copy dd "192565450"
click at [180, 98] on div "PLD # BuWMThjAgbqXSH09xNEn0Skn" at bounding box center [255, 106] width 385 height 22
copy span "BuWMThjAgbqXSH09xNEn0Skn"
click at [309, 473] on dd "192565450" at bounding box center [375, 473] width 232 height 21
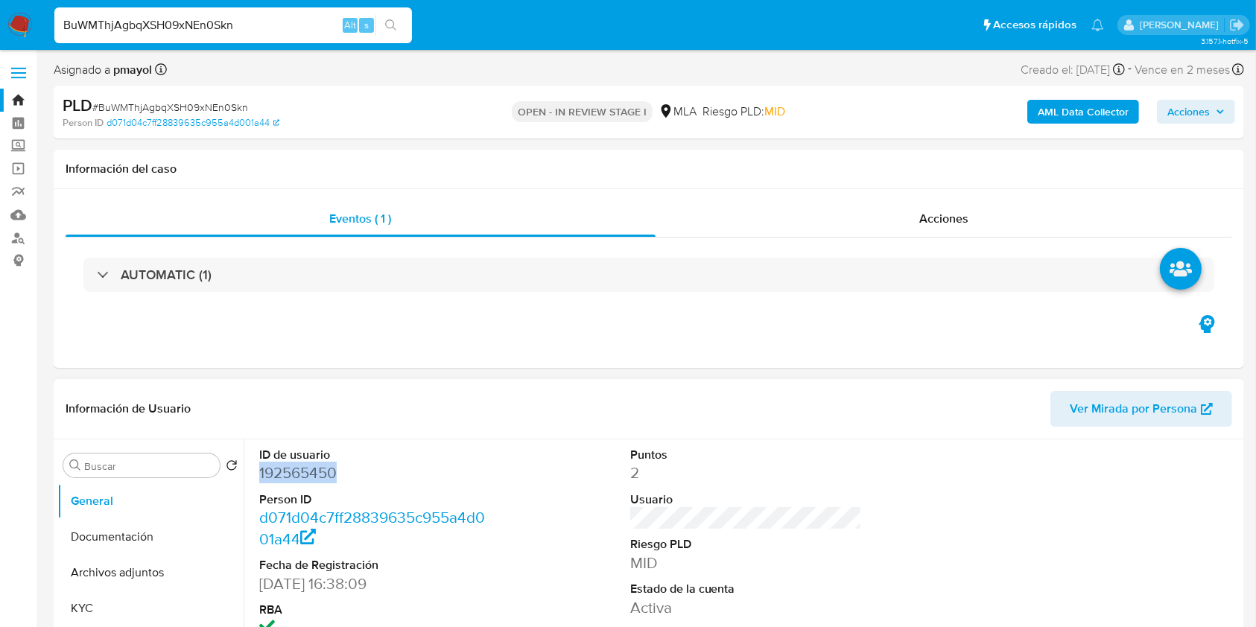
click at [309, 473] on dd "192565450" at bounding box center [375, 473] width 232 height 21
copy dd "192565450"
click at [209, 101] on span "# BuWMThjAgbqXSH09xNEn0Skn" at bounding box center [170, 107] width 156 height 15
copy span "BuWMThjAgbqXSH09xNEn0Skn"
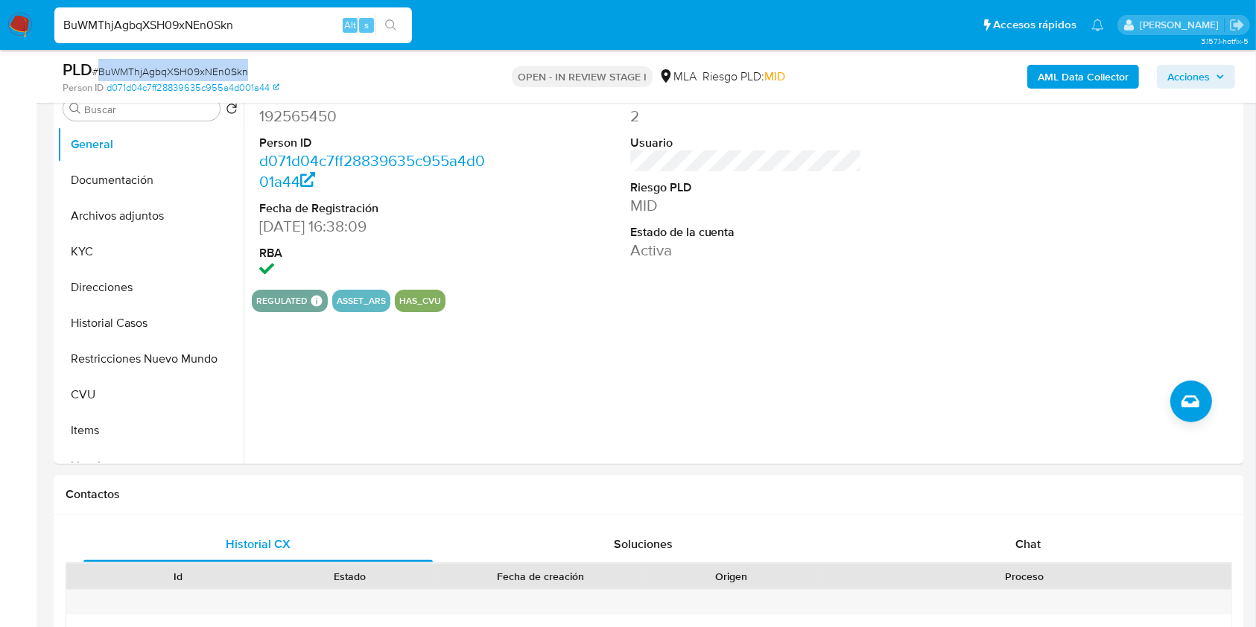
scroll to position [317, 0]
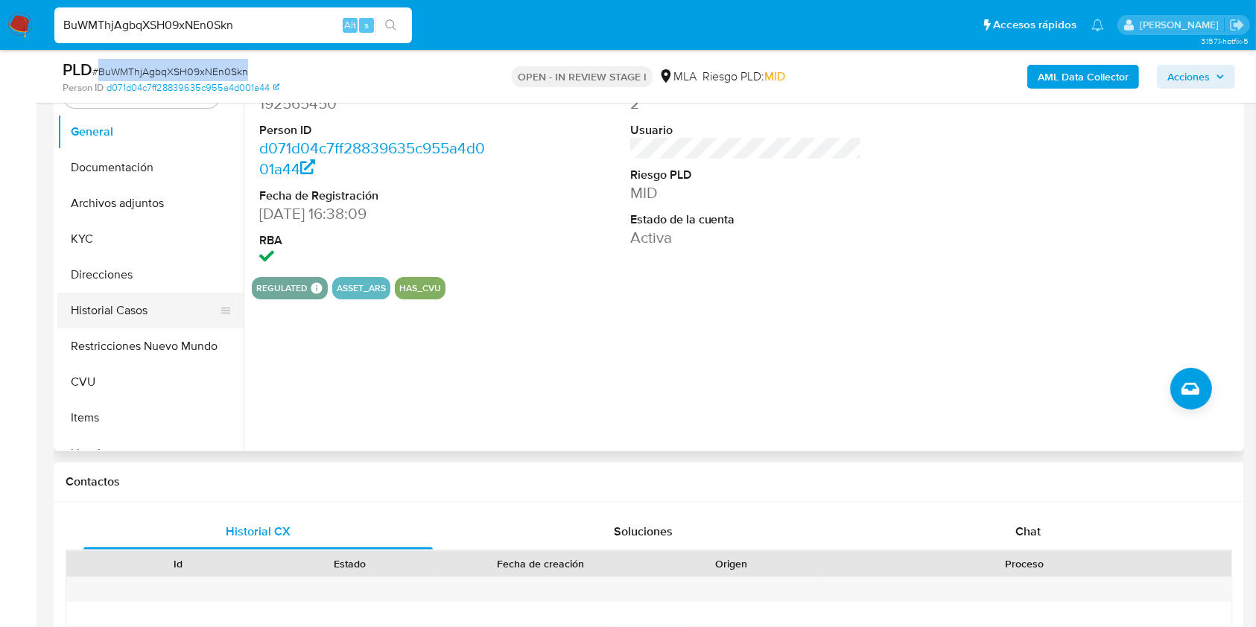
click at [137, 313] on button "Historial Casos" at bounding box center [144, 311] width 174 height 36
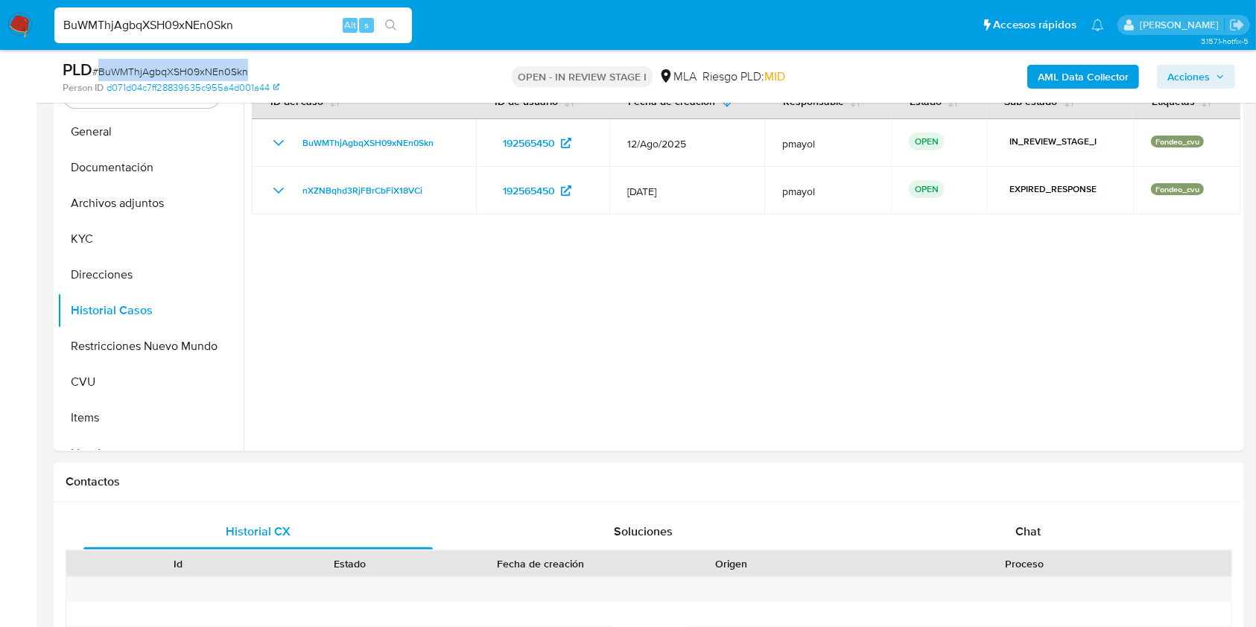
click at [16, 34] on img at bounding box center [19, 25] width 25 height 25
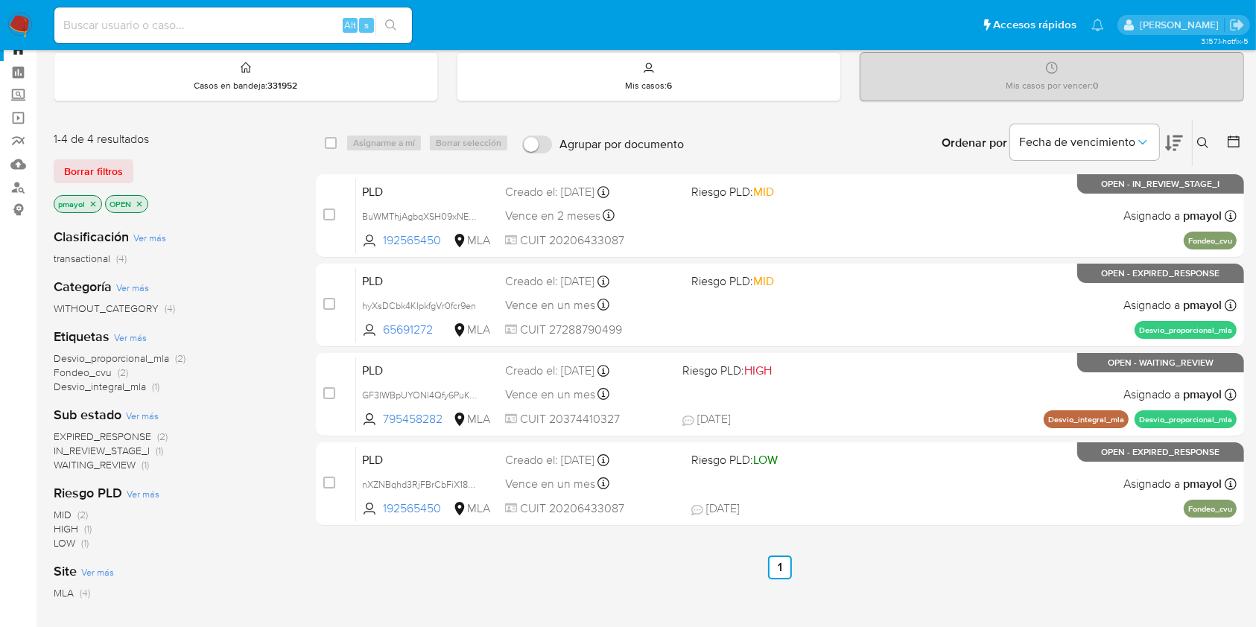
scroll to position [43, 0]
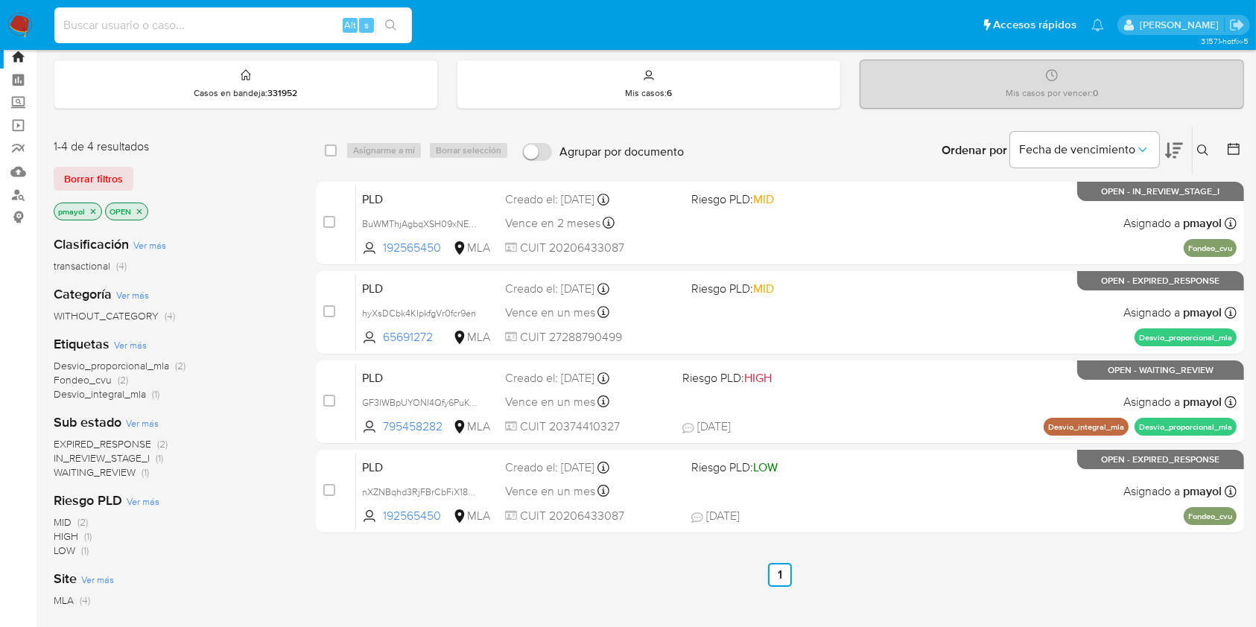
click at [295, 31] on input at bounding box center [232, 25] width 357 height 19
paste input "hyXsDCbk4KIpkfgVr0fcr9en"
type input "hyXsDCbk4KIpkfgVr0fcr9en"
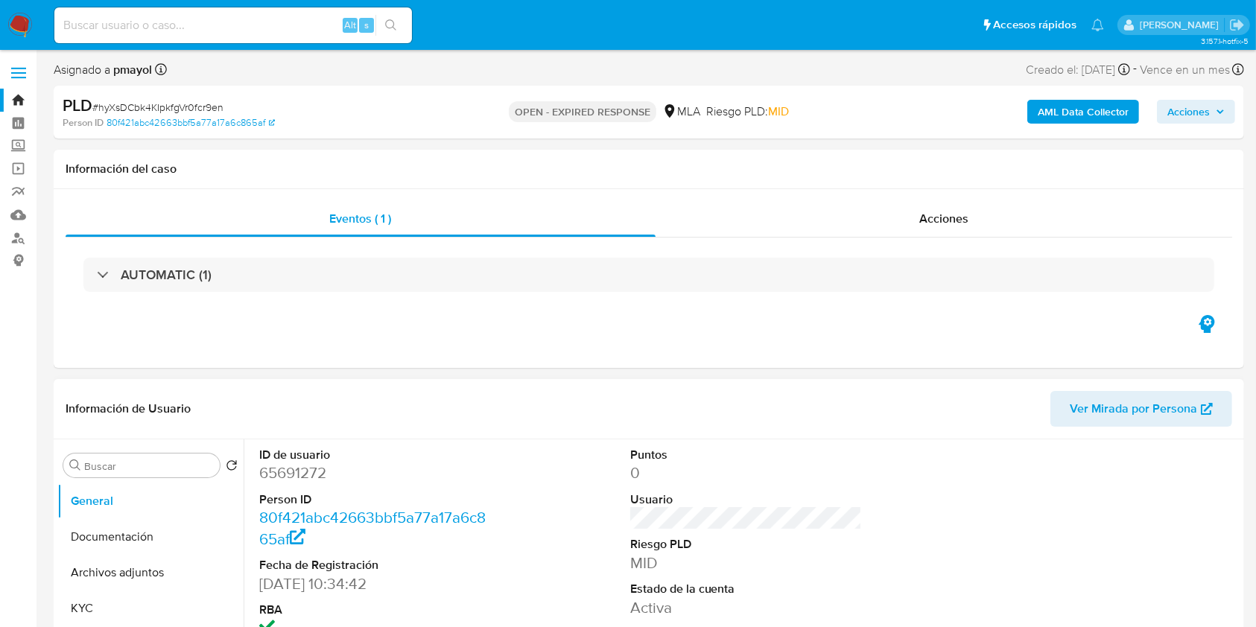
select select "10"
click at [282, 480] on dd "65691272" at bounding box center [375, 473] width 232 height 21
copy dd "65691272"
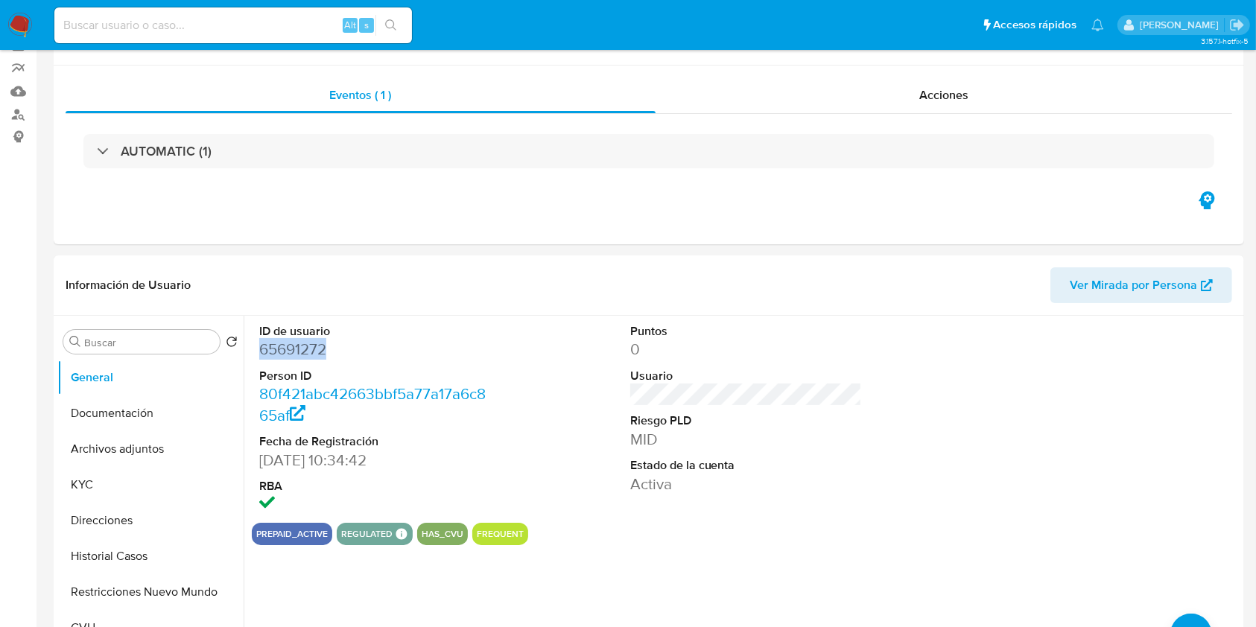
scroll to position [171, 0]
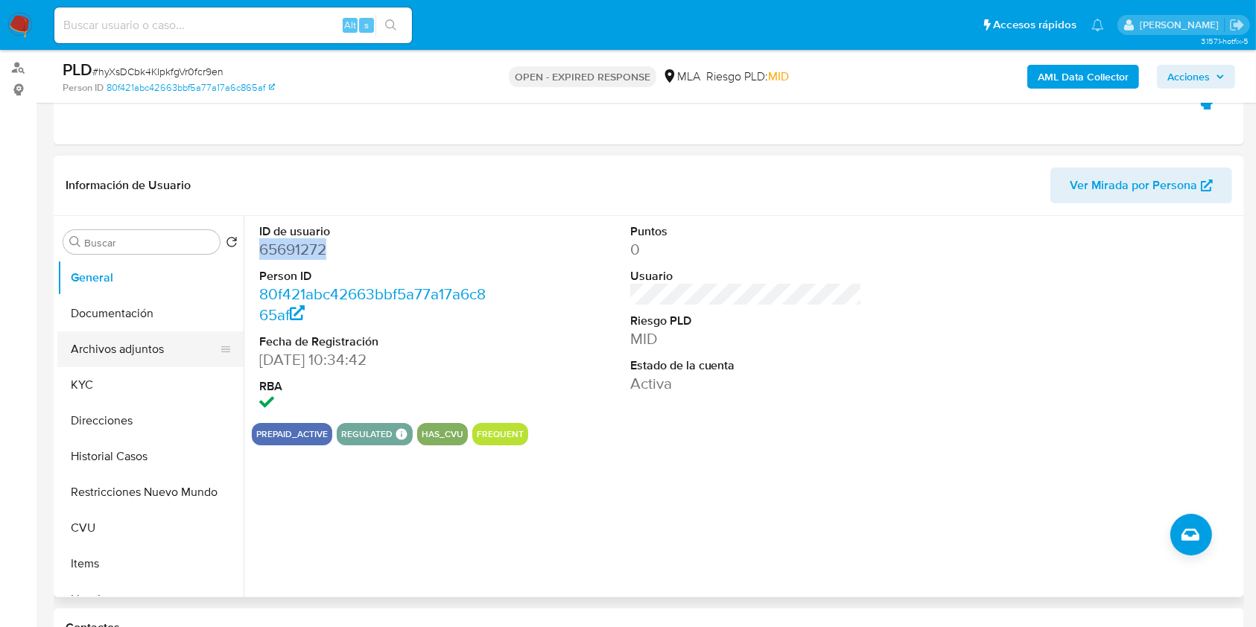
click at [182, 333] on button "Archivos adjuntos" at bounding box center [144, 349] width 174 height 36
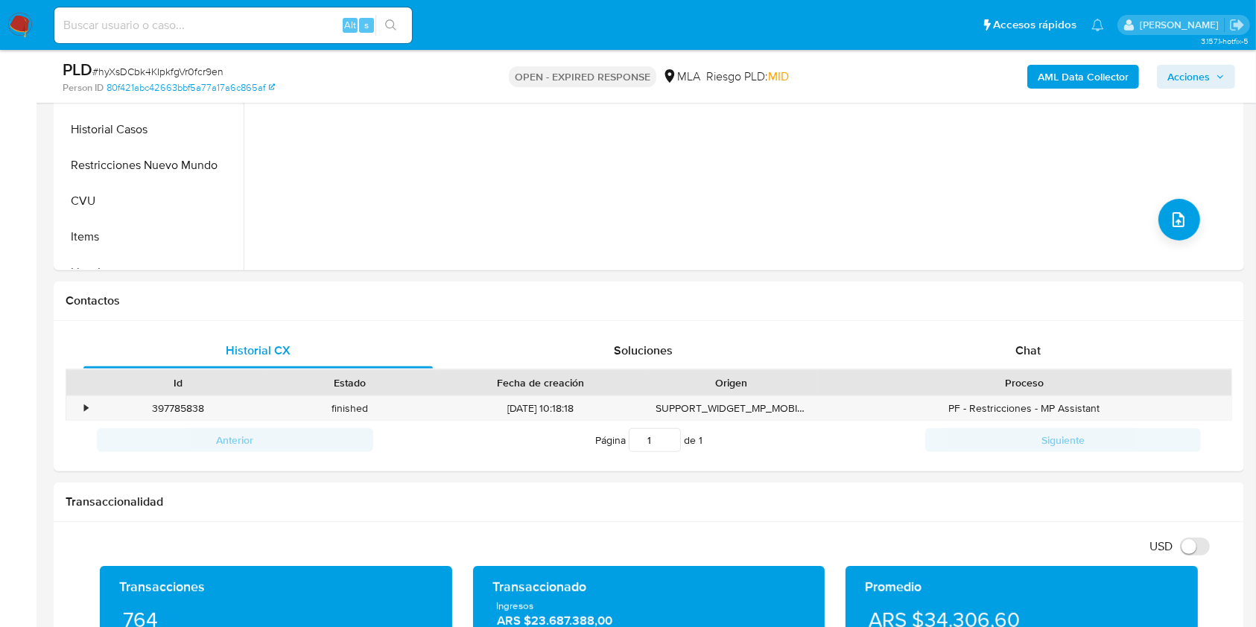
scroll to position [511, 0]
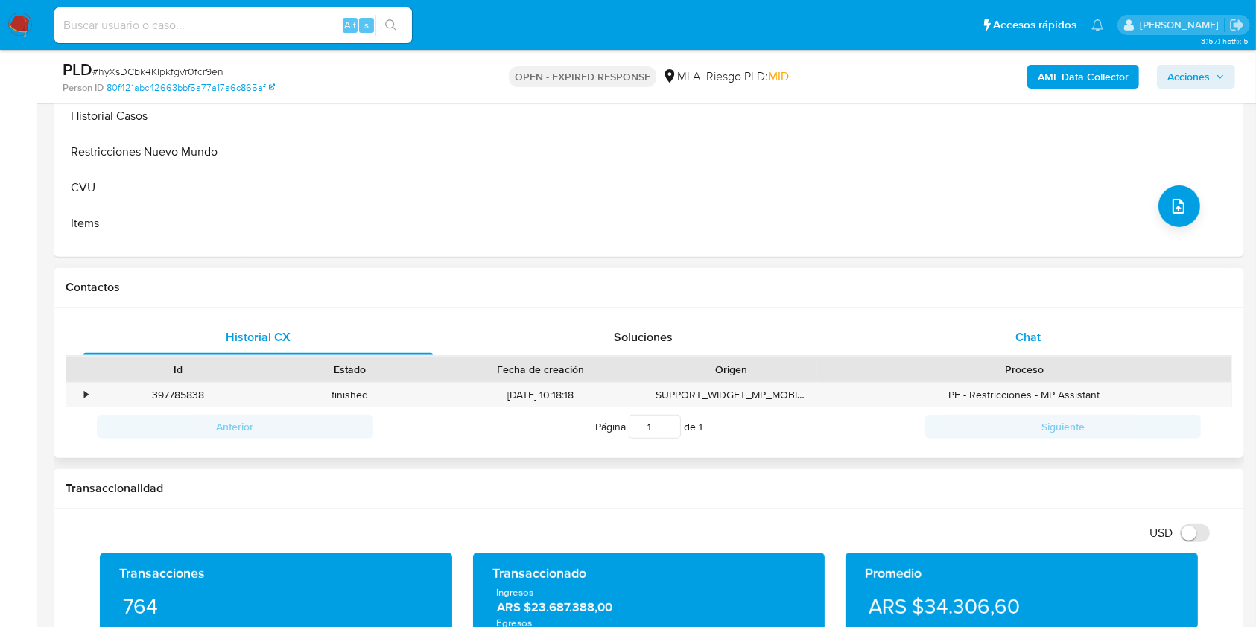
click at [1005, 349] on div "Chat" at bounding box center [1028, 338] width 349 height 36
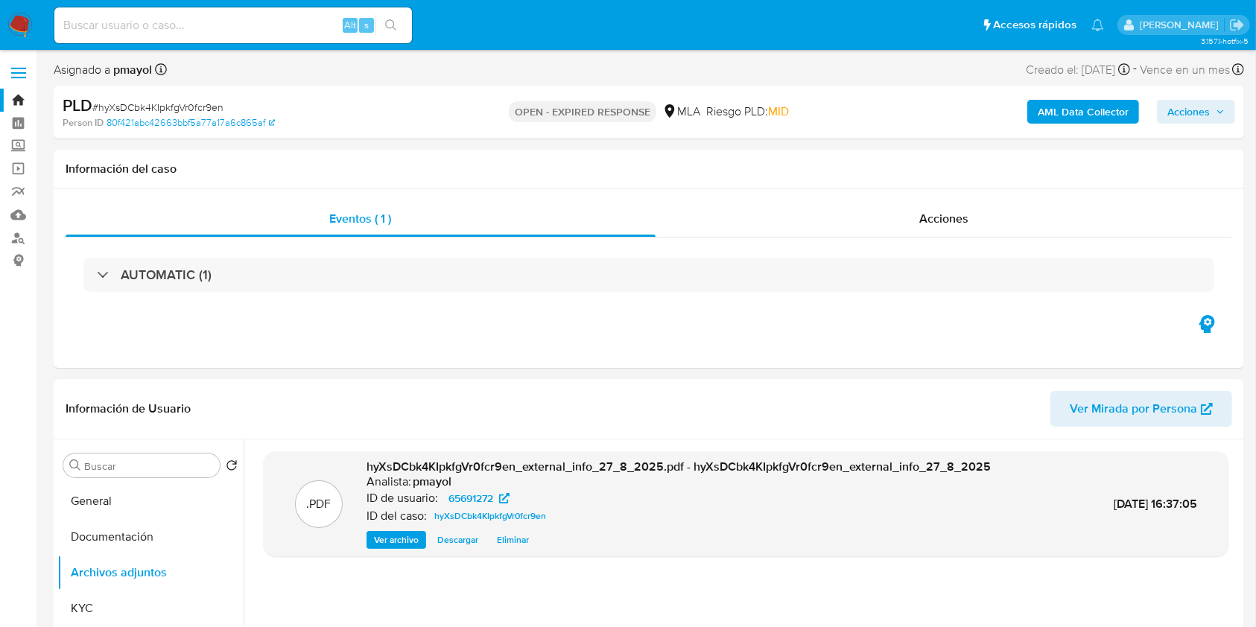
scroll to position [262, 0]
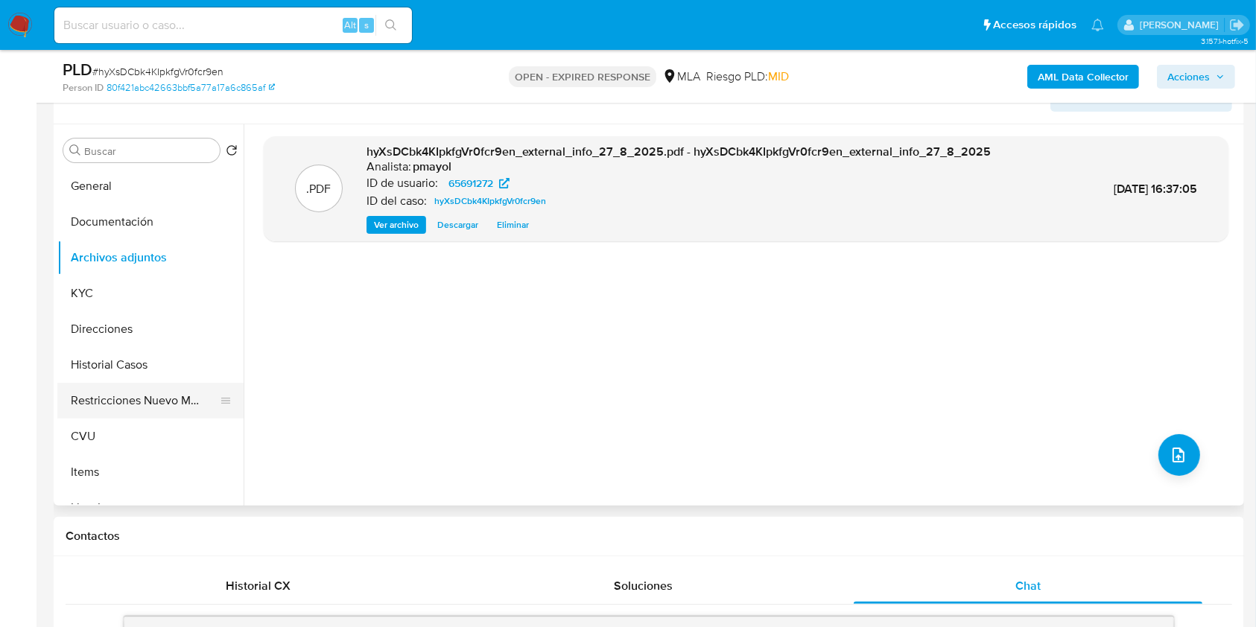
click at [161, 386] on button "Restricciones Nuevo Mundo" at bounding box center [144, 401] width 174 height 36
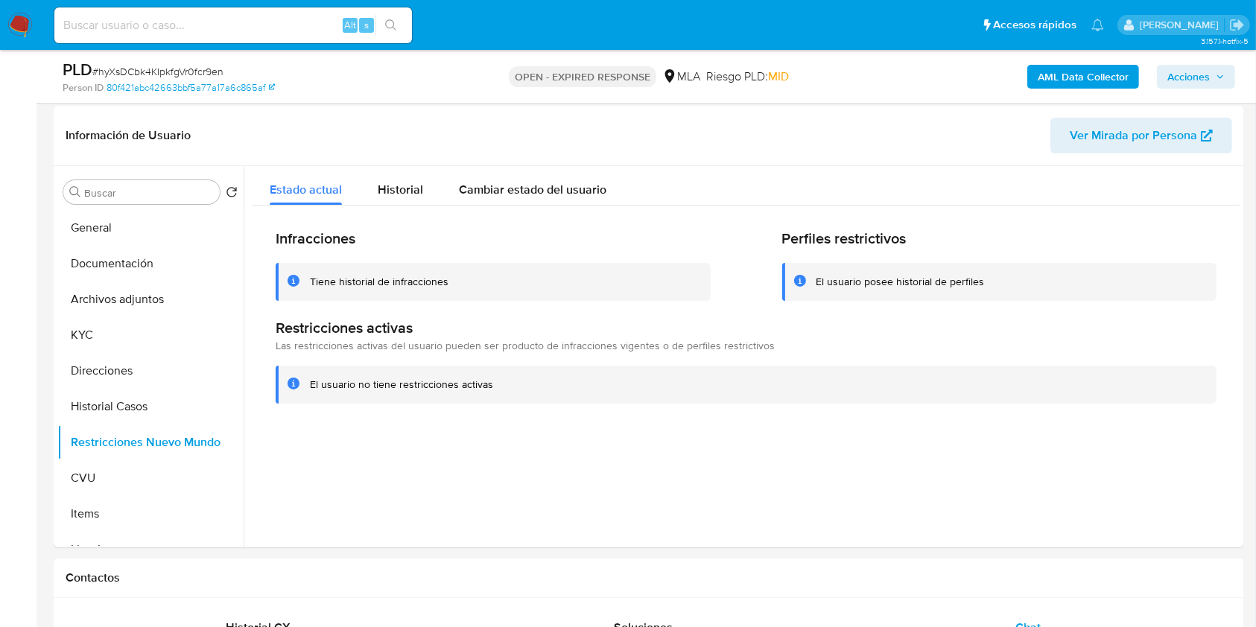
scroll to position [187, 0]
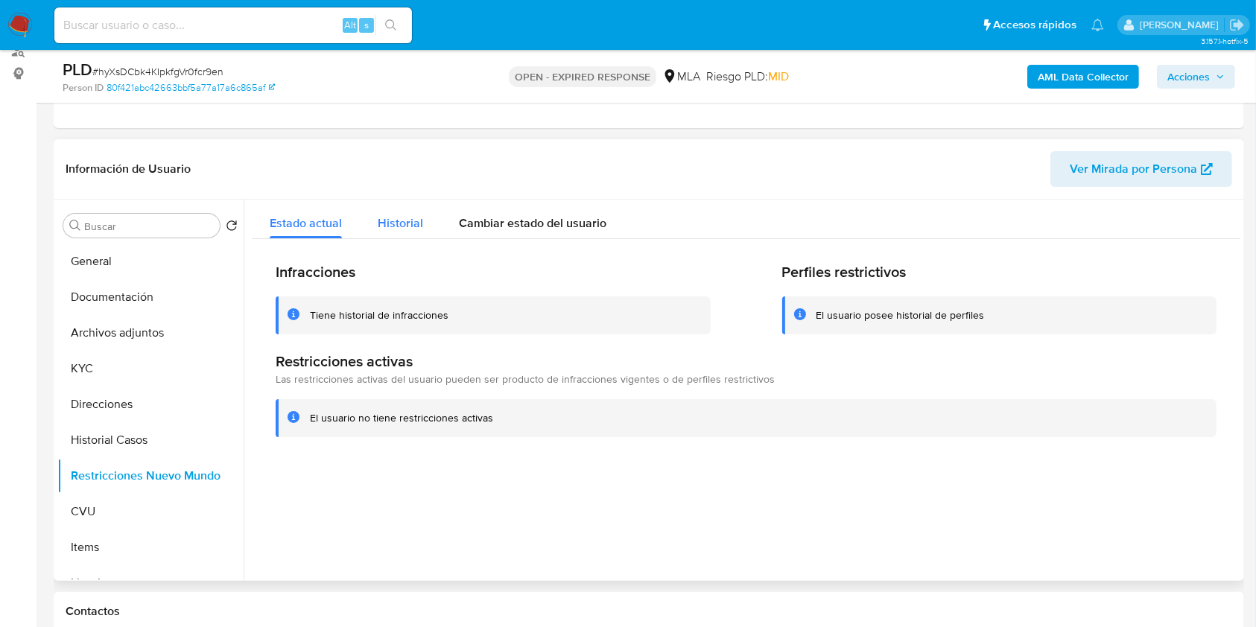
click at [407, 220] on span "Historial" at bounding box center [400, 222] width 45 height 17
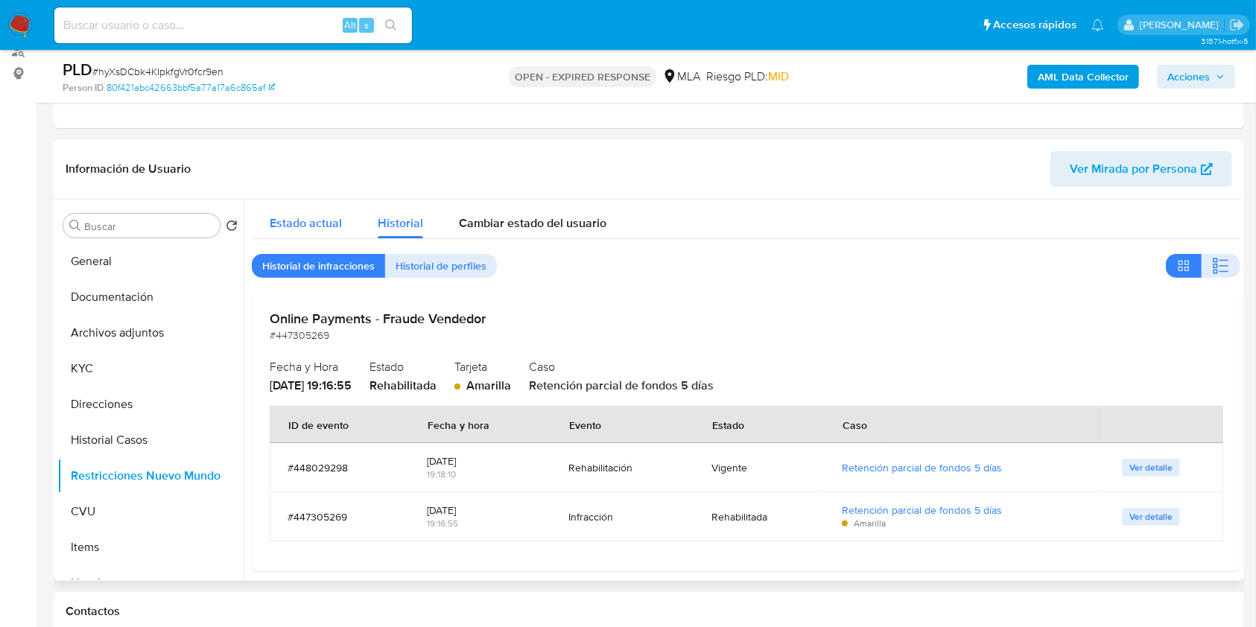
click at [322, 221] on span "Estado actual" at bounding box center [306, 222] width 72 height 17
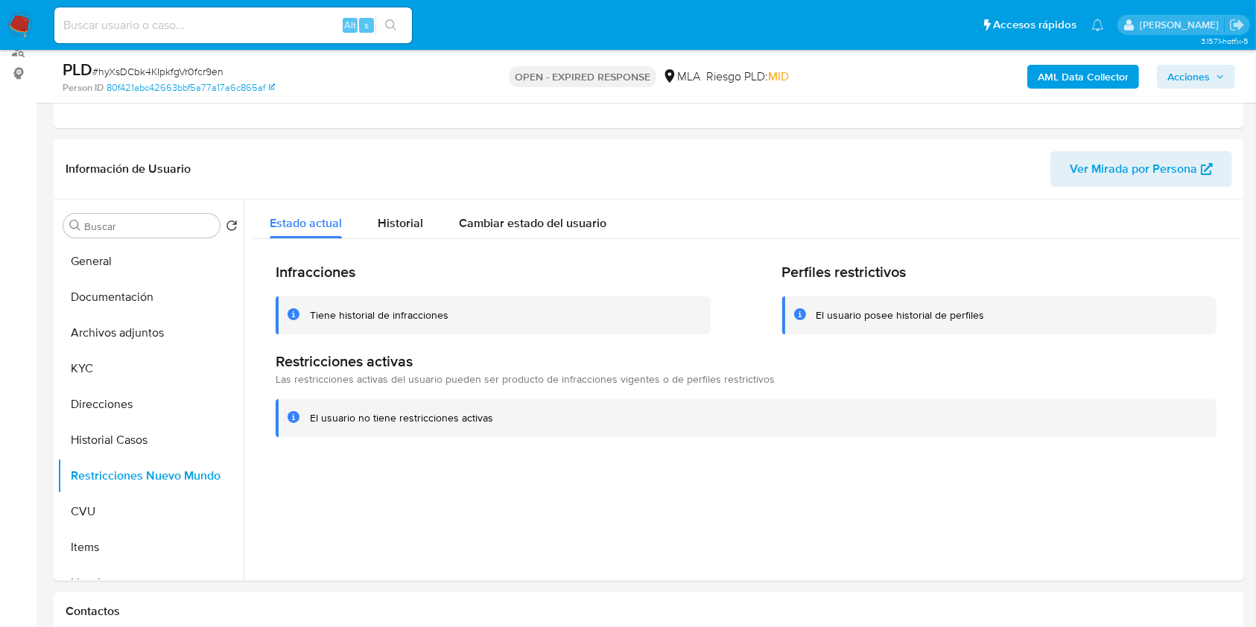
click at [284, 25] on input at bounding box center [232, 25] width 357 height 19
paste input "szI71ec3wvUVbkPpNwEdWYAv"
type input "szI71ec3wvUVbkPpNwEdWYAv"
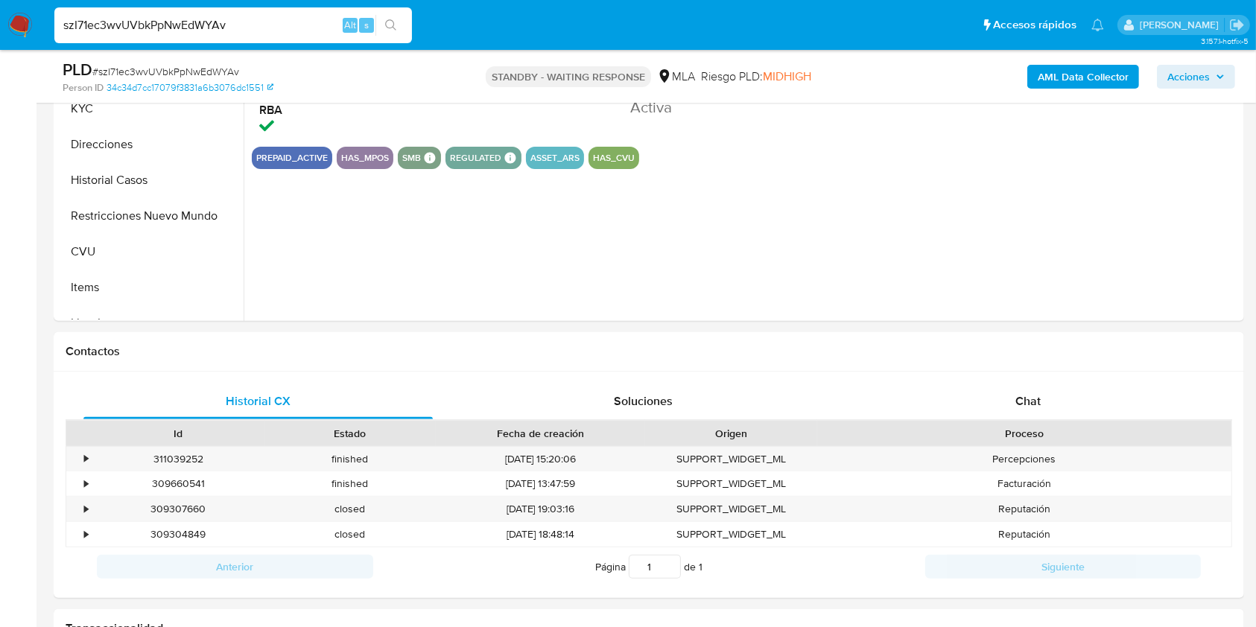
scroll to position [474, 0]
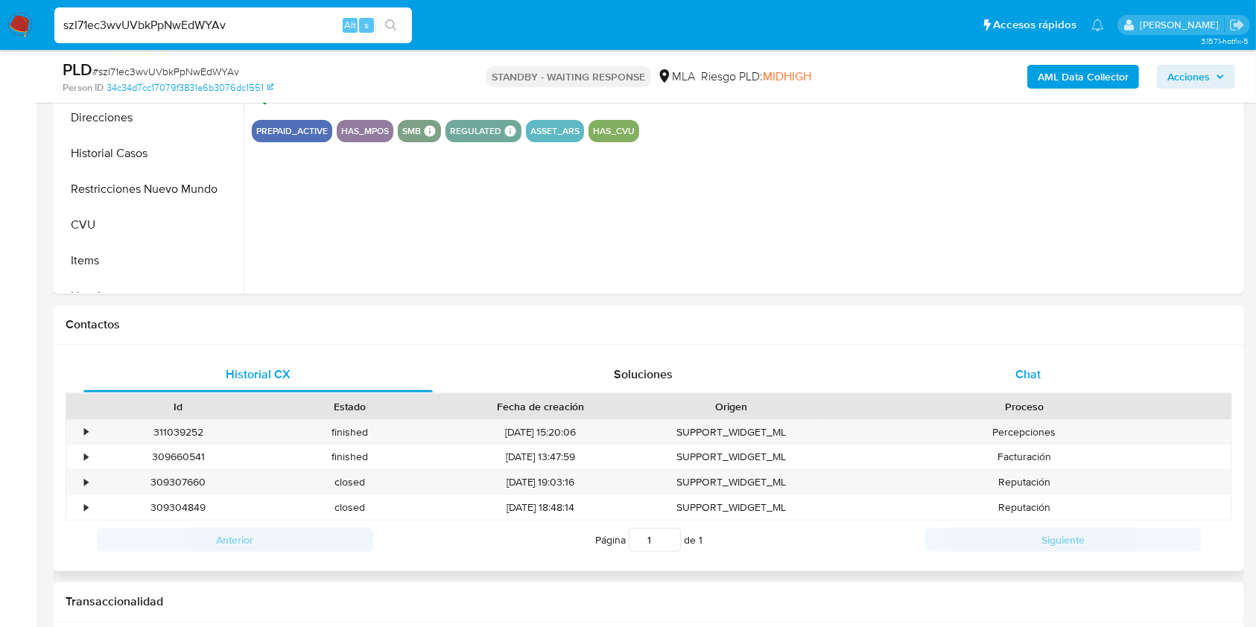
select select "10"
click at [967, 383] on div "Chat" at bounding box center [1028, 375] width 349 height 36
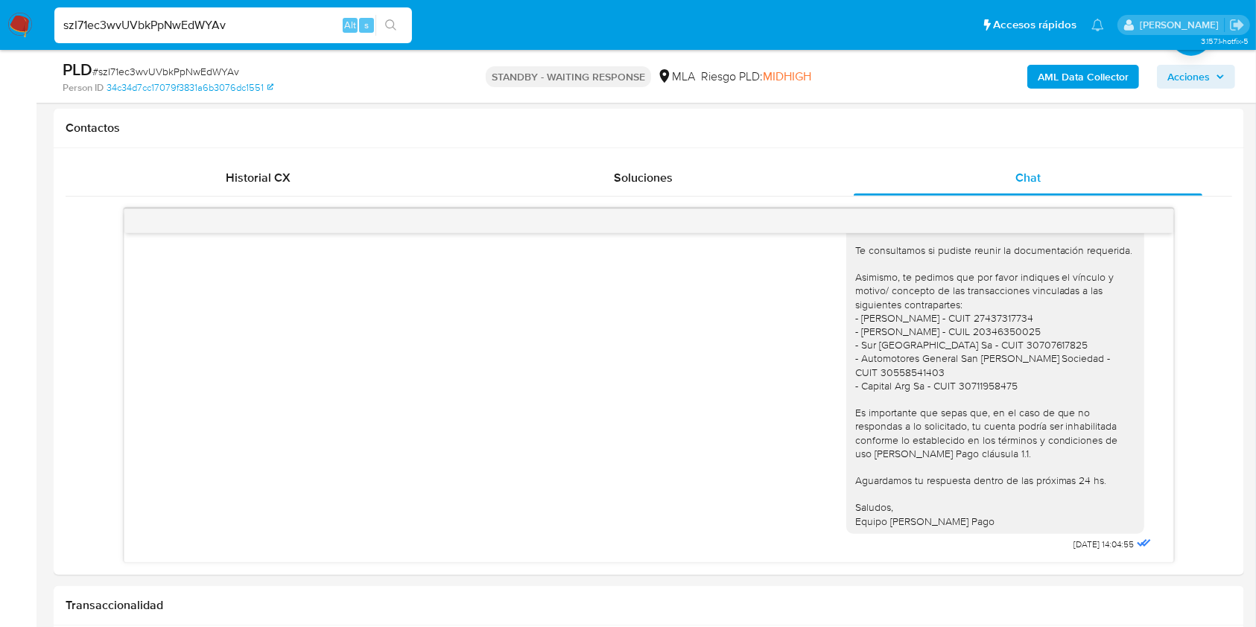
scroll to position [695, 0]
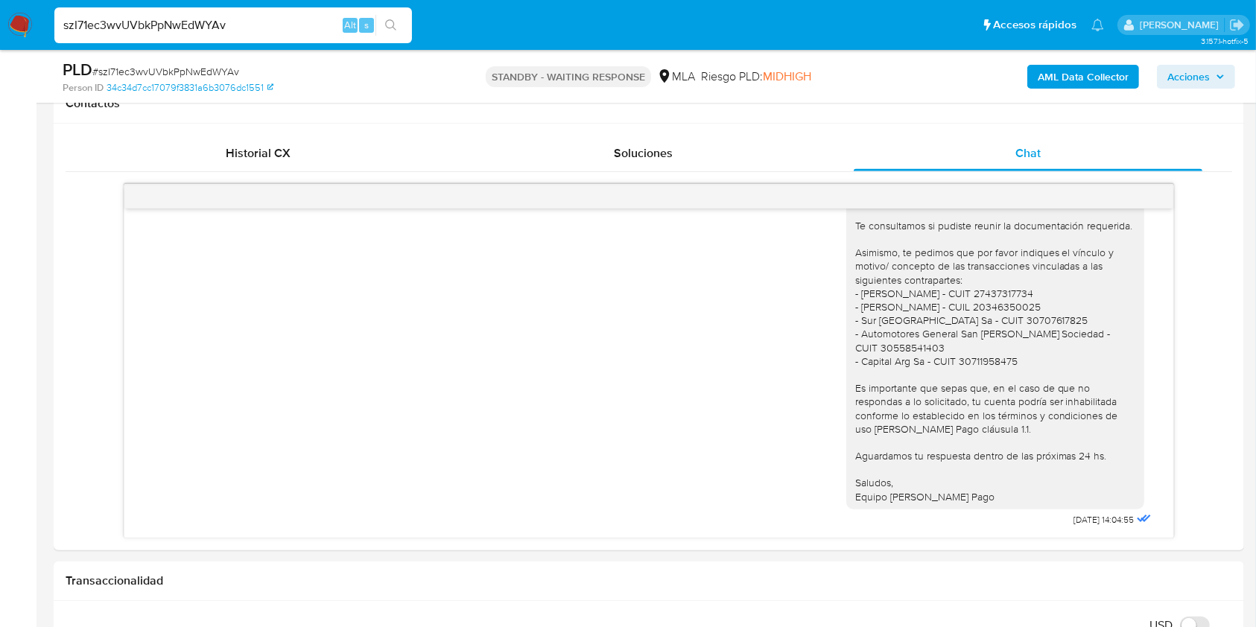
click at [12, 20] on img at bounding box center [19, 25] width 25 height 25
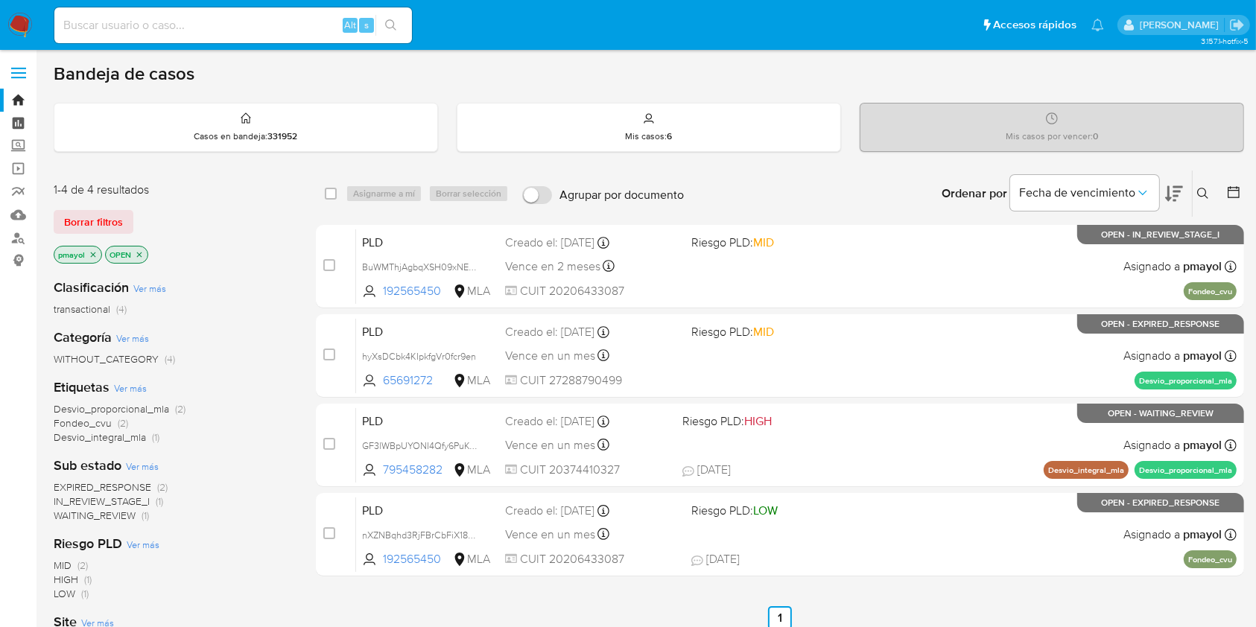
click at [19, 121] on link "Tablero" at bounding box center [88, 123] width 177 height 23
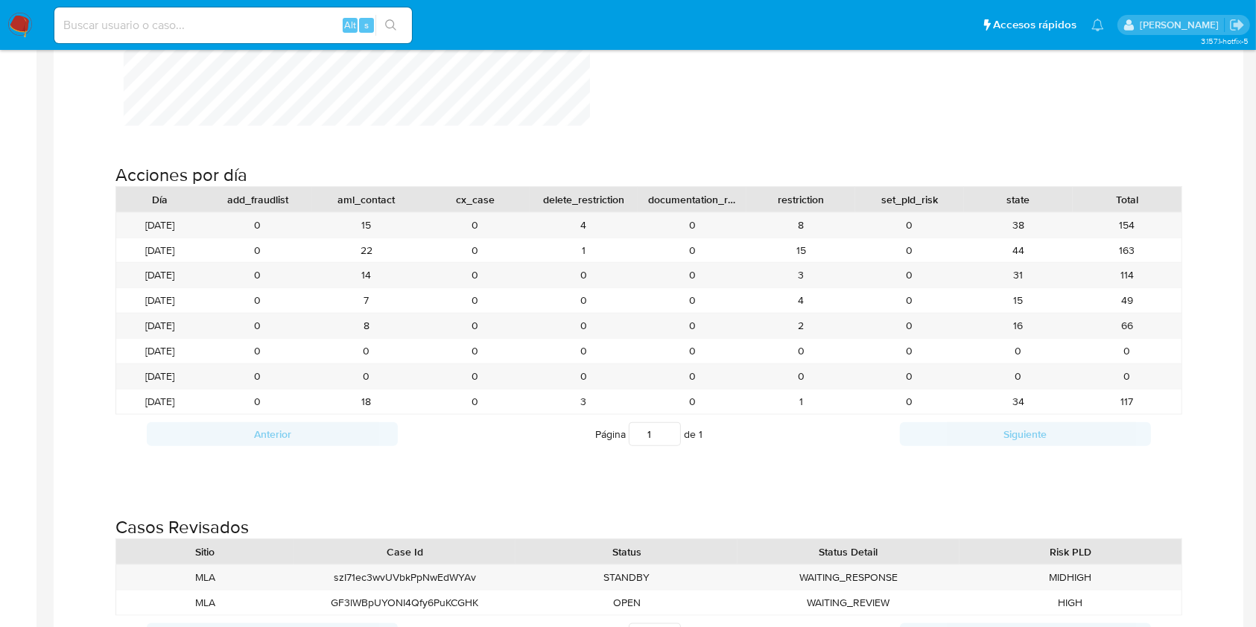
scroll to position [1598, 0]
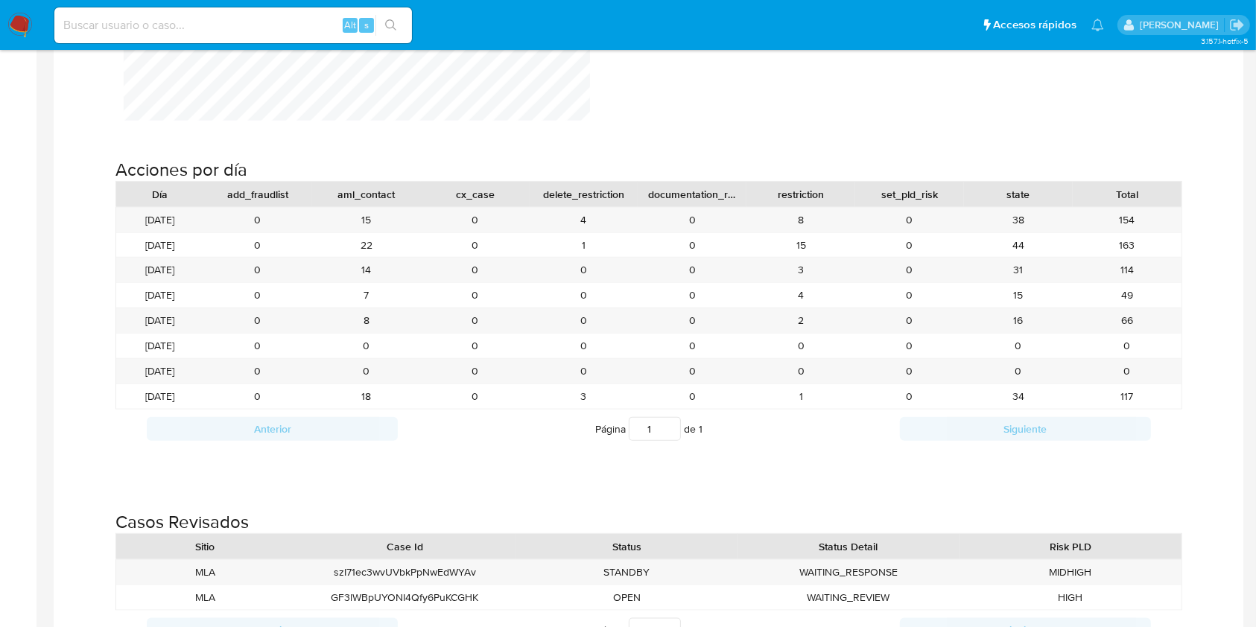
click at [22, 27] on img at bounding box center [19, 25] width 25 height 25
